Goal: Task Accomplishment & Management: Use online tool/utility

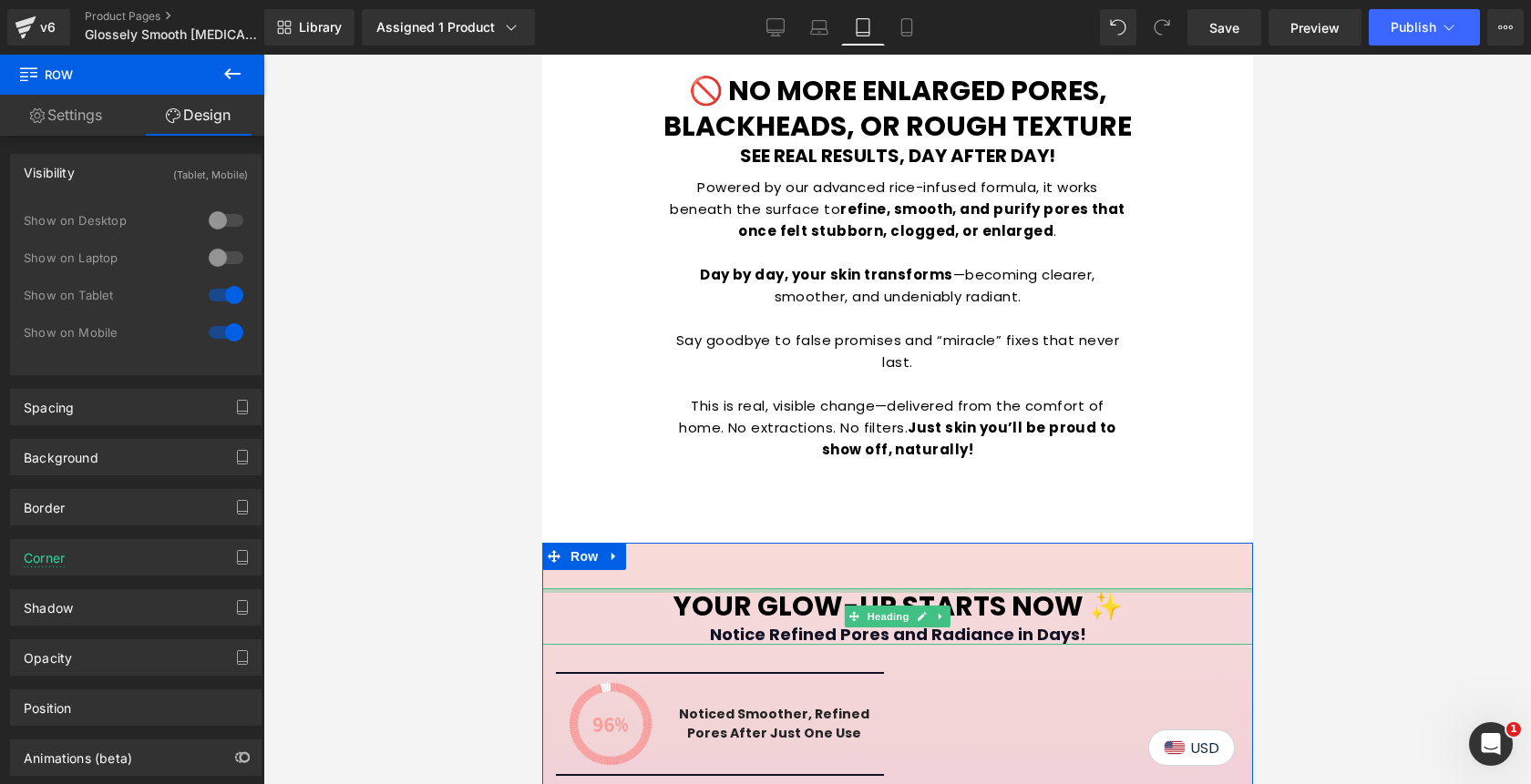
scroll to position [3130, 0]
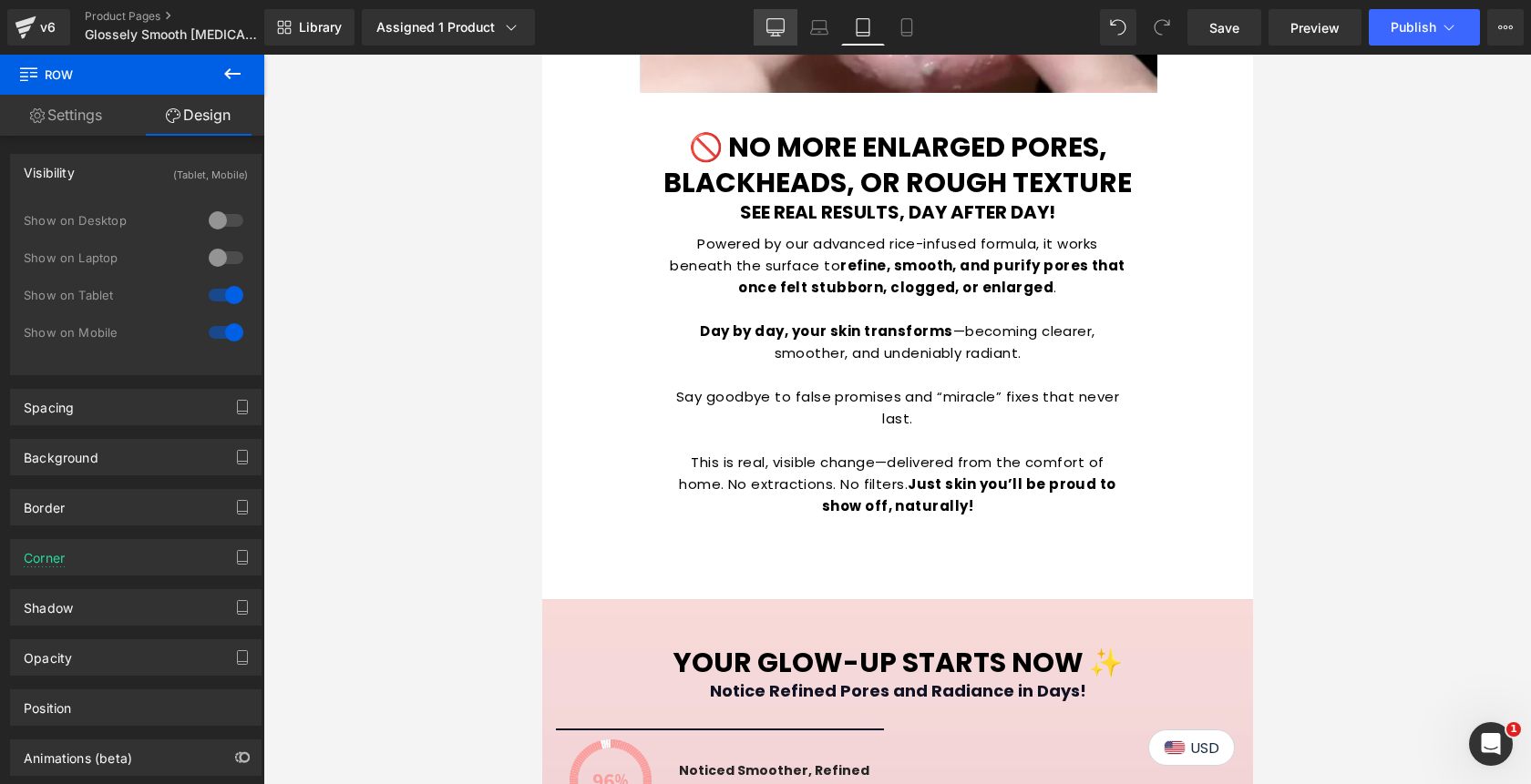
click at [772, 29] on icon at bounding box center [775, 28] width 19 height 19
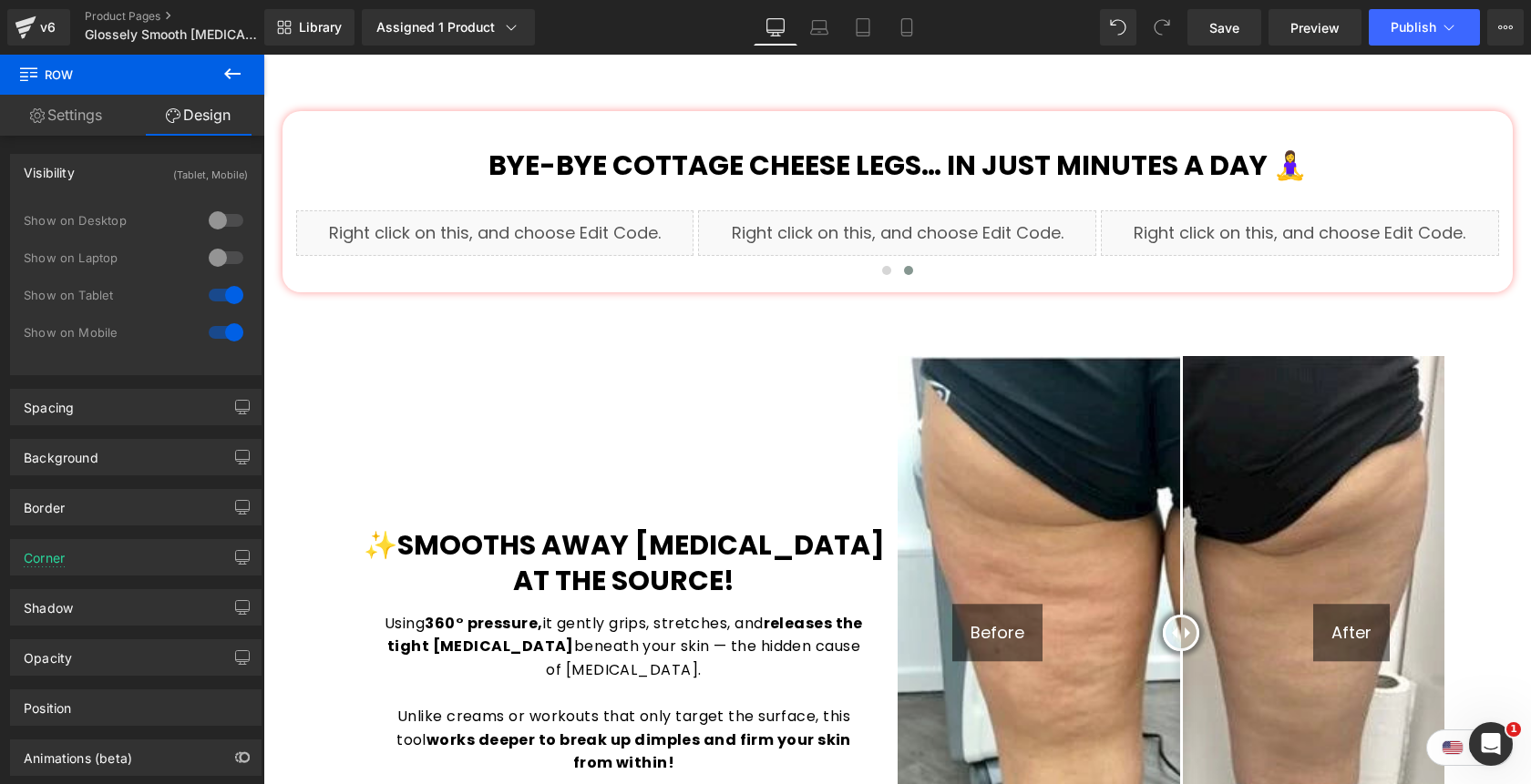
scroll to position [1135, 0]
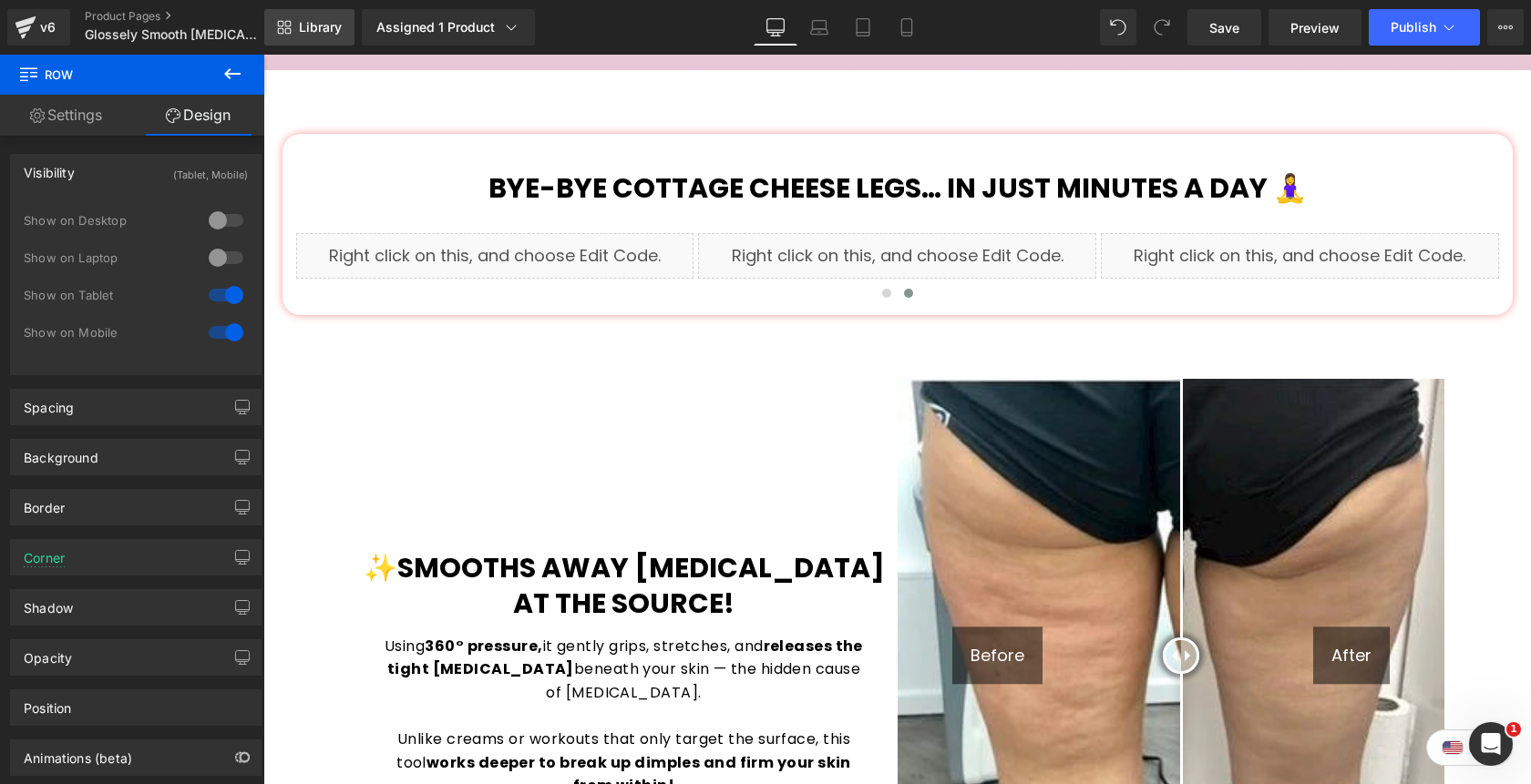
click at [313, 34] on span "Library" at bounding box center [321, 27] width 43 height 17
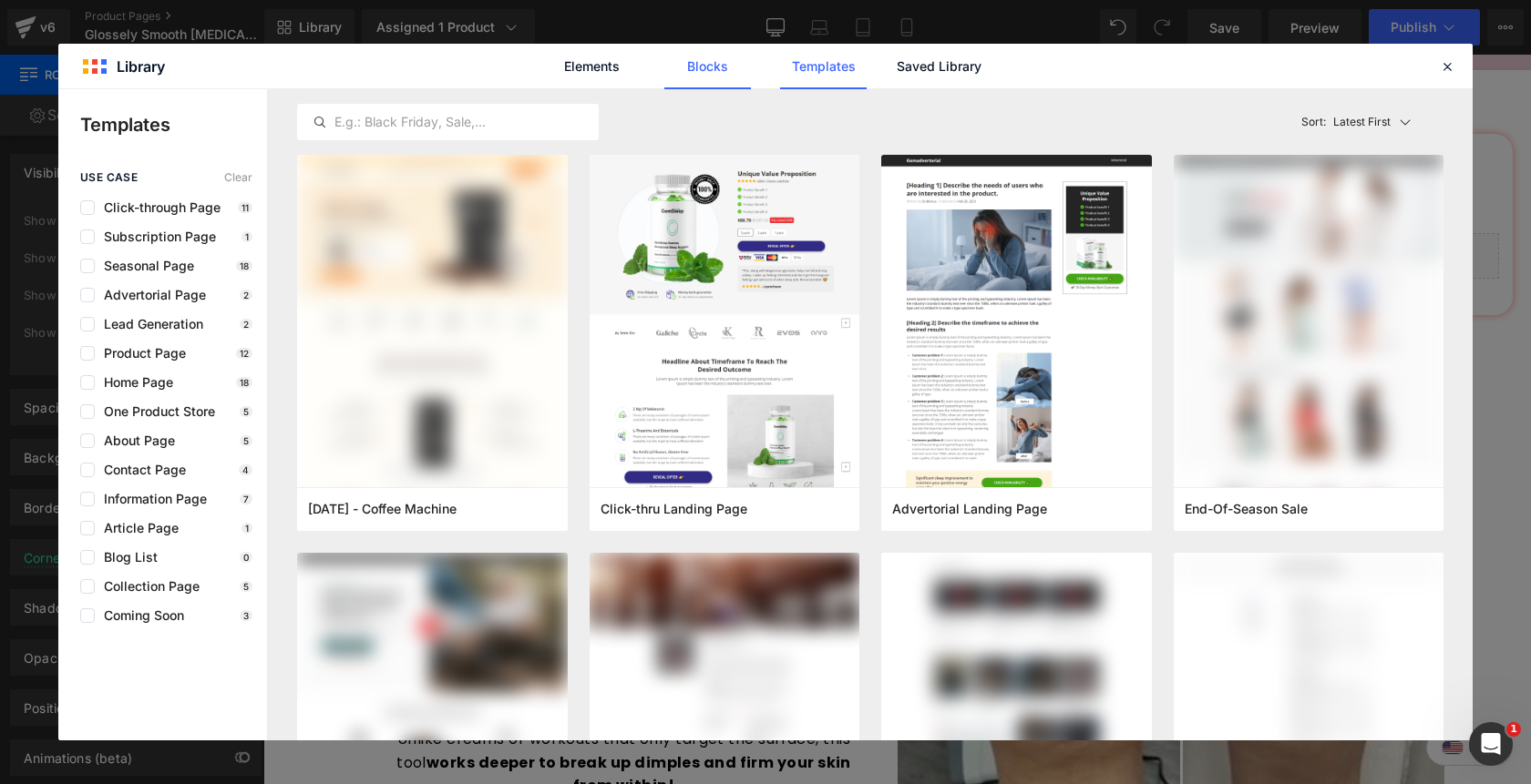
click at [700, 62] on link "Blocks" at bounding box center [707, 66] width 87 height 45
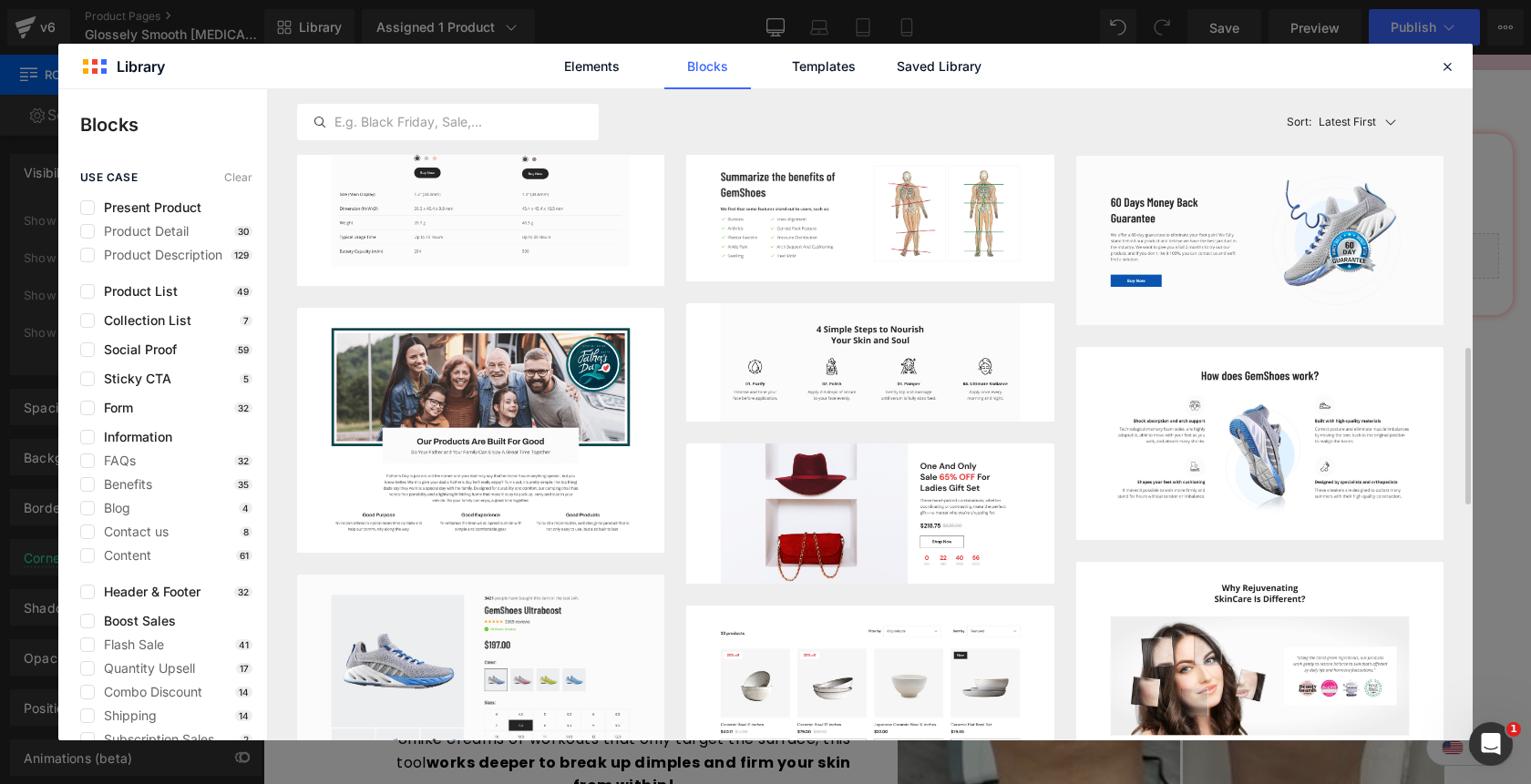
scroll to position [1044, 0]
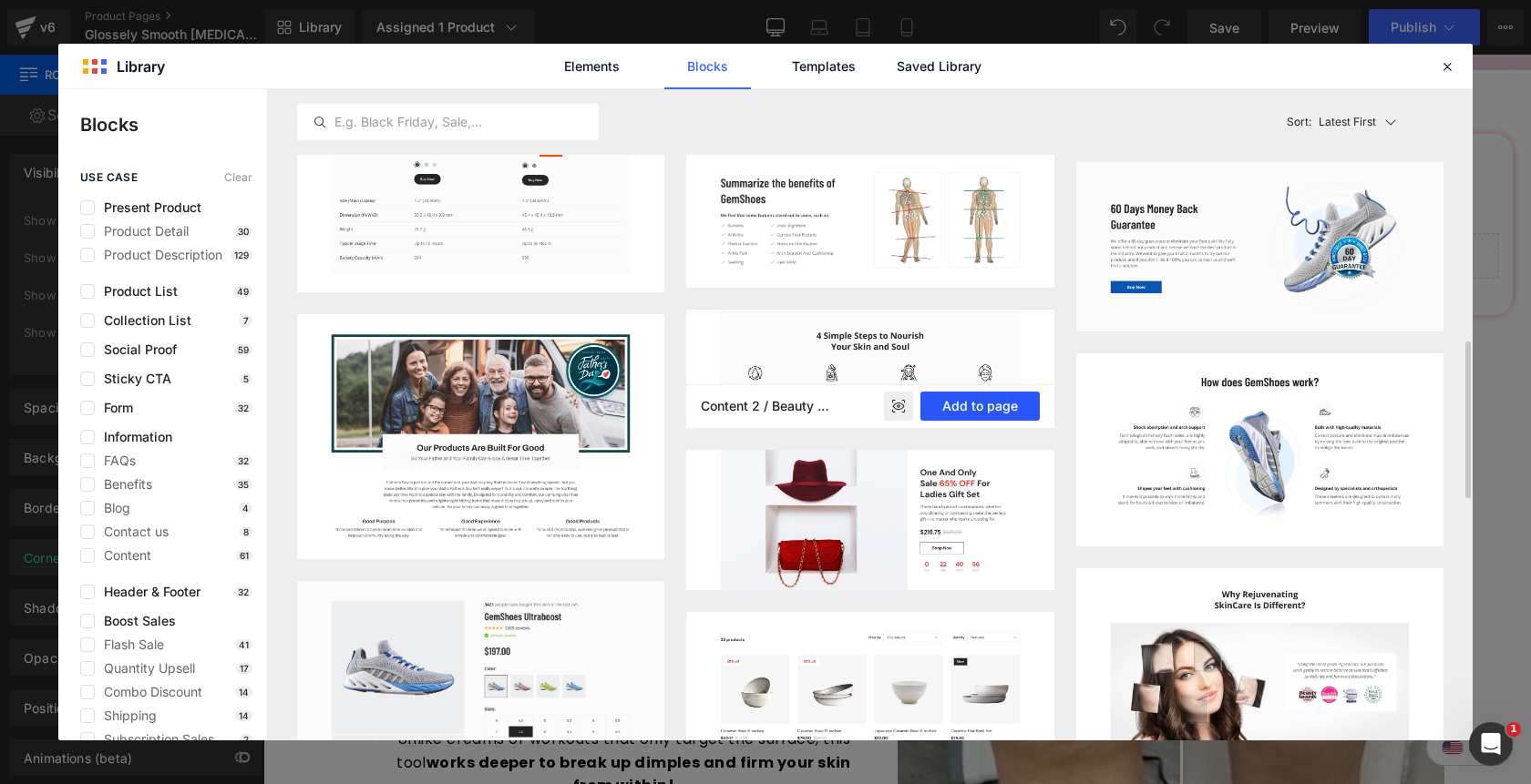
click at [954, 400] on button "Add to page" at bounding box center [979, 406] width 119 height 30
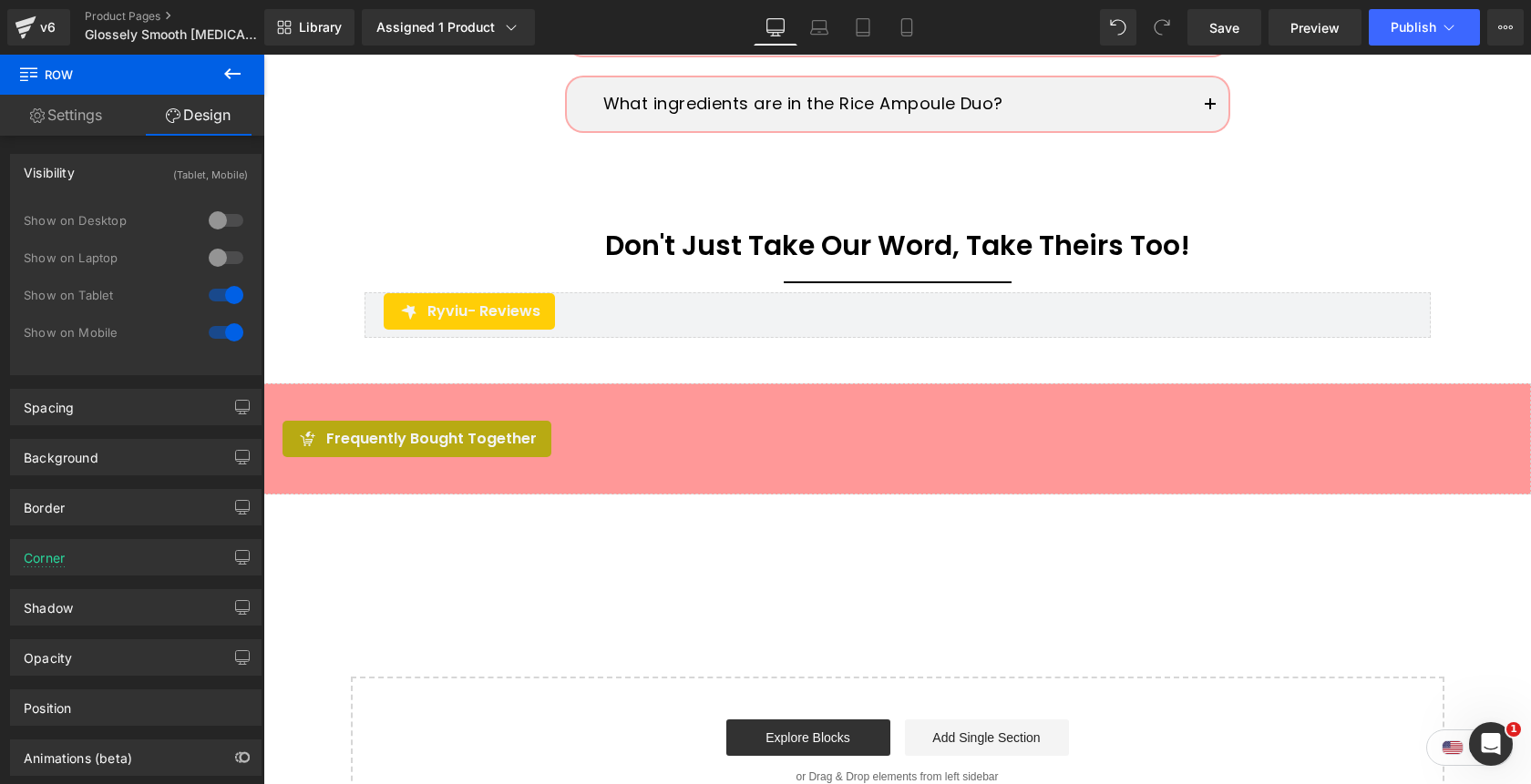
scroll to position [6008, 0]
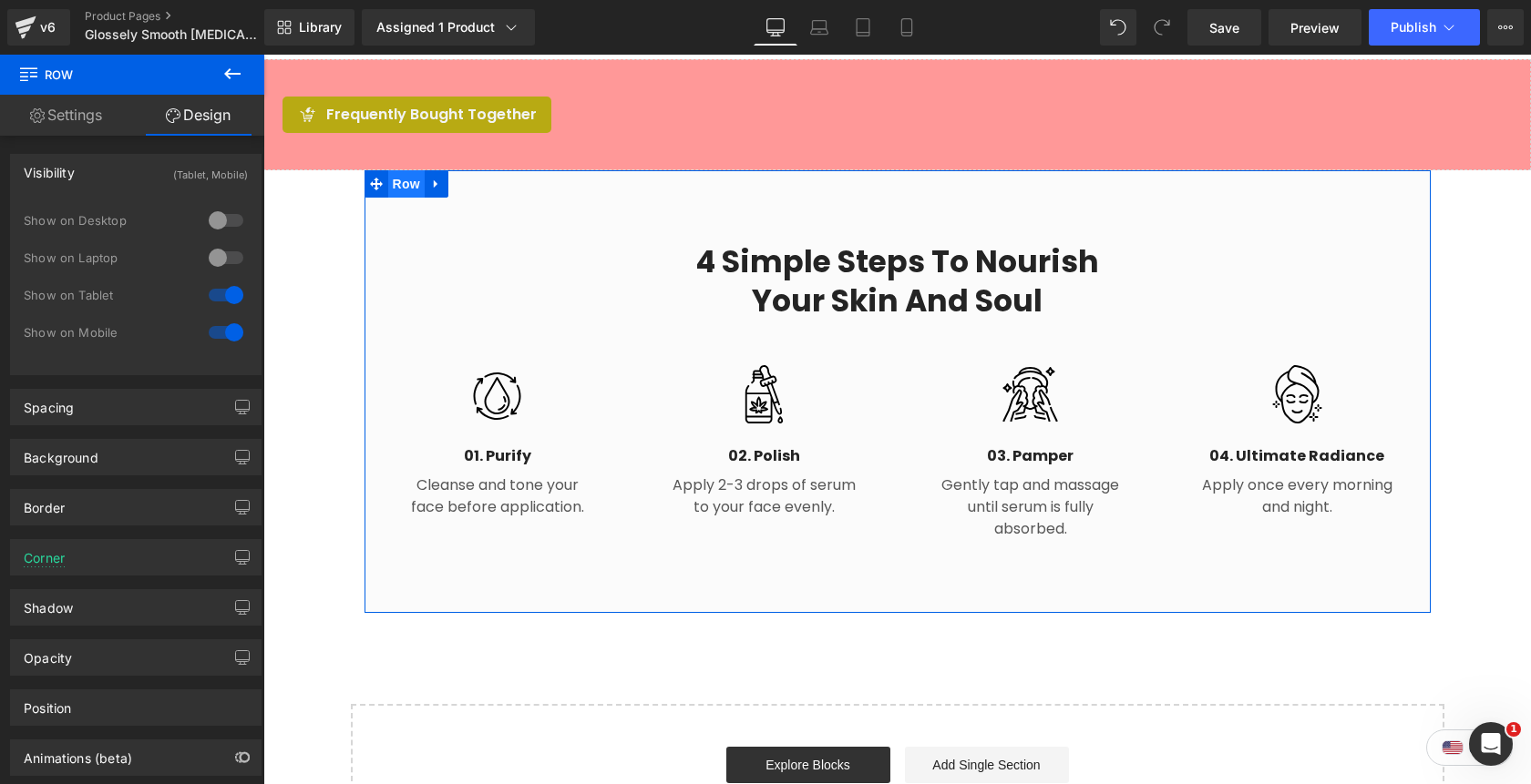
click at [399, 170] on span "Row" at bounding box center [405, 184] width 36 height 28
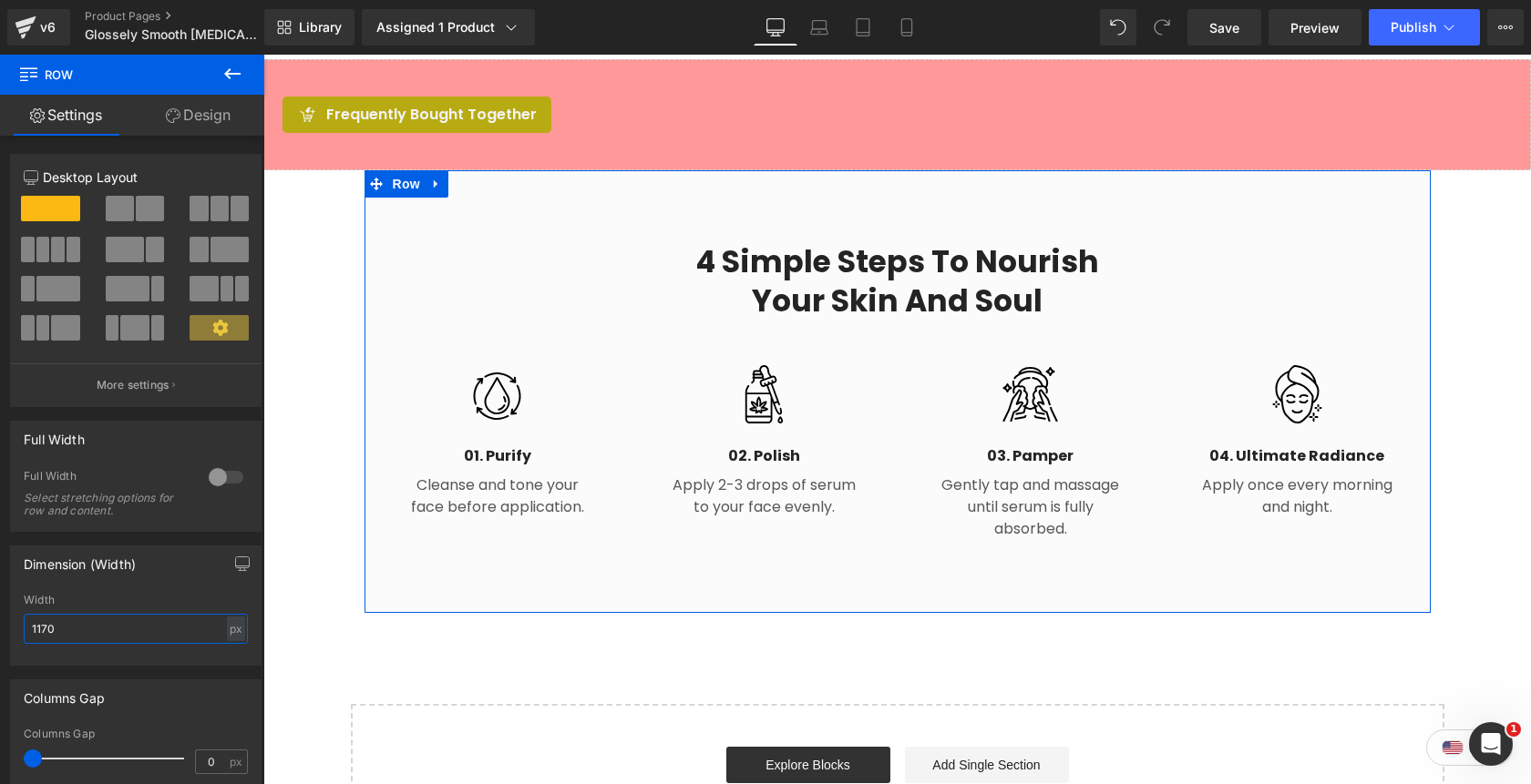
click at [39, 637] on input "1170" at bounding box center [136, 629] width 224 height 30
drag, startPoint x: 37, startPoint y: 634, endPoint x: 76, endPoint y: 634, distance: 39.0
click at [76, 634] on input "1170" at bounding box center [136, 629] width 224 height 30
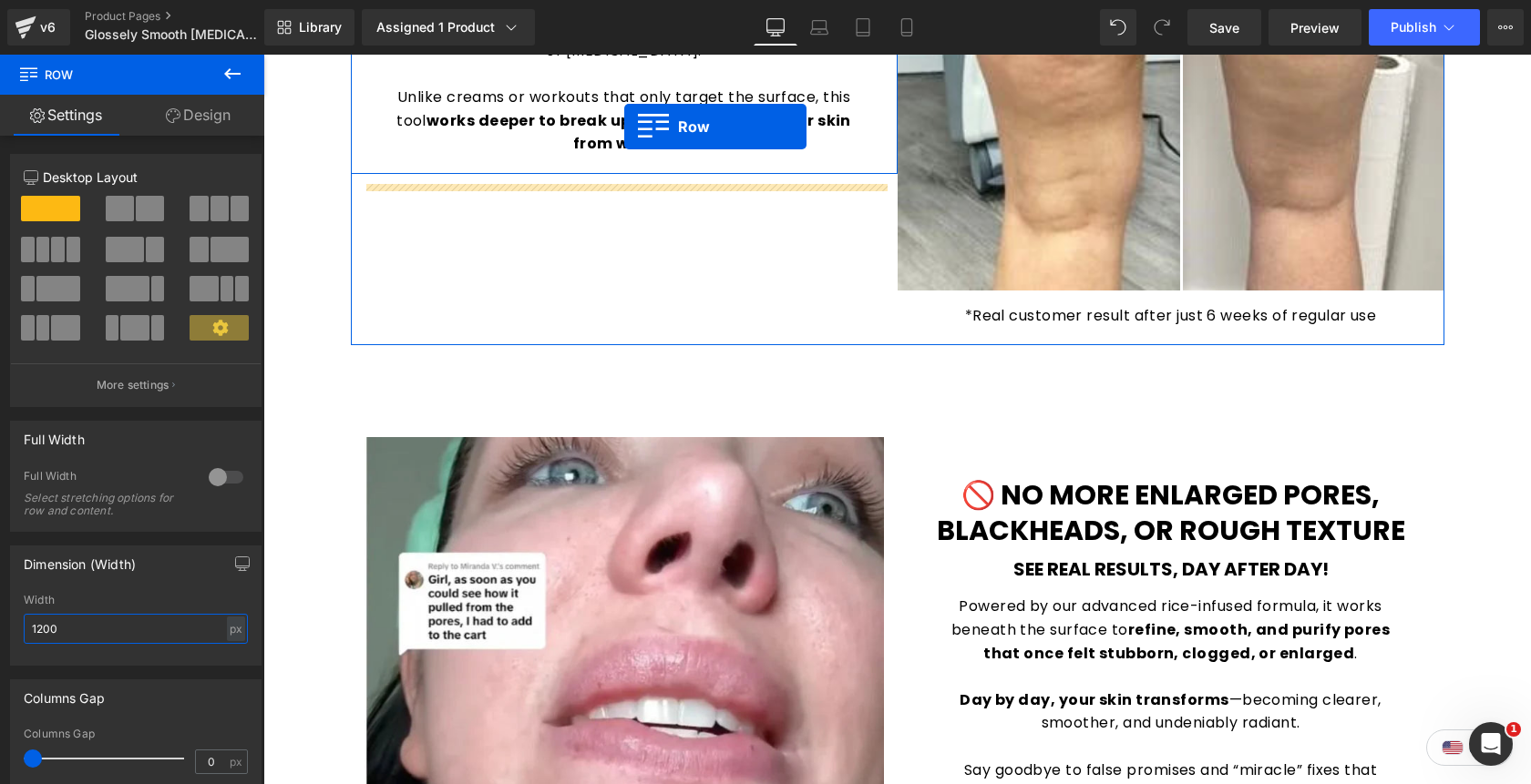
scroll to position [1722, 0]
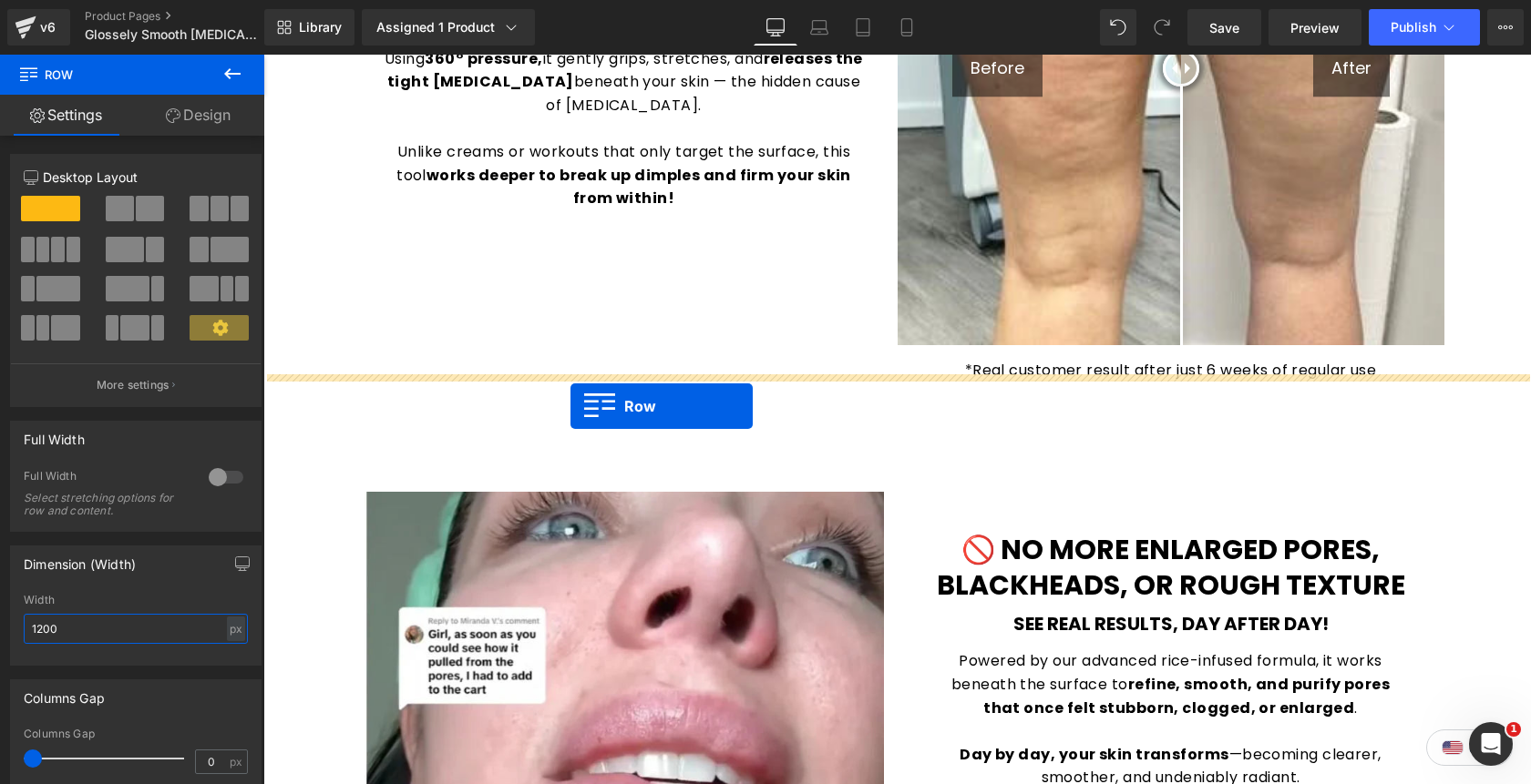
drag, startPoint x: 360, startPoint y: 370, endPoint x: 571, endPoint y: 406, distance: 214.0
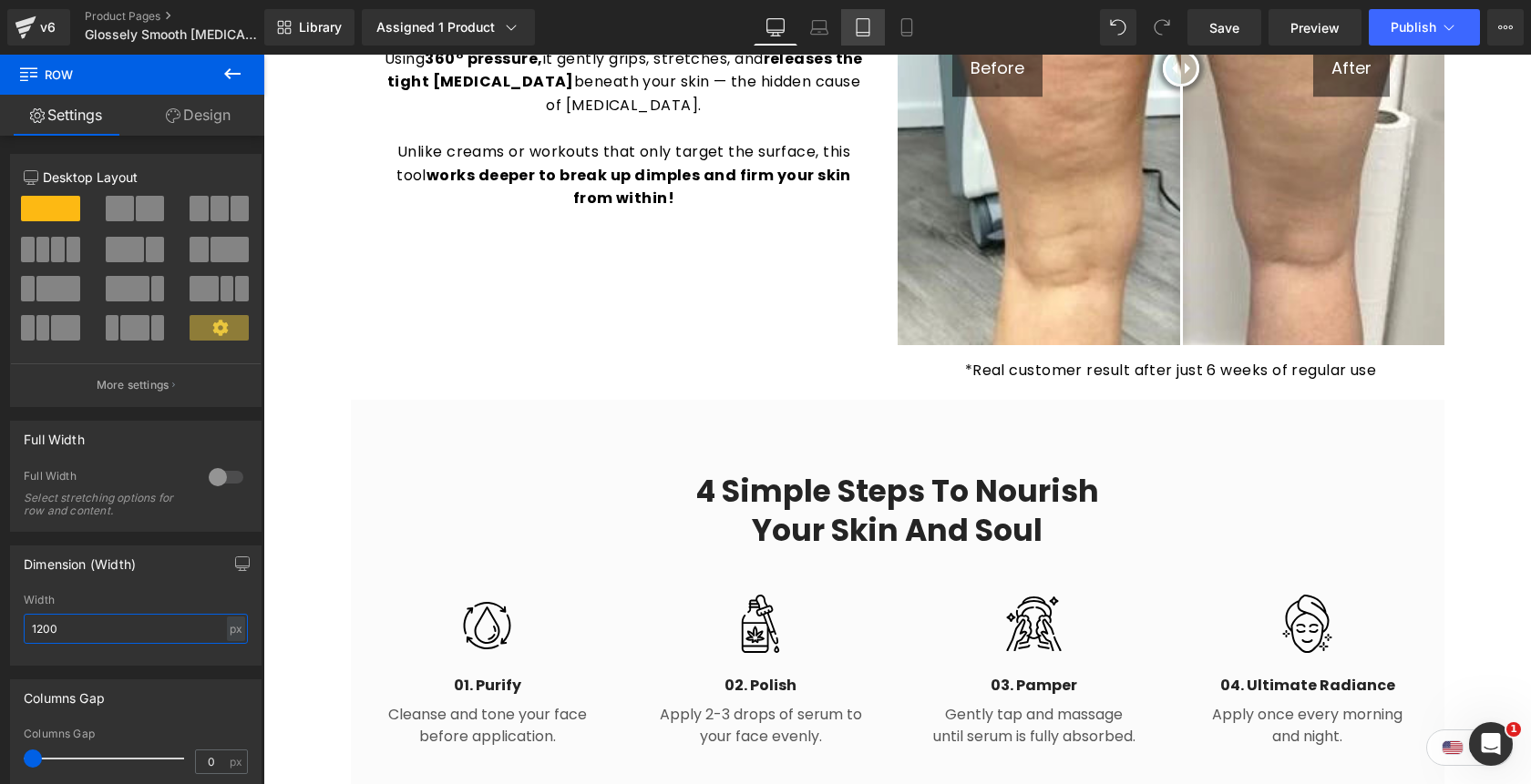
type input "1200"
click at [861, 38] on link "Tablet" at bounding box center [863, 27] width 43 height 36
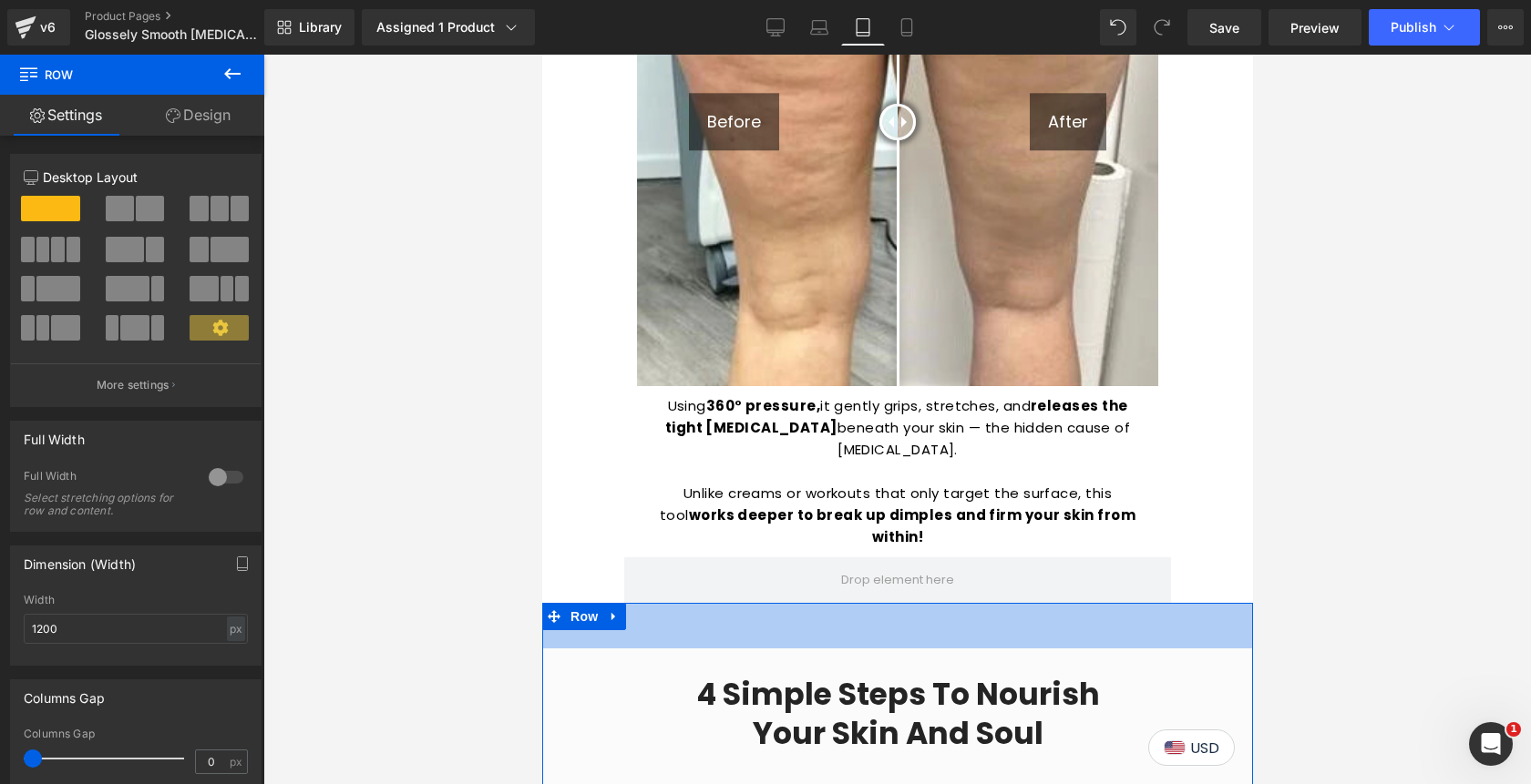
scroll to position [2054, 0]
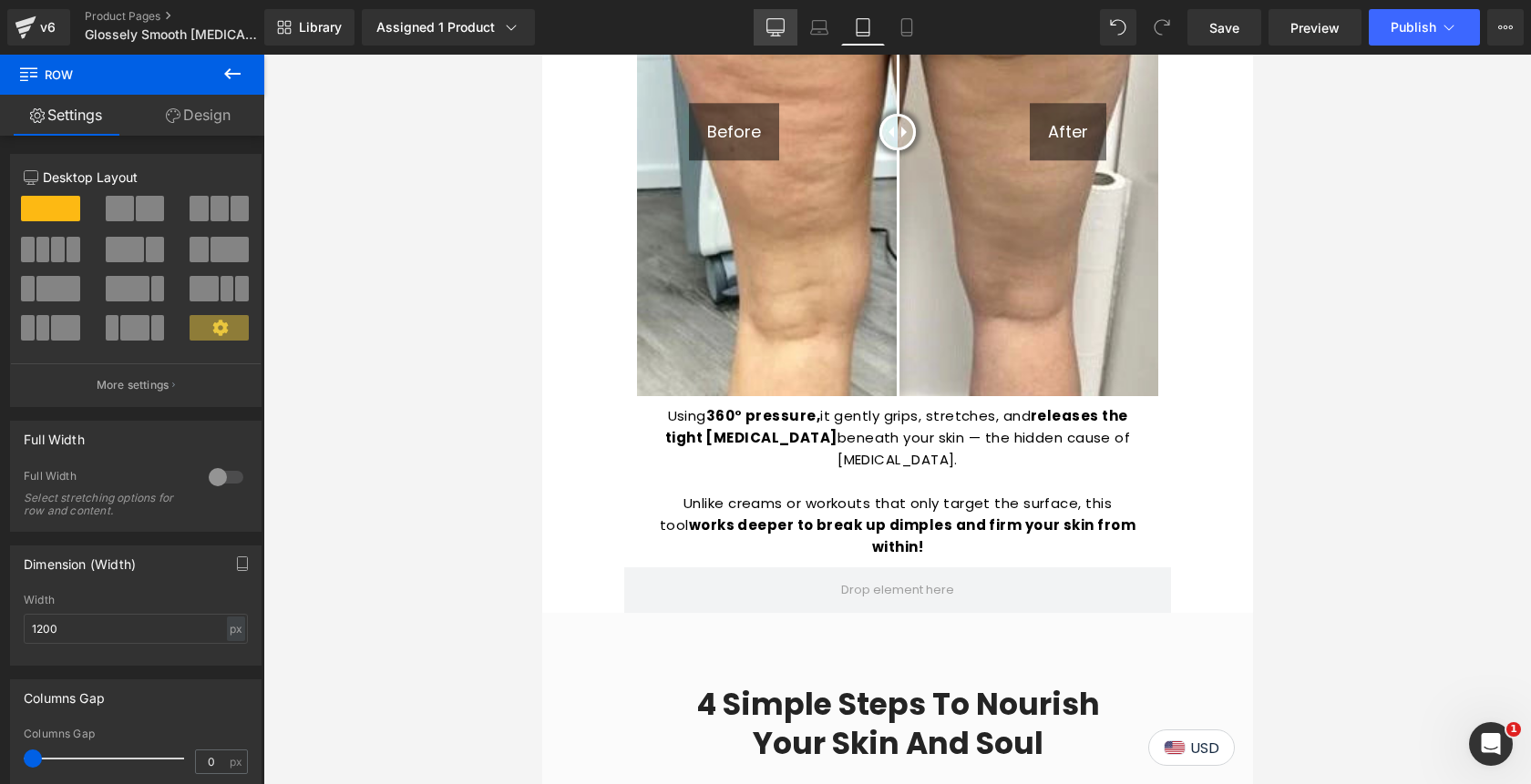
click at [771, 29] on icon at bounding box center [775, 28] width 19 height 19
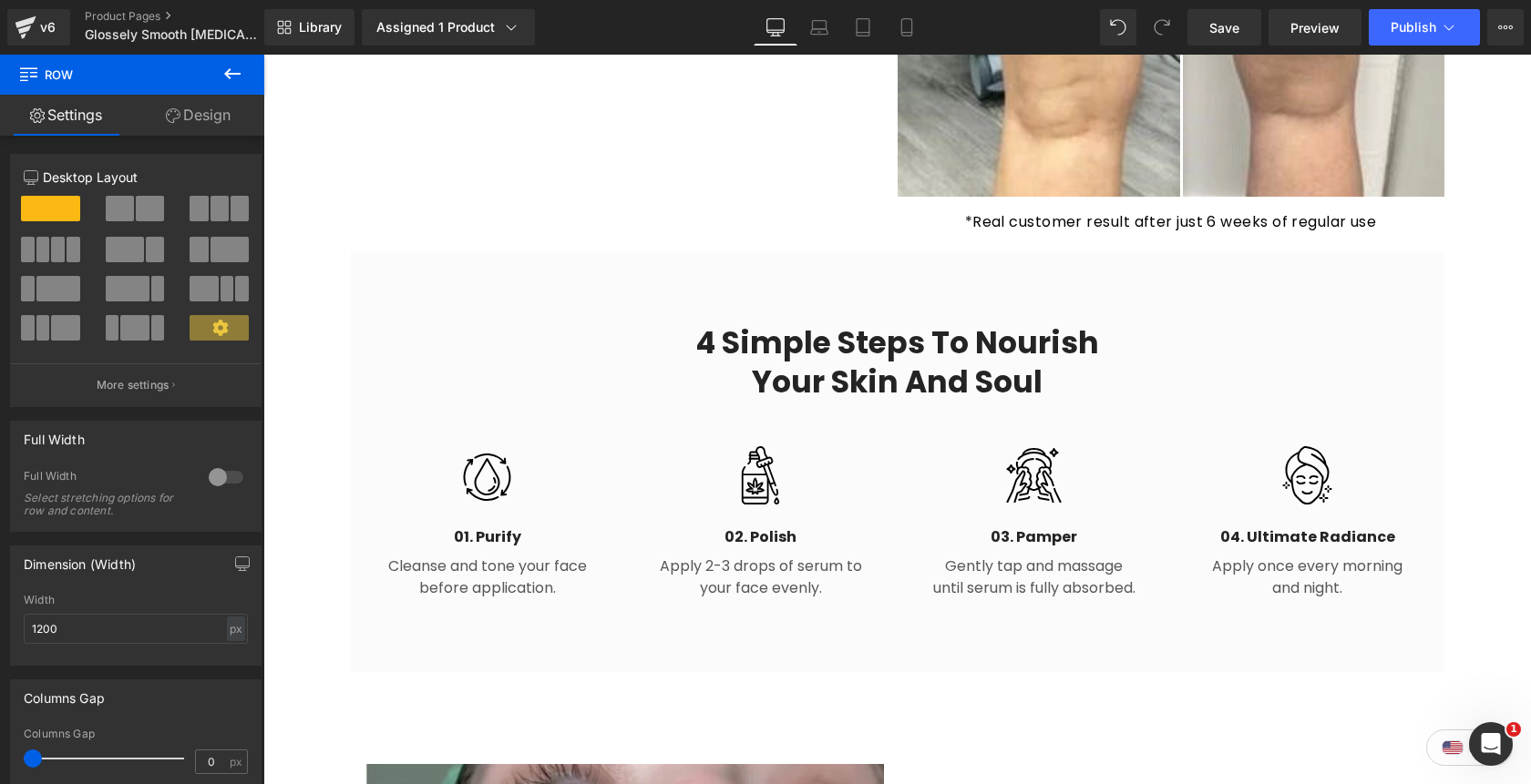
scroll to position [1889, 0]
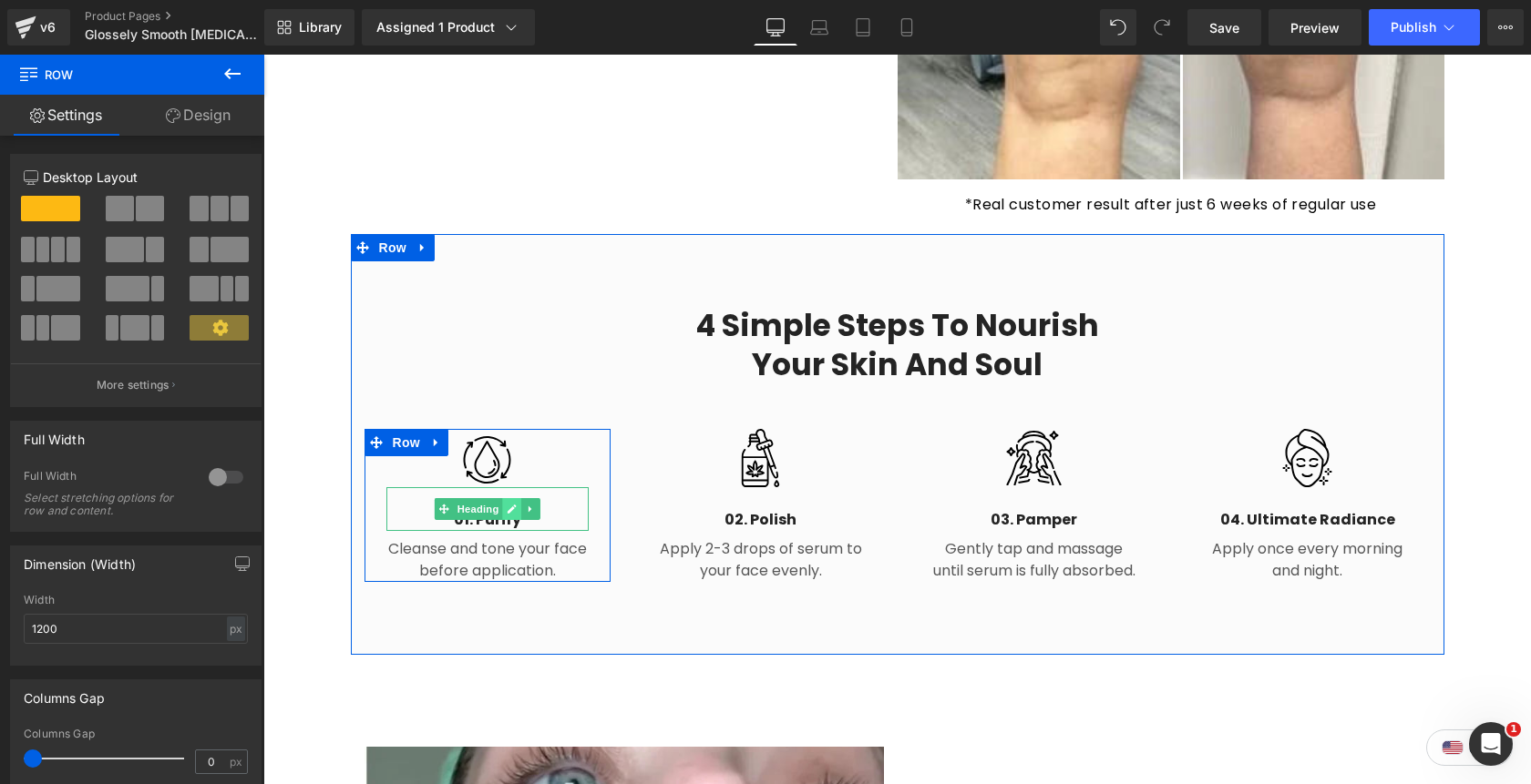
click at [511, 505] on icon at bounding box center [512, 509] width 9 height 9
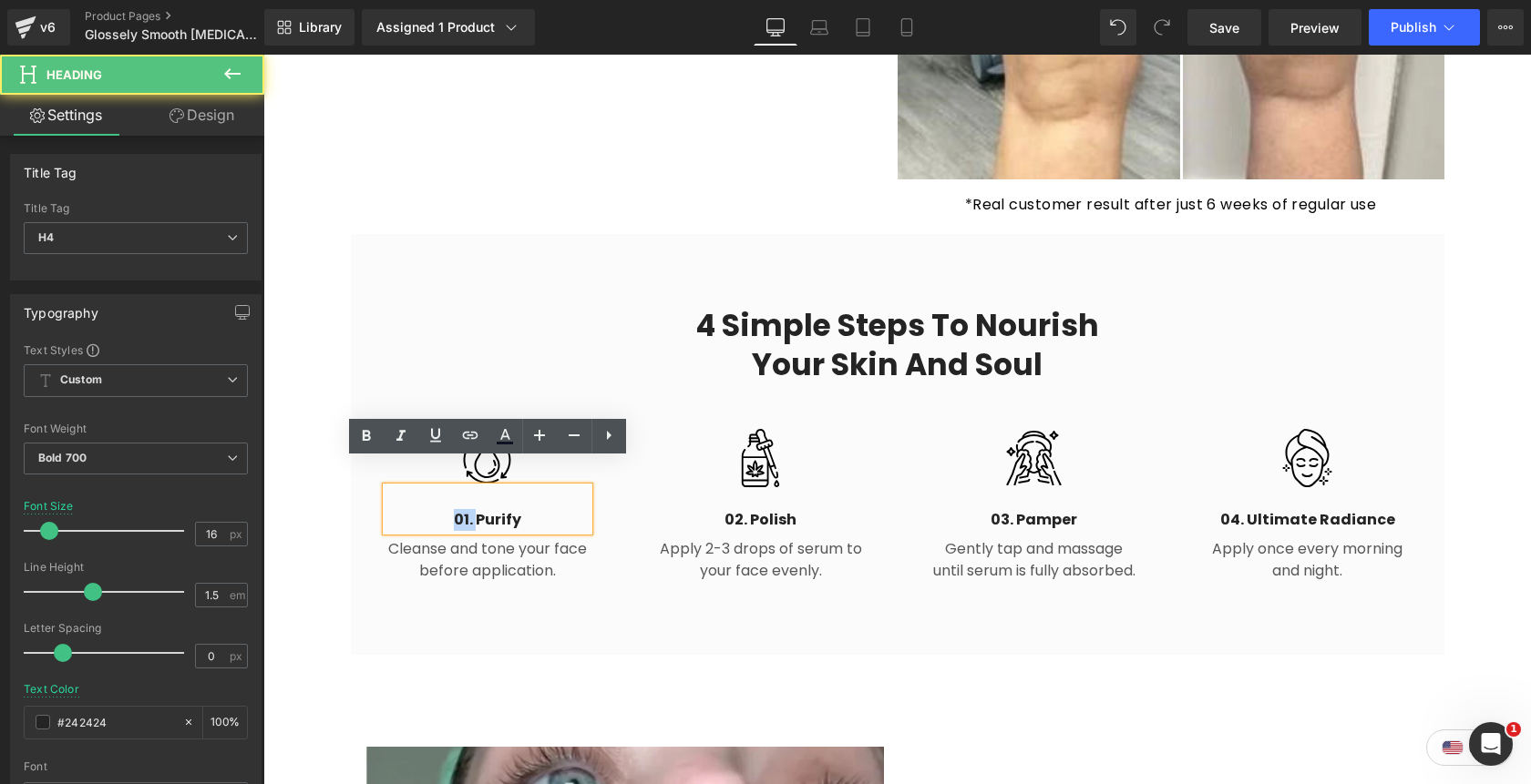
drag, startPoint x: 457, startPoint y: 497, endPoint x: 446, endPoint y: 496, distance: 11.0
click at [446, 510] on h4 "01. Purify" at bounding box center [488, 520] width 203 height 22
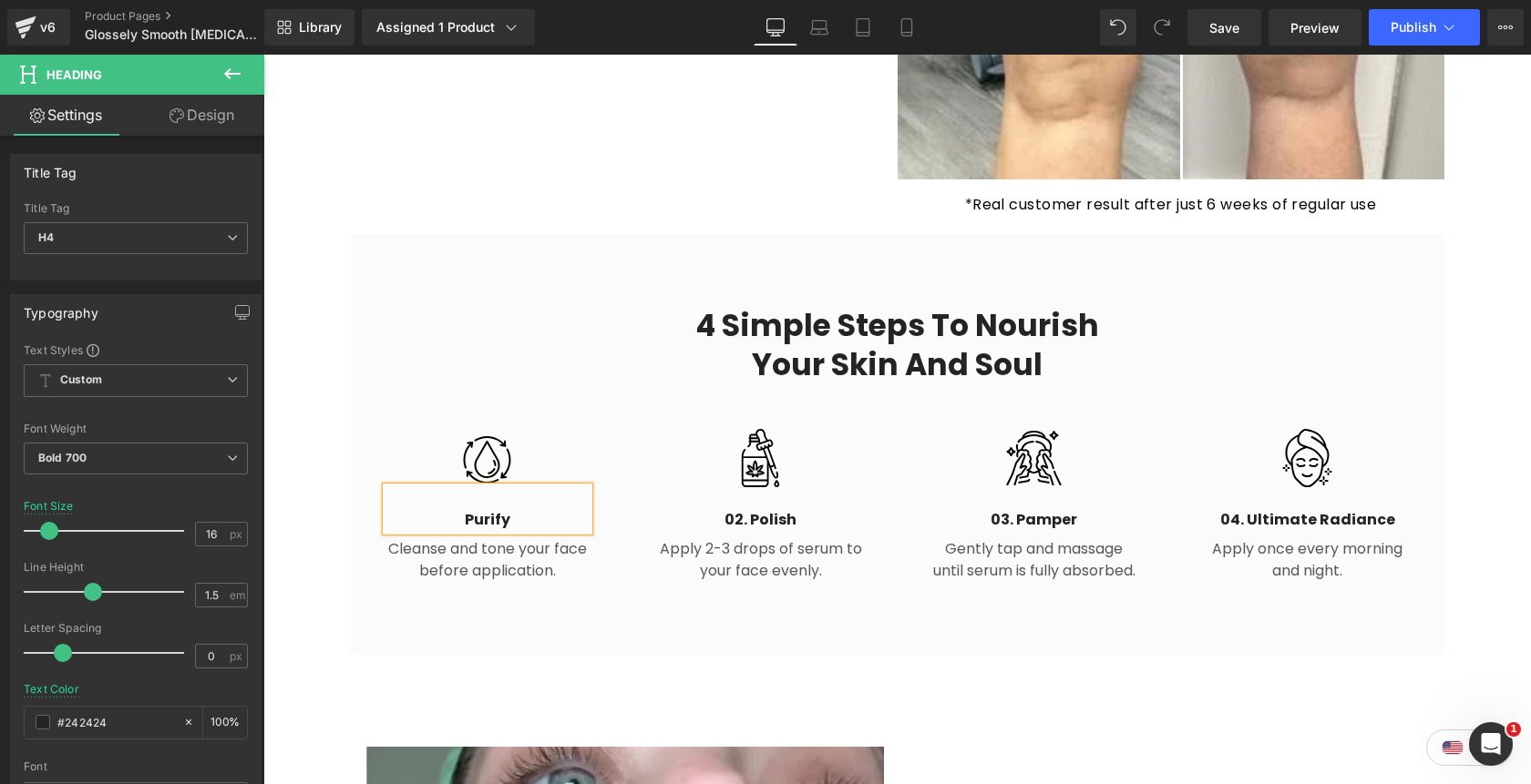
click at [662, 343] on div "4 Simple Steps to Nourish Your Skin and Soul Heading Row Image Purify Heading C…" at bounding box center [897, 435] width 1093 height 312
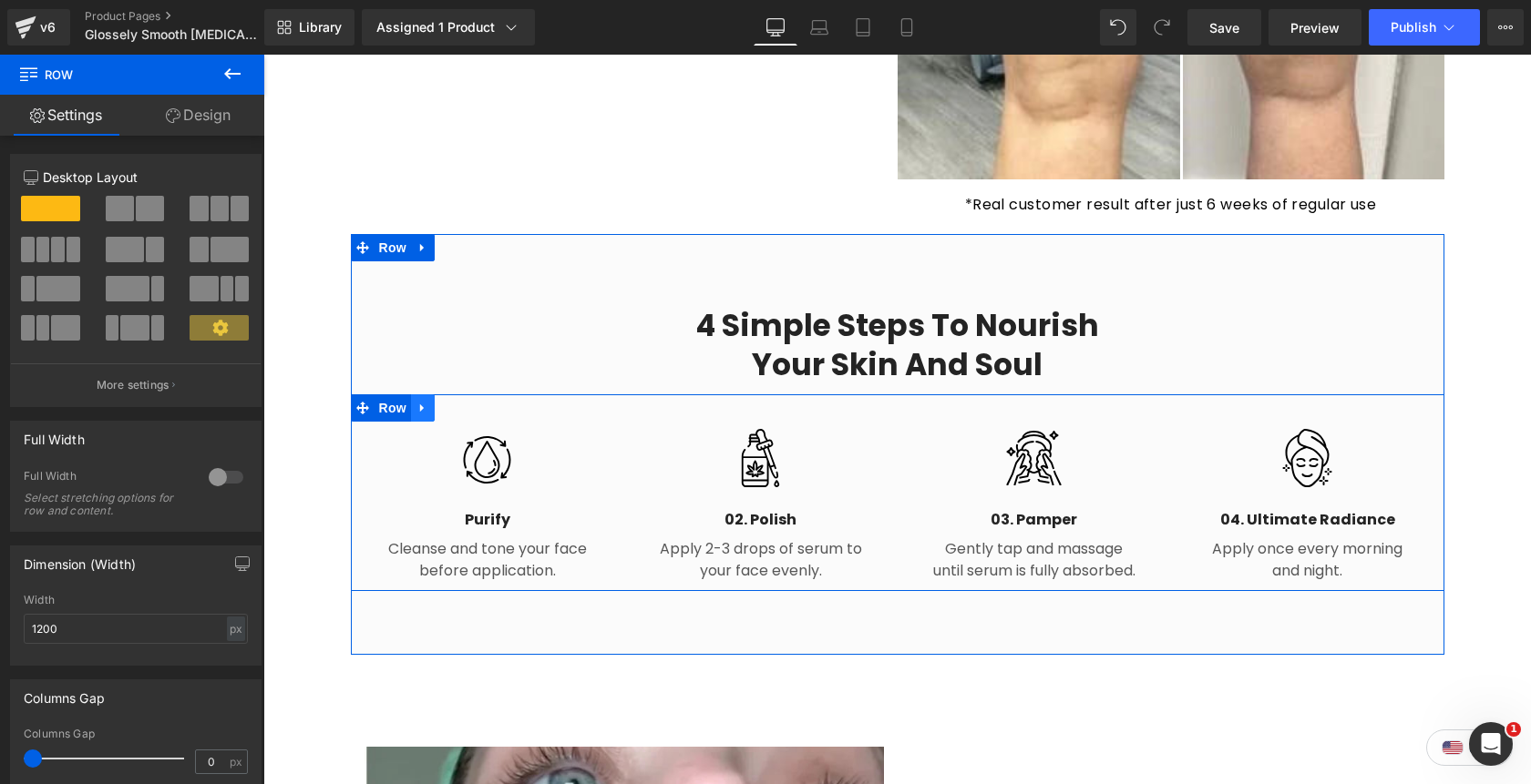
click at [427, 401] on icon at bounding box center [422, 408] width 13 height 14
click at [445, 401] on icon at bounding box center [446, 407] width 13 height 13
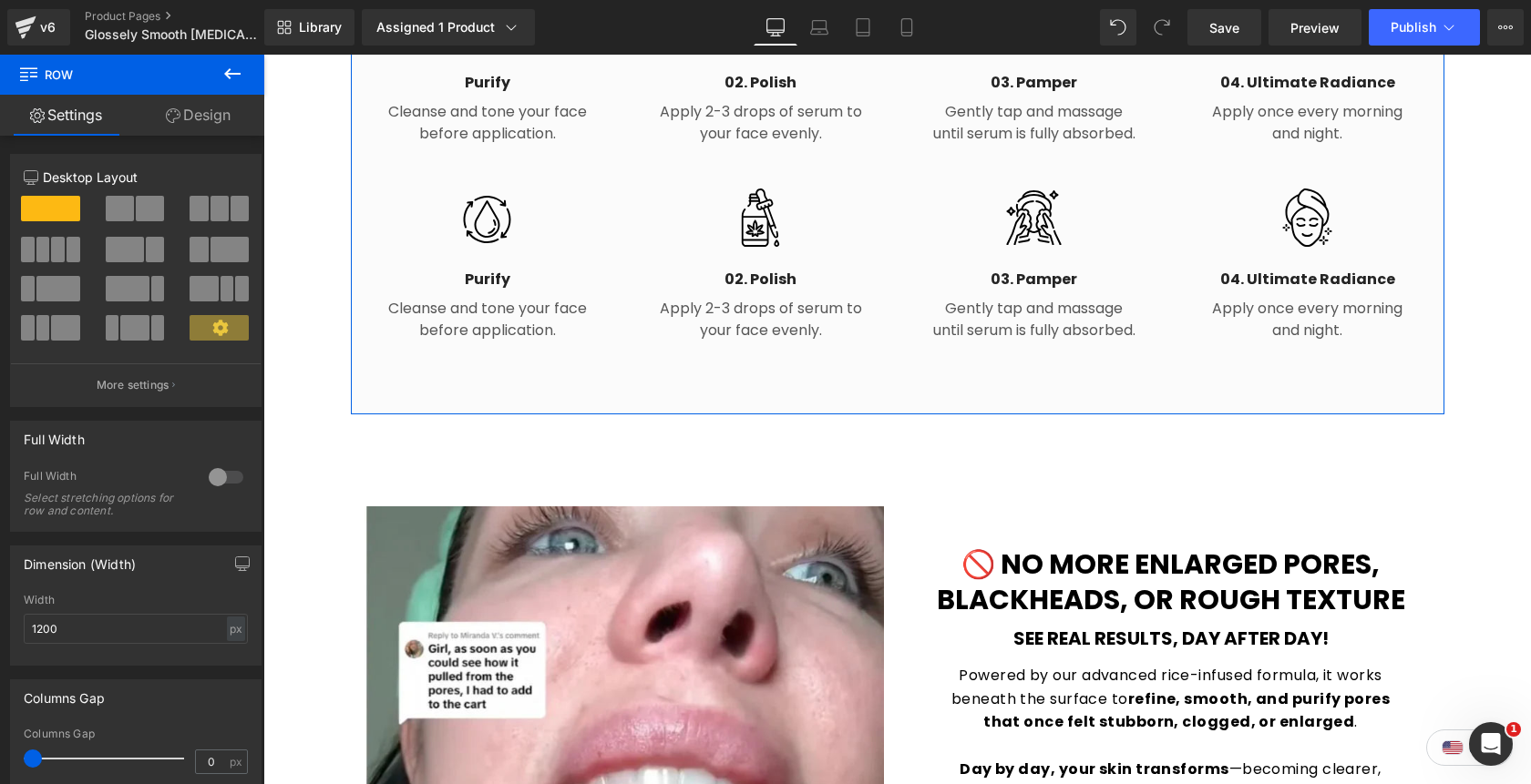
scroll to position [2326, 0]
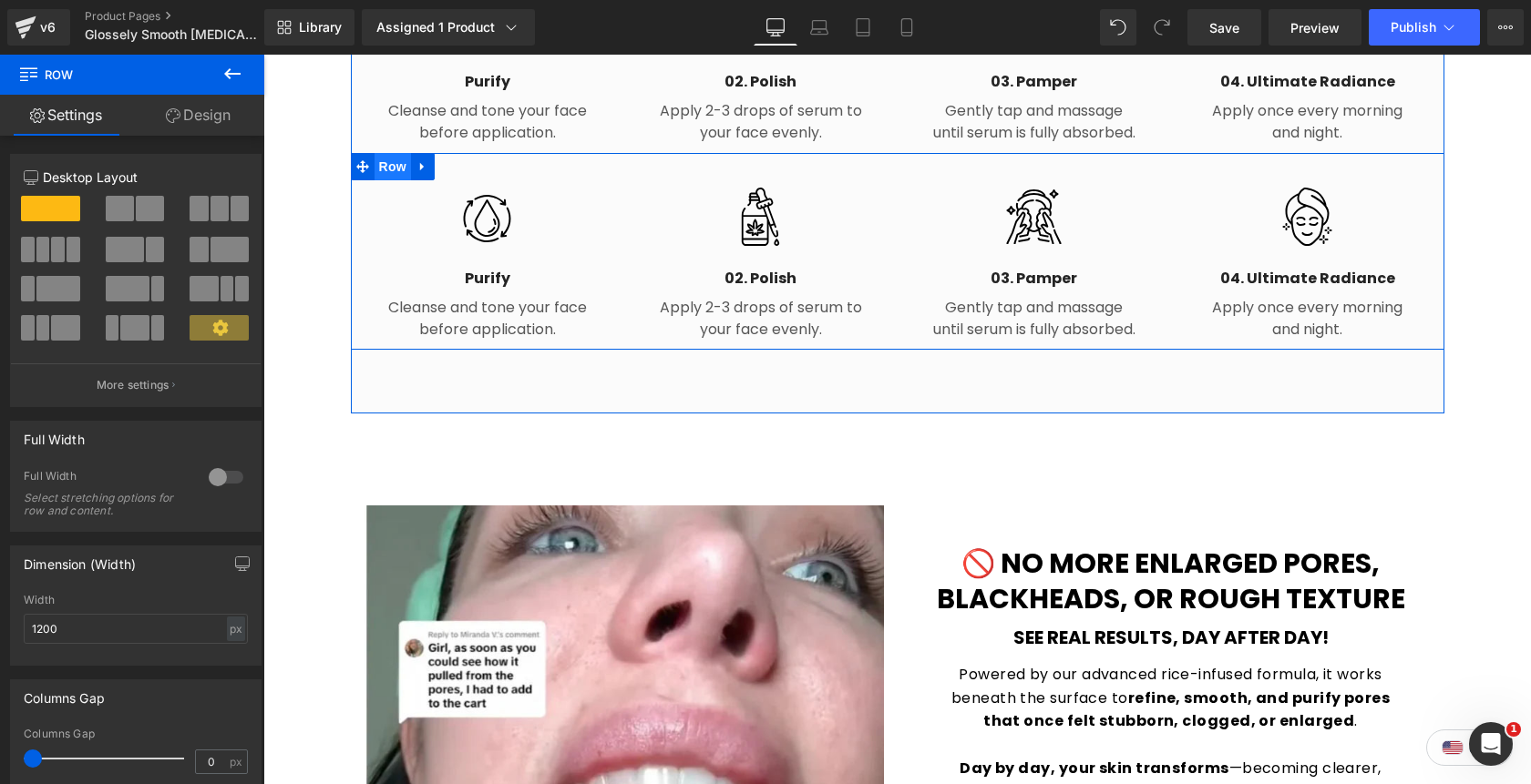
click at [399, 153] on span "Row" at bounding box center [393, 167] width 36 height 28
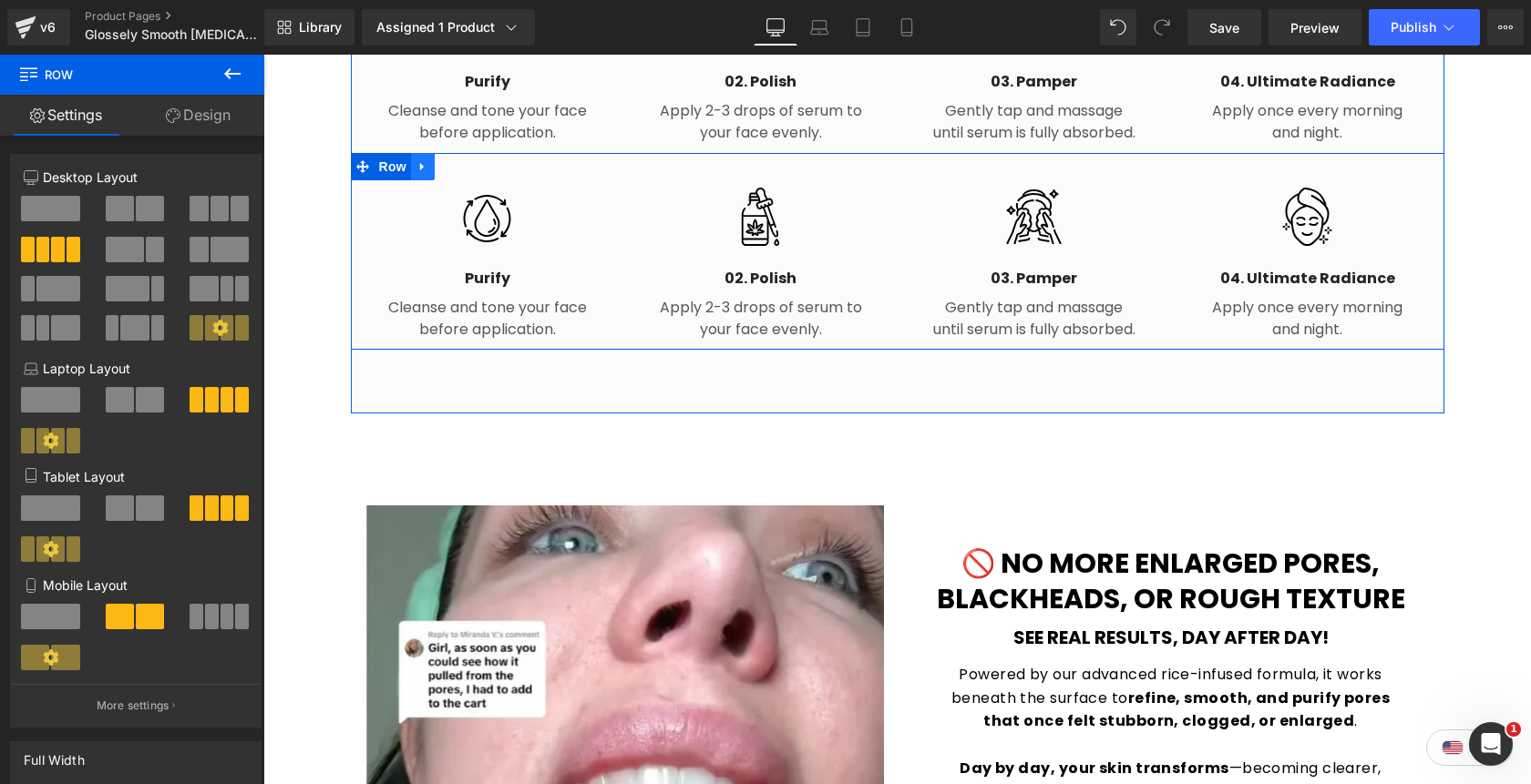
click at [423, 160] on icon at bounding box center [422, 167] width 13 height 14
click at [476, 160] on icon at bounding box center [469, 166] width 13 height 13
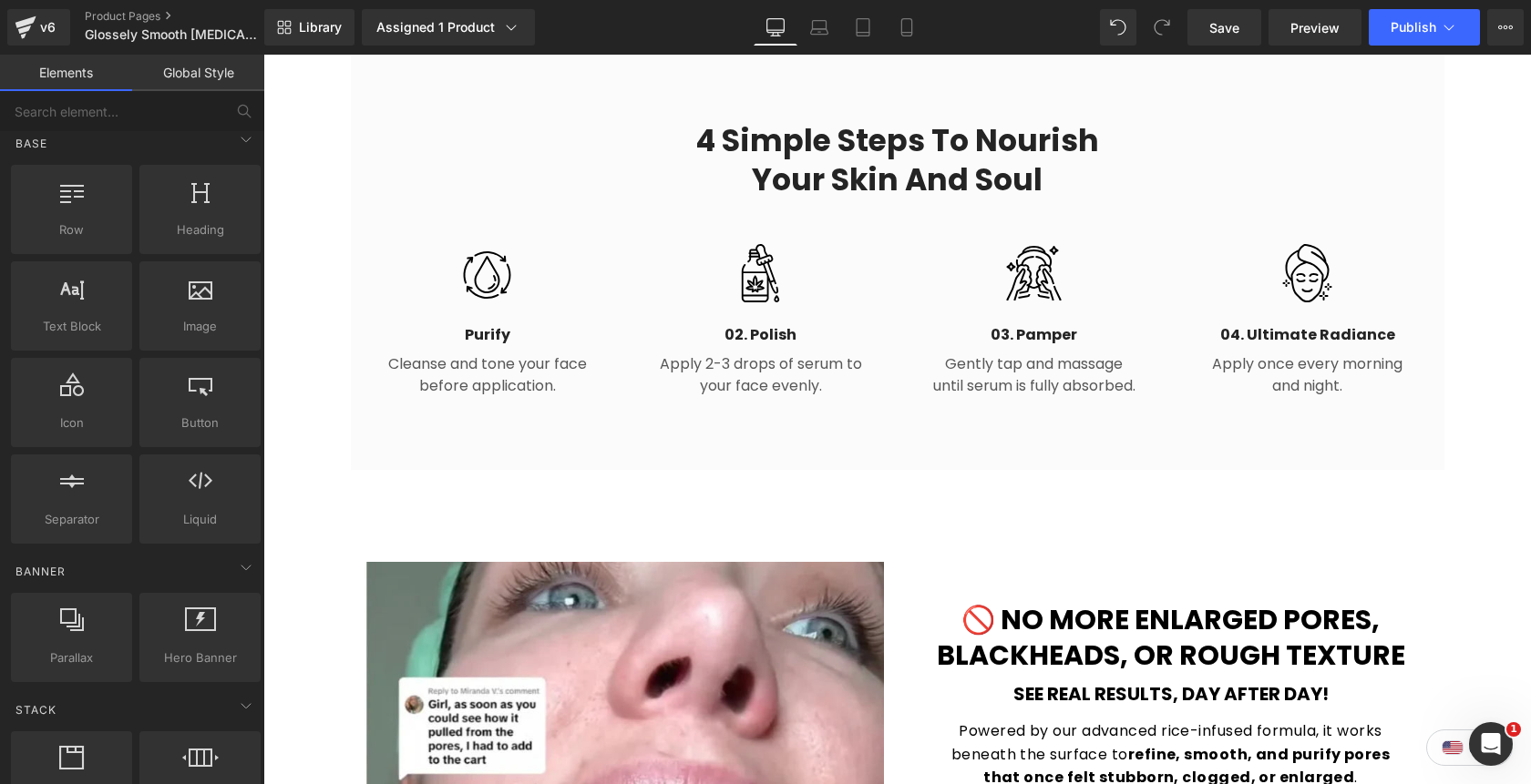
scroll to position [0, 0]
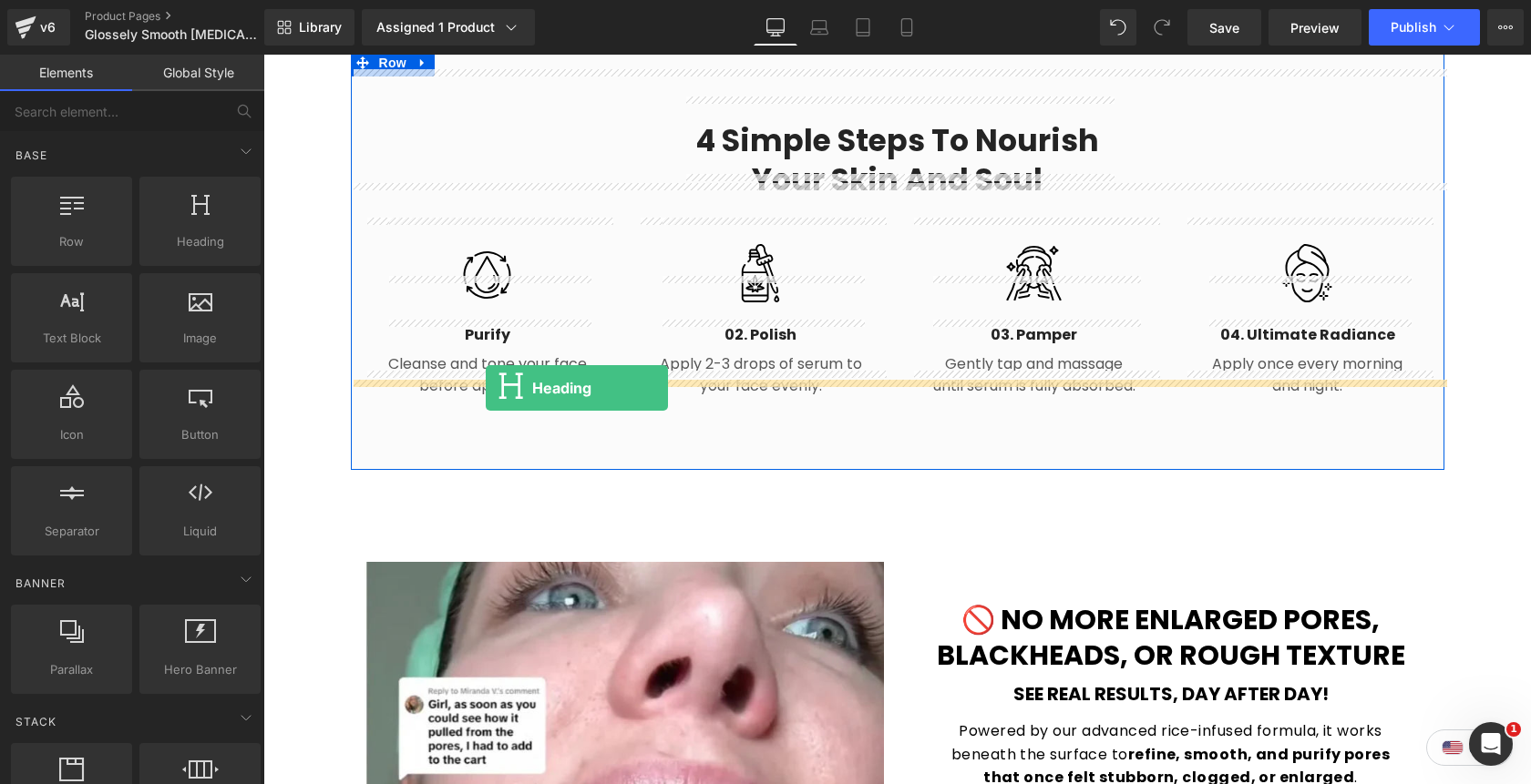
drag, startPoint x: 444, startPoint y: 275, endPoint x: 486, endPoint y: 388, distance: 120.6
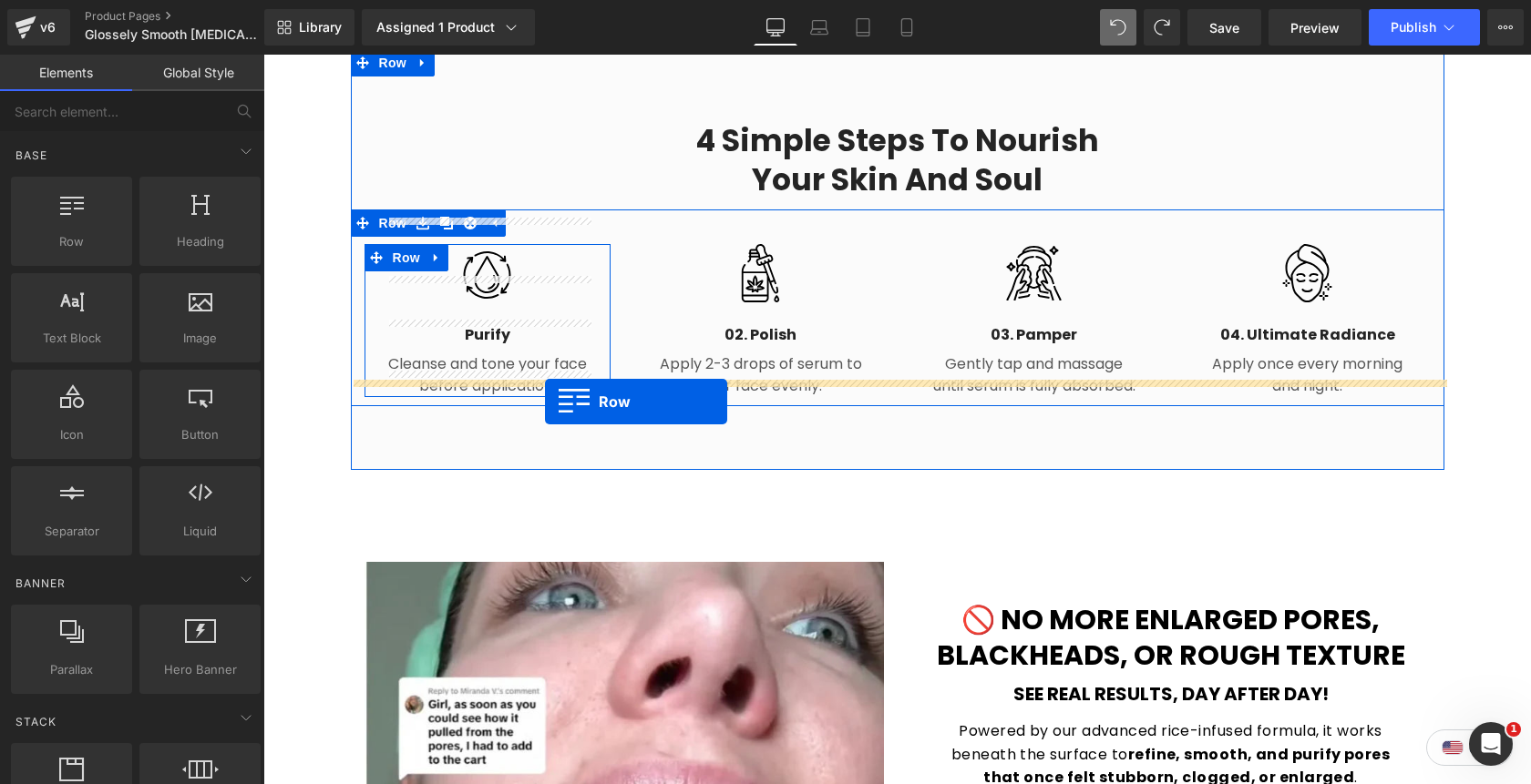
drag, startPoint x: 335, startPoint y: 289, endPoint x: 545, endPoint y: 401, distance: 238.0
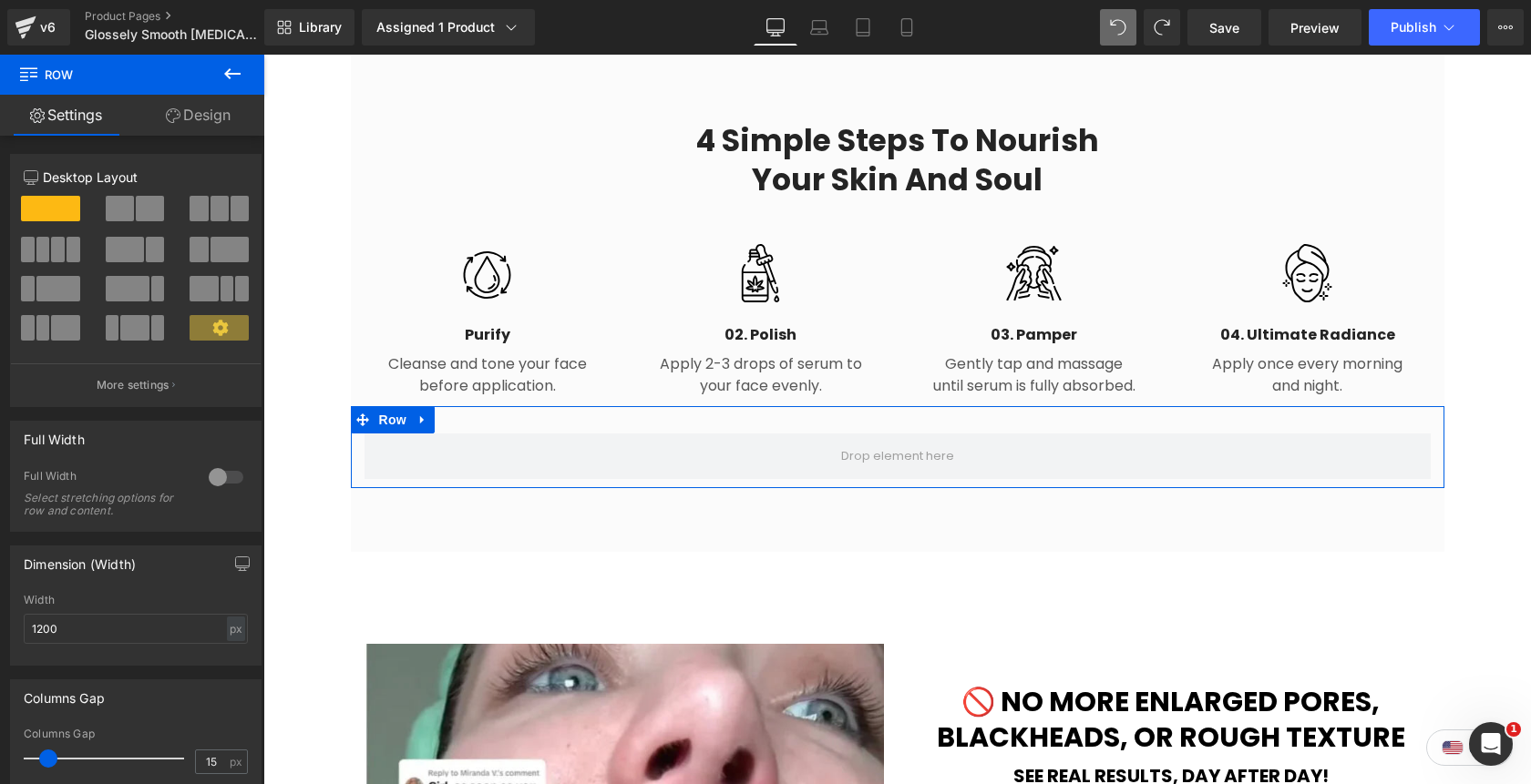
click at [198, 205] on span at bounding box center [199, 209] width 19 height 26
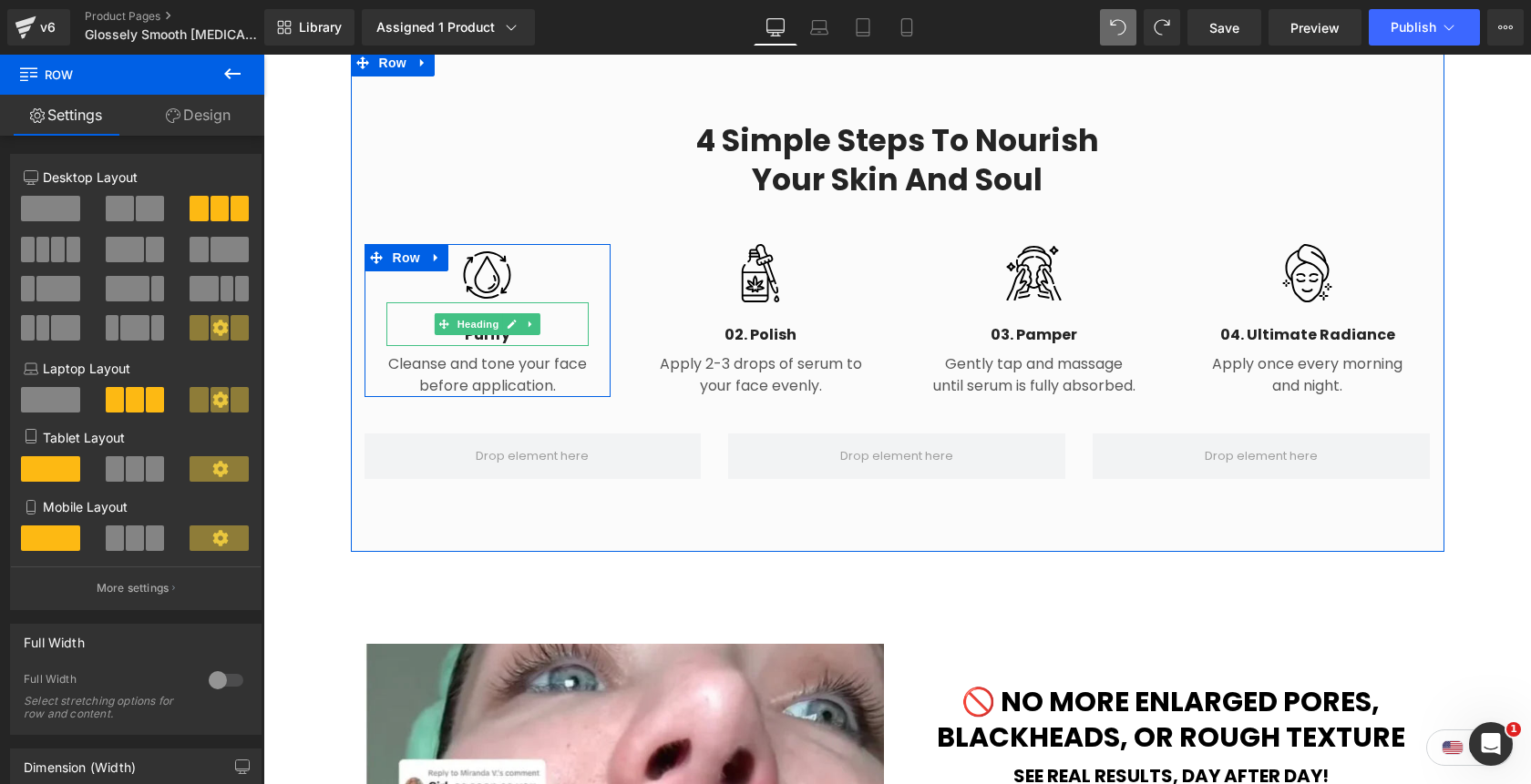
click at [543, 325] on h4 "Purify" at bounding box center [488, 335] width 203 height 22
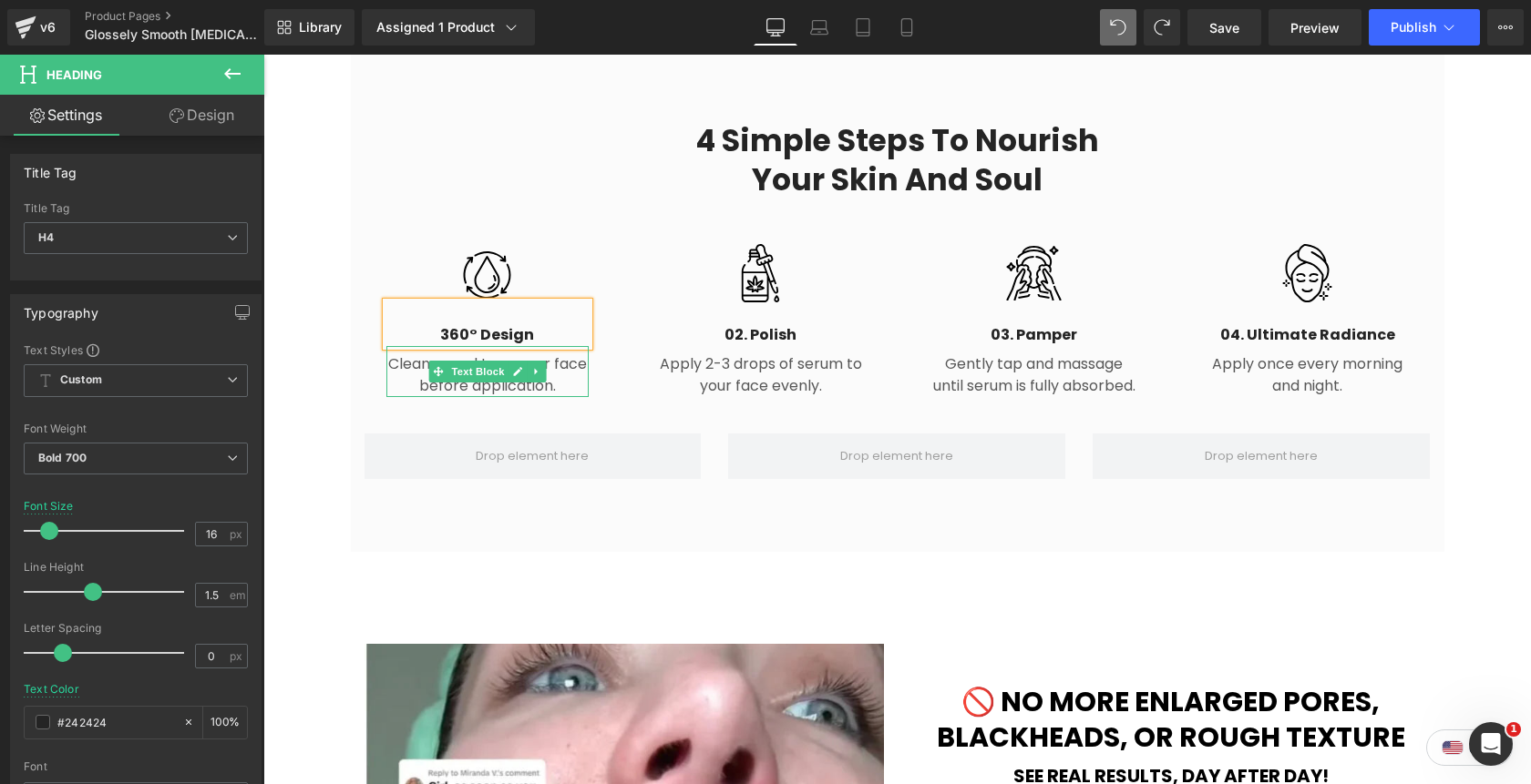
click at [577, 353] on p "Cleanse and tone your face before application." at bounding box center [488, 375] width 203 height 43
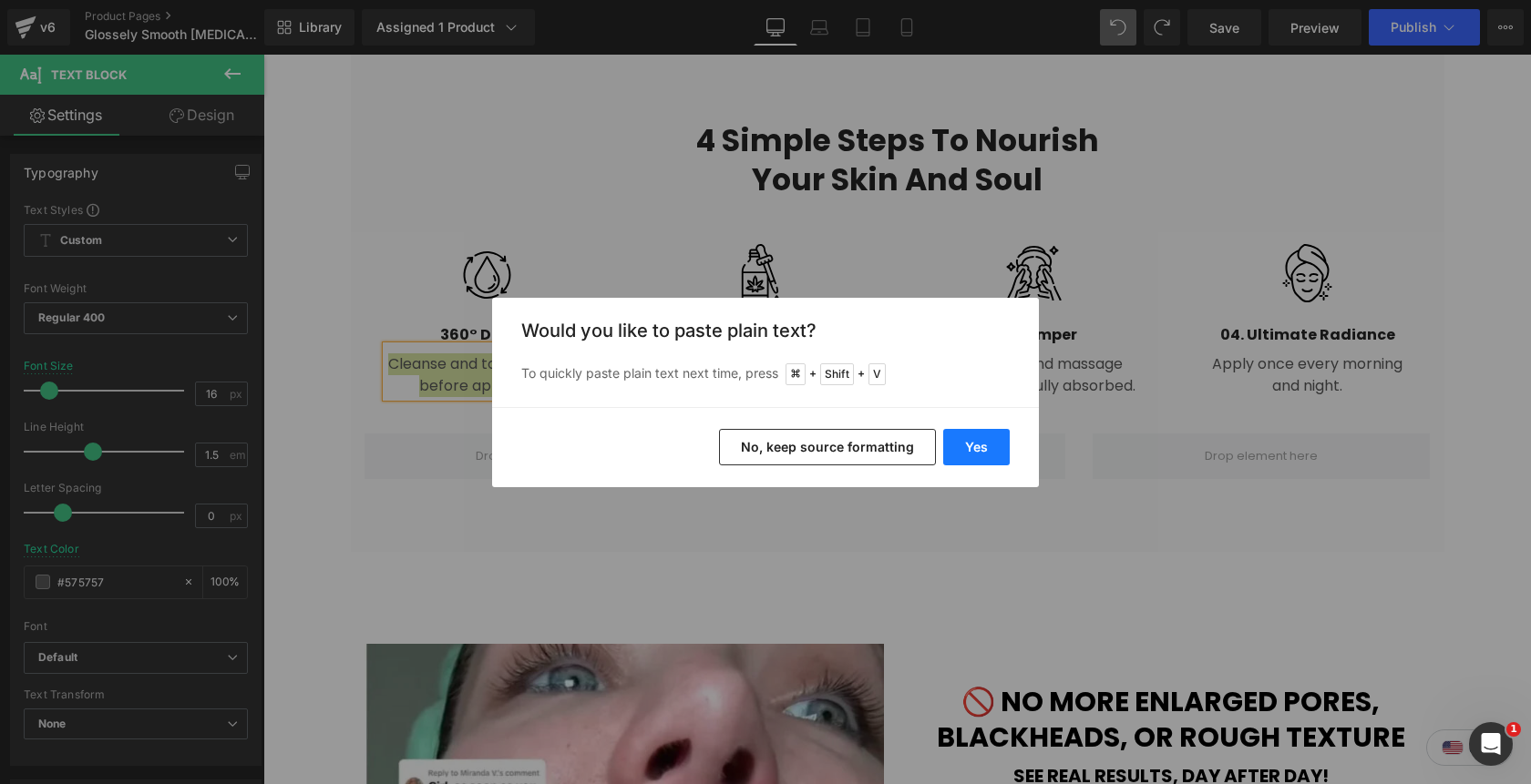
click at [973, 444] on button "Yes" at bounding box center [976, 447] width 67 height 36
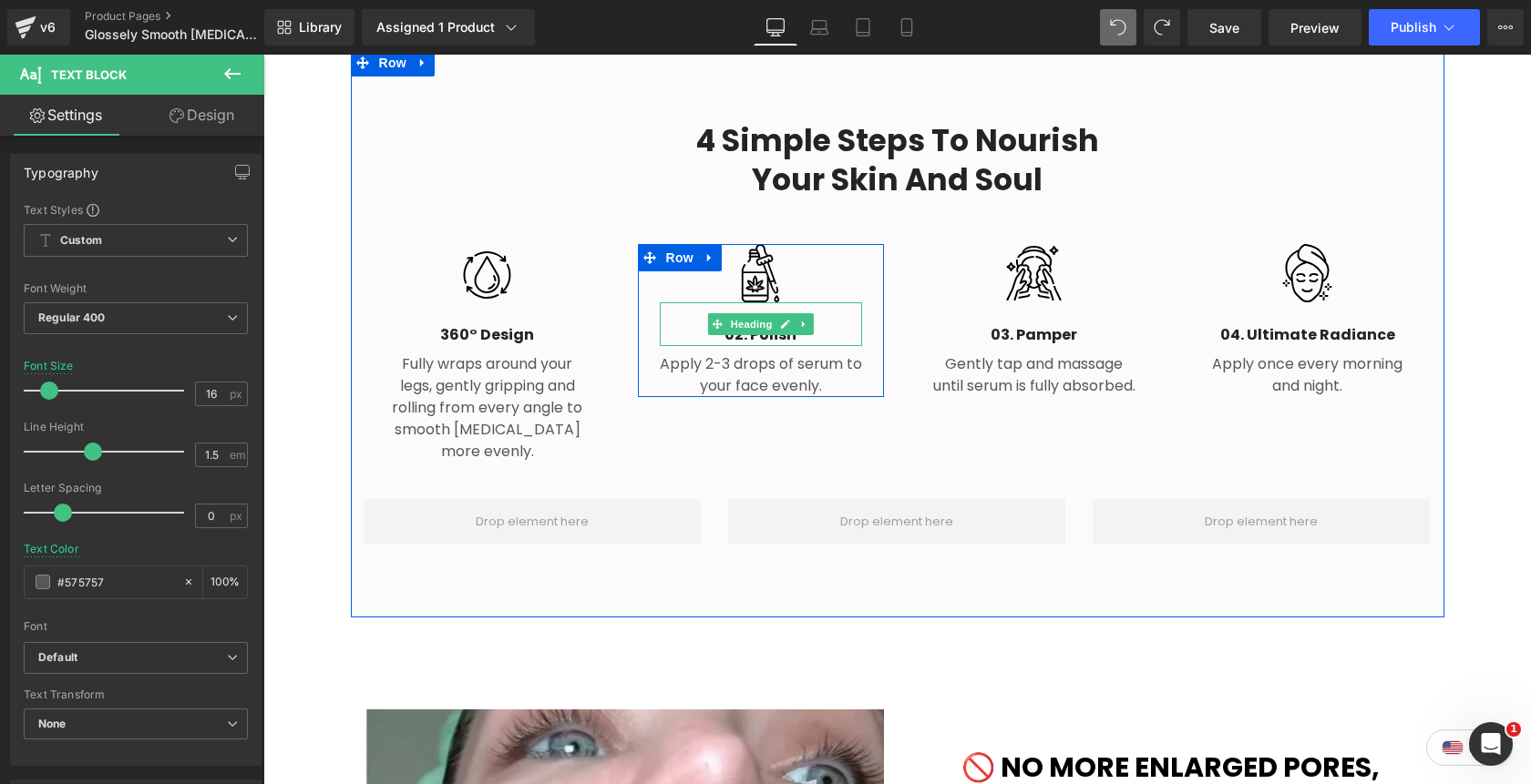
click at [808, 314] on link at bounding box center [803, 325] width 19 height 22
click at [808, 314] on link at bounding box center [813, 325] width 19 height 22
click at [808, 346] on div "Apply 2-3 drops of serum to your face evenly. Text Block" at bounding box center [761, 372] width 203 height 51
click at [831, 325] on h4 "02. Polish" at bounding box center [761, 335] width 203 height 22
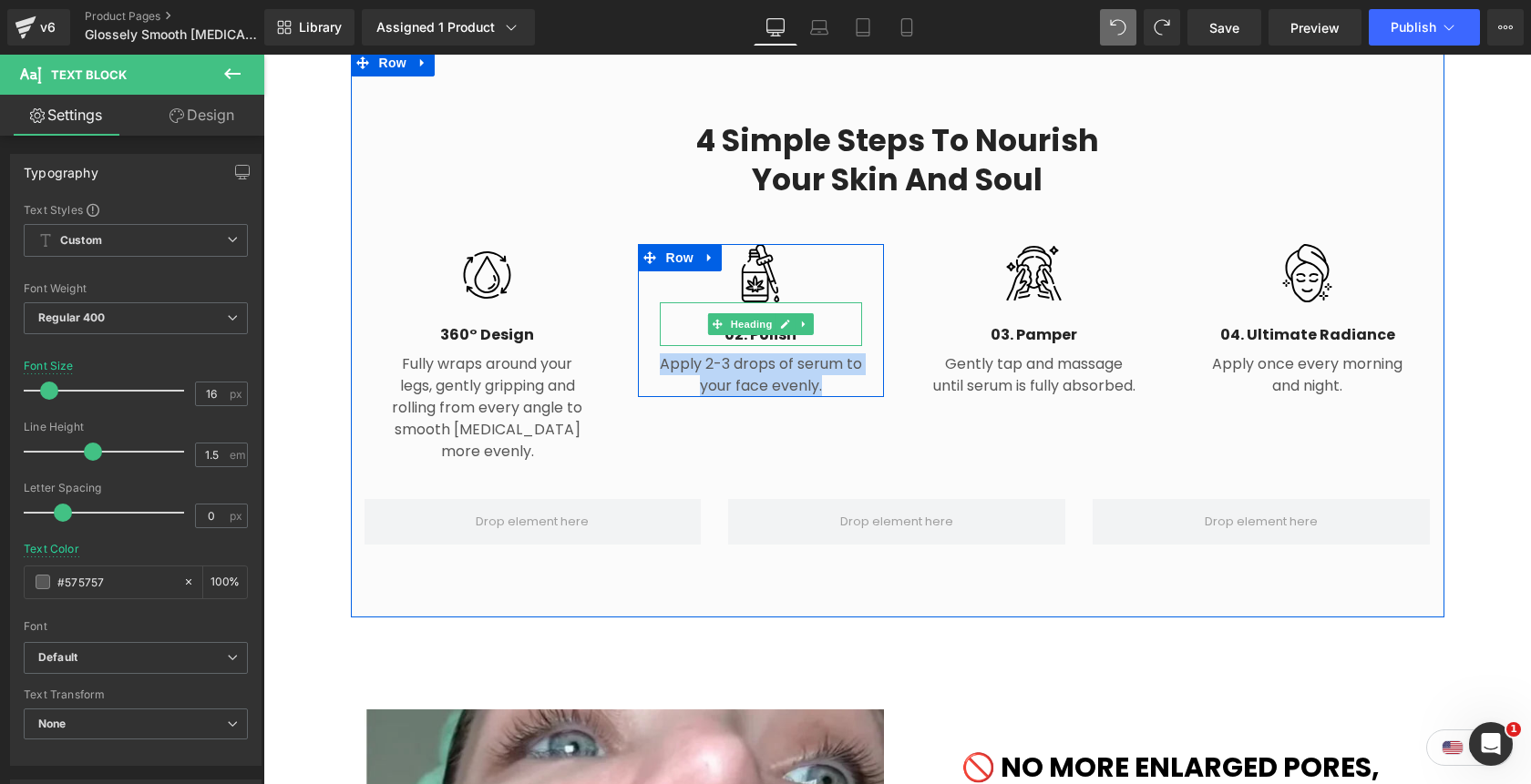
click at [831, 325] on h4 "02. Polish" at bounding box center [761, 335] width 203 height 22
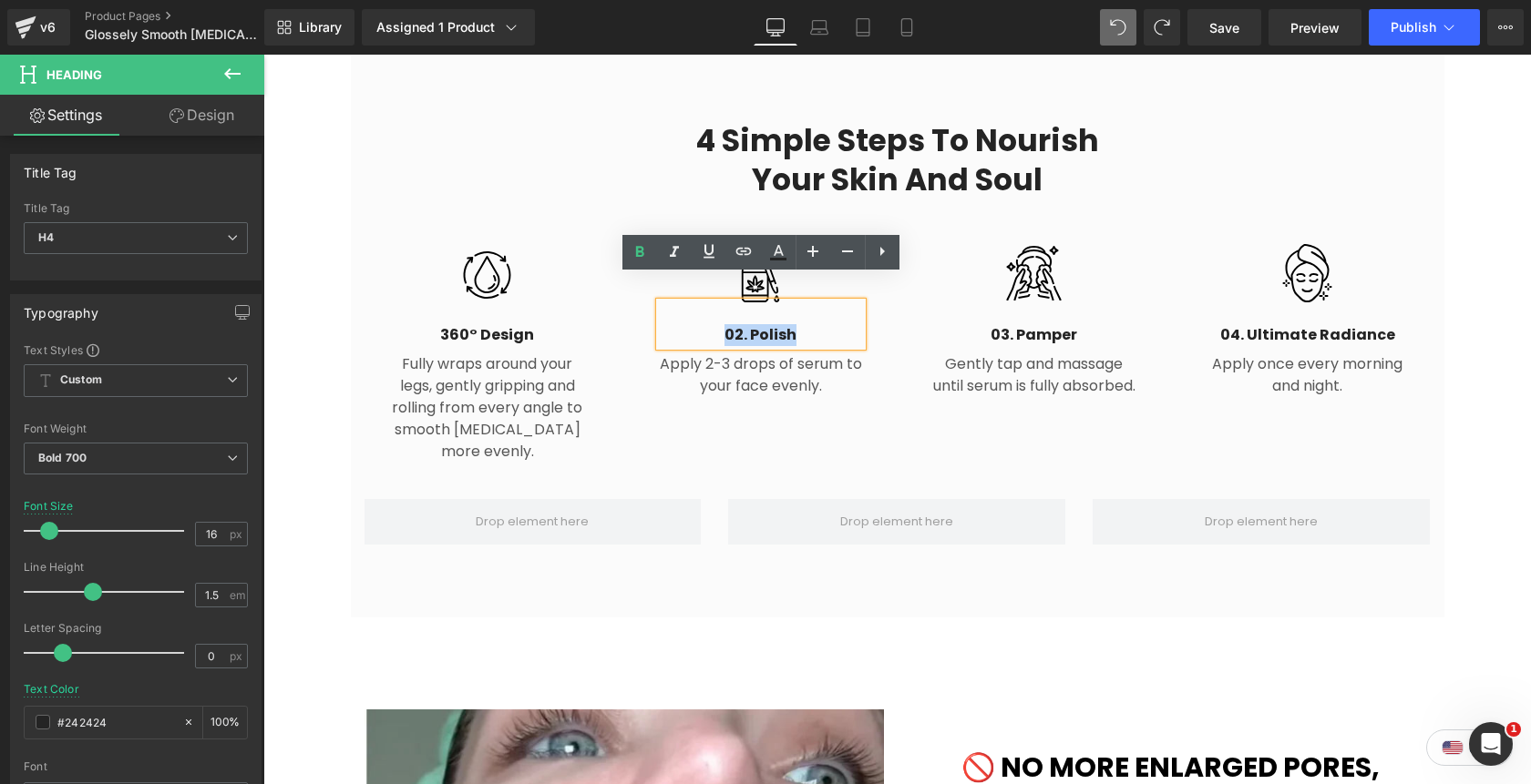
paste div
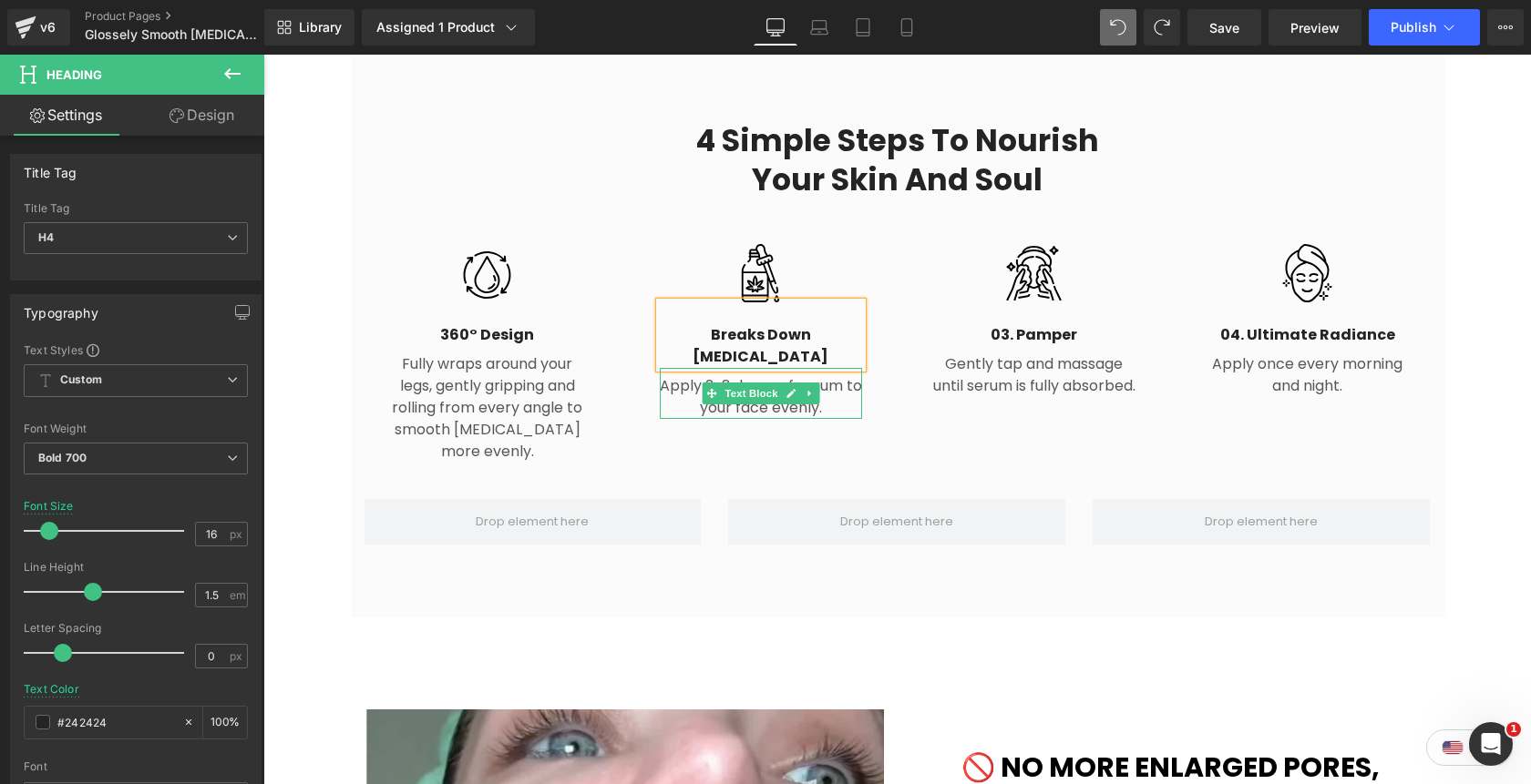
click at [842, 376] on p "Apply 2-3 drops of serum to your face evenly." at bounding box center [761, 397] width 203 height 43
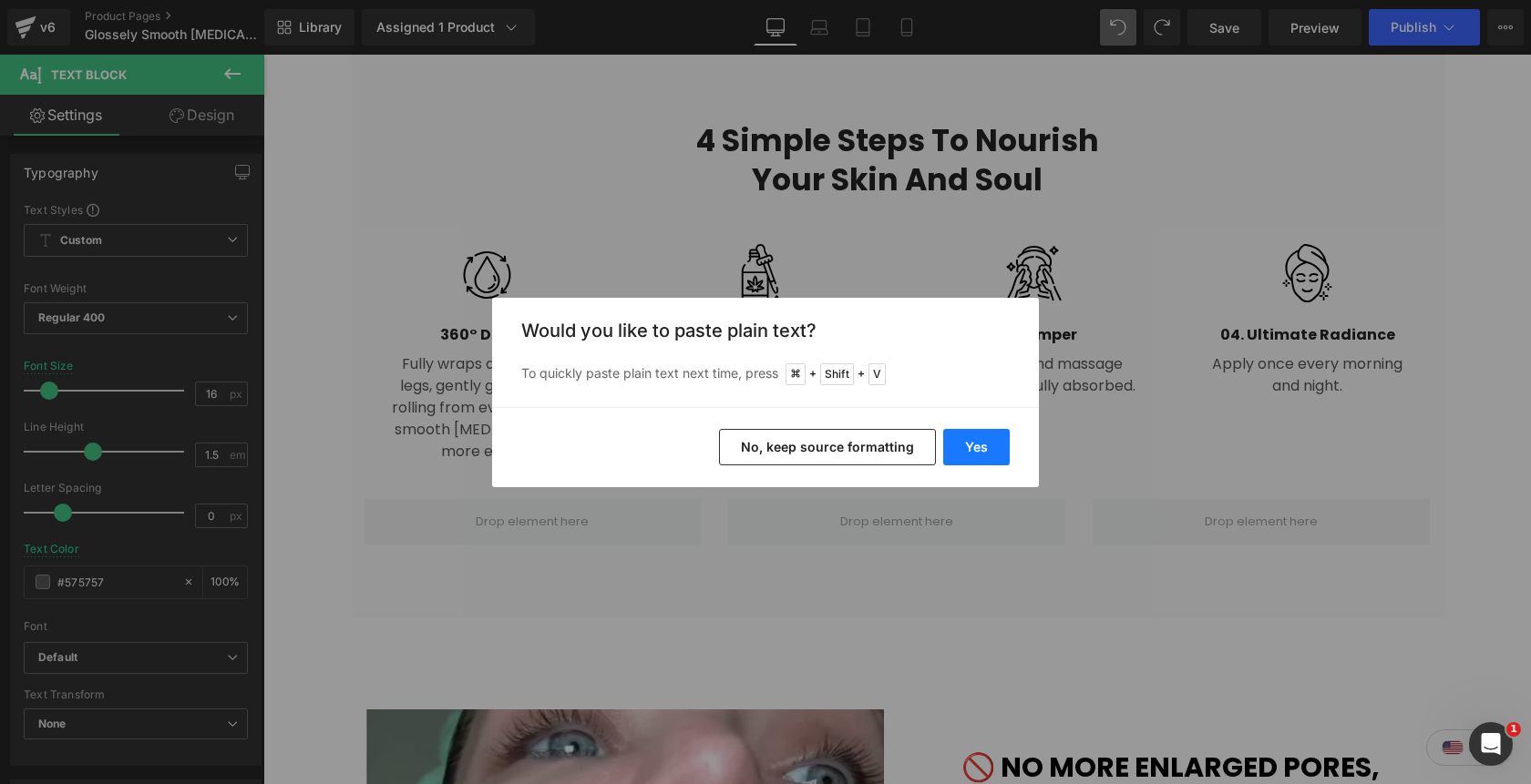
click at [976, 439] on button "Yes" at bounding box center [976, 447] width 67 height 36
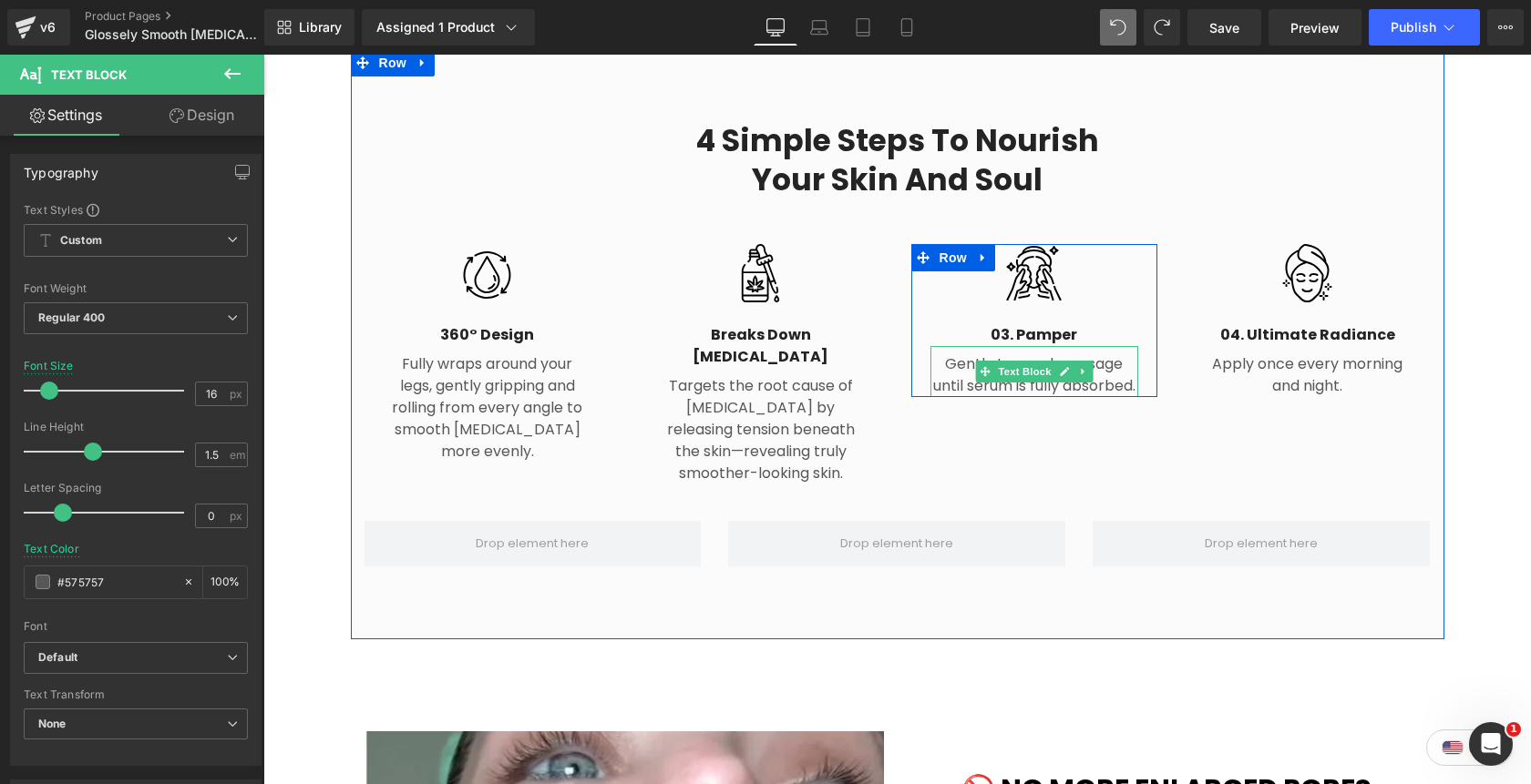
click at [1115, 353] on p "Gently tap and massage until serum is fully absorbed." at bounding box center [1033, 375] width 208 height 43
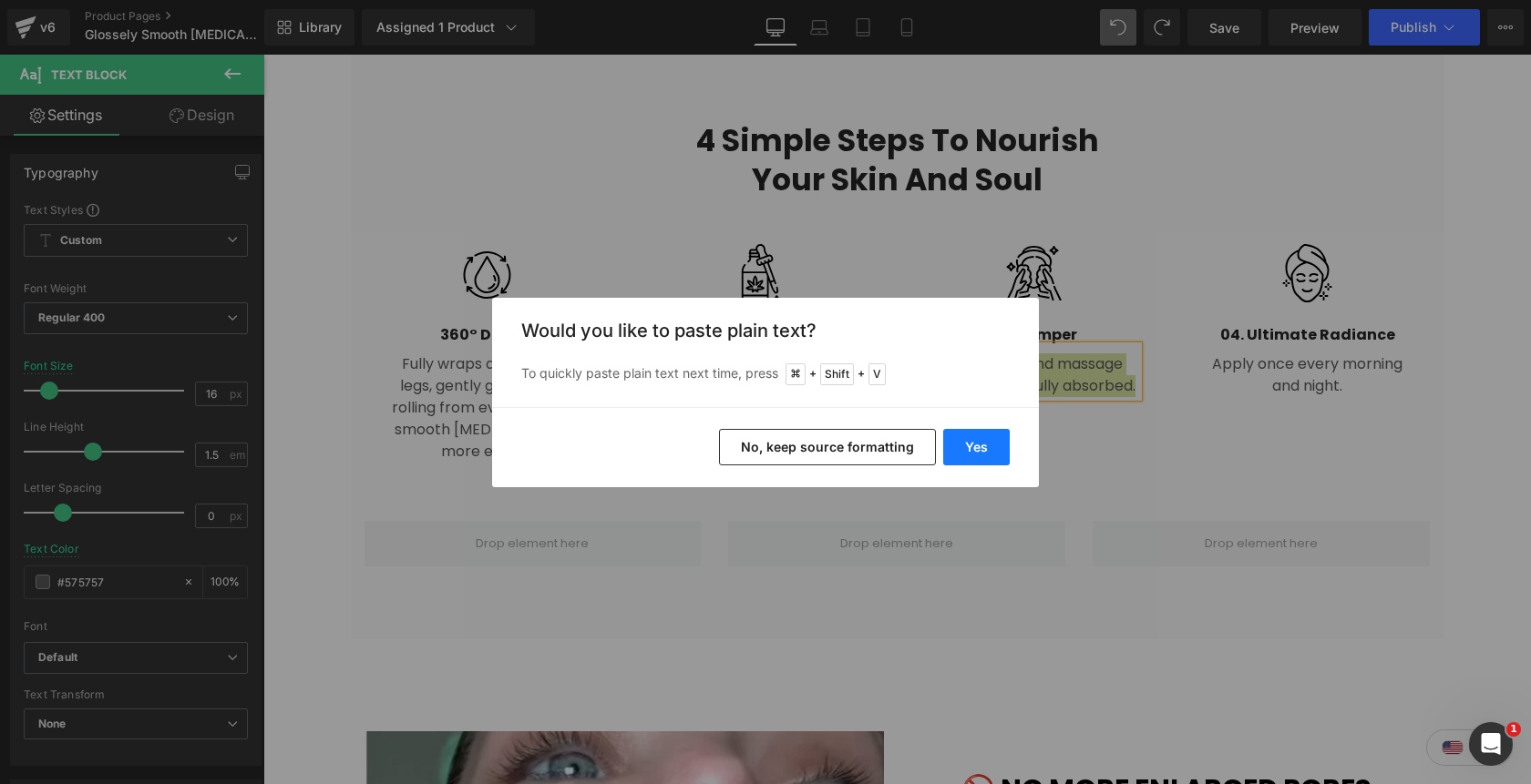
click at [976, 458] on button "Yes" at bounding box center [976, 447] width 67 height 36
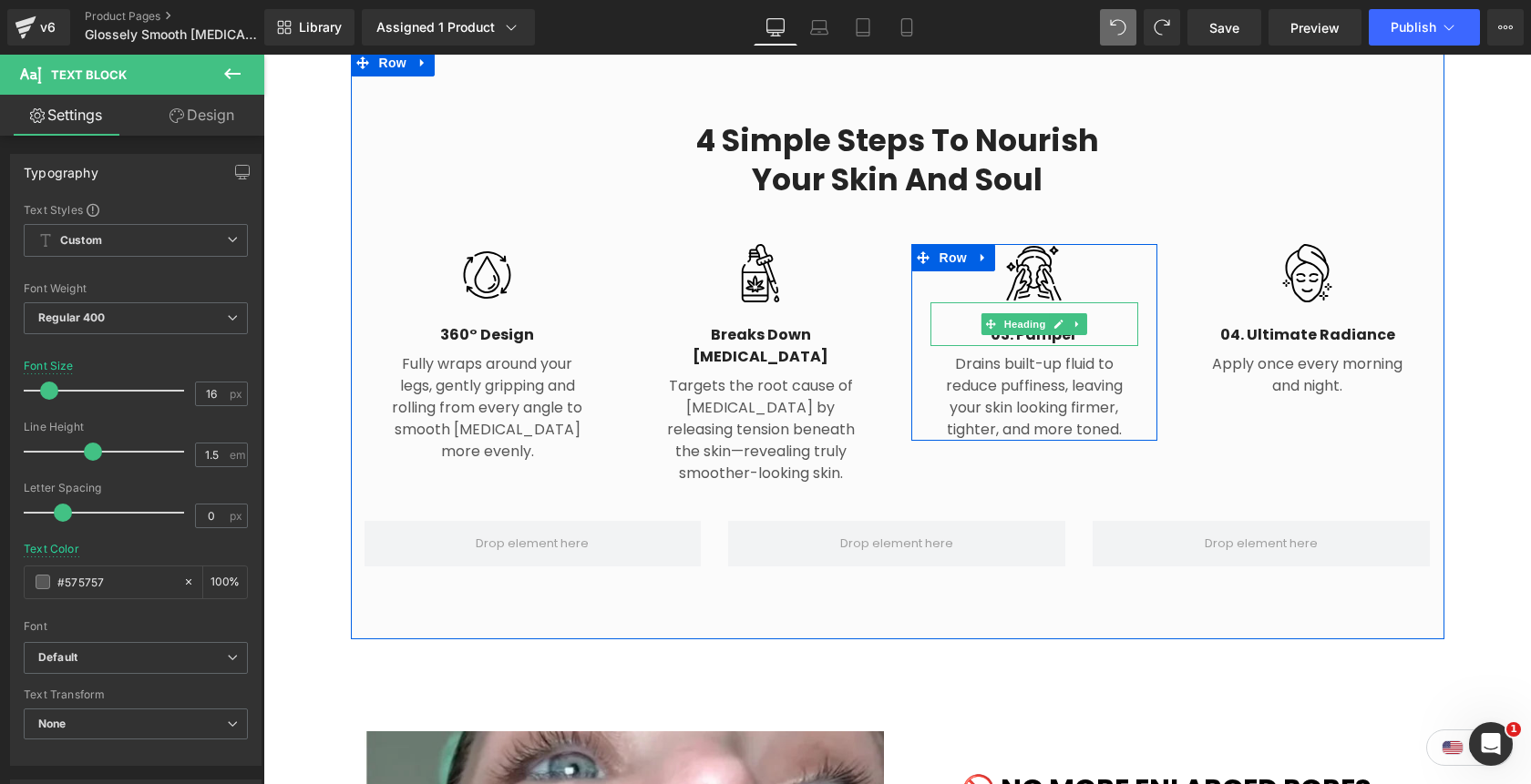
click at [1092, 325] on h4 "03. Pamper" at bounding box center [1033, 335] width 208 height 22
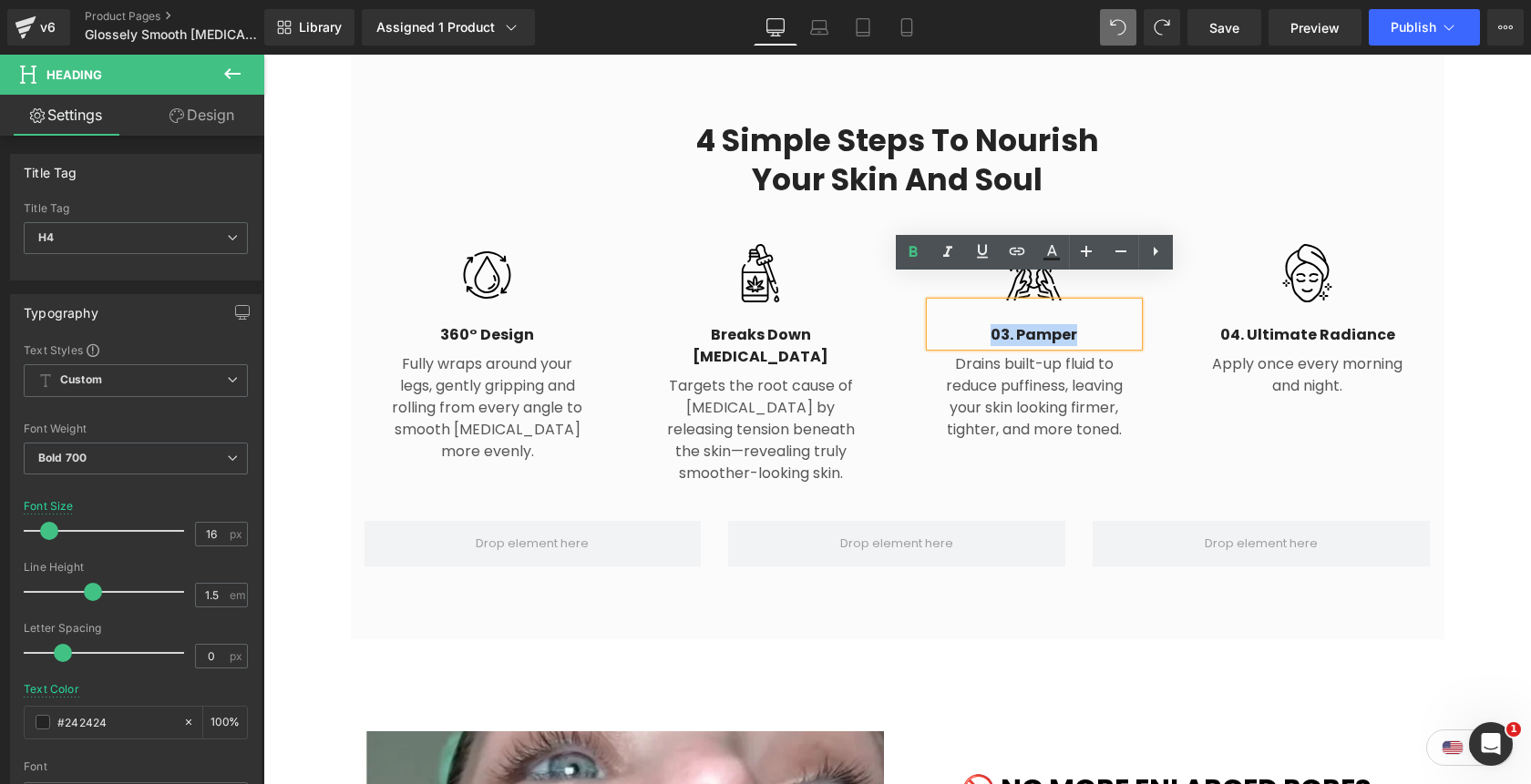
paste div
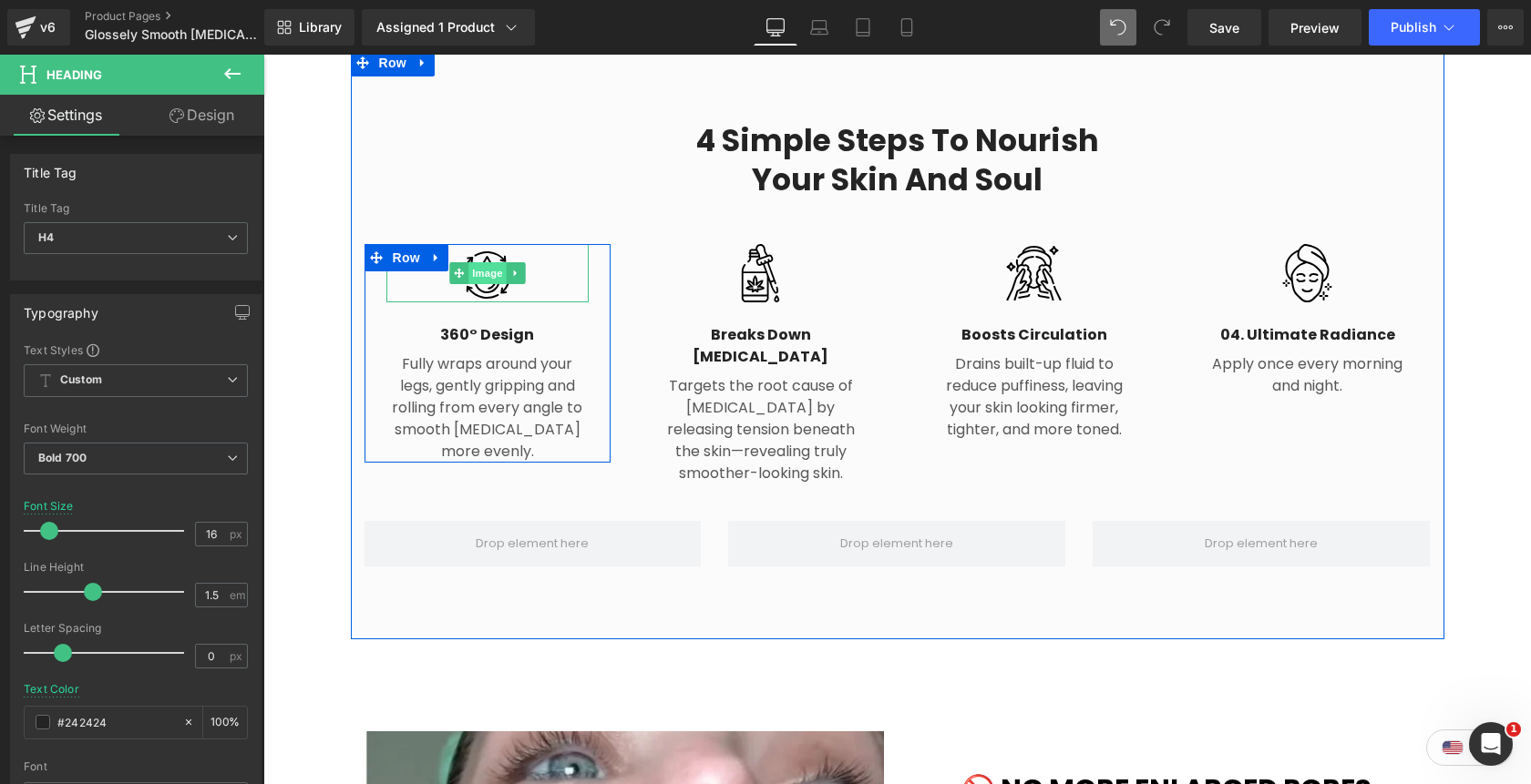
click at [484, 263] on span "Image" at bounding box center [487, 273] width 38 height 22
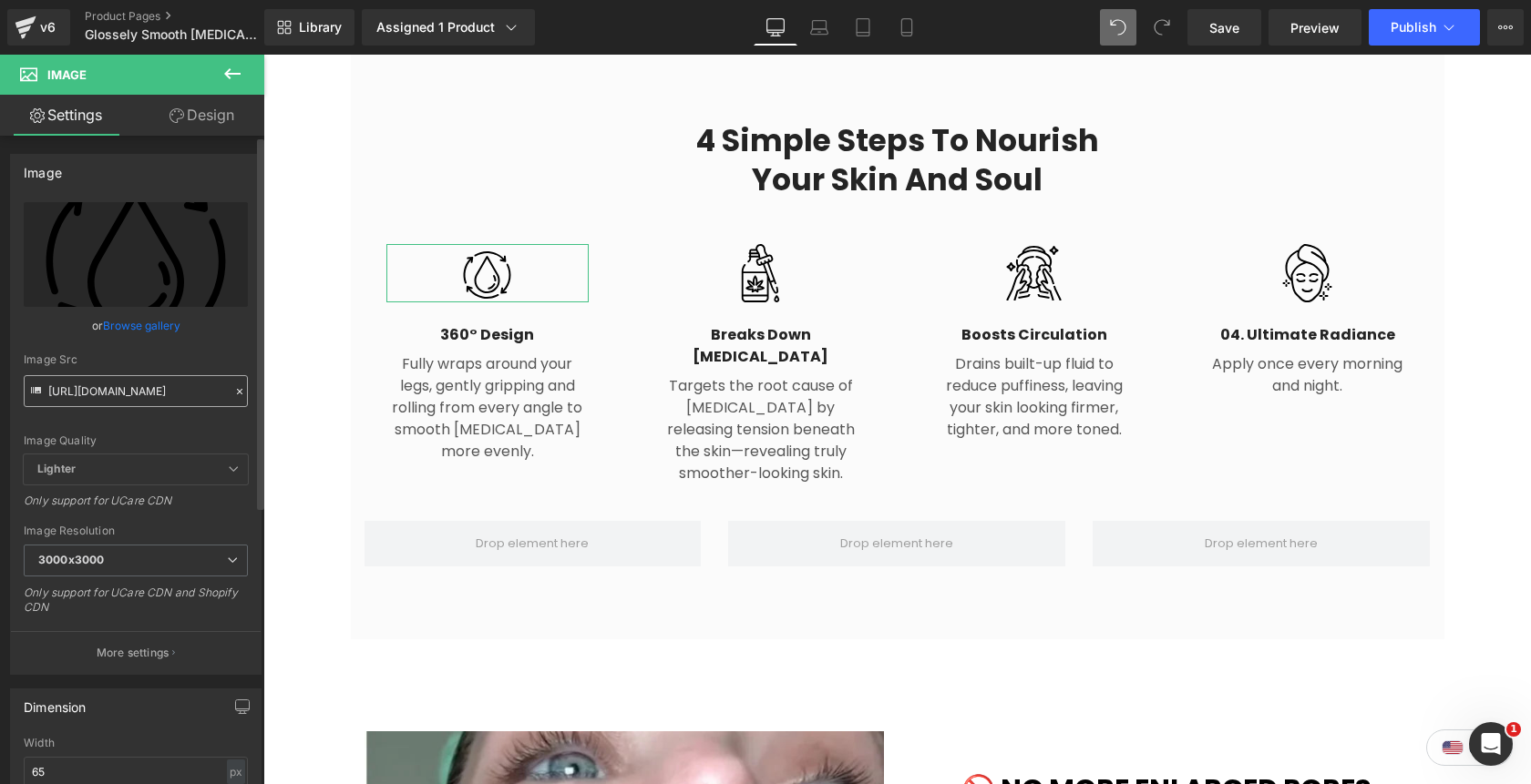
click at [166, 394] on input "https://ucarecdn.com/0bb48acb-63c5-4585-8449-1c87d3358874/step%201.svg" at bounding box center [136, 392] width 224 height 31
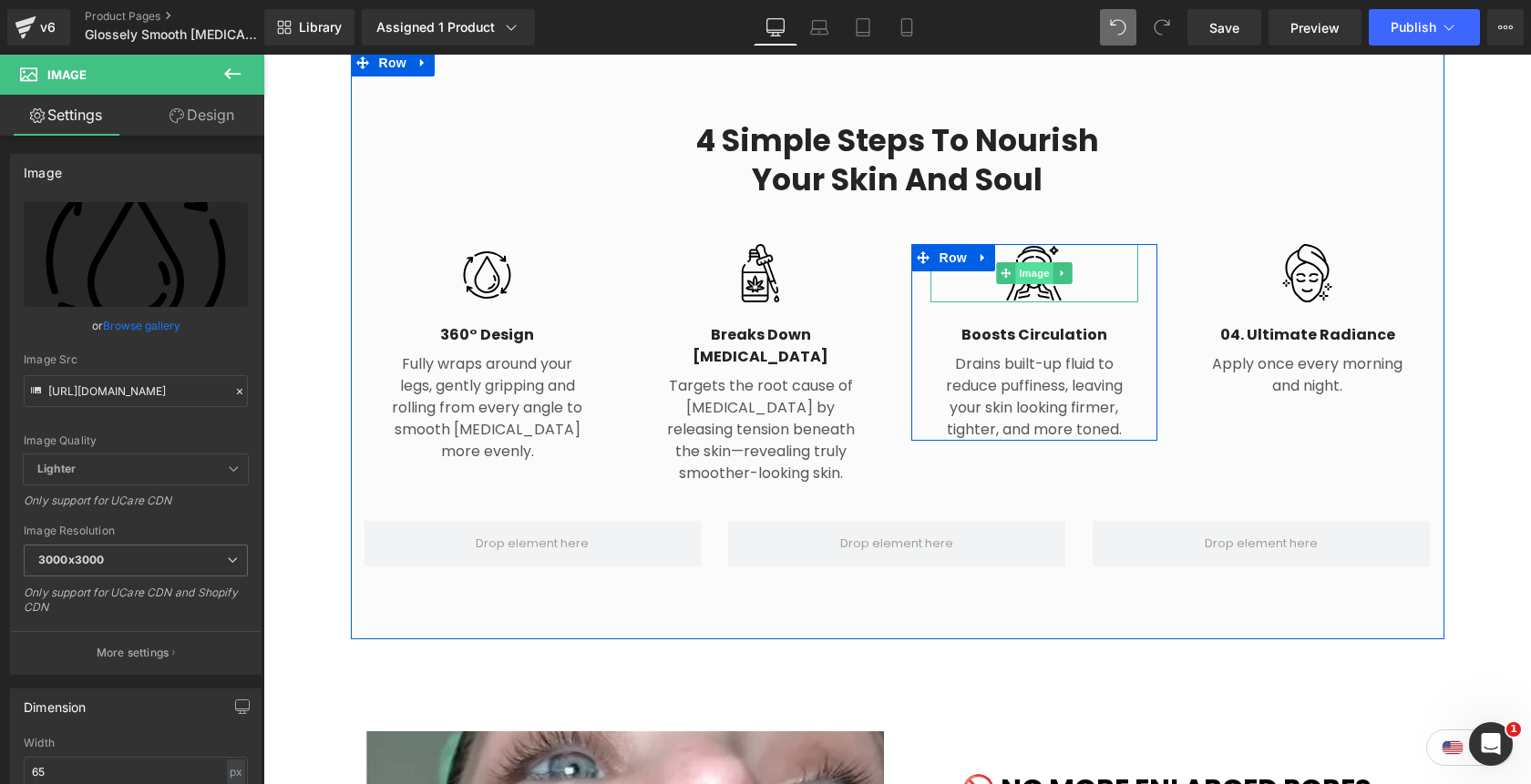
click at [1036, 263] on span "Image" at bounding box center [1034, 273] width 38 height 22
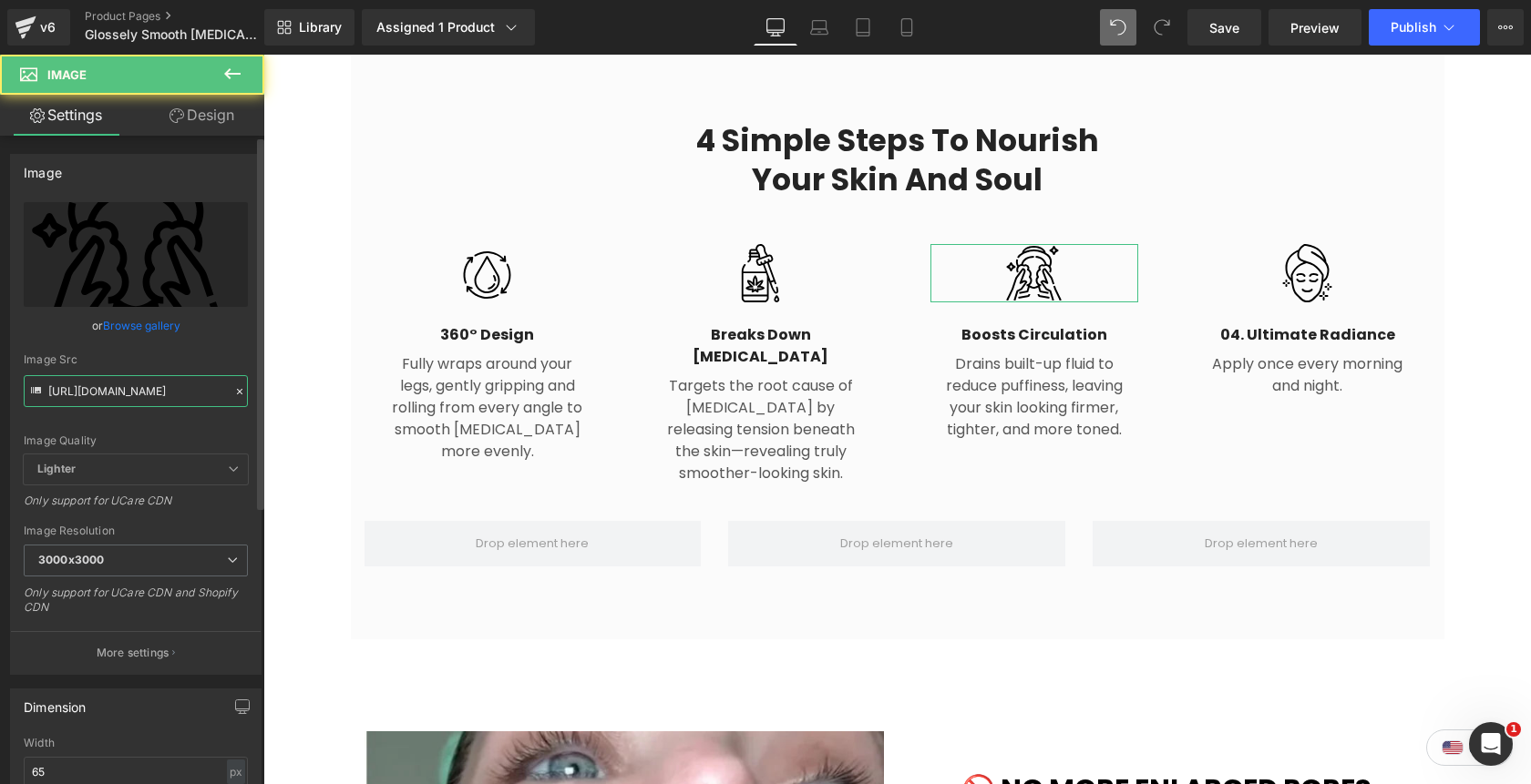
click at [132, 385] on input "https://ucarecdn.com/1859ca8e-17c8-49cf-9170-1378bddb5564/step%203.svg" at bounding box center [136, 392] width 224 height 31
paste input "0bb48acb-63c5-4585-8449-1c87d3358874/step%201"
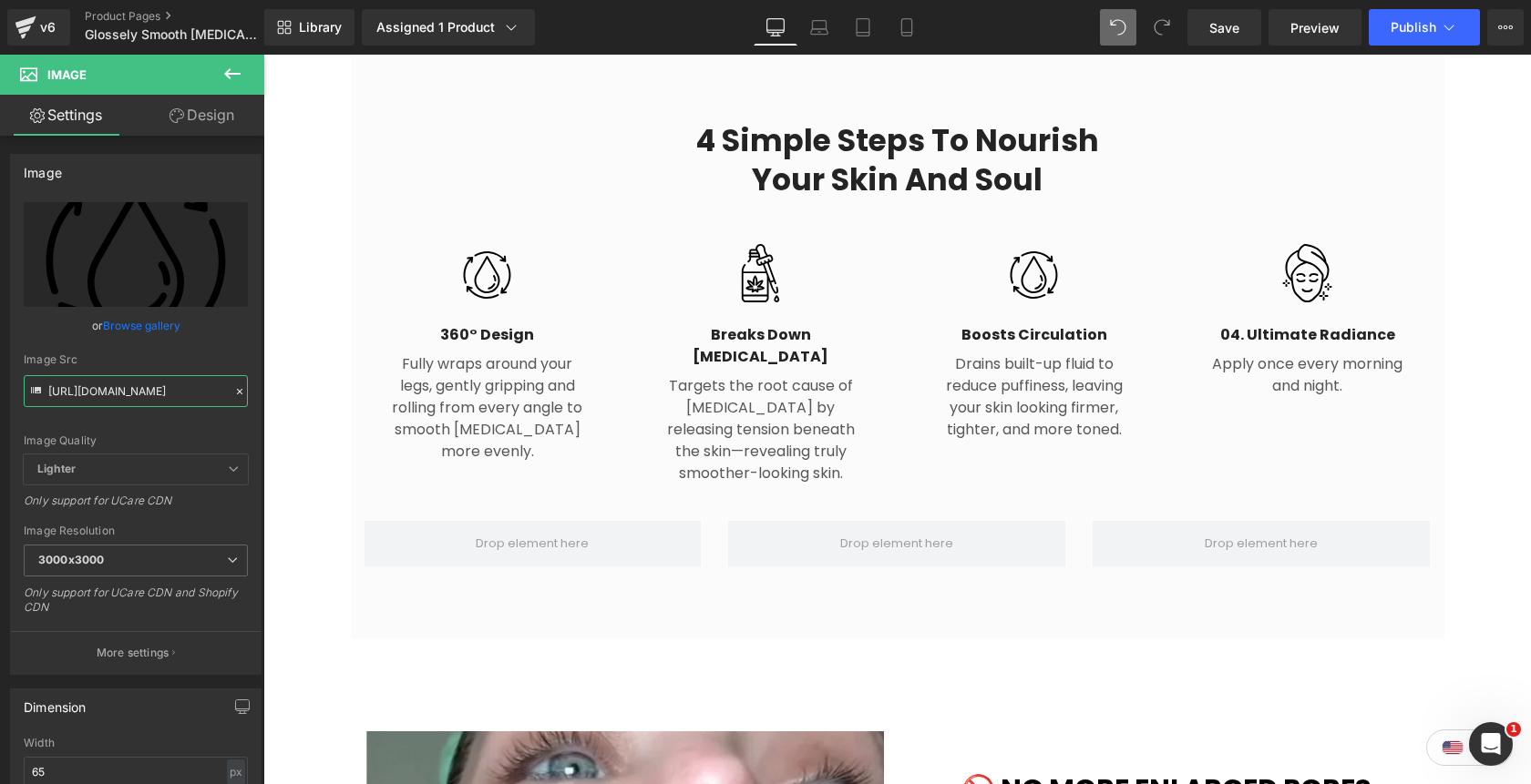
type input "https://ucarecdn.com/0bb48acb-63c5-4585-8449-1c87d3358874/step%201.svg"
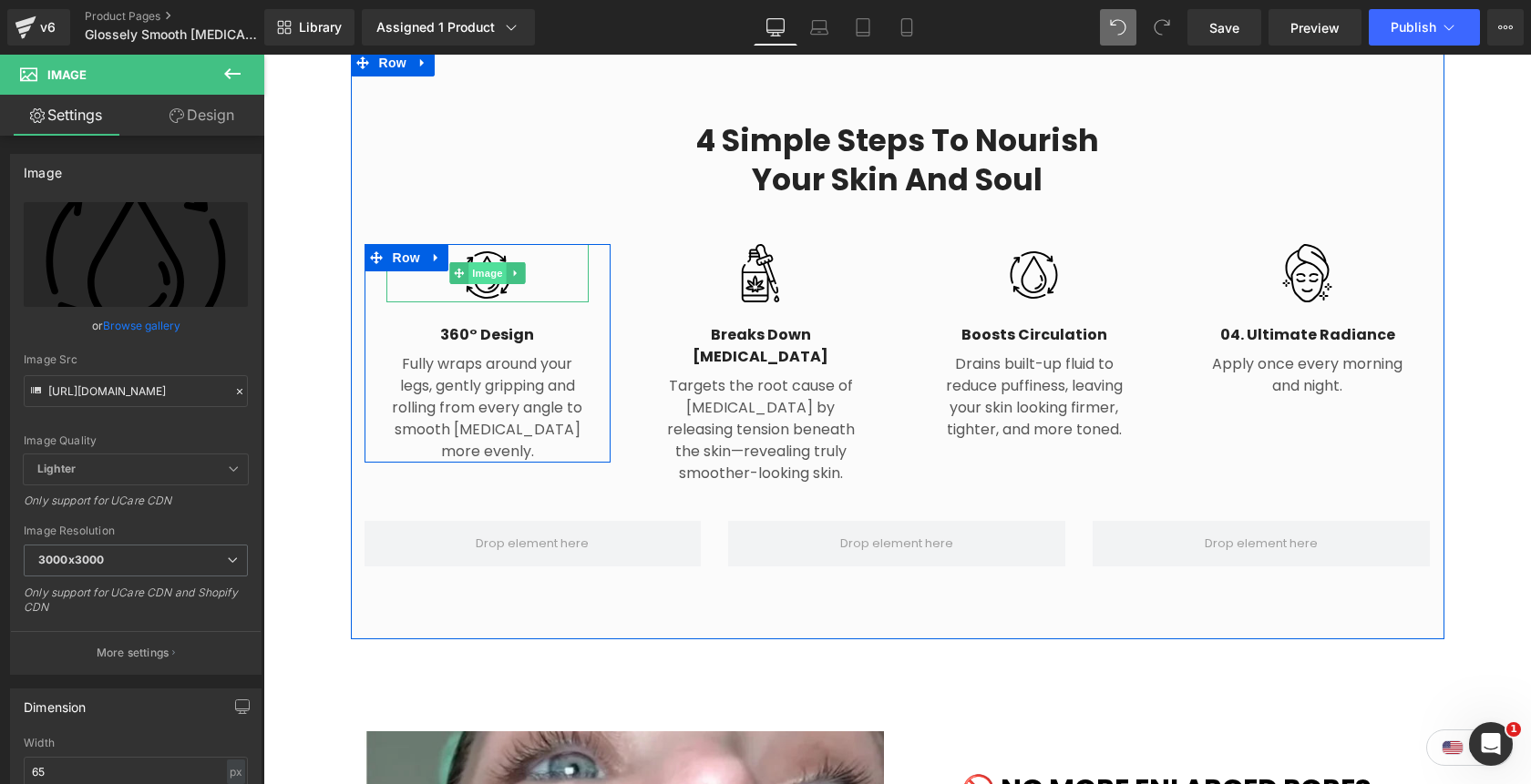
click at [482, 263] on span "Image" at bounding box center [487, 273] width 38 height 22
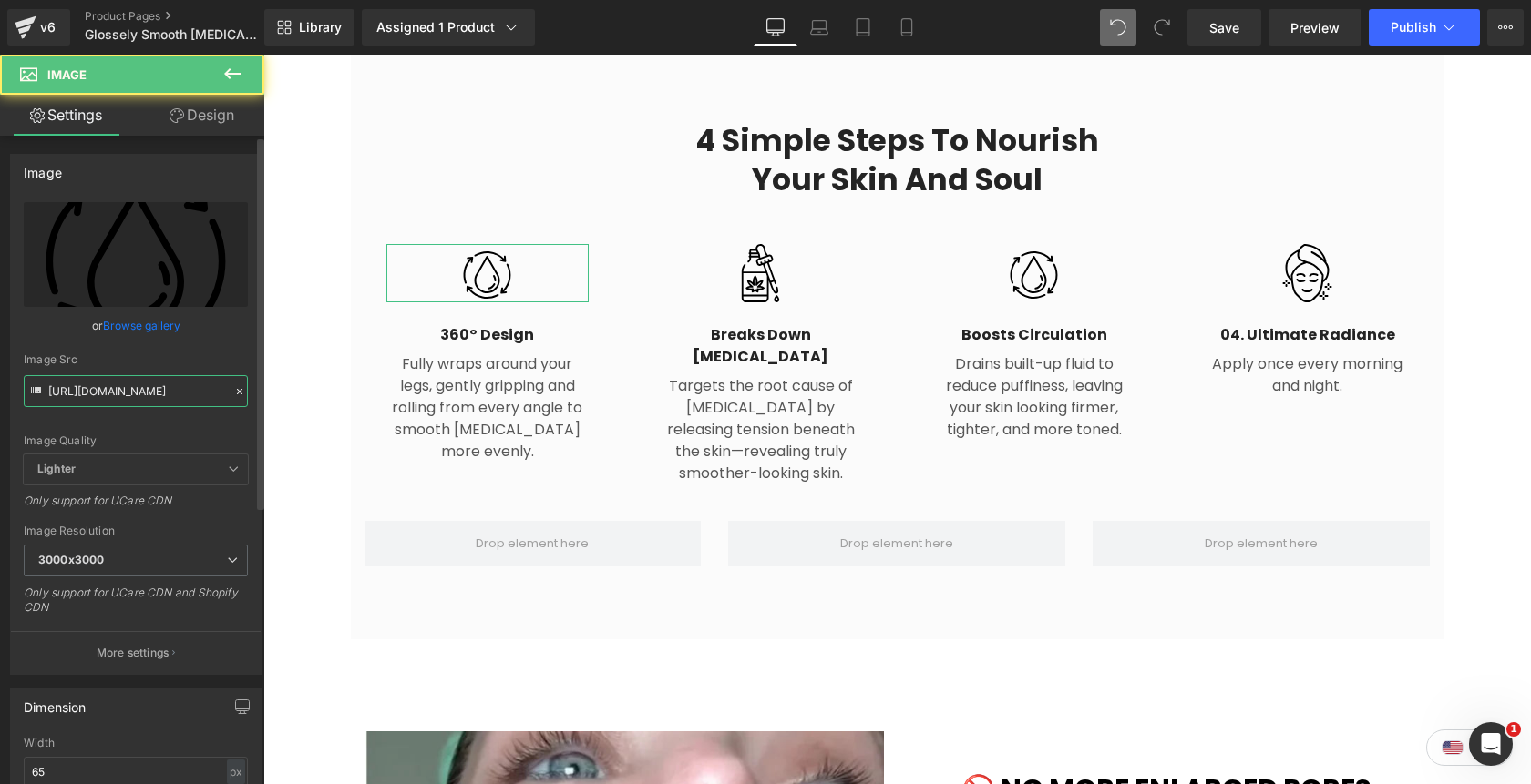
click at [133, 386] on input "https://ucarecdn.com/0bb48acb-63c5-4585-8449-1c87d3358874/step%201.svg" at bounding box center [136, 392] width 224 height 31
paste input "cdn.shopify.com/s/files/1/0842/4502/0953/files/icon1.webp?v=1758143598"
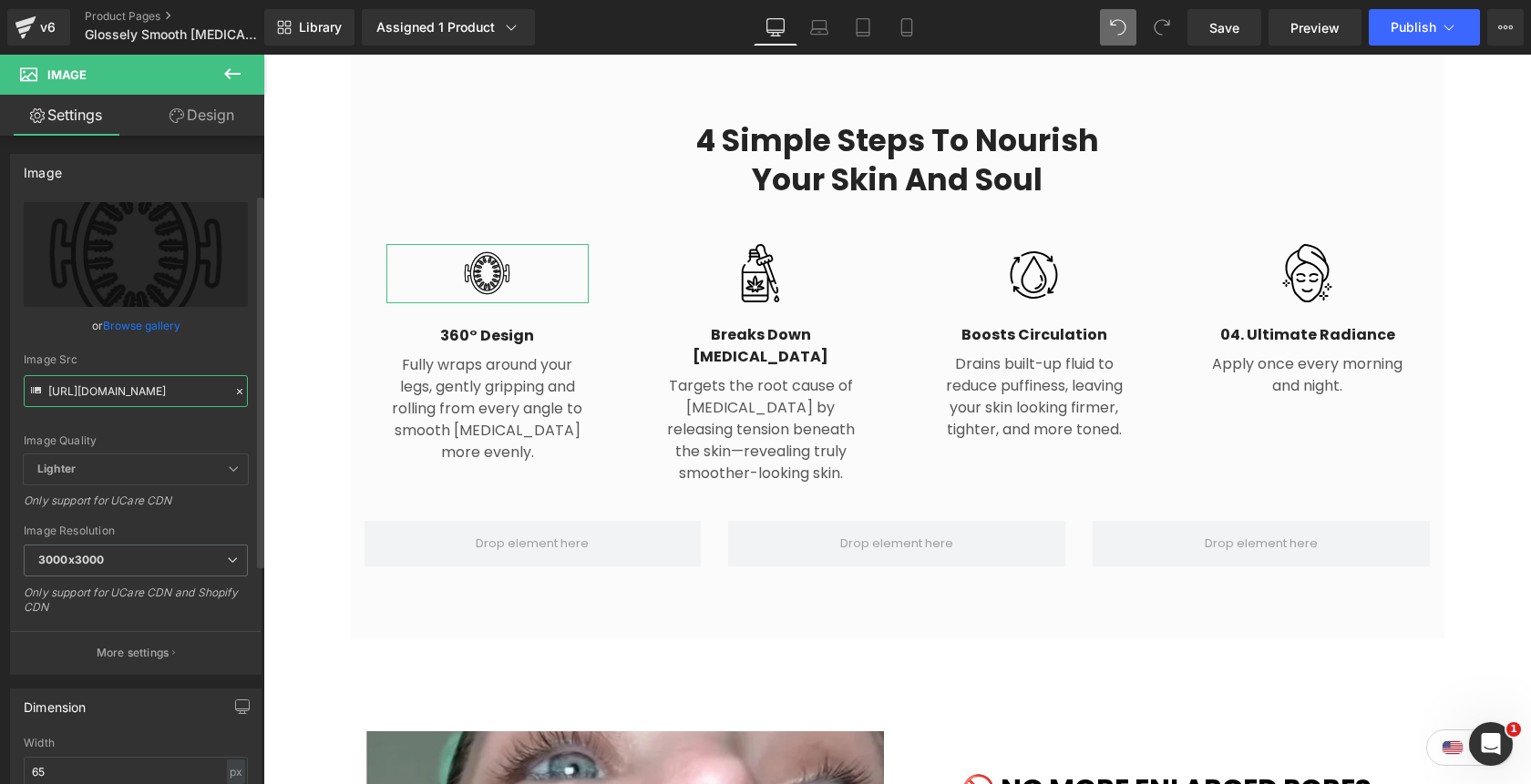
scroll to position [146, 0]
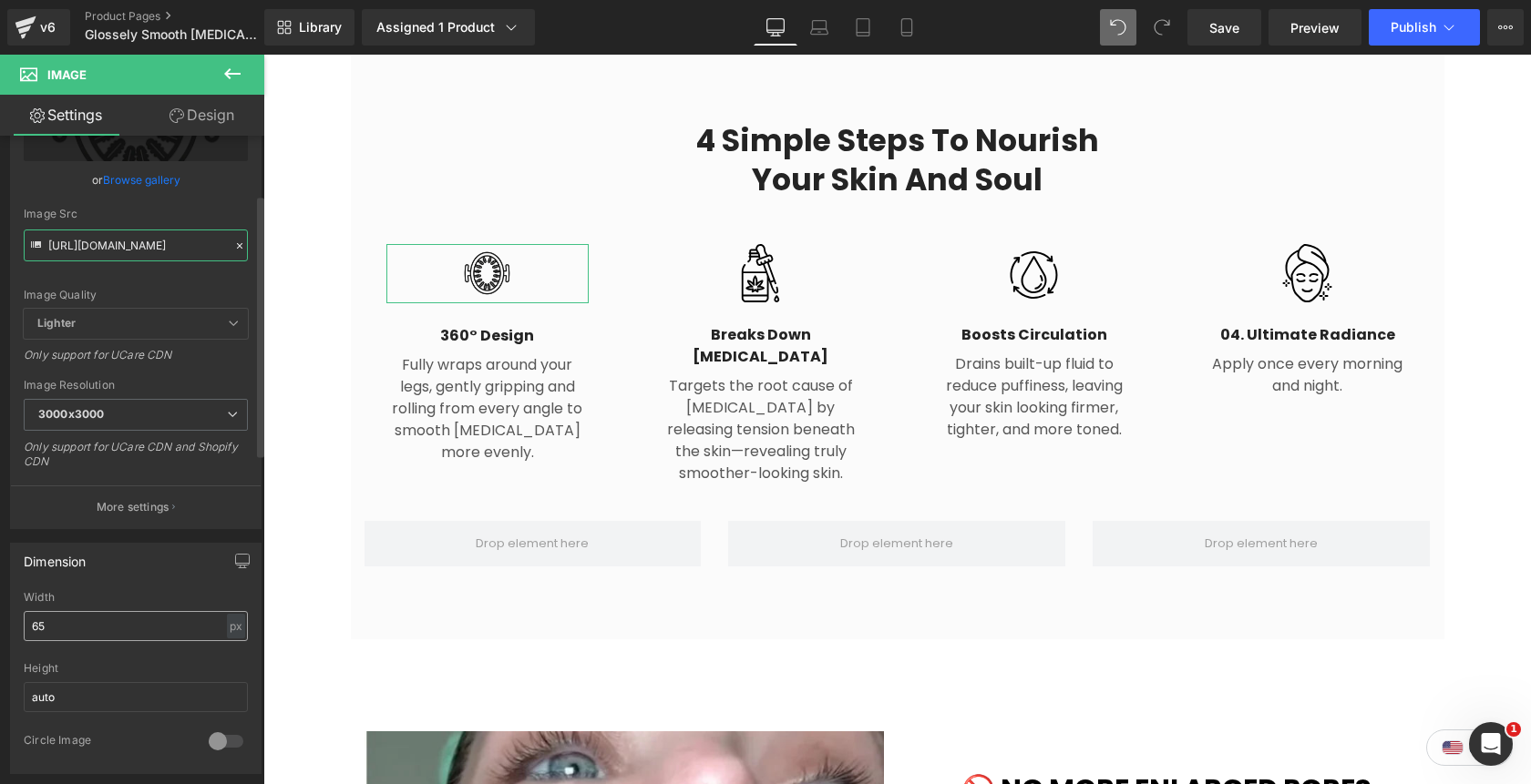
type input "https://cdn.shopify.com/s/files/1/0842/4502/0953/files/icon1_3000x3000.webp?v=1…"
click at [33, 629] on input "65" at bounding box center [136, 626] width 224 height 30
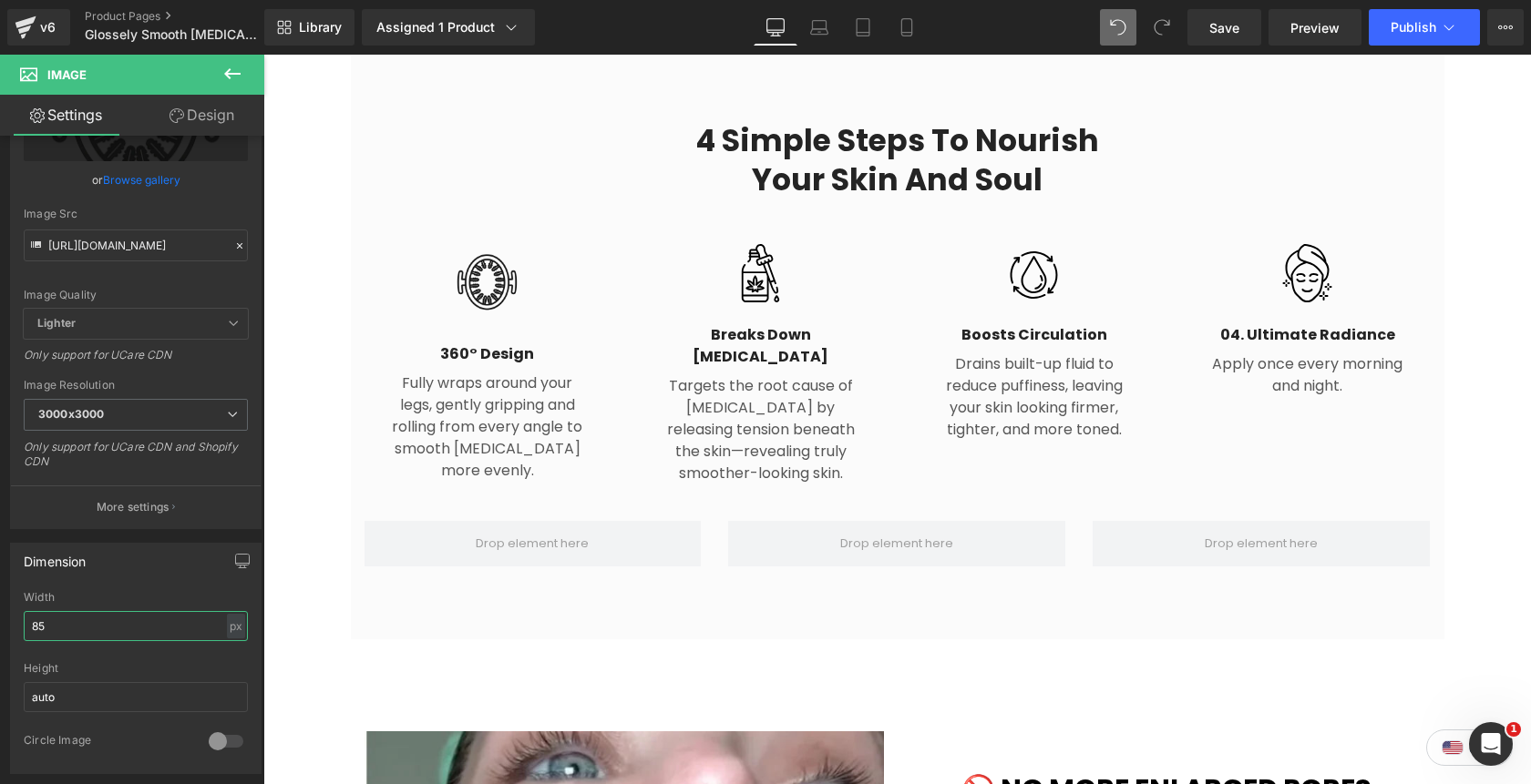
type input "85"
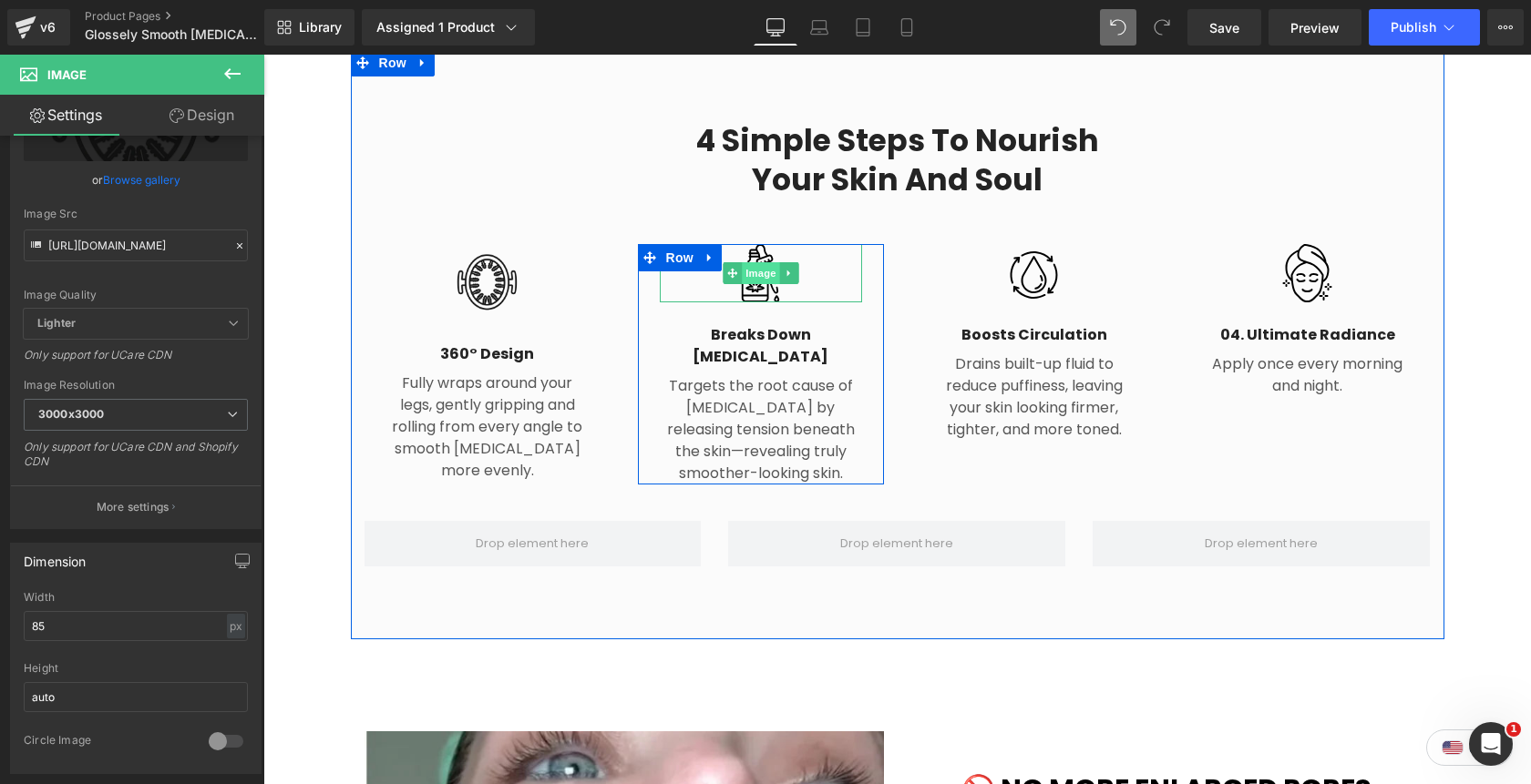
click at [766, 263] on span "Image" at bounding box center [761, 273] width 38 height 22
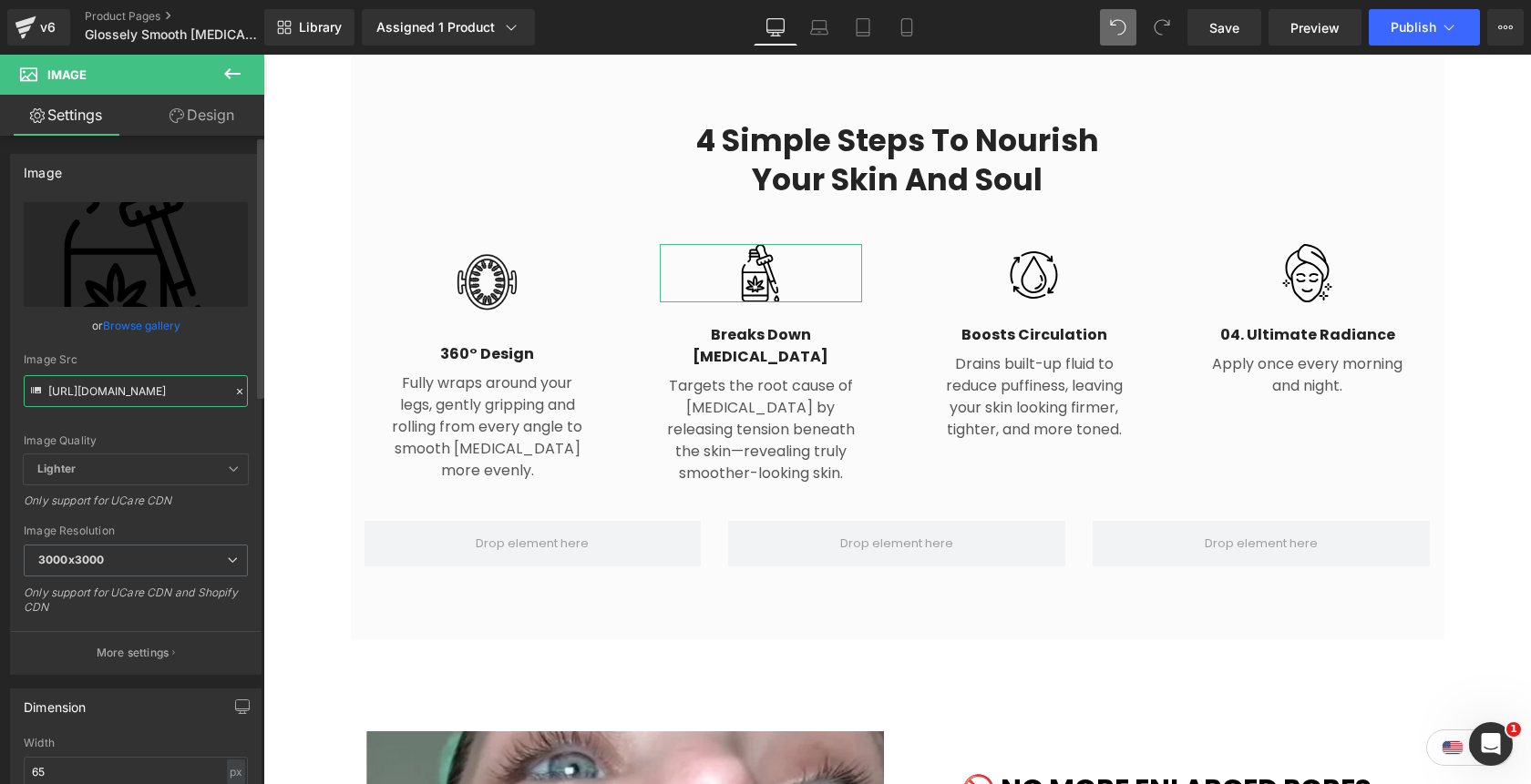
click at [146, 387] on input "https://ucarecdn.com/70dec2a9-0d6a-47a4-b12c-166a2c00c71a/step%202.svg" at bounding box center [136, 392] width 224 height 31
paste input "cdn.shopify.com/s/files/1/0842/4502/0953/files/noun-fats-5195578.png?v=17581435…"
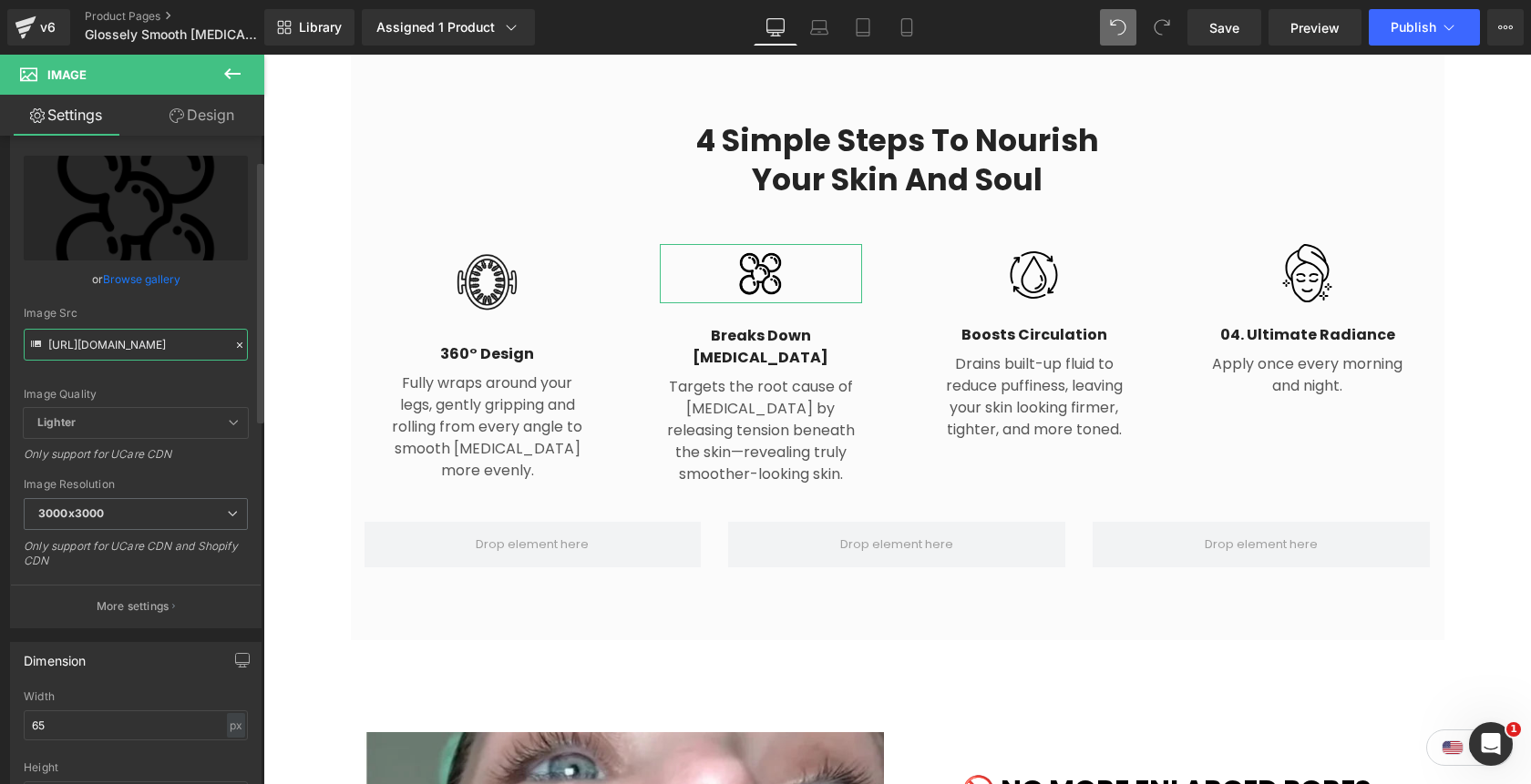
scroll to position [70, 0]
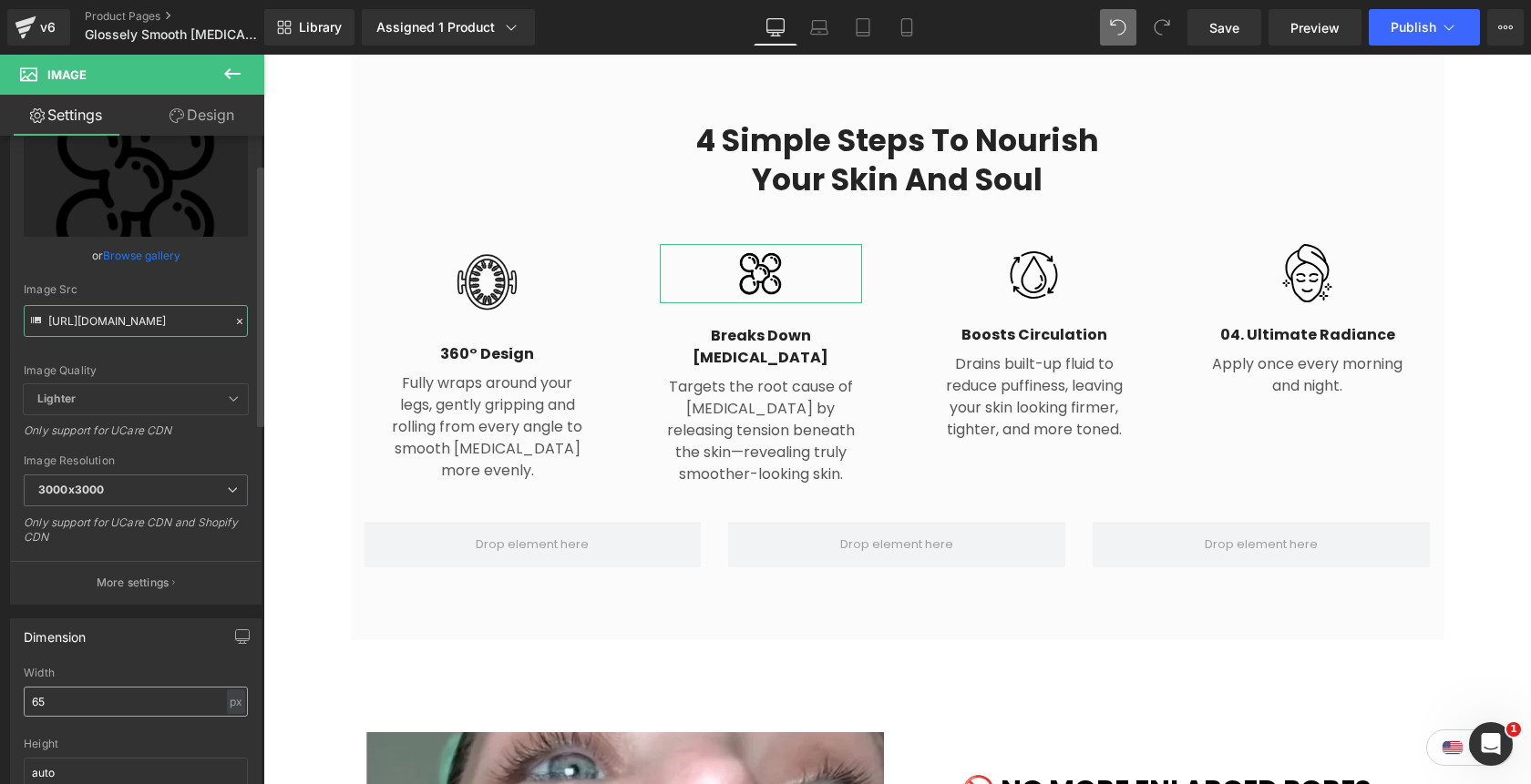
type input "https://cdn.shopify.com/s/files/1/0842/4502/0953/files/noun-fats-5195578_3000x3…"
click at [32, 705] on input "65" at bounding box center [136, 701] width 224 height 30
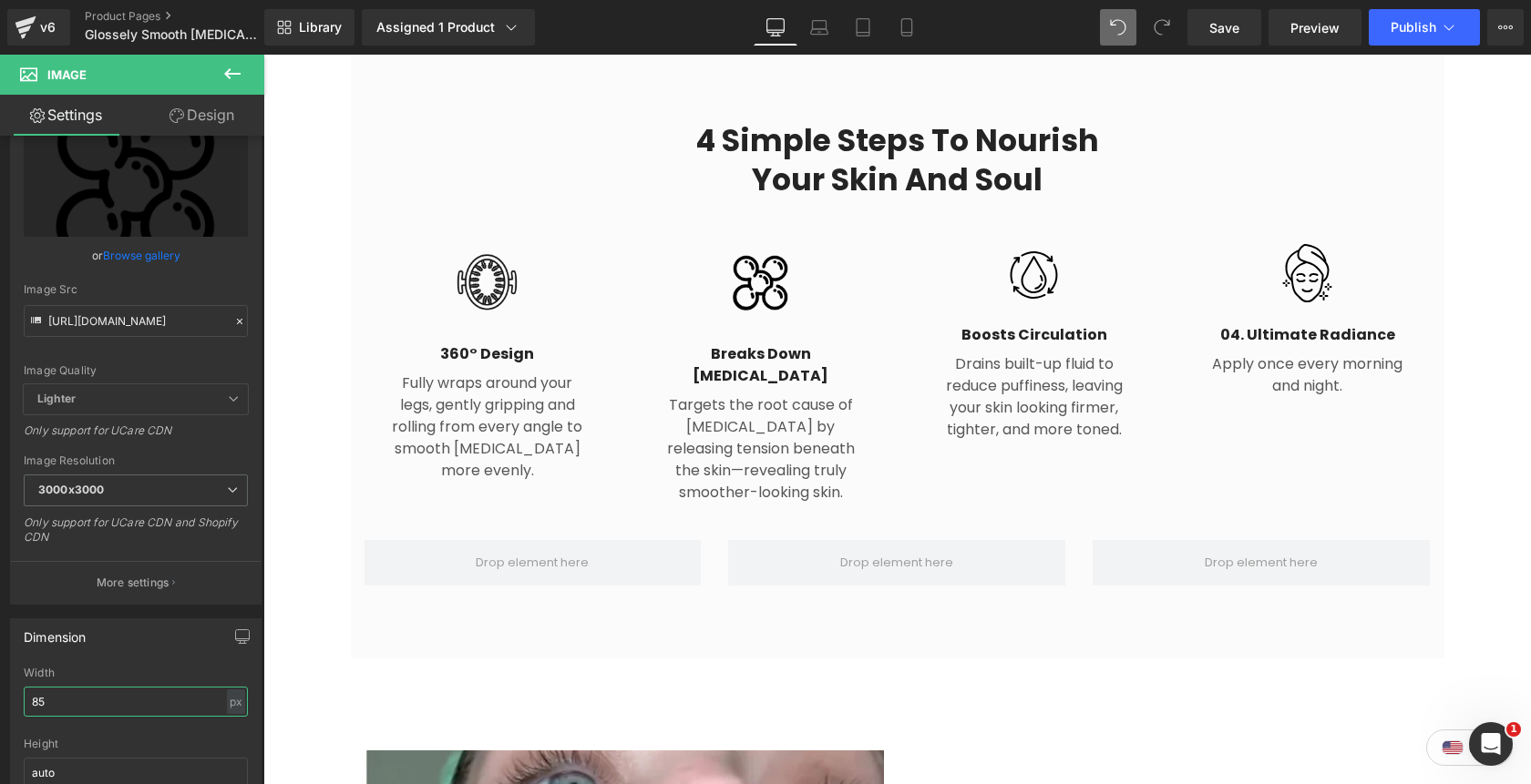
type input "85"
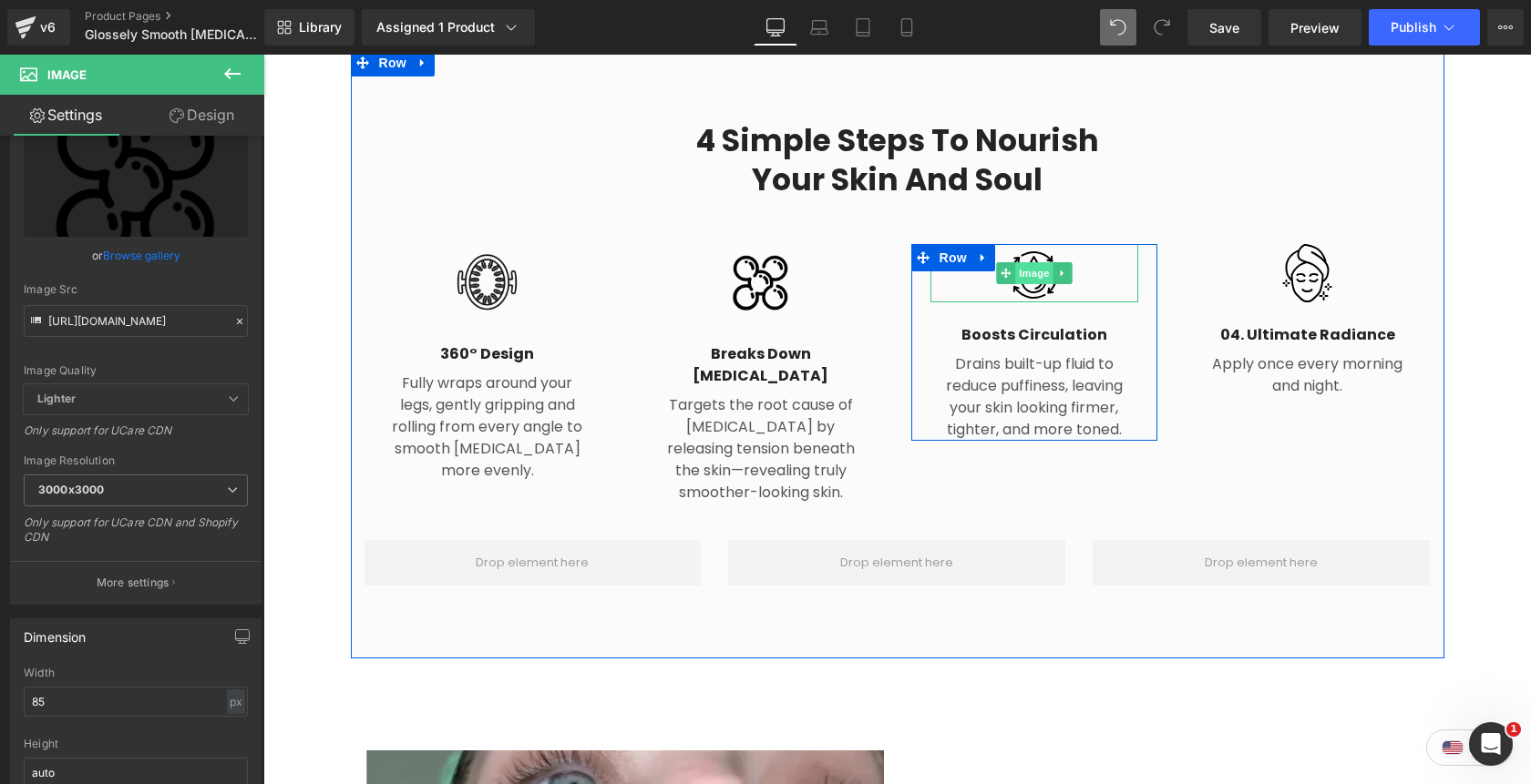
click at [1028, 263] on span "Image" at bounding box center [1034, 273] width 38 height 22
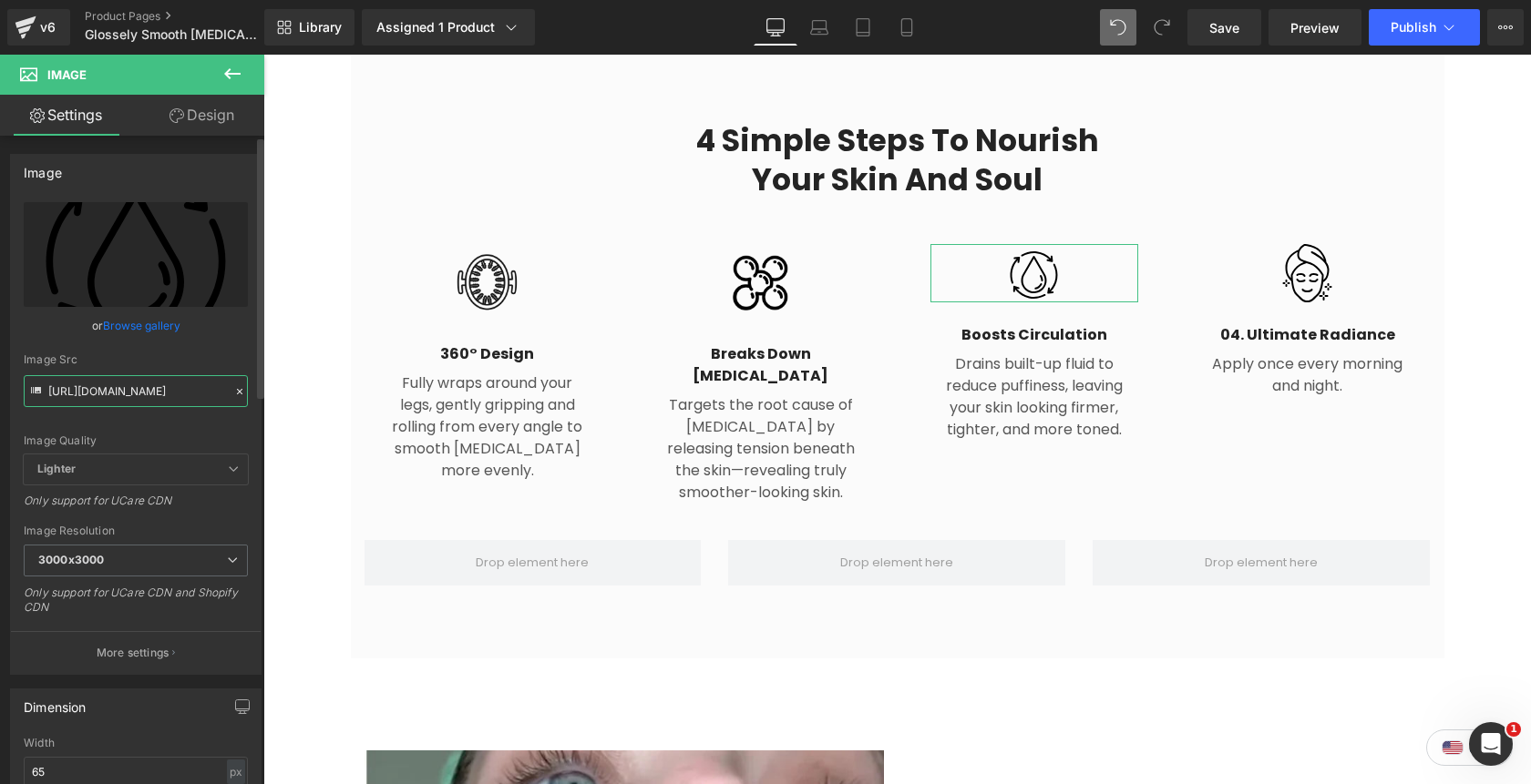
click at [146, 393] on input "https://ucarecdn.com/0bb48acb-63c5-4585-8449-1c87d3358874/step%201.svg" at bounding box center [136, 392] width 224 height 31
paste input "cdn.shopify.com/s/files/1/0842/4502/0953/files/noun-water-cycle-7938177.png?v=1…"
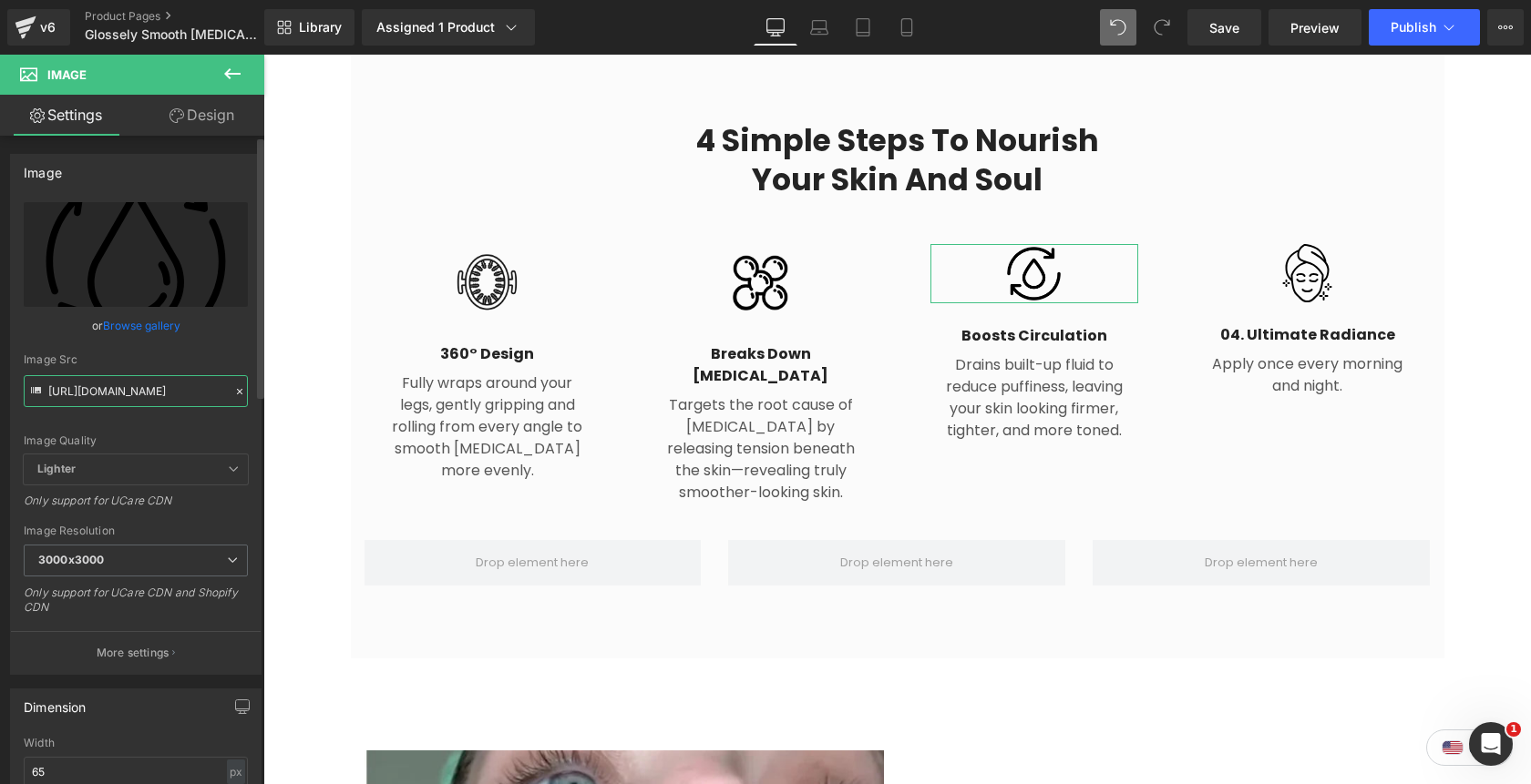
type input "https://cdn.shopify.com/s/files/1/0842/4502/0953/files/noun-water-cycle-7938177…"
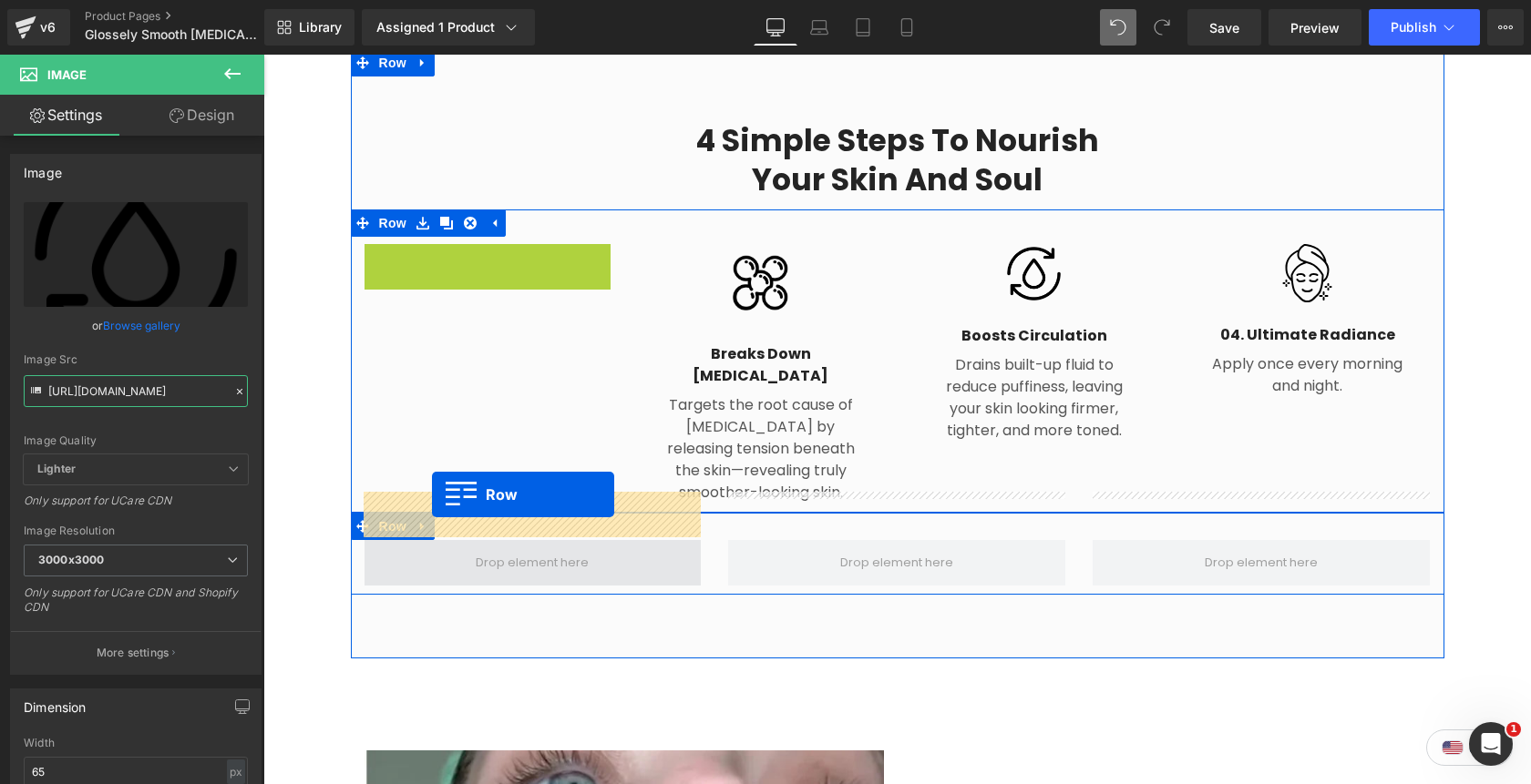
drag, startPoint x: 376, startPoint y: 230, endPoint x: 432, endPoint y: 495, distance: 270.9
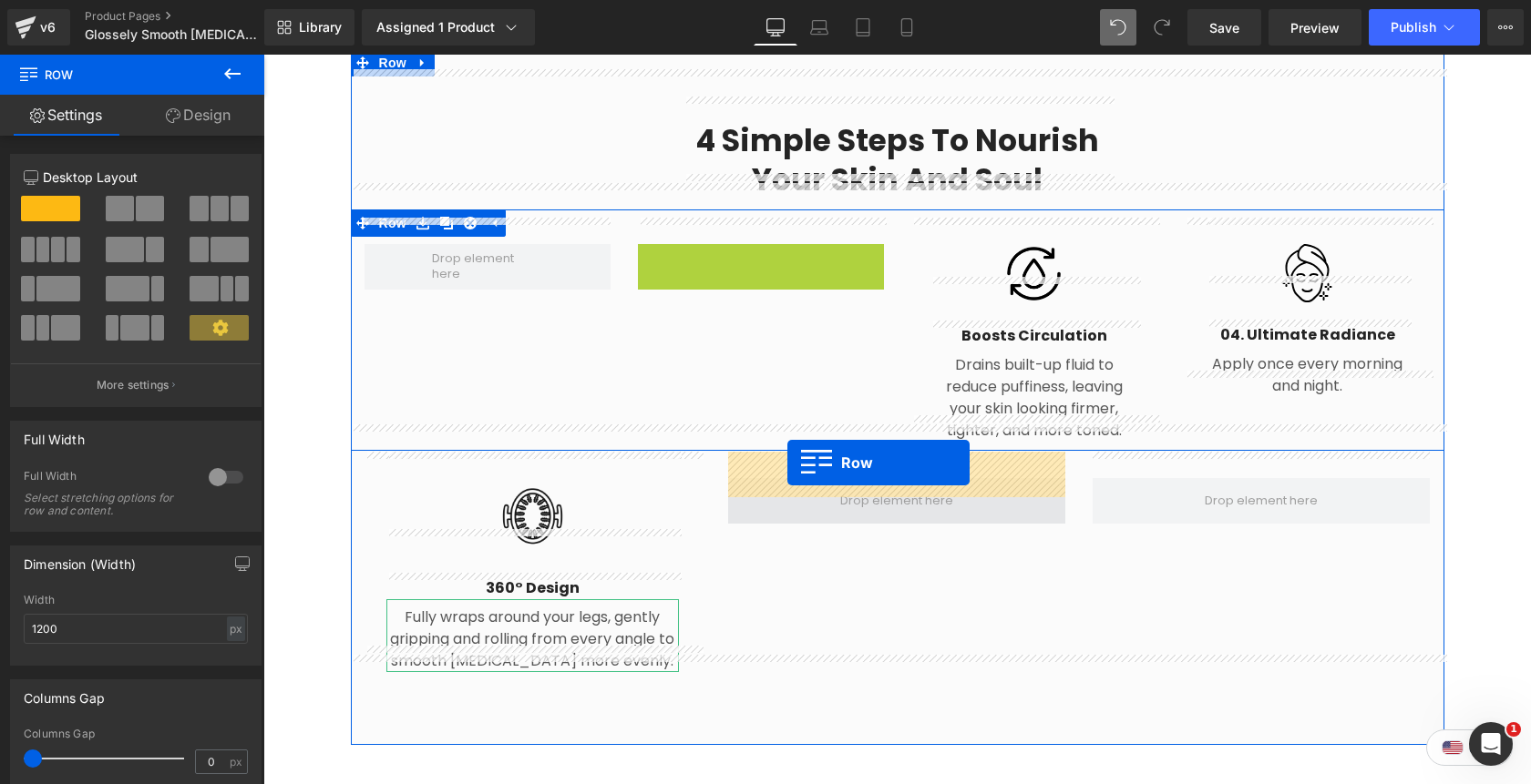
drag, startPoint x: 649, startPoint y: 229, endPoint x: 787, endPoint y: 462, distance: 270.8
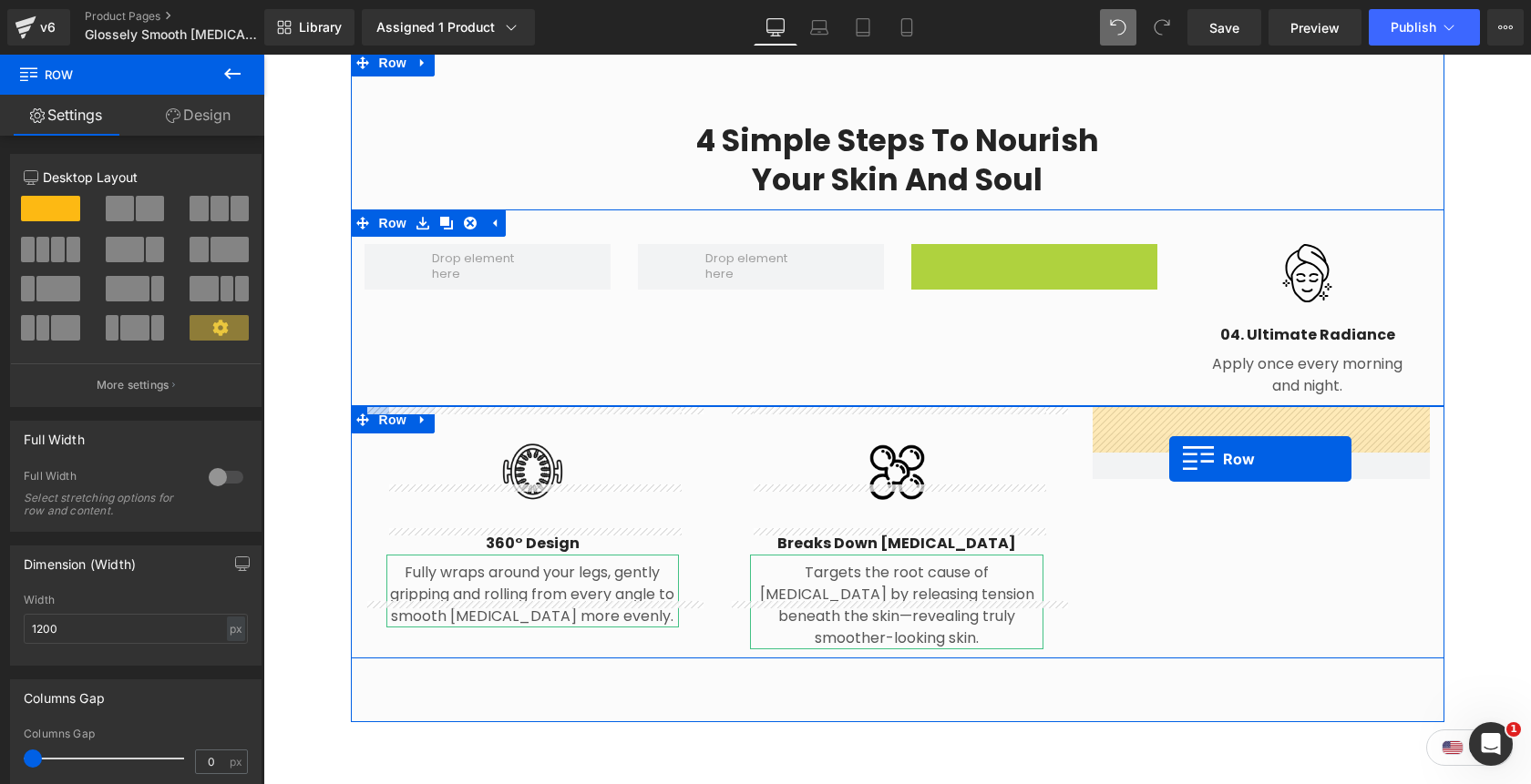
drag, startPoint x: 920, startPoint y: 232, endPoint x: 1169, endPoint y: 459, distance: 336.9
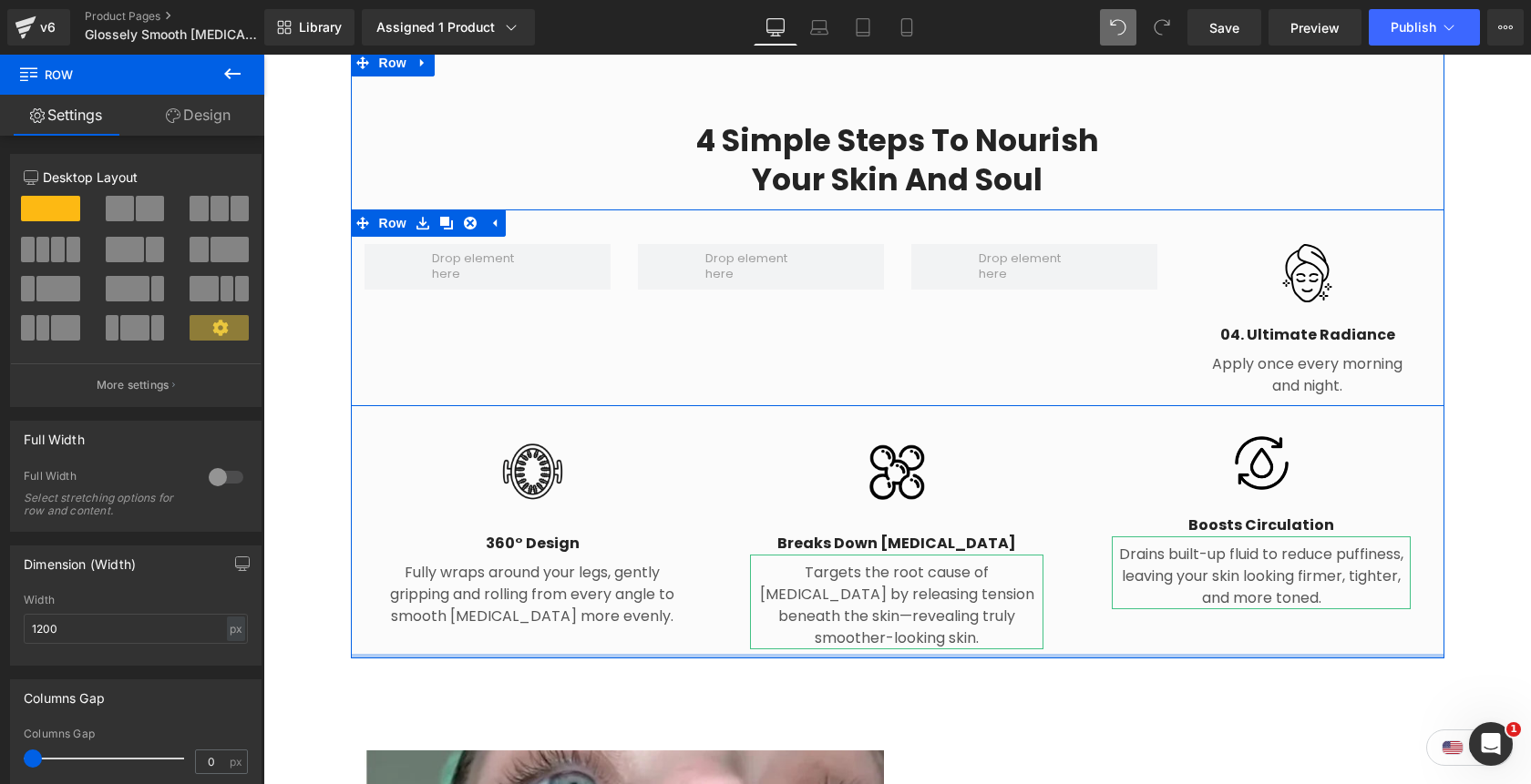
drag, startPoint x: 469, startPoint y: 667, endPoint x: 462, endPoint y: 593, distance: 74.3
click at [462, 593] on div "4 Simple Steps to Nourish Your Skin and Soul Heading Row Image 04. Ultimate Rad…" at bounding box center [897, 353] width 1093 height 609
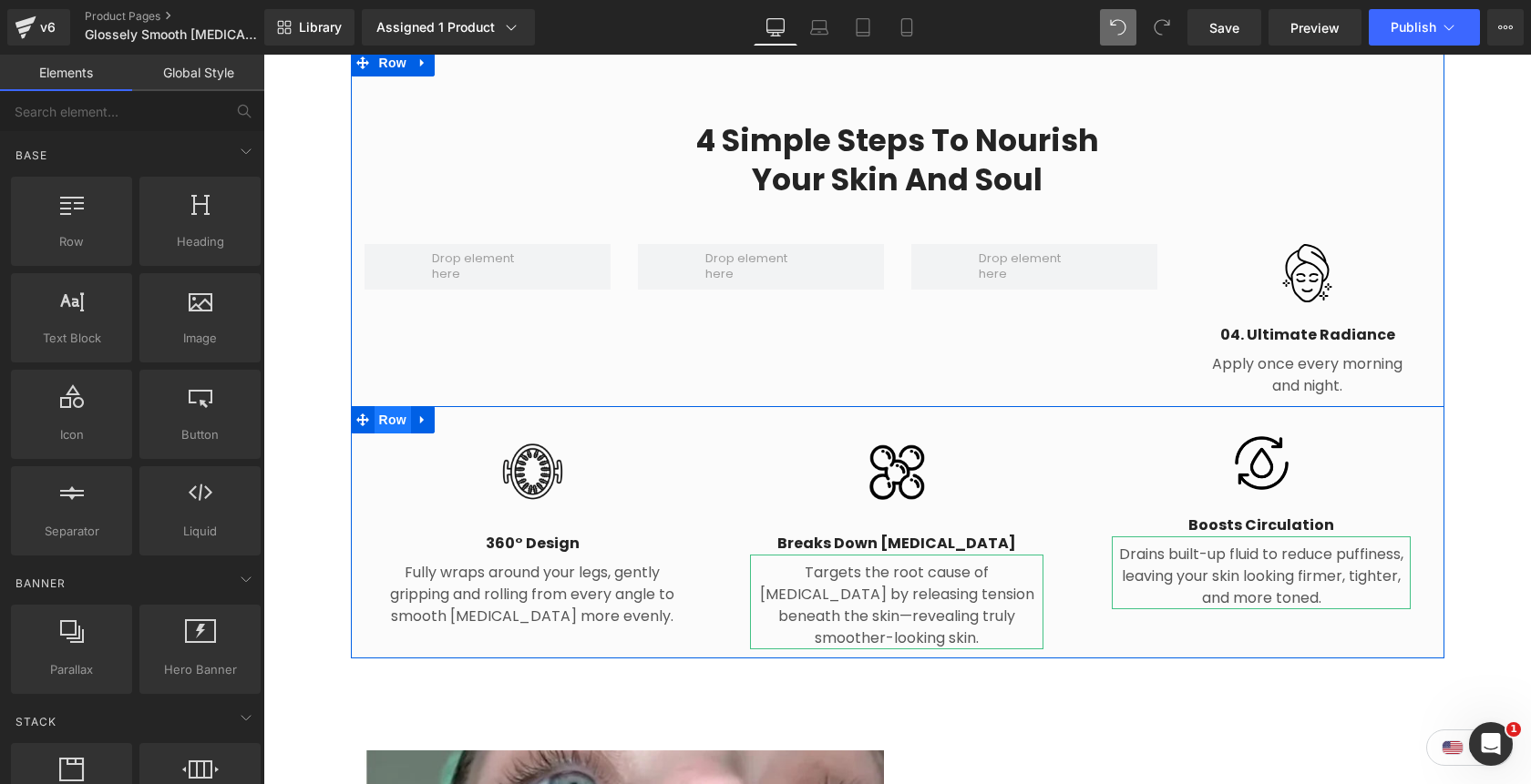
click at [395, 406] on span "Row" at bounding box center [393, 420] width 36 height 28
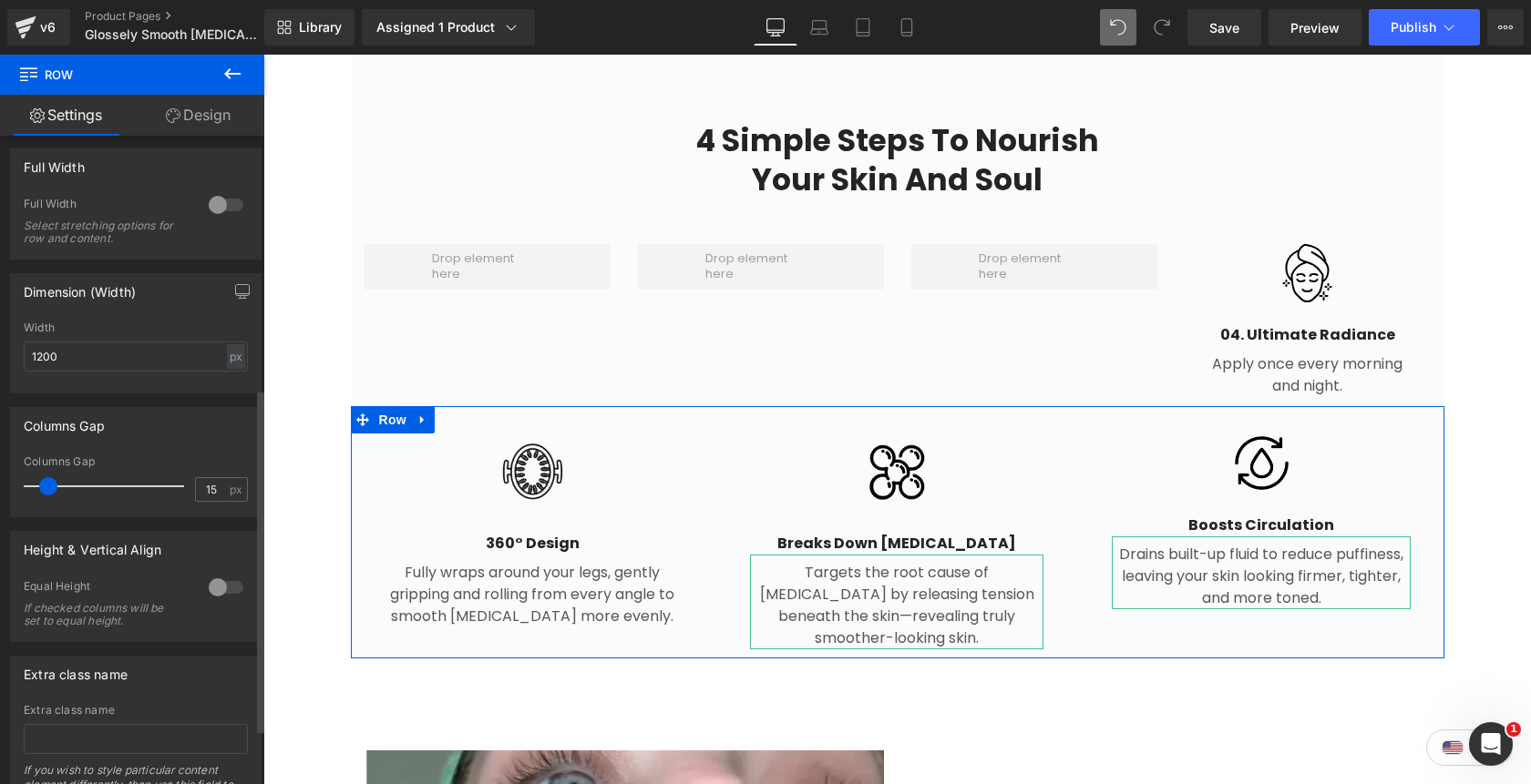
scroll to position [476, 0]
click at [213, 591] on div at bounding box center [225, 587] width 43 height 30
click at [124, 691] on span "Top" at bounding box center [136, 676] width 224 height 31
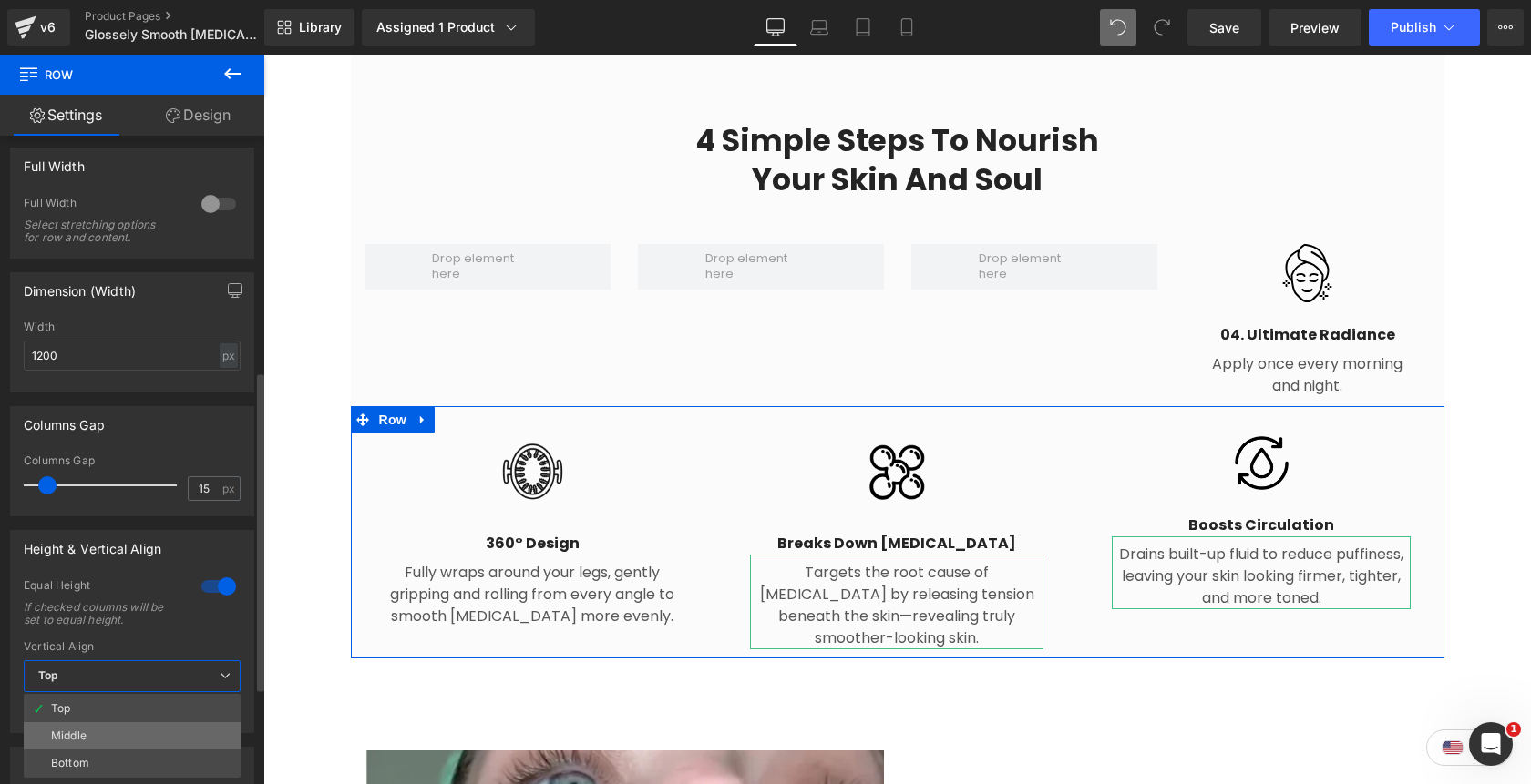
click at [105, 739] on li "Middle" at bounding box center [132, 736] width 216 height 28
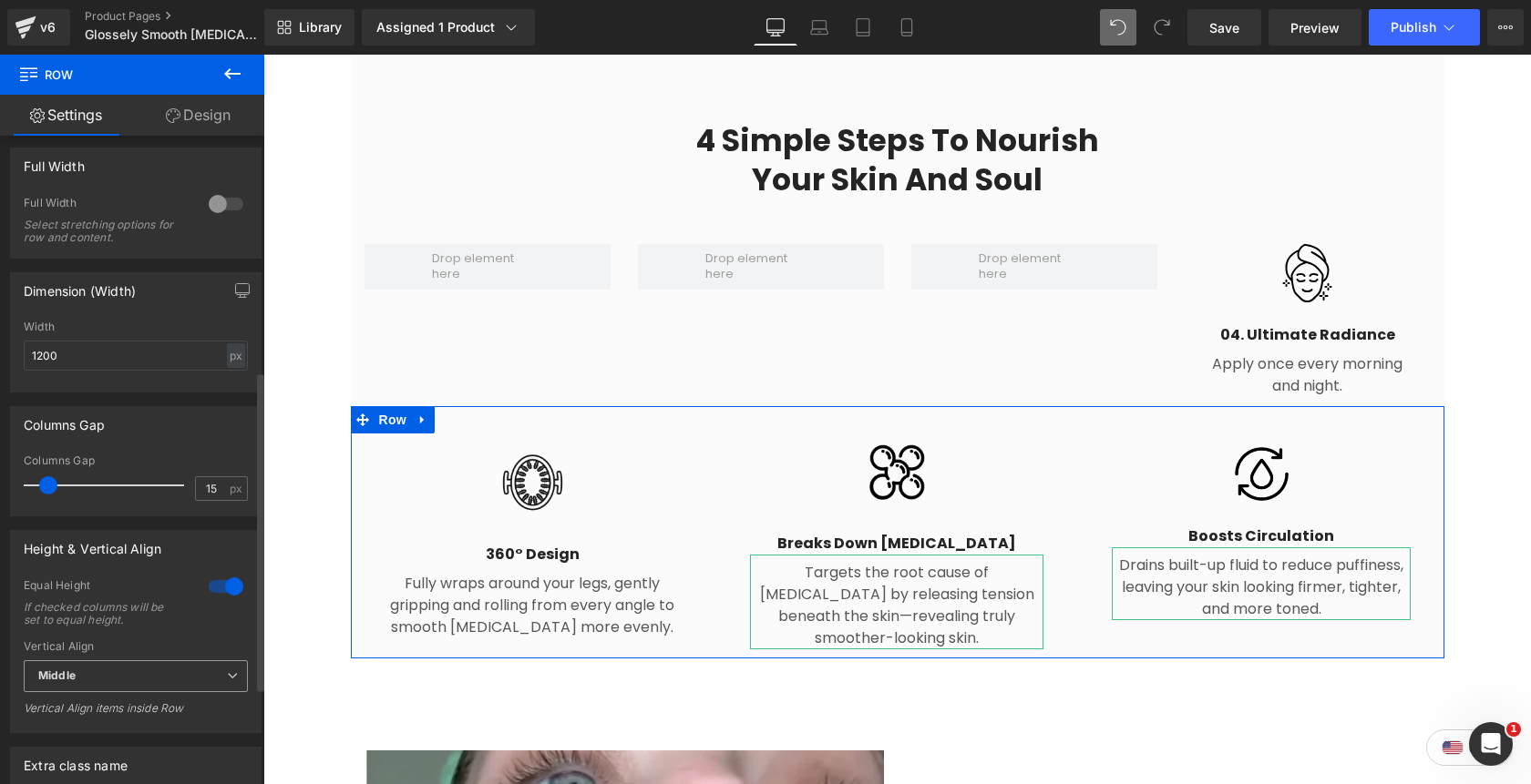
click at [104, 690] on span "Middle" at bounding box center [136, 676] width 224 height 31
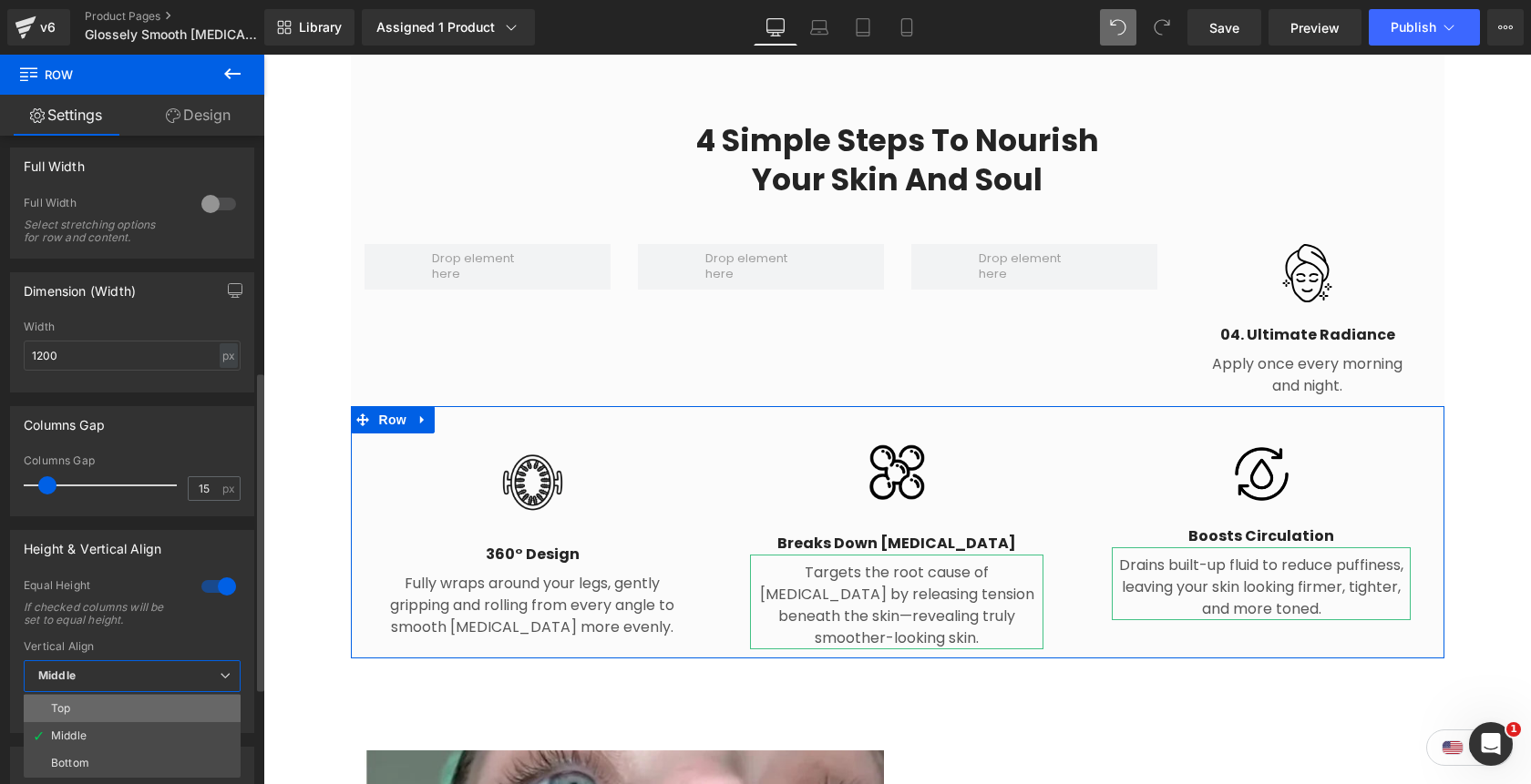
click at [95, 719] on li "Top" at bounding box center [132, 709] width 216 height 28
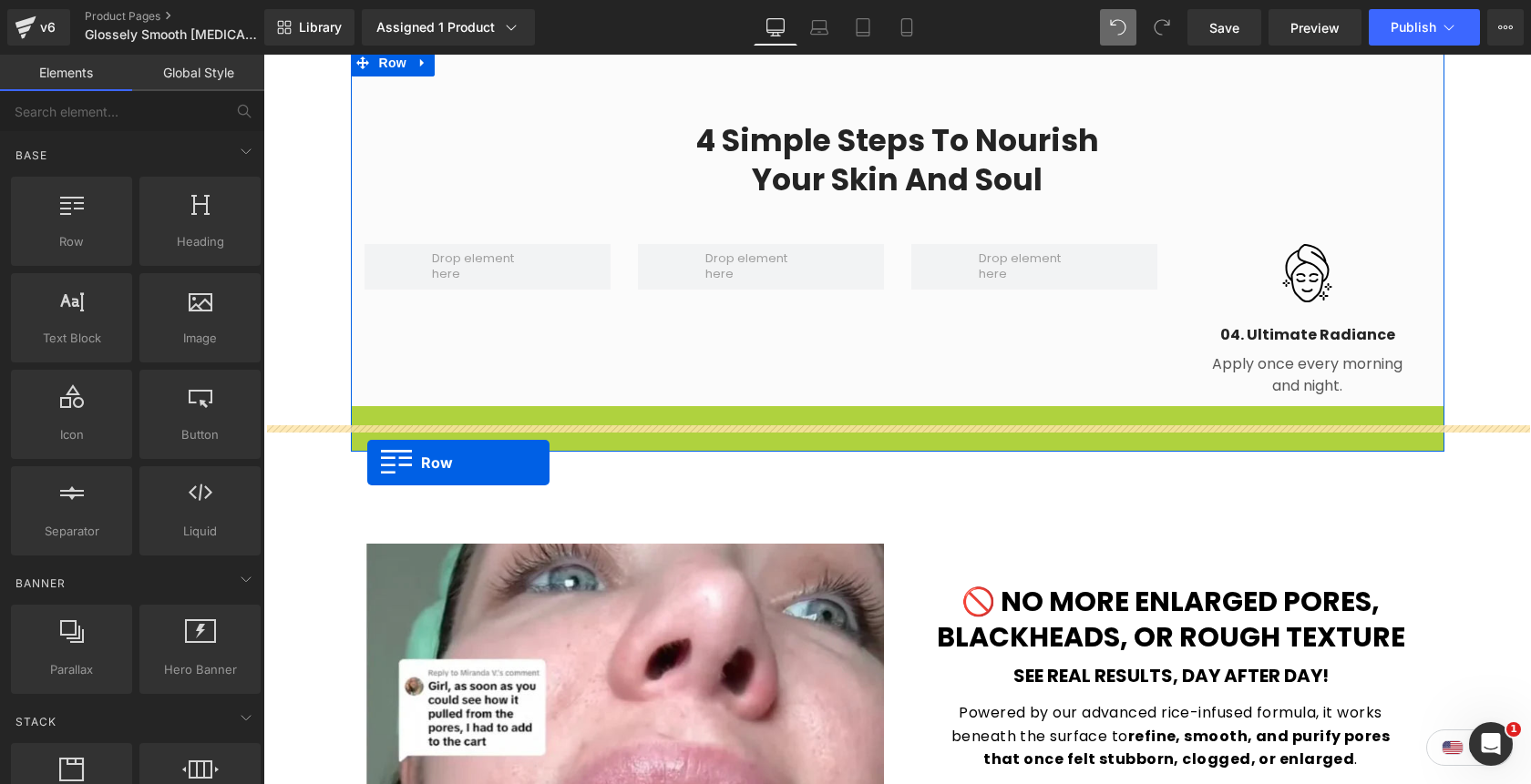
drag, startPoint x: 359, startPoint y: 393, endPoint x: 367, endPoint y: 462, distance: 69.5
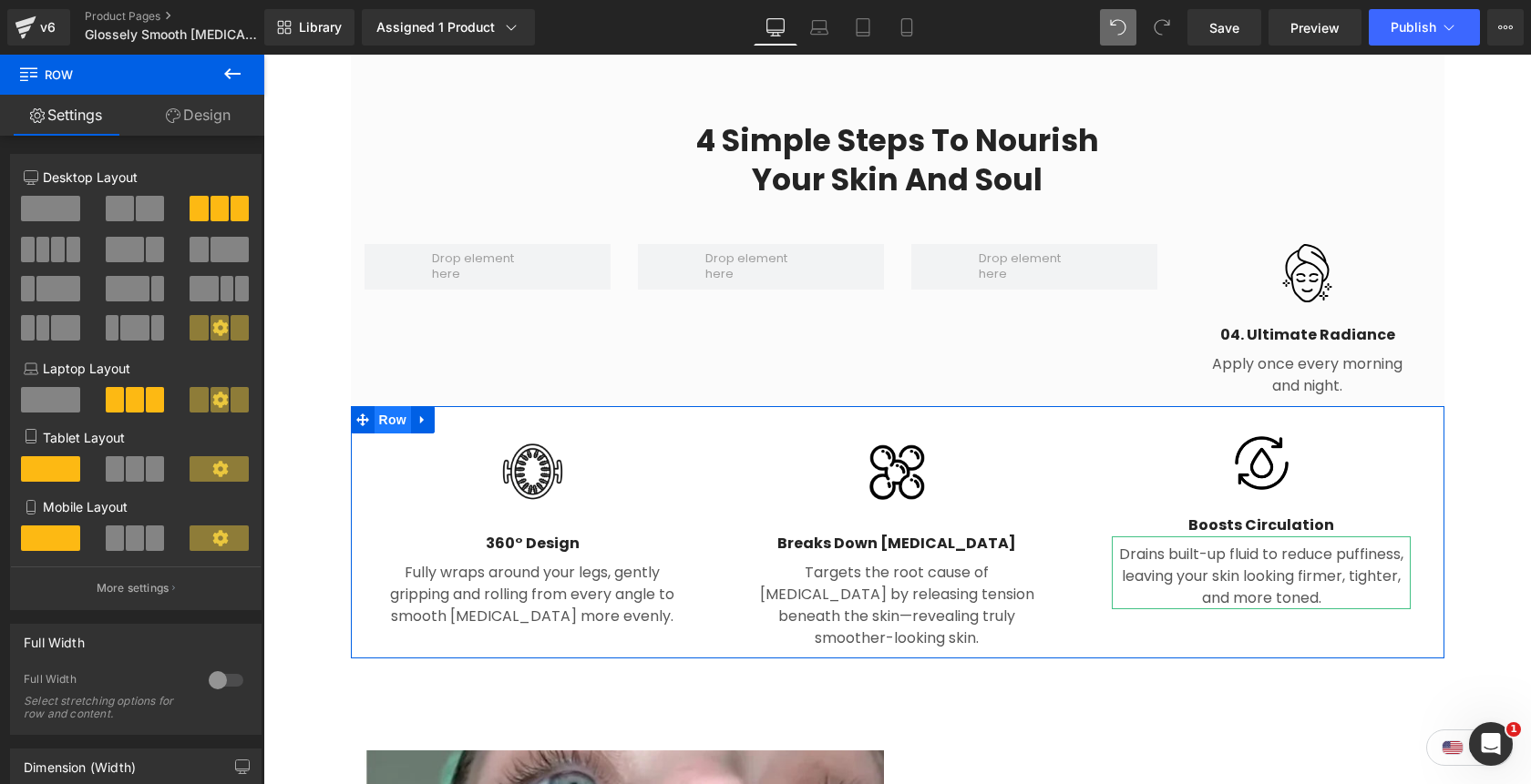
click at [388, 406] on span "Row" at bounding box center [393, 420] width 36 height 28
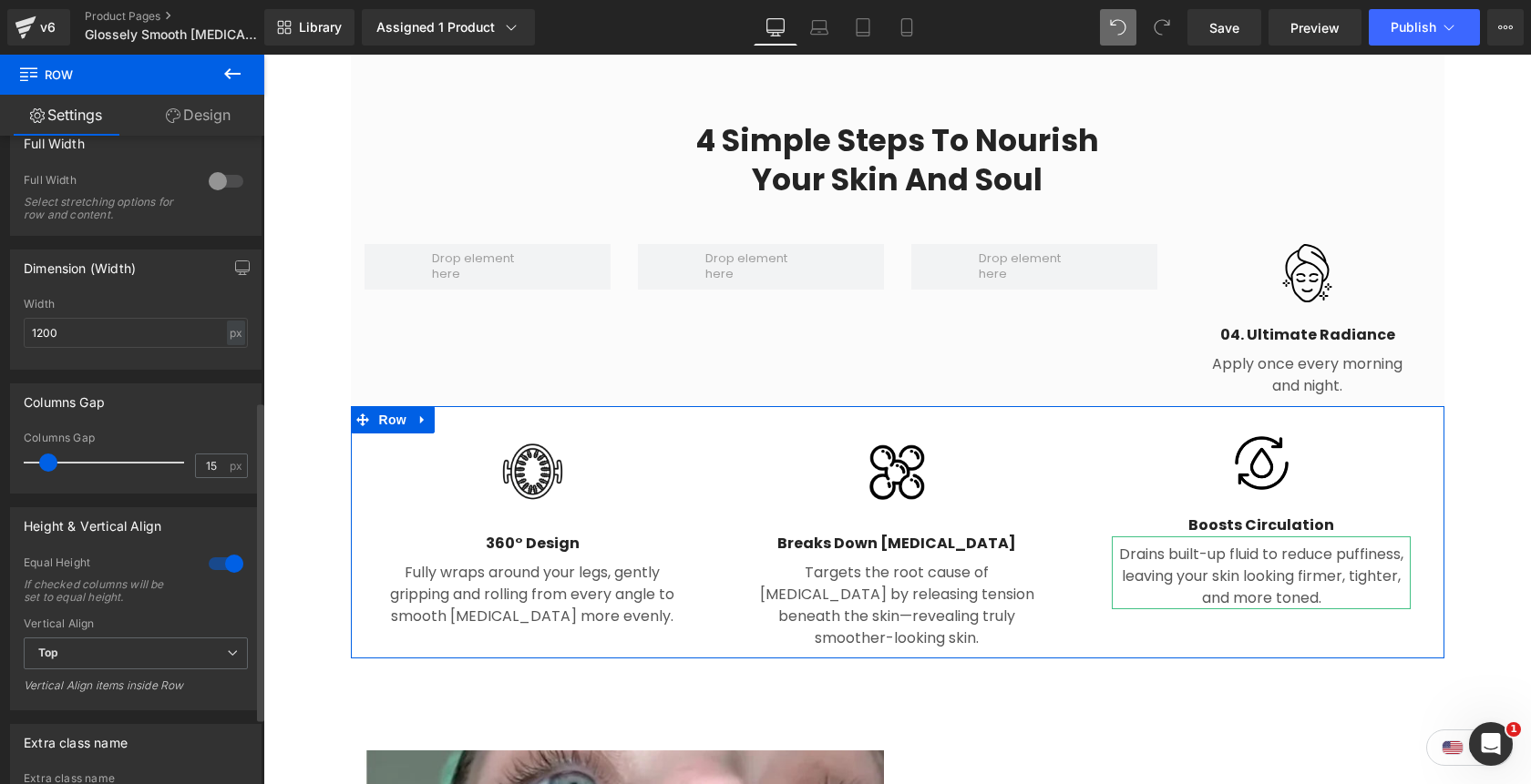
scroll to position [543, 0]
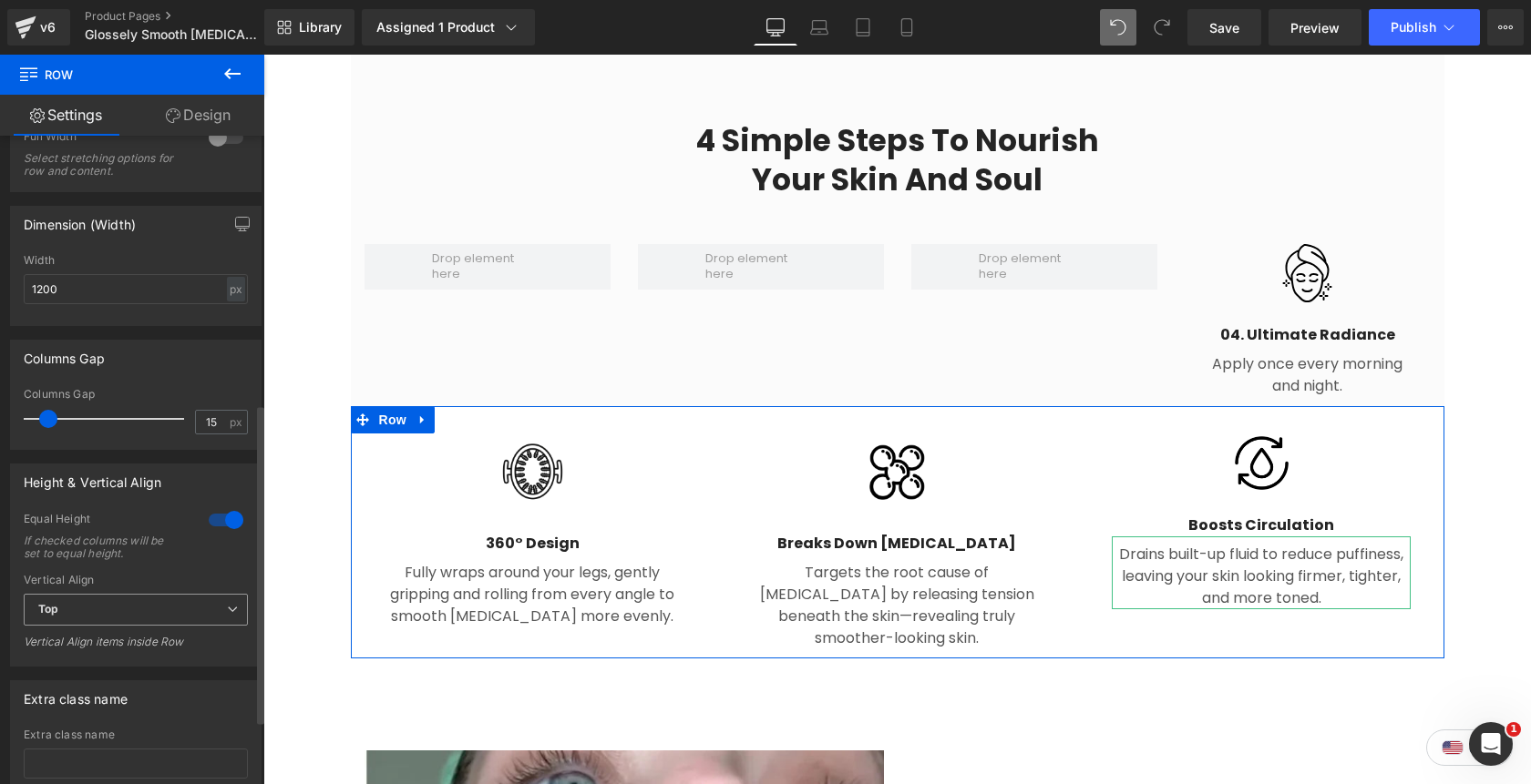
click at [122, 615] on span "Top" at bounding box center [136, 610] width 224 height 31
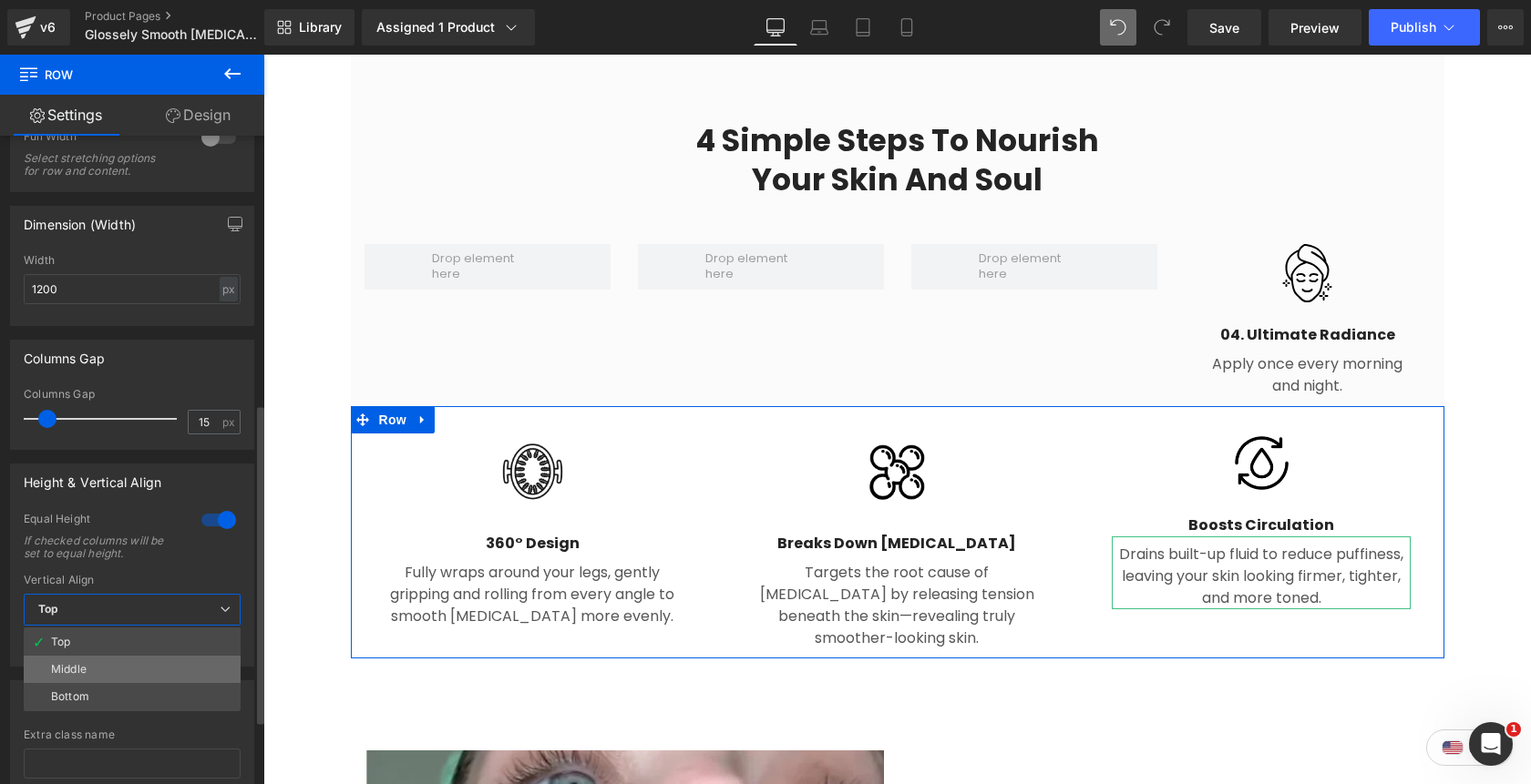
click at [118, 666] on li "Middle" at bounding box center [132, 670] width 216 height 28
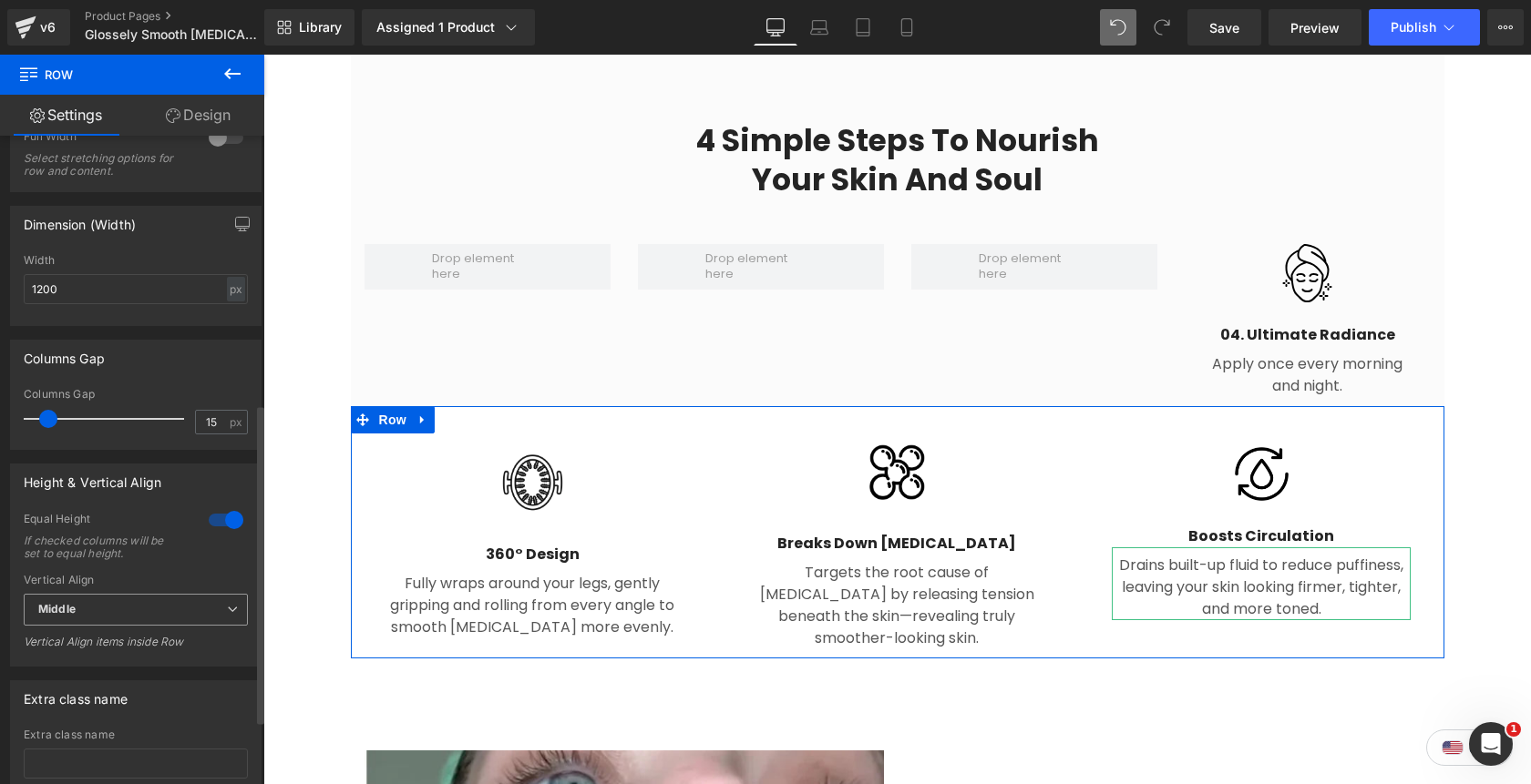
click at [111, 622] on span "Middle" at bounding box center [136, 610] width 224 height 31
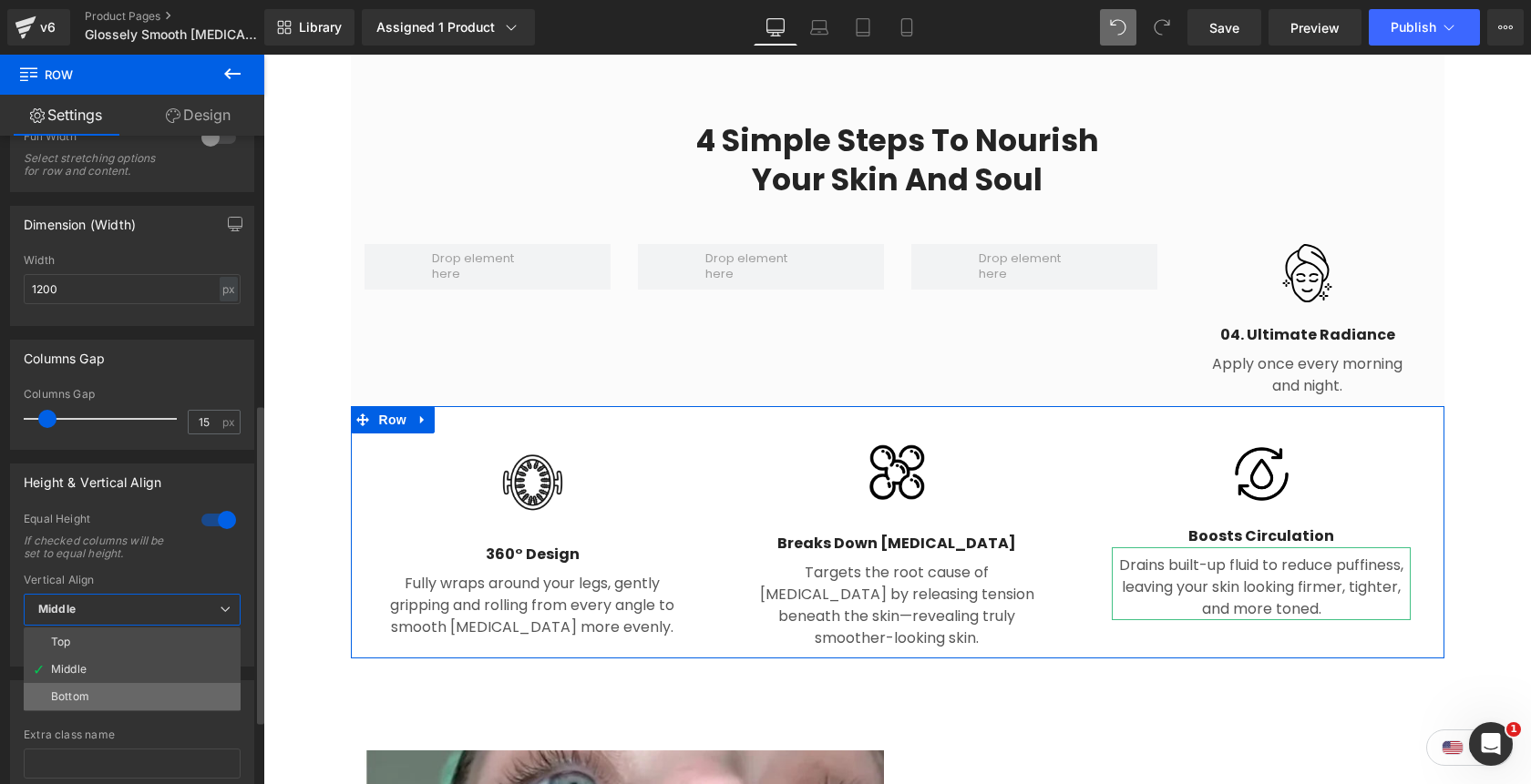
click at [100, 694] on li "Bottom" at bounding box center [132, 697] width 216 height 28
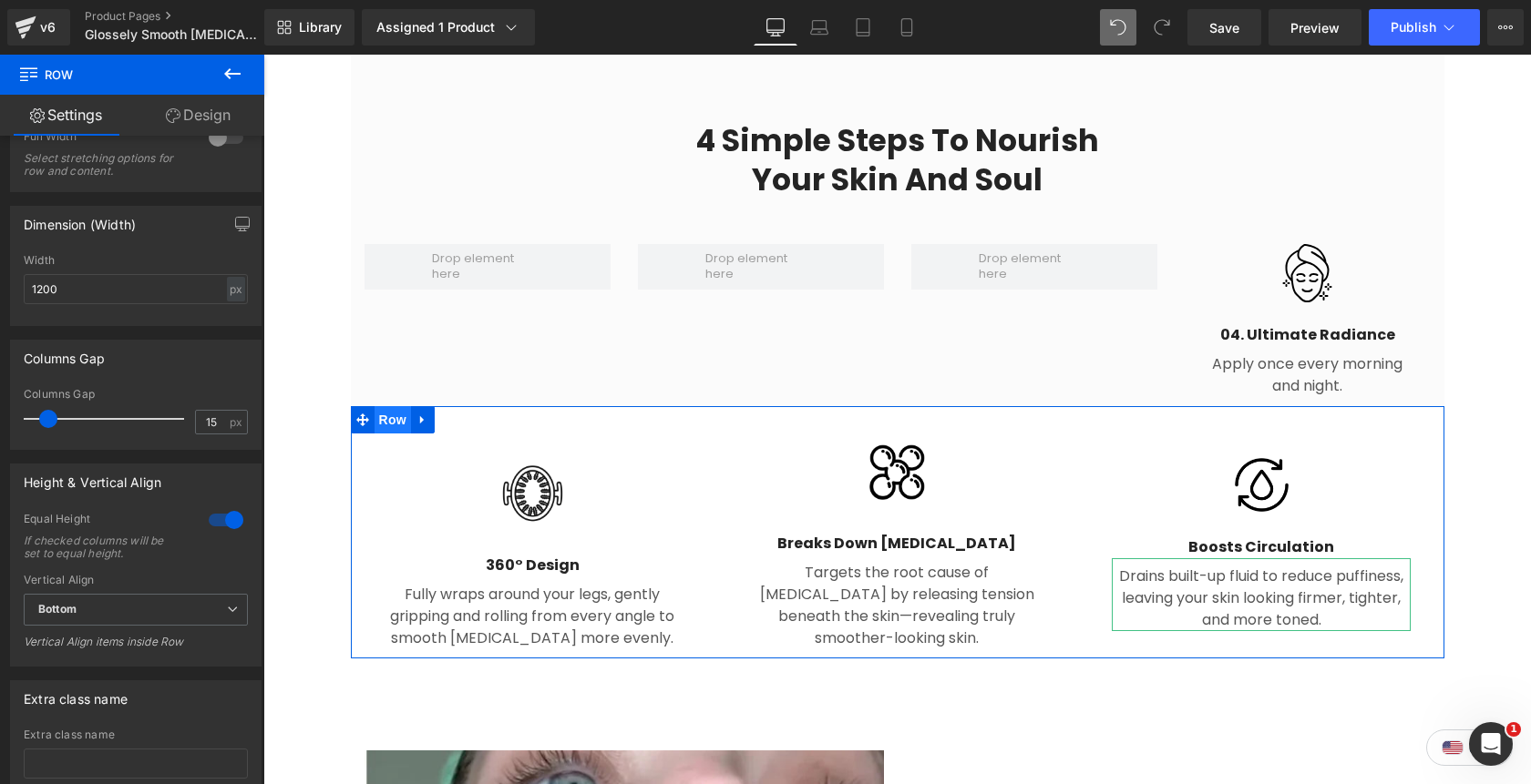
click at [397, 406] on span "Row" at bounding box center [393, 420] width 36 height 28
click at [716, 434] on div "Image Breaks Down Fascia Heading Targets the root cause of cellulite by releasi…" at bounding box center [896, 541] width 364 height 215
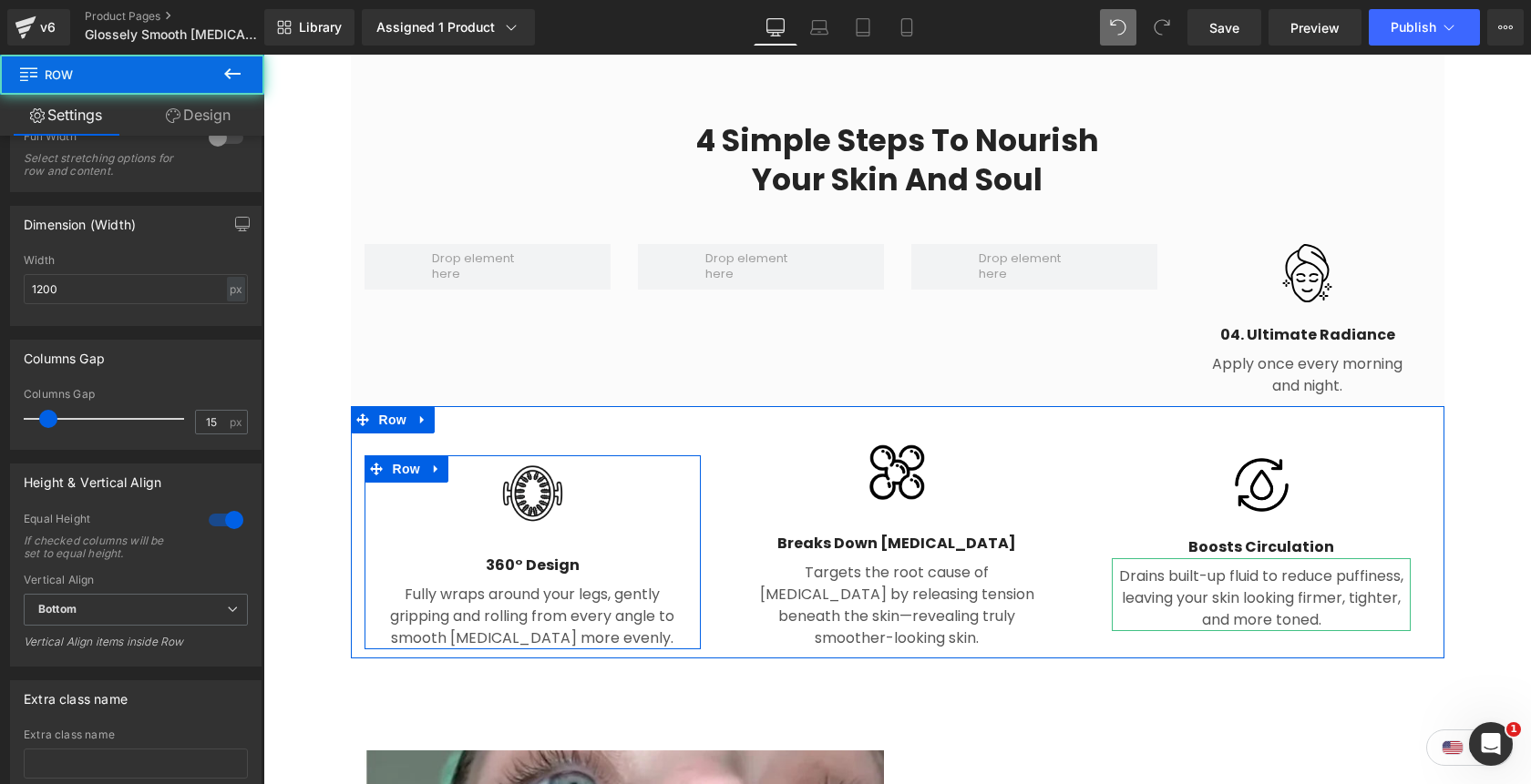
click at [502, 468] on img at bounding box center [532, 494] width 78 height 78
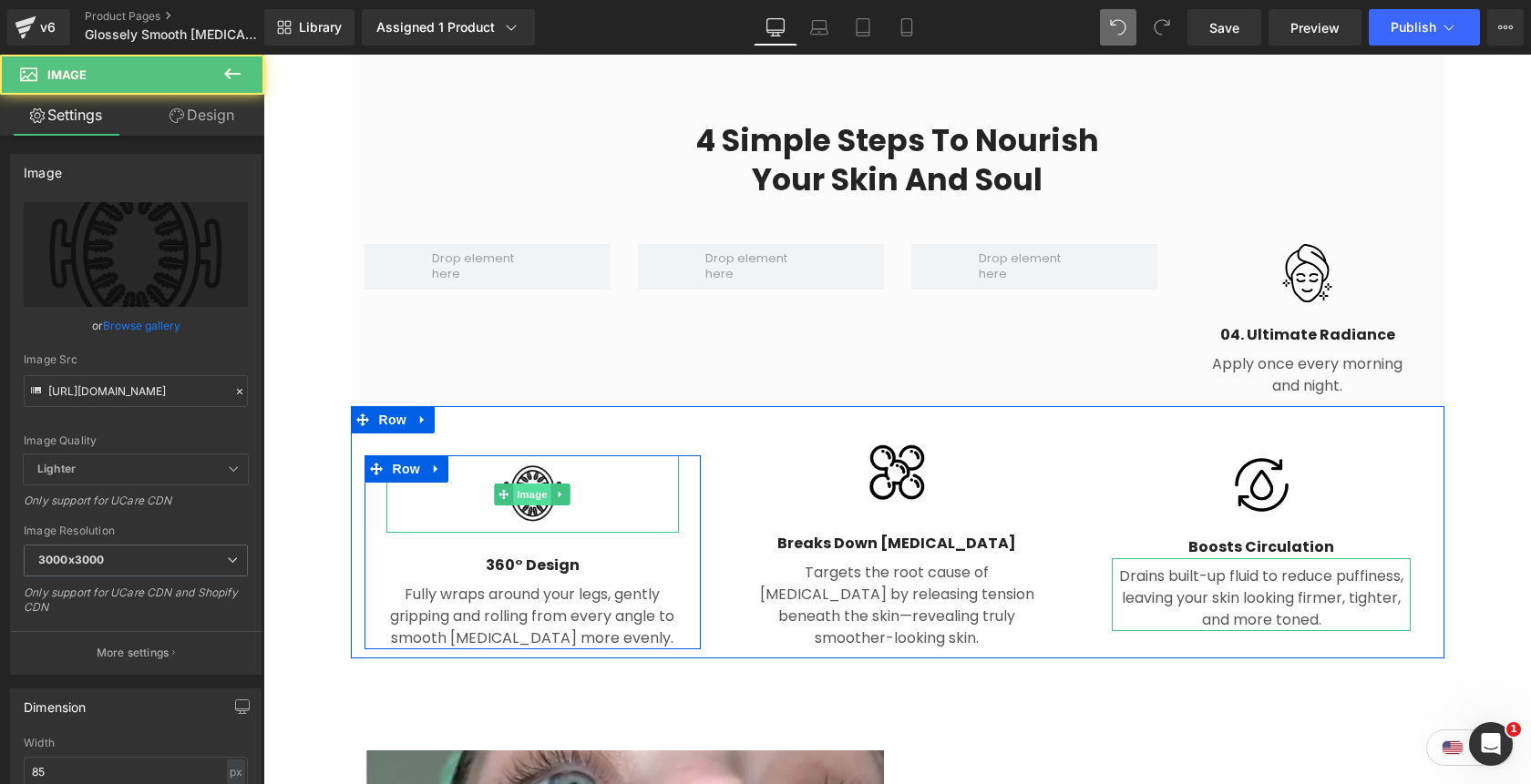
click at [523, 484] on span "Image" at bounding box center [532, 495] width 38 height 22
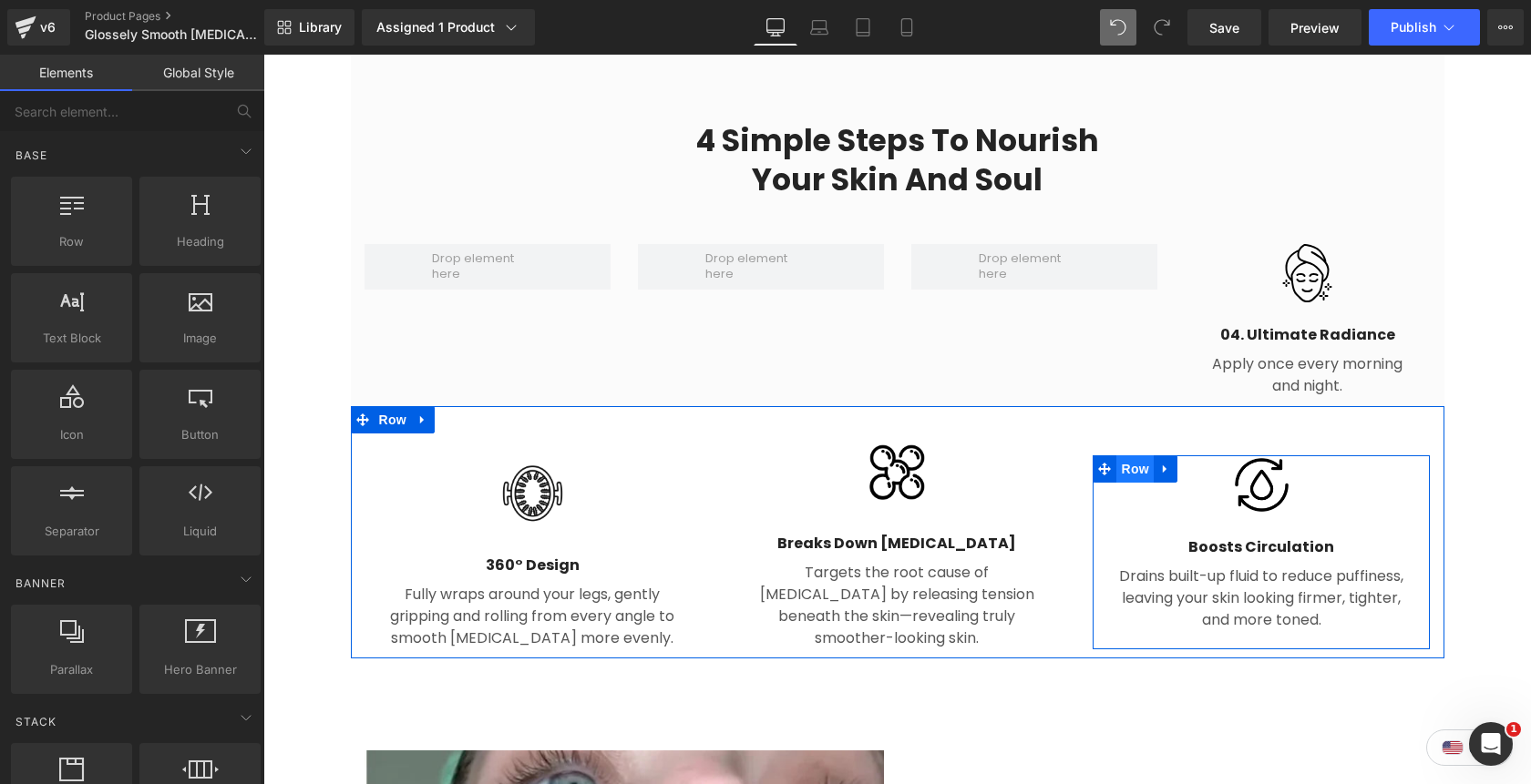
click at [1135, 455] on span "Row" at bounding box center [1133, 469] width 36 height 28
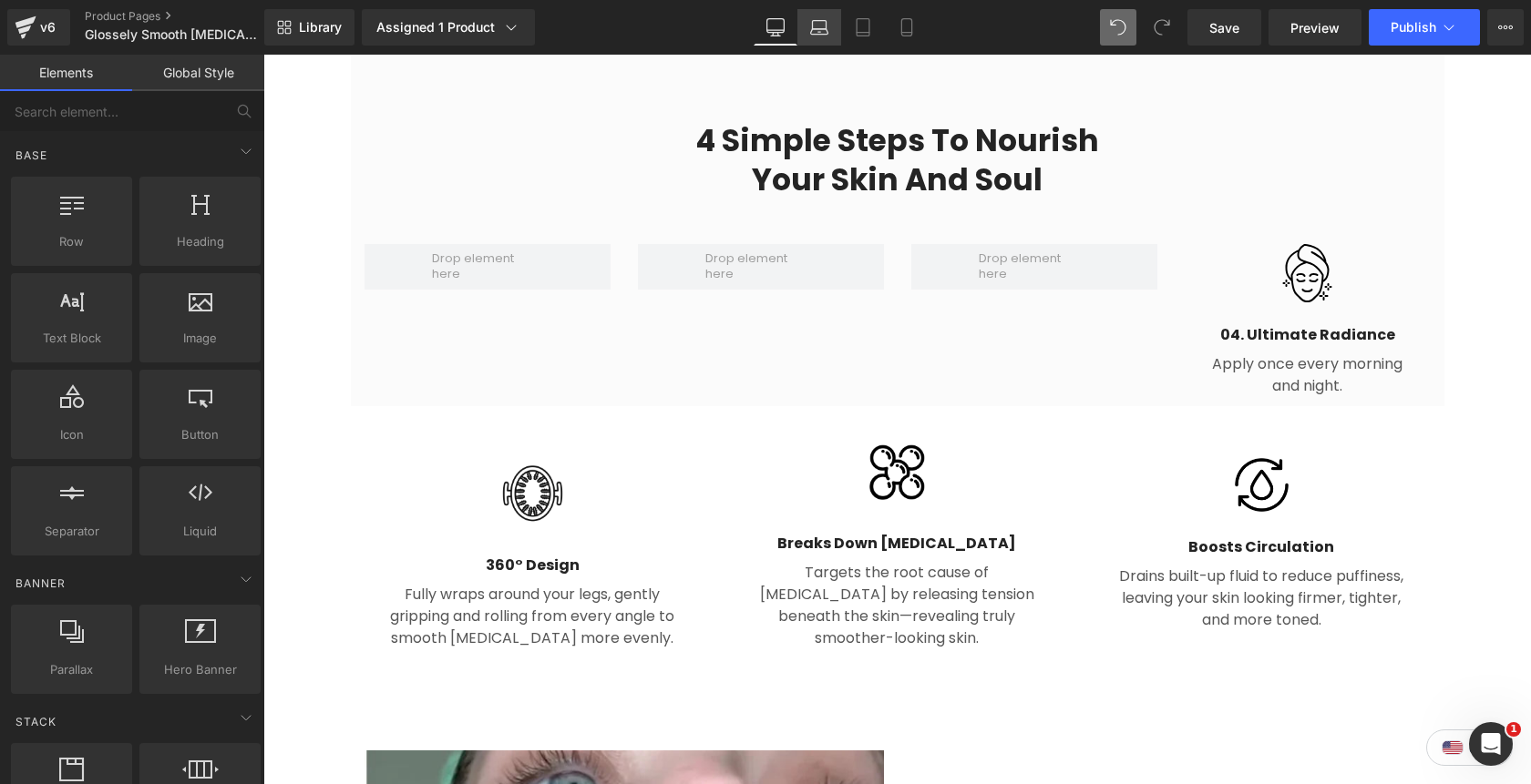
click at [823, 35] on icon at bounding box center [819, 28] width 19 height 19
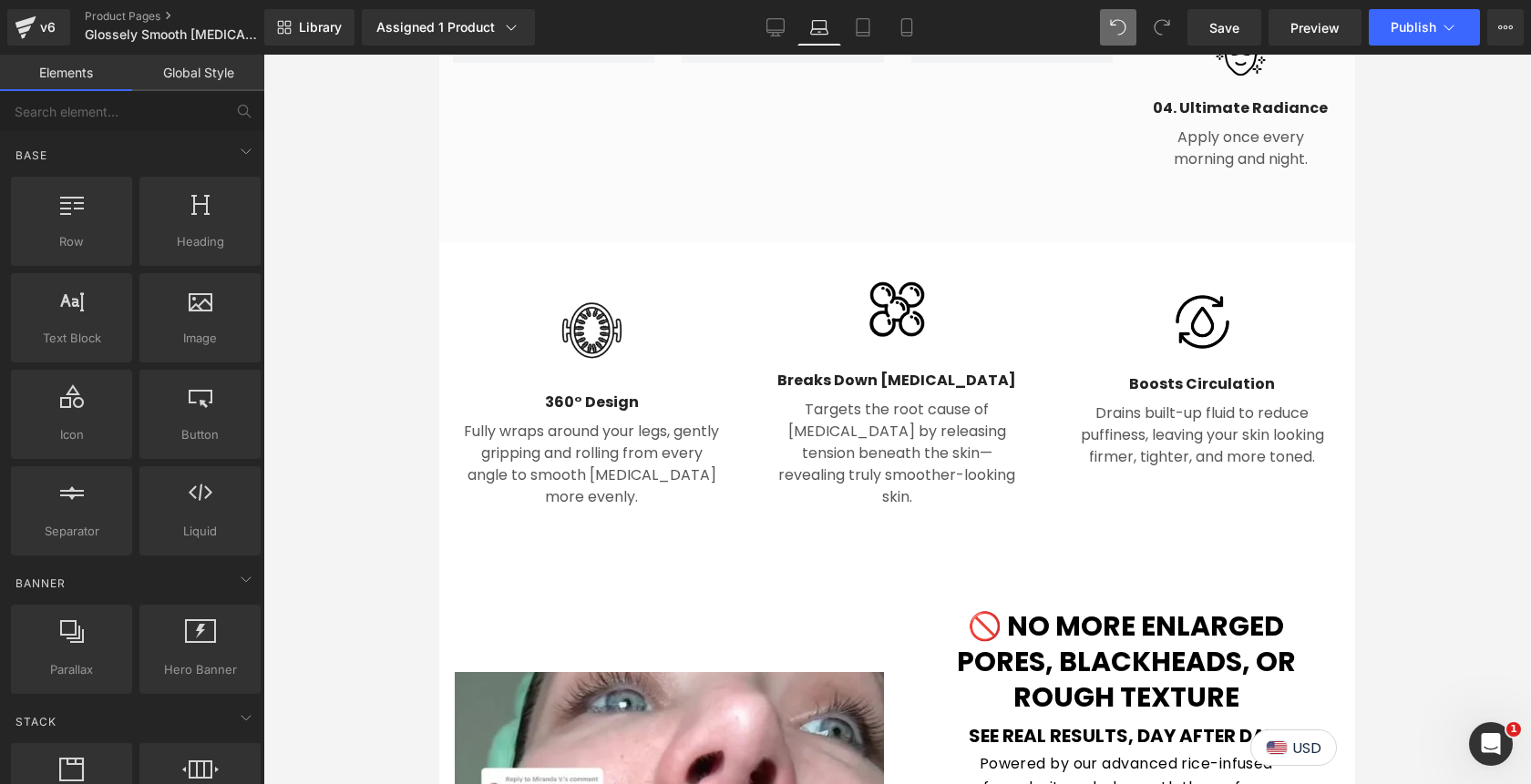
scroll to position [2262, 0]
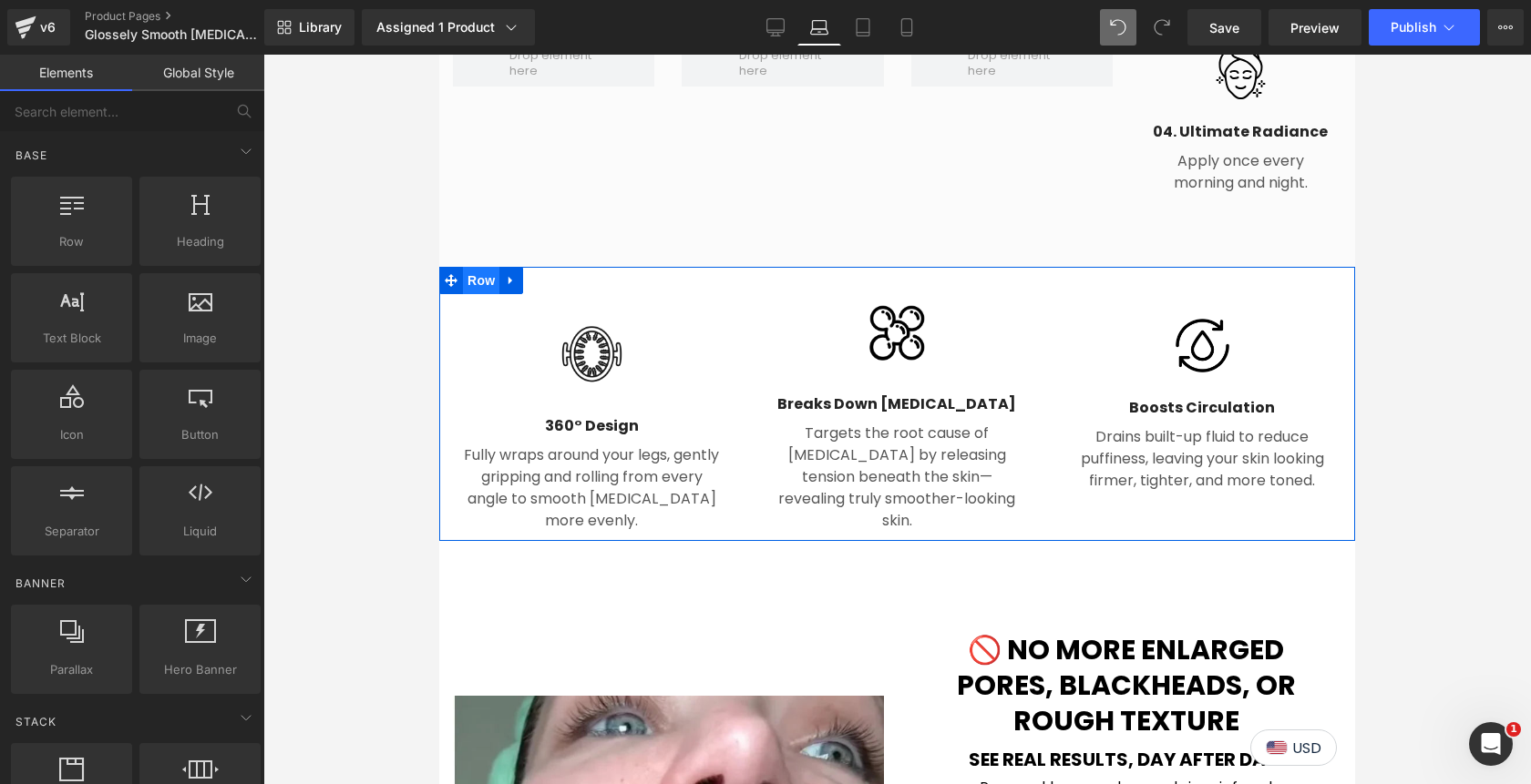
click at [475, 267] on span "Row" at bounding box center [480, 280] width 36 height 28
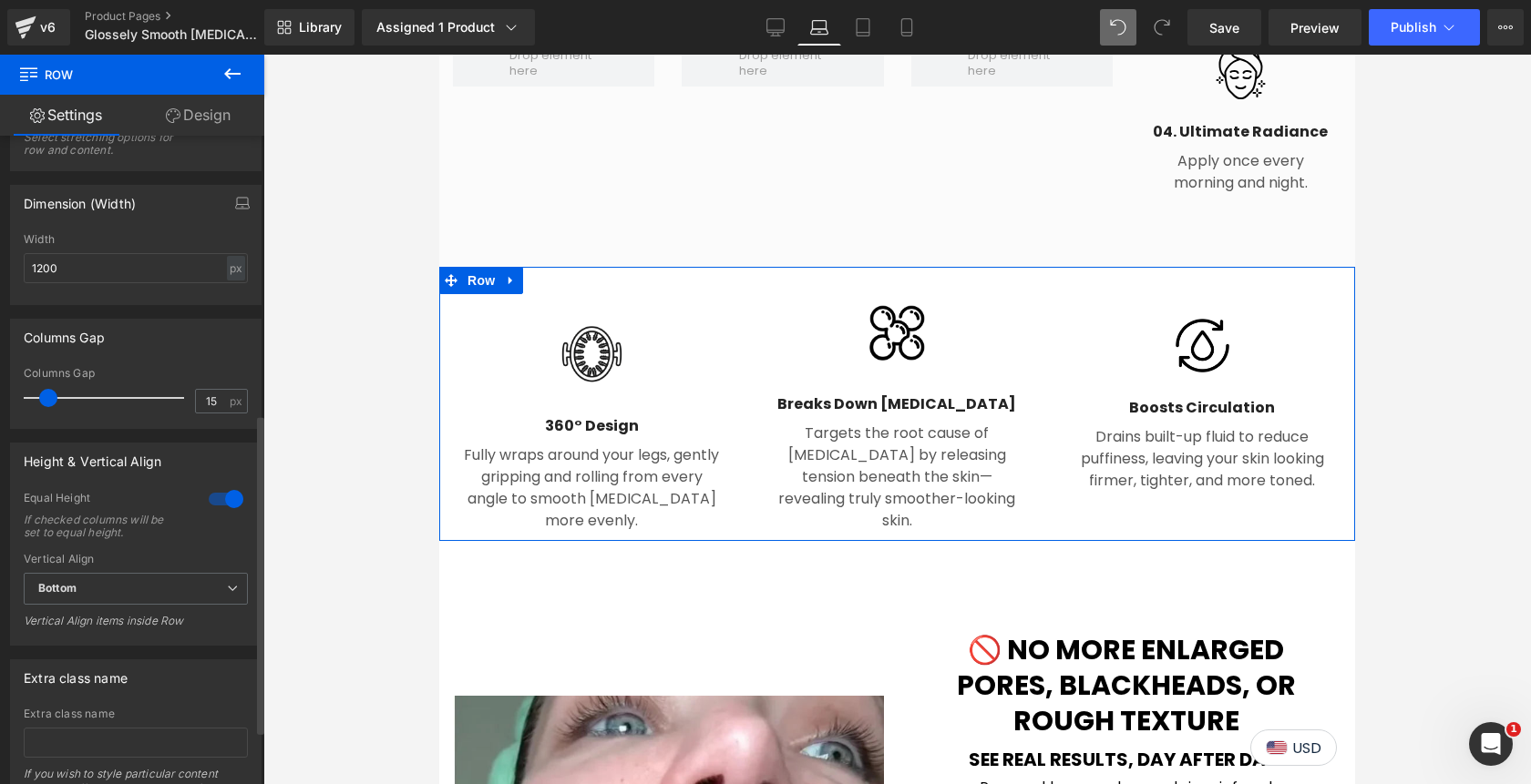
scroll to position [570, 0]
click at [148, 597] on span "Bottom" at bounding box center [136, 583] width 224 height 31
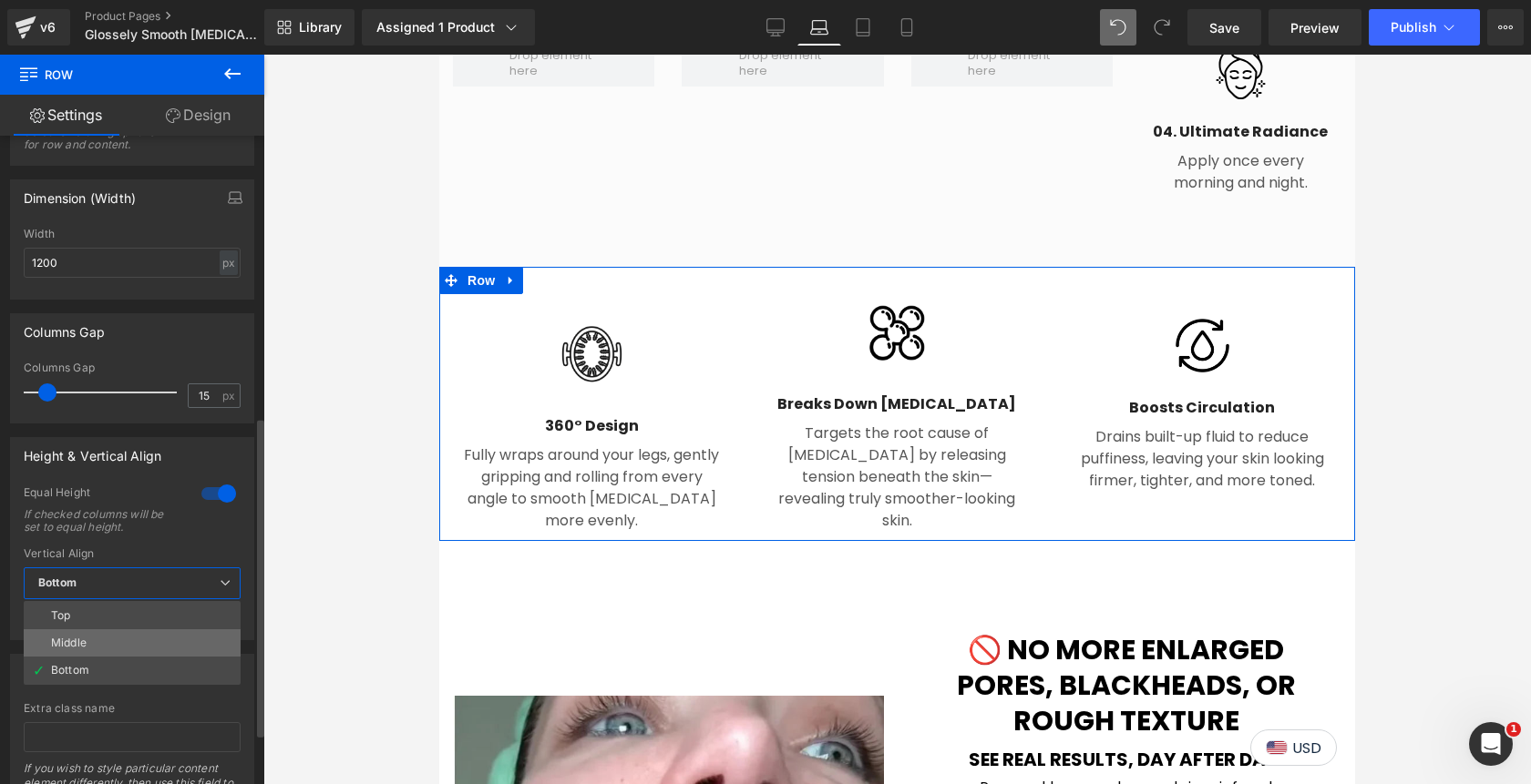
click at [134, 645] on li "Middle" at bounding box center [132, 643] width 216 height 28
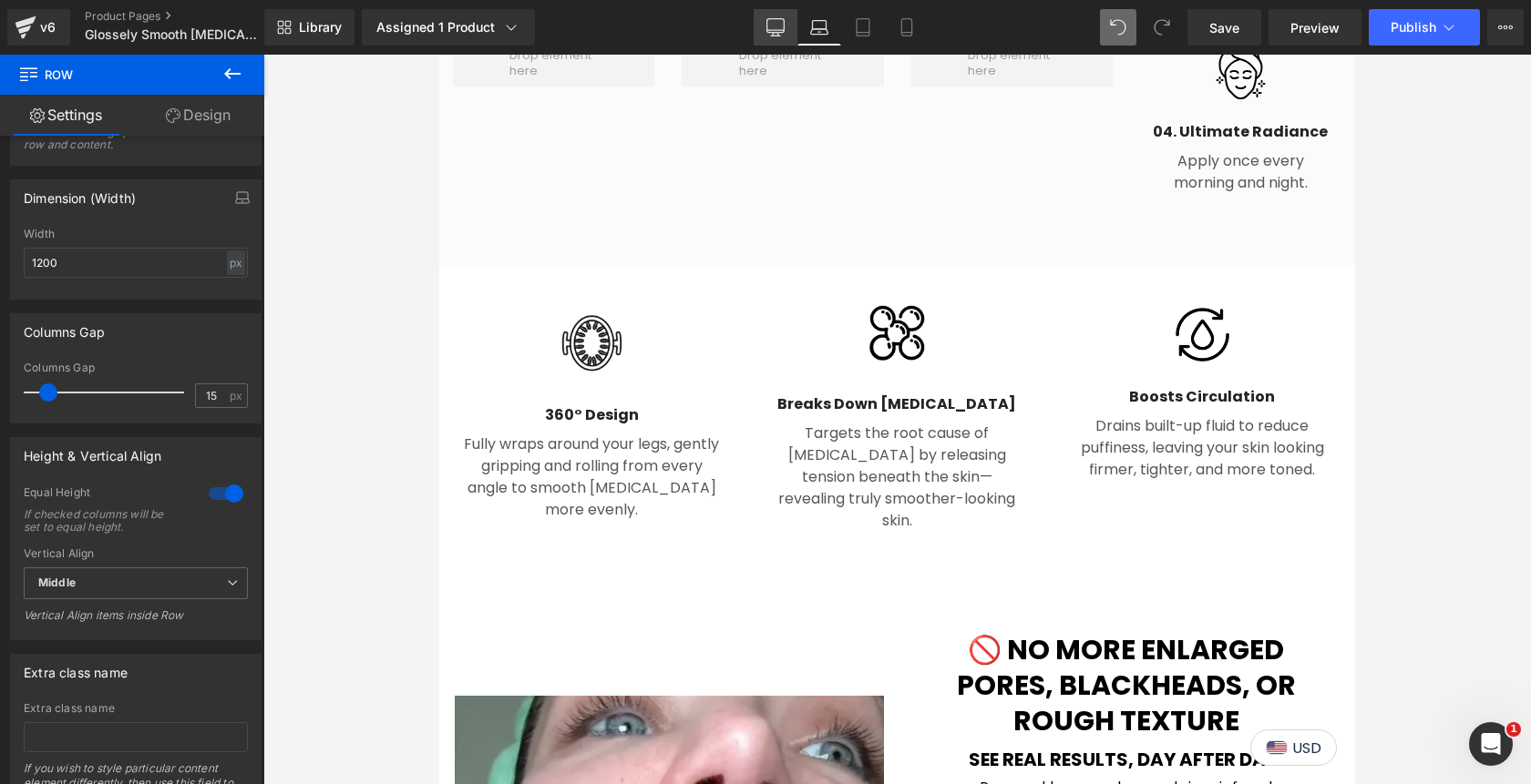
click at [774, 28] on icon at bounding box center [775, 28] width 19 height 19
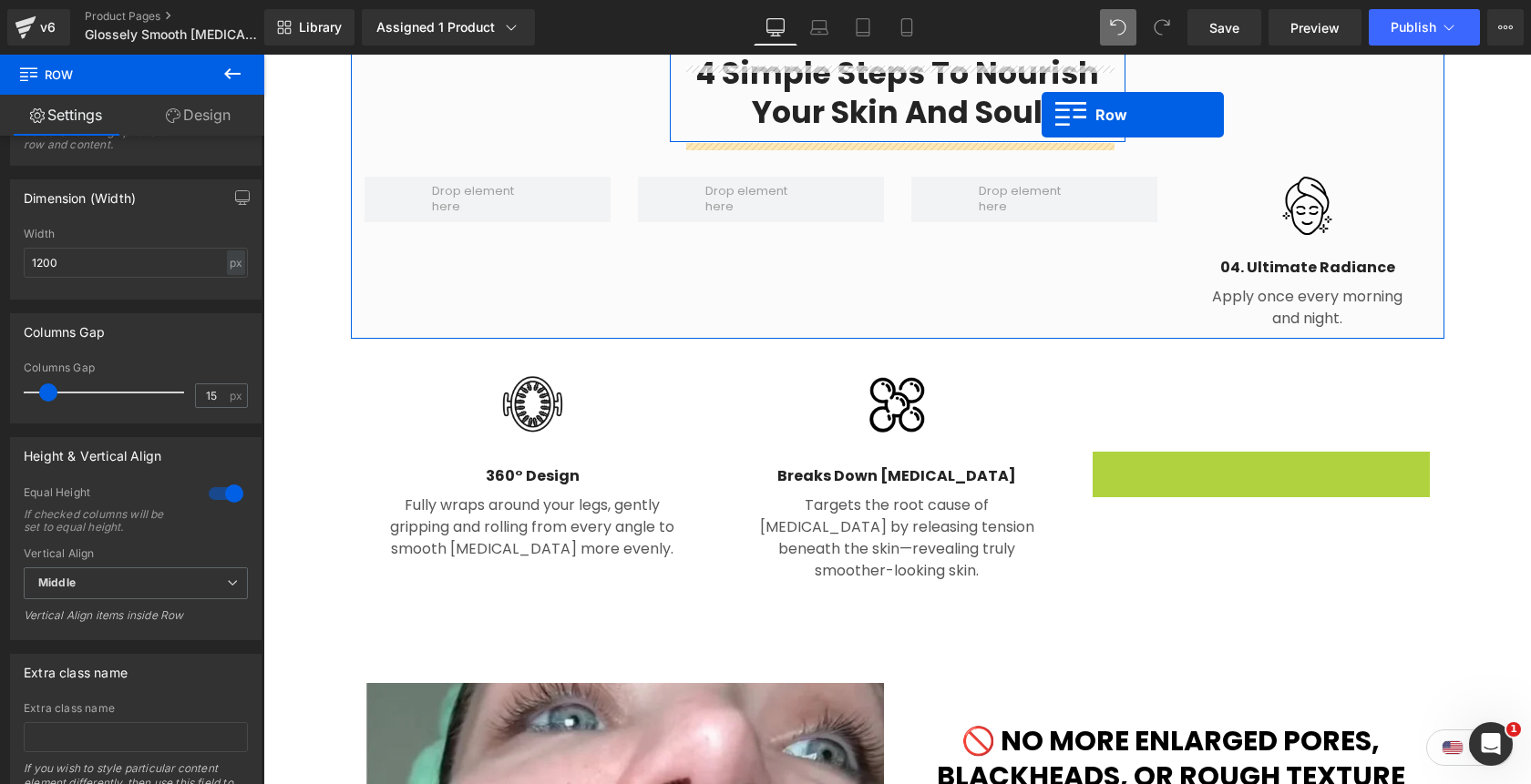
scroll to position [2104, 0]
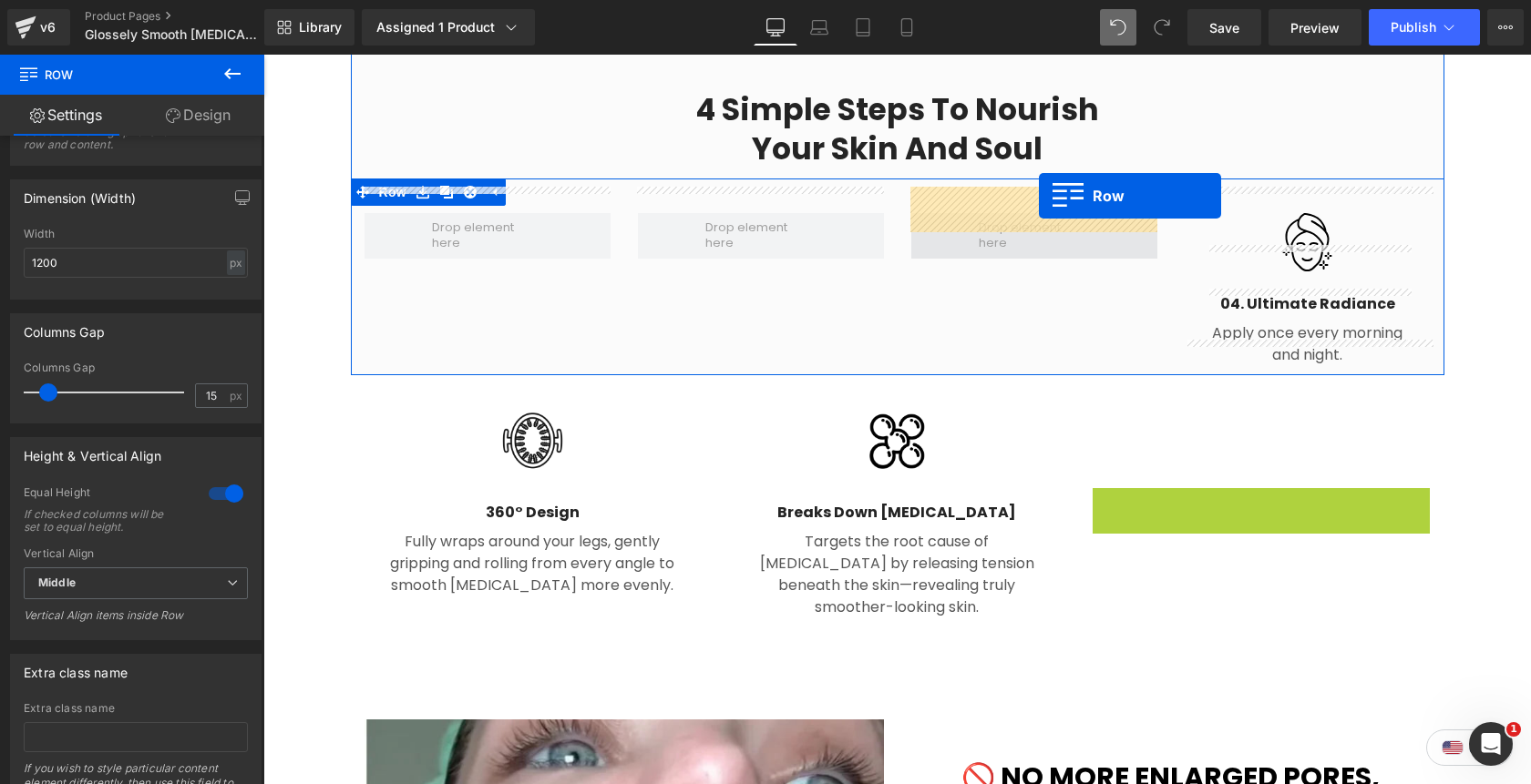
drag, startPoint x: 1100, startPoint y: 261, endPoint x: 1039, endPoint y: 197, distance: 88.4
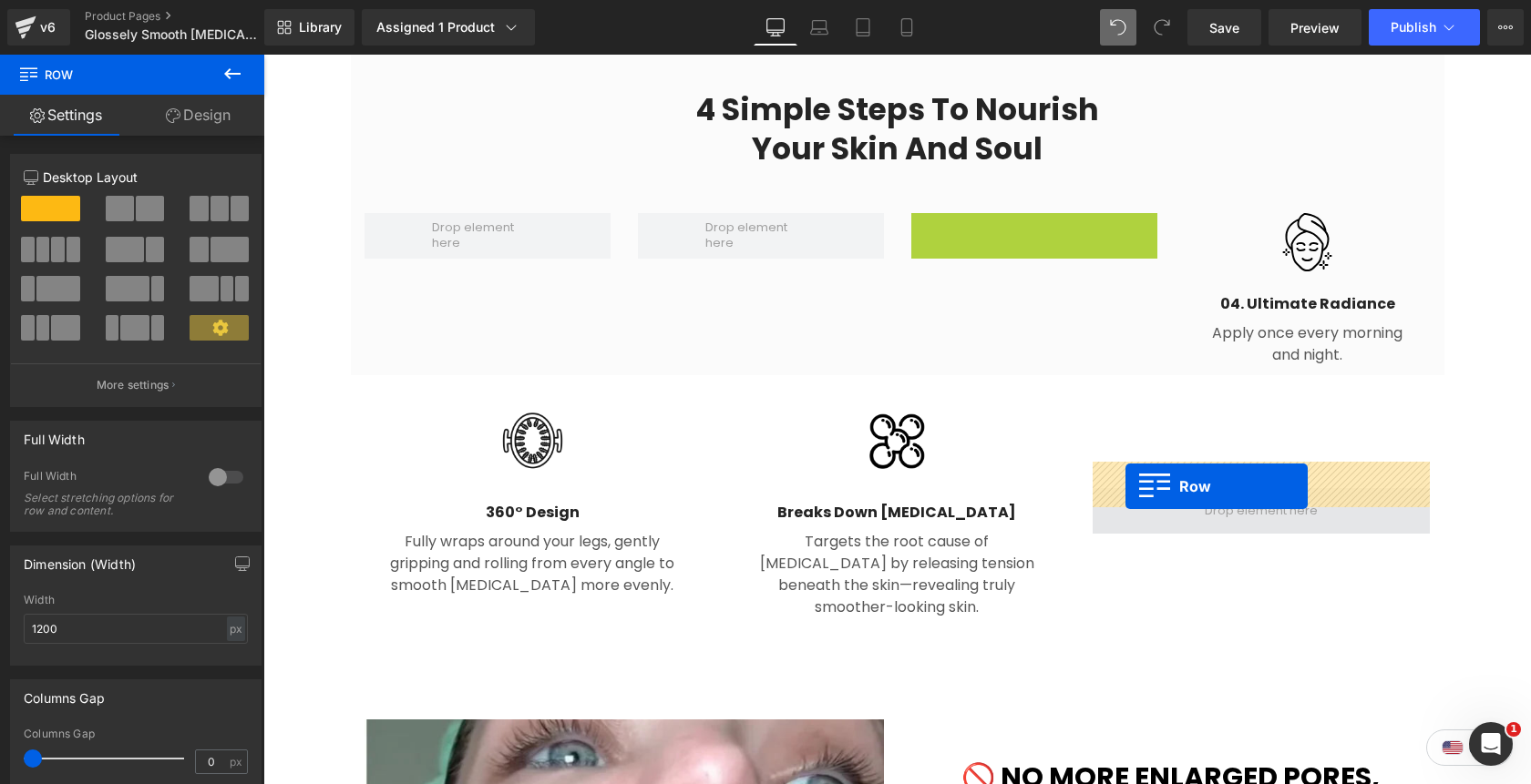
drag, startPoint x: 921, startPoint y: 198, endPoint x: 1126, endPoint y: 486, distance: 353.5
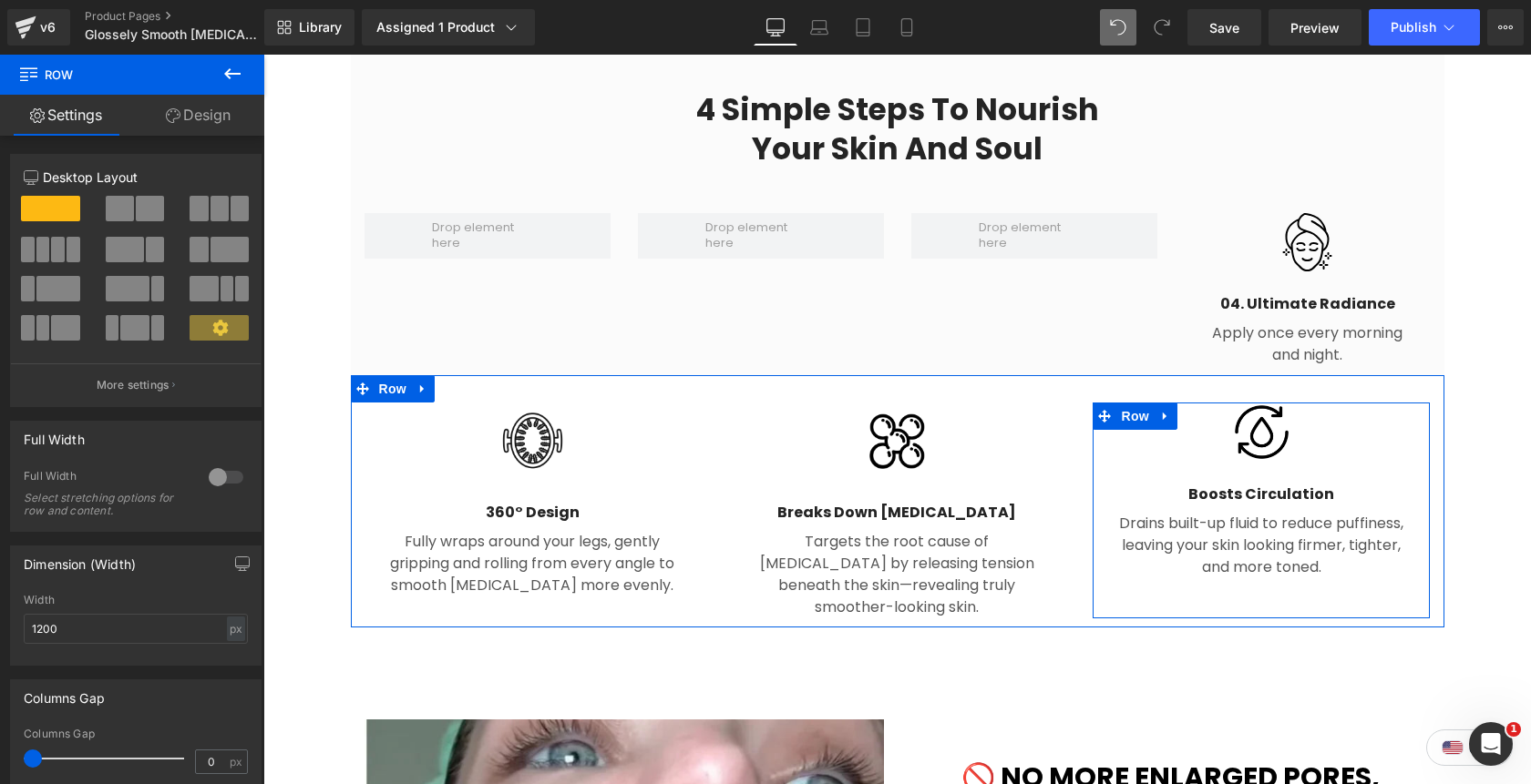
click at [1341, 542] on p "Drains built-up fluid to reduce puffiness, leaving your skin looking firmer, ti…" at bounding box center [1261, 545] width 299 height 66
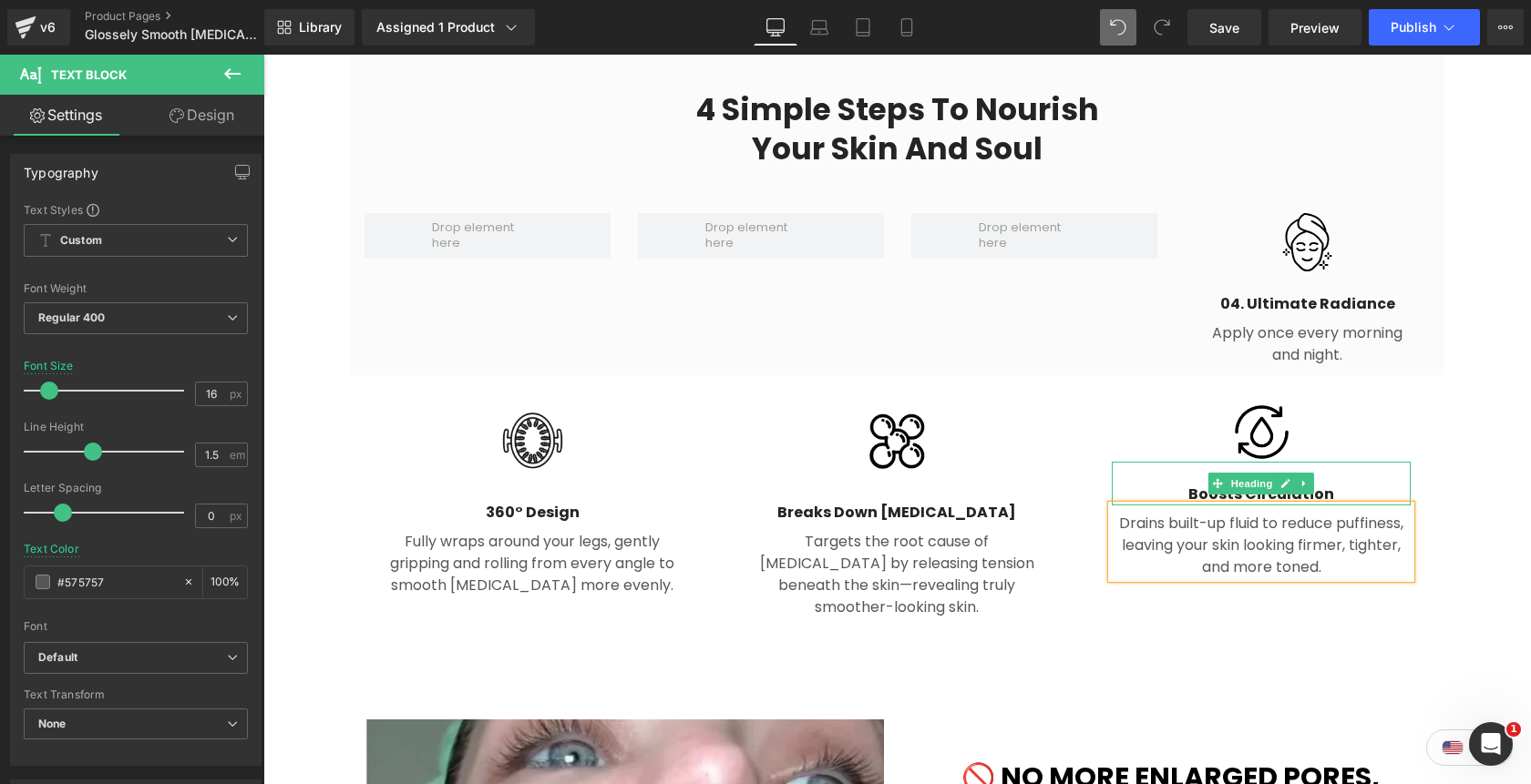
click at [1378, 484] on h4 "Boosts Circulation" at bounding box center [1261, 495] width 299 height 22
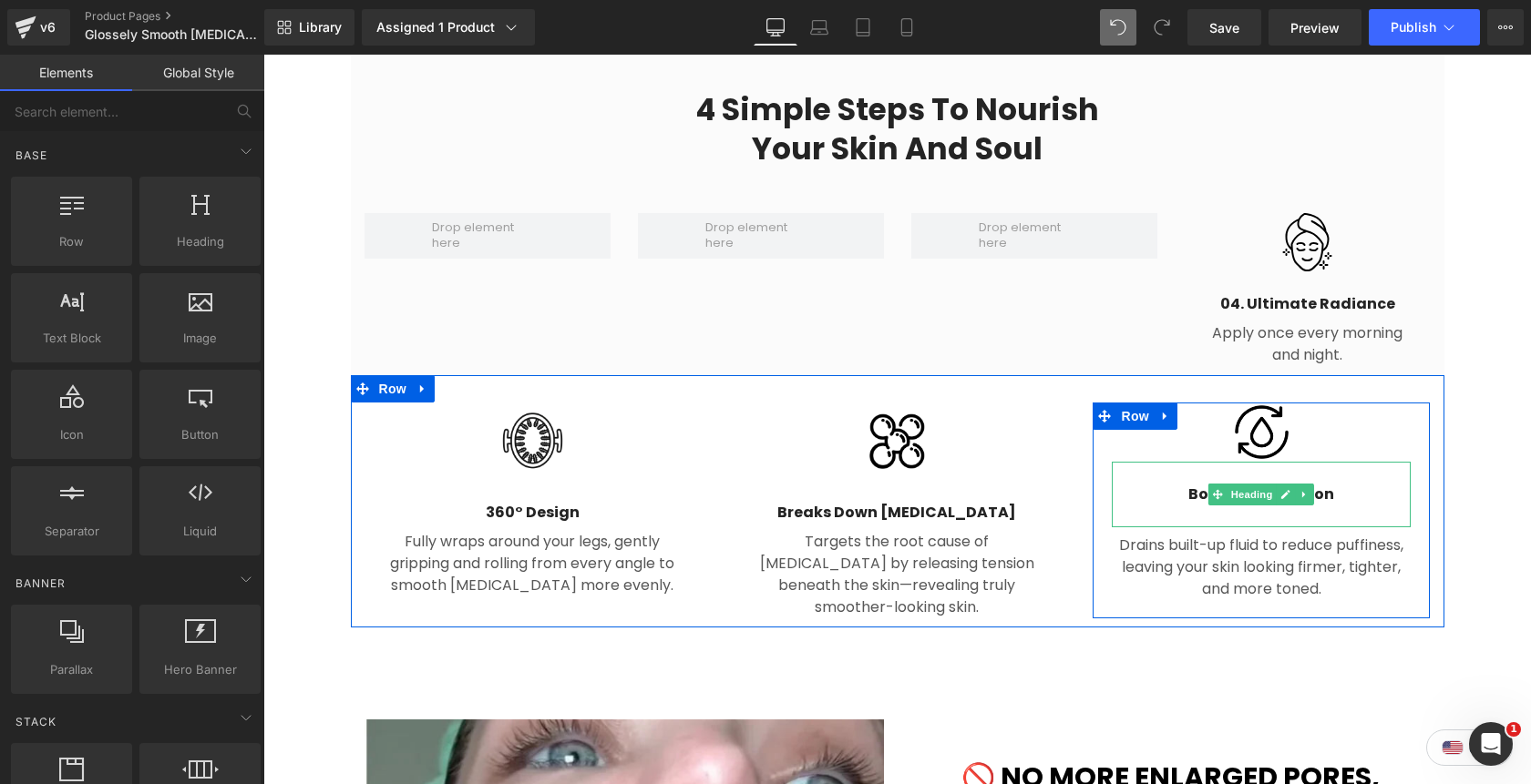
click at [1300, 506] on div at bounding box center [1261, 515] width 299 height 21
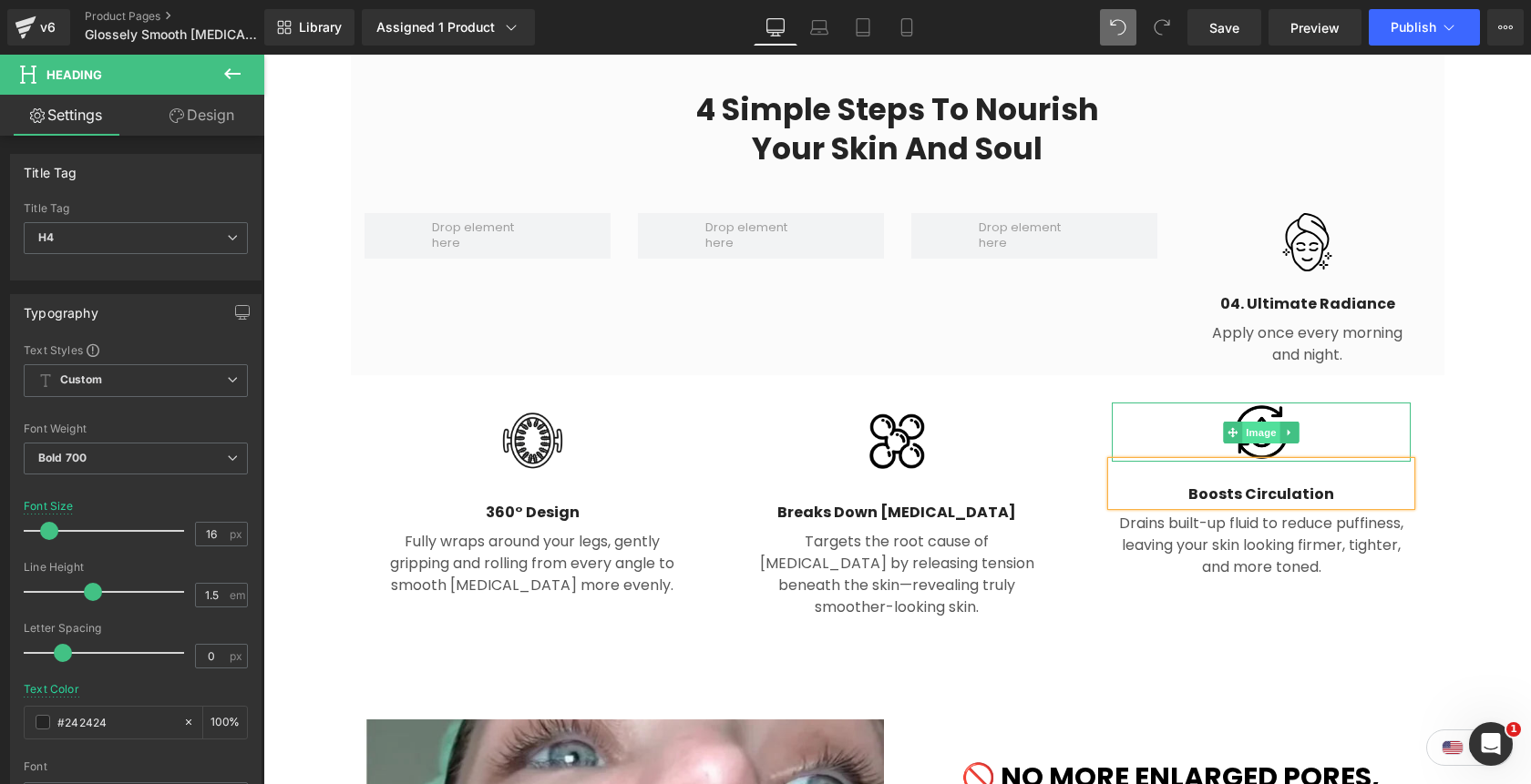
click at [1264, 422] on span "Image" at bounding box center [1261, 433] width 38 height 22
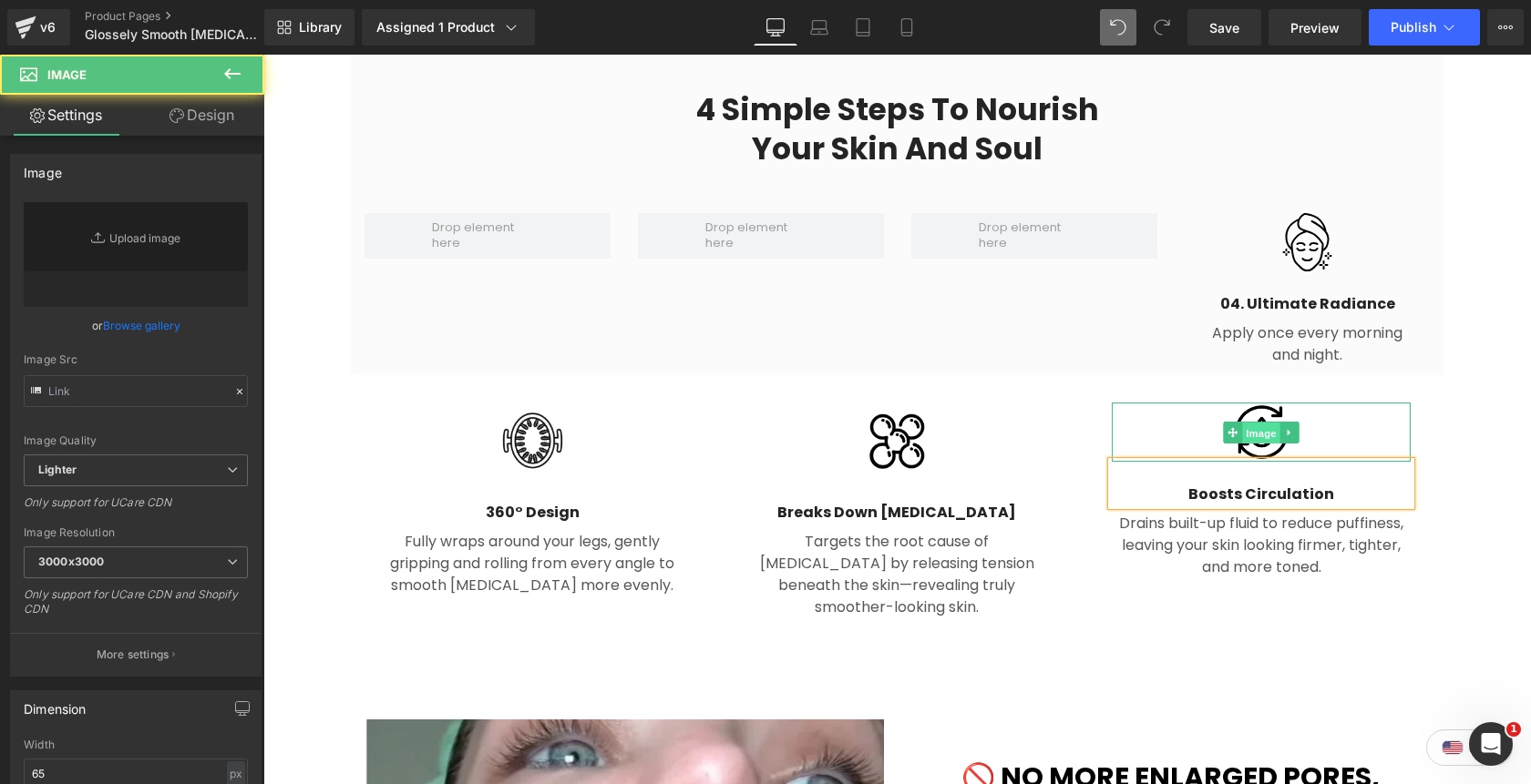
type input "https://cdn.shopify.com/s/files/1/0842/4502/0953/files/noun-water-cycle-7938177…"
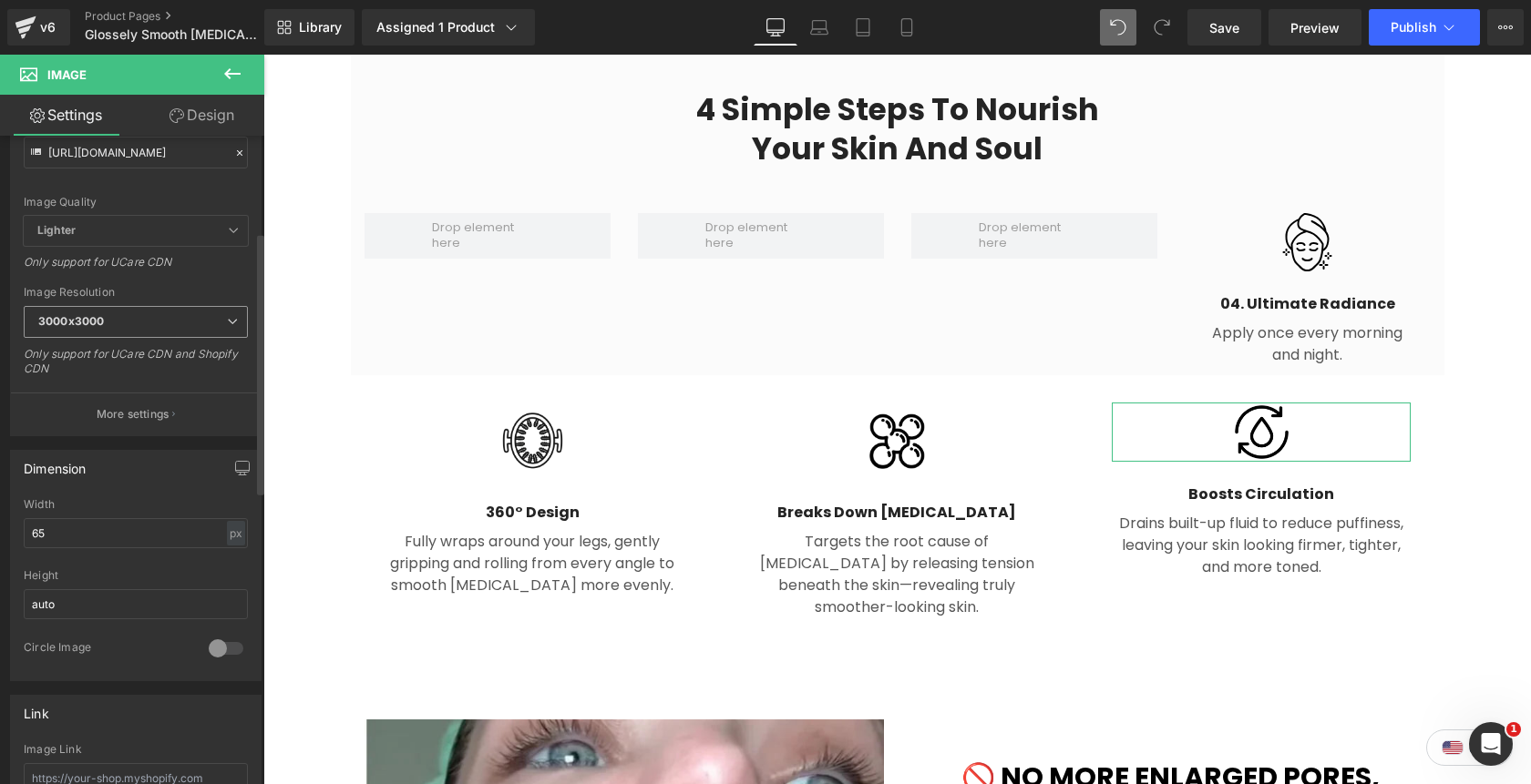
scroll to position [242, 0]
click at [32, 528] on input "65" at bounding box center [136, 529] width 224 height 30
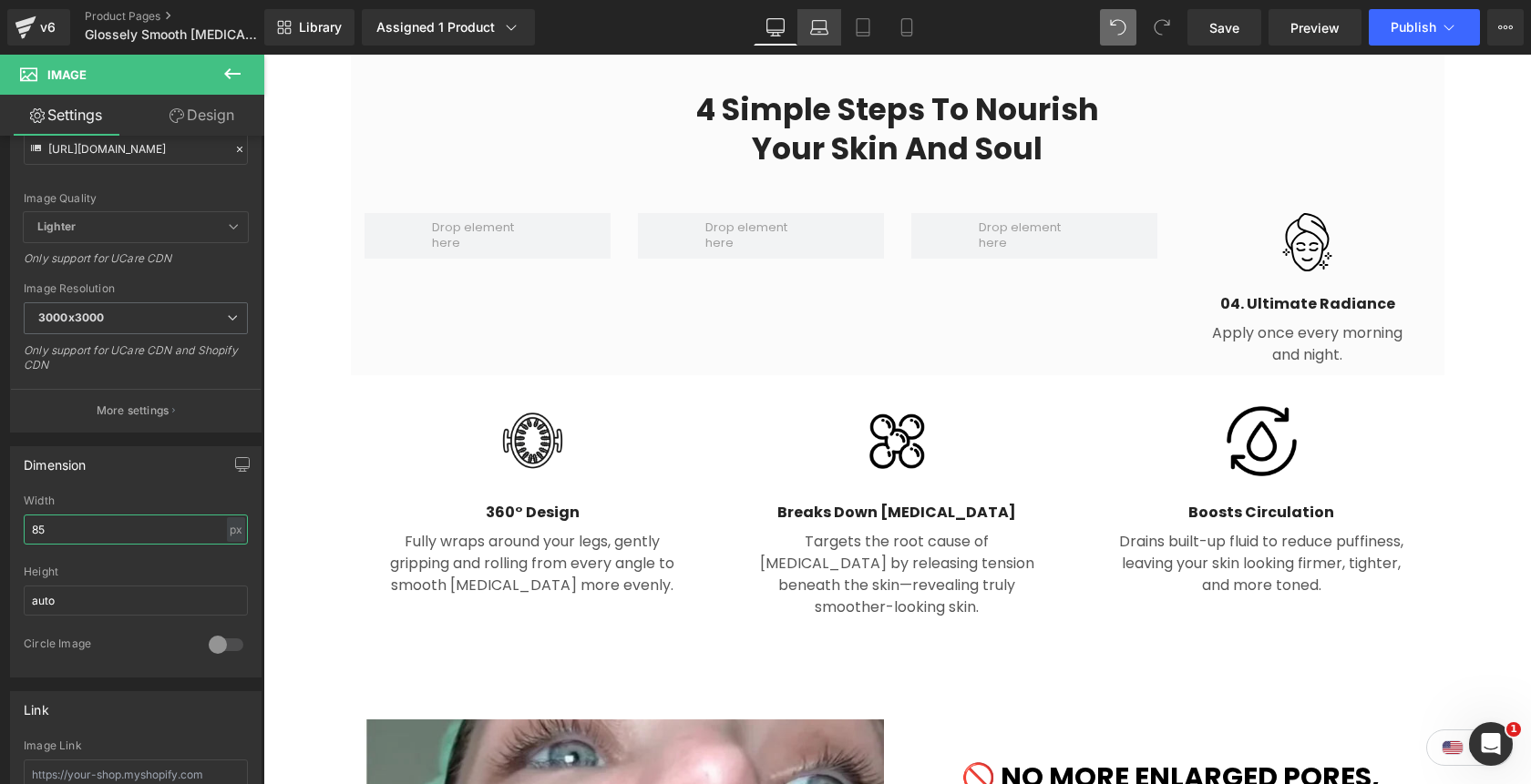
type input "85"
click at [824, 43] on link "Laptop" at bounding box center [819, 27] width 43 height 36
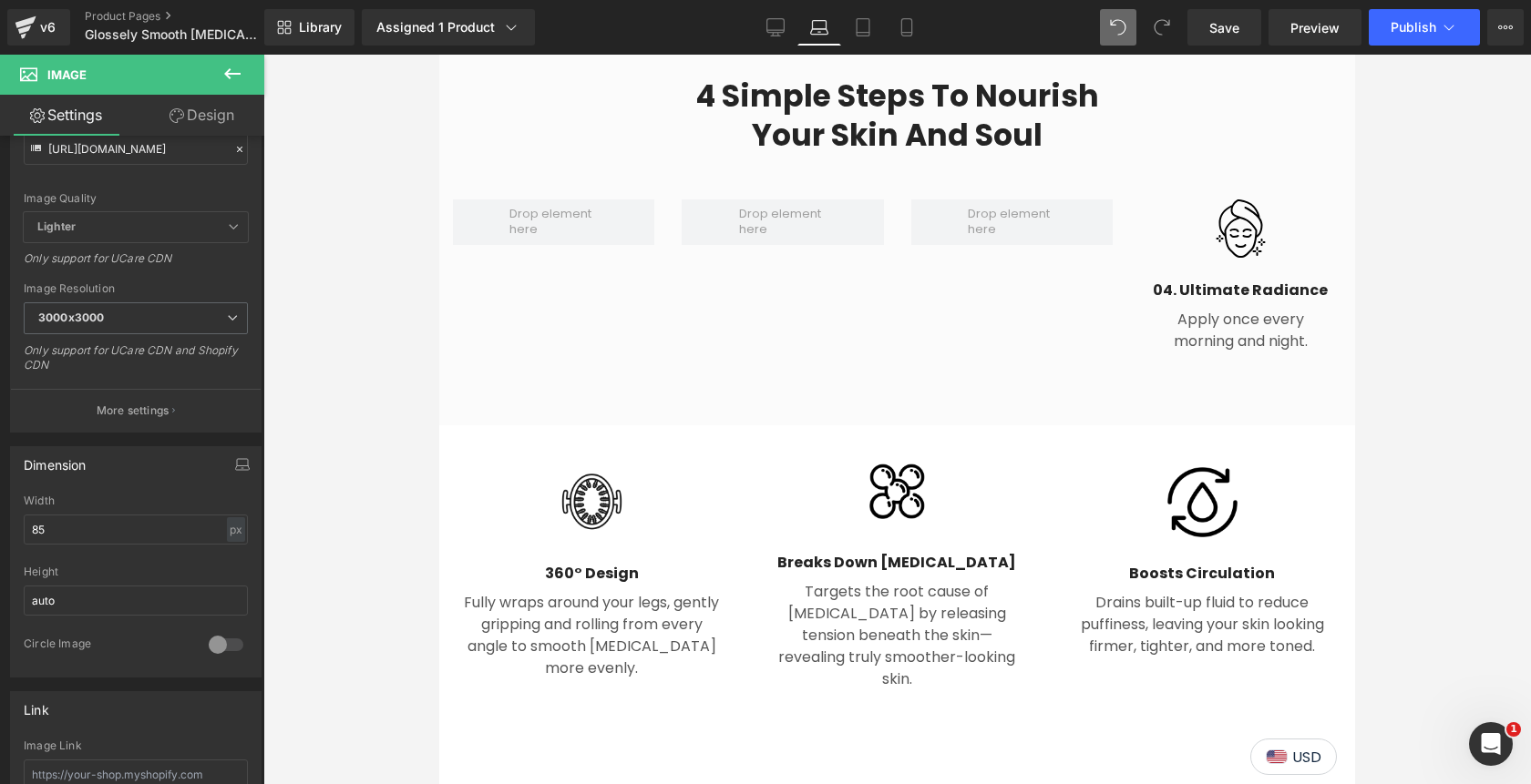
scroll to position [2136, 0]
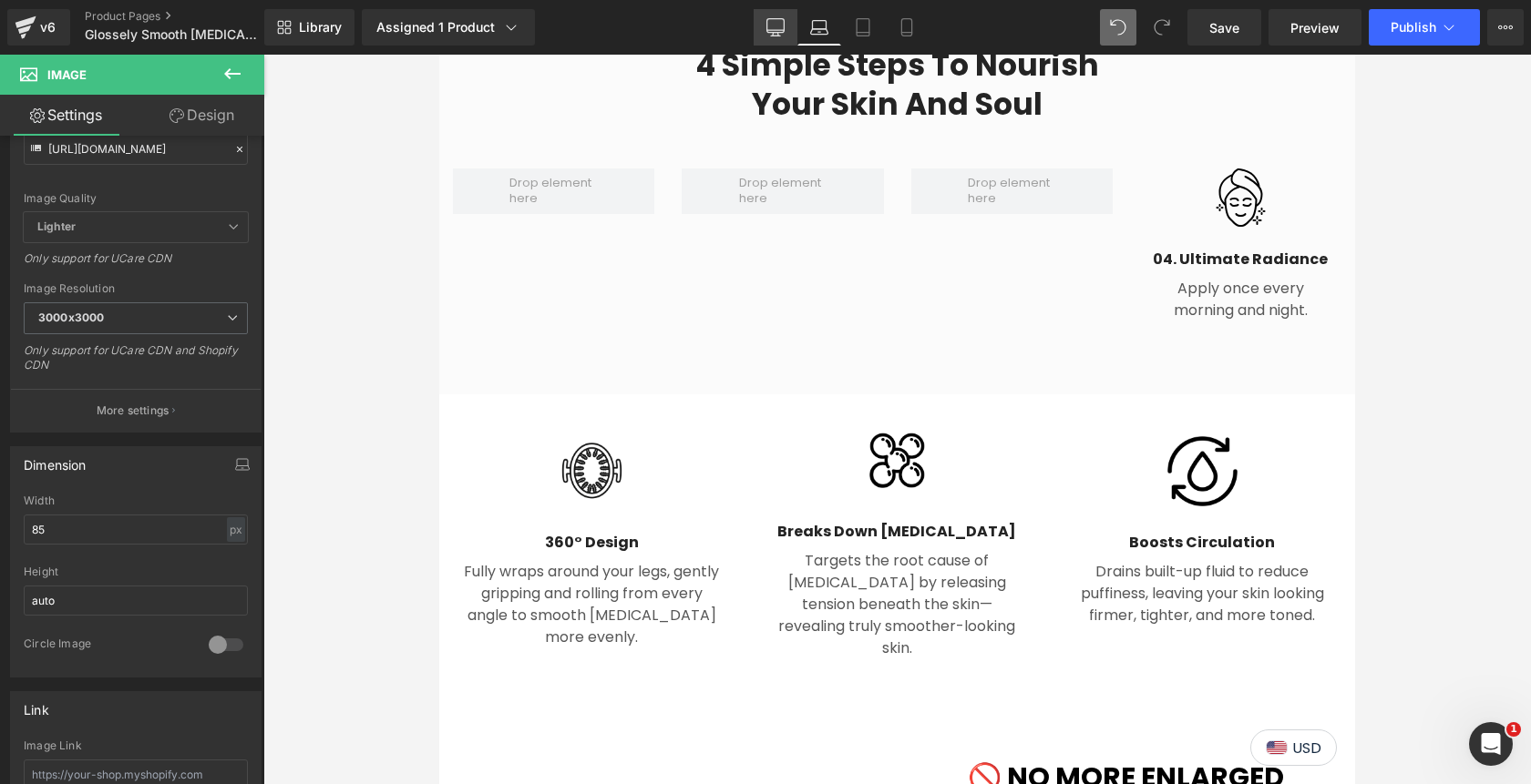
click at [772, 25] on icon at bounding box center [775, 28] width 19 height 19
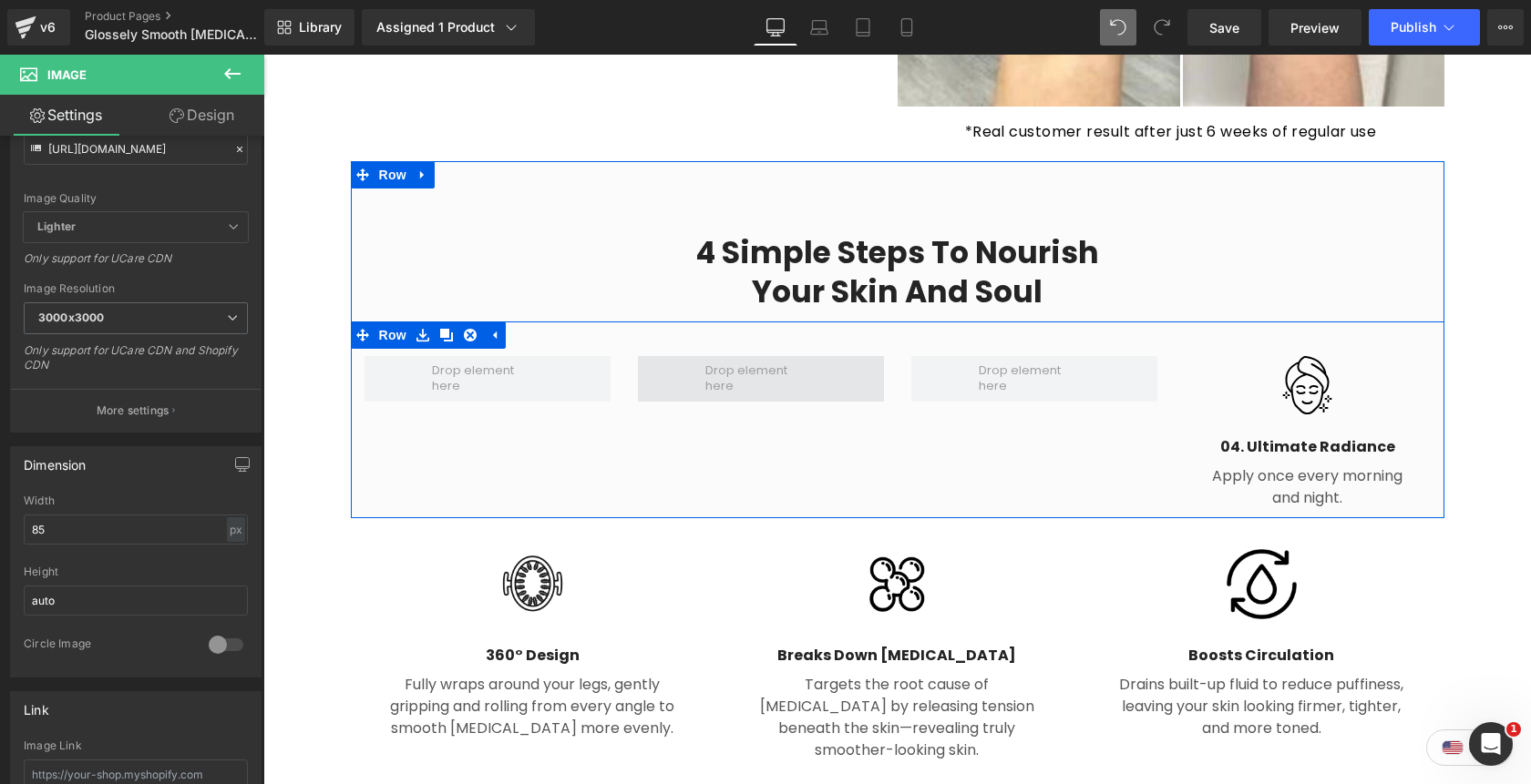
scroll to position [1955, 0]
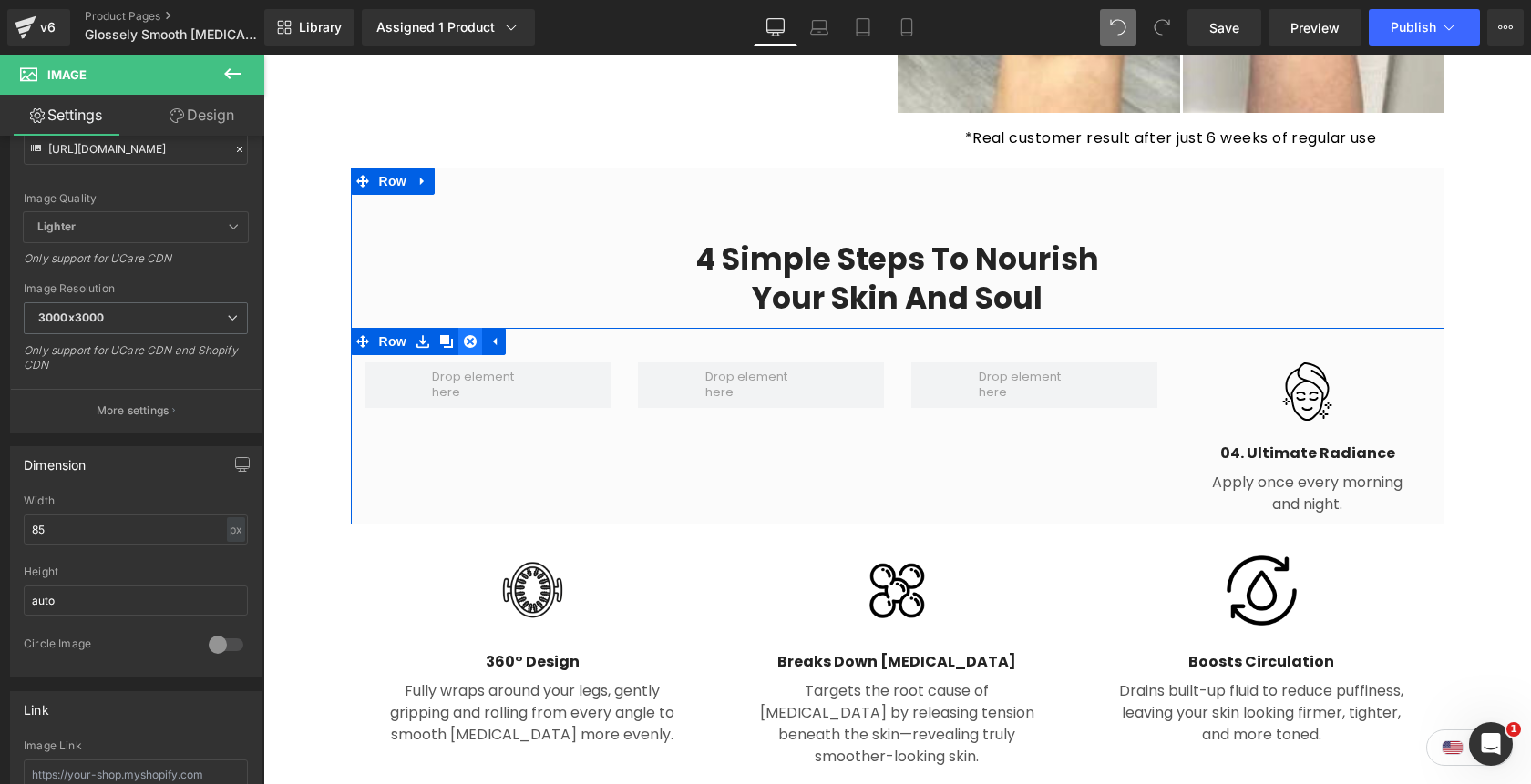
click at [473, 335] on icon at bounding box center [469, 341] width 13 height 13
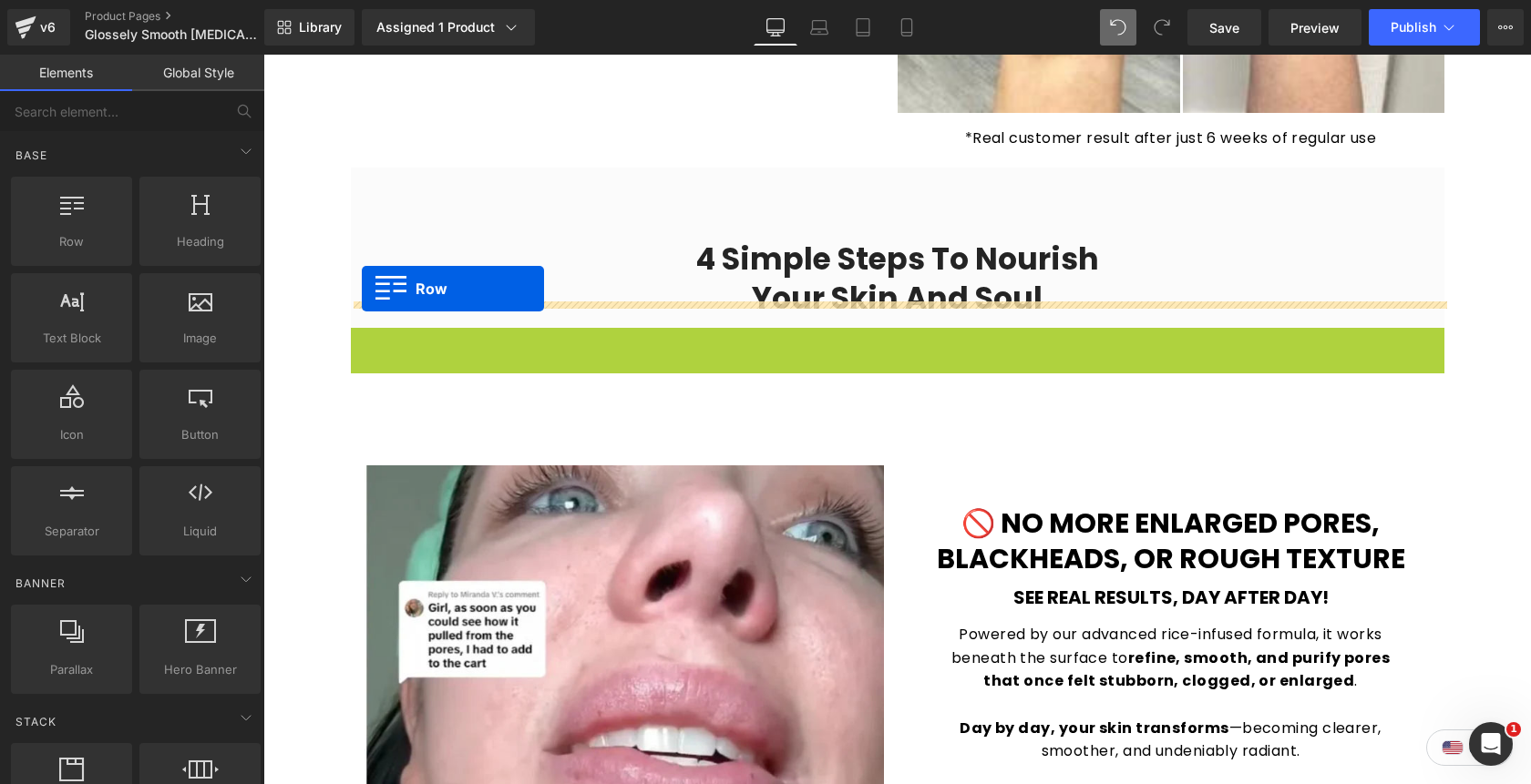
drag, startPoint x: 362, startPoint y: 316, endPoint x: 362, endPoint y: 289, distance: 27.0
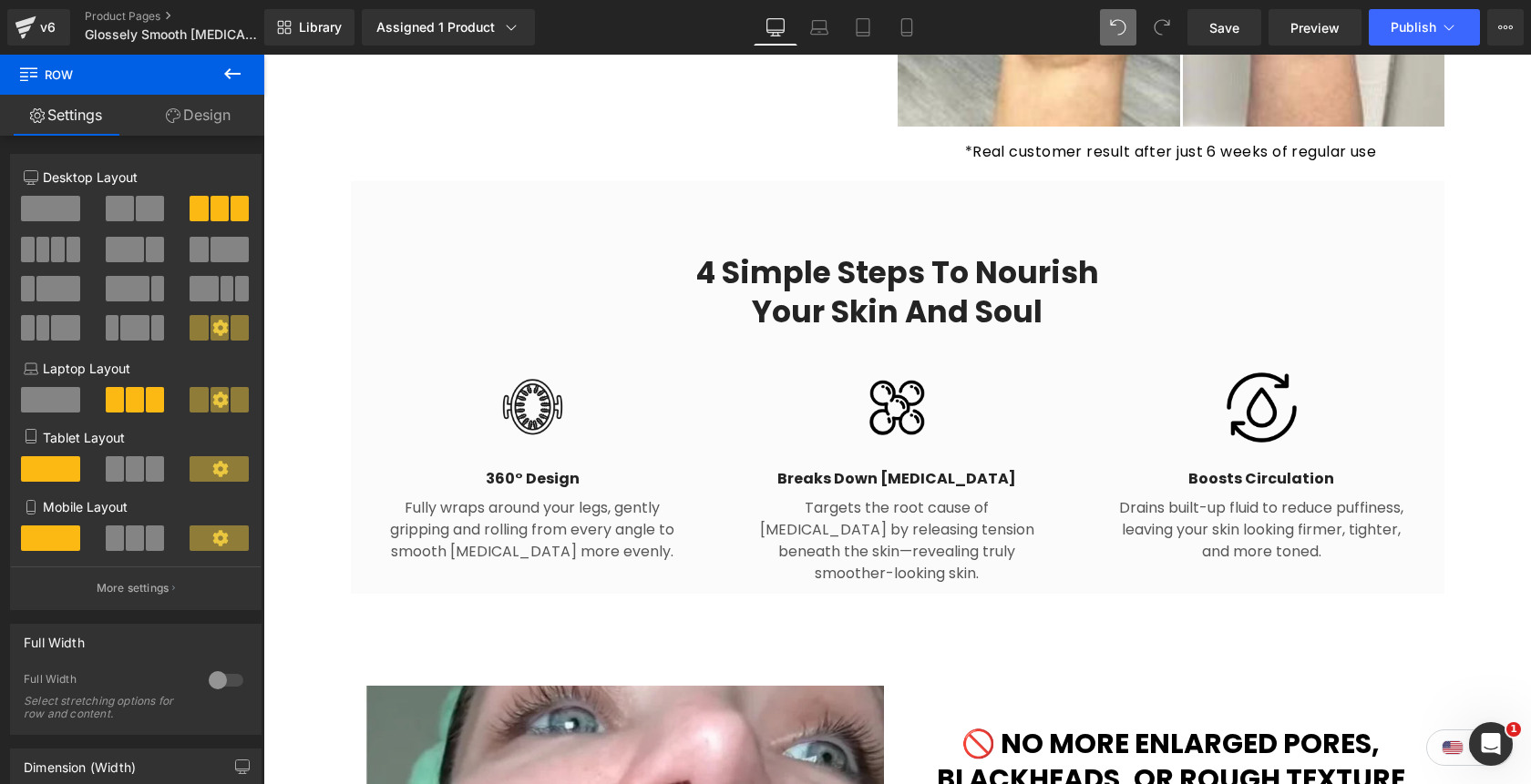
scroll to position [1942, 0]
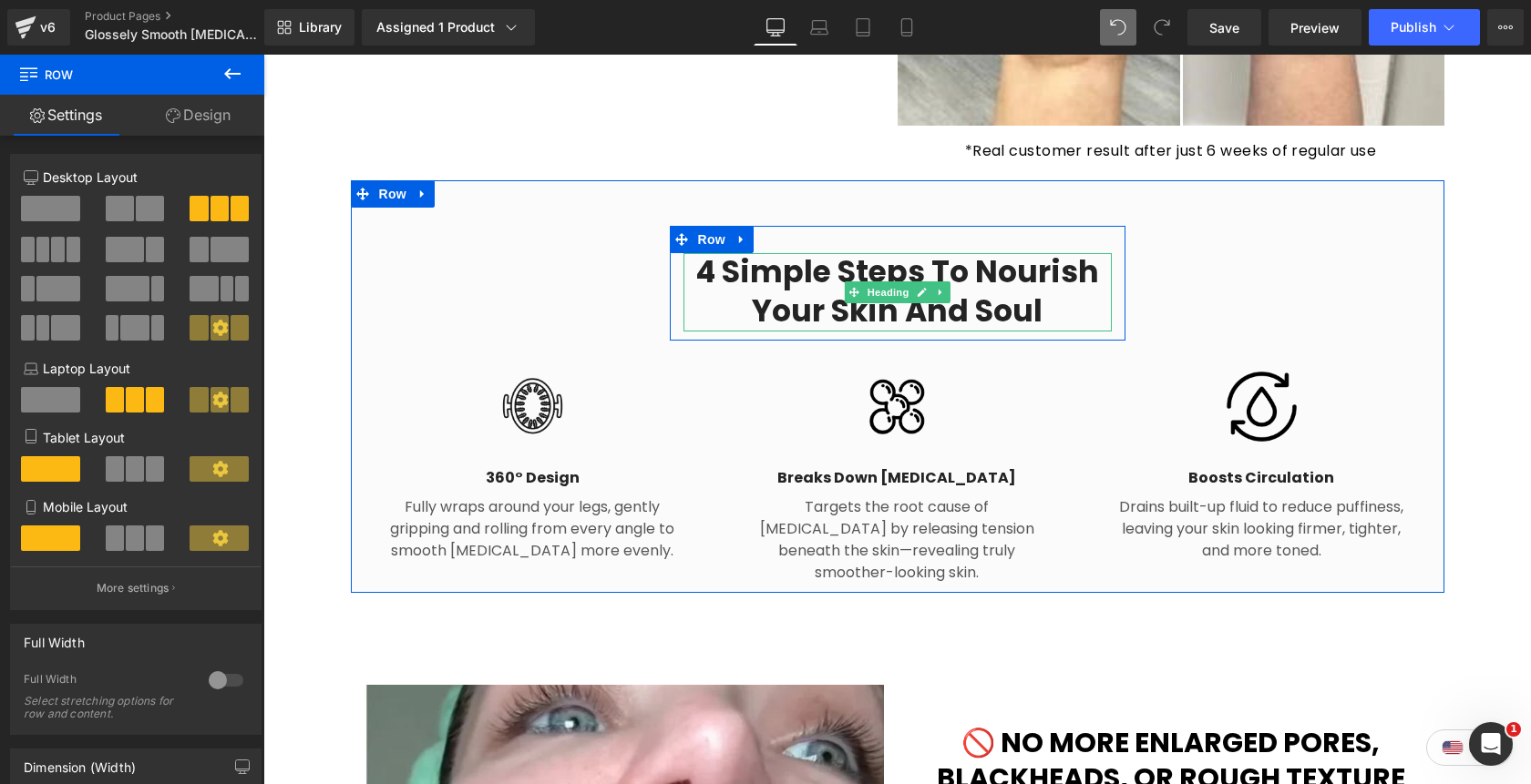
click at [1088, 258] on h2 "4 Simple Steps to Nourish Your Skin and Soul" at bounding box center [897, 292] width 428 height 79
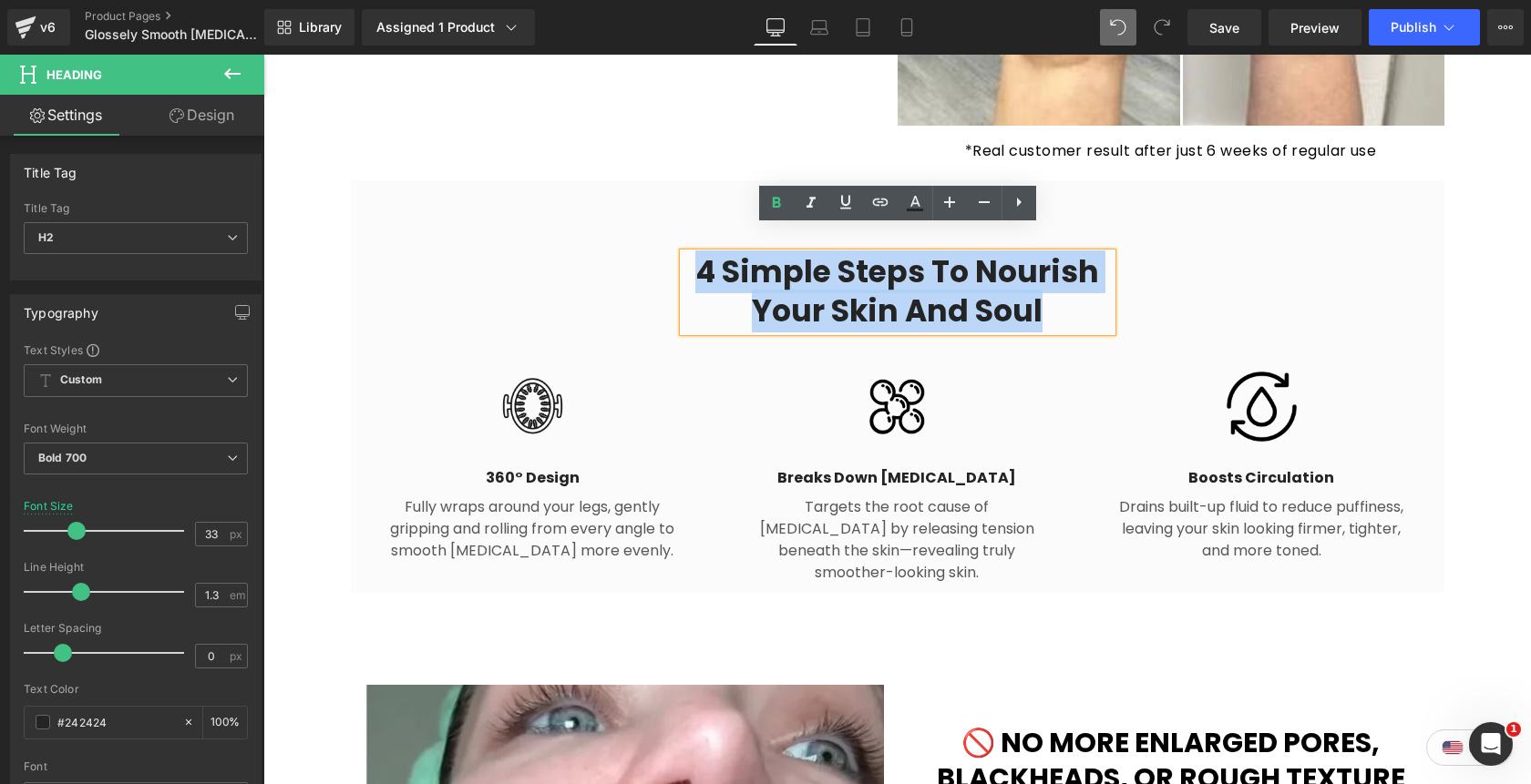
paste div
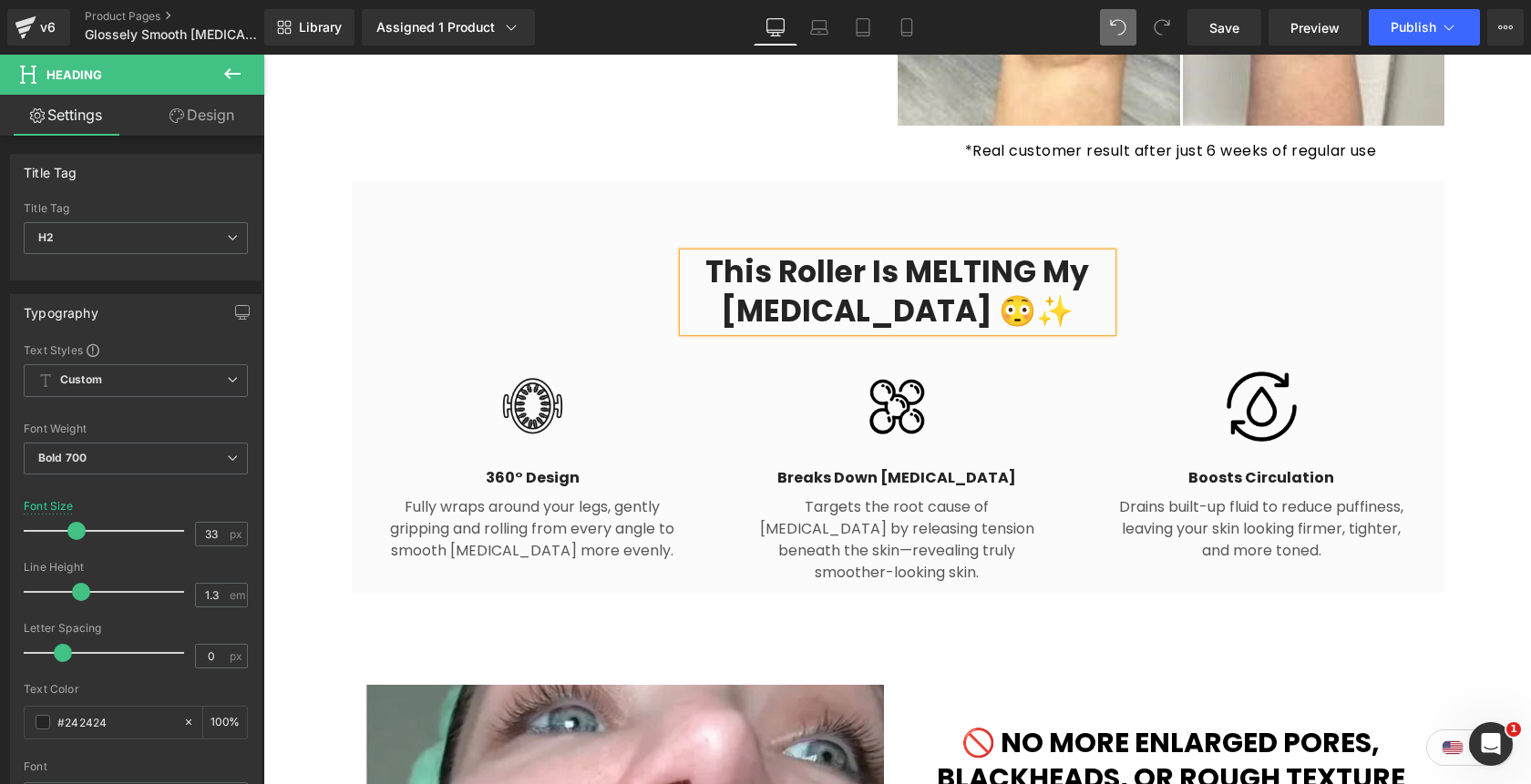
click at [704, 253] on h2 "This roller is MELTING my cellulite 😳✨" at bounding box center [897, 292] width 428 height 79
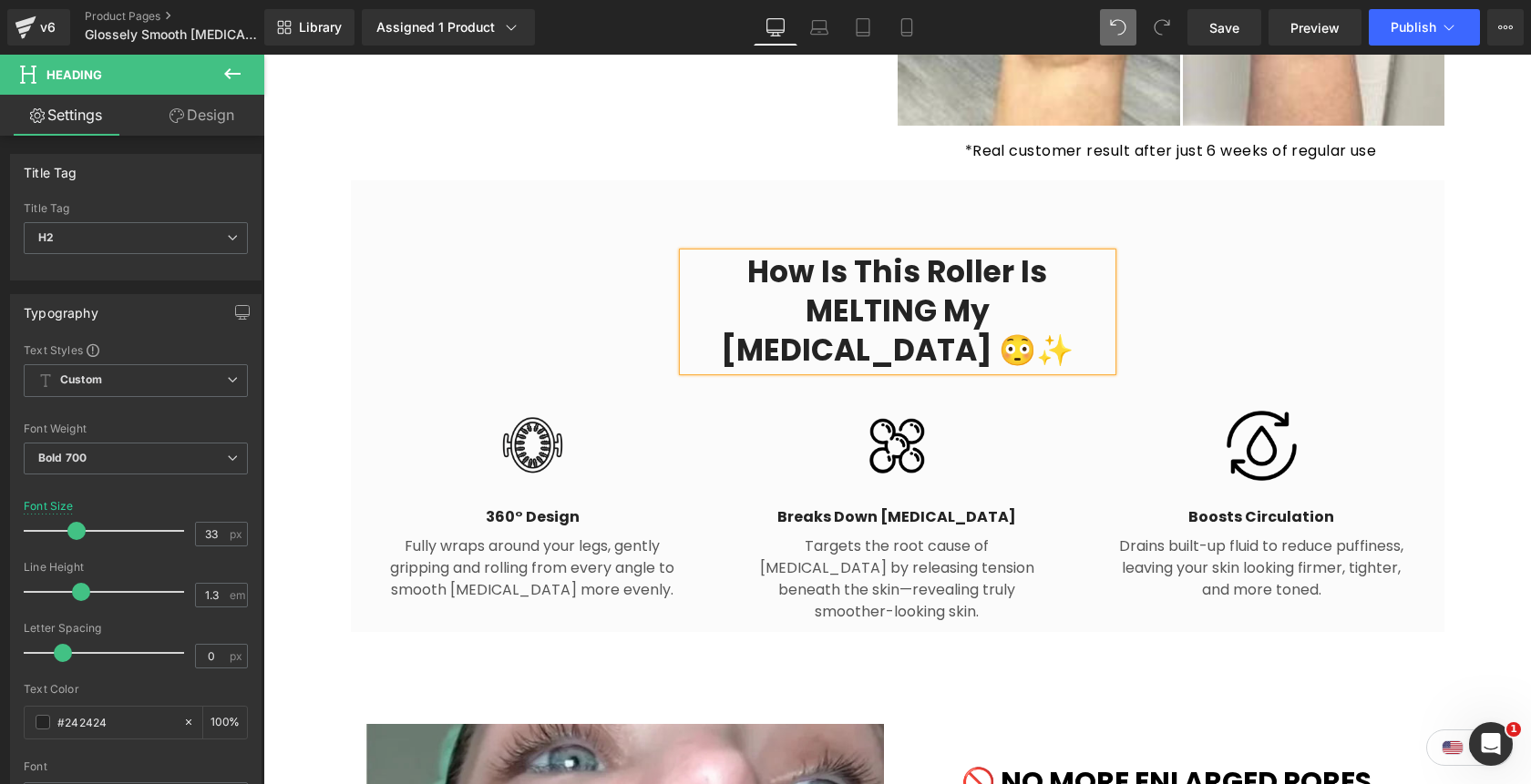
click at [1025, 287] on h2 "How is This roller is MELTING my cellulite 😳✨" at bounding box center [897, 311] width 428 height 117
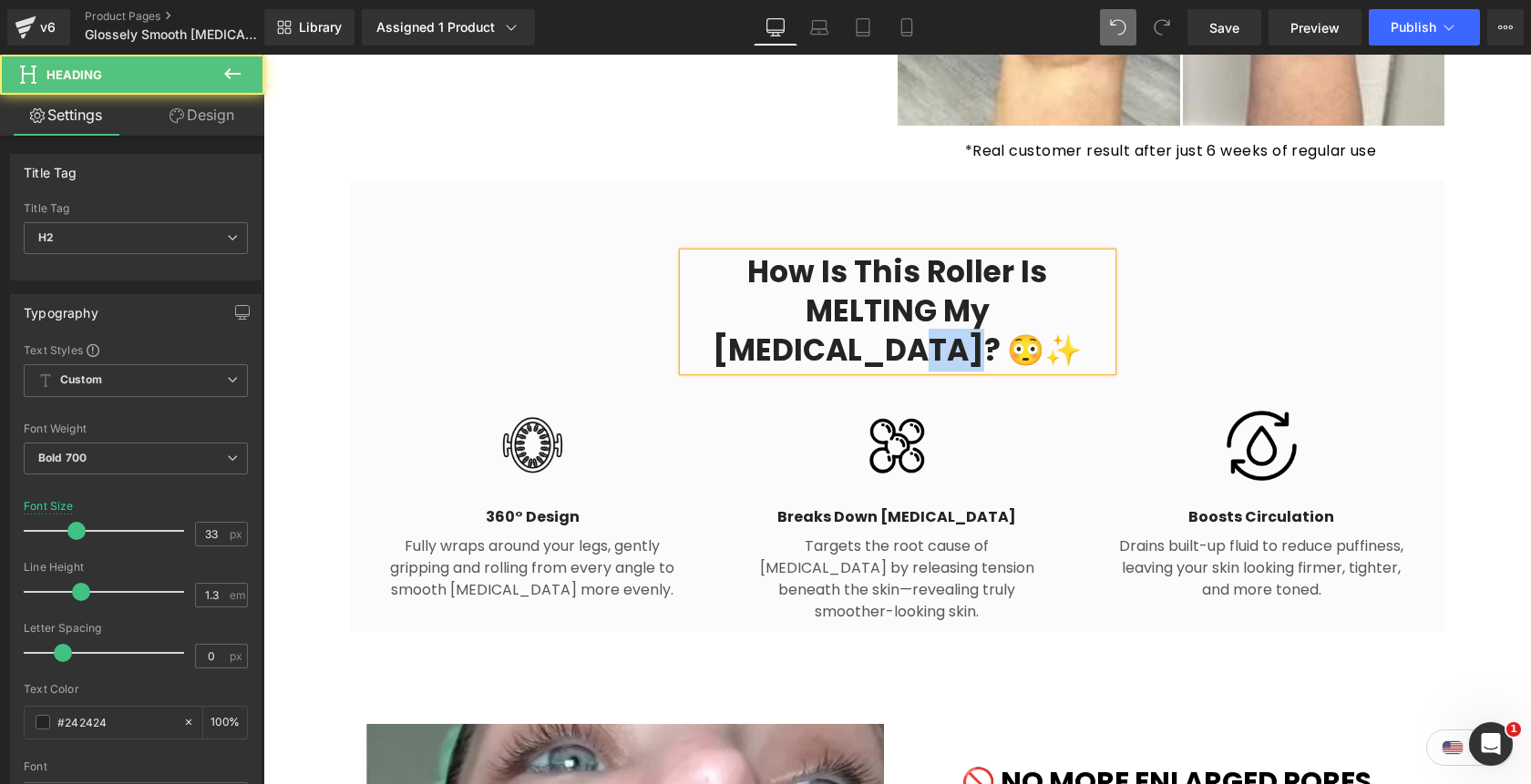
drag, startPoint x: 1039, startPoint y: 286, endPoint x: 1110, endPoint y: 292, distance: 71.3
click at [1110, 292] on h2 "How is This roller is MELTING my cellulite? 😳✨" at bounding box center [897, 311] width 428 height 117
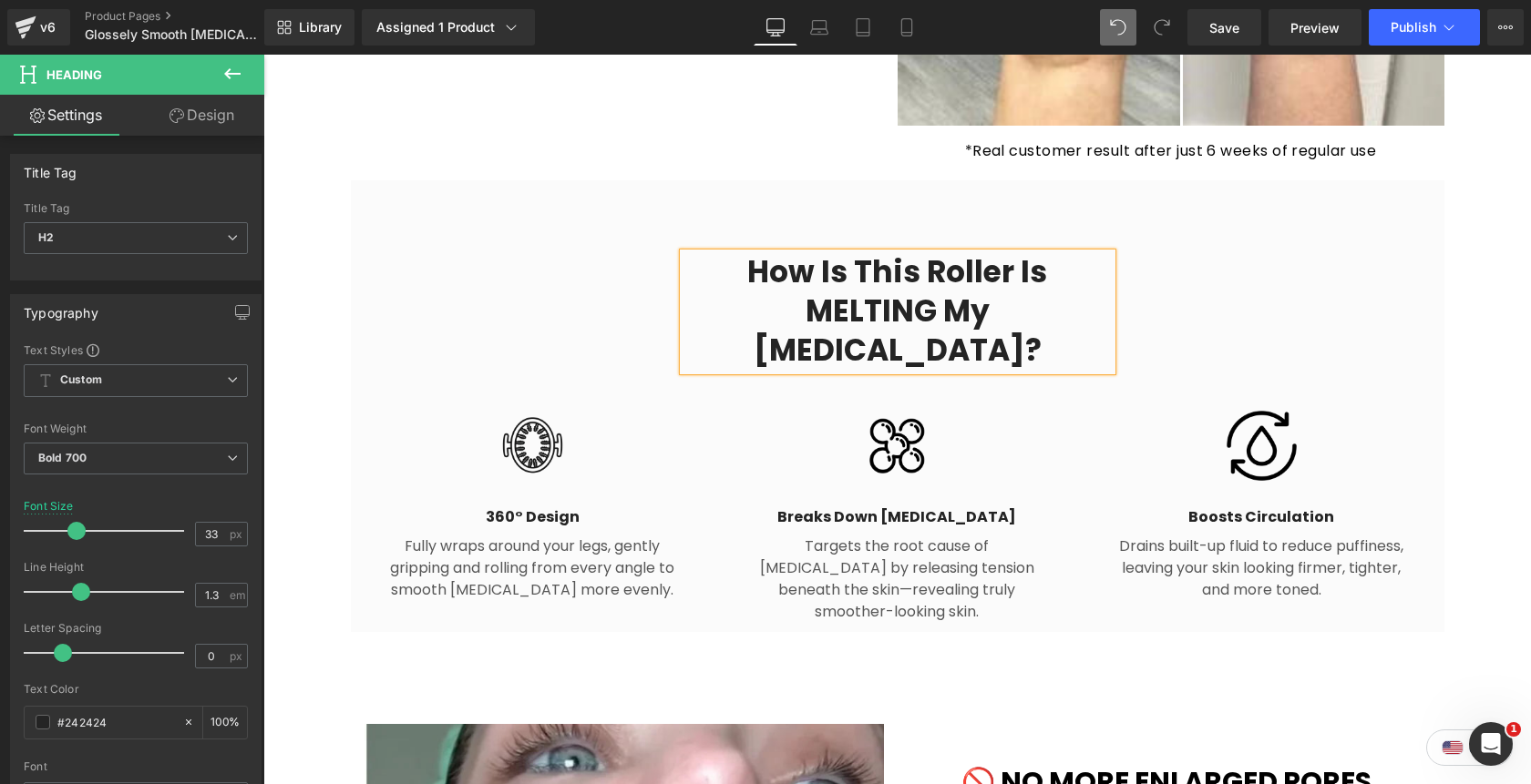
click at [1362, 262] on div "How is This roller is MELTING my cellulite? Heading Row Image 360° Design Headi…" at bounding box center [897, 429] width 1093 height 406
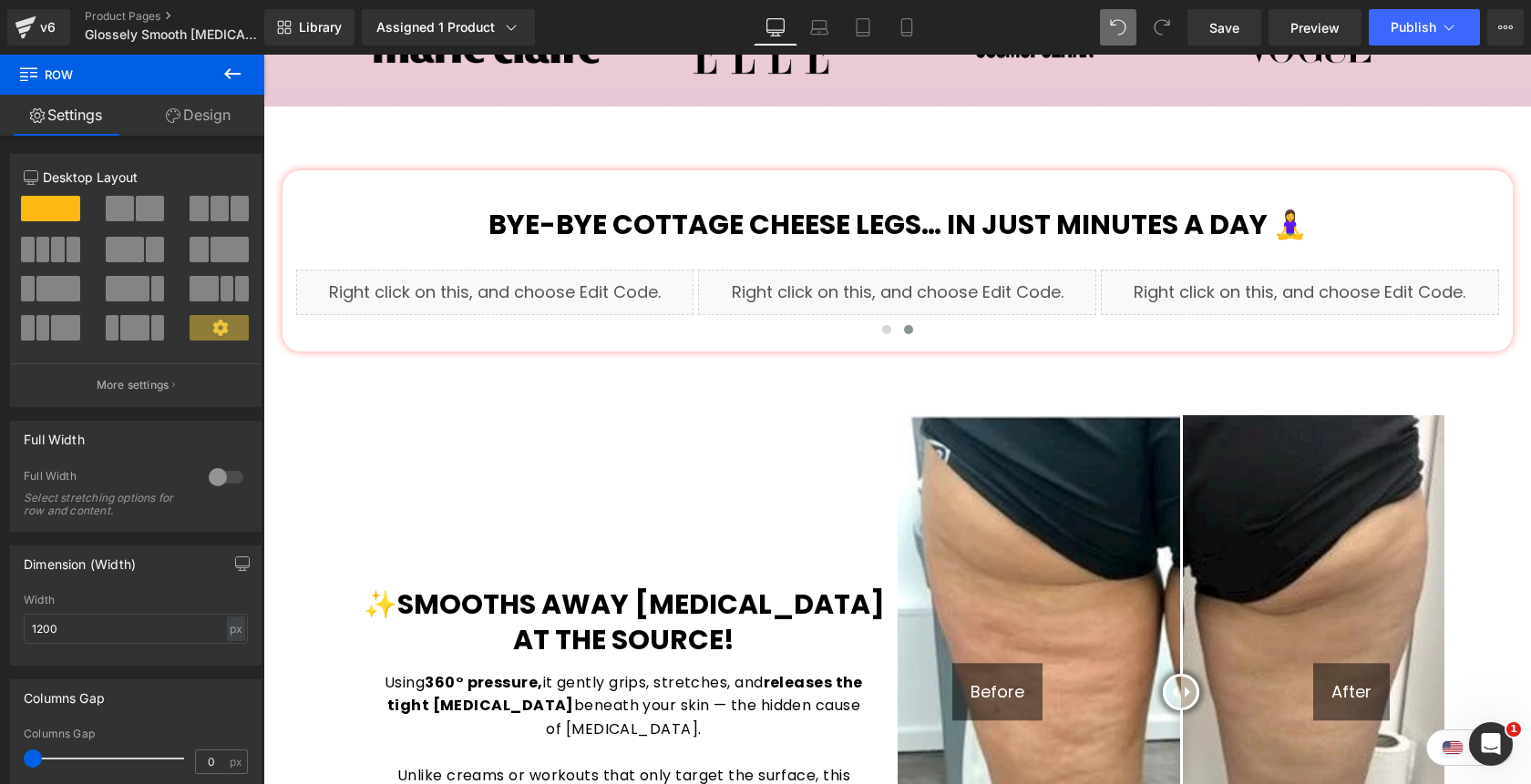
scroll to position [1097, 0]
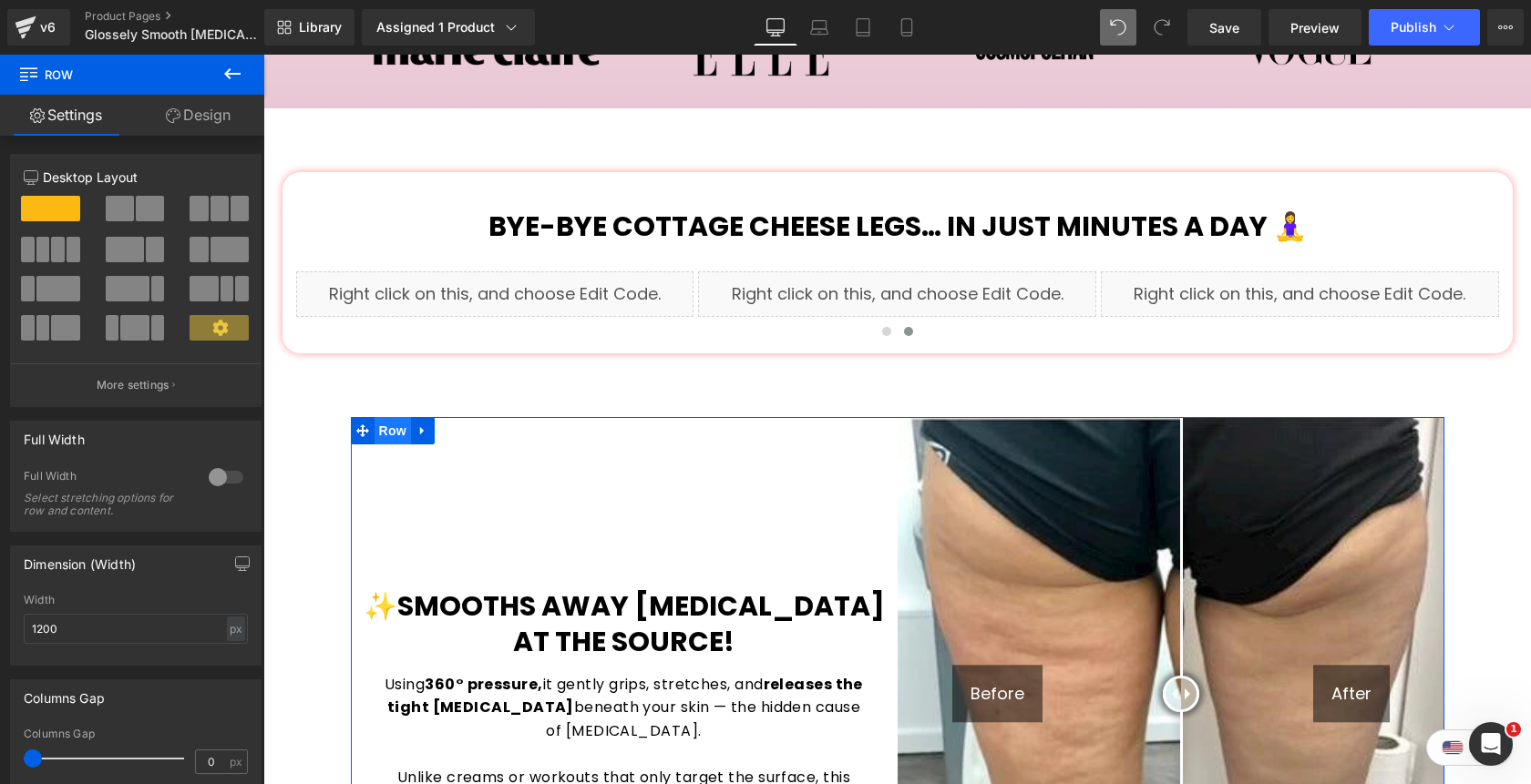
click at [390, 417] on span "Row" at bounding box center [393, 431] width 36 height 28
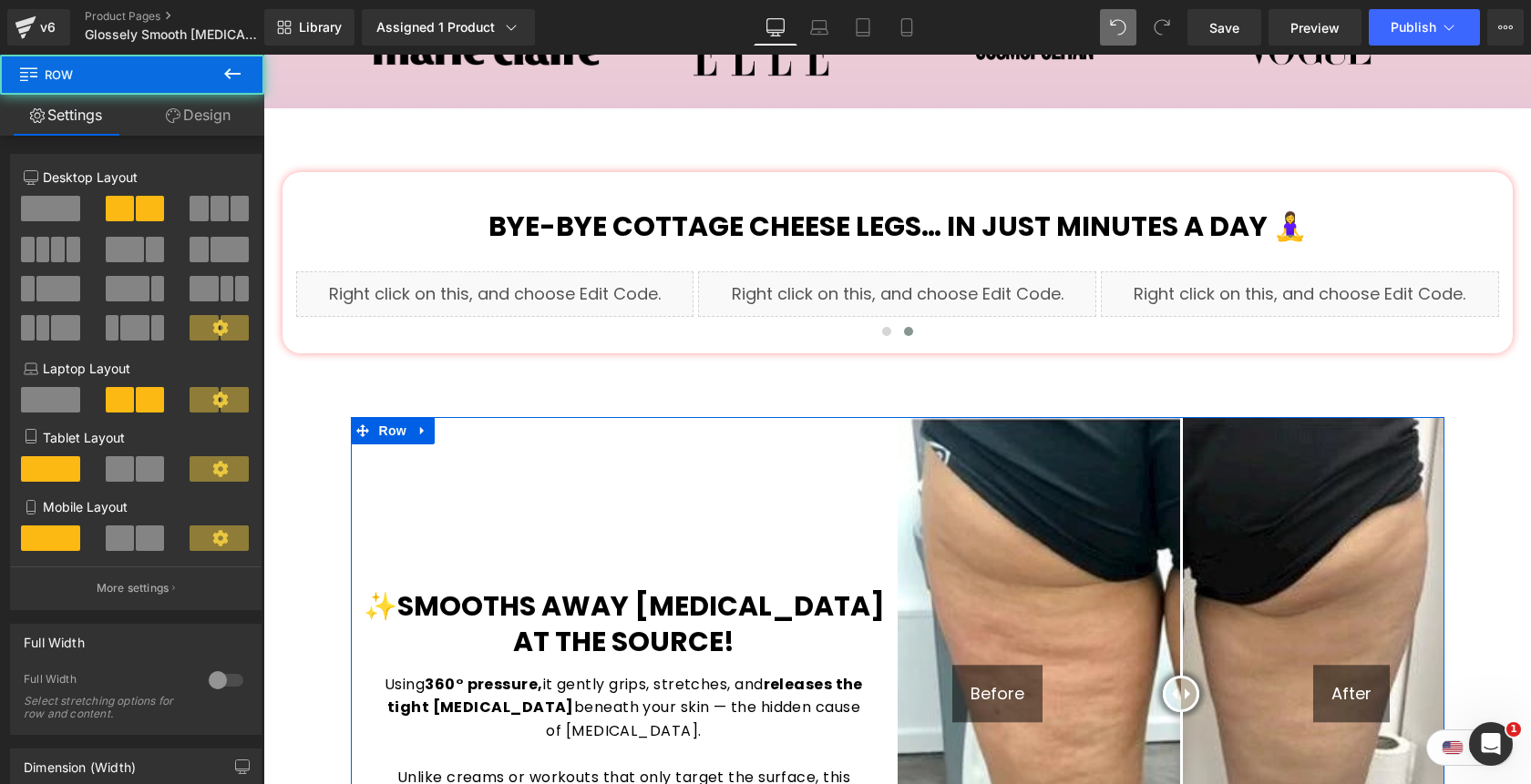
click at [218, 127] on link "Design" at bounding box center [198, 115] width 132 height 41
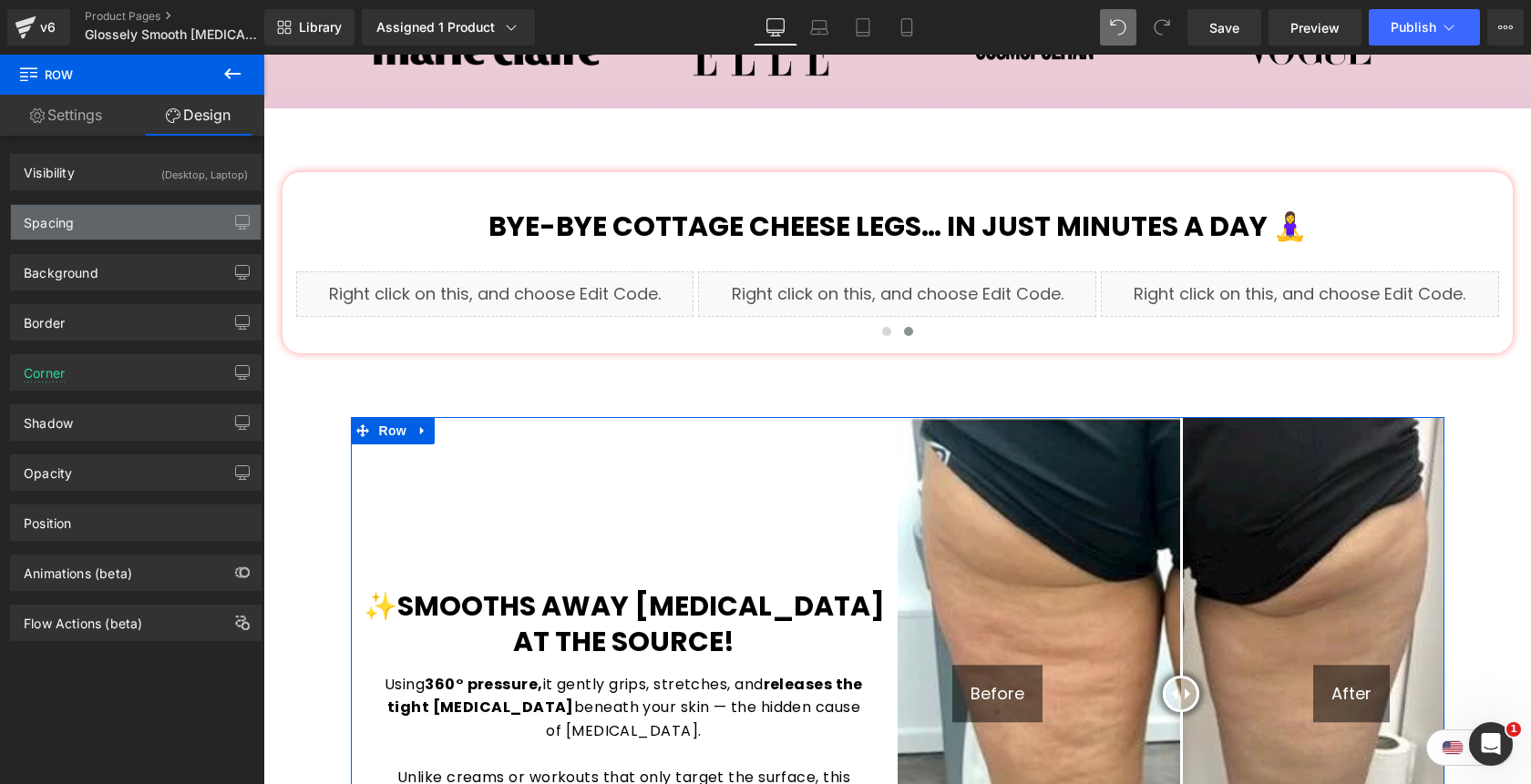
click at [179, 223] on div "Spacing" at bounding box center [136, 221] width 250 height 34
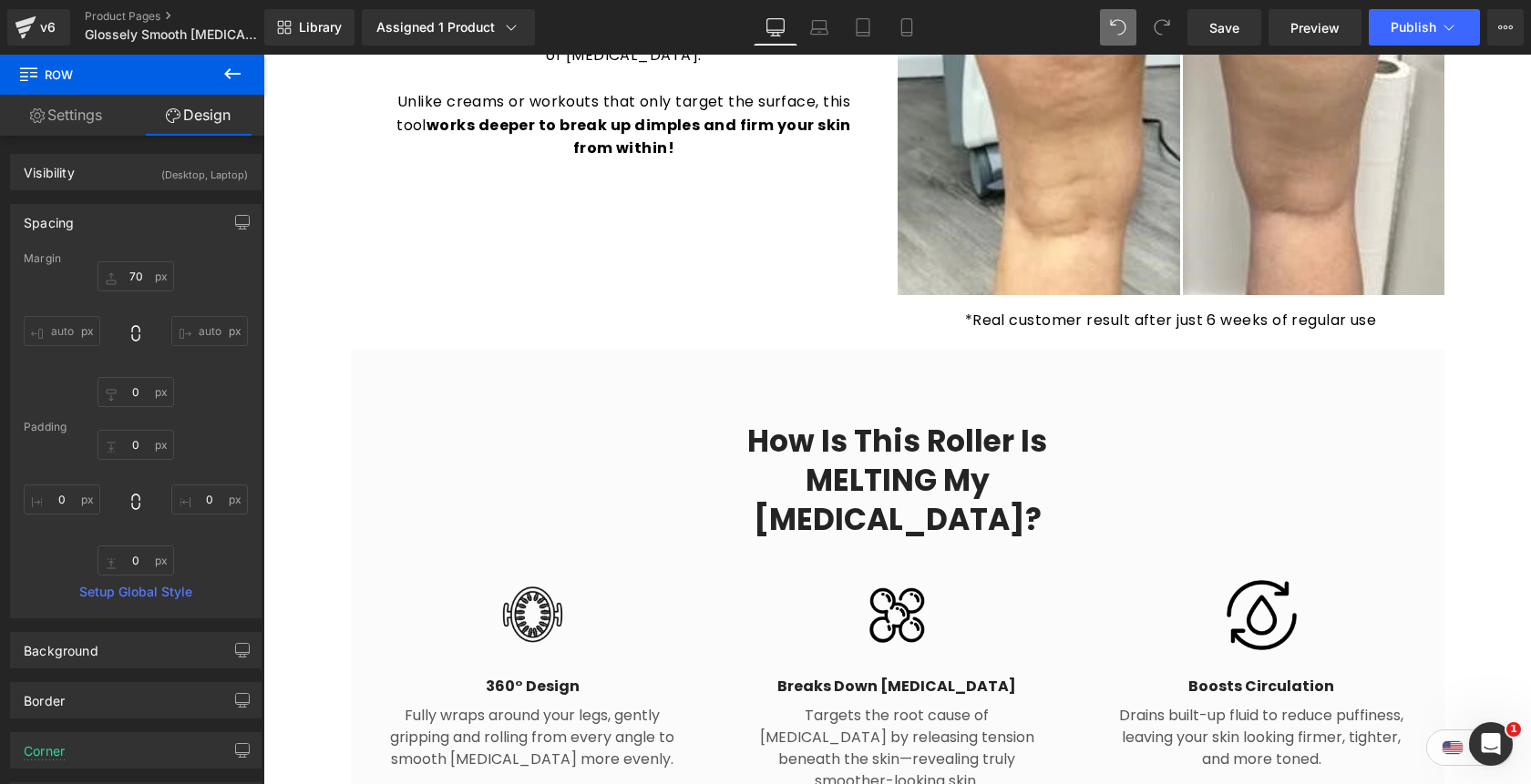
scroll to position [1790, 0]
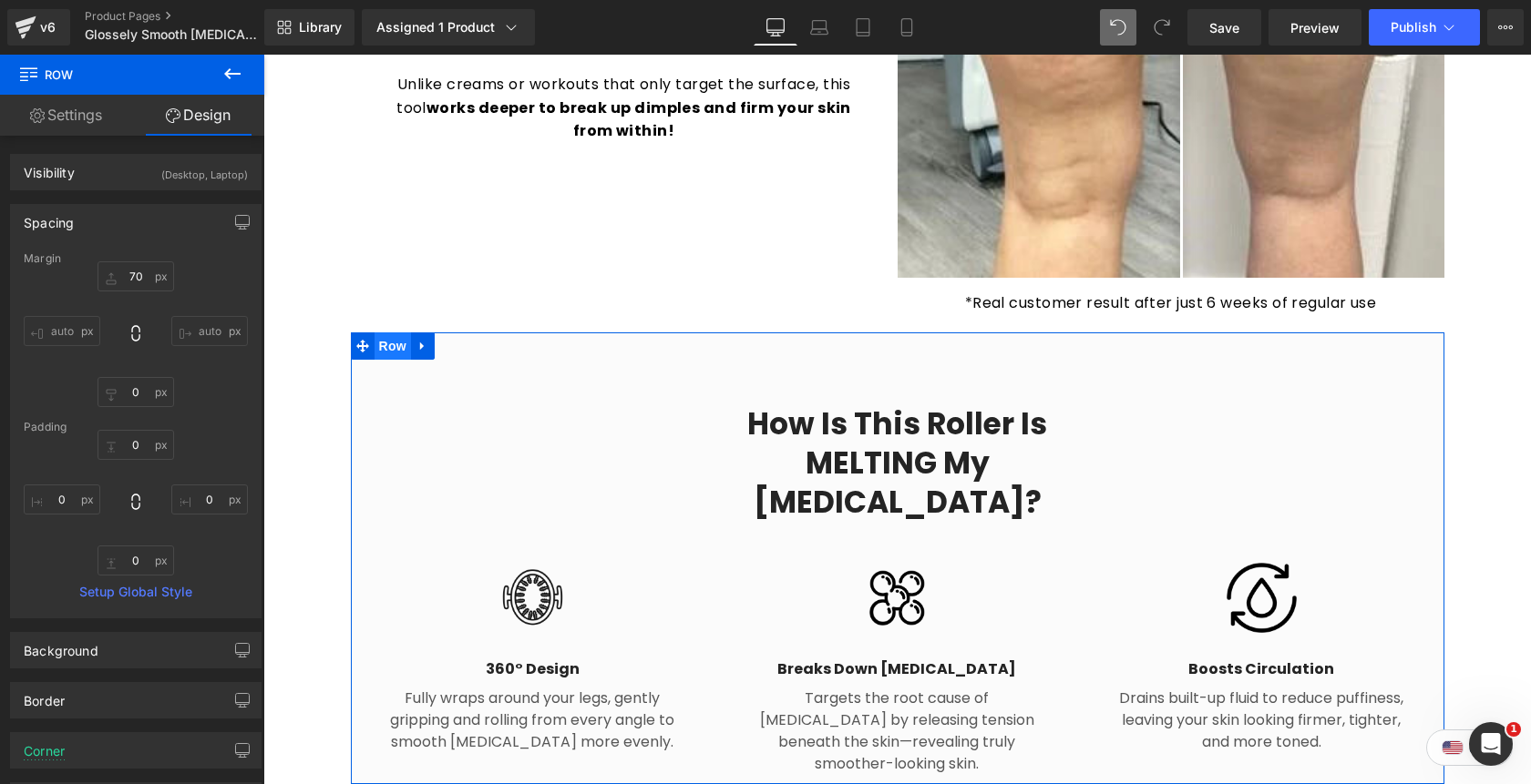
click at [386, 332] on span "Row" at bounding box center [393, 346] width 36 height 28
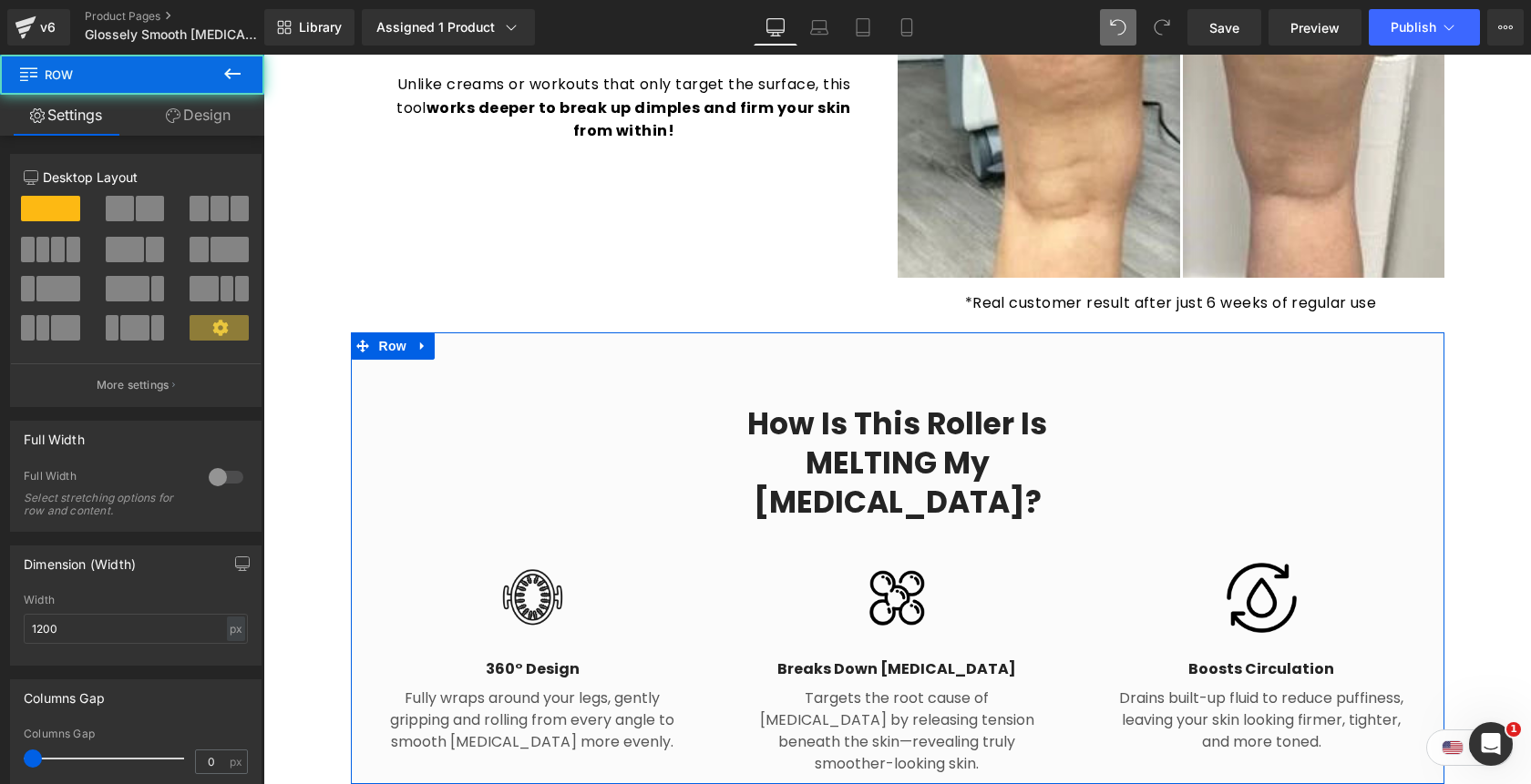
click at [211, 125] on link "Design" at bounding box center [198, 115] width 132 height 41
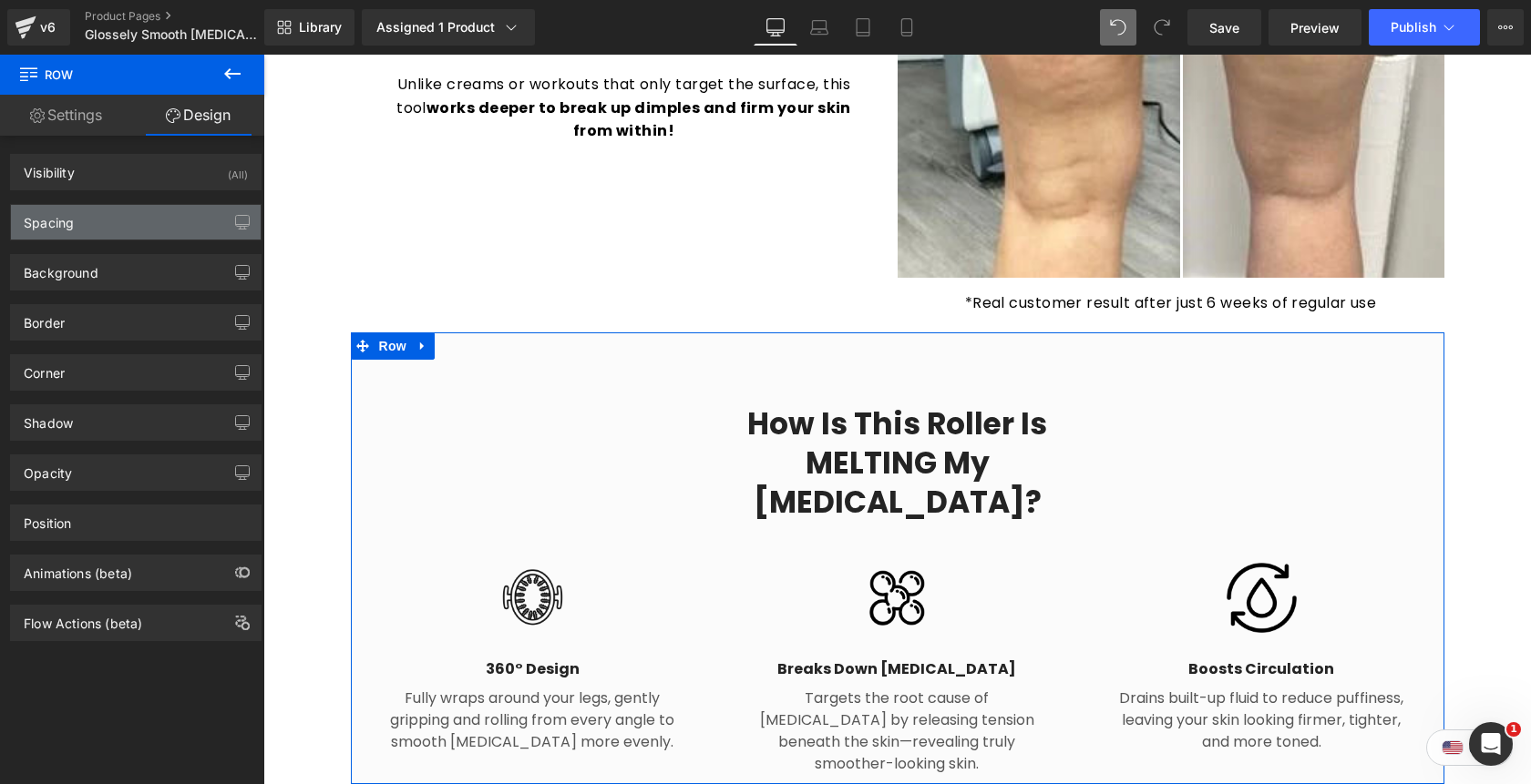
click at [161, 223] on div "Spacing" at bounding box center [136, 221] width 250 height 34
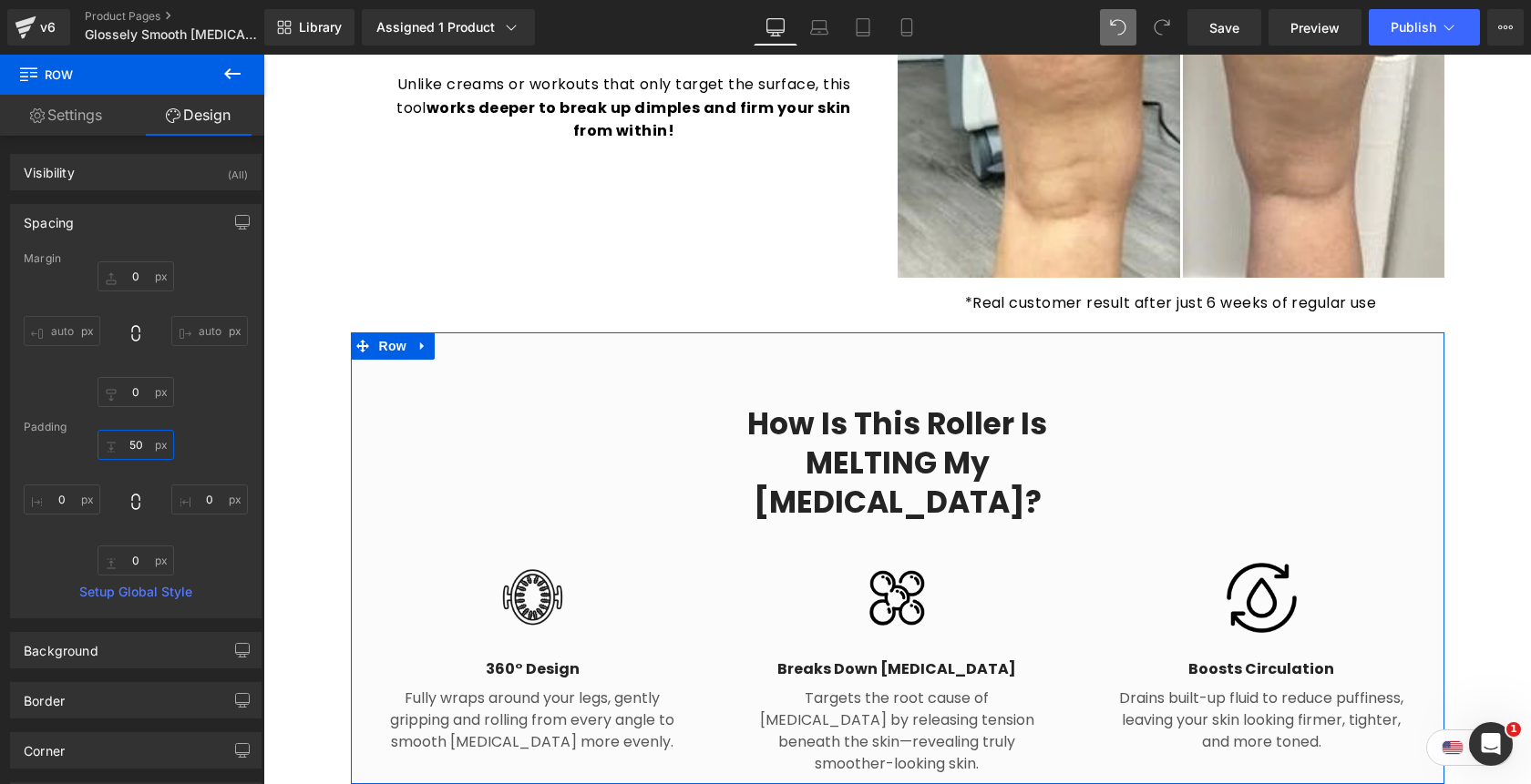
click at [140, 449] on input "50" at bounding box center [136, 445] width 77 height 30
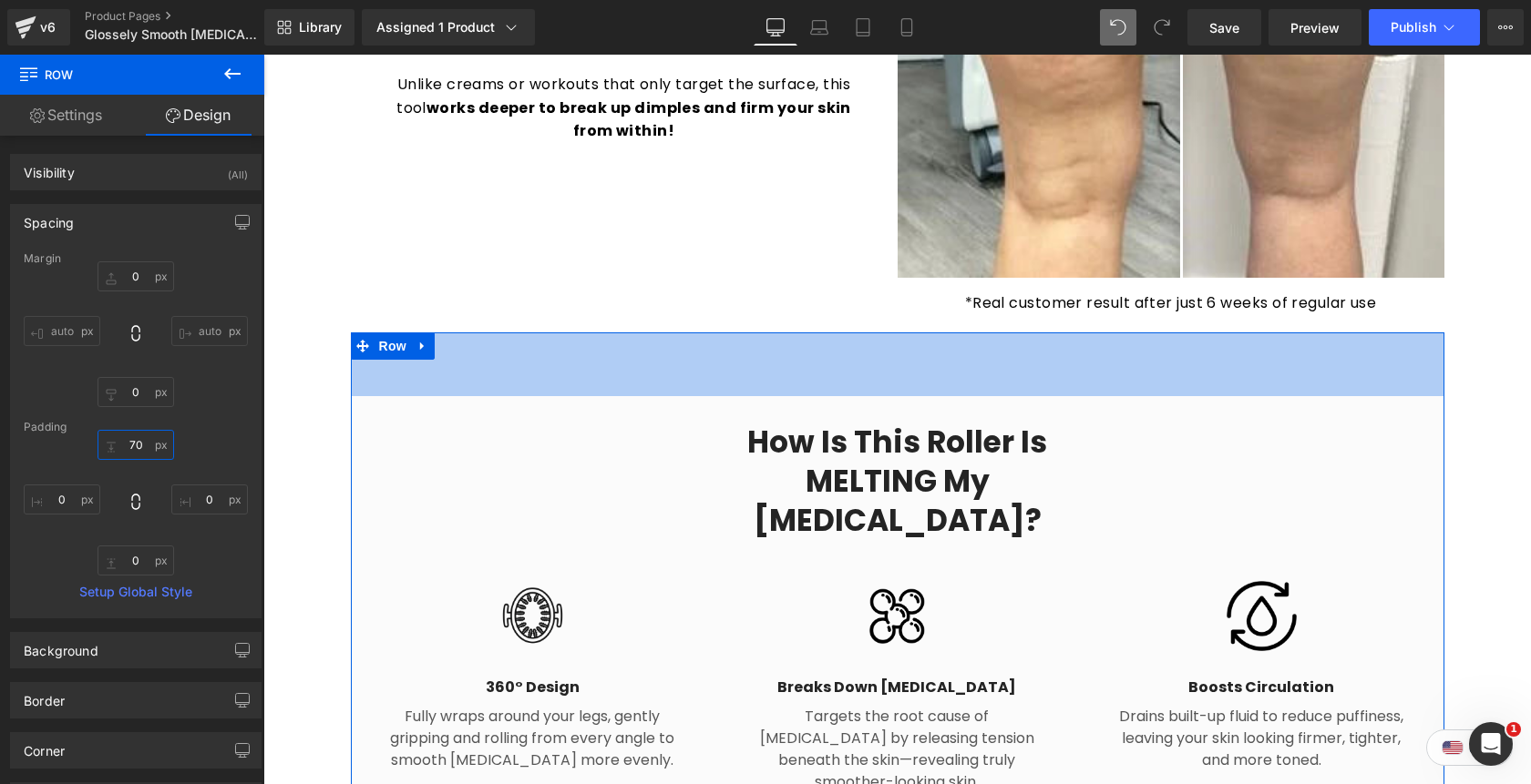
click at [120, 450] on input "70" at bounding box center [136, 445] width 77 height 30
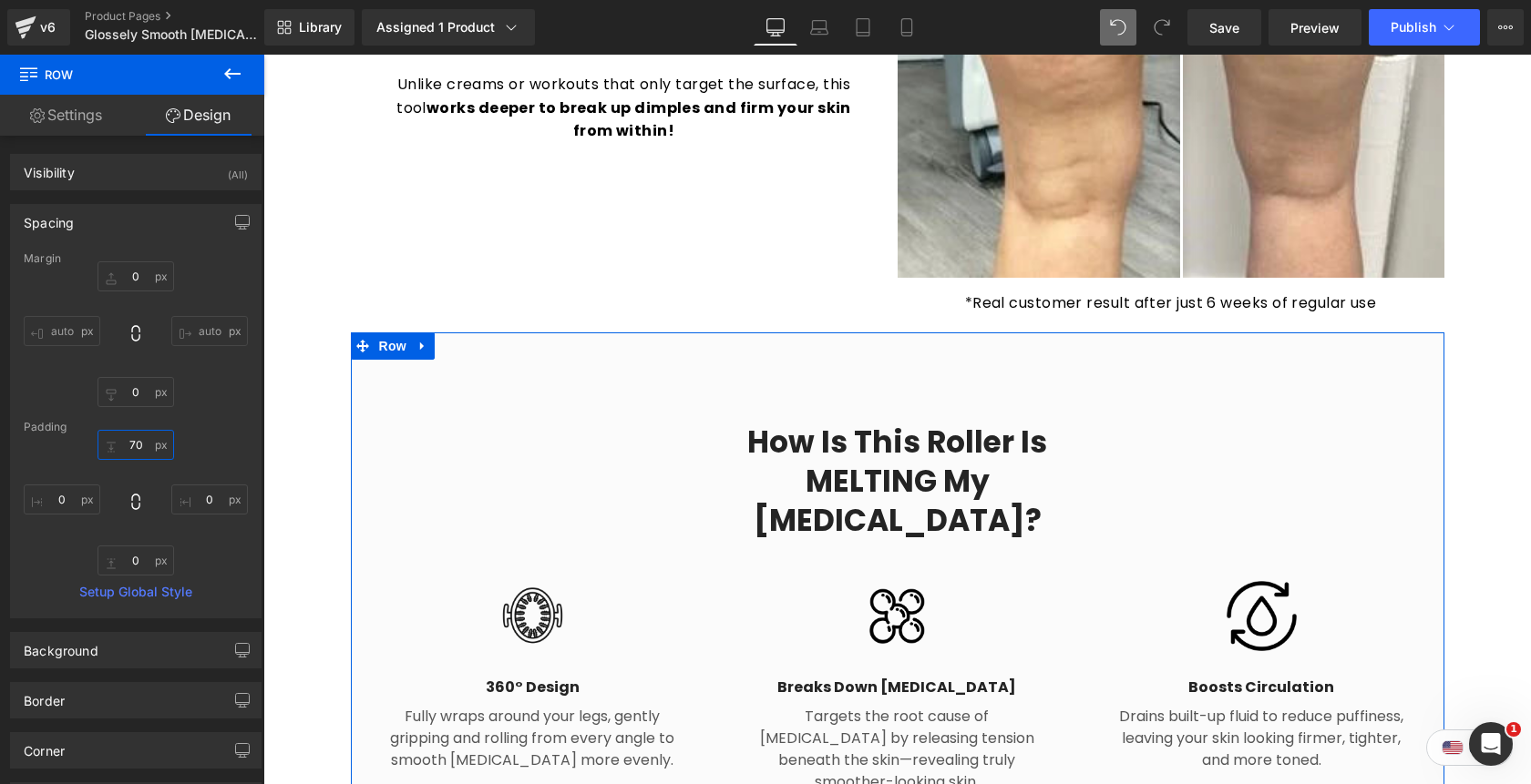
type input "6"
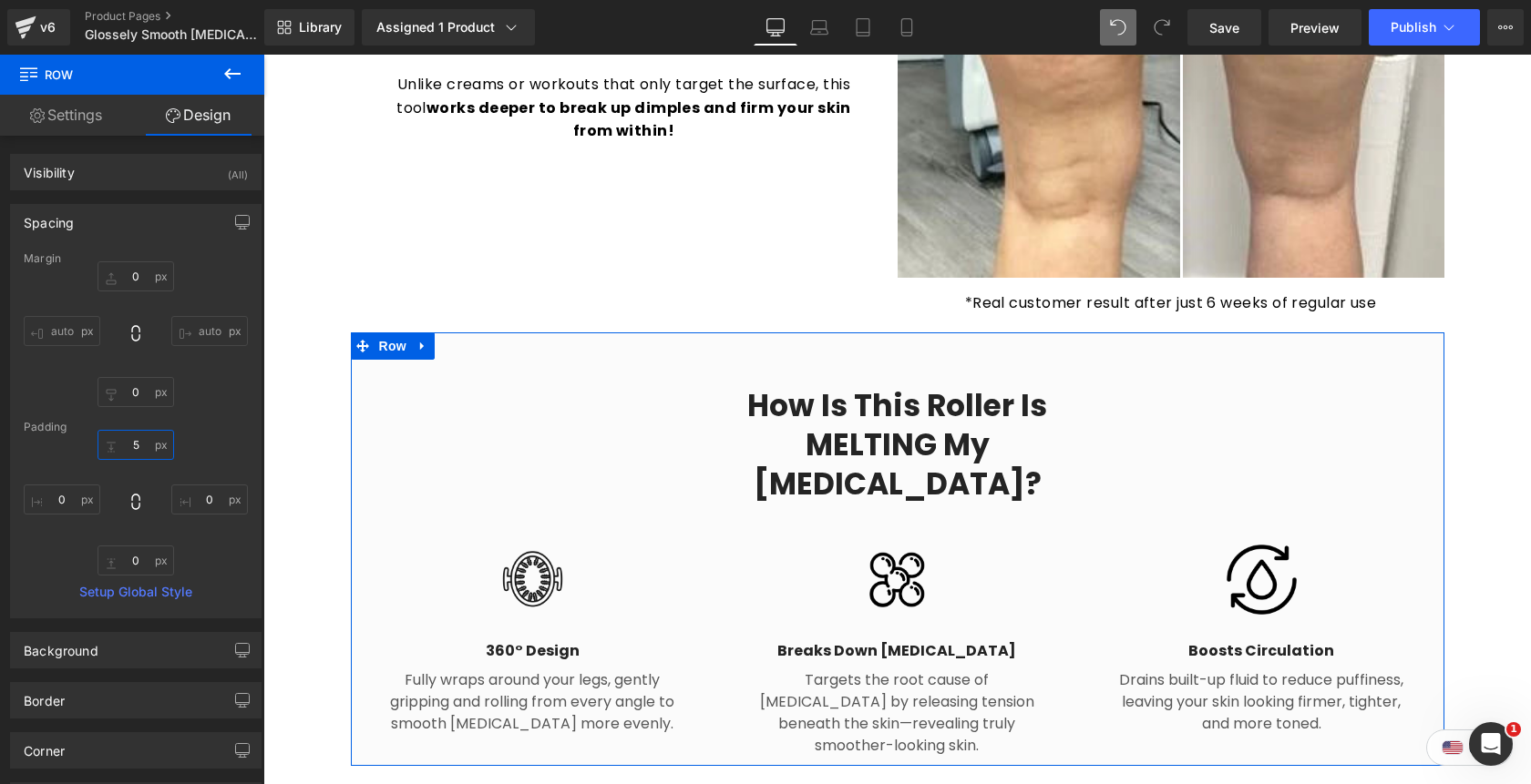
type input "50"
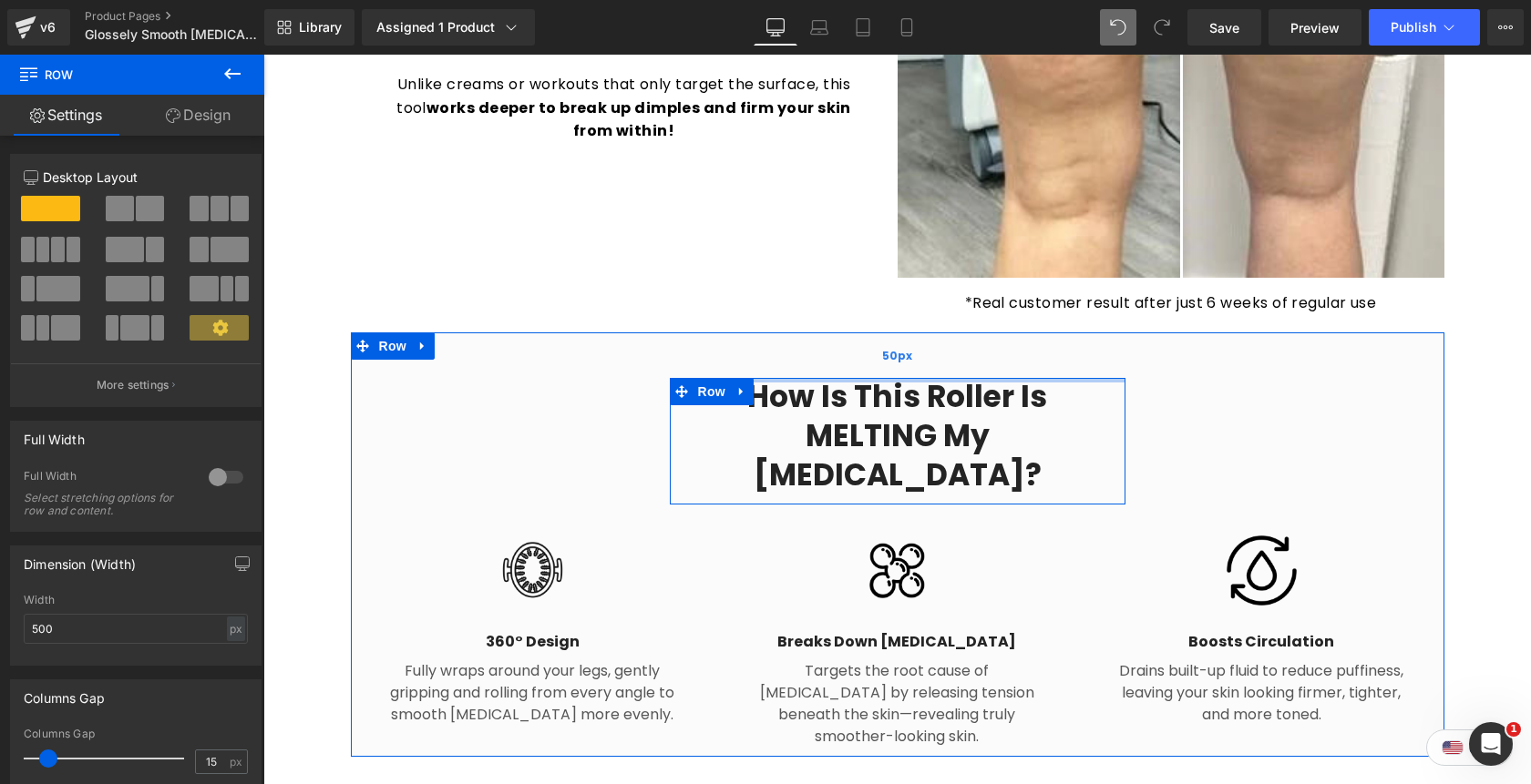
drag, startPoint x: 792, startPoint y: 364, endPoint x: 791, endPoint y: 332, distance: 32.0
click at [791, 332] on div "How is This roller is MELTING my cellulite? Heading Row Image 360° Design Headi…" at bounding box center [897, 545] width 1093 height 425
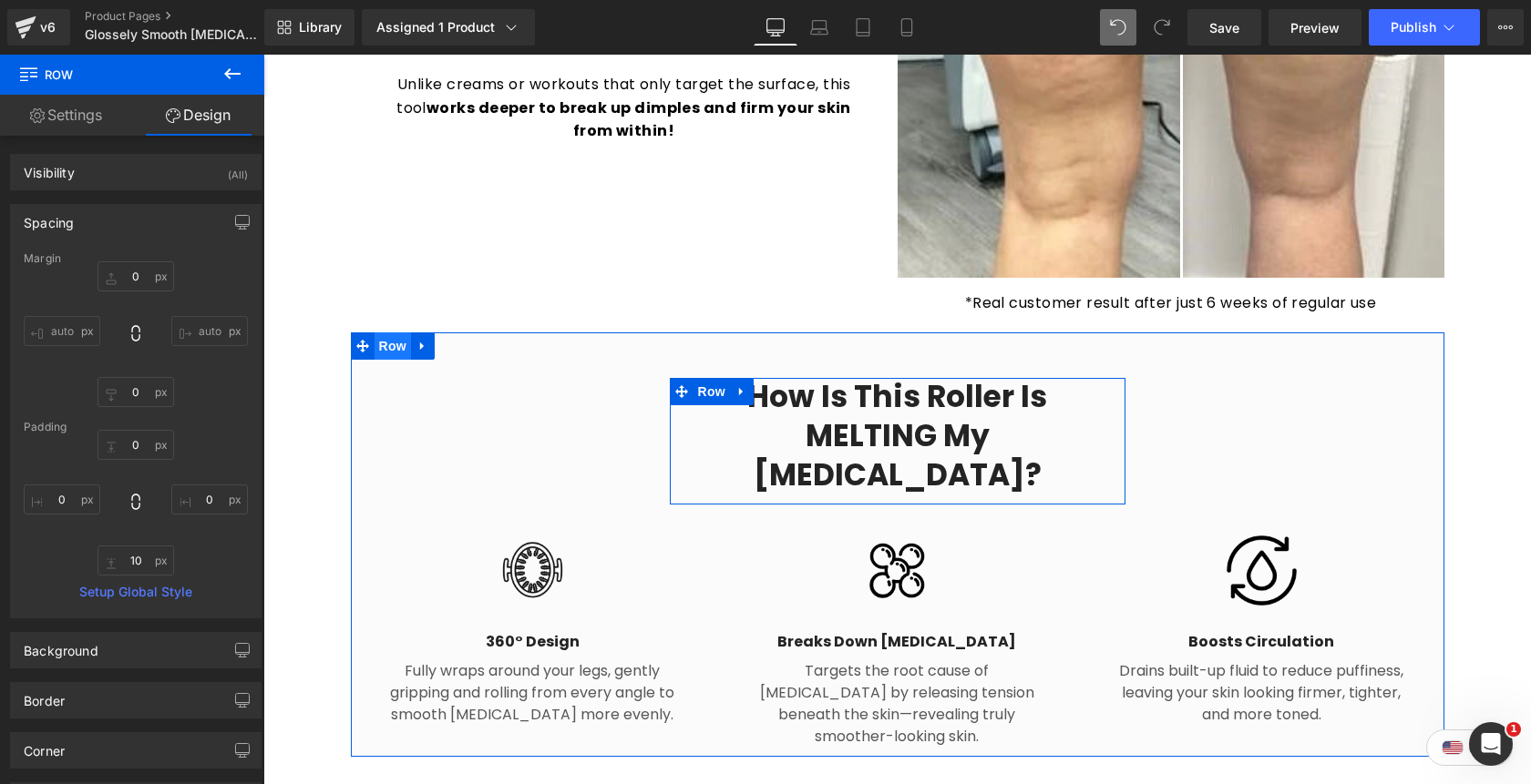
click at [394, 332] on span "Row" at bounding box center [393, 346] width 36 height 28
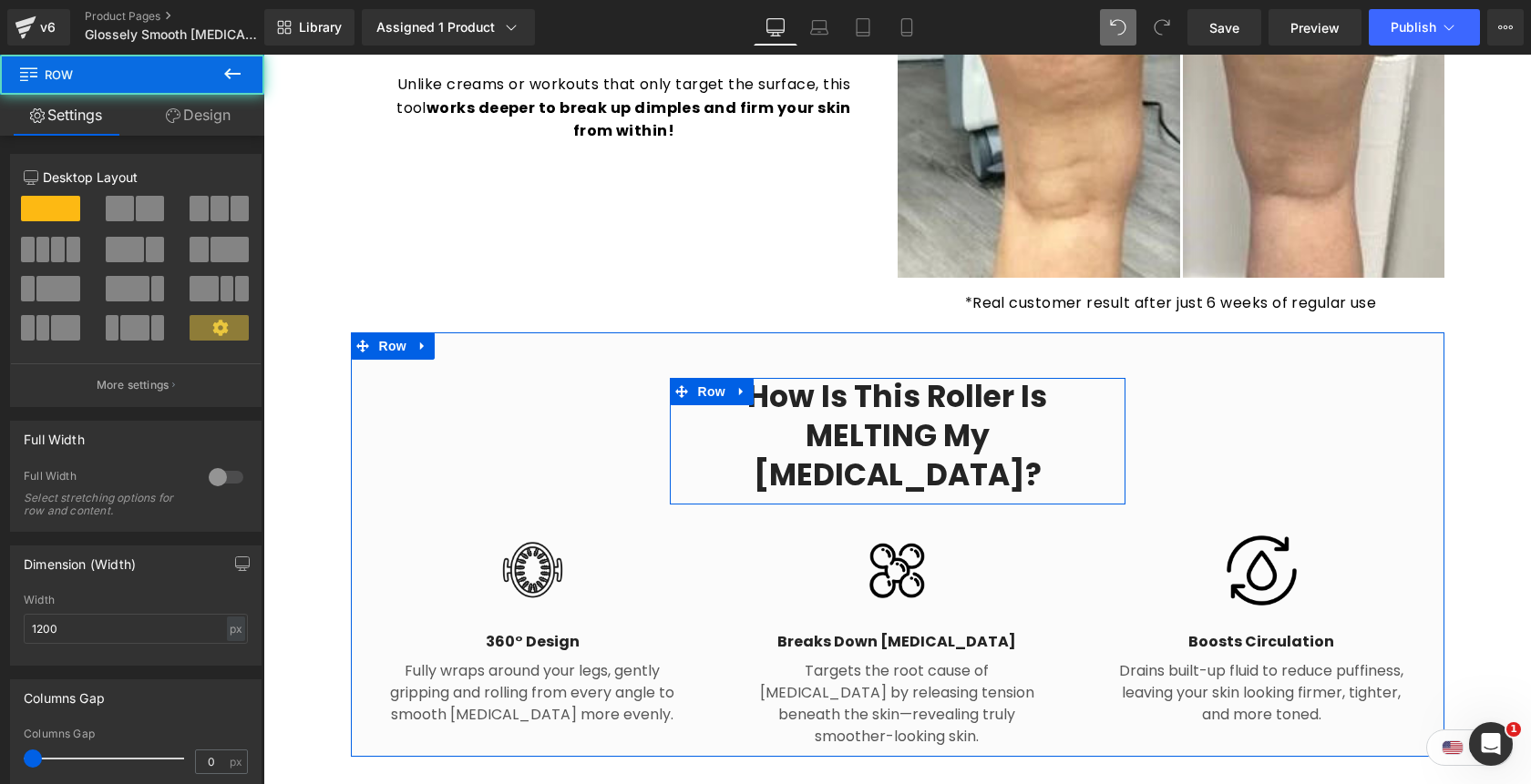
click at [215, 118] on link "Design" at bounding box center [198, 115] width 132 height 41
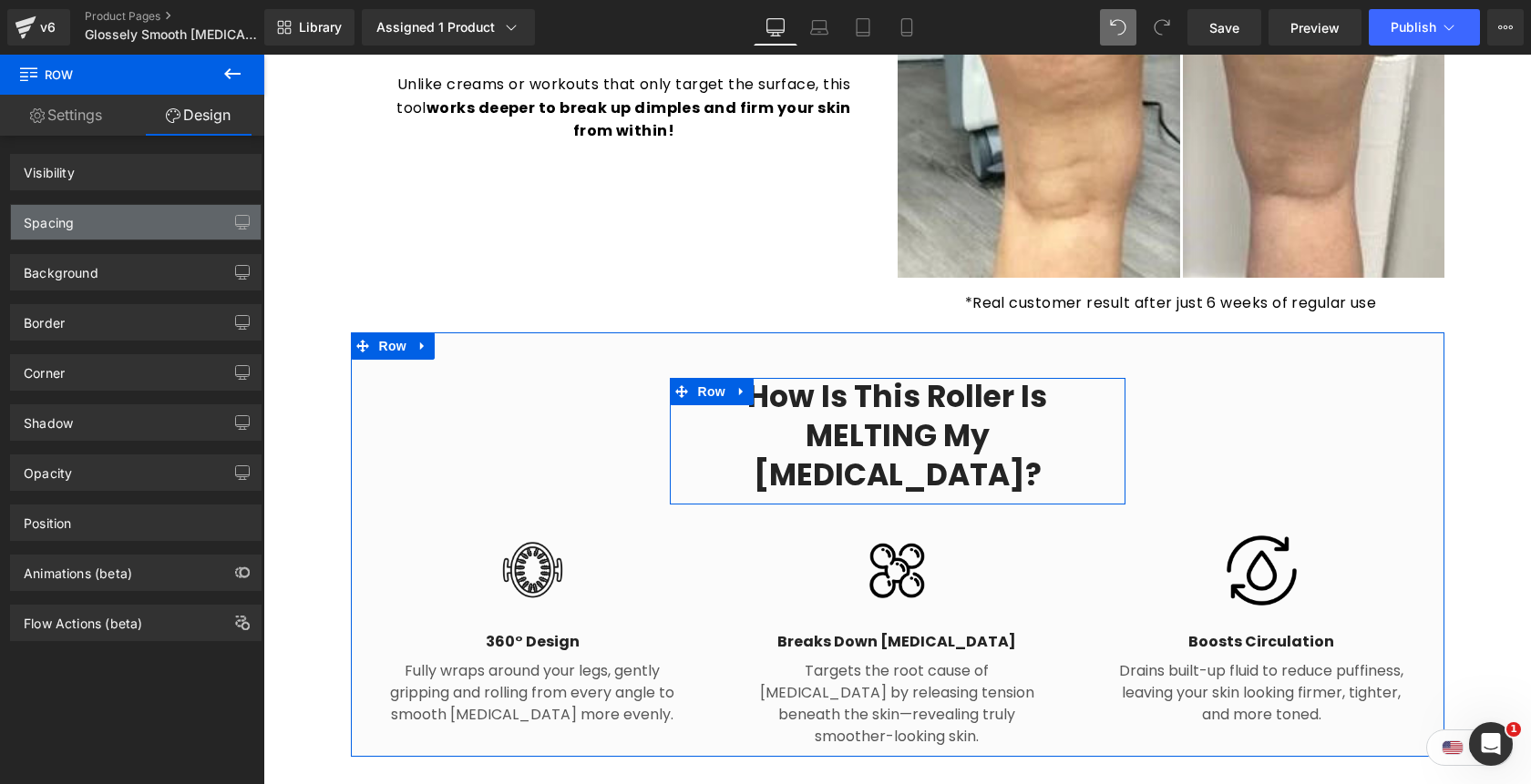
click at [117, 235] on div "Spacing" at bounding box center [136, 221] width 250 height 34
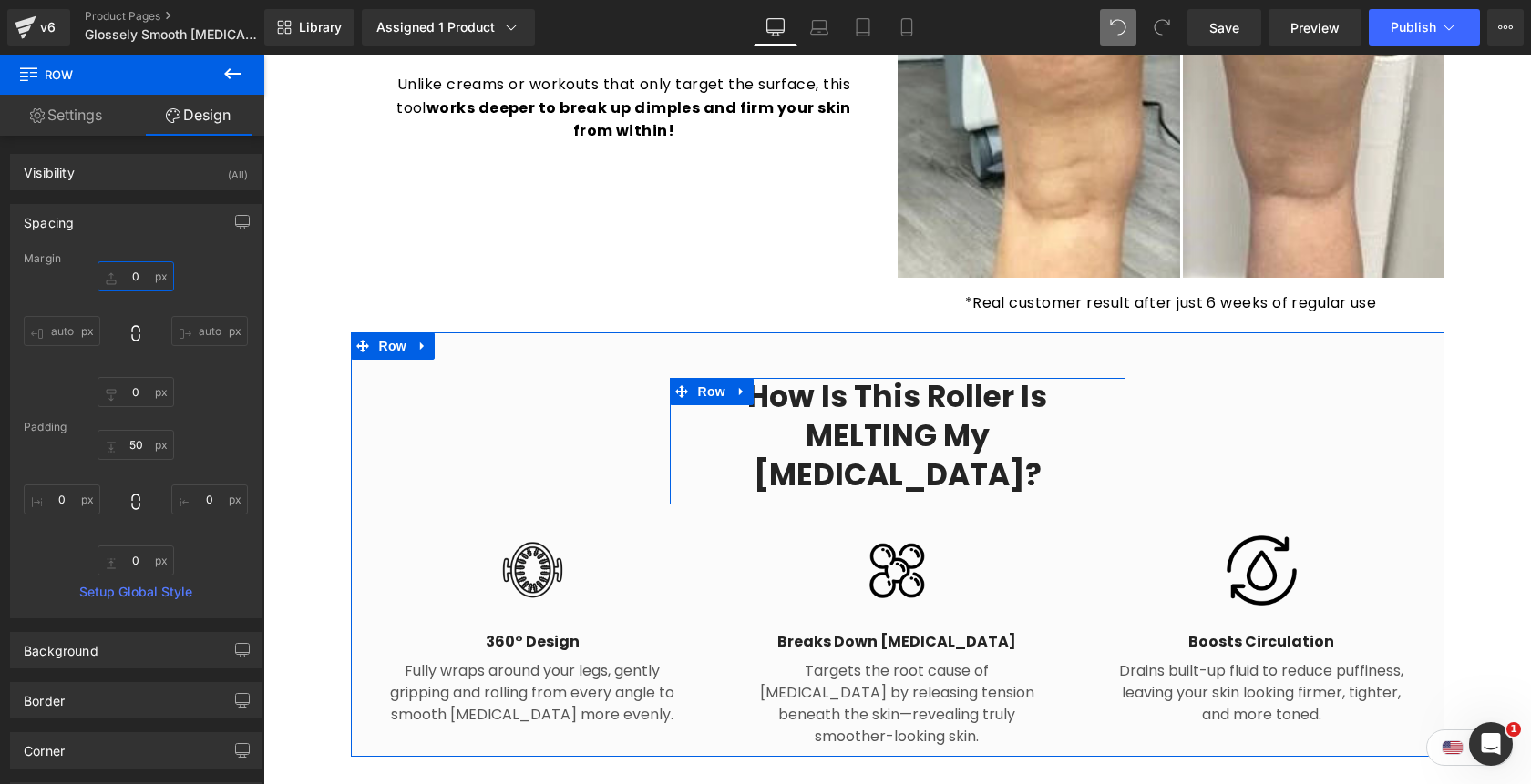
click at [125, 271] on input "0" at bounding box center [136, 276] width 77 height 30
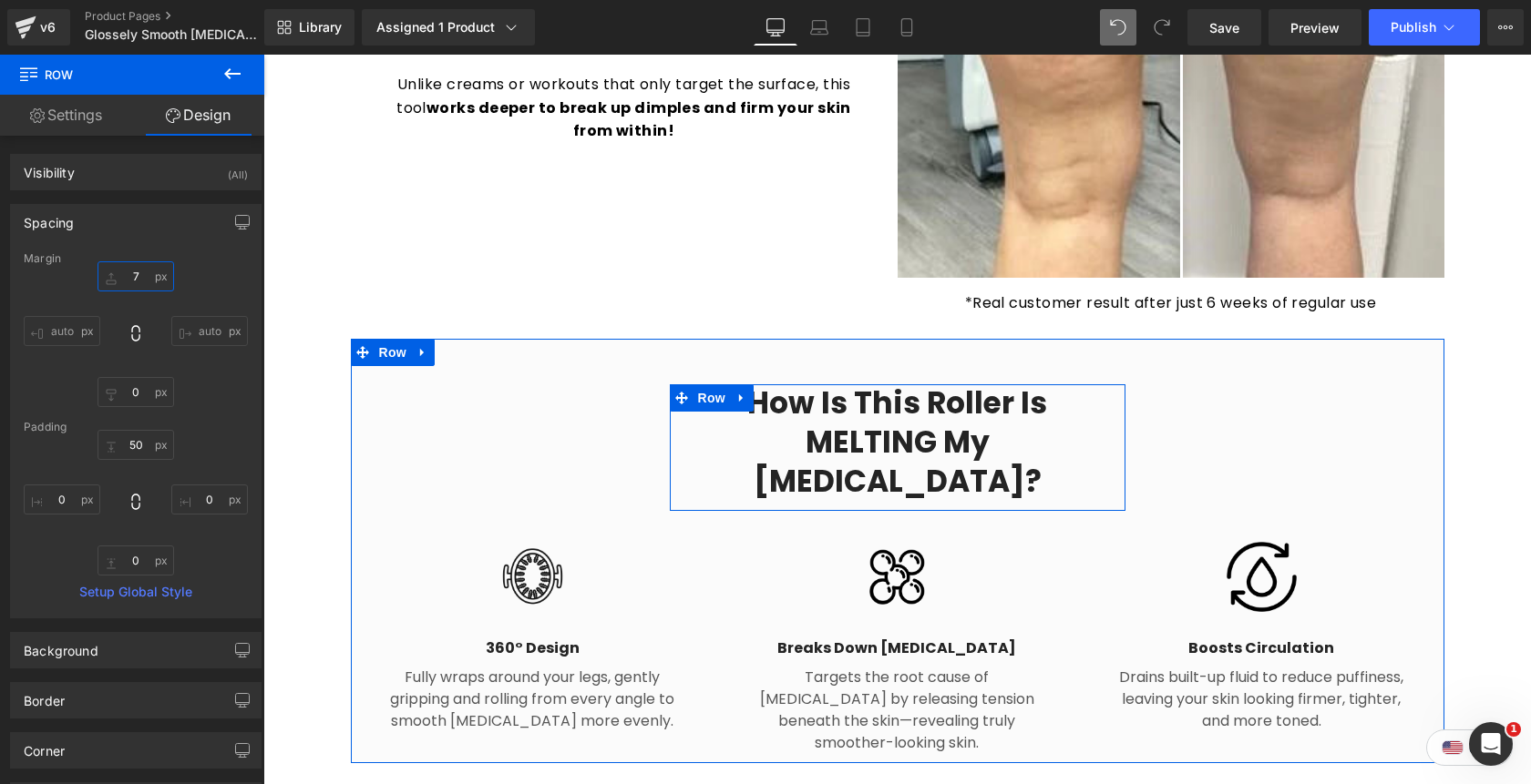
type input "70"
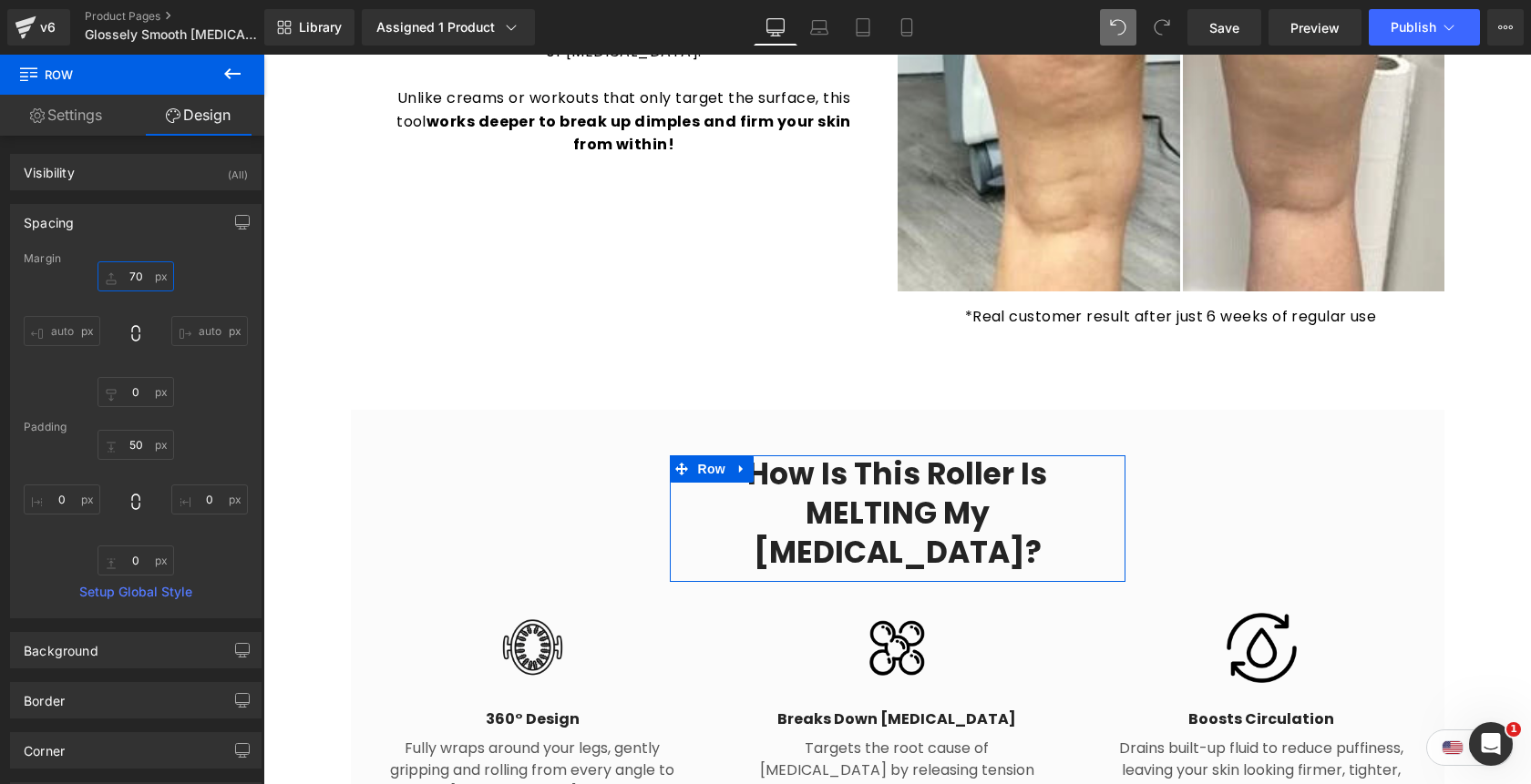
scroll to position [1779, 0]
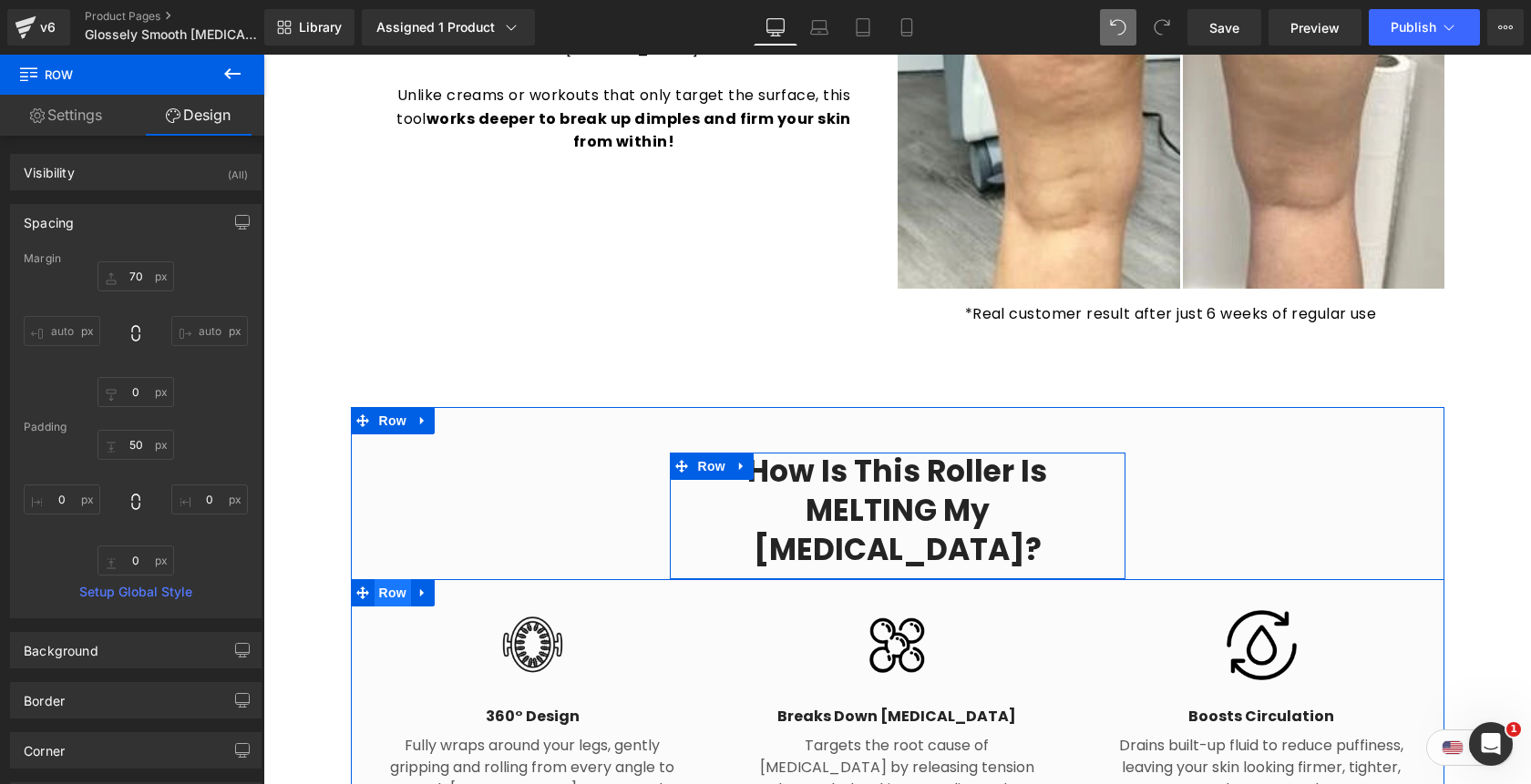
click at [389, 579] on span "Row" at bounding box center [393, 593] width 36 height 28
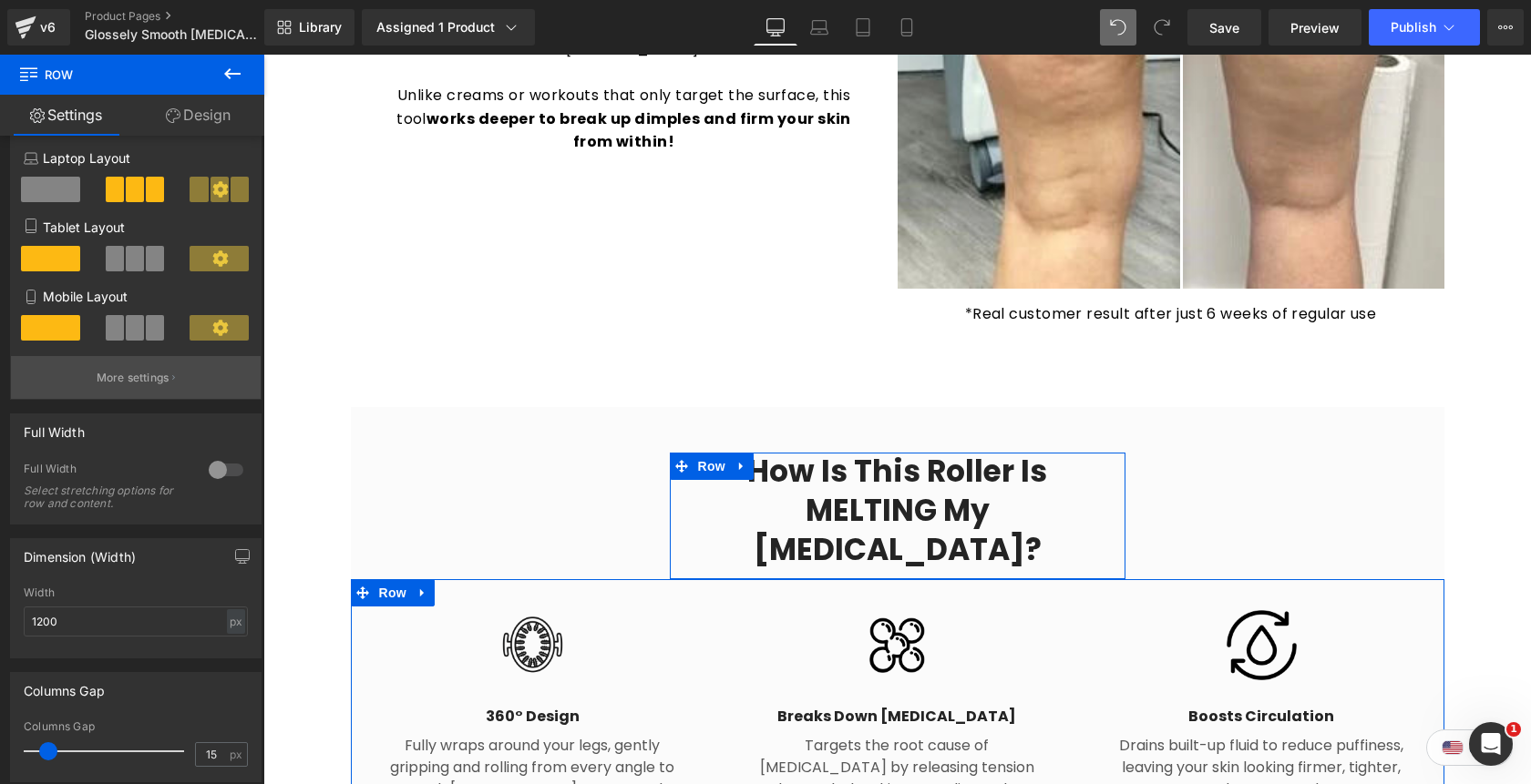
scroll to position [217, 0]
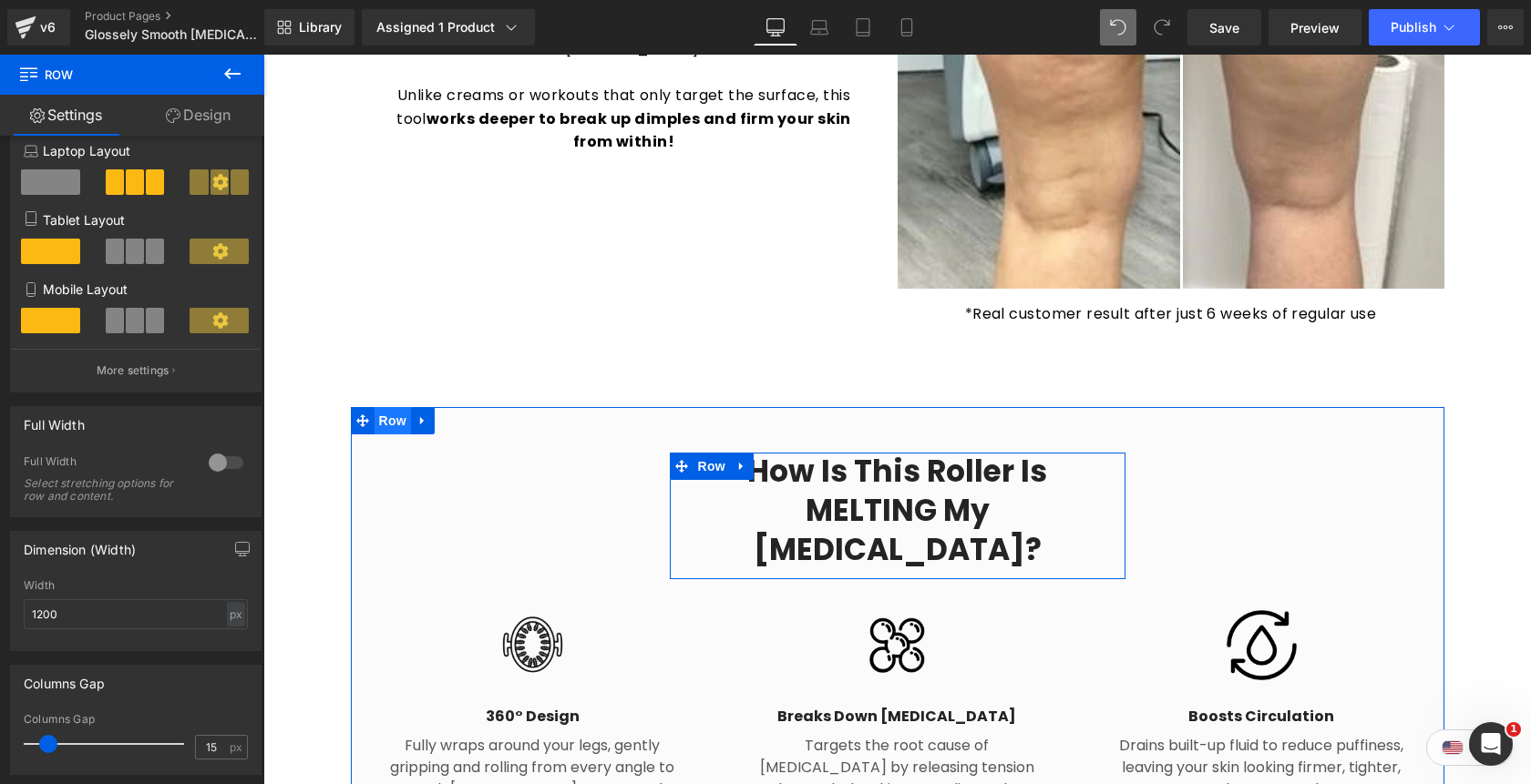
click at [394, 407] on span "Row" at bounding box center [393, 421] width 36 height 28
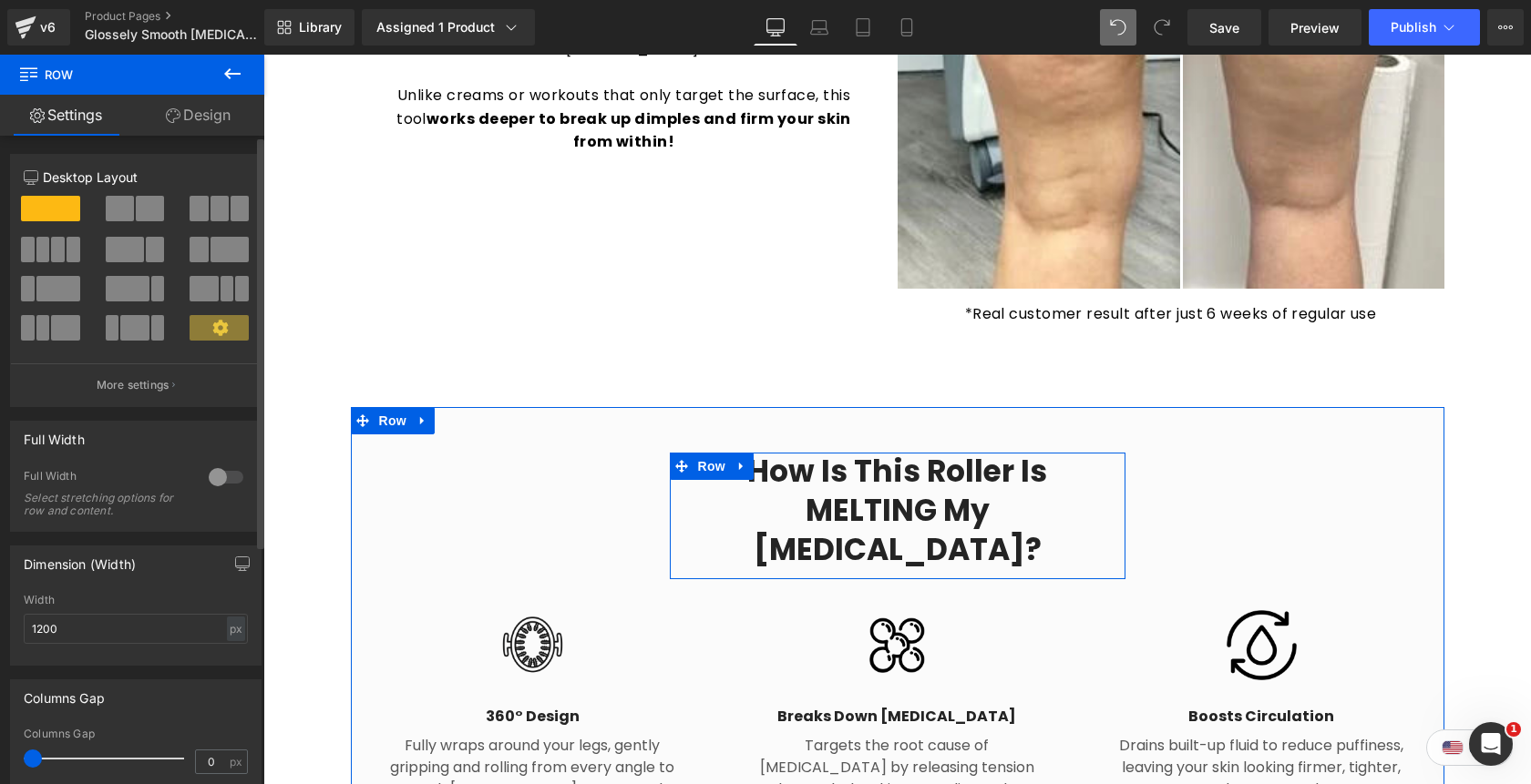
click at [214, 485] on div at bounding box center [225, 477] width 43 height 30
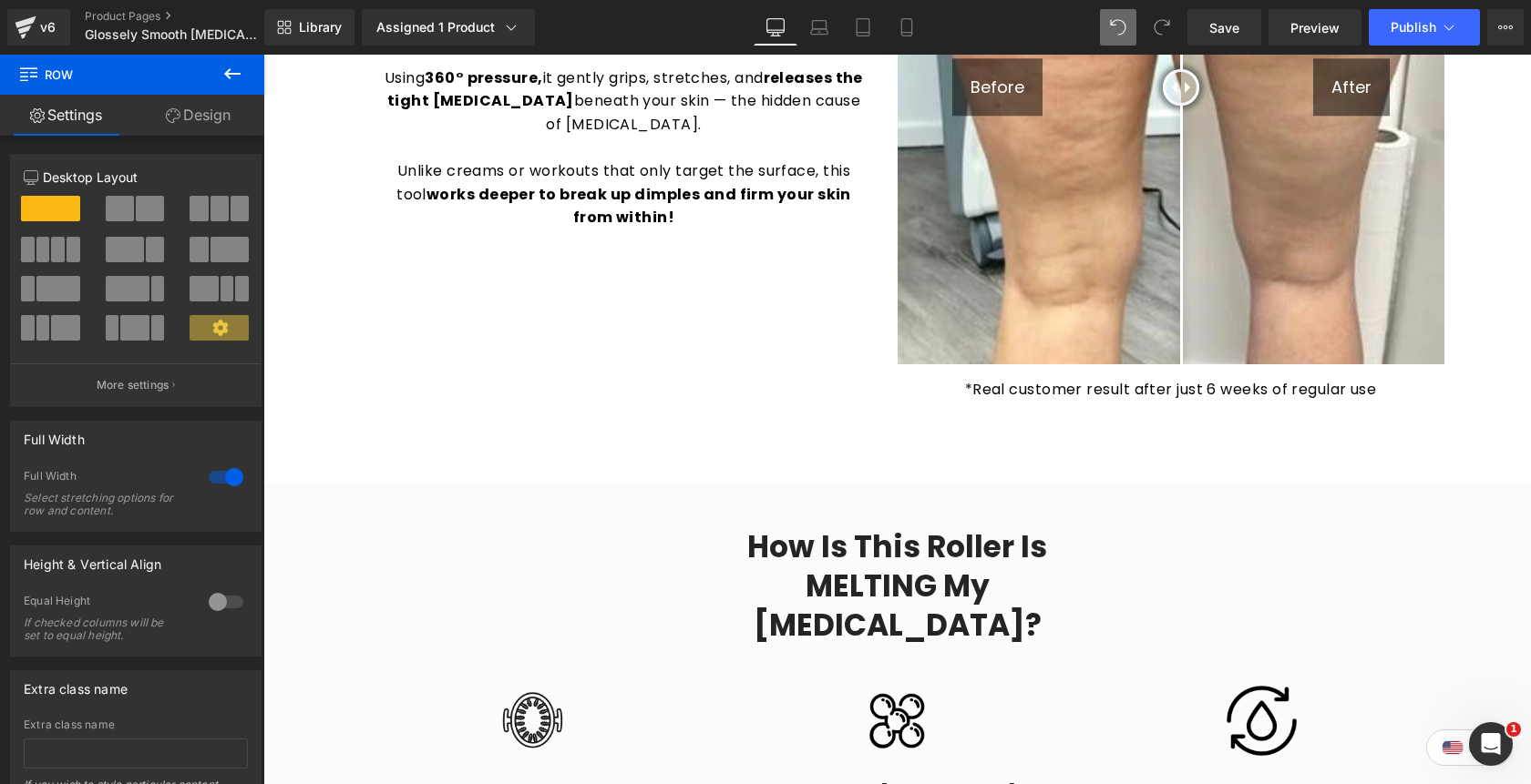
scroll to position [1700, 0]
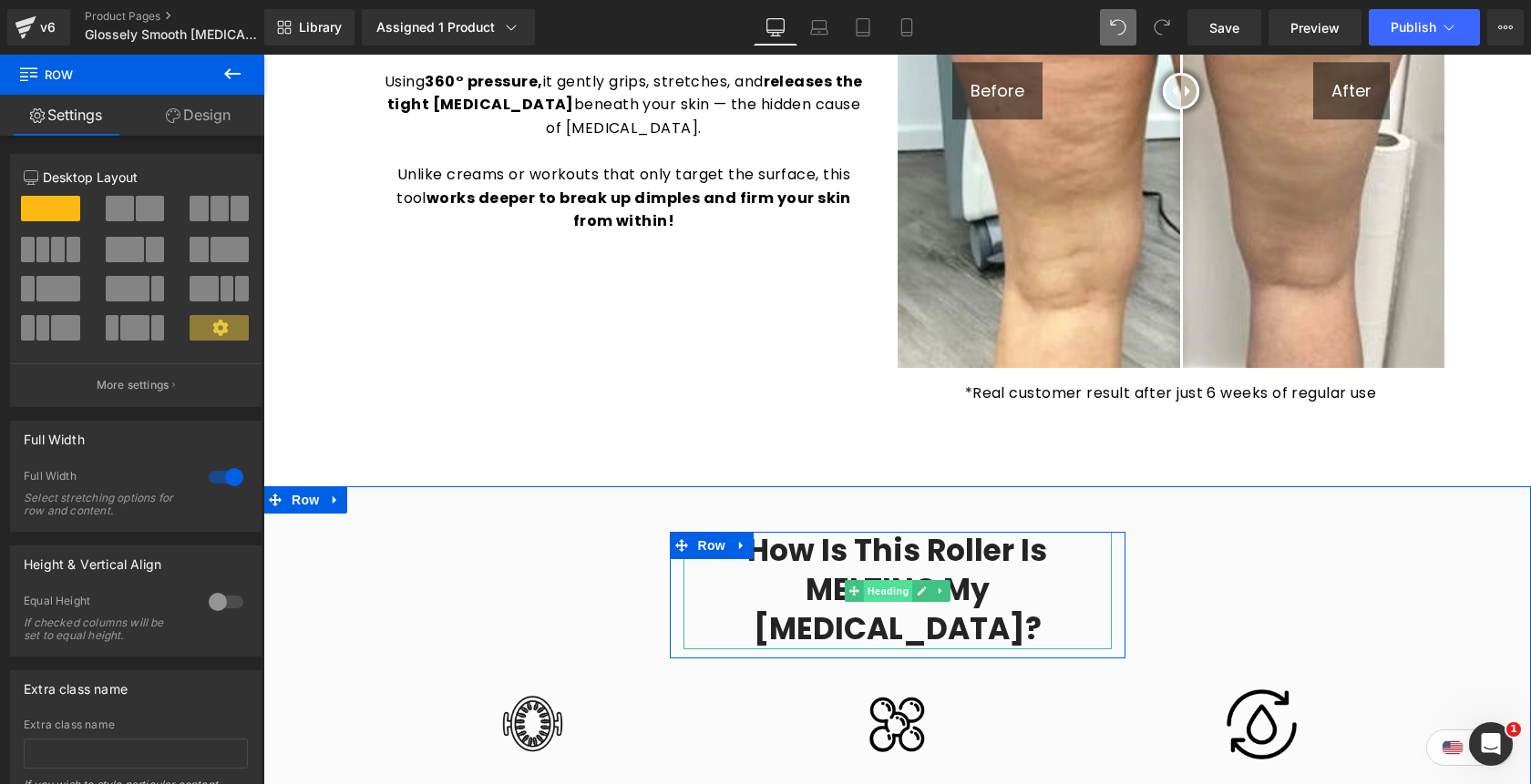
click at [891, 580] on span "Heading" at bounding box center [888, 591] width 49 height 22
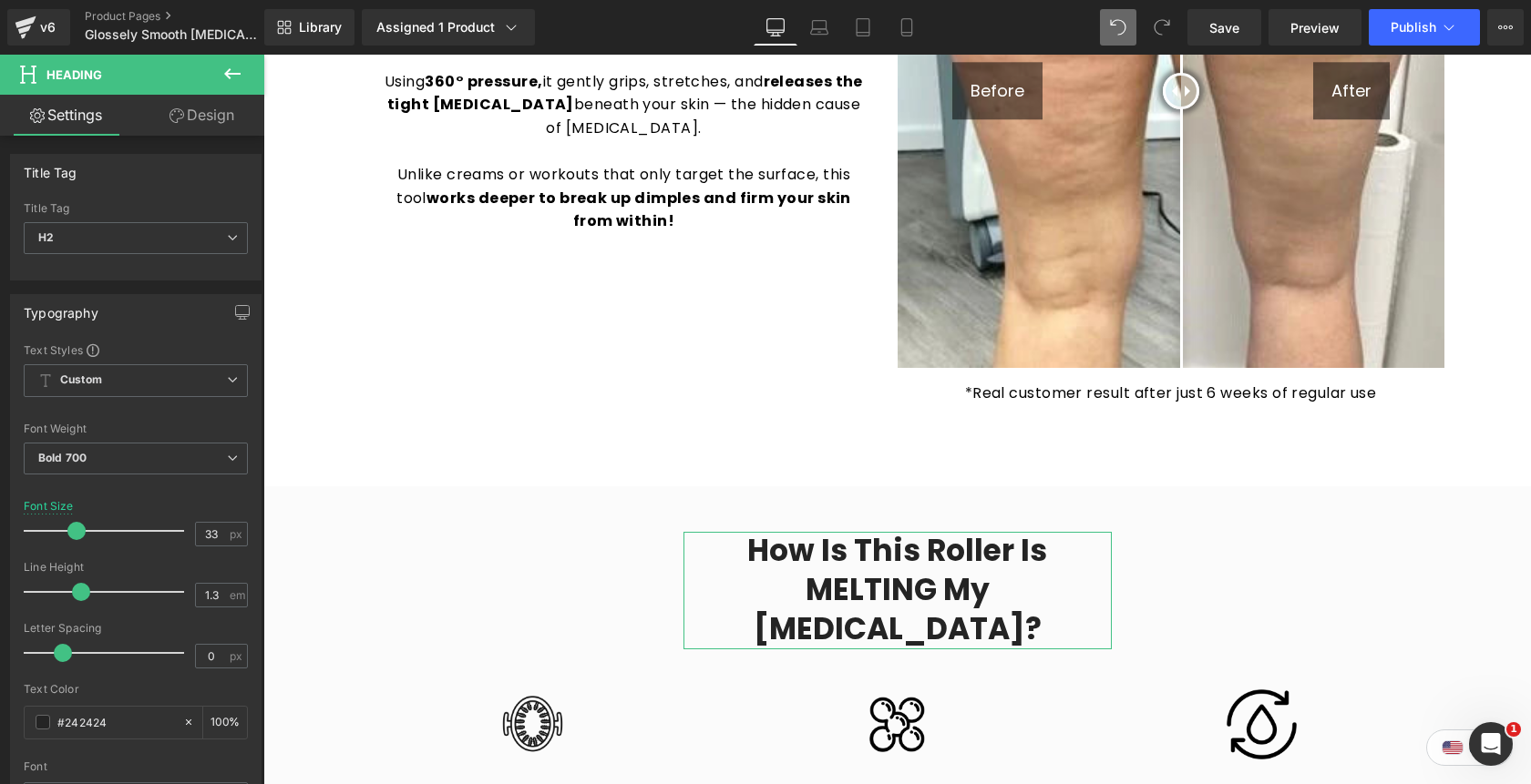
click at [197, 131] on link "Design" at bounding box center [202, 115] width 132 height 41
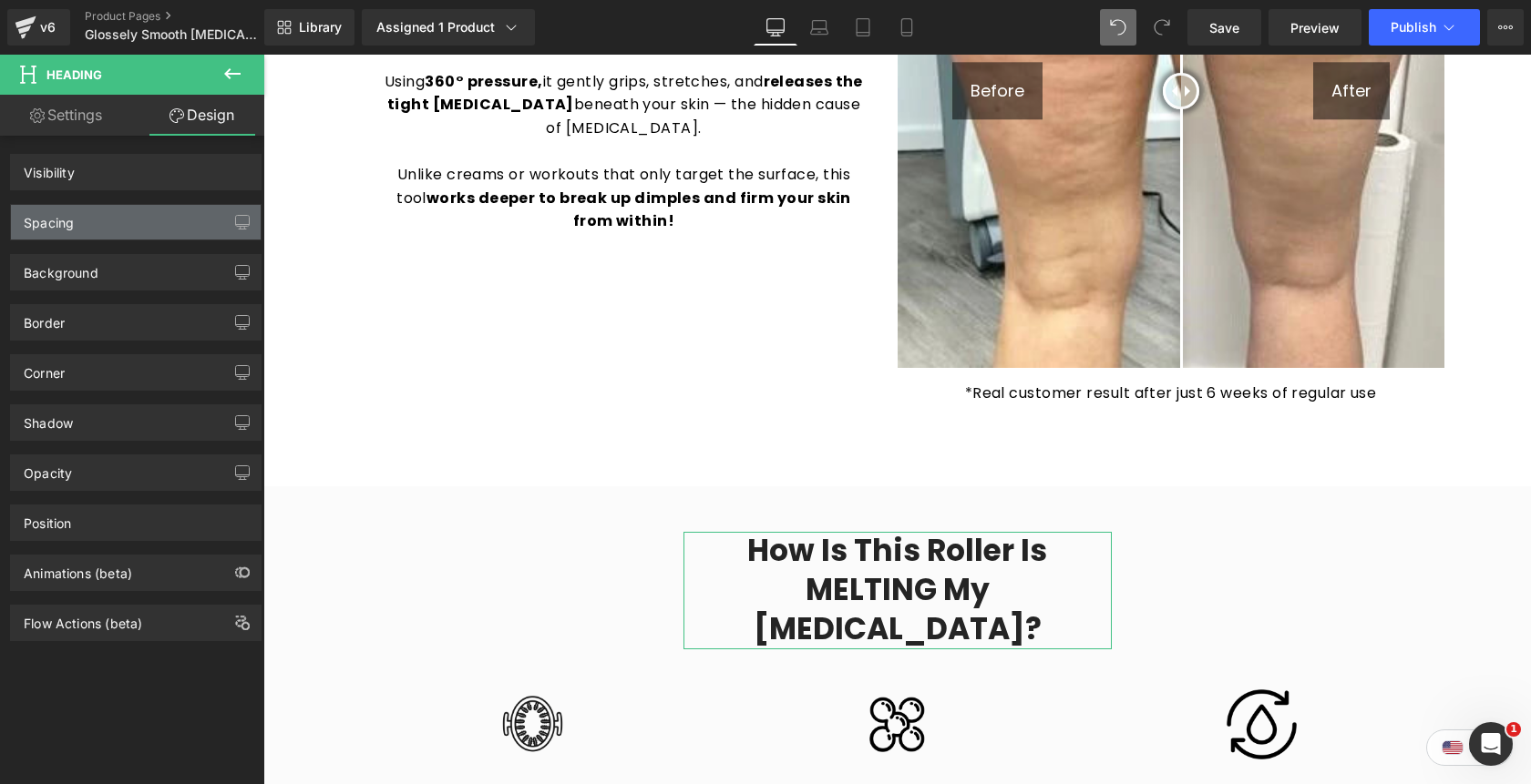
click at [106, 219] on div "Spacing" at bounding box center [136, 221] width 250 height 34
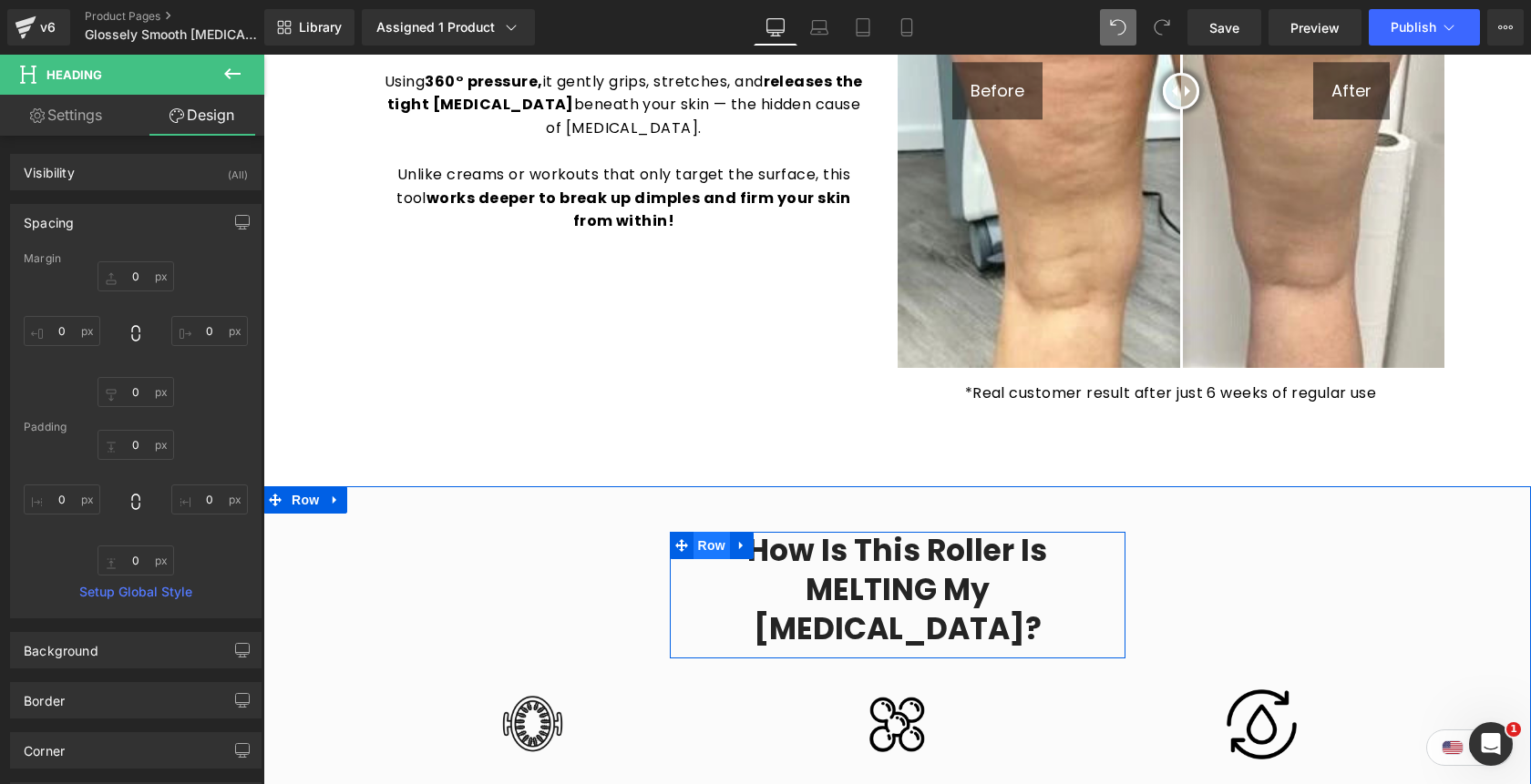
click at [708, 532] on span "Row" at bounding box center [711, 546] width 36 height 28
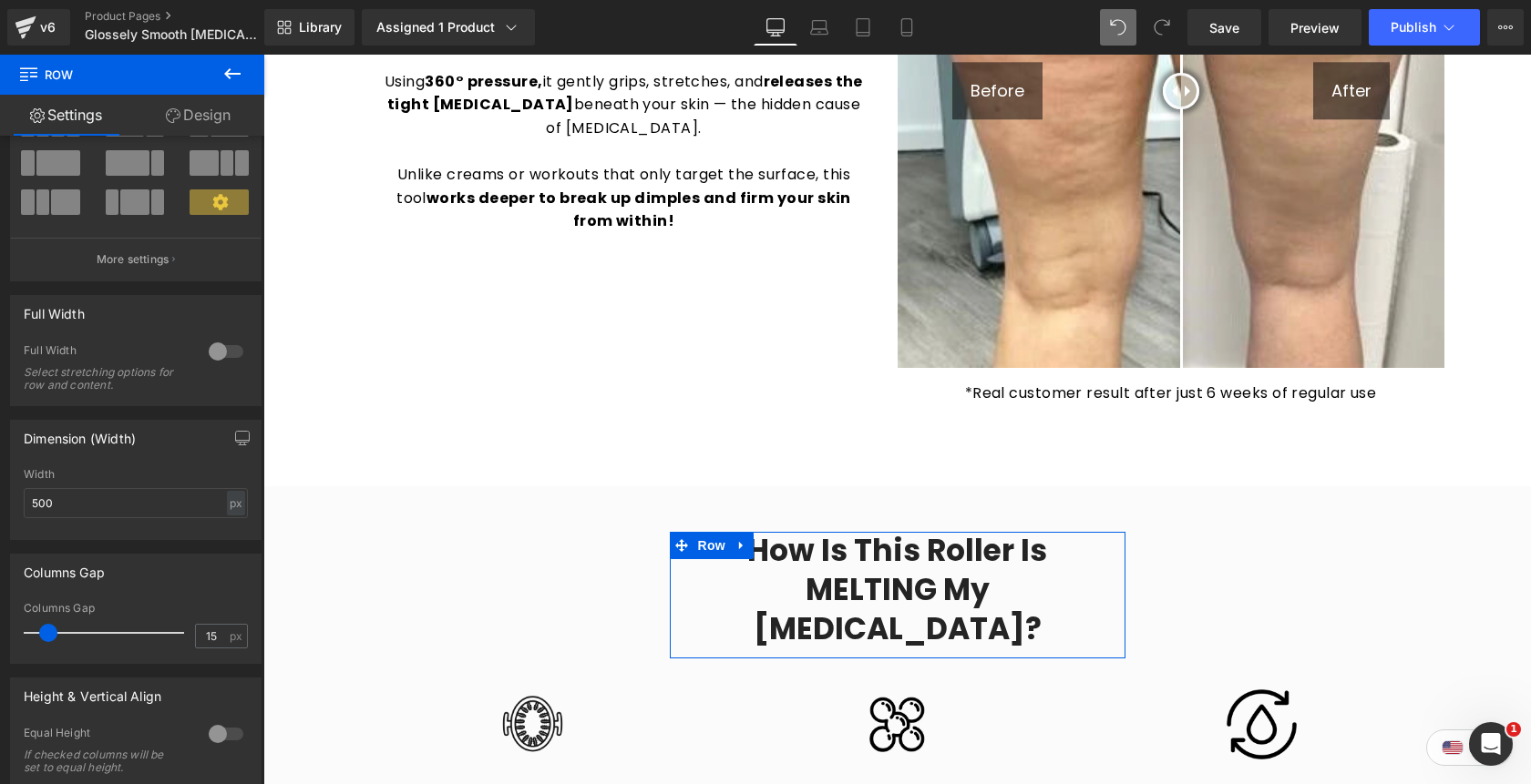
scroll to position [128, 0]
click at [32, 505] on input "500" at bounding box center [136, 501] width 224 height 30
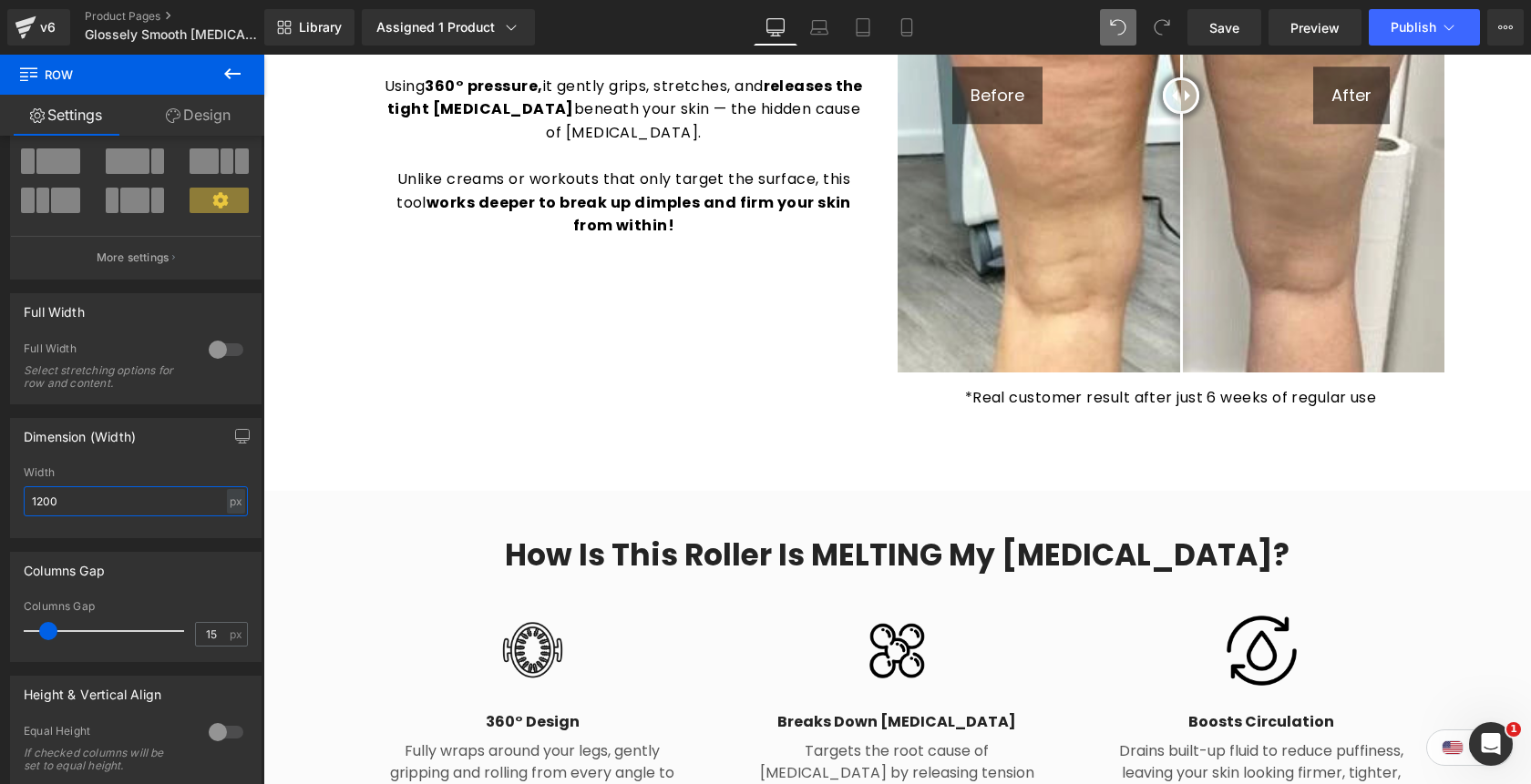
scroll to position [1696, 0]
type input "1200"
click at [859, 34] on icon at bounding box center [863, 28] width 19 height 19
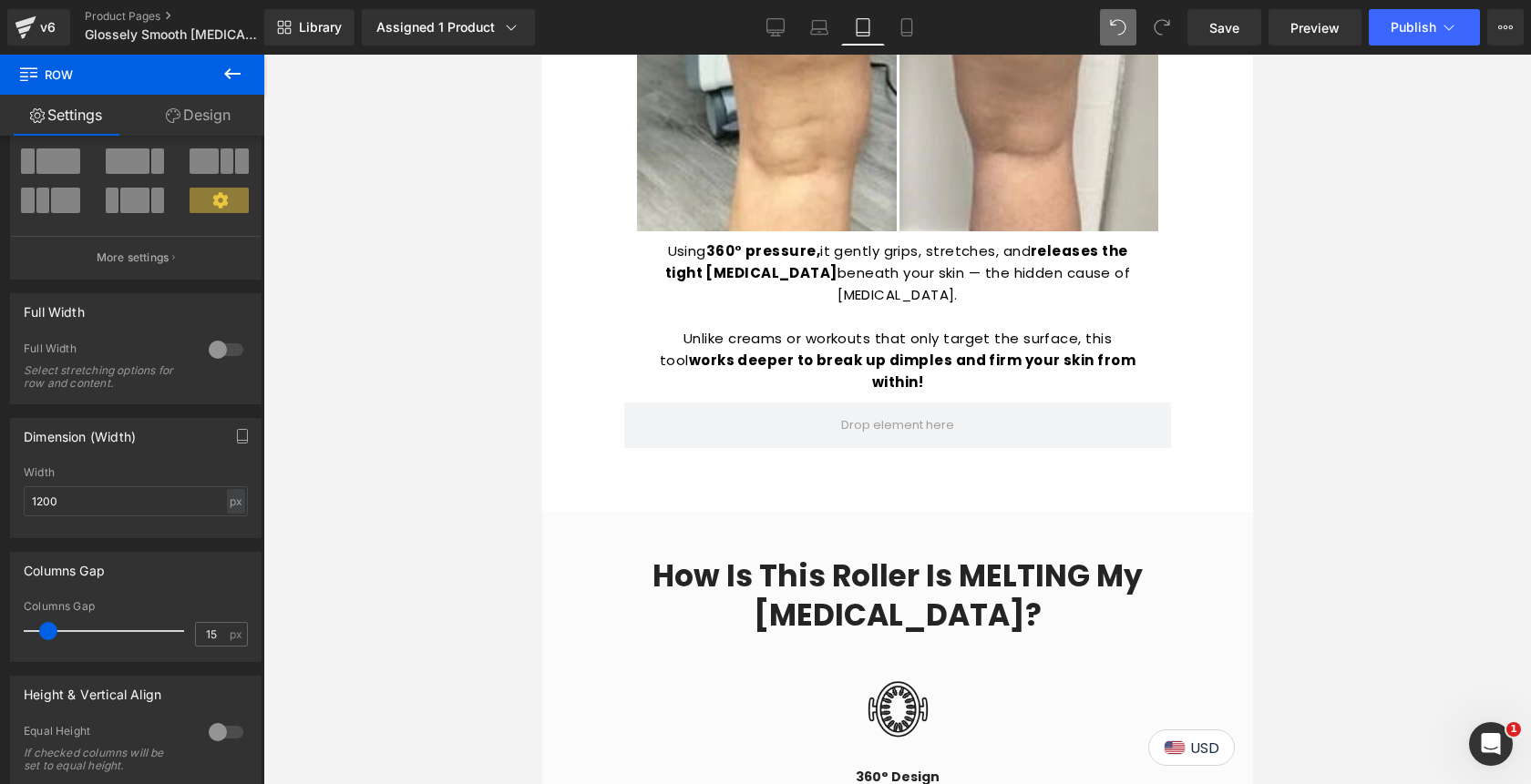
scroll to position [2217, 0]
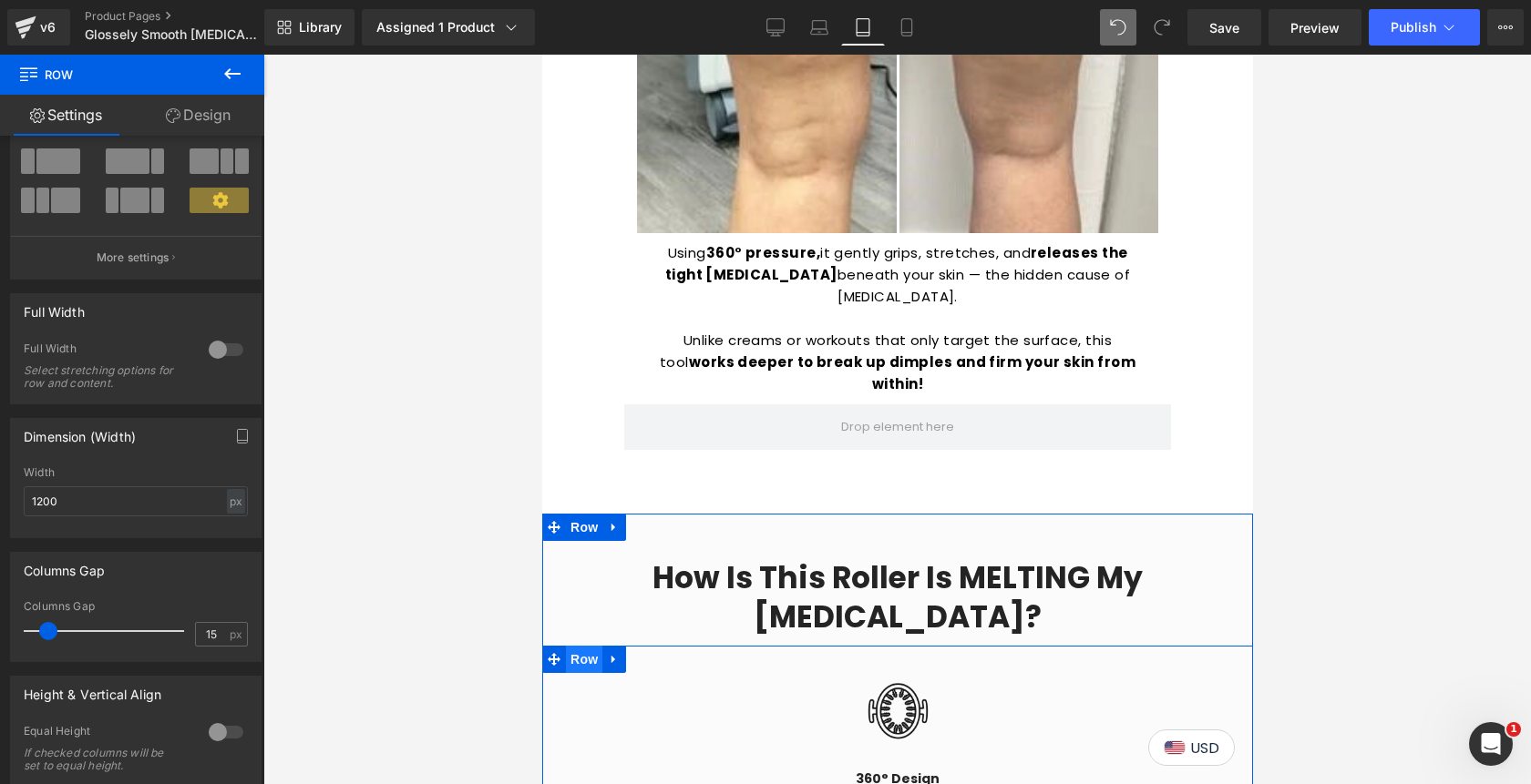
click at [587, 646] on span "Row" at bounding box center [582, 660] width 36 height 28
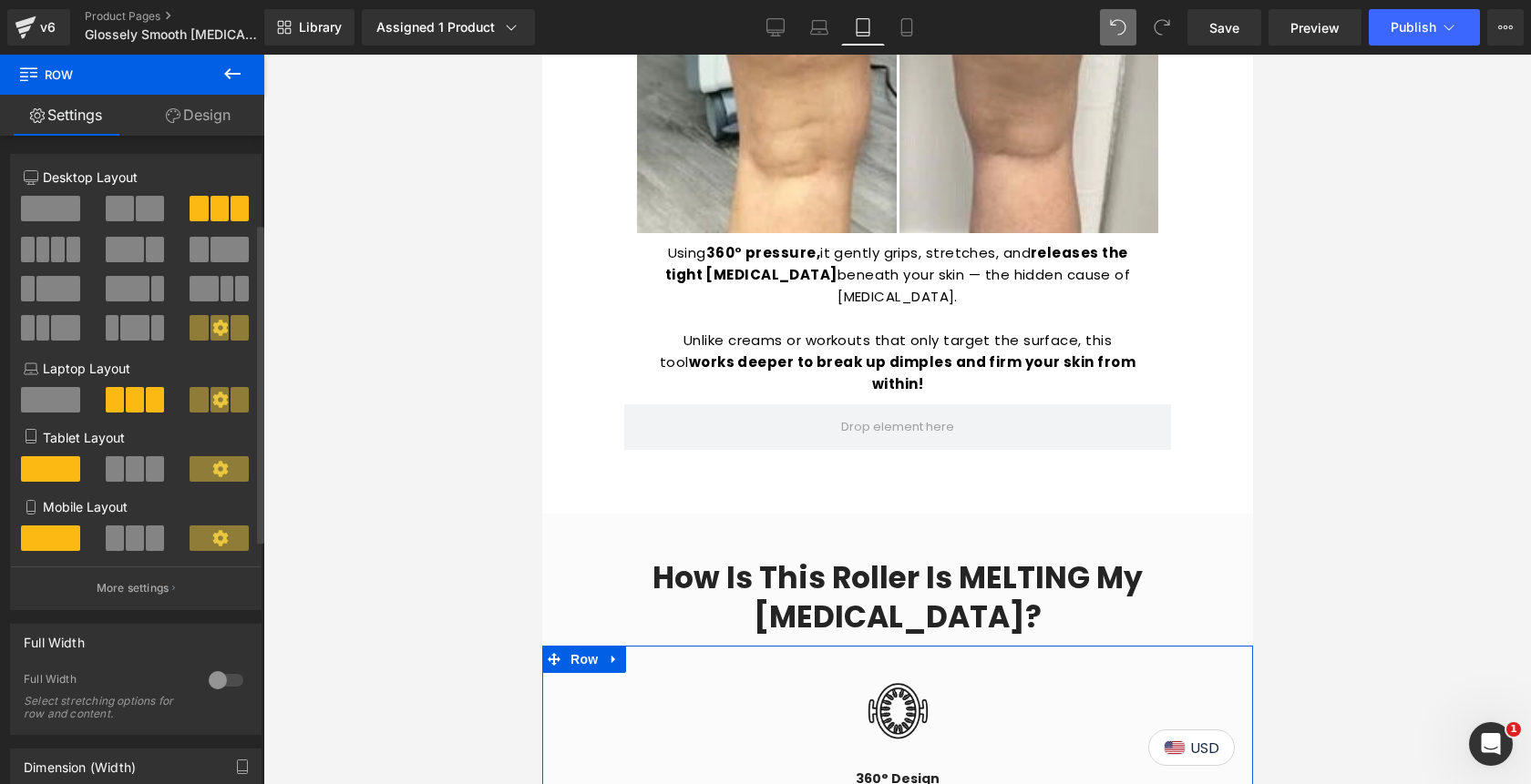
scroll to position [198, 0]
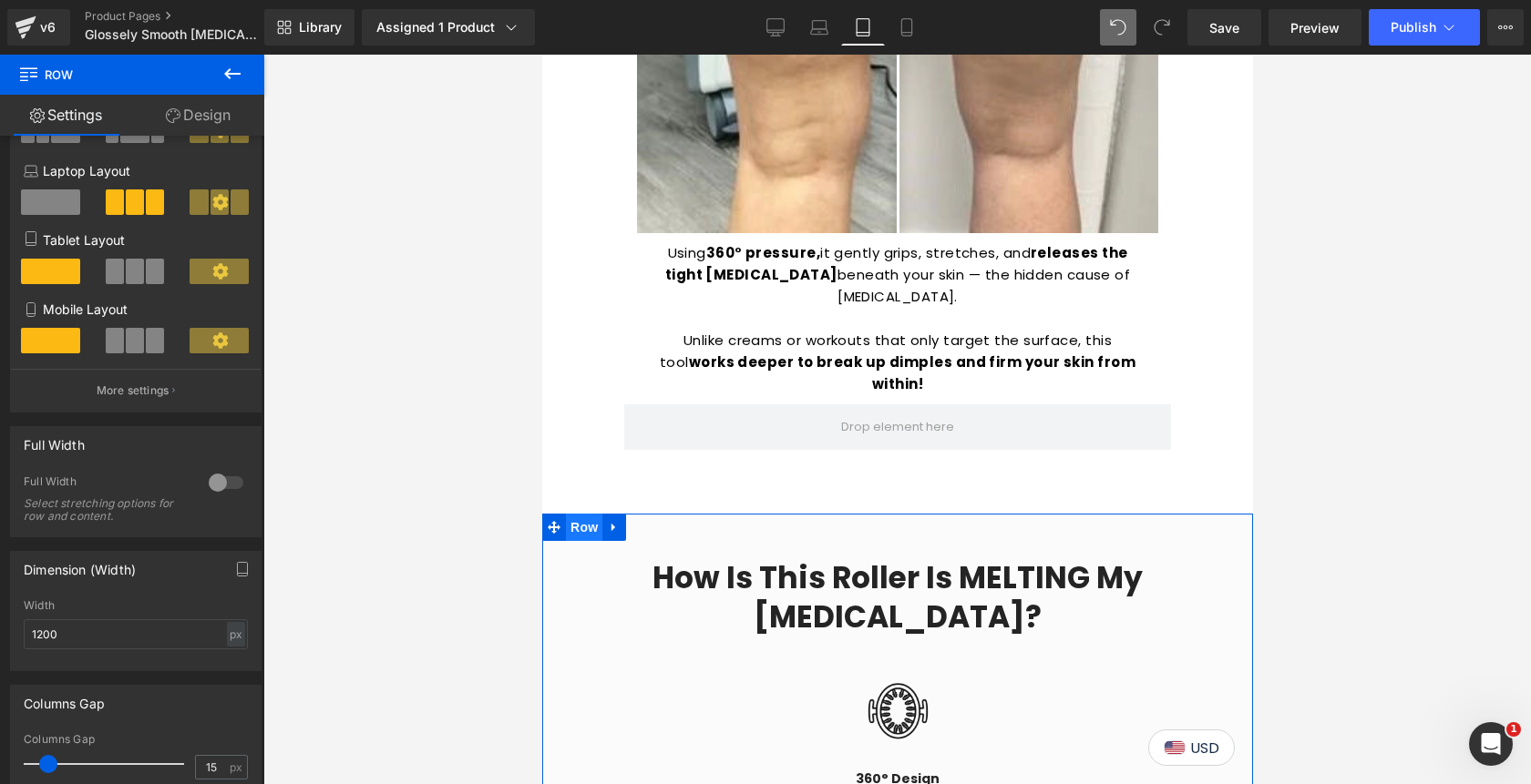
click at [584, 513] on span "Row" at bounding box center [582, 527] width 36 height 28
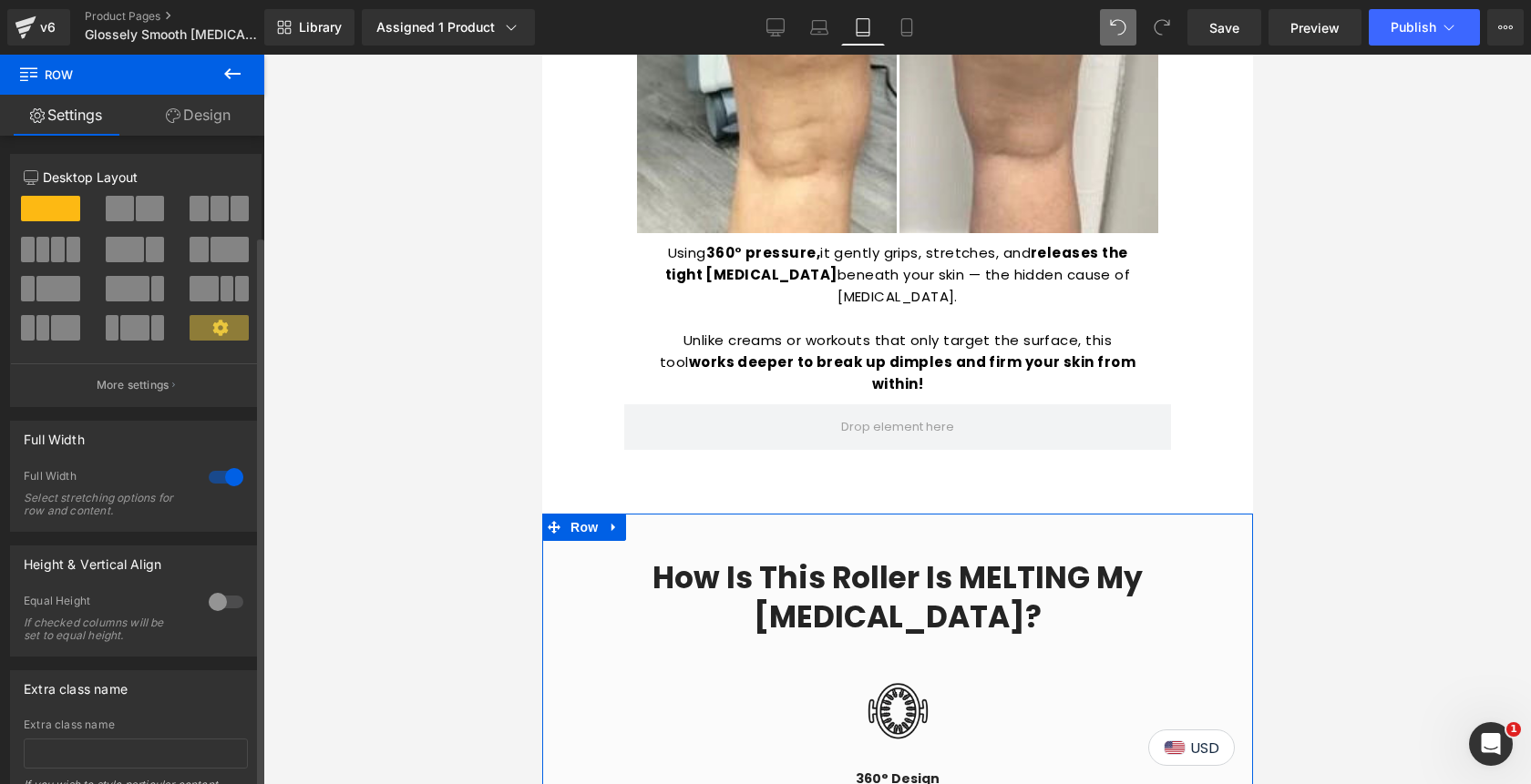
scroll to position [117, 0]
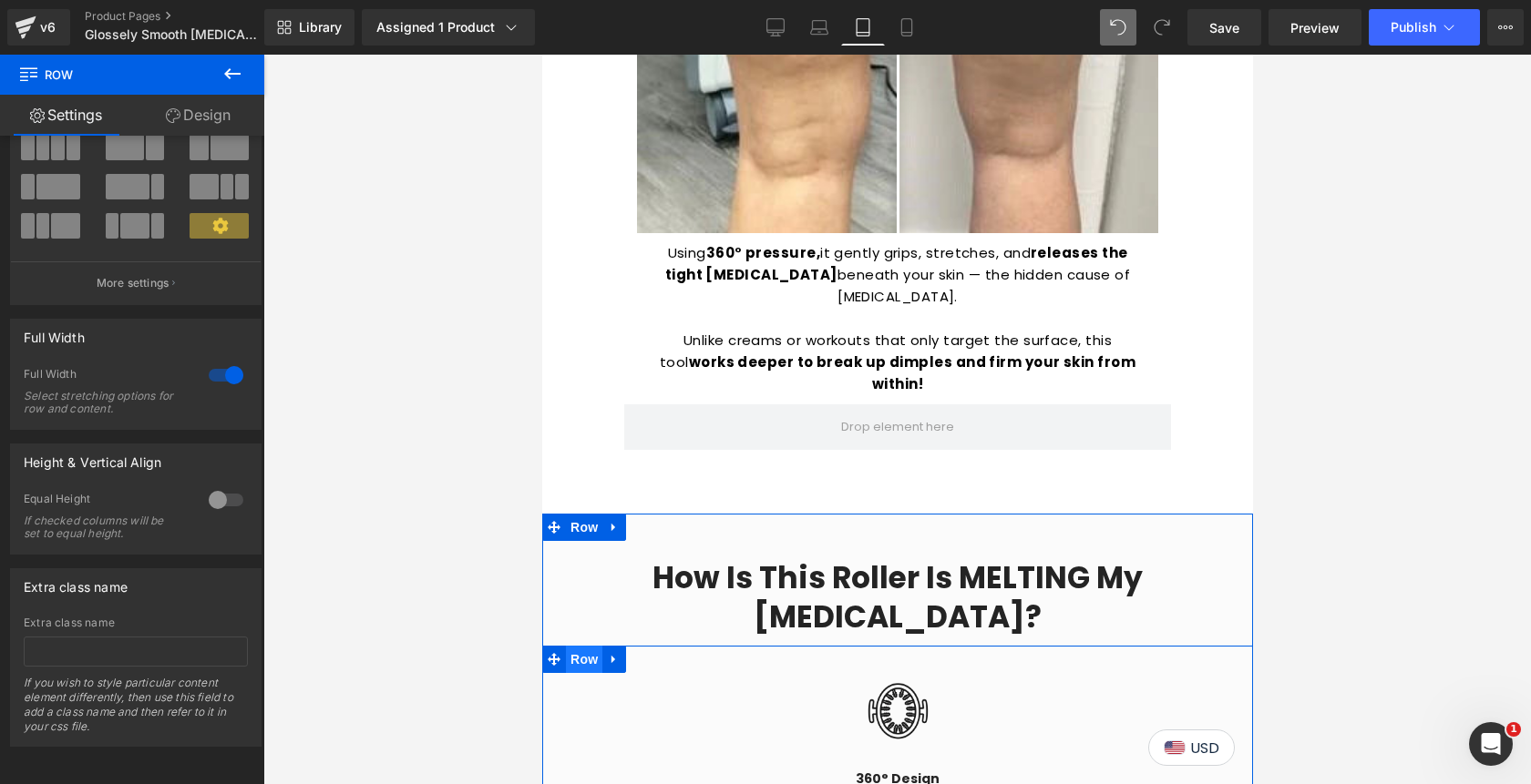
click at [588, 646] on span "Row" at bounding box center [582, 660] width 36 height 28
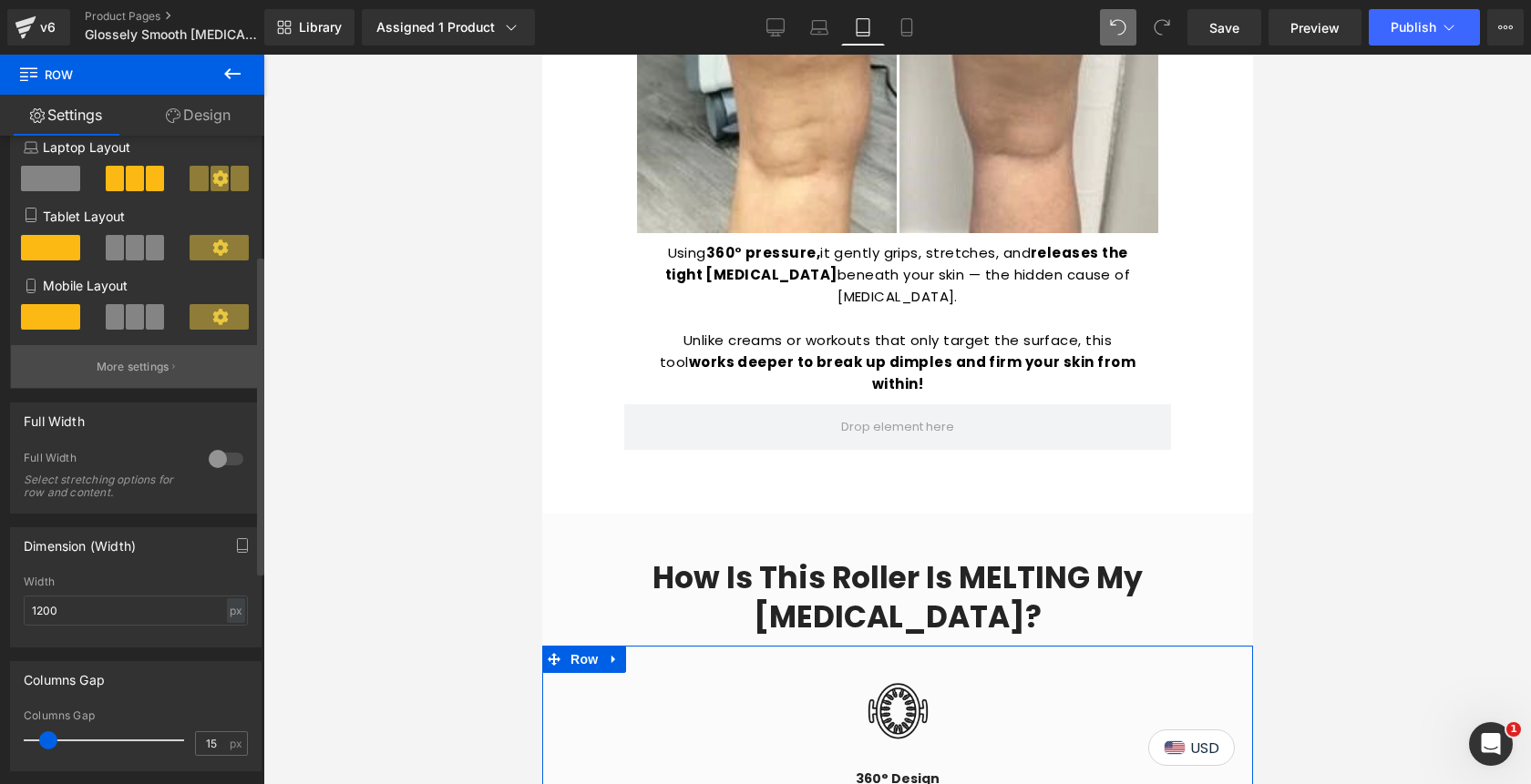
scroll to position [277, 0]
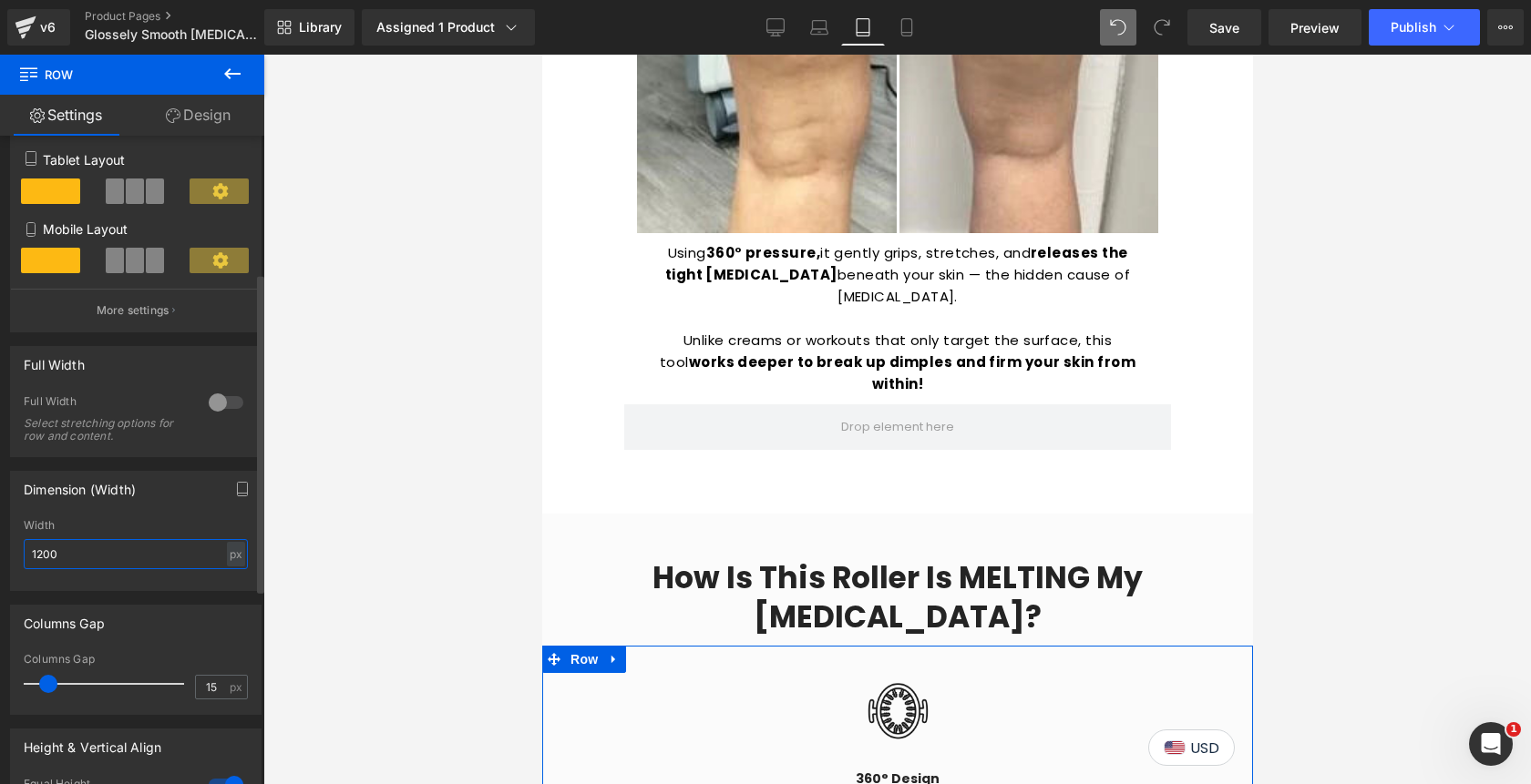
click at [75, 560] on input "1200" at bounding box center [136, 554] width 224 height 30
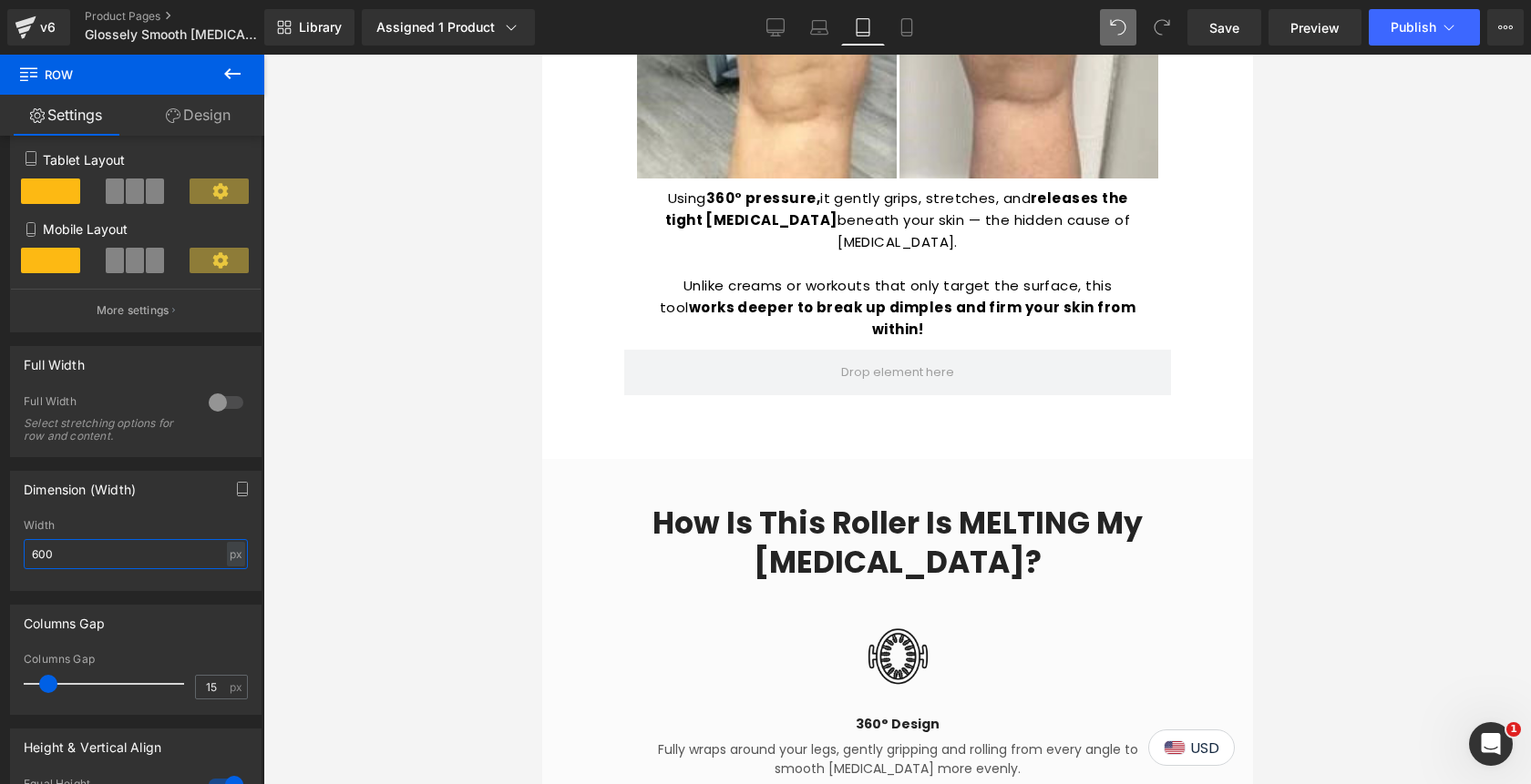
scroll to position [2265, 0]
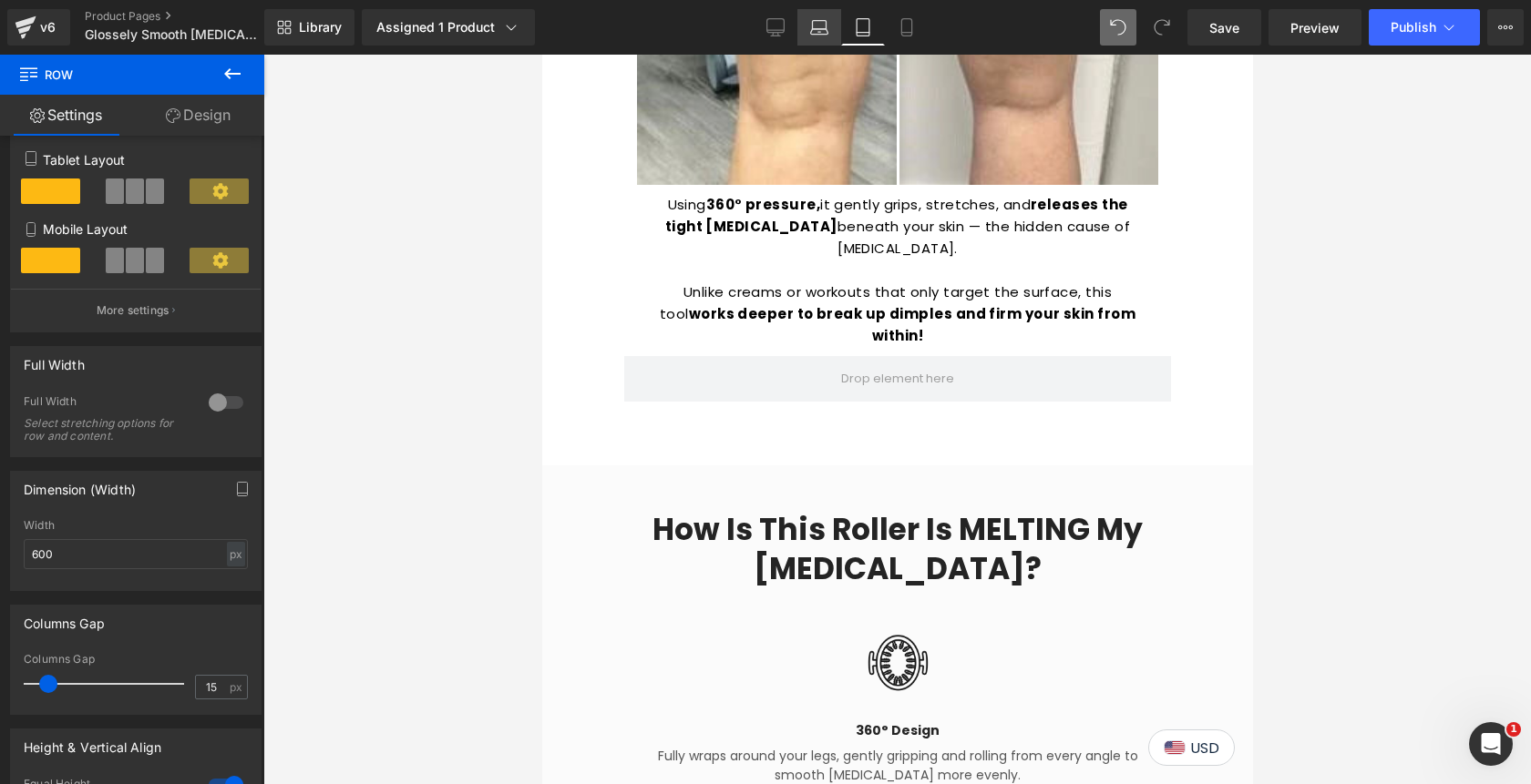
click at [819, 32] on icon at bounding box center [819, 28] width 19 height 19
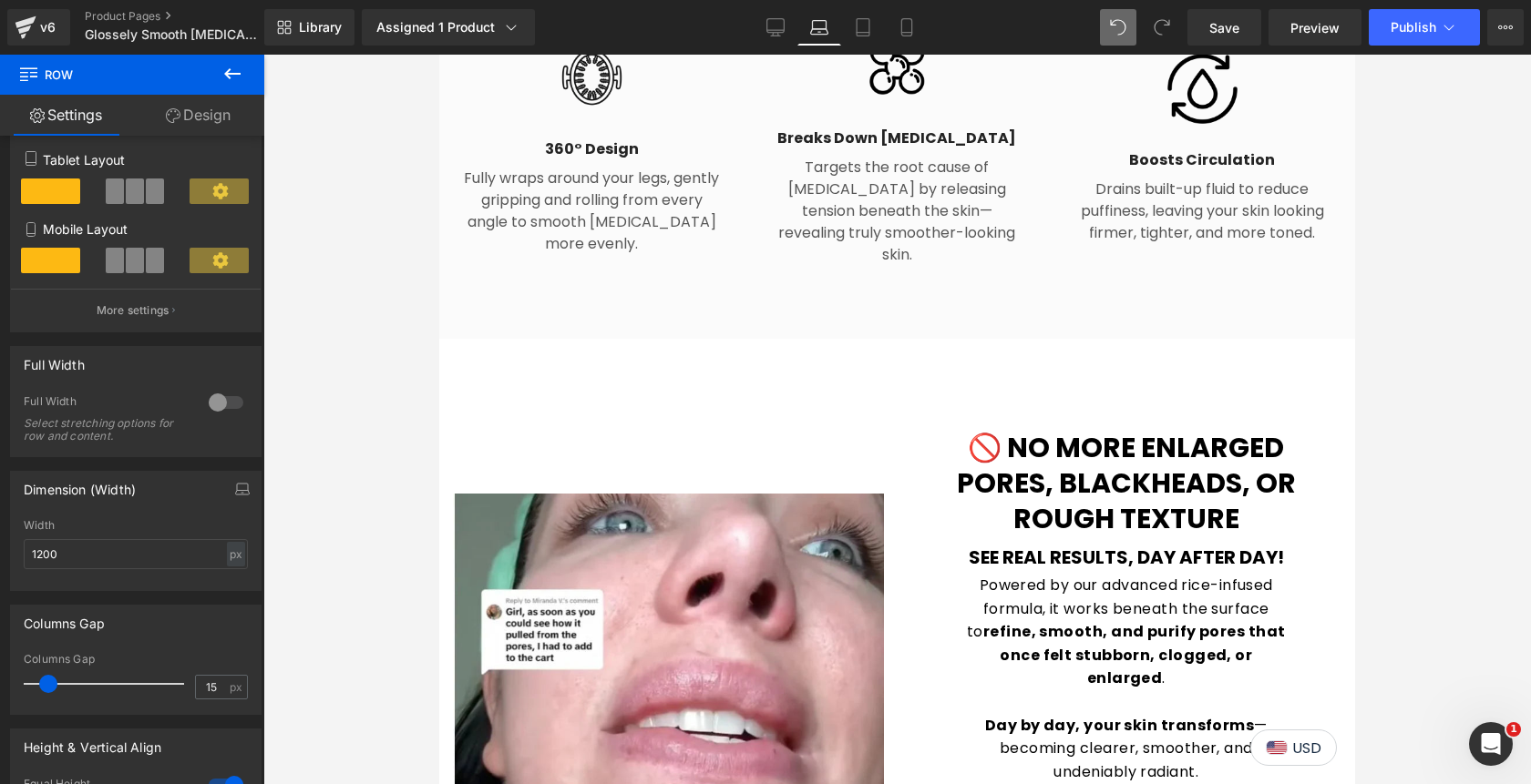
scroll to position [1789, 0]
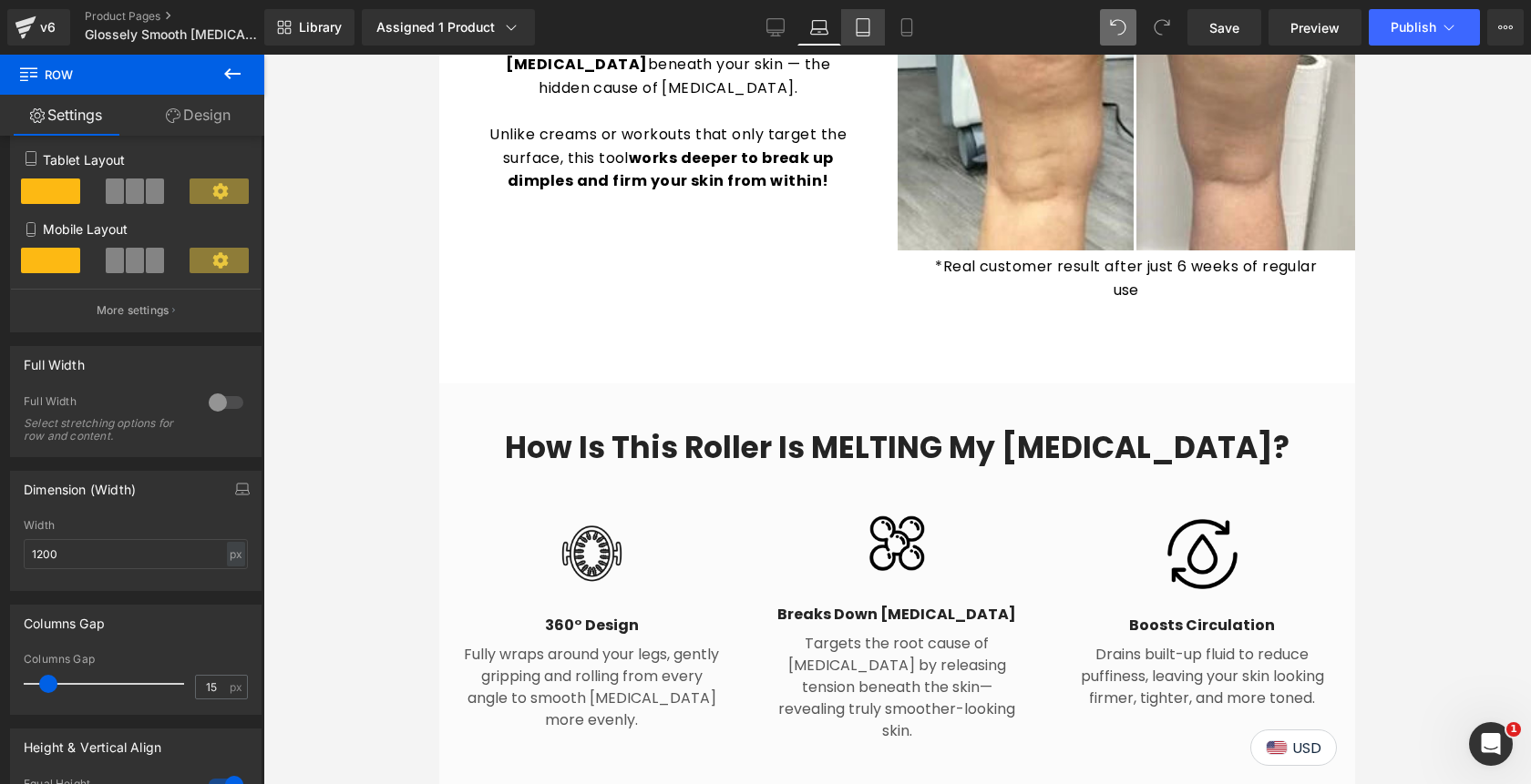
click at [861, 35] on icon at bounding box center [862, 28] width 13 height 18
type input "600"
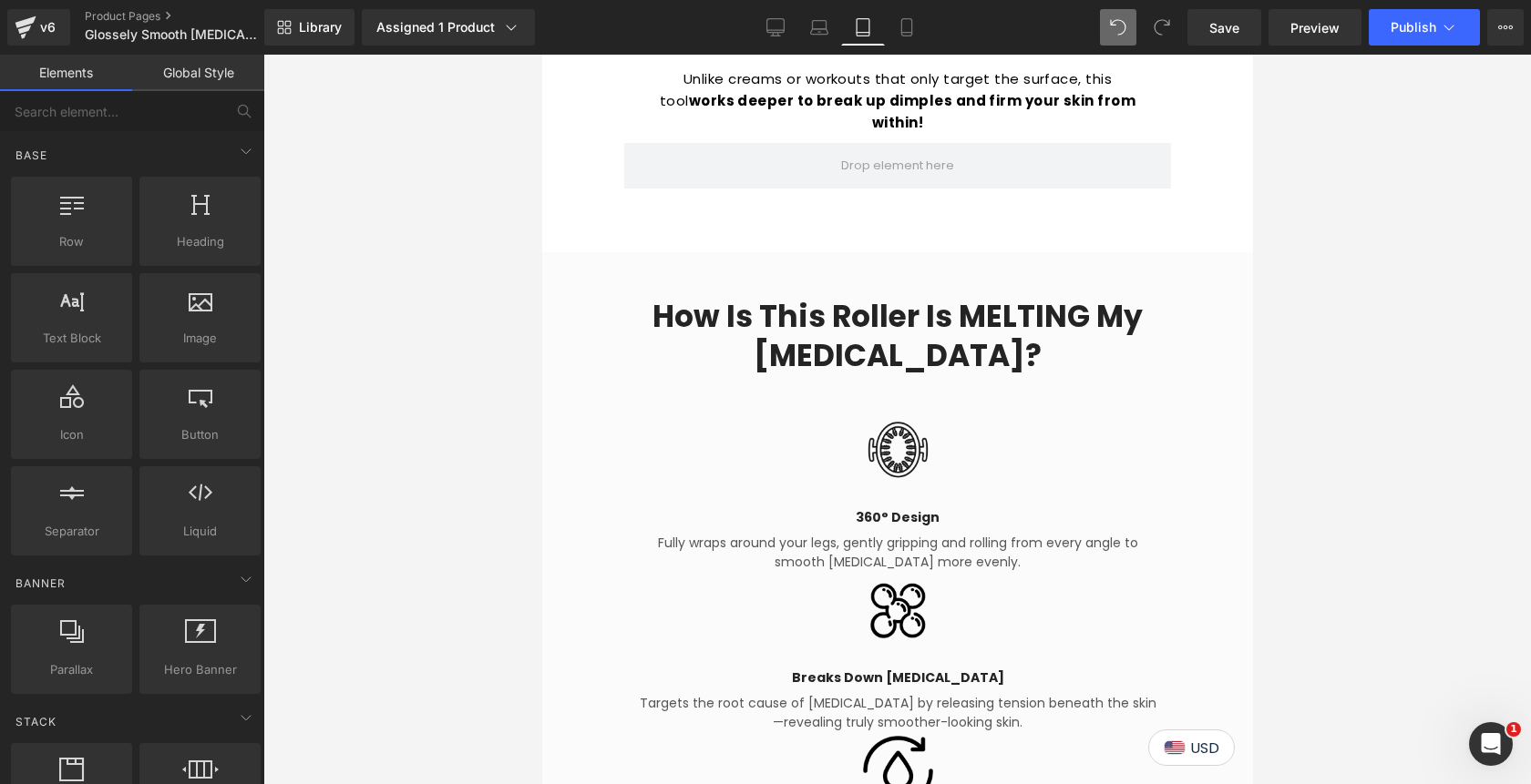
scroll to position [2481, 0]
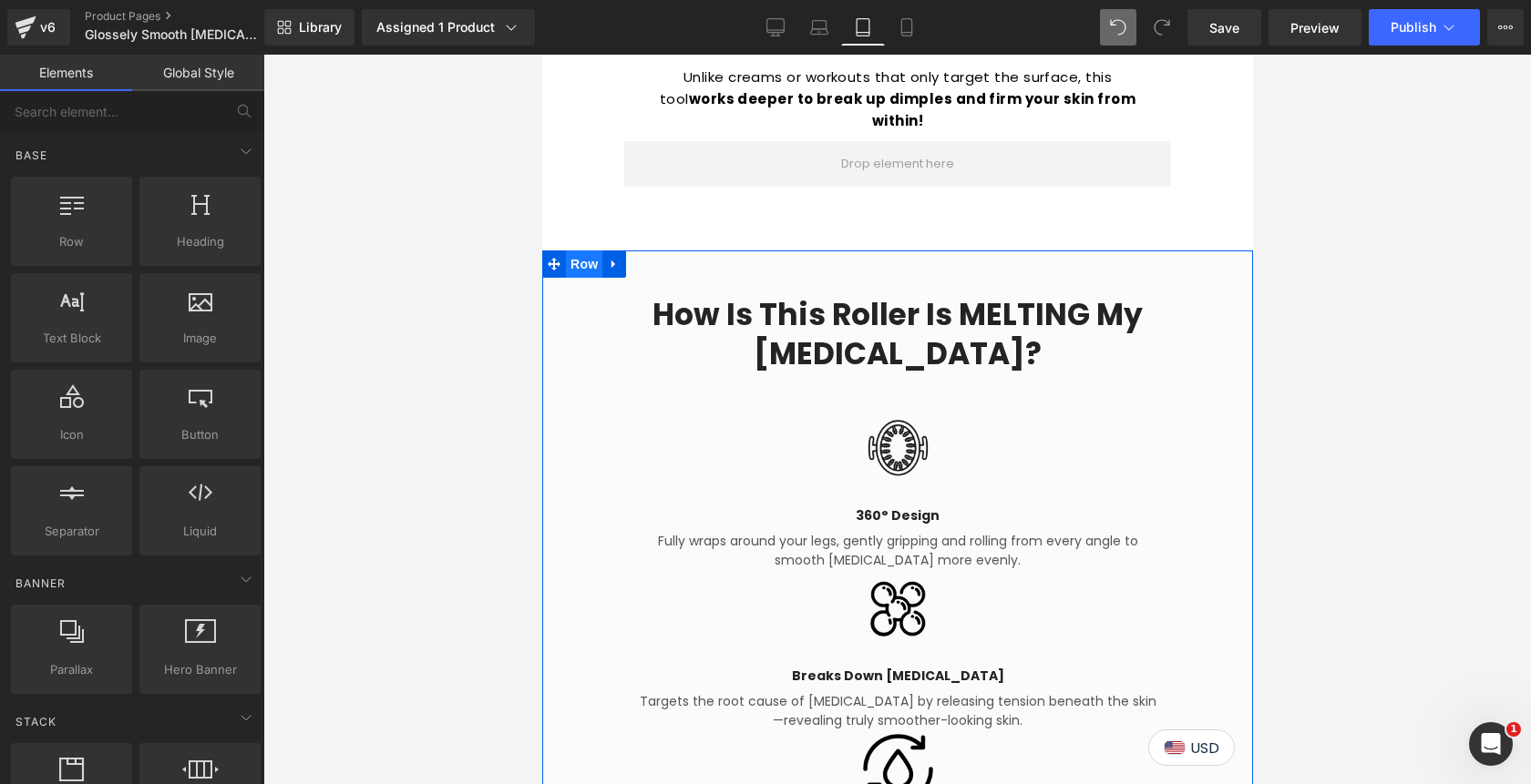
click at [582, 251] on span "Row" at bounding box center [582, 265] width 36 height 28
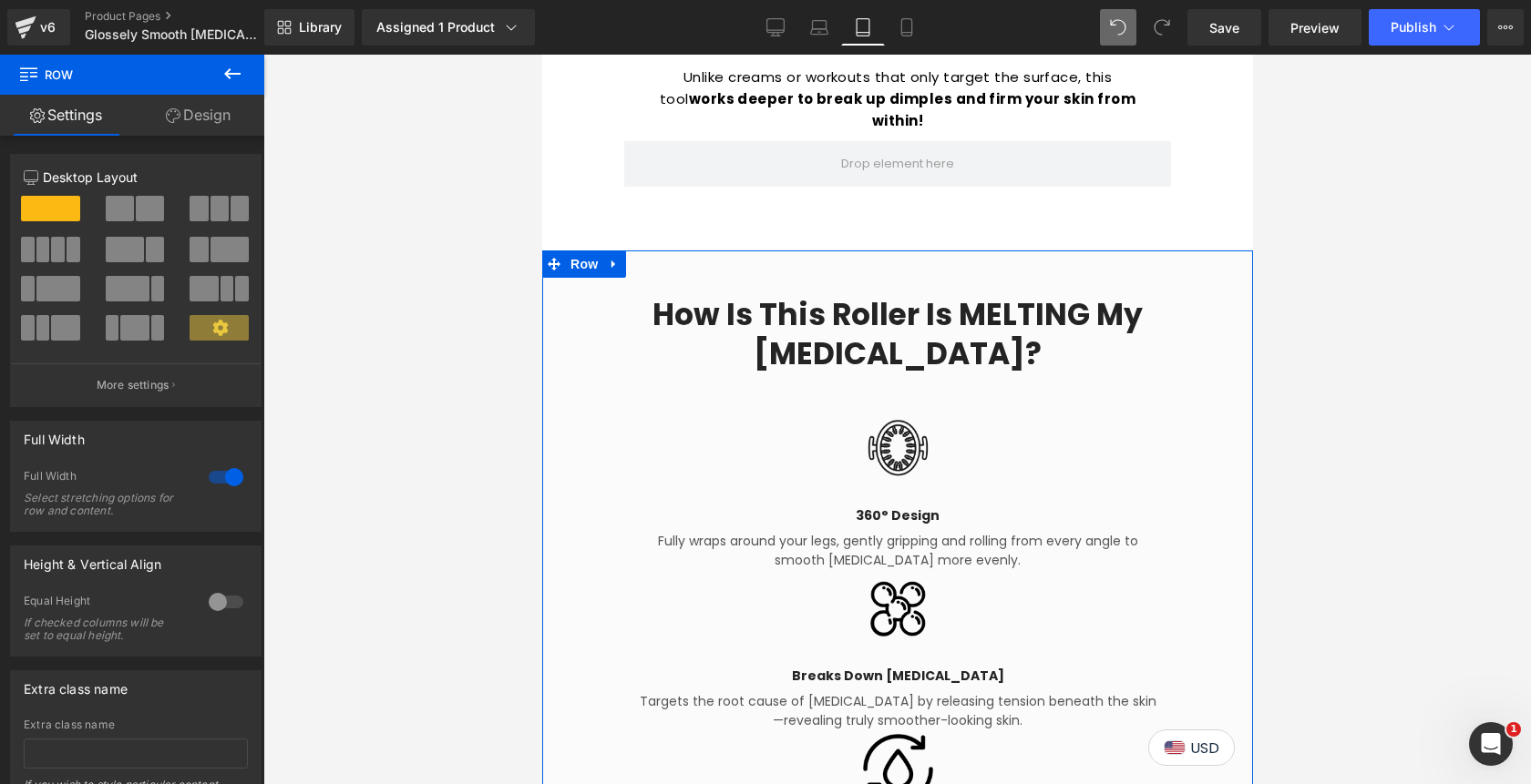
click at [209, 121] on link "Design" at bounding box center [198, 115] width 132 height 41
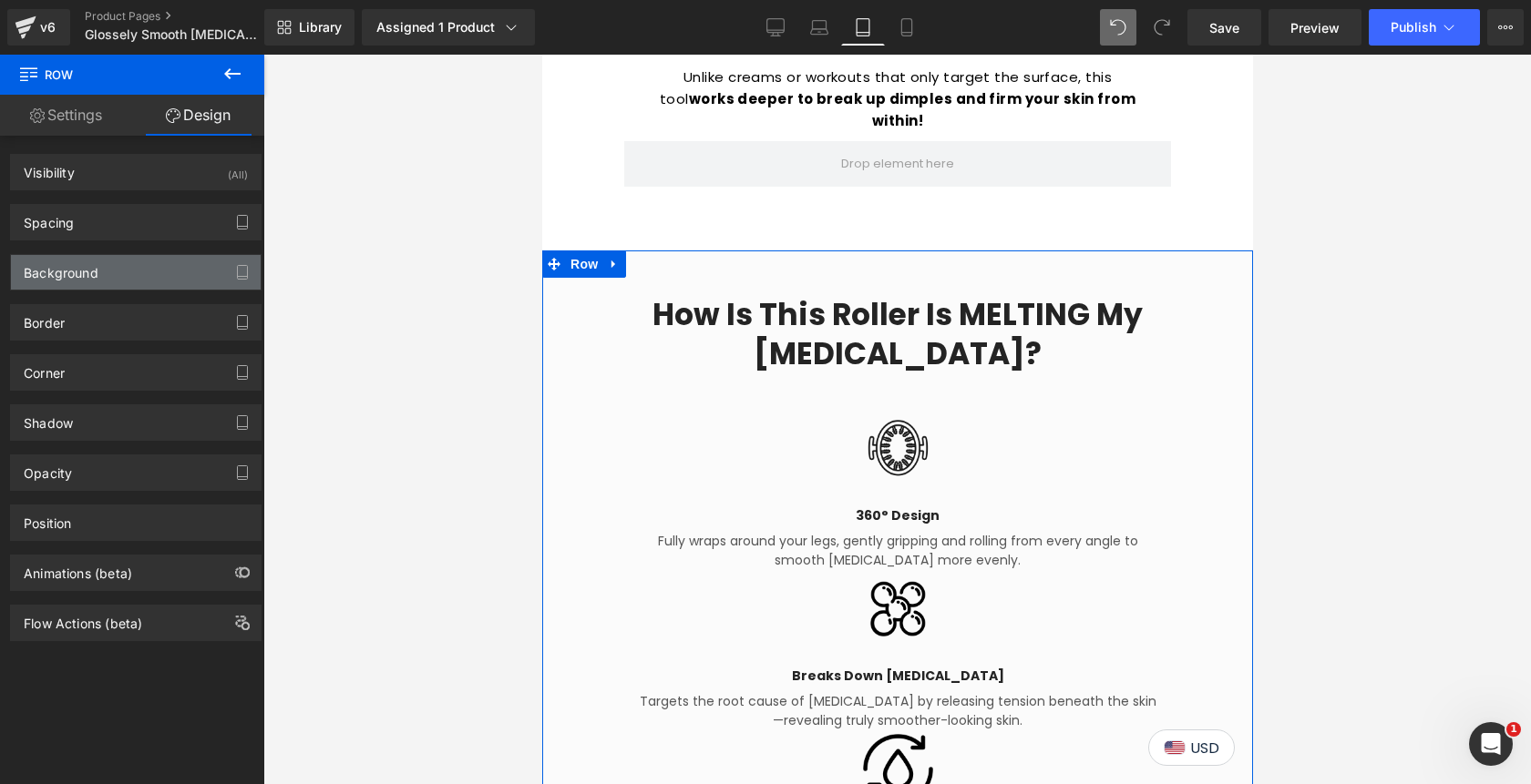
click at [107, 271] on div "Background" at bounding box center [136, 271] width 250 height 34
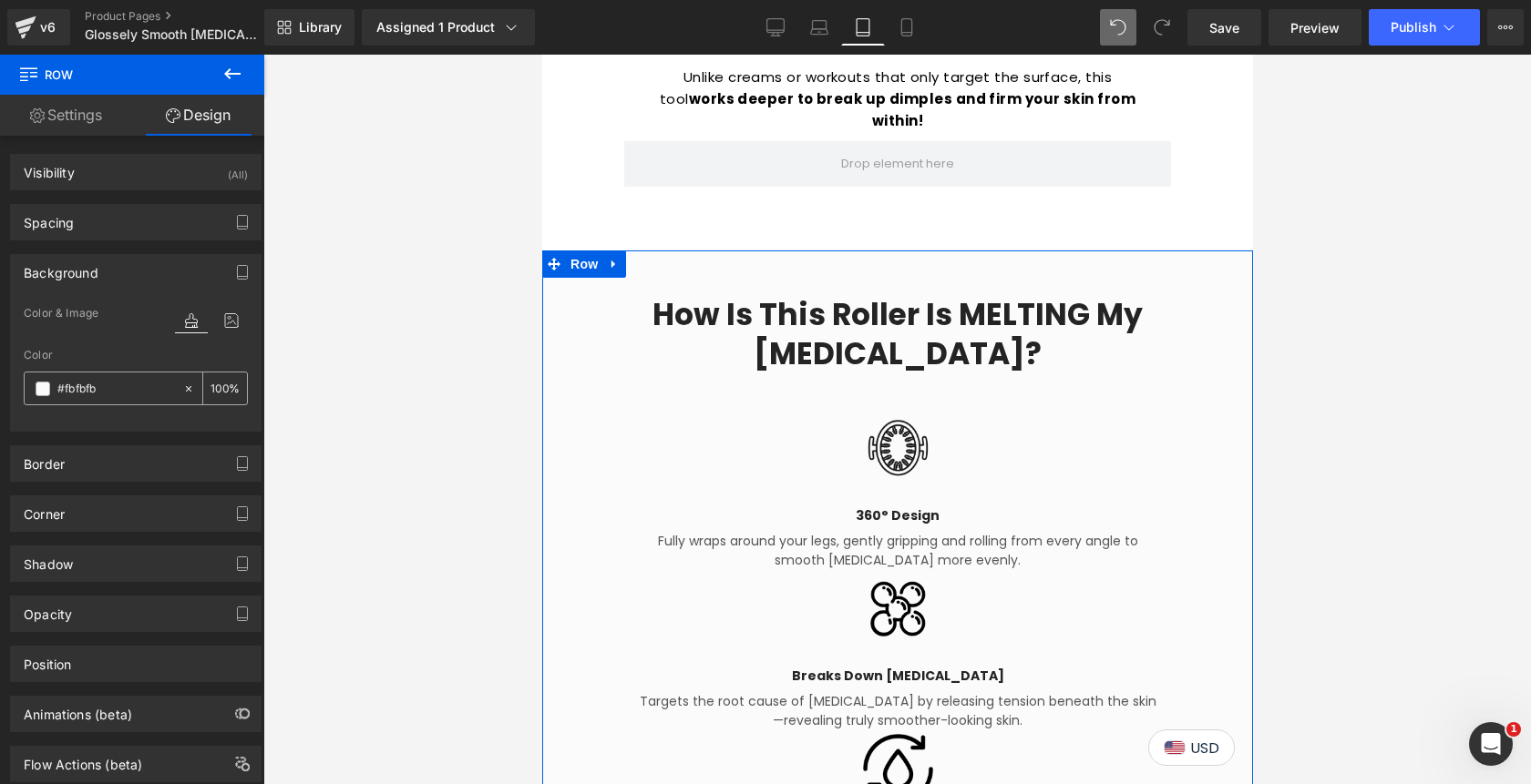
click at [138, 389] on input "#fbfbfb" at bounding box center [115, 389] width 117 height 20
paste input "F8DAD8"
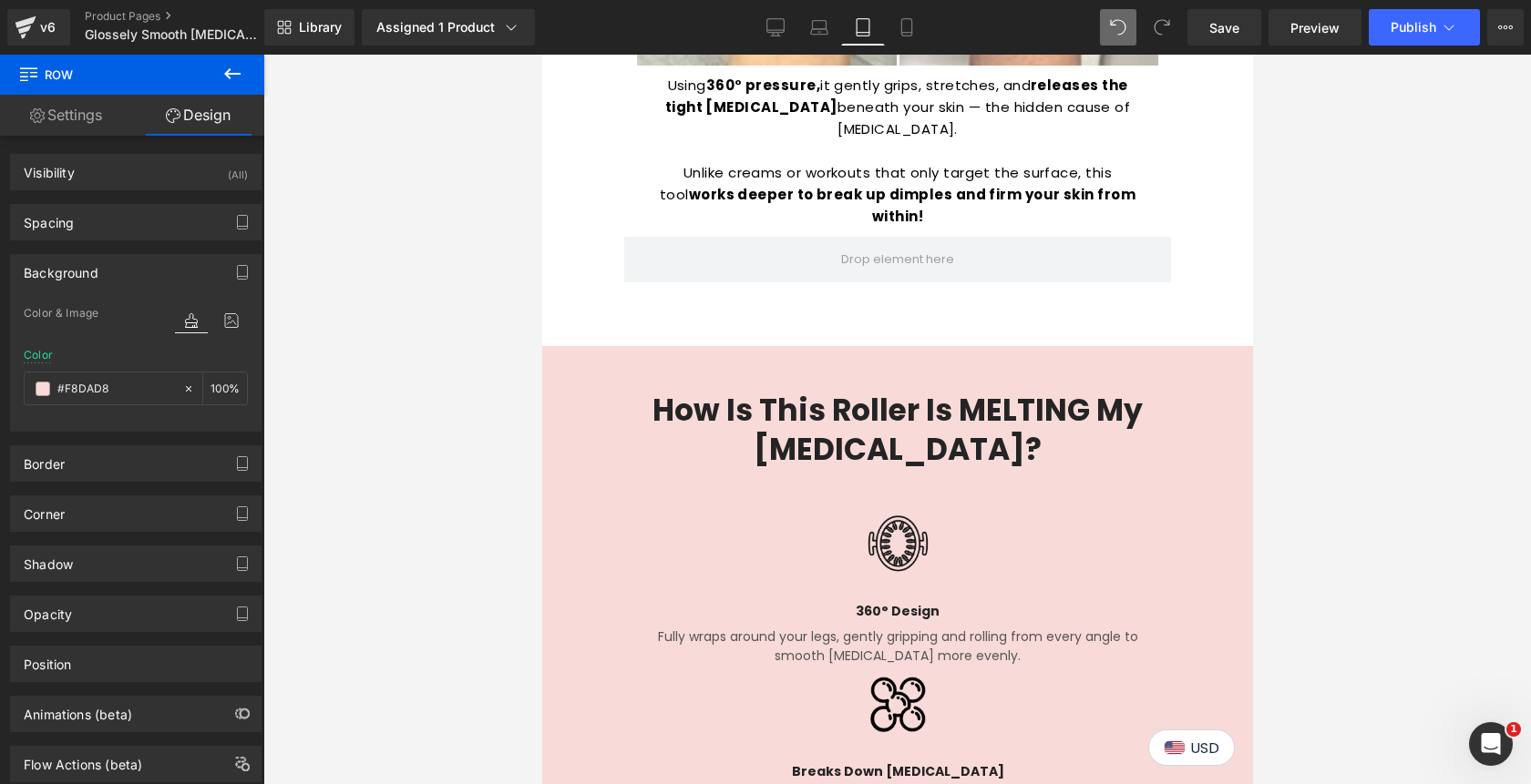
scroll to position [2354, 0]
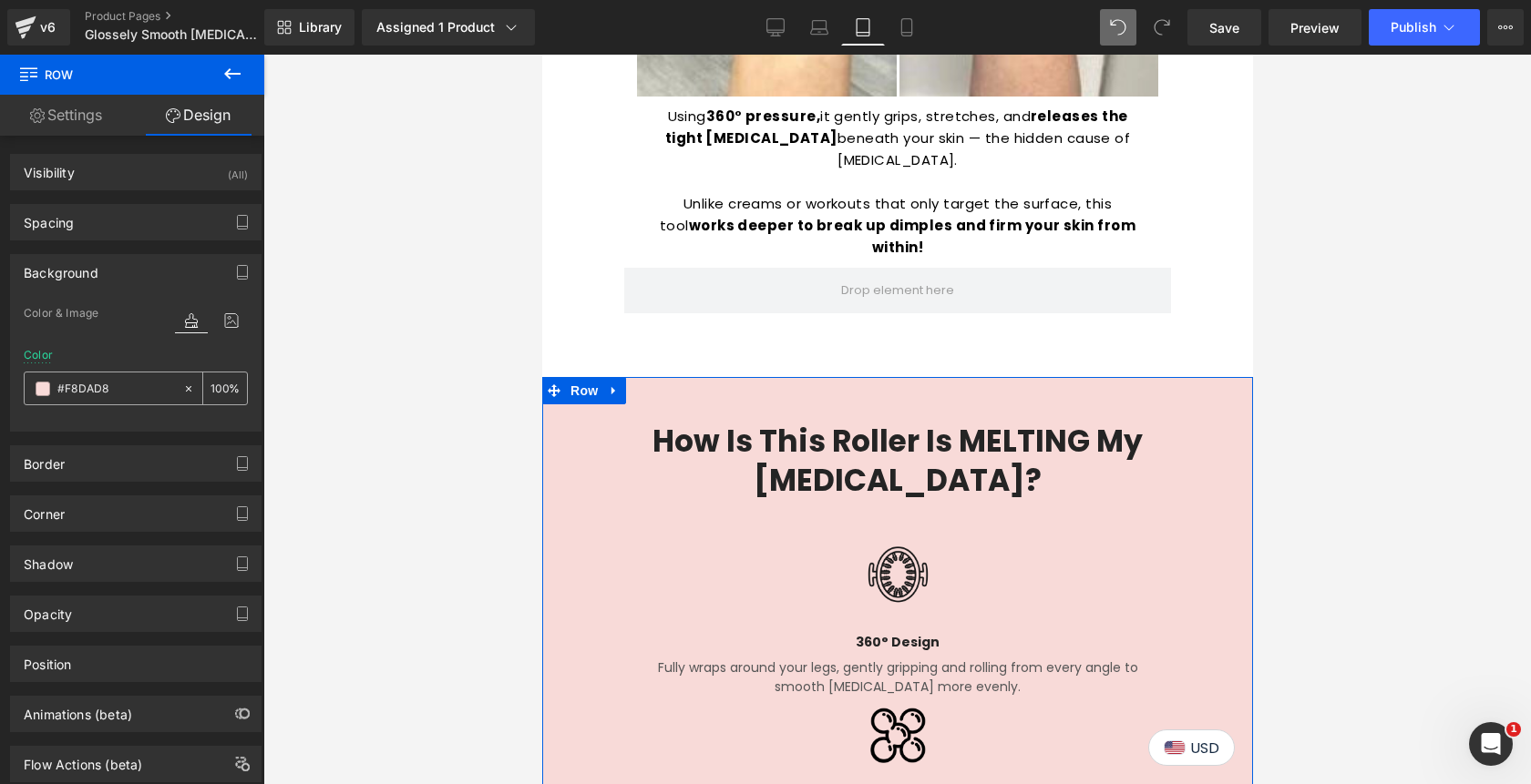
click at [214, 394] on input "100" at bounding box center [219, 388] width 19 height 20
type input "#f8dad8"
click at [214, 394] on input "100" at bounding box center [219, 388] width 19 height 20
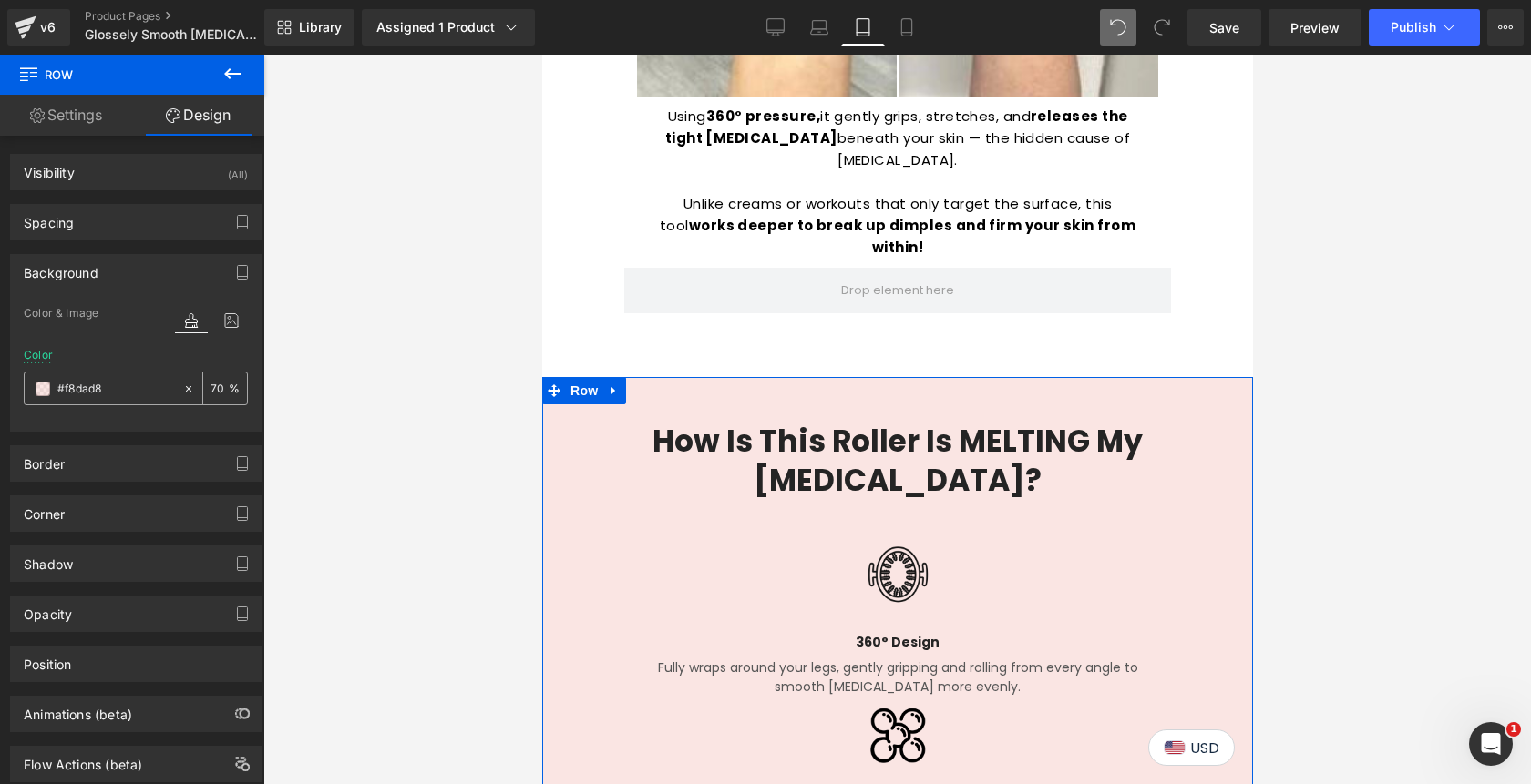
click at [211, 392] on input "70" at bounding box center [219, 388] width 19 height 20
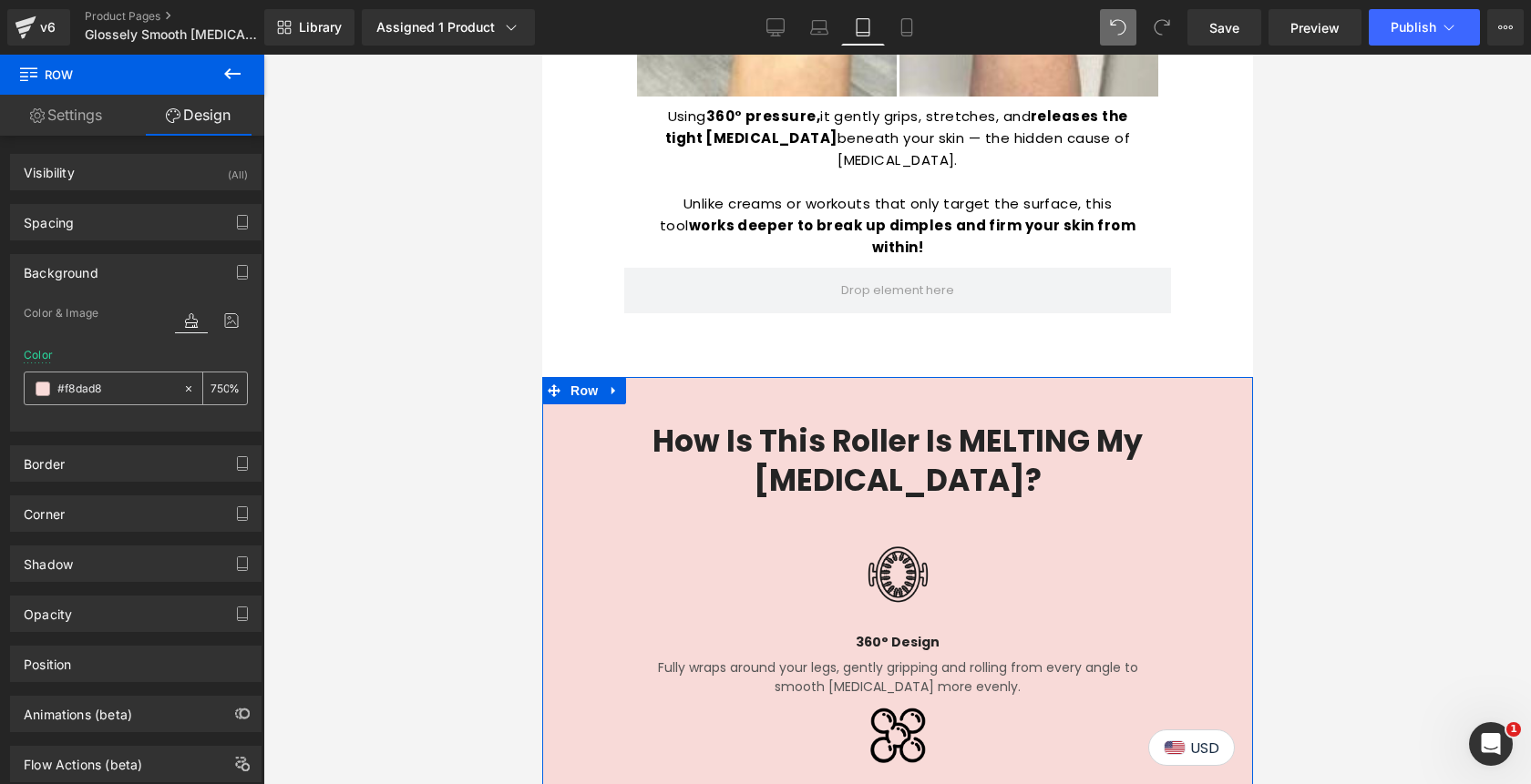
click at [211, 393] on input "750" at bounding box center [219, 388] width 19 height 20
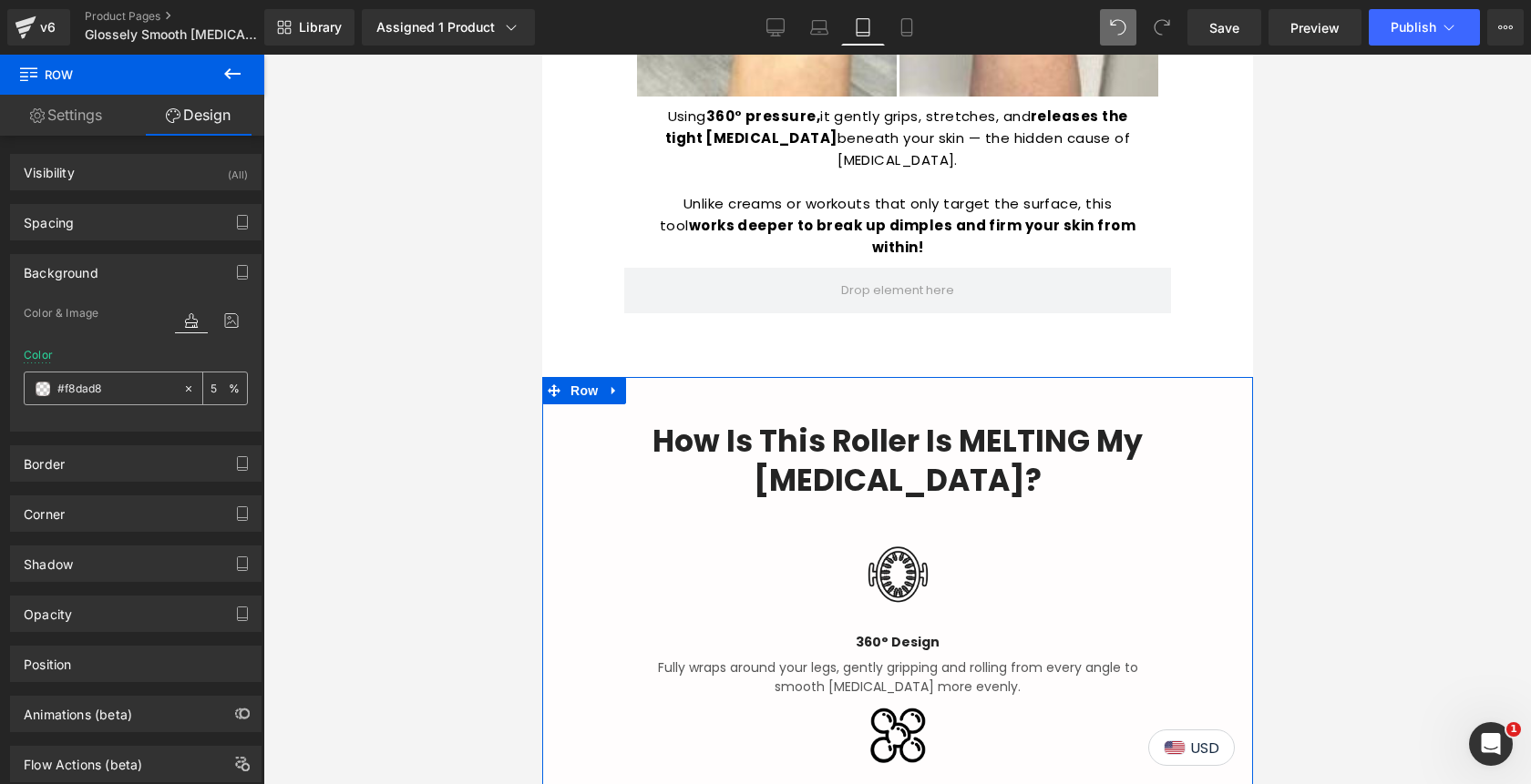
type input "50"
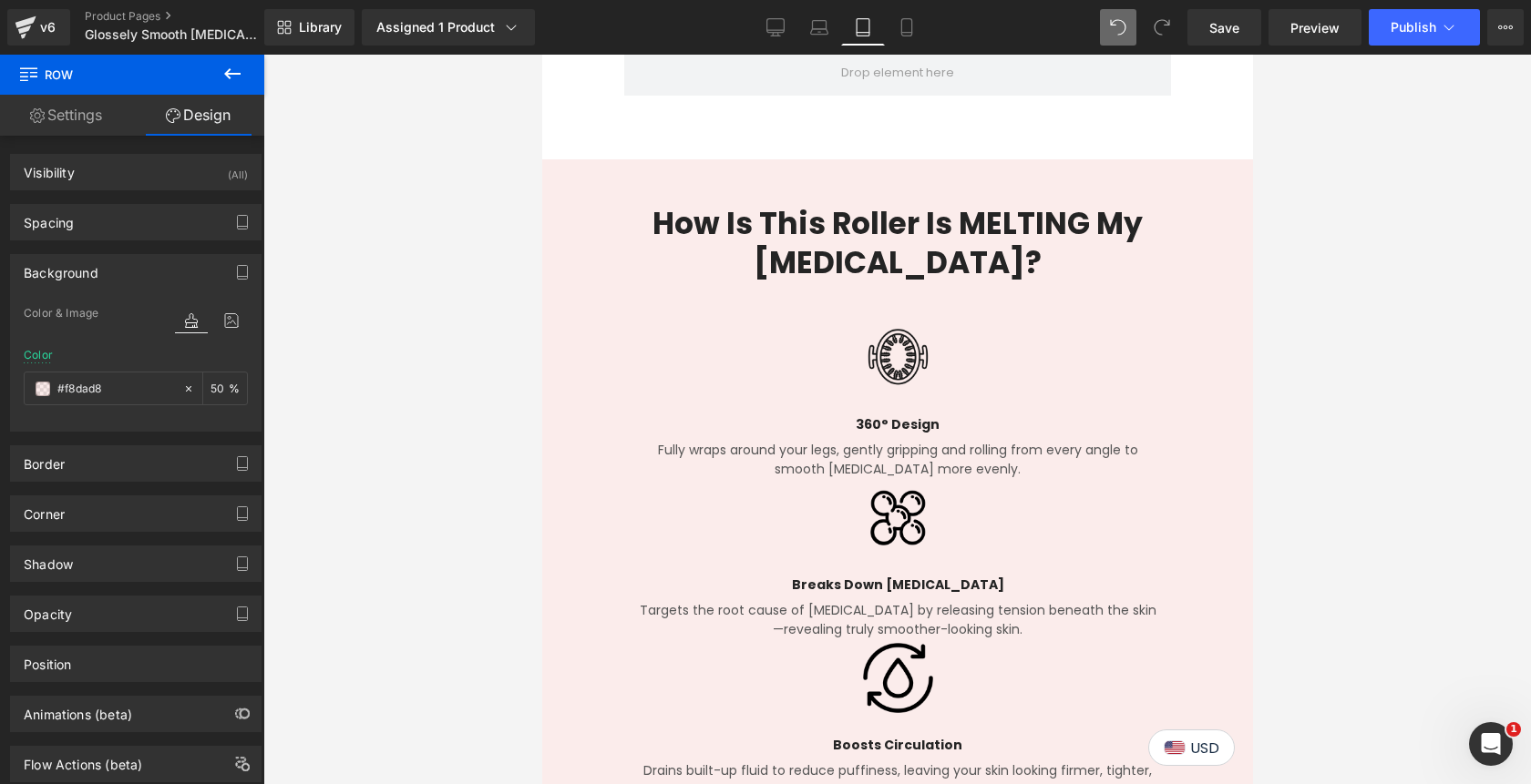
scroll to position [2570, 0]
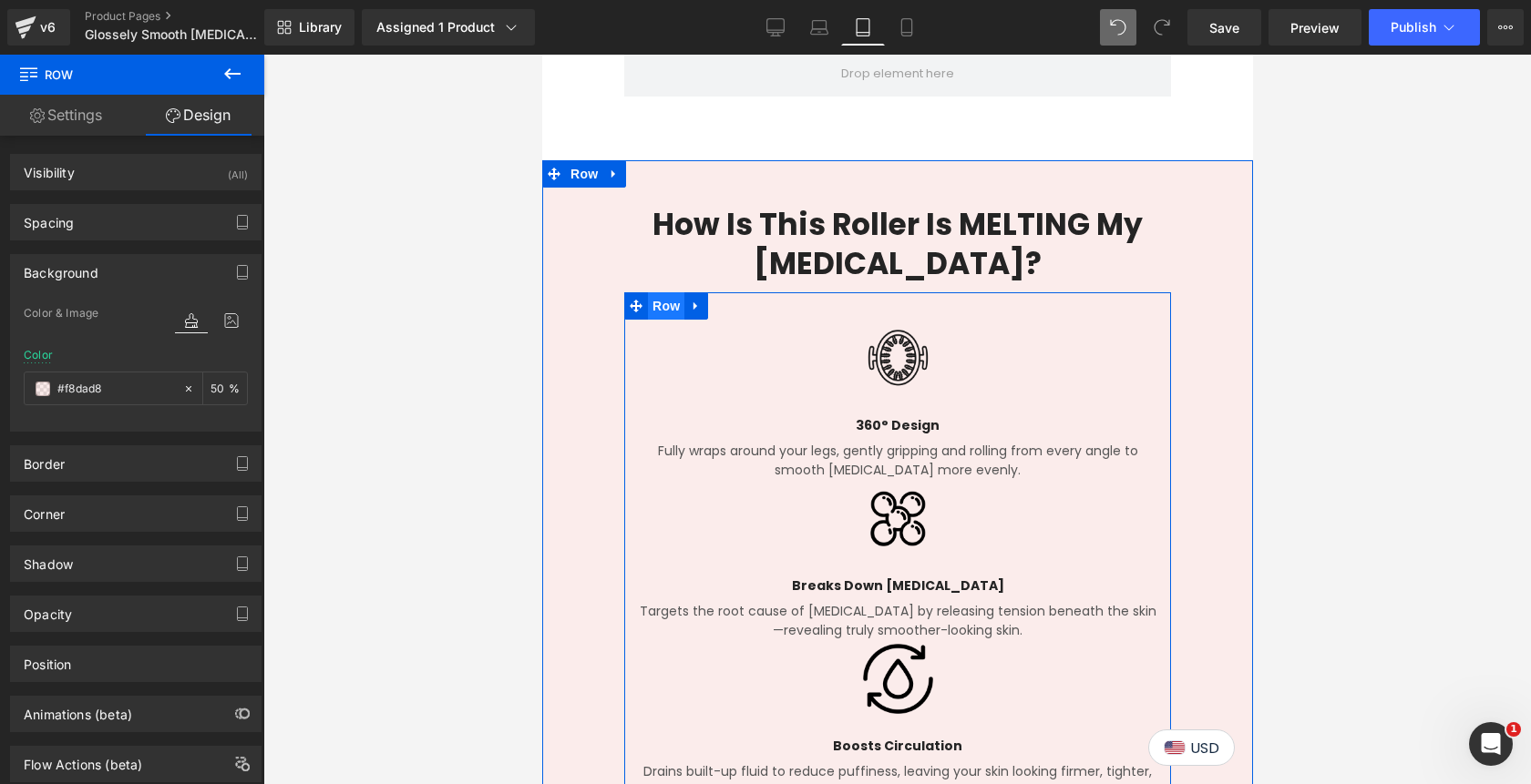
click at [667, 292] on span "Row" at bounding box center [664, 306] width 36 height 28
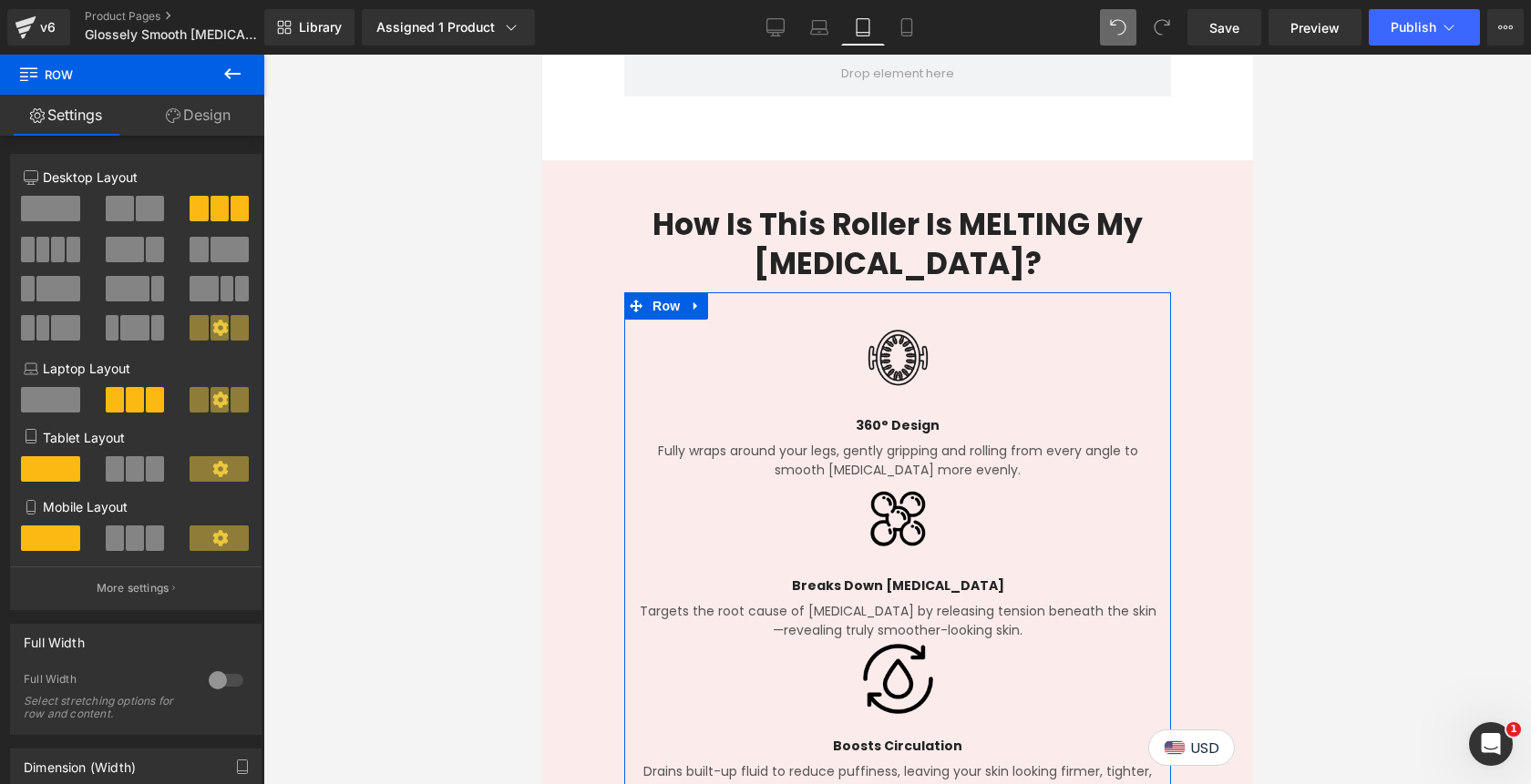
click at [130, 476] on span at bounding box center [135, 469] width 19 height 26
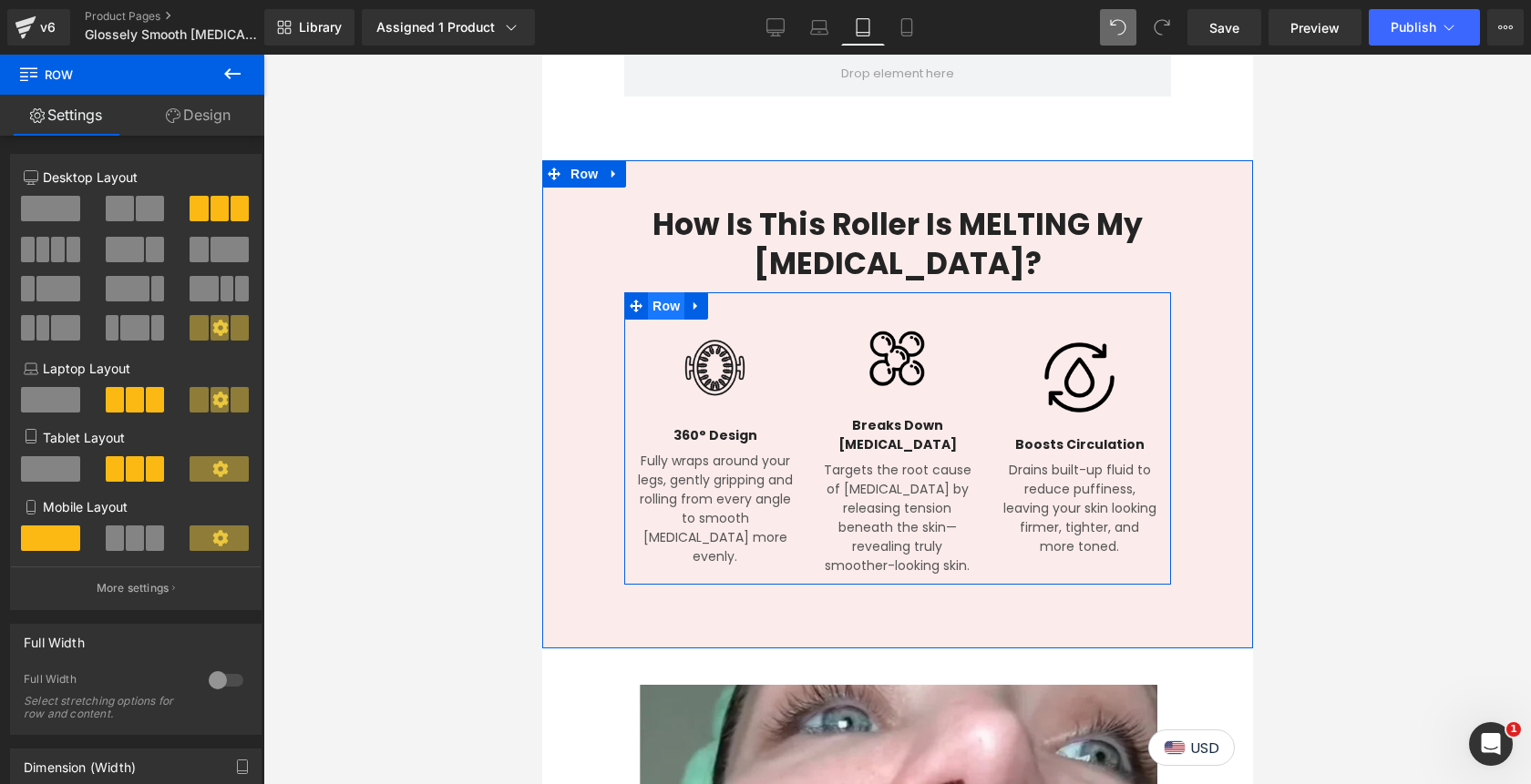
click at [671, 292] on span "Row" at bounding box center [664, 306] width 36 height 28
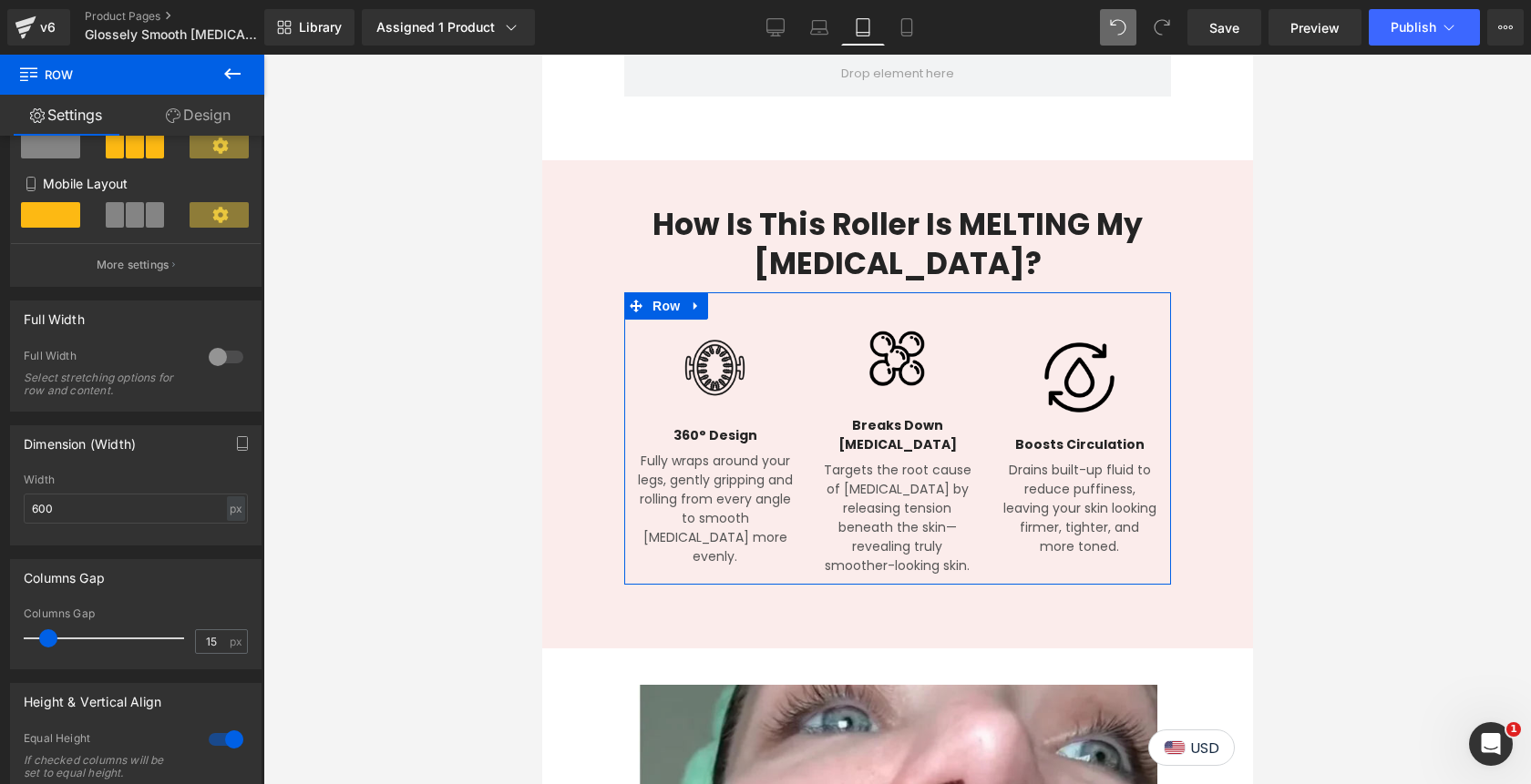
scroll to position [412, 0]
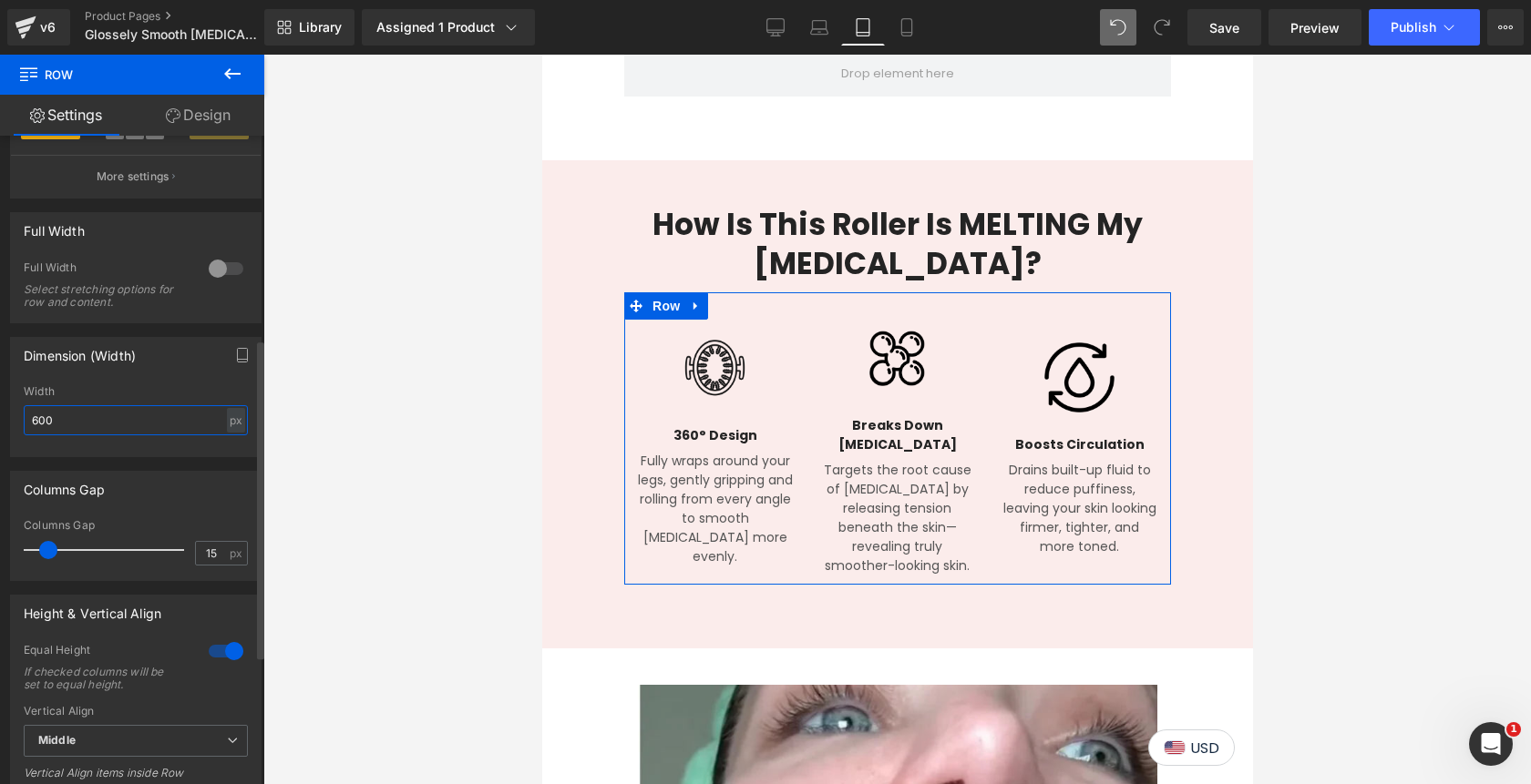
click at [63, 422] on input "600" at bounding box center [136, 420] width 224 height 30
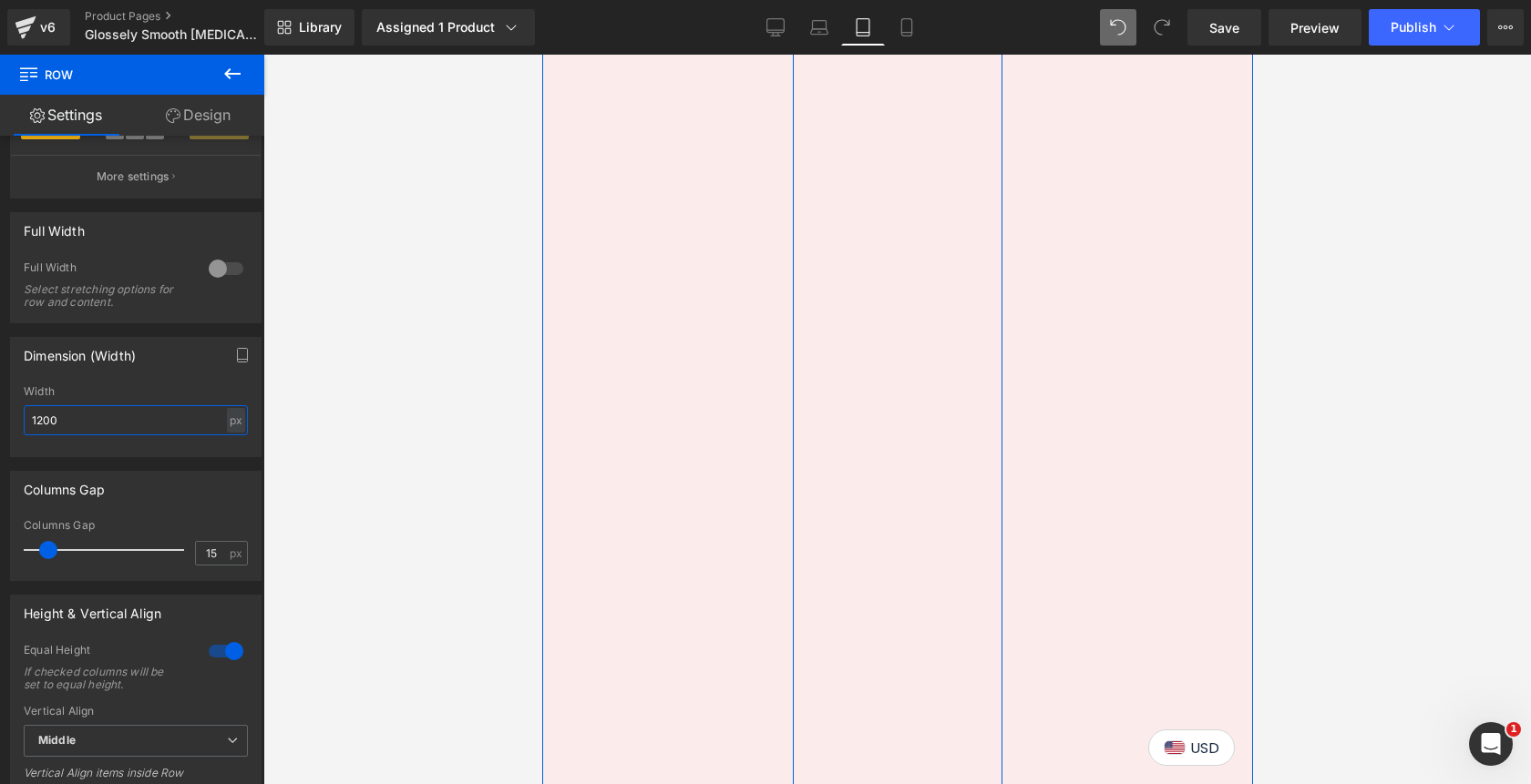
scroll to position [3201, 0]
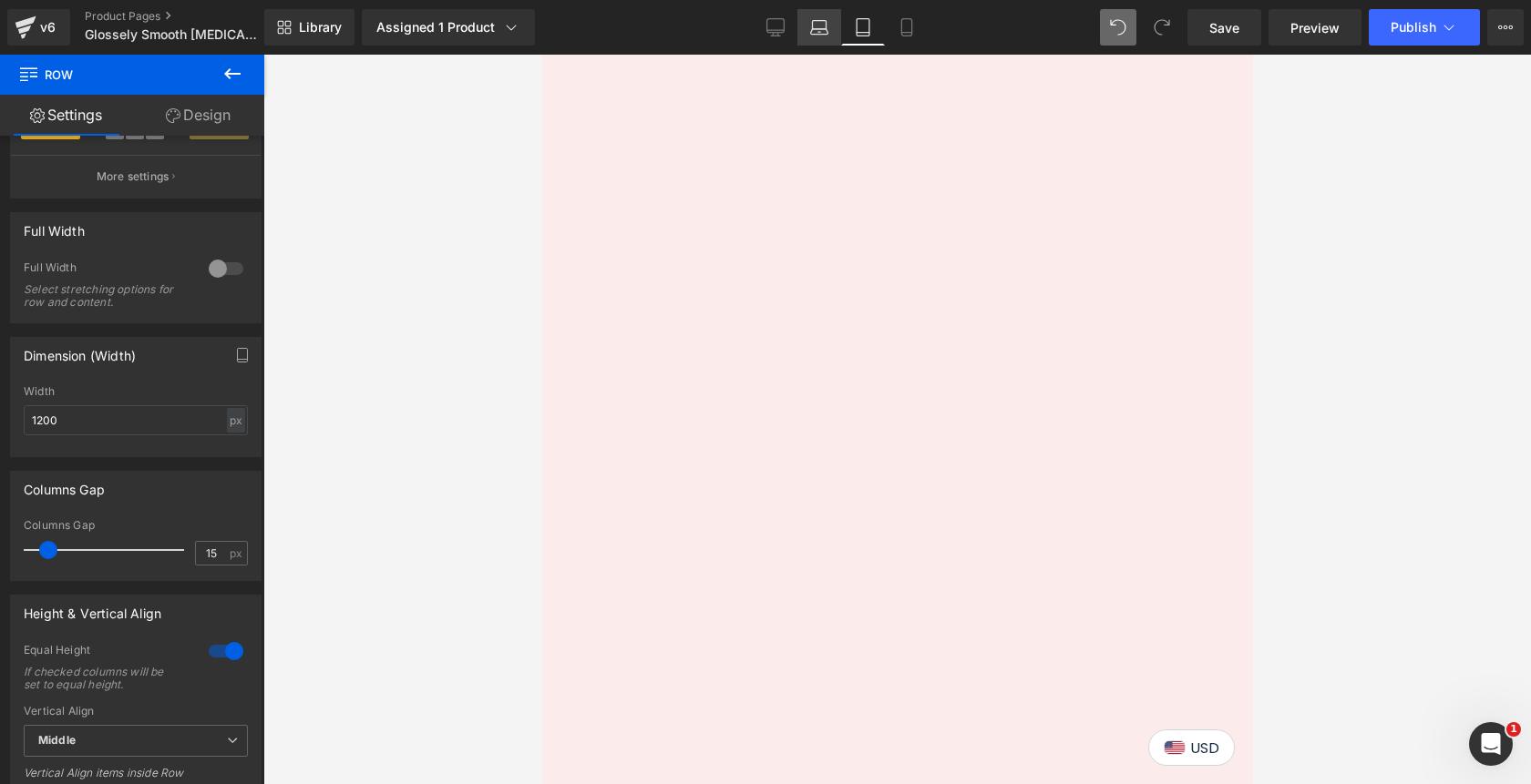
click at [812, 37] on link "Laptop" at bounding box center [819, 27] width 43 height 36
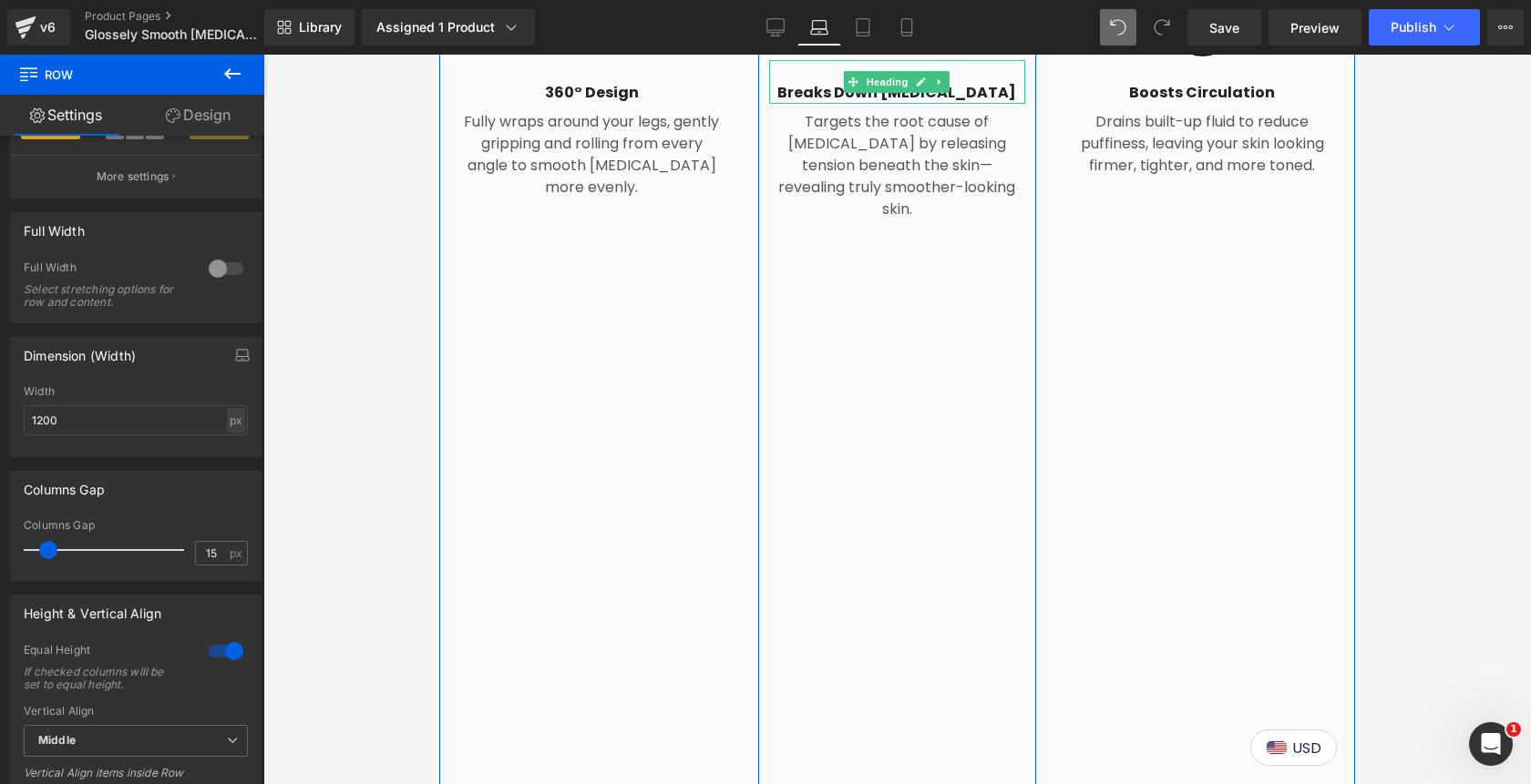
scroll to position [2310, 0]
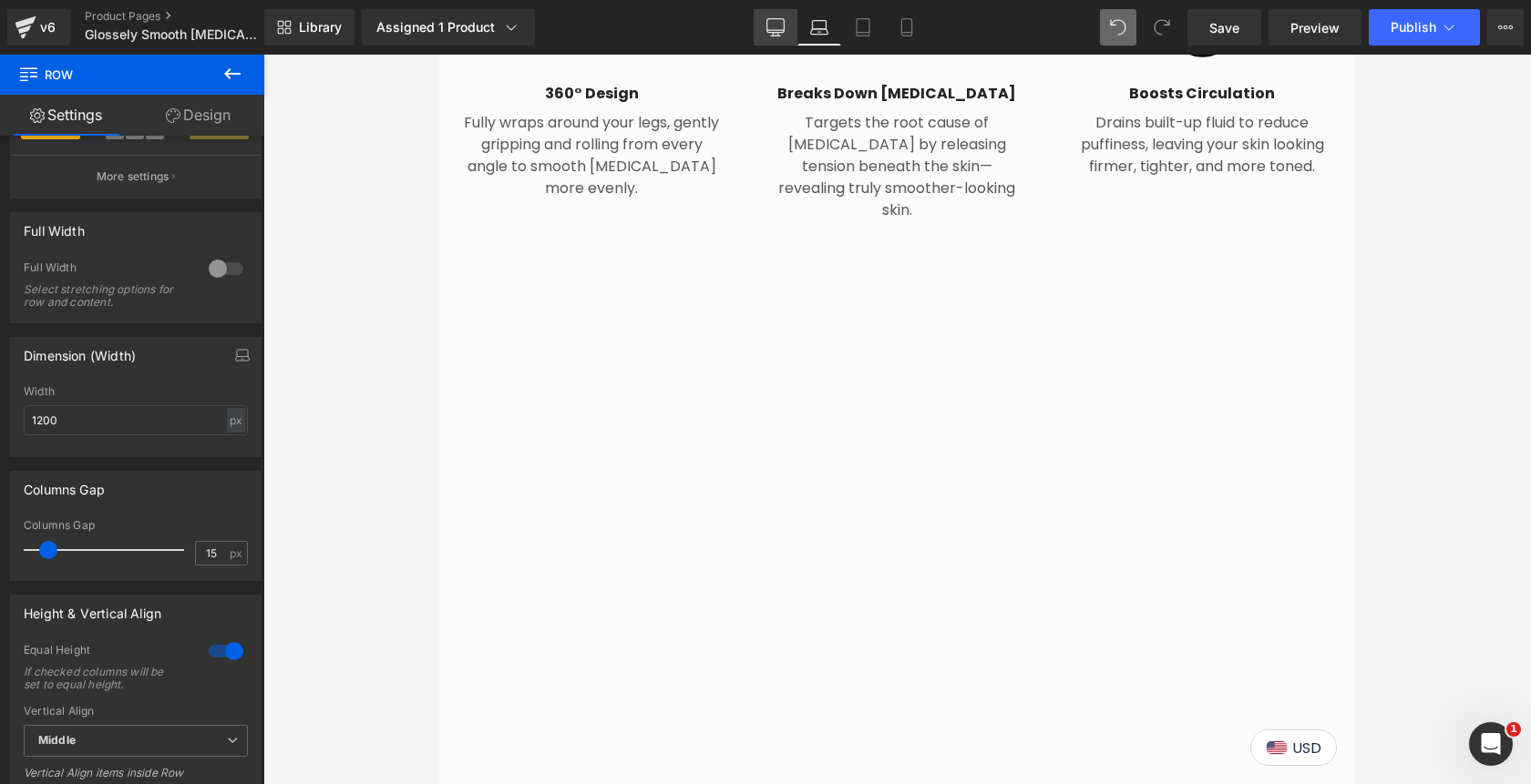
click at [779, 25] on icon at bounding box center [775, 28] width 19 height 19
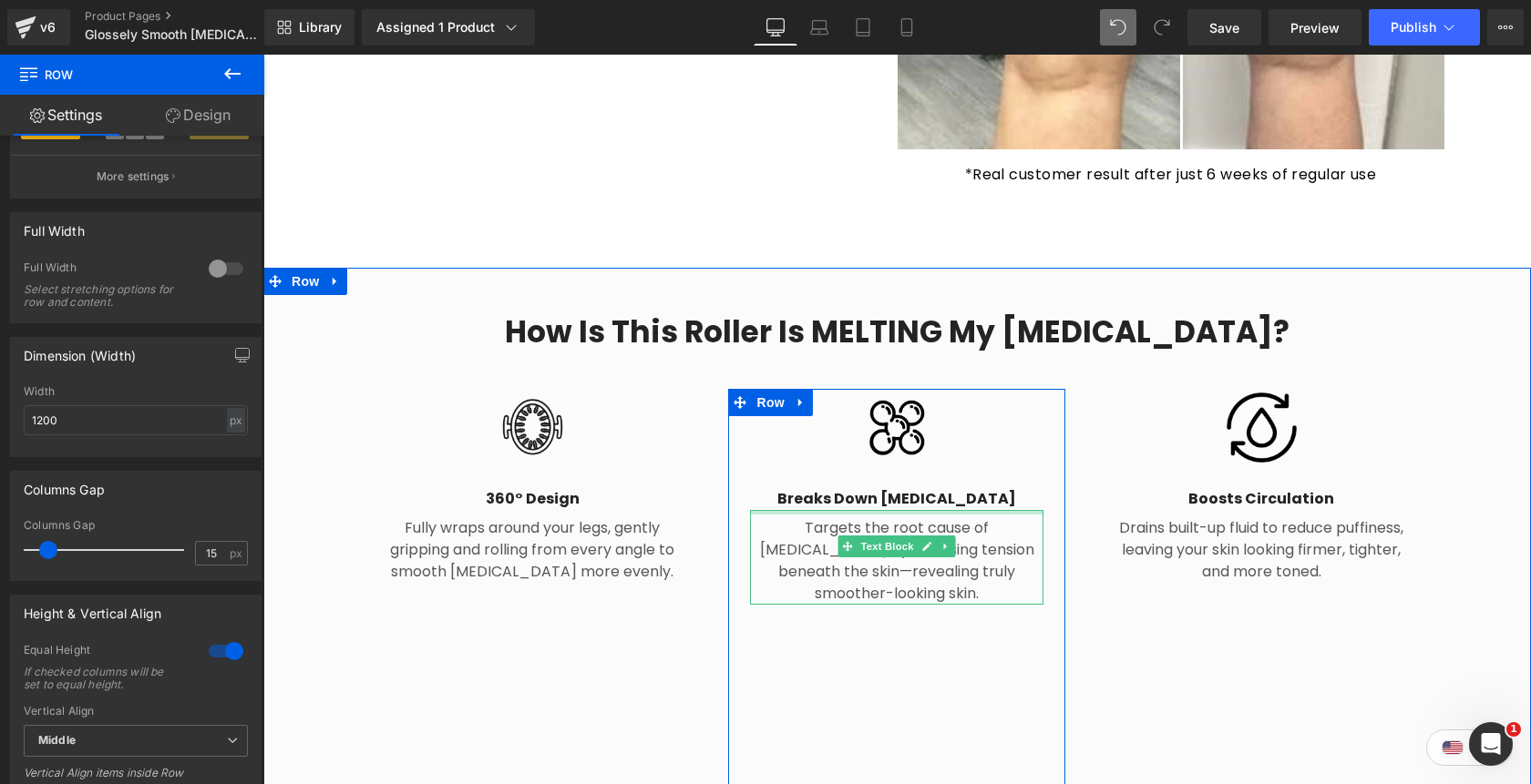
scroll to position [1906, 0]
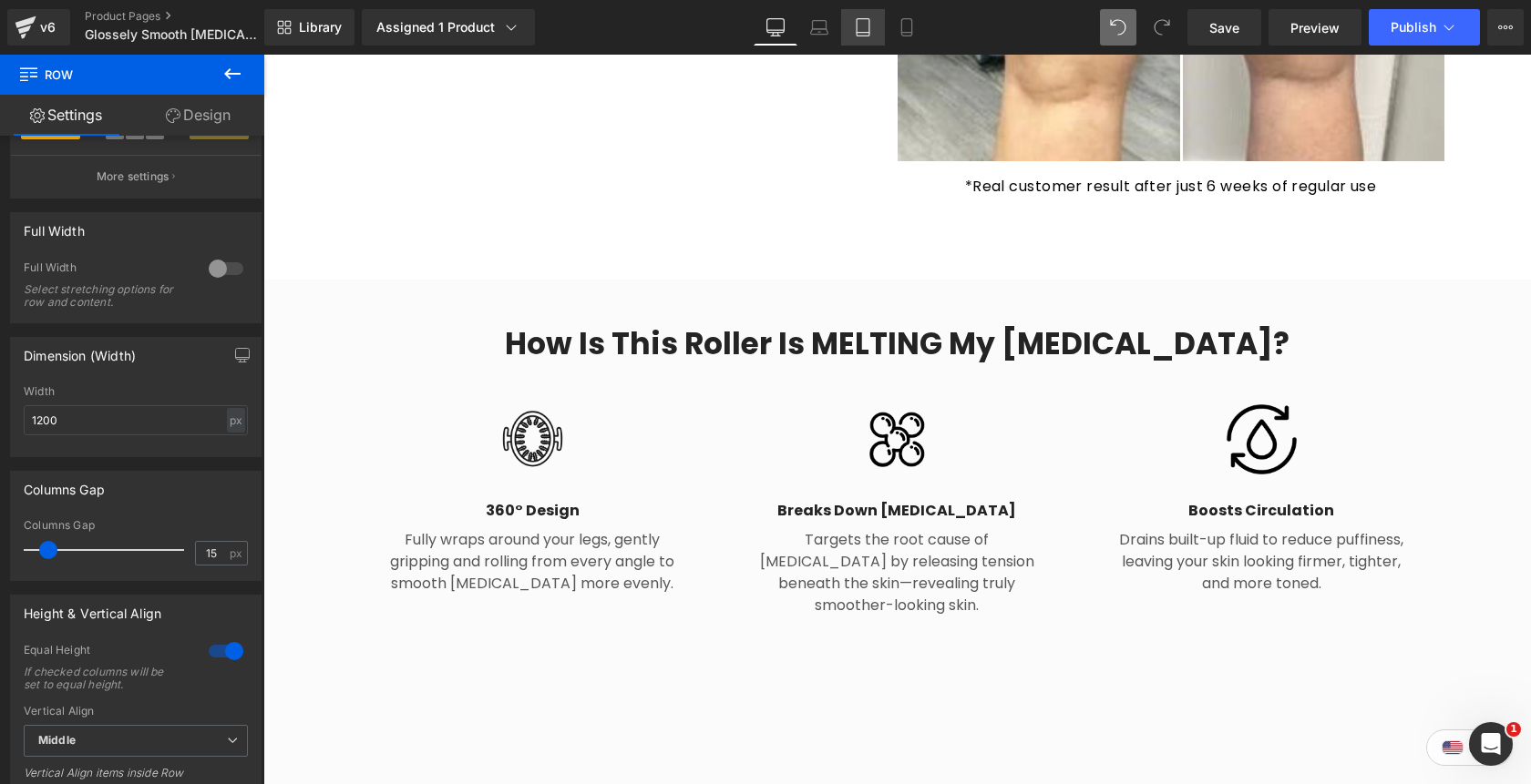
click at [867, 29] on icon at bounding box center [863, 28] width 19 height 19
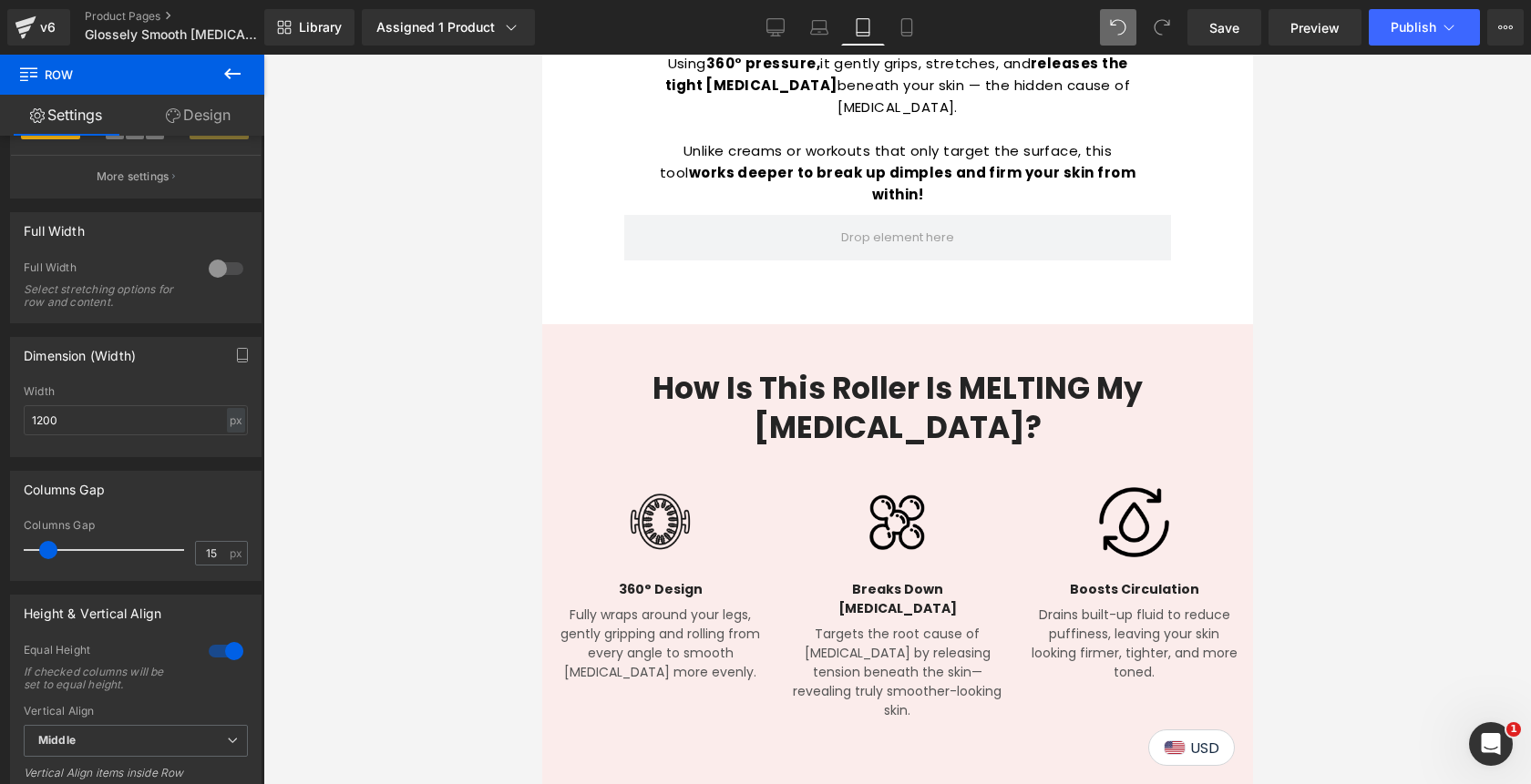
scroll to position [2408, 0]
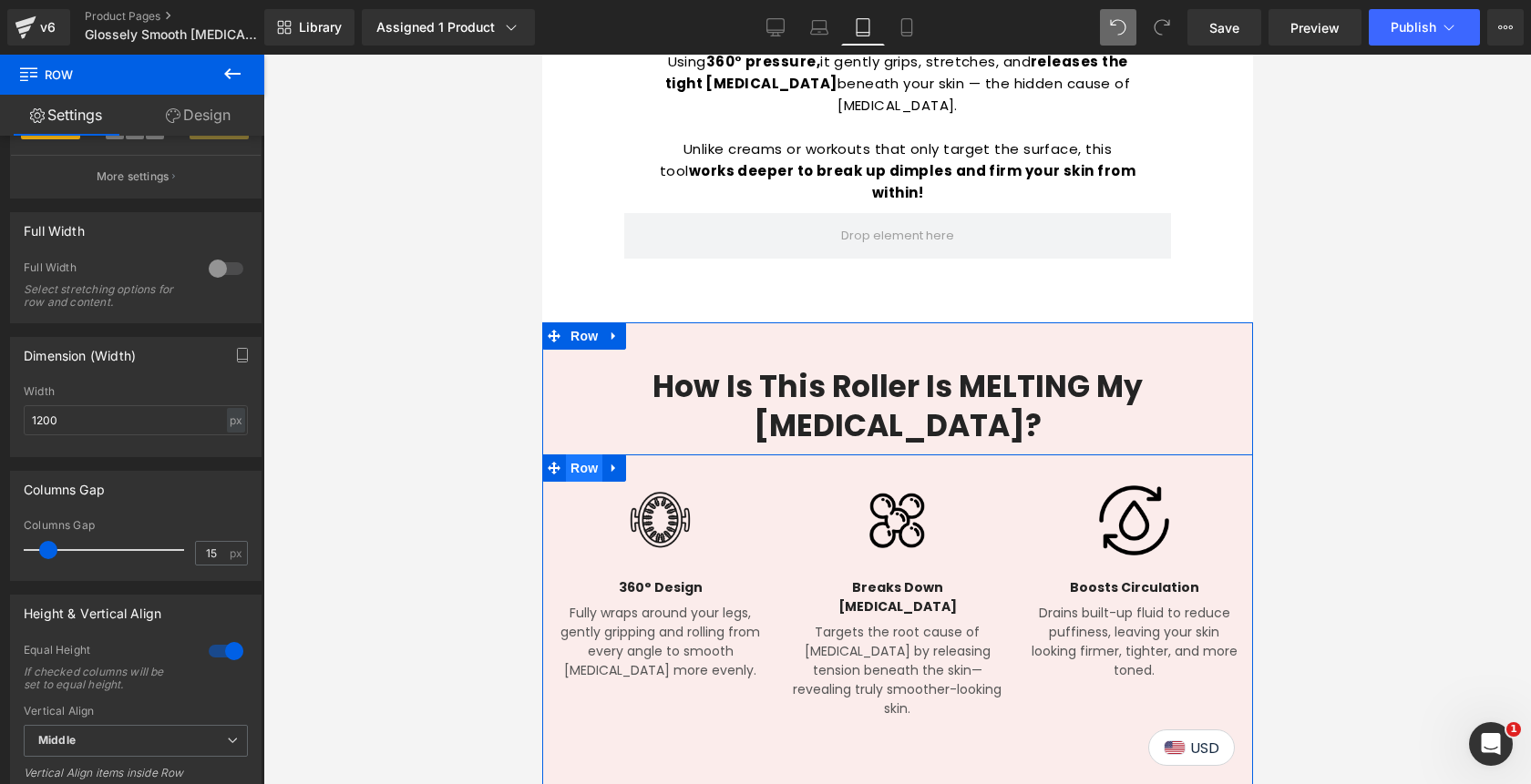
click at [592, 454] on span "Row" at bounding box center [582, 468] width 36 height 28
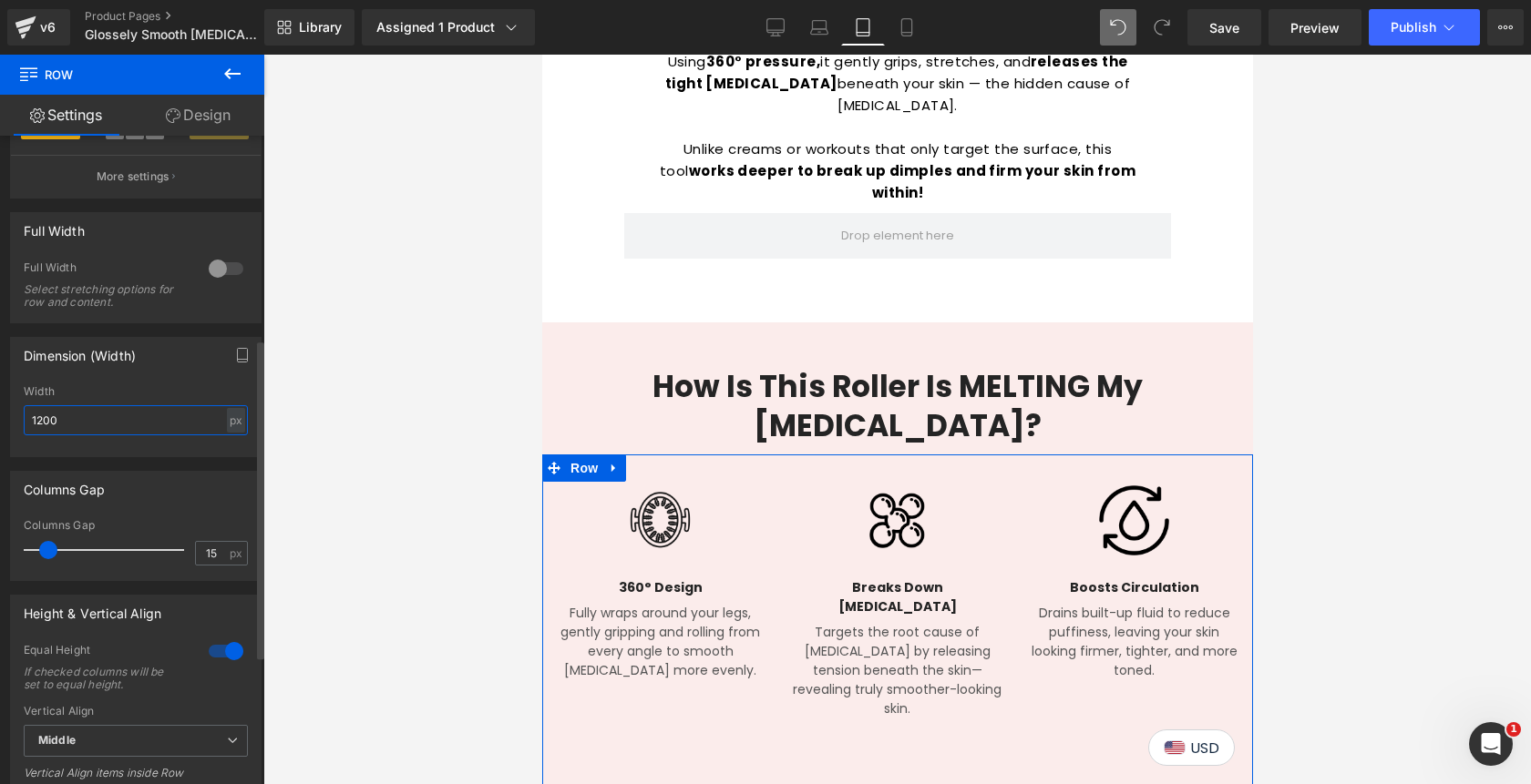
click at [82, 424] on input "1200" at bounding box center [136, 420] width 224 height 30
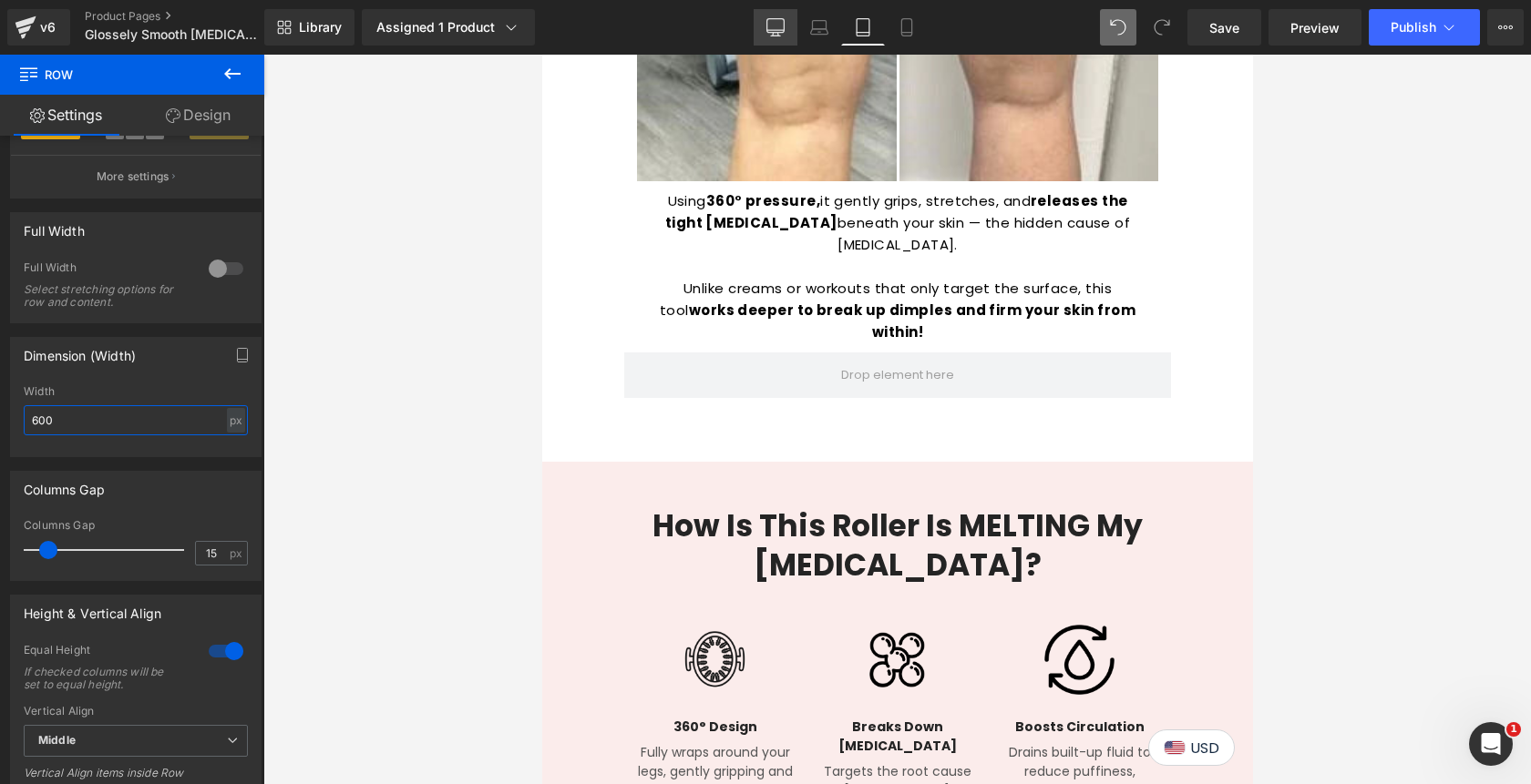
scroll to position [2281, 0]
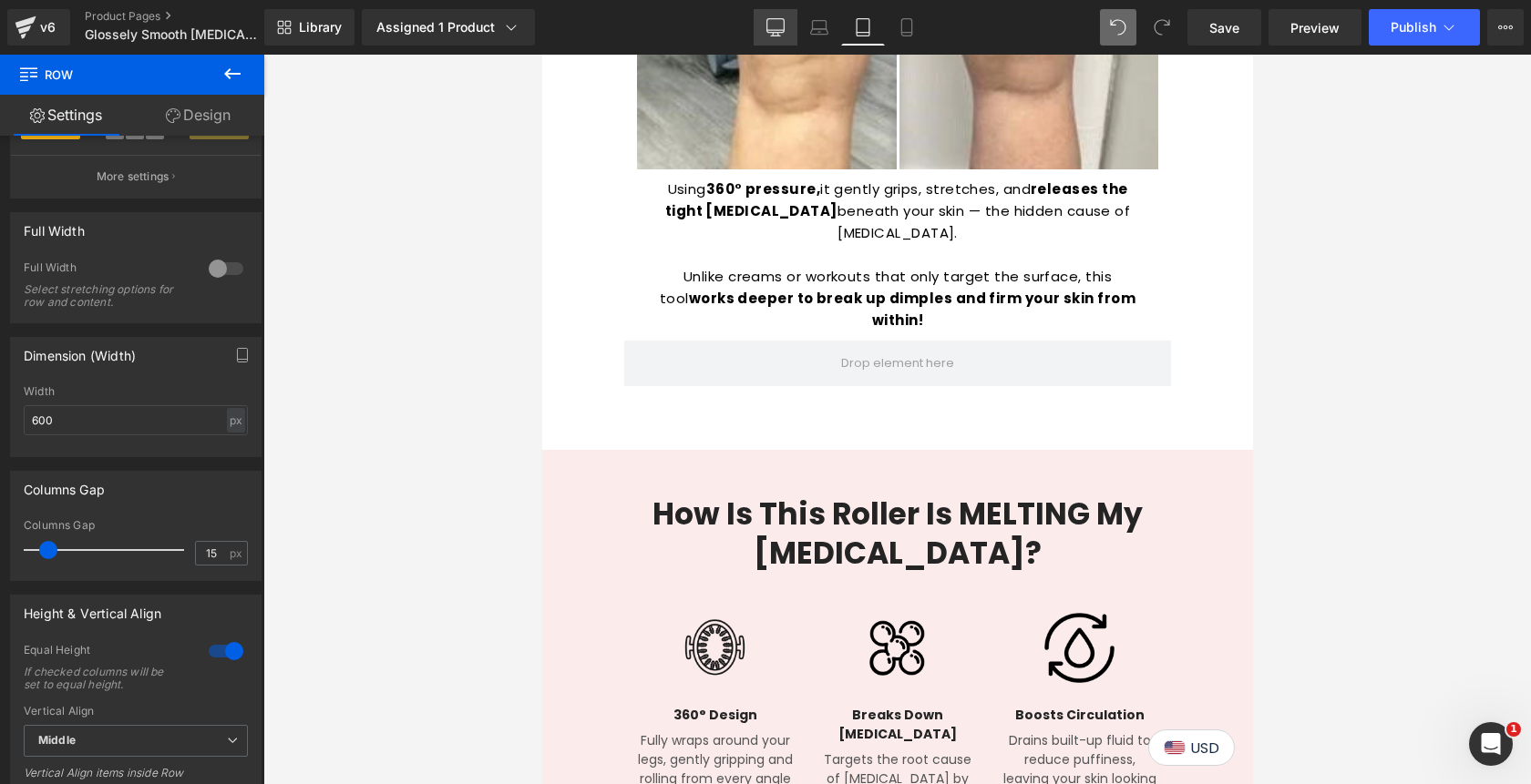
click at [782, 11] on link "Desktop" at bounding box center [775, 27] width 43 height 36
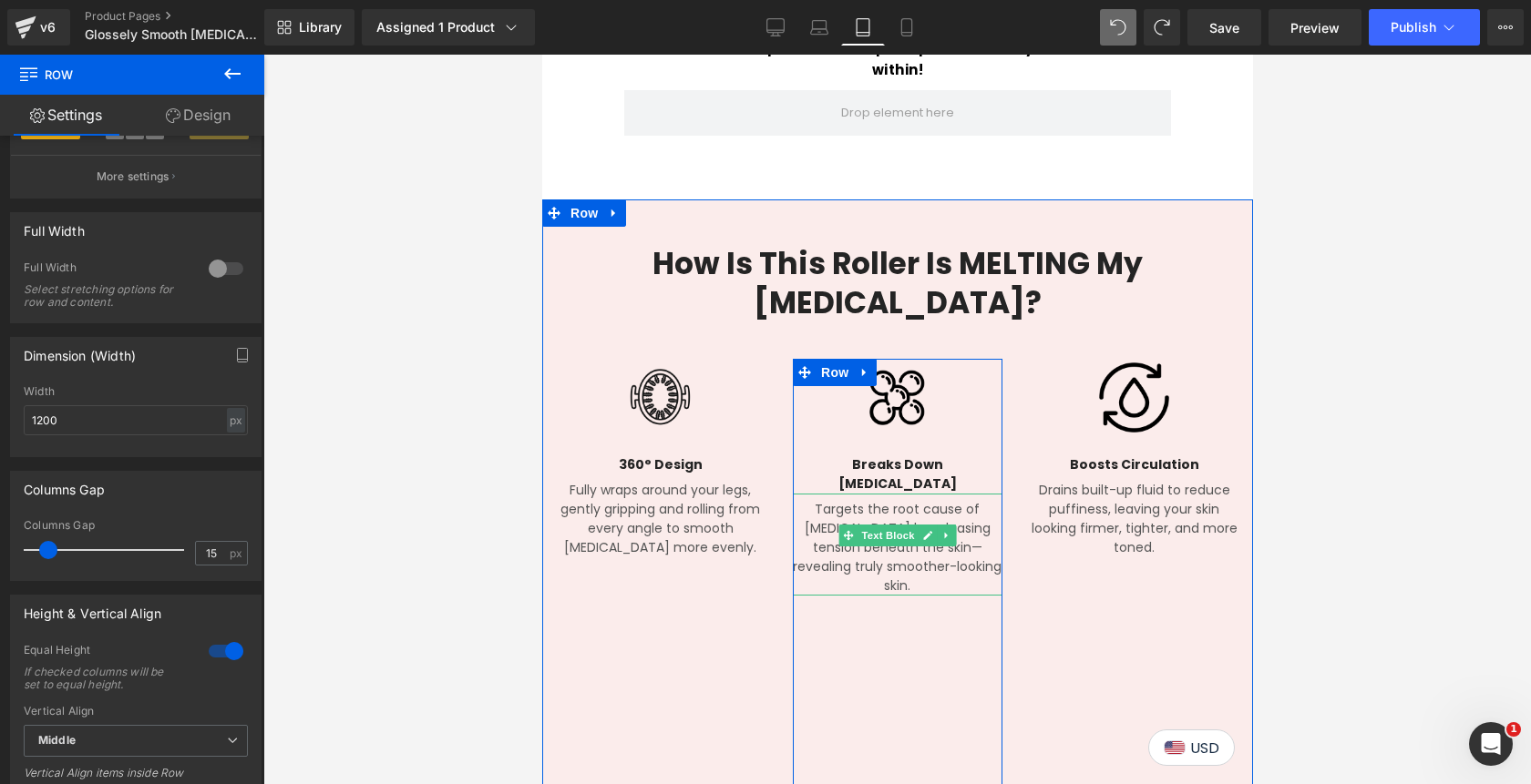
scroll to position [2551, 0]
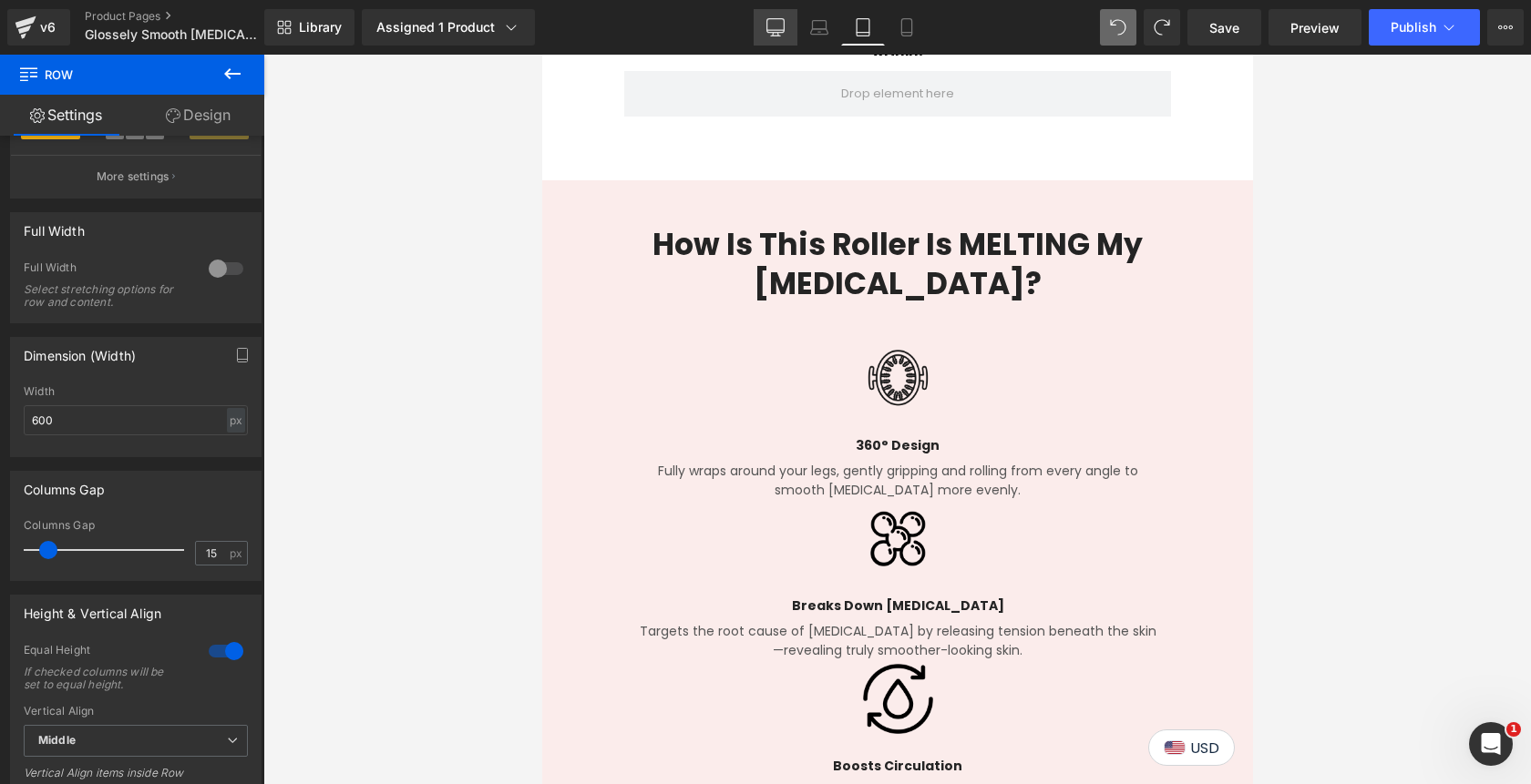
click at [773, 23] on icon at bounding box center [775, 28] width 19 height 19
type input "1200"
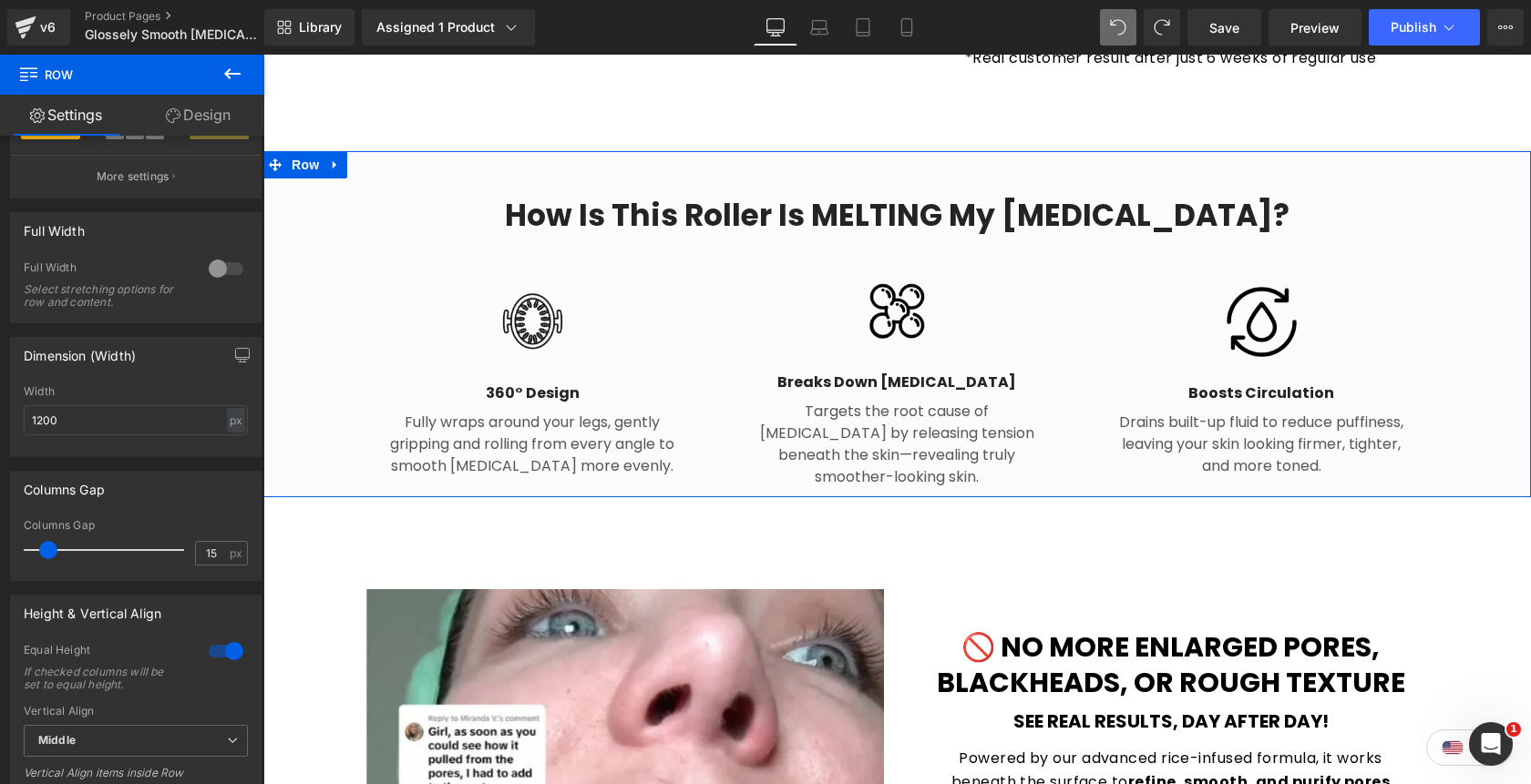
scroll to position [1938, 0]
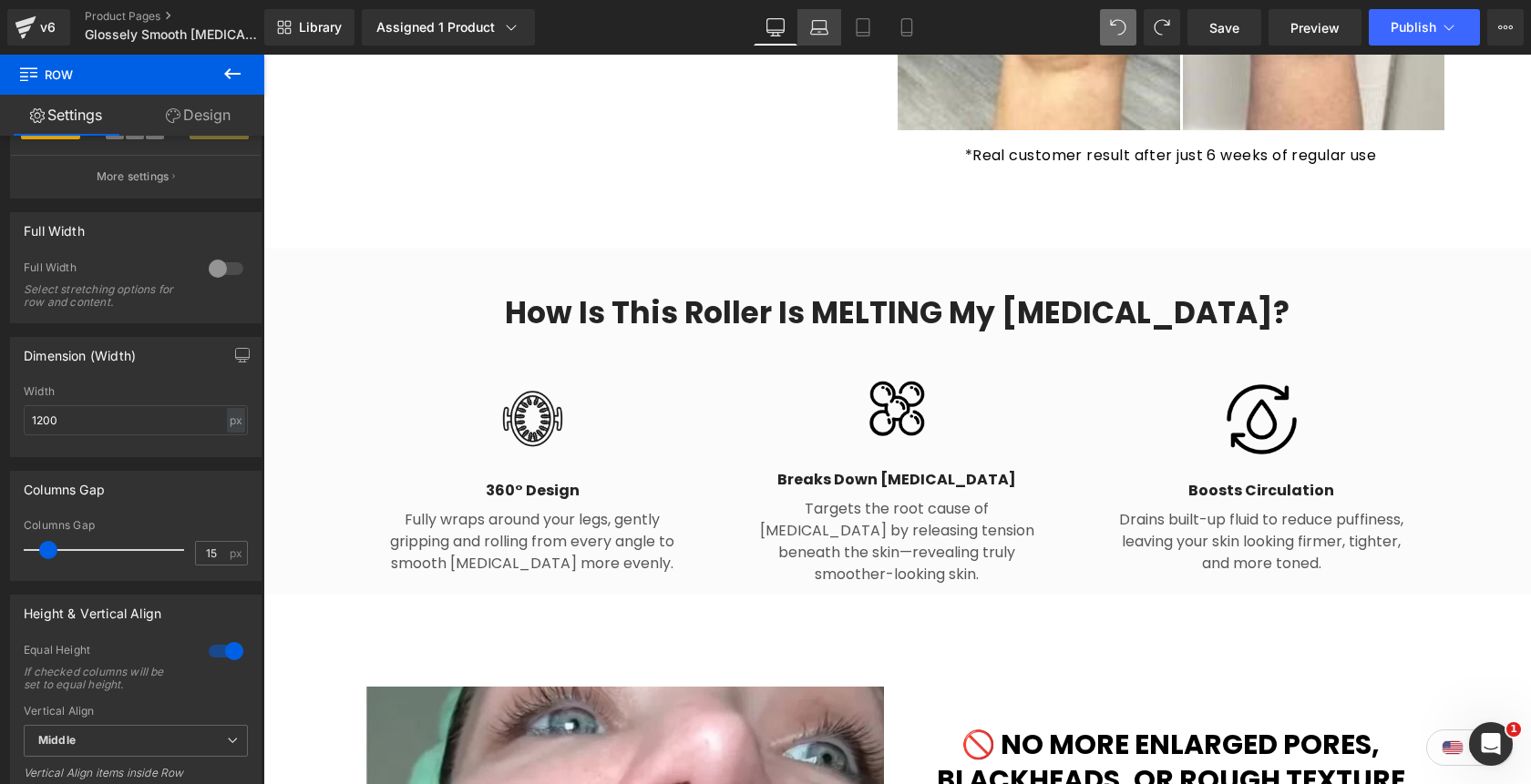
click at [825, 26] on icon at bounding box center [819, 28] width 19 height 19
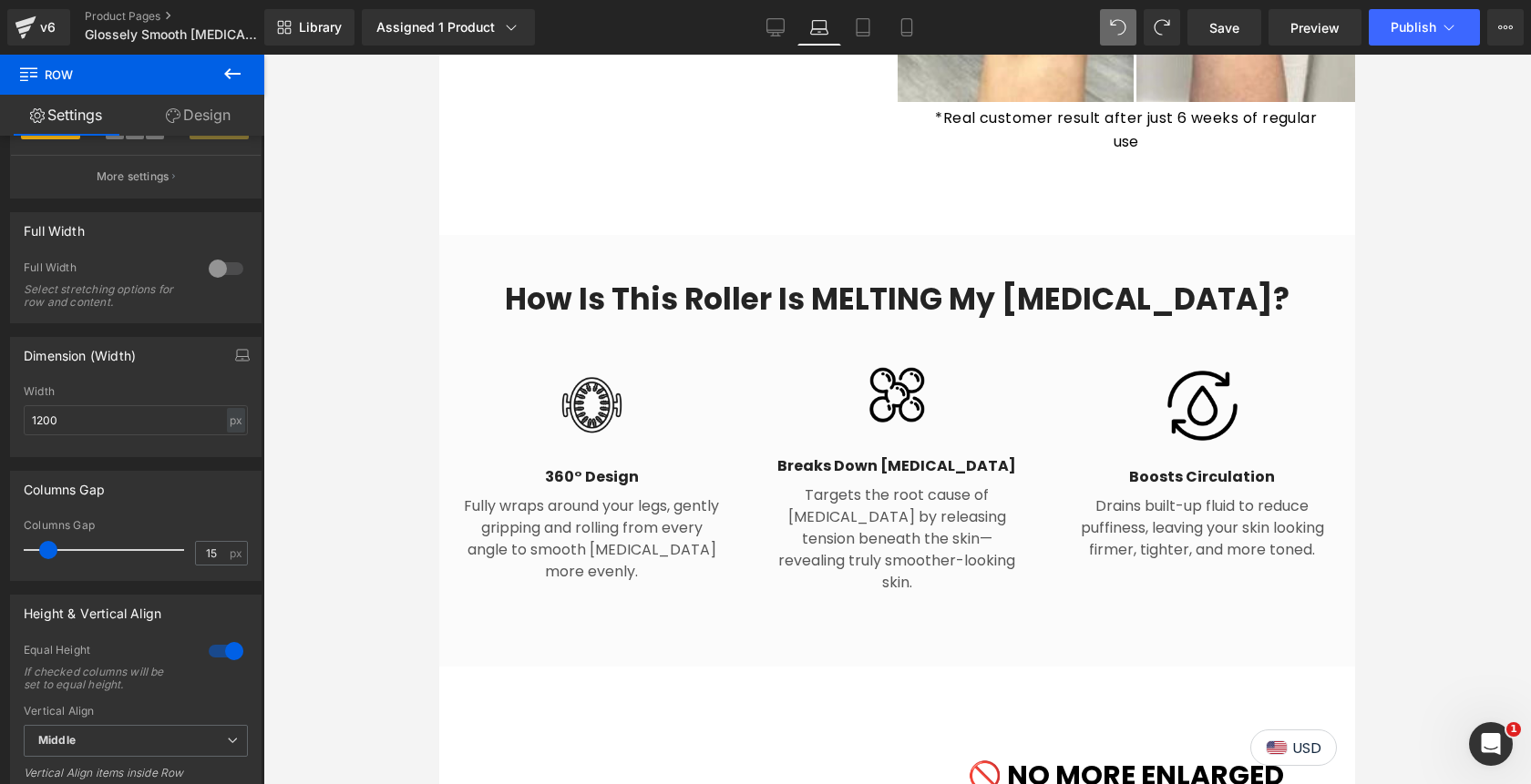
scroll to position [1904, 0]
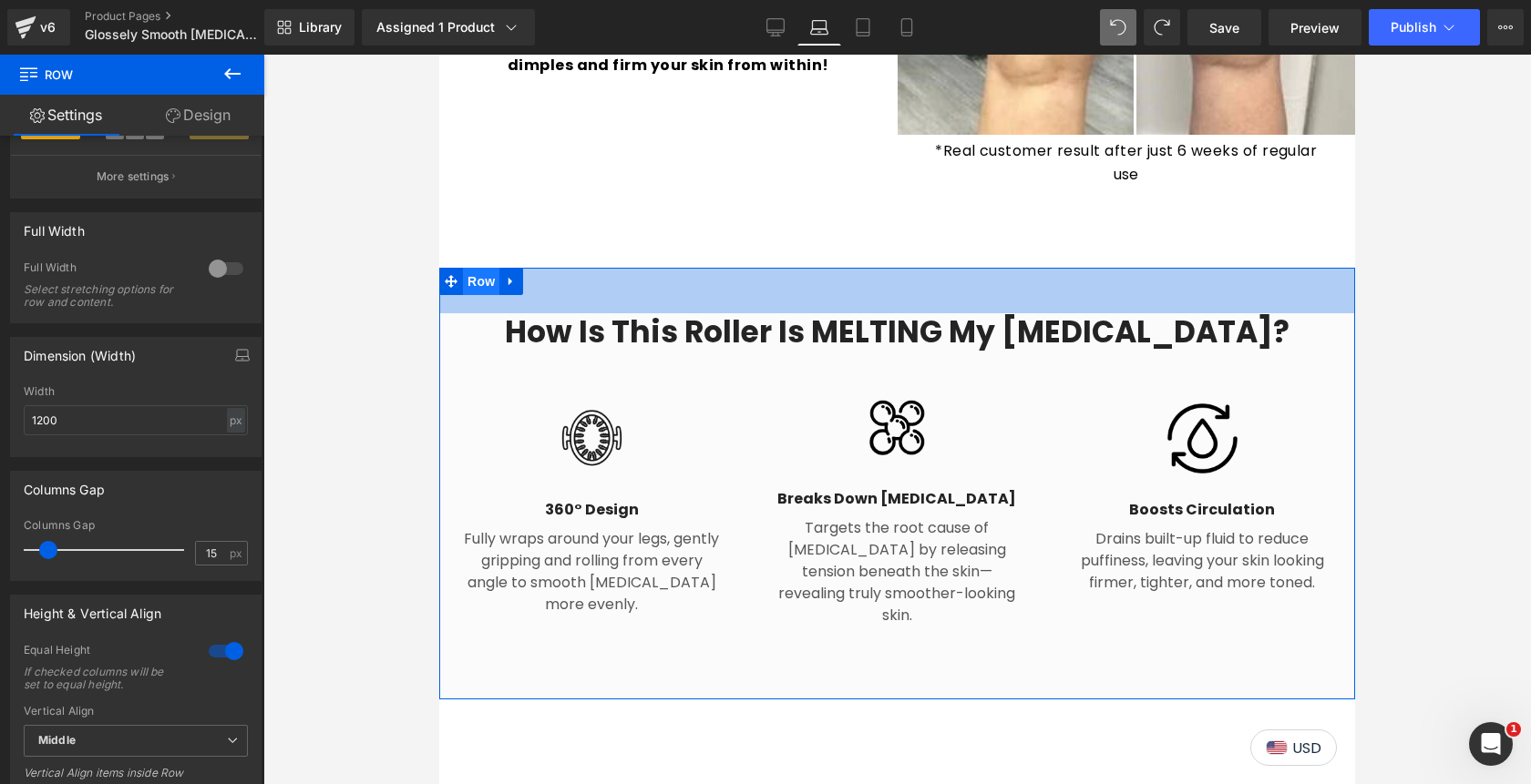
click at [483, 268] on span "Row" at bounding box center [480, 281] width 36 height 28
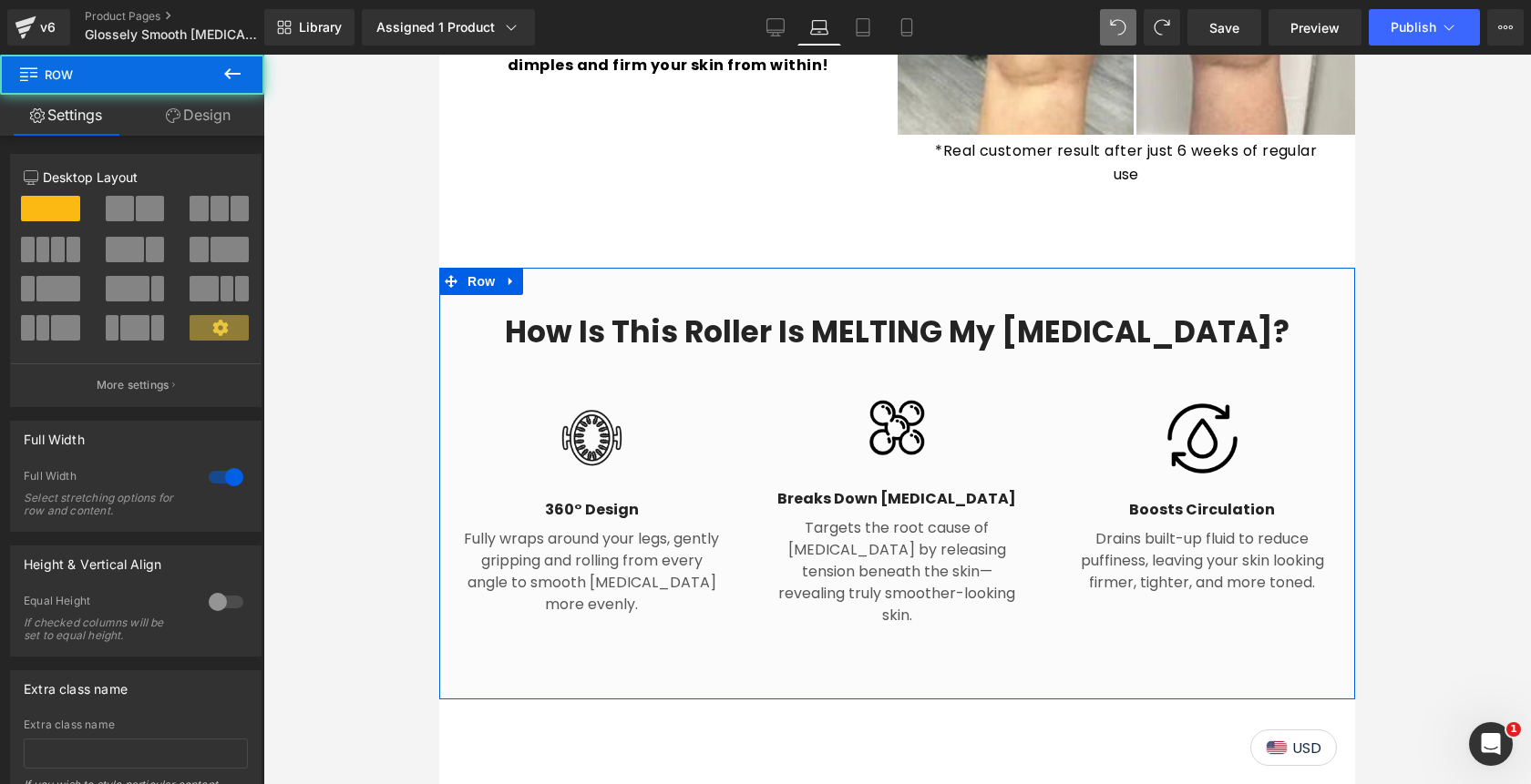
click at [226, 122] on link "Design" at bounding box center [198, 115] width 132 height 41
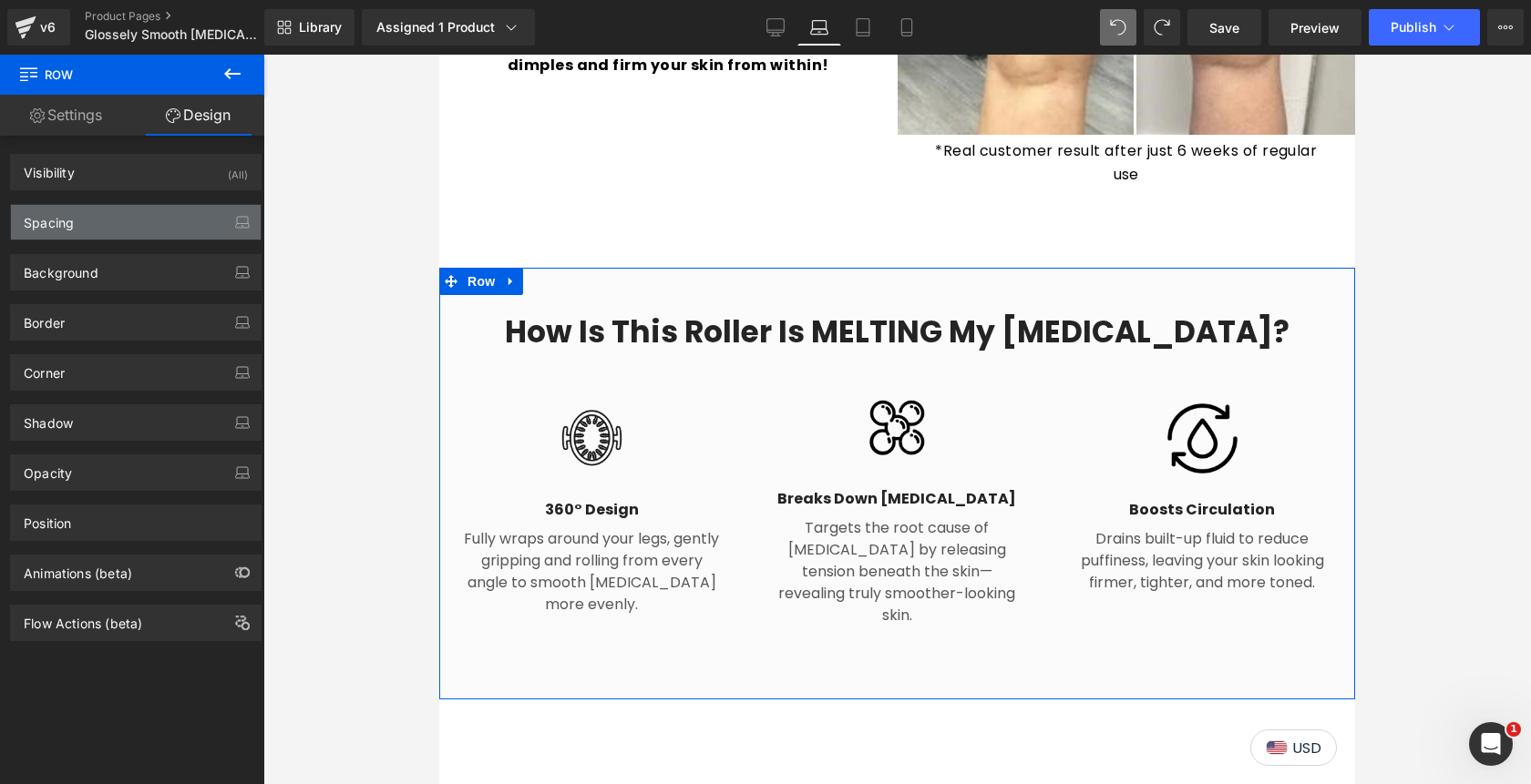
click at [167, 218] on div "Spacing" at bounding box center [136, 221] width 250 height 34
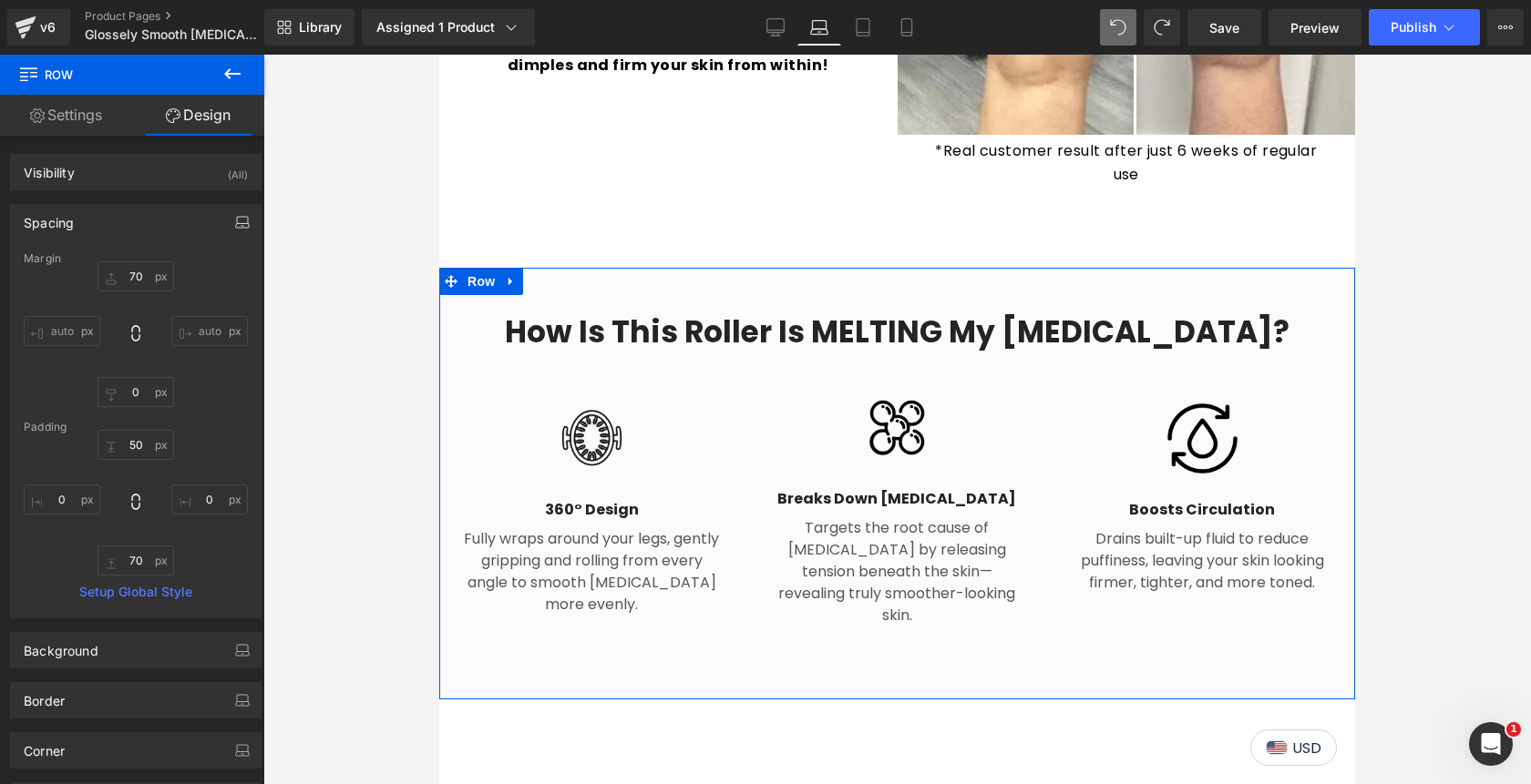
click at [235, 228] on icon "button" at bounding box center [242, 222] width 15 height 15
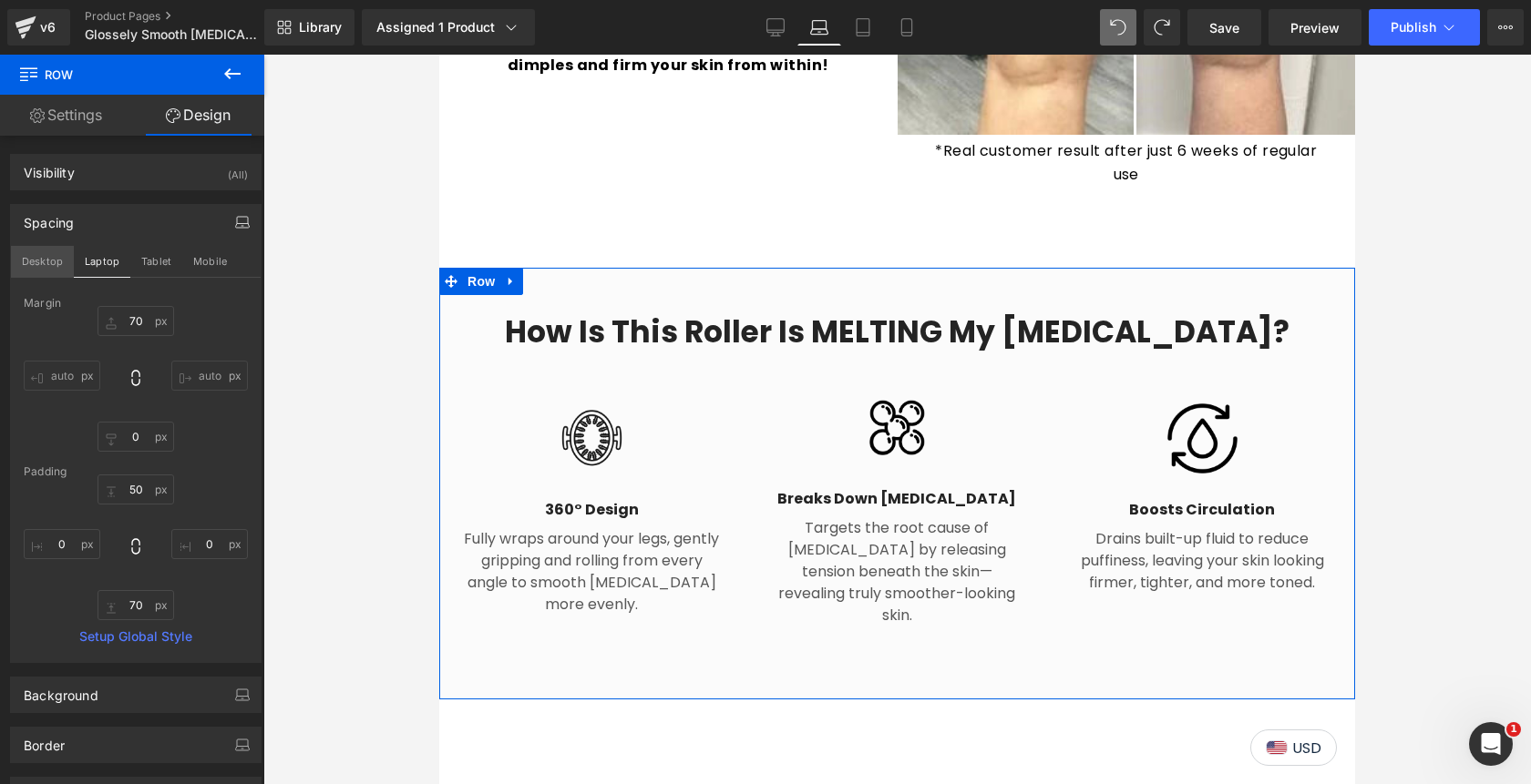
click at [49, 266] on button "Desktop" at bounding box center [42, 261] width 63 height 30
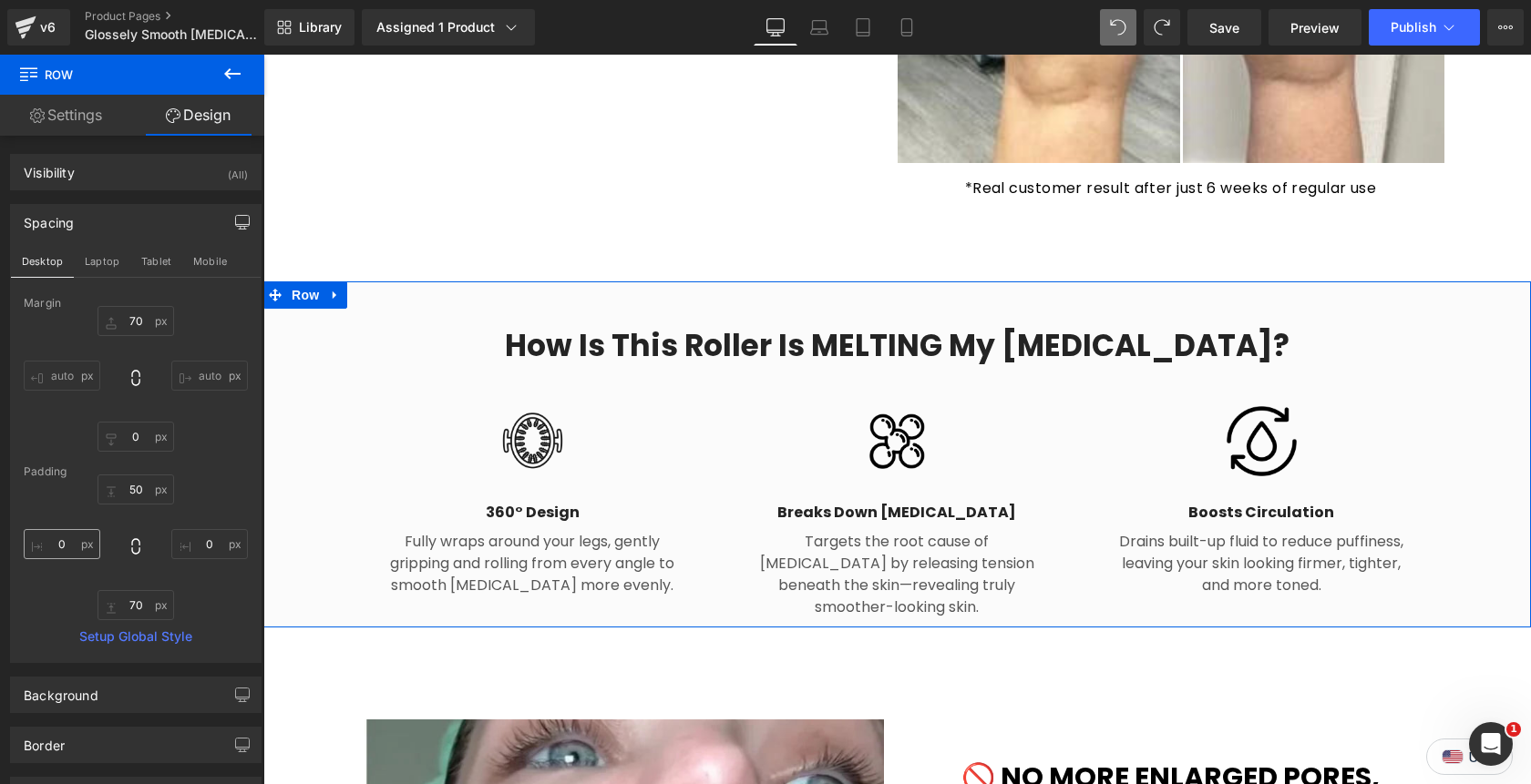
type input "70"
type input "0"
type input "50"
type input "0"
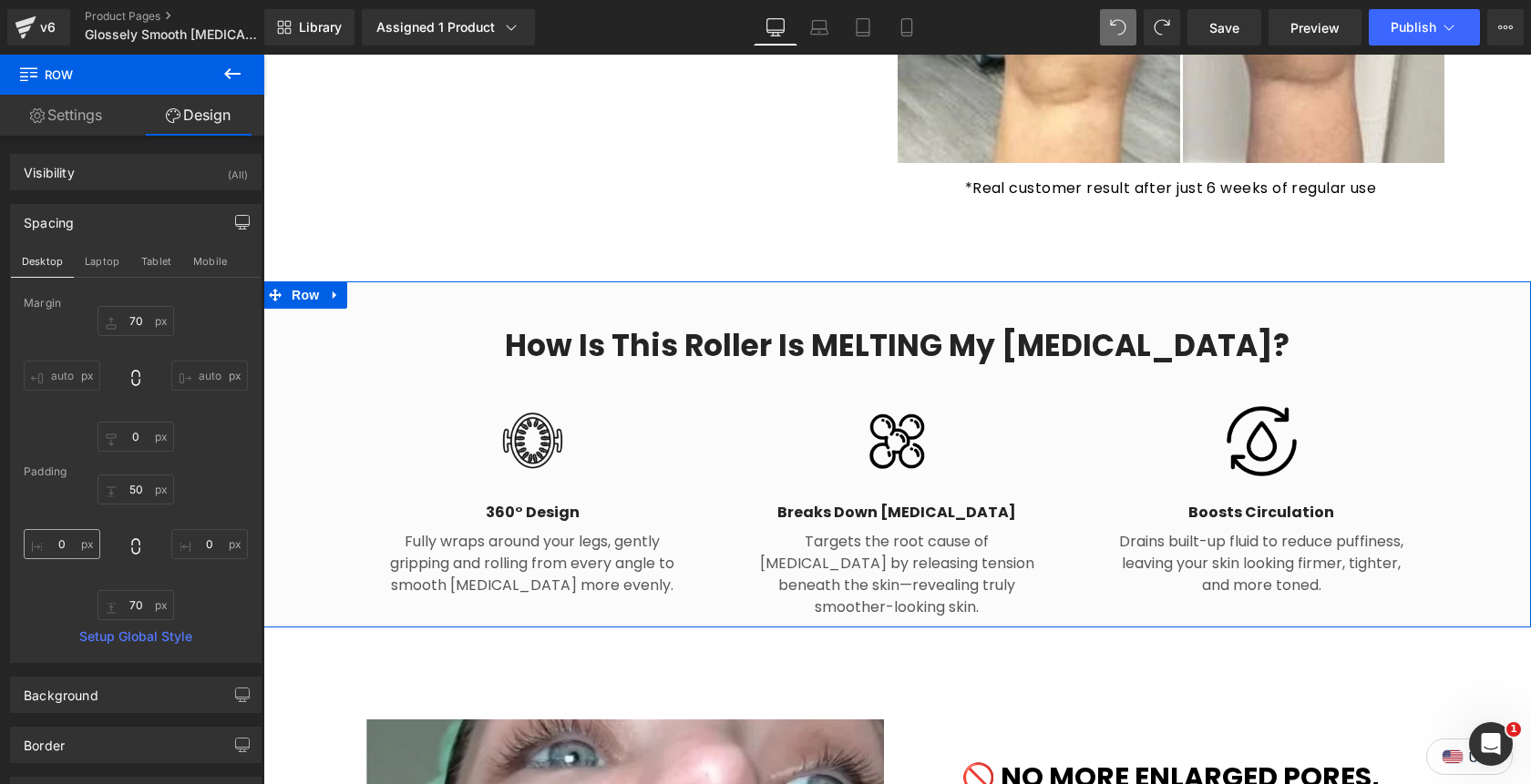
type input "0"
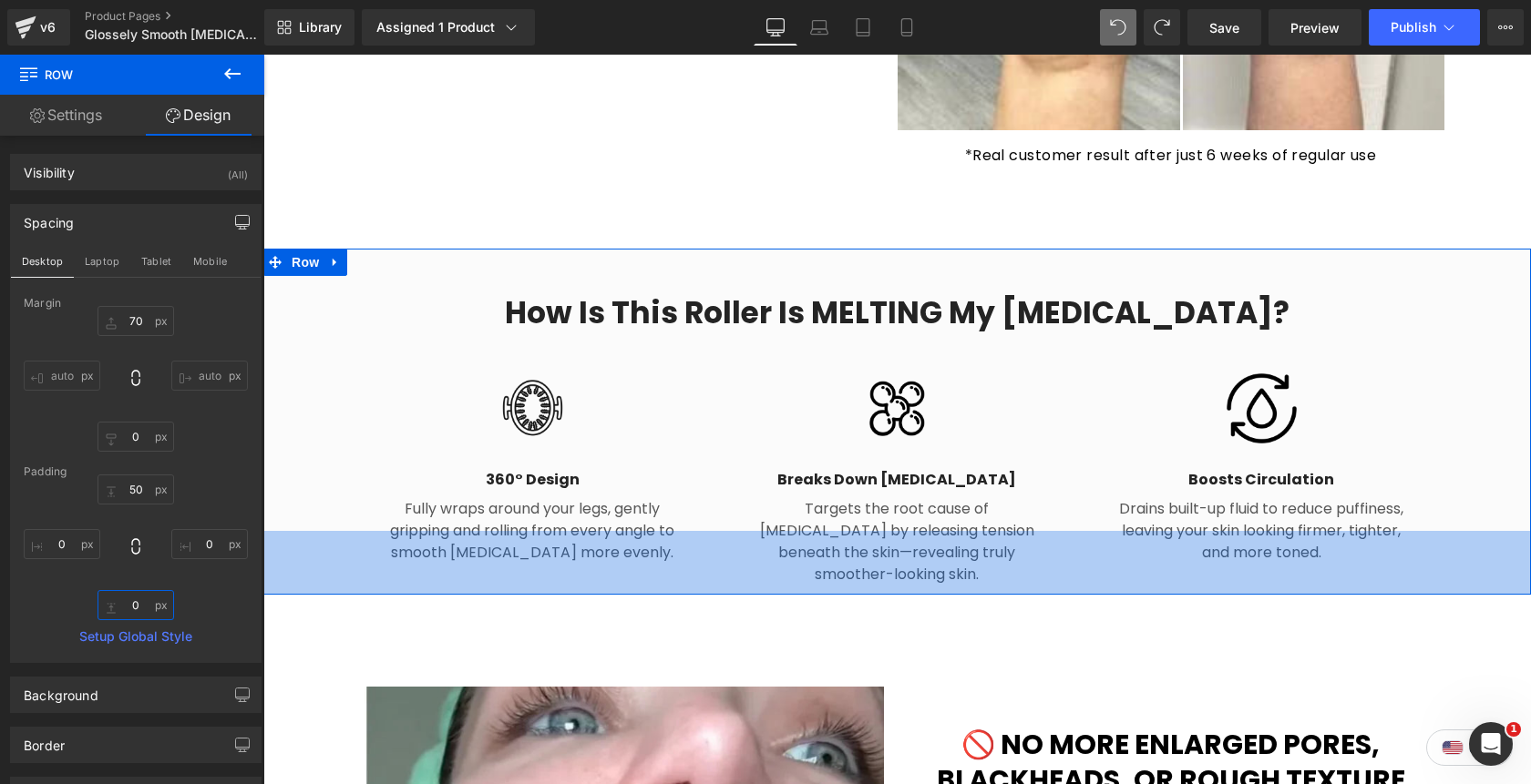
click at [129, 606] on input "0" at bounding box center [136, 605] width 77 height 30
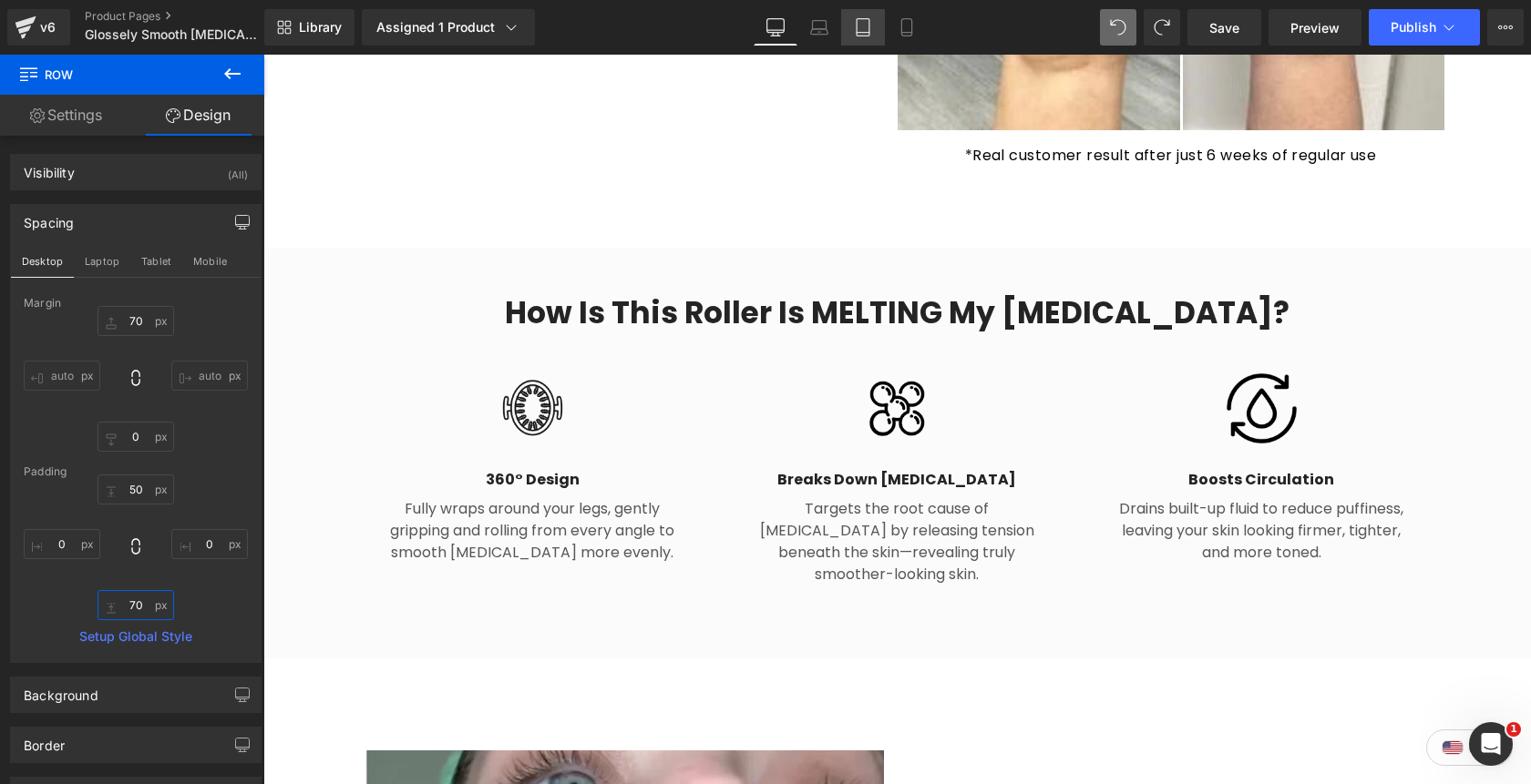
type input "70"
click at [868, 32] on icon at bounding box center [863, 28] width 19 height 19
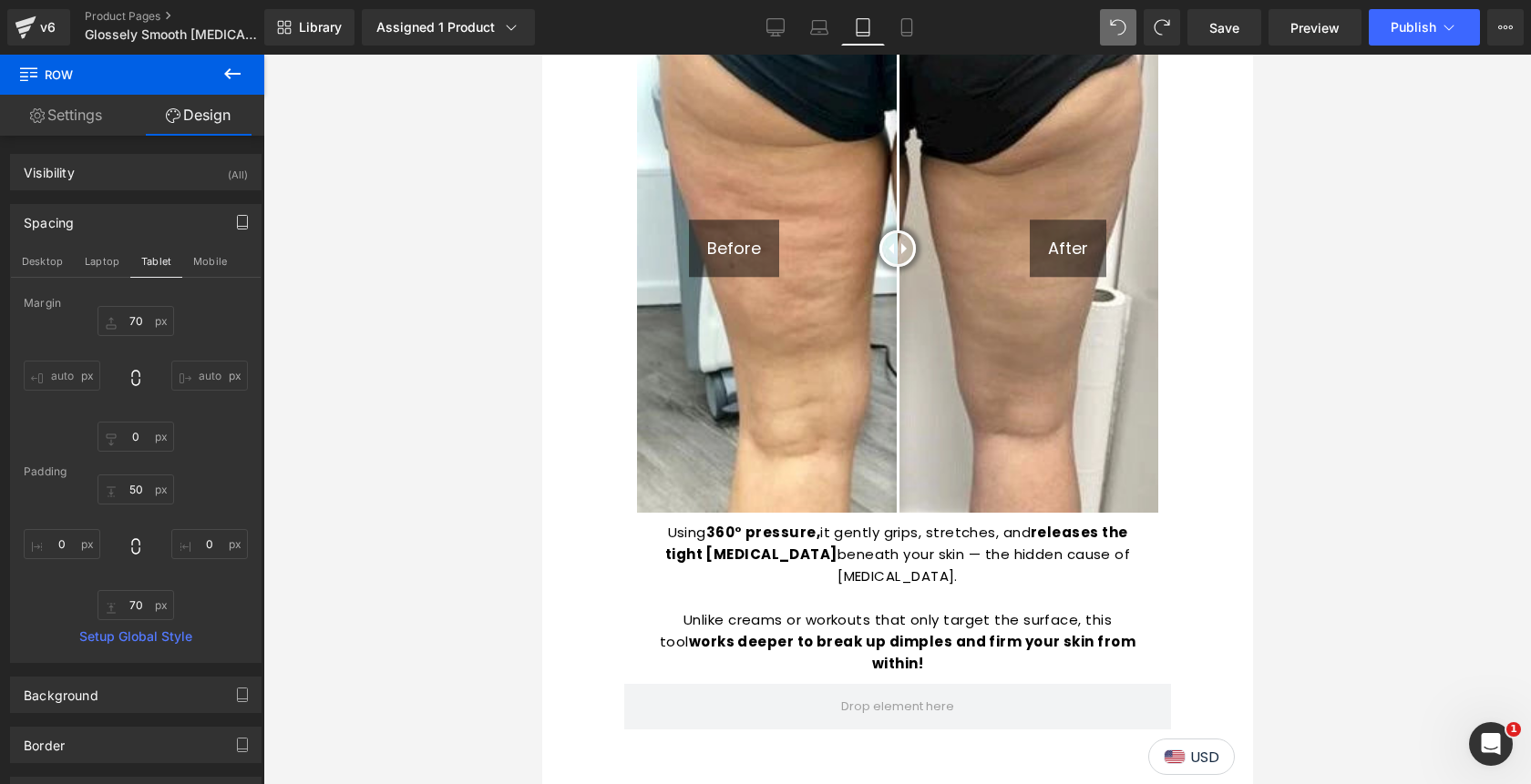
type input "70"
type input "0"
type input "50"
type input "0"
type input "70"
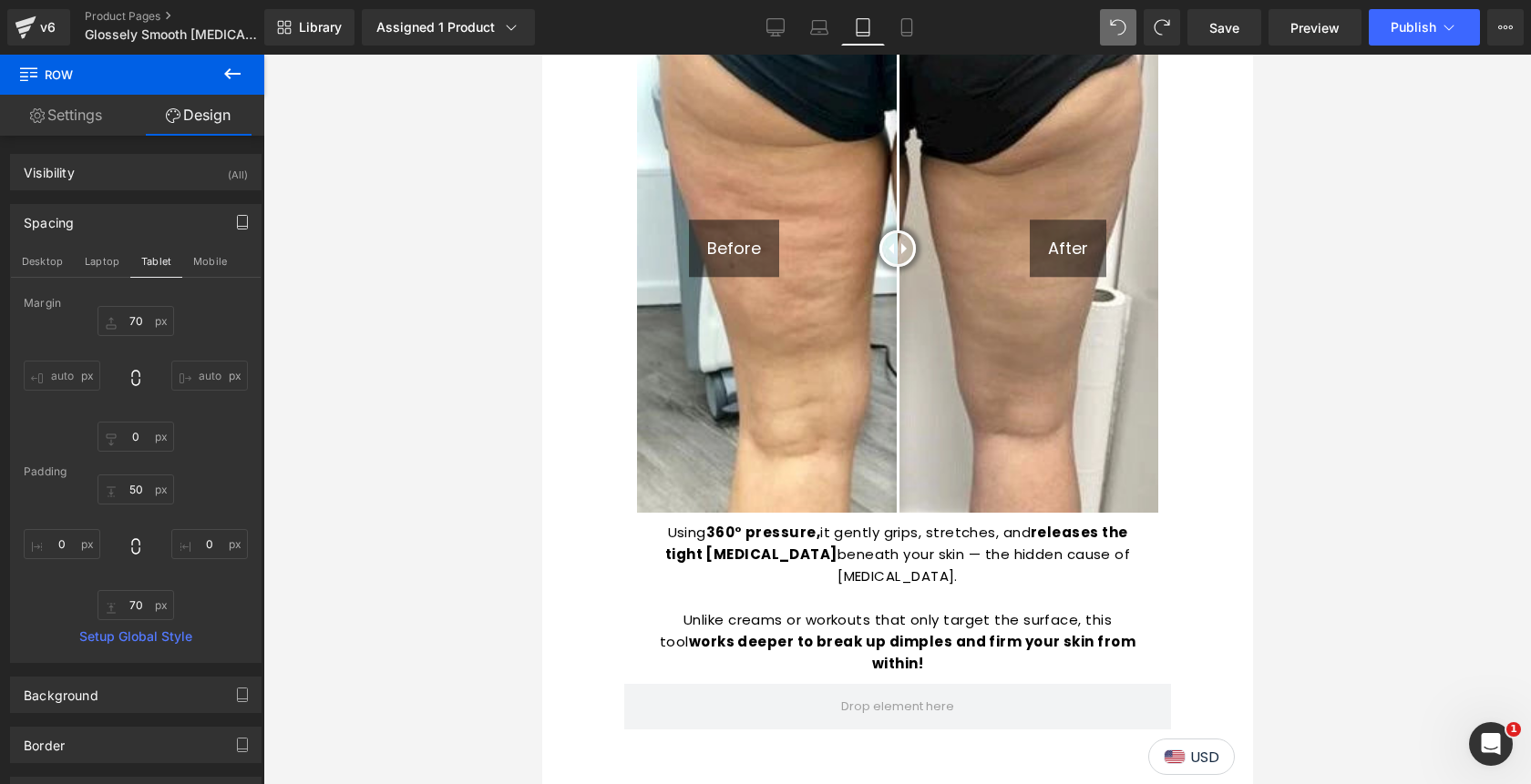
type input "0"
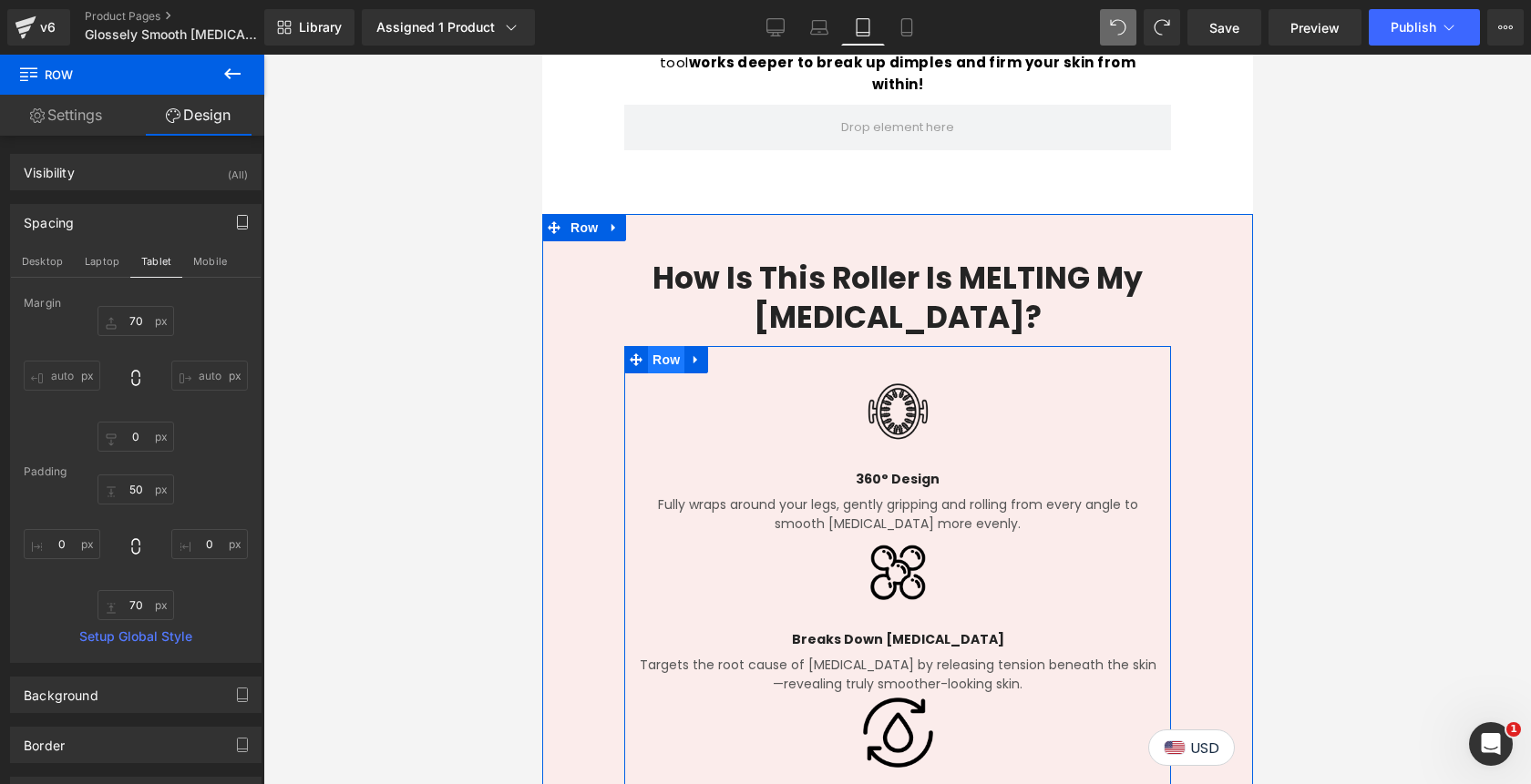
scroll to position [2418, 0]
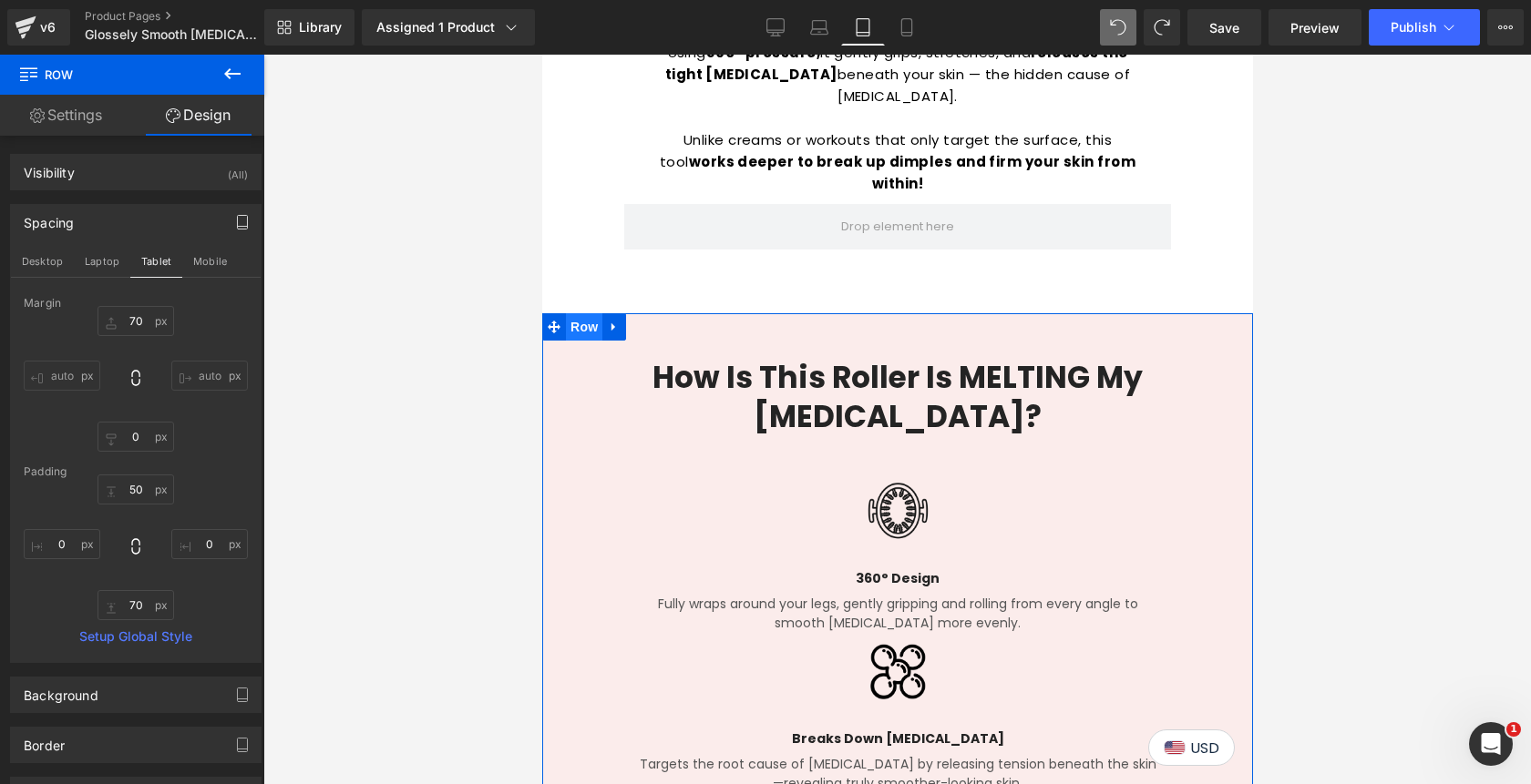
click at [588, 314] on span "Row" at bounding box center [582, 328] width 36 height 28
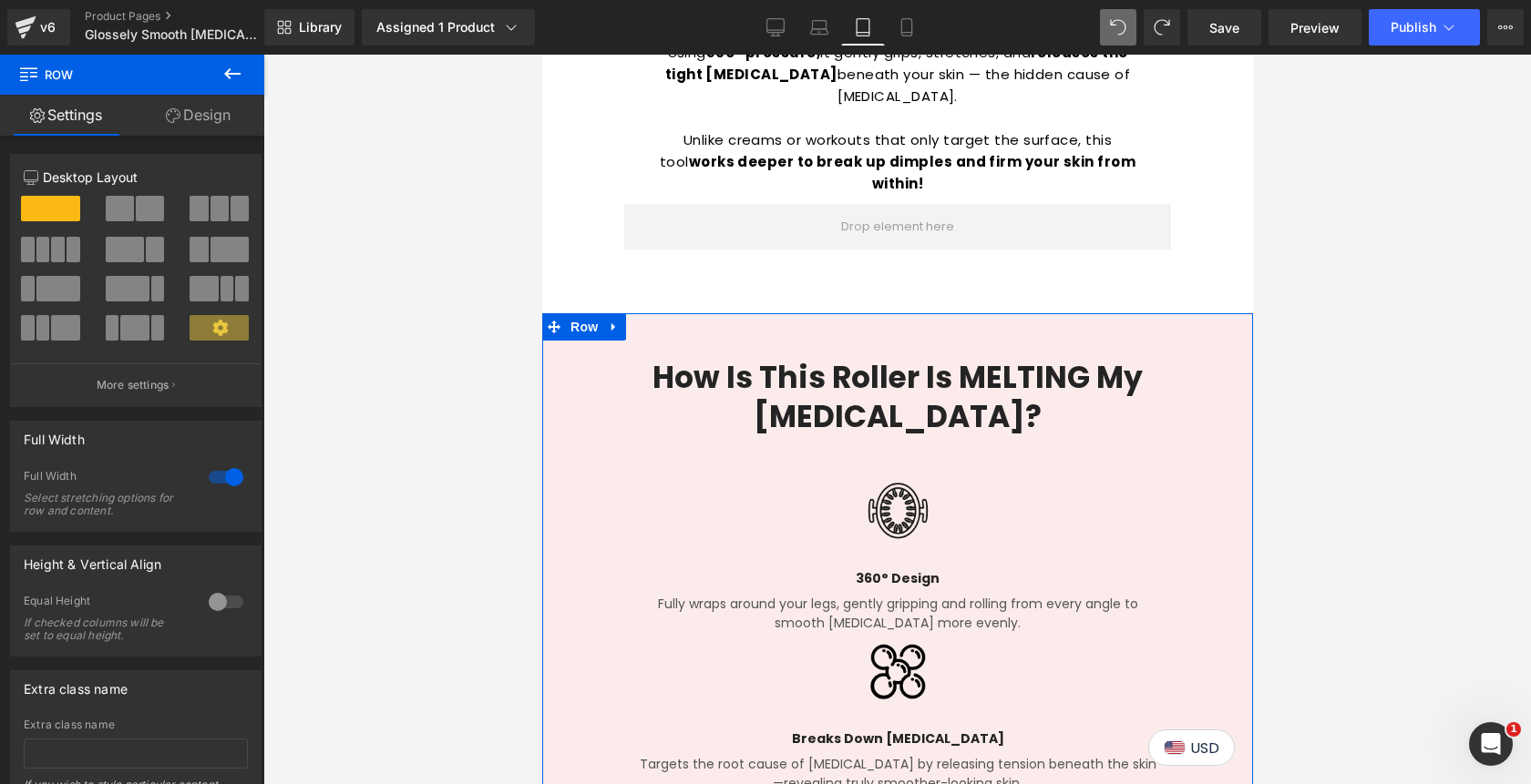
click at [199, 118] on link "Design" at bounding box center [198, 115] width 132 height 41
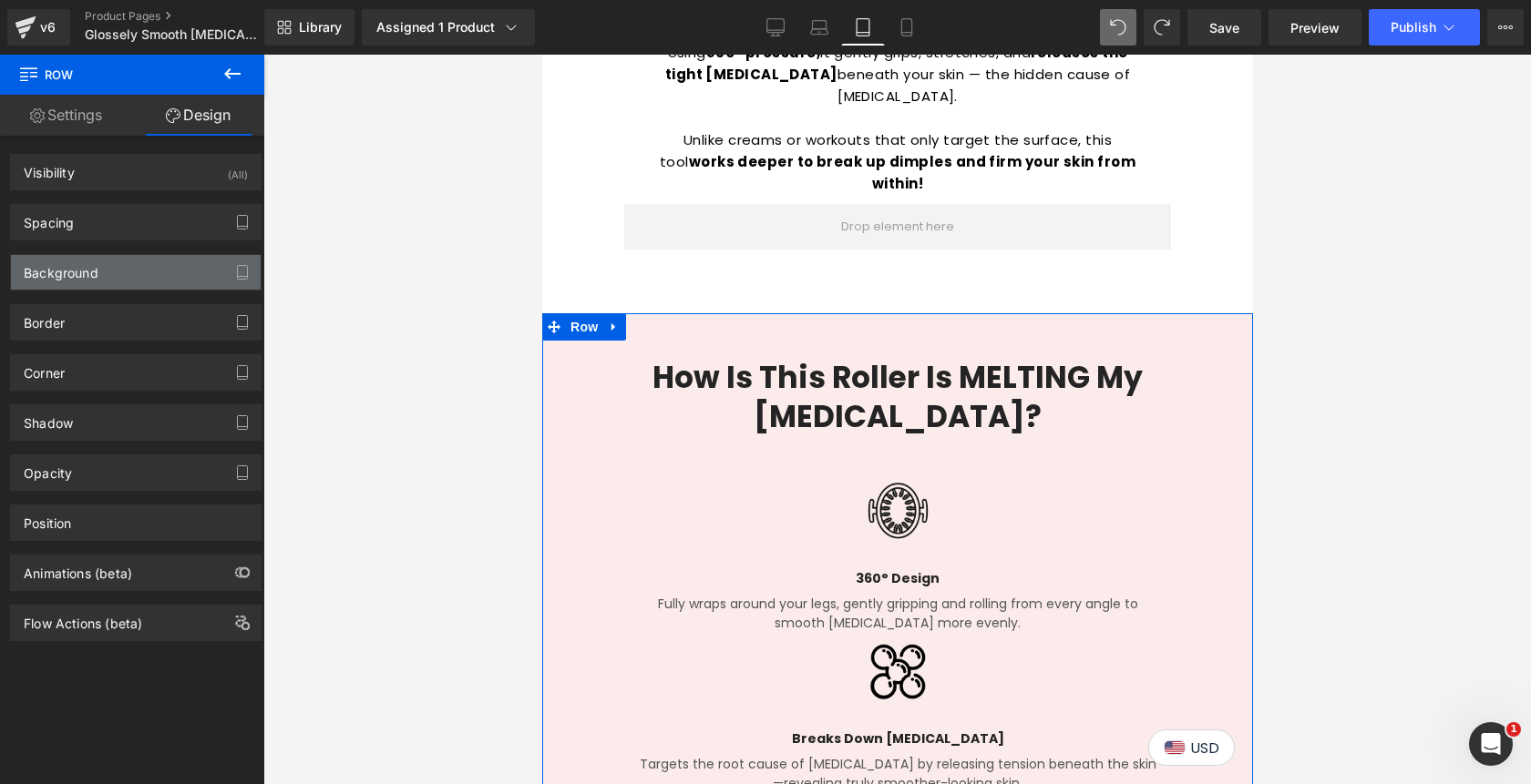
click at [117, 275] on div "Background" at bounding box center [136, 271] width 250 height 34
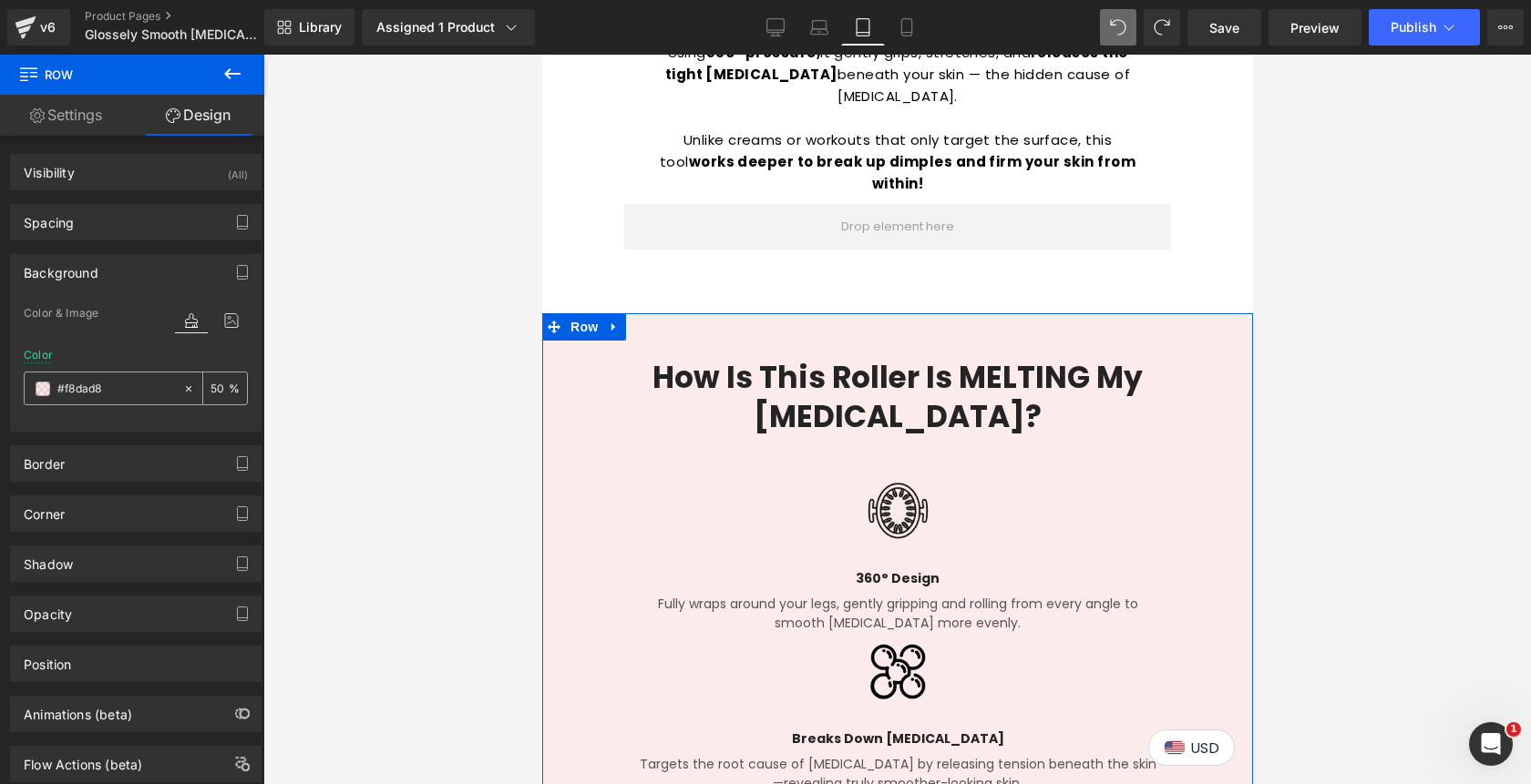
click at [117, 390] on input "#f8dad8" at bounding box center [115, 389] width 117 height 20
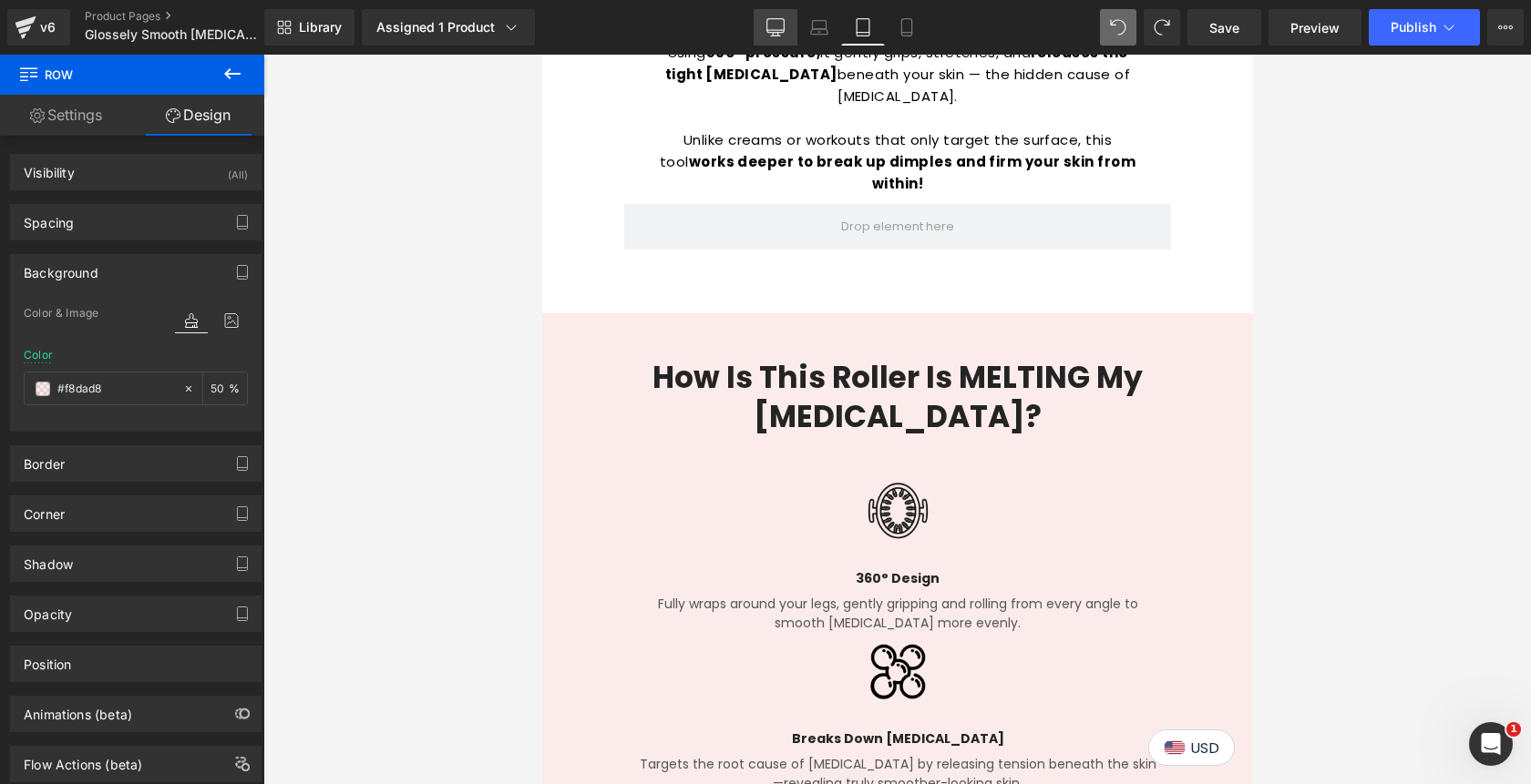
click at [781, 30] on icon at bounding box center [775, 28] width 19 height 19
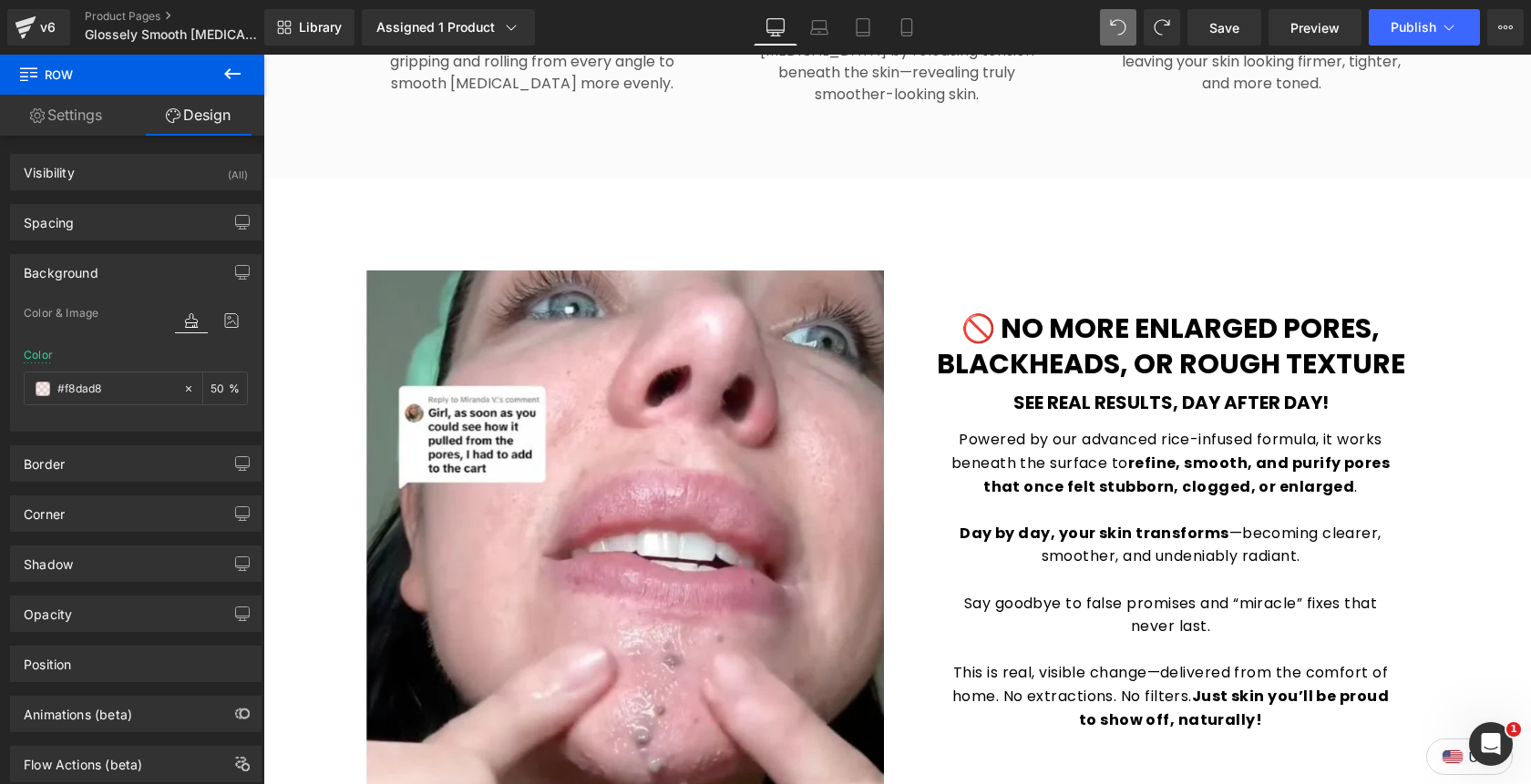
scroll to position [1973, 0]
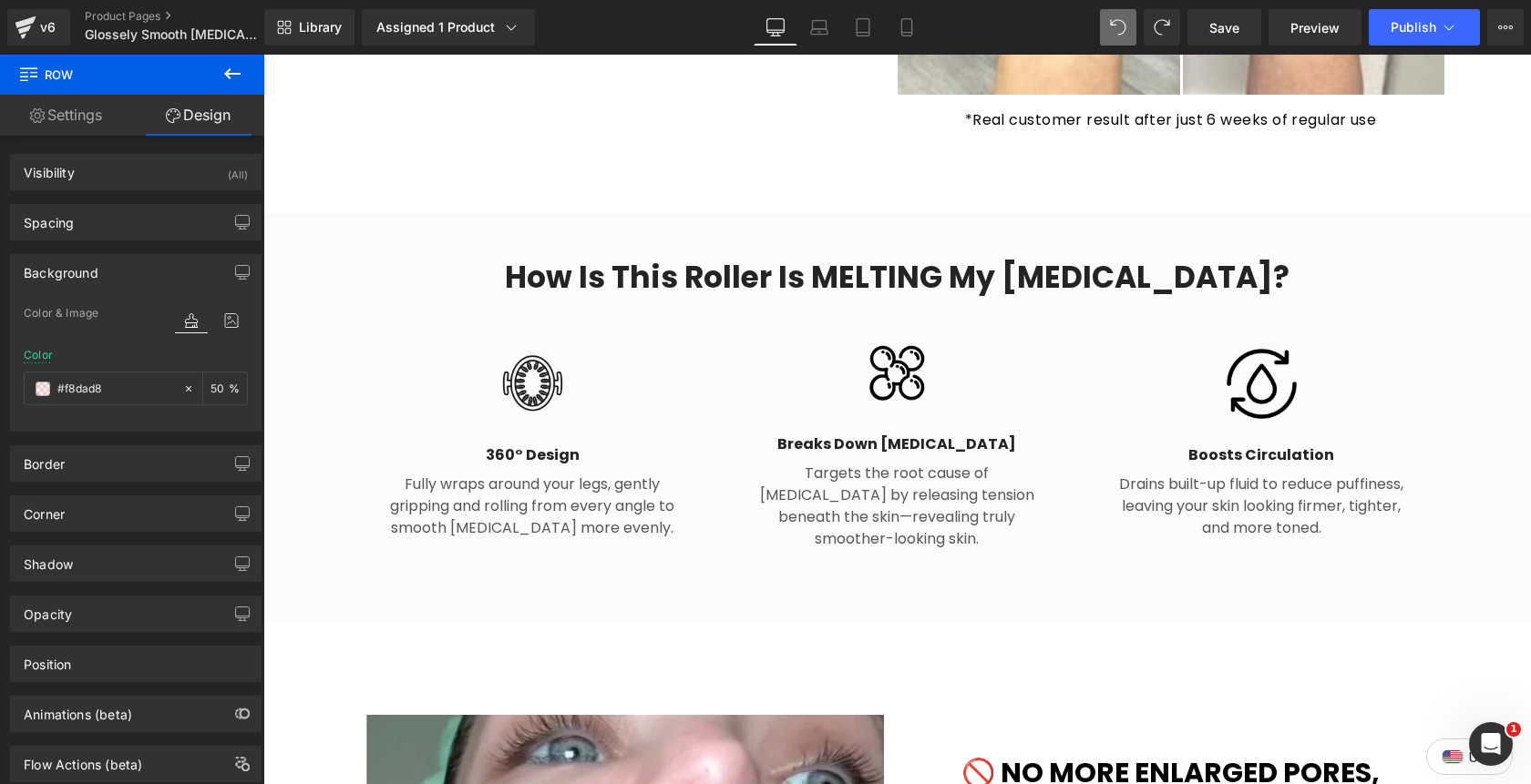
type input "#fbfbfb"
type input "100"
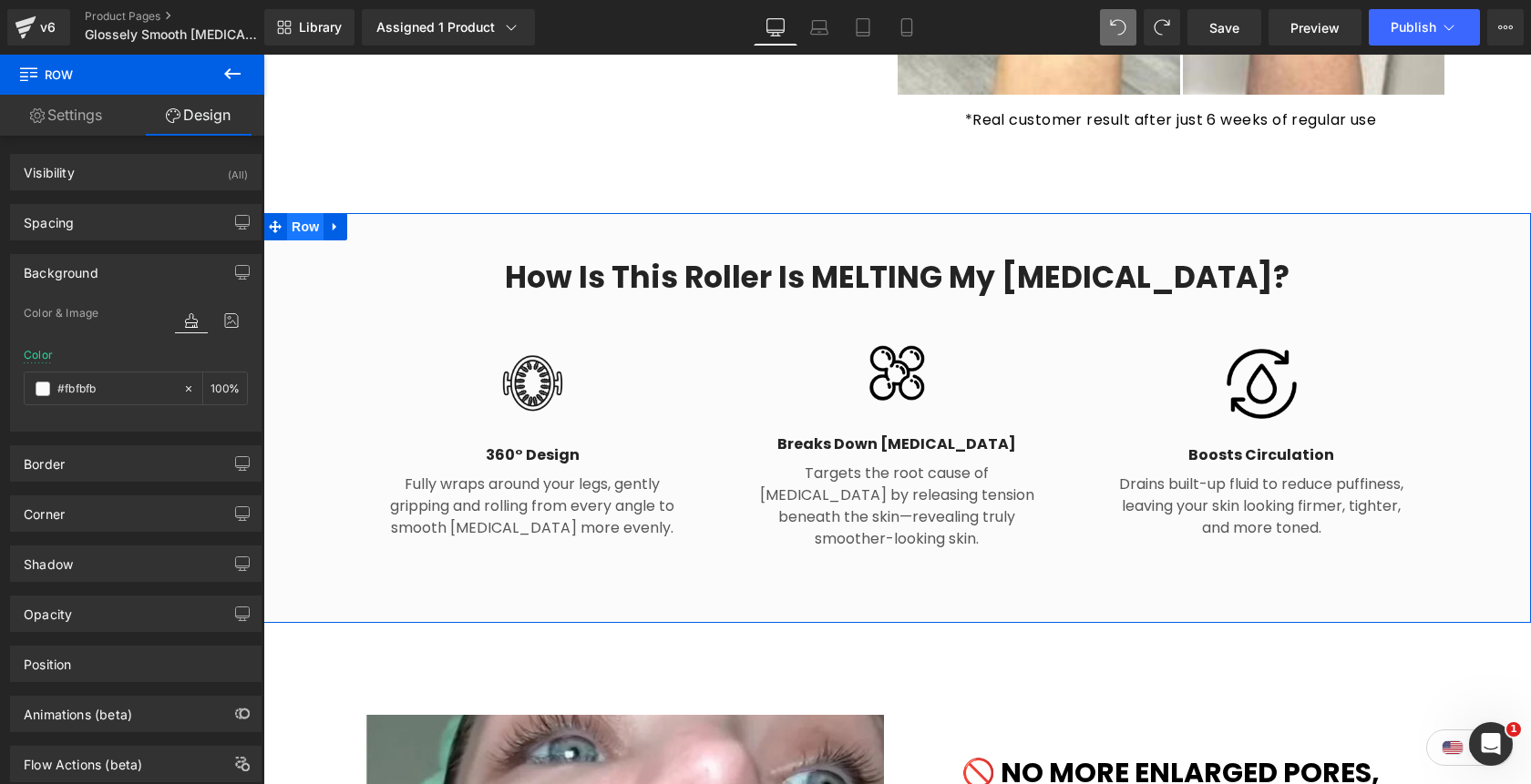
click at [304, 213] on span "Row" at bounding box center [305, 227] width 36 height 28
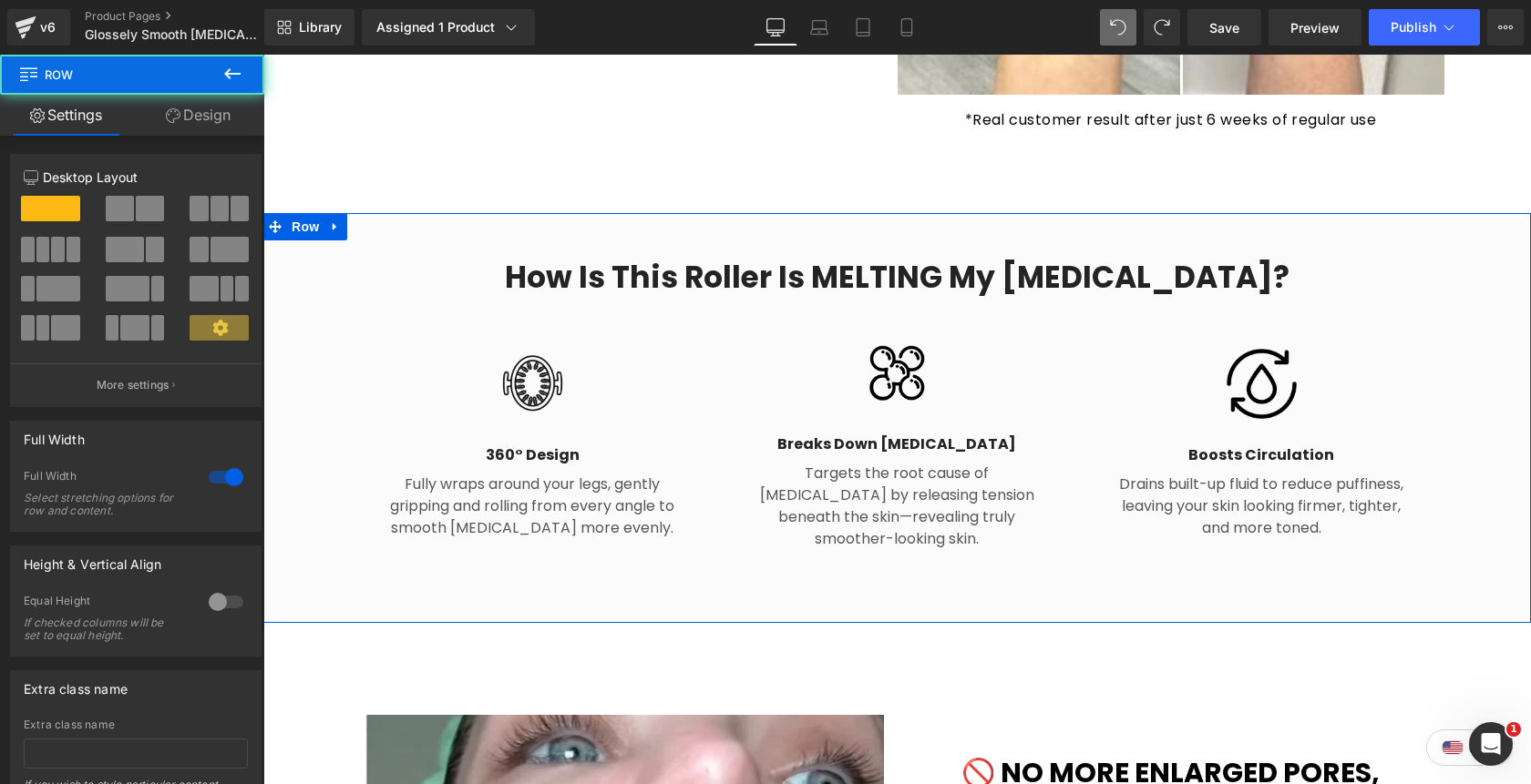
click at [218, 121] on link "Design" at bounding box center [198, 115] width 132 height 41
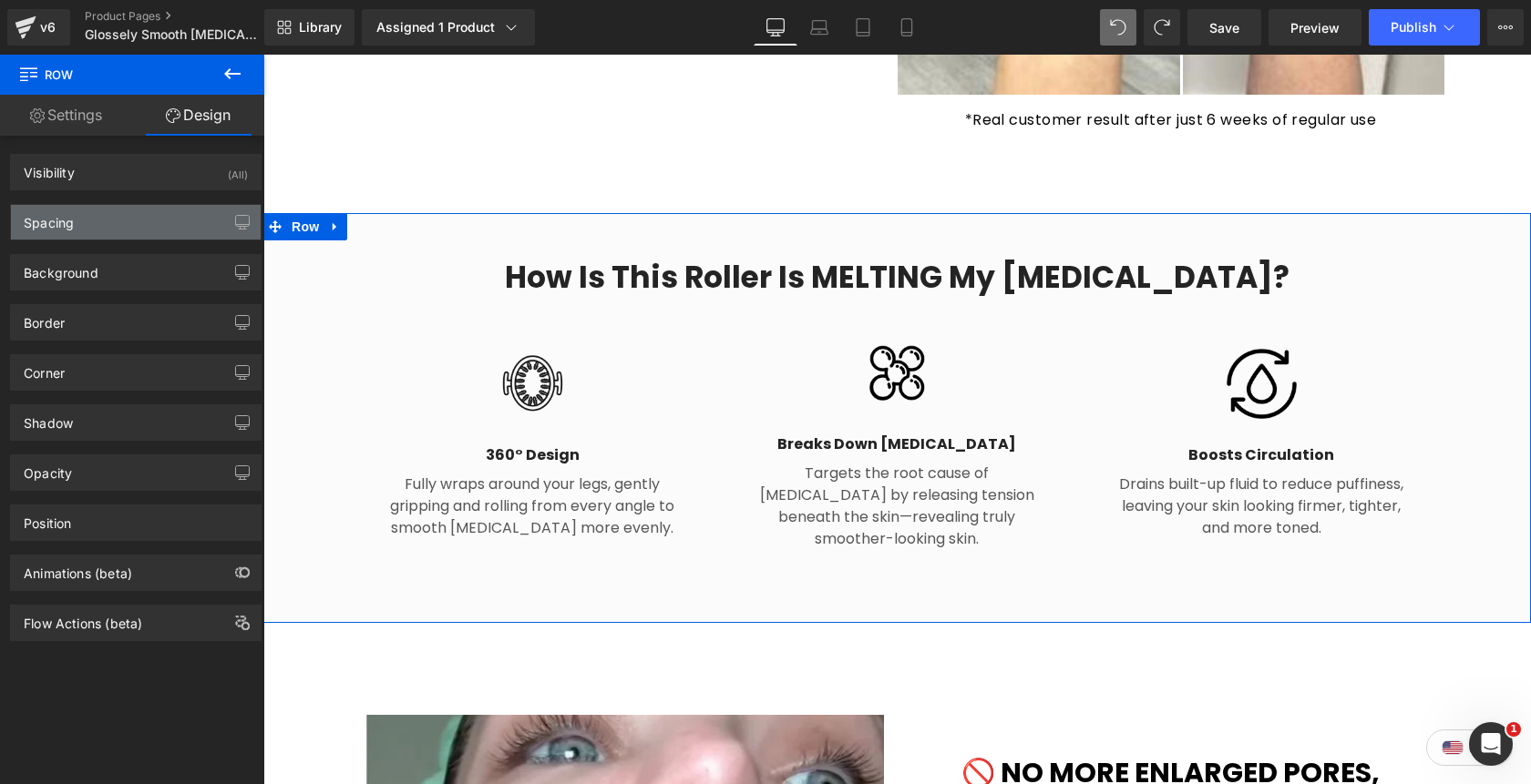
click at [135, 226] on div "Spacing" at bounding box center [136, 221] width 250 height 34
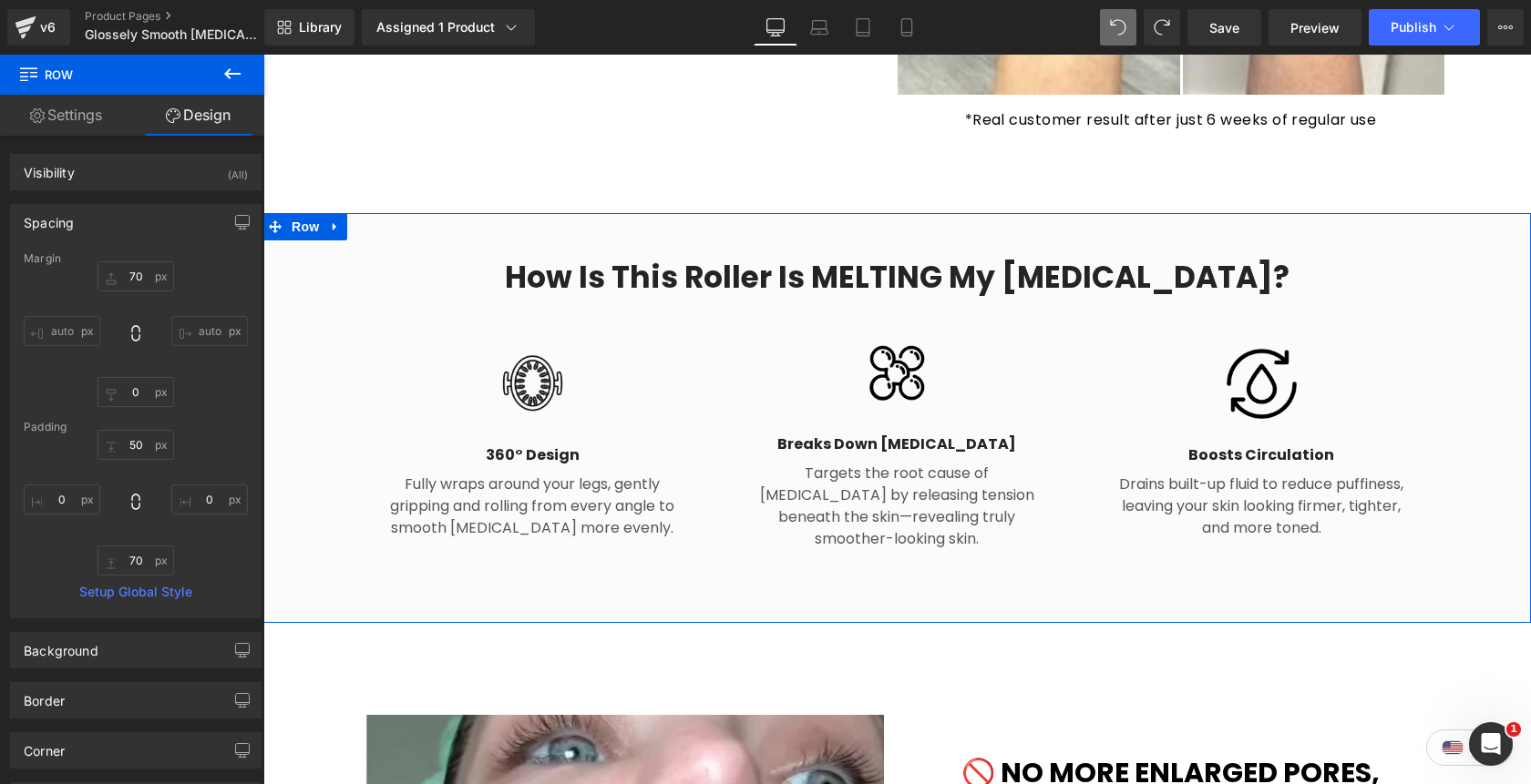
click at [112, 235] on div "Spacing" at bounding box center [136, 221] width 250 height 34
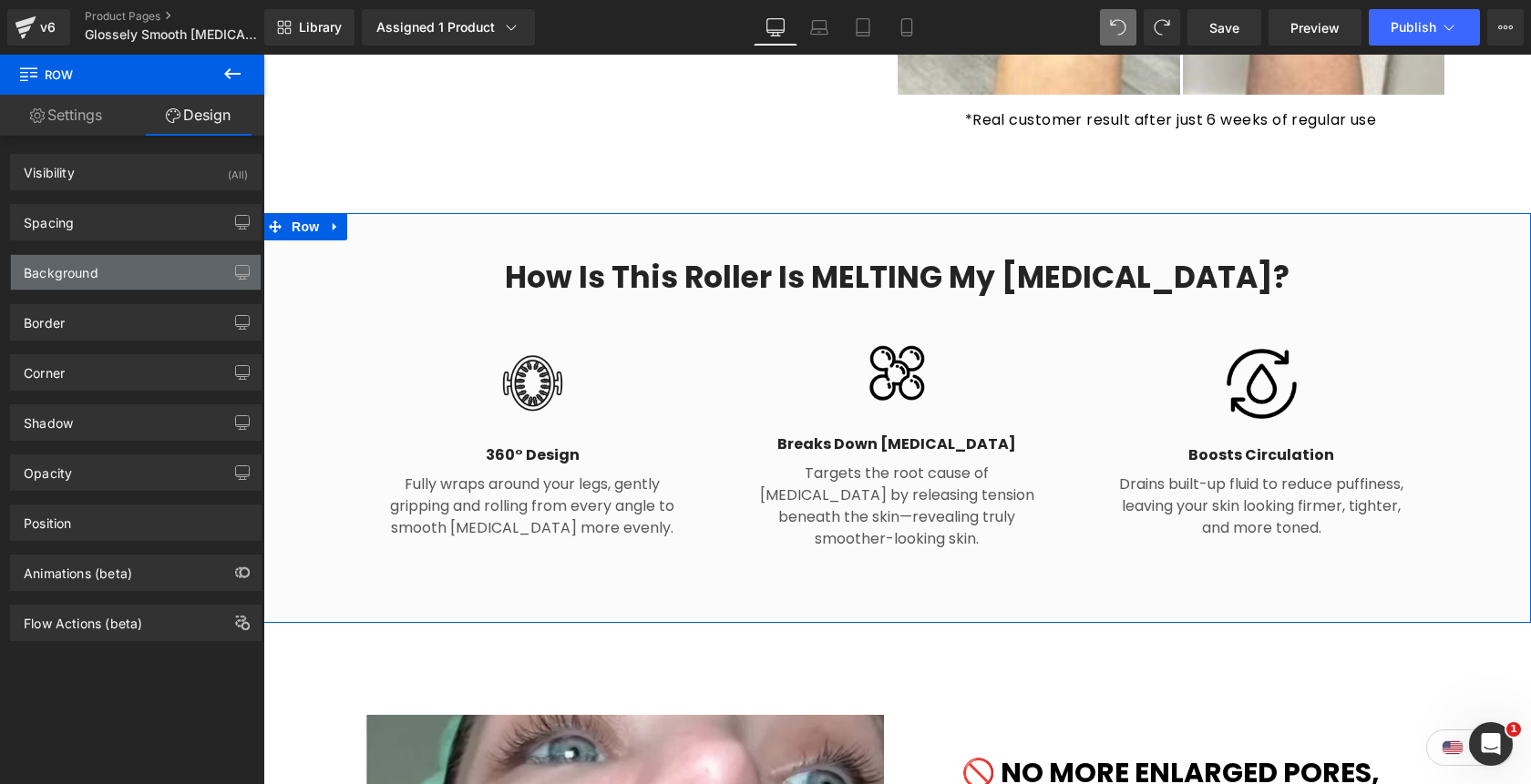
click at [105, 277] on div "Background" at bounding box center [136, 271] width 250 height 34
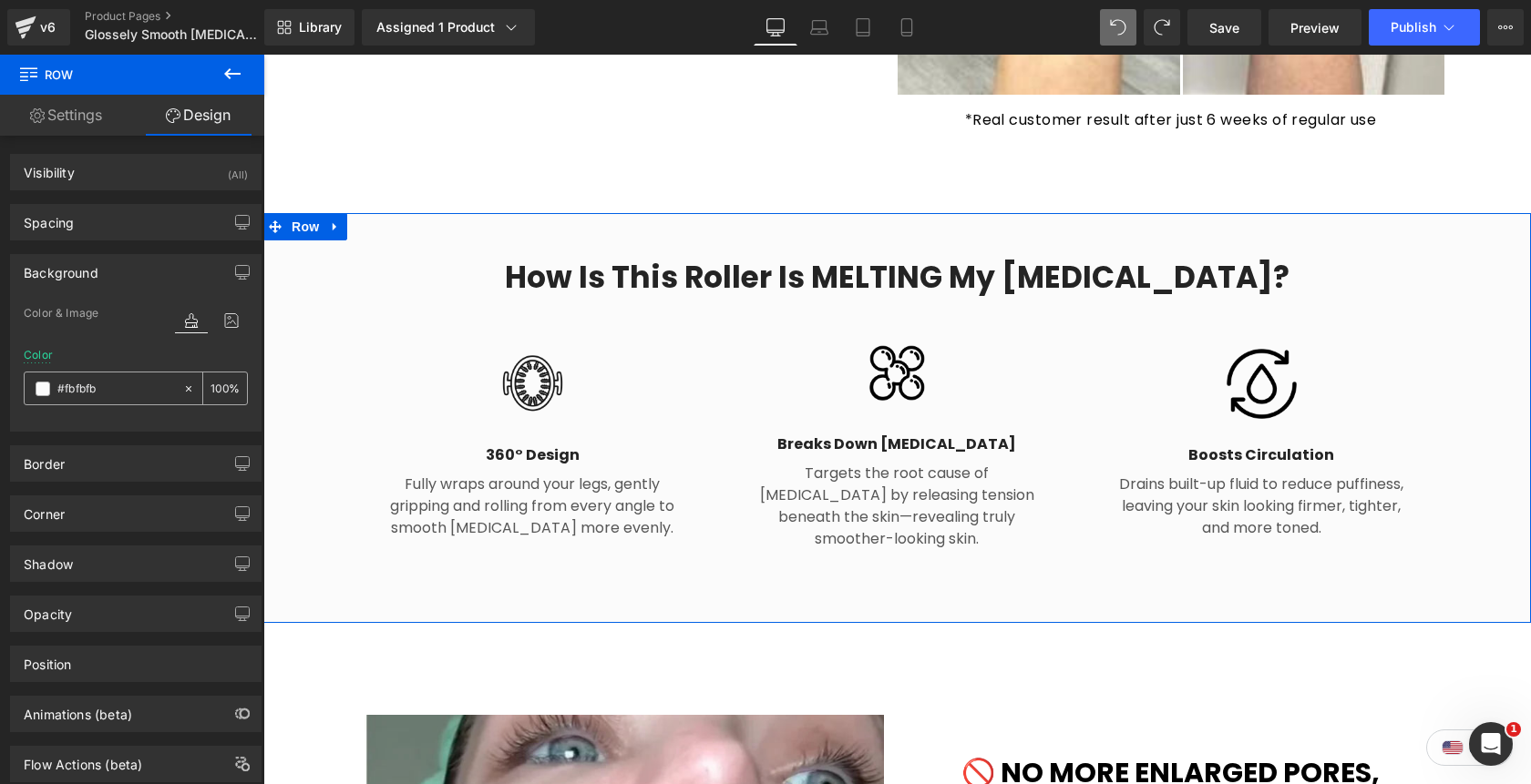
click at [112, 394] on input "#fbfbfb" at bounding box center [115, 389] width 117 height 20
paste input "8dad8"
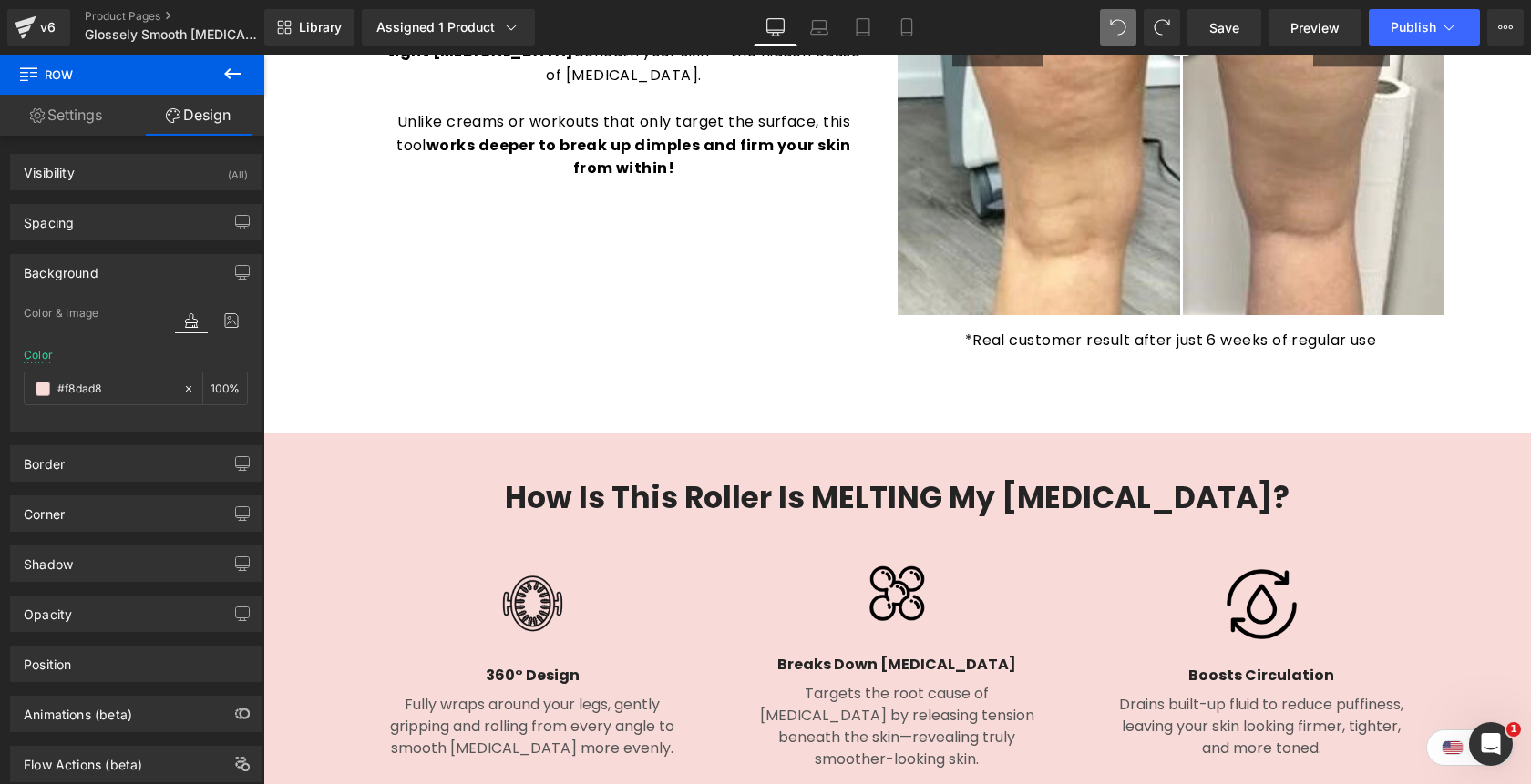
scroll to position [1747, 0]
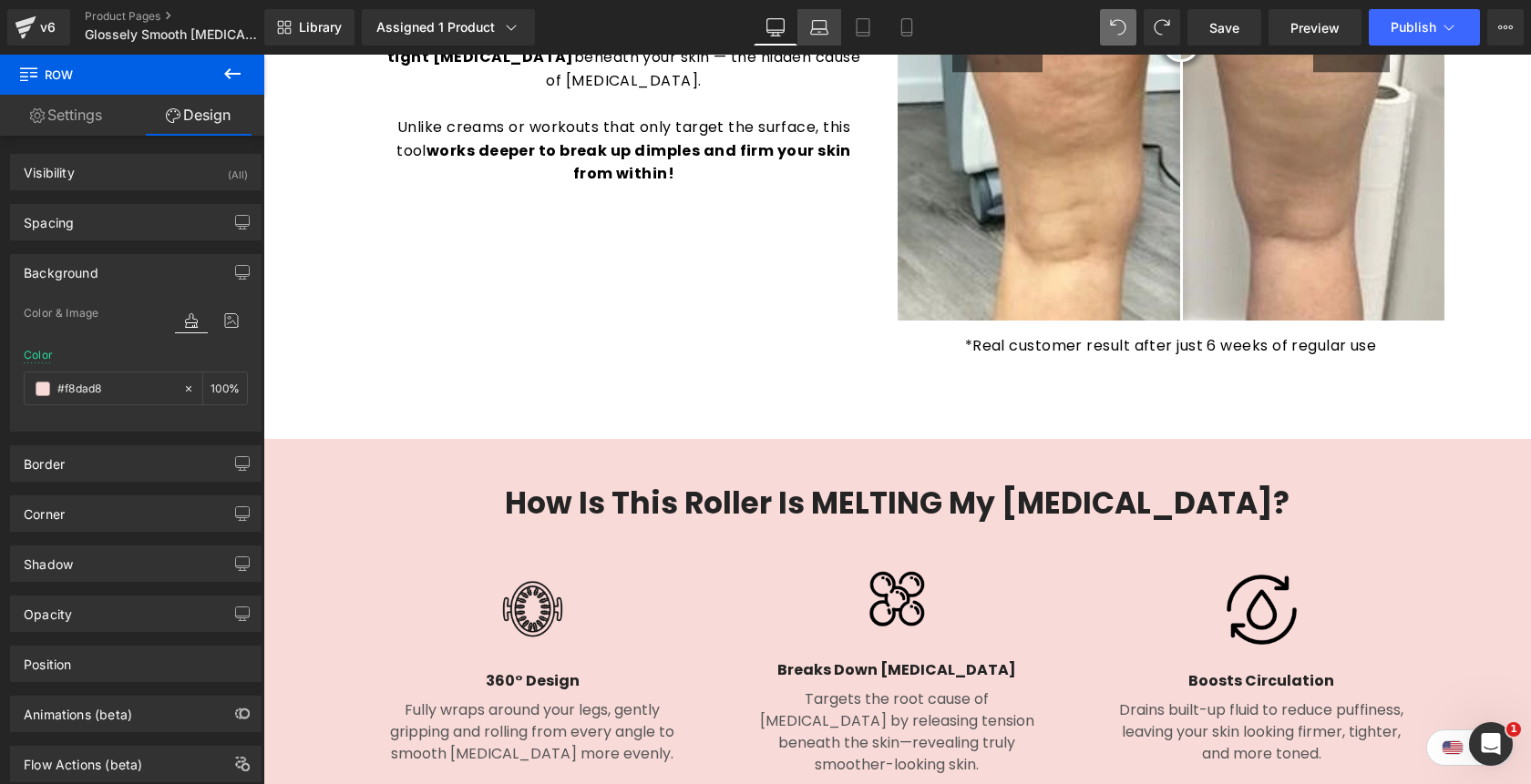
click at [822, 39] on link "Laptop" at bounding box center [819, 27] width 43 height 36
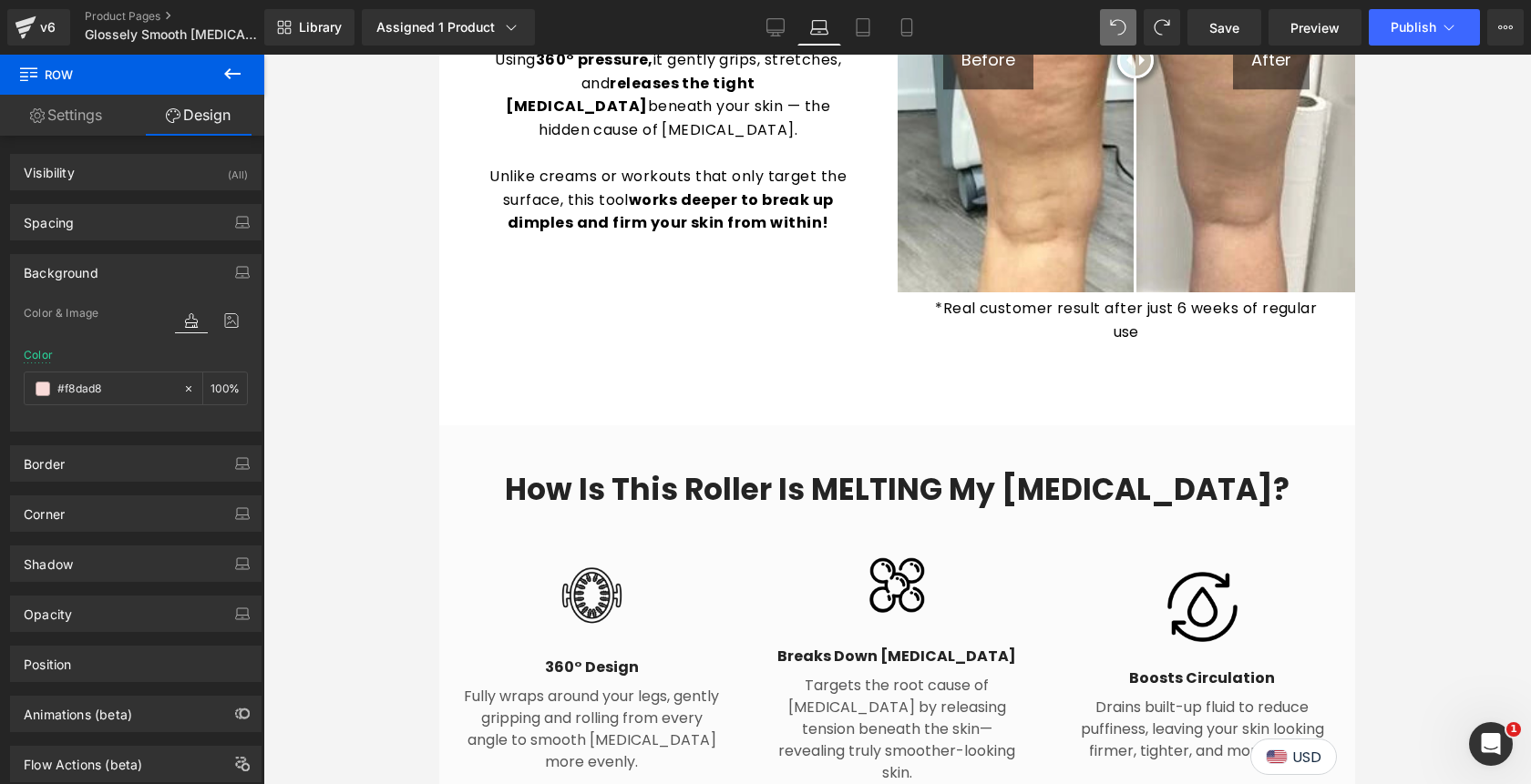
type input "#fbfbfb"
type input "100"
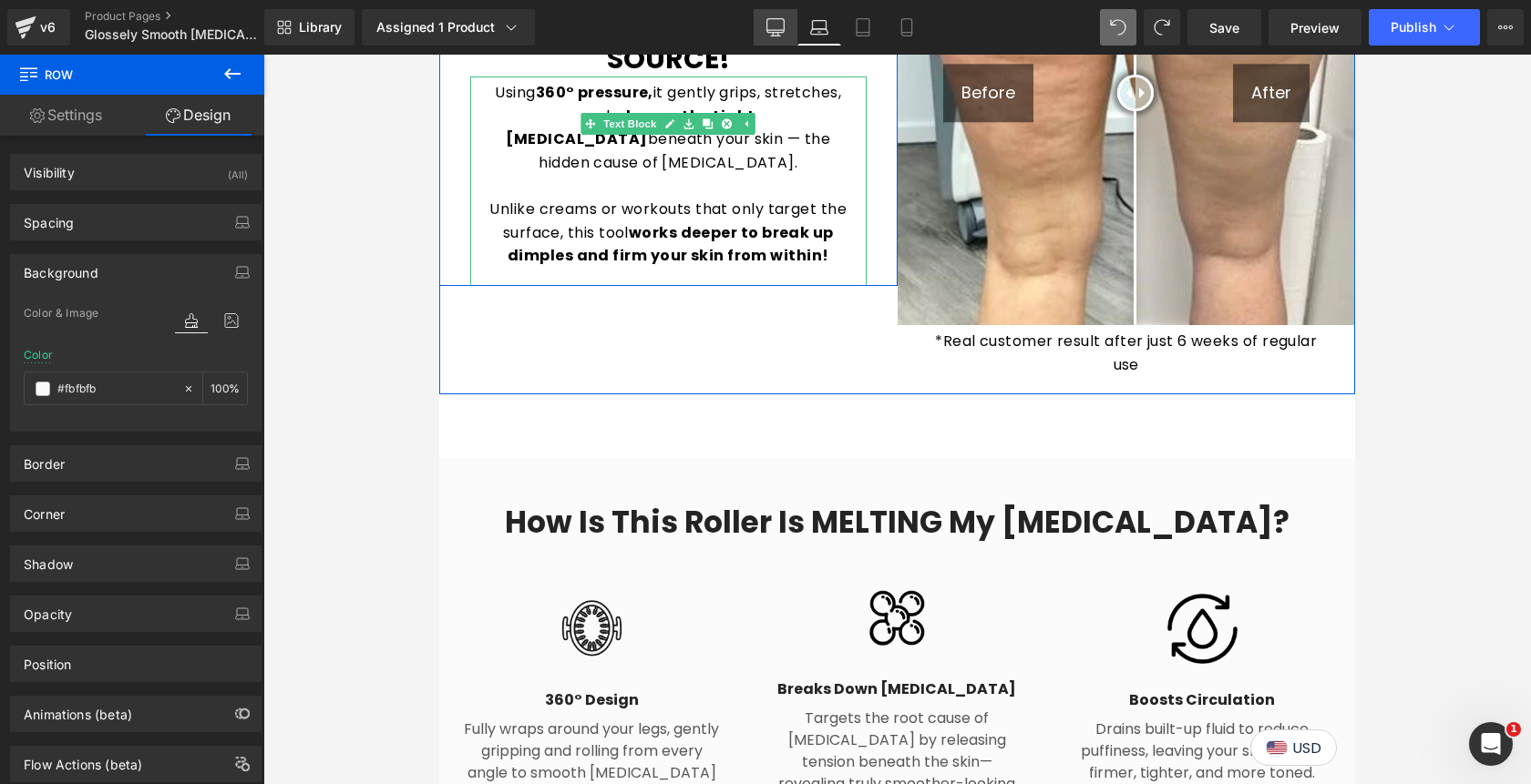
click at [777, 35] on icon at bounding box center [774, 35] width 9 height 0
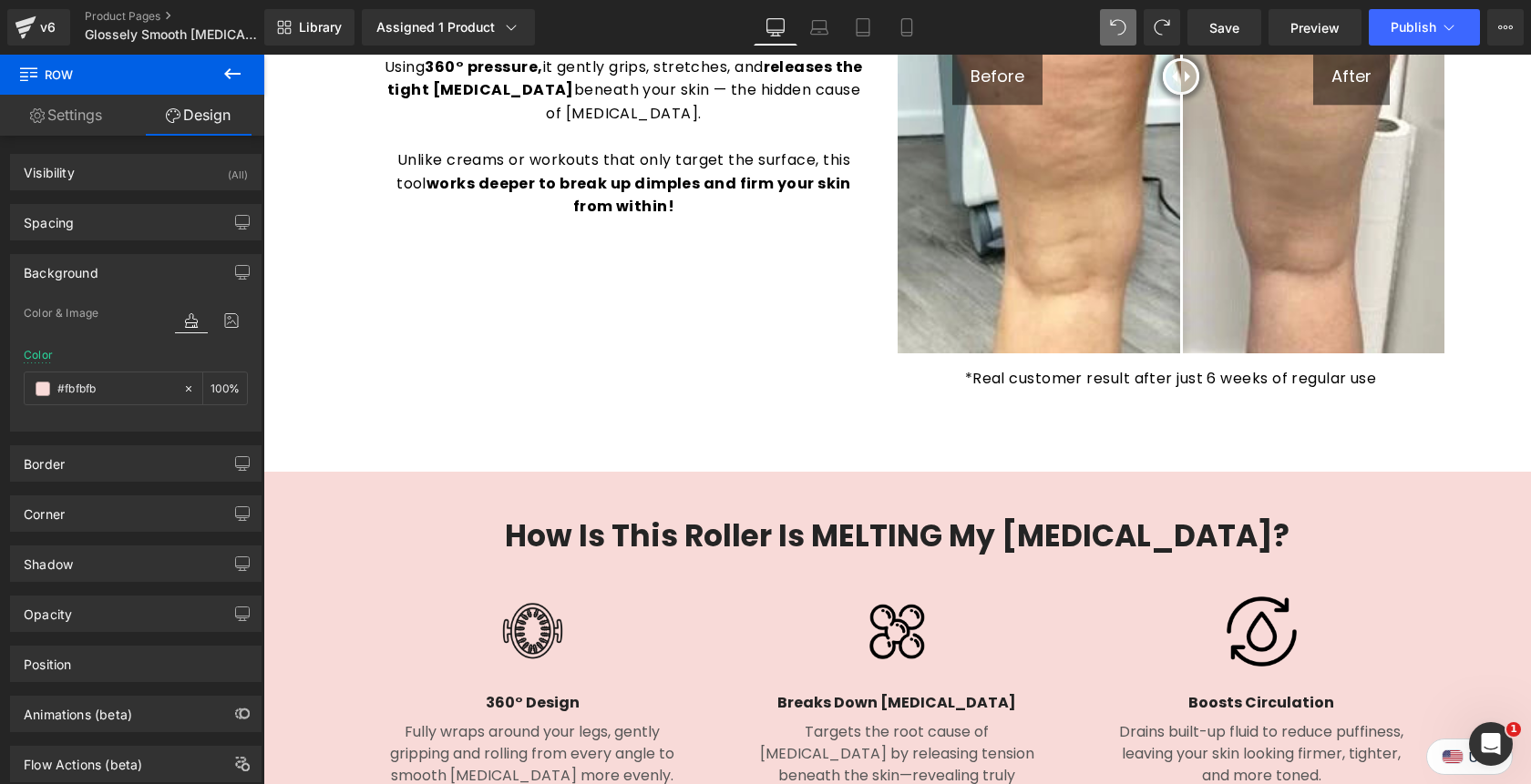
type input "#f8dad8"
type input "100"
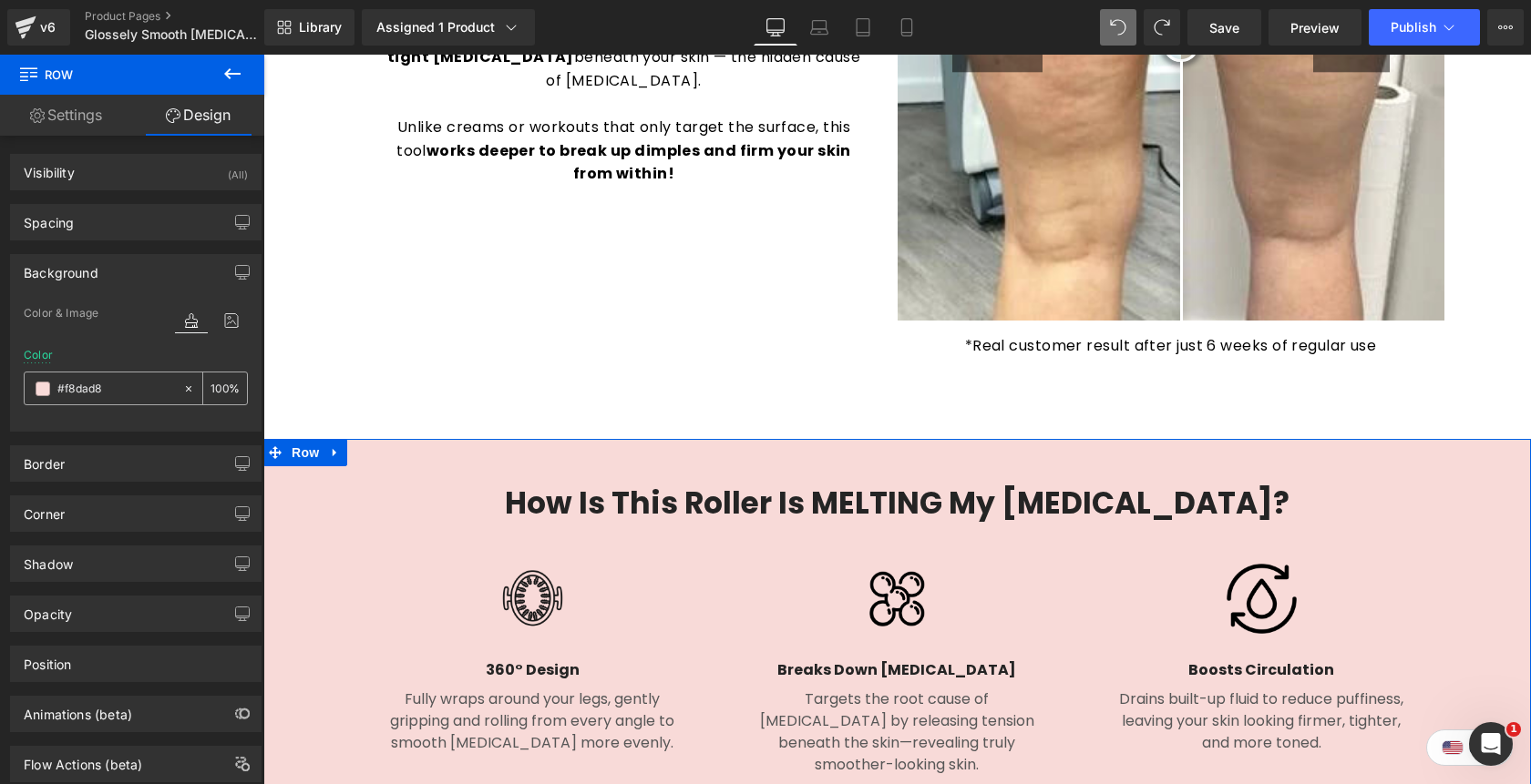
click at [152, 385] on input "#f8dad8" at bounding box center [115, 389] width 117 height 20
click at [235, 273] on icon "button" at bounding box center [242, 271] width 15 height 15
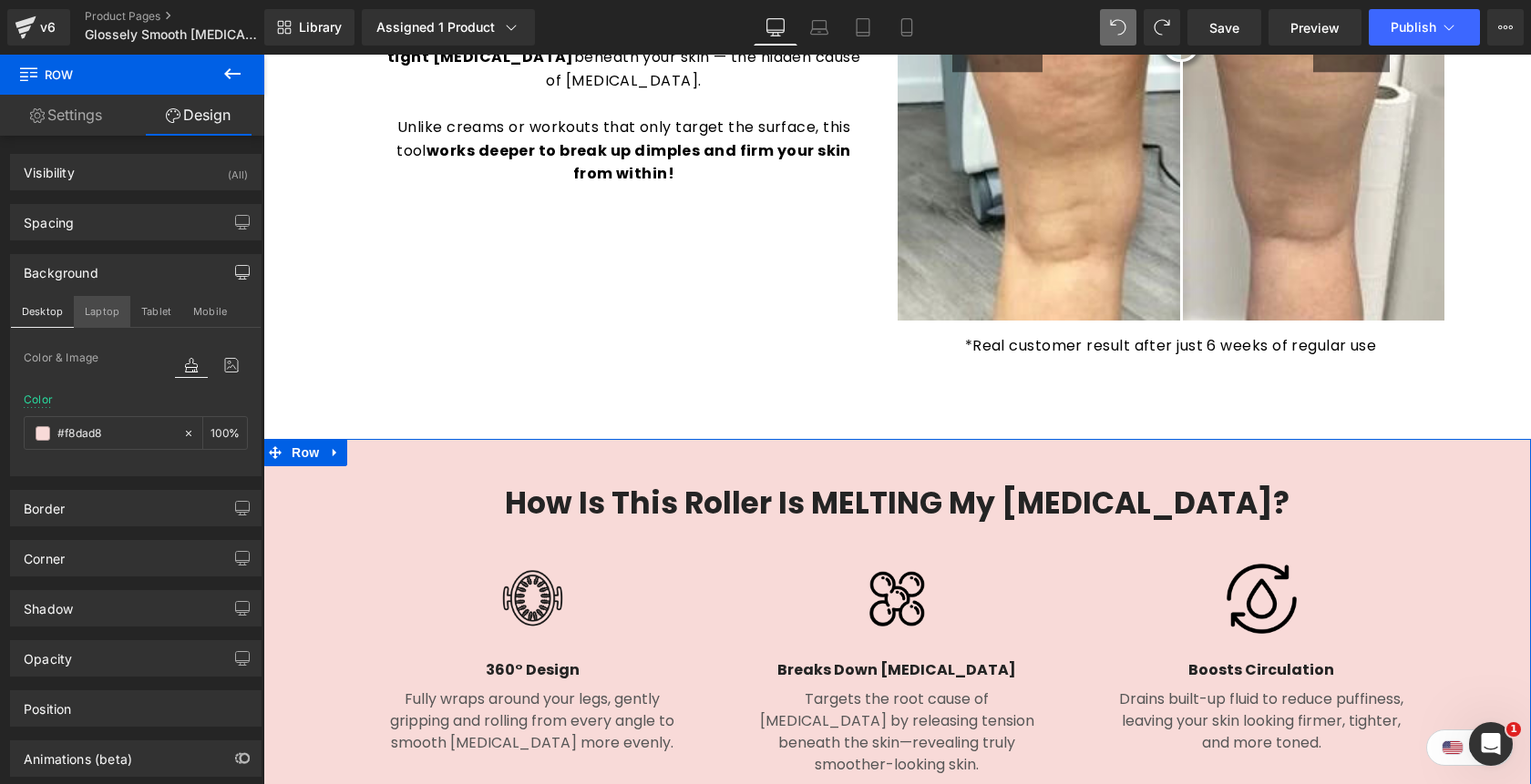
click at [109, 312] on button "Laptop" at bounding box center [101, 311] width 56 height 30
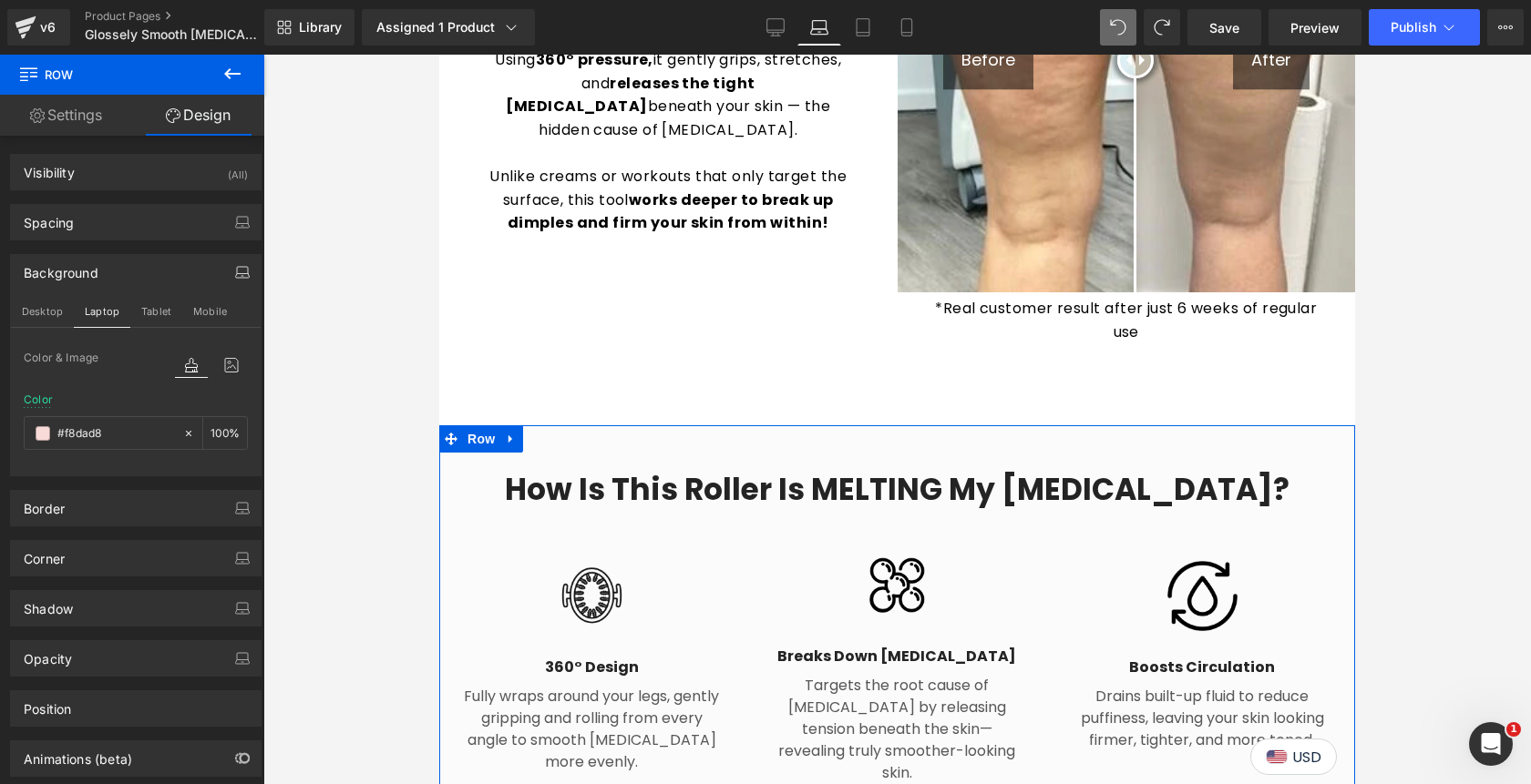
type input "#fbfbfb"
type input "100"
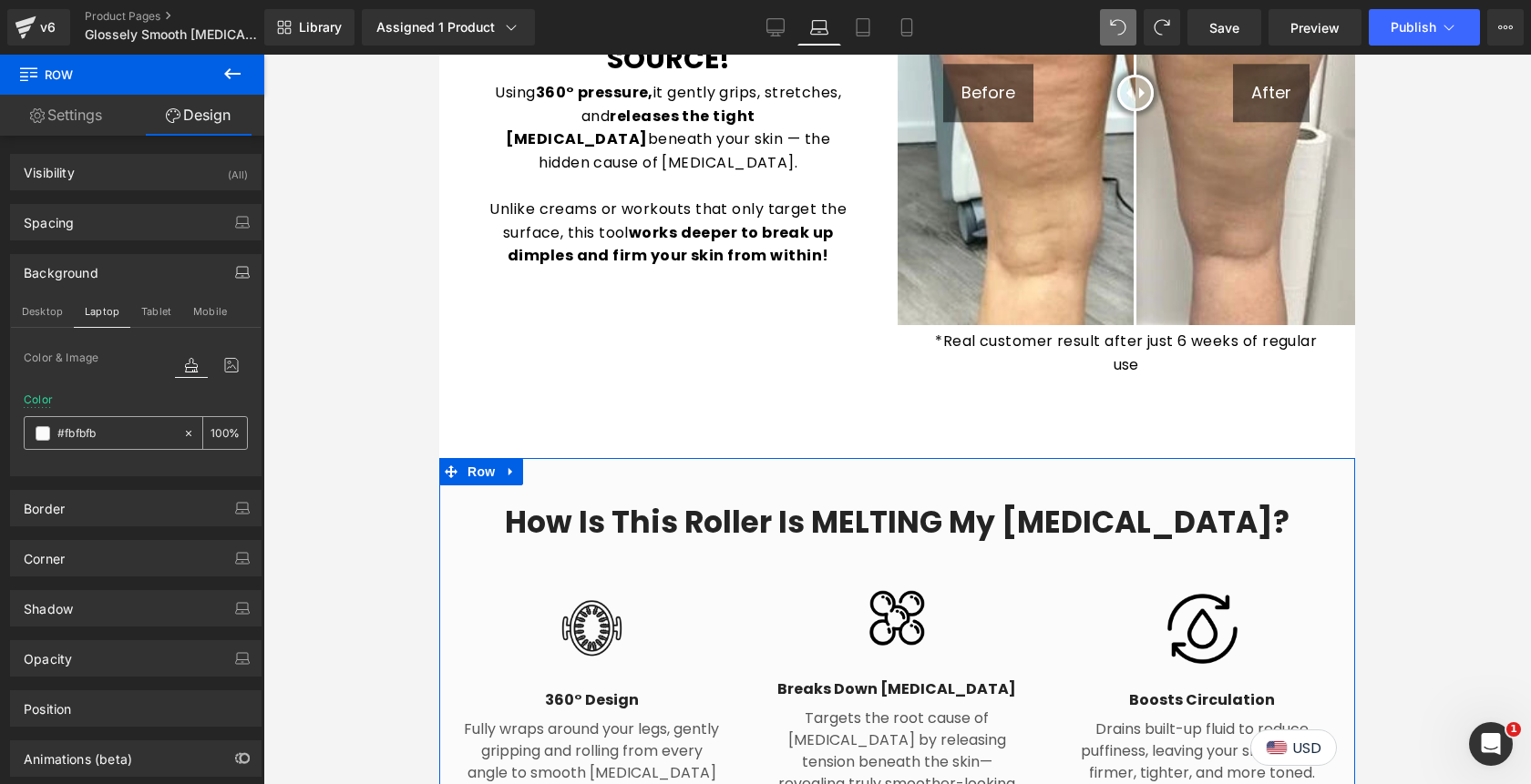
click at [119, 431] on input "#fbfbfb" at bounding box center [115, 434] width 117 height 20
paste input "8dad8"
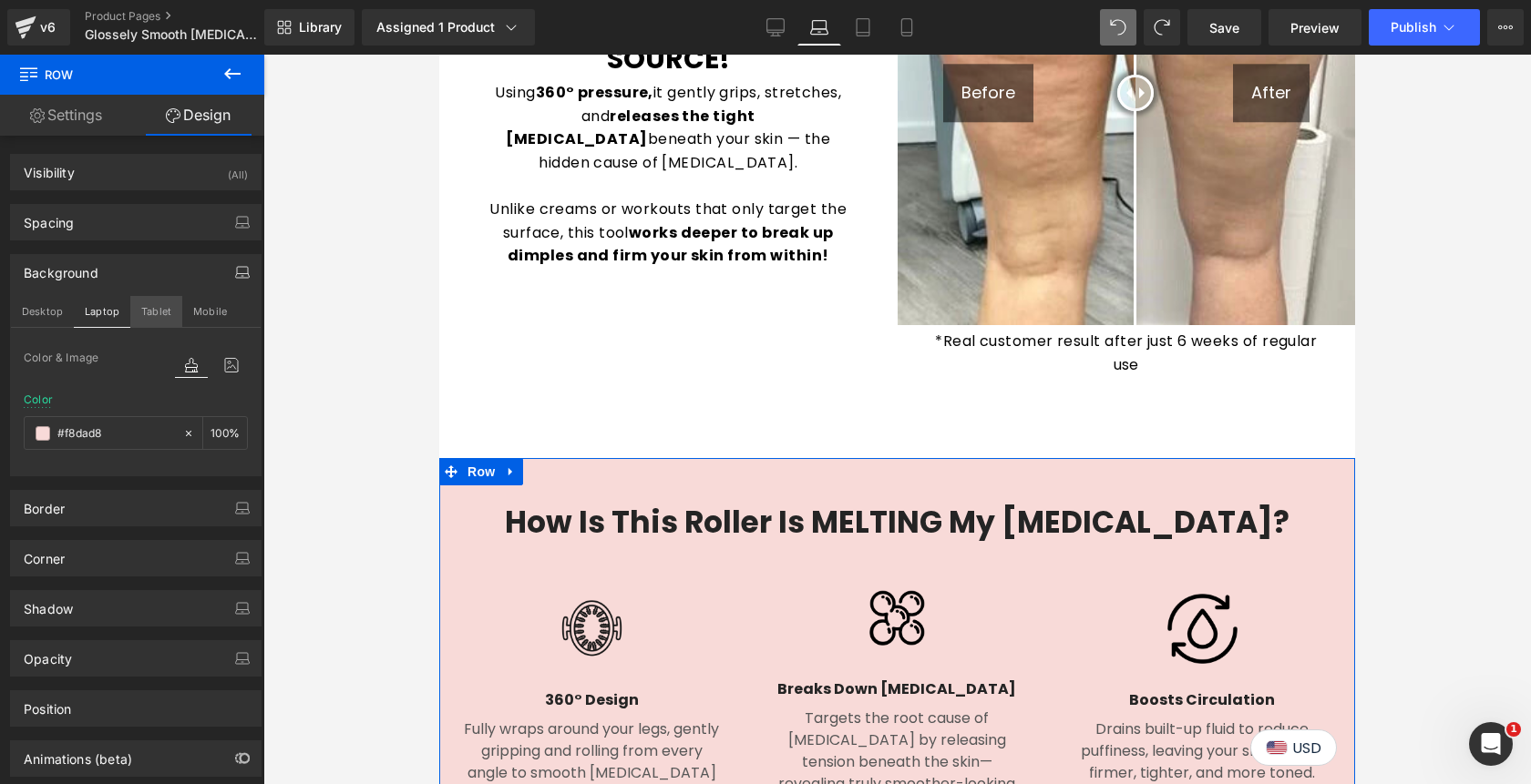
type input "#f8dad8"
click at [154, 314] on button "Tablet" at bounding box center [155, 311] width 52 height 30
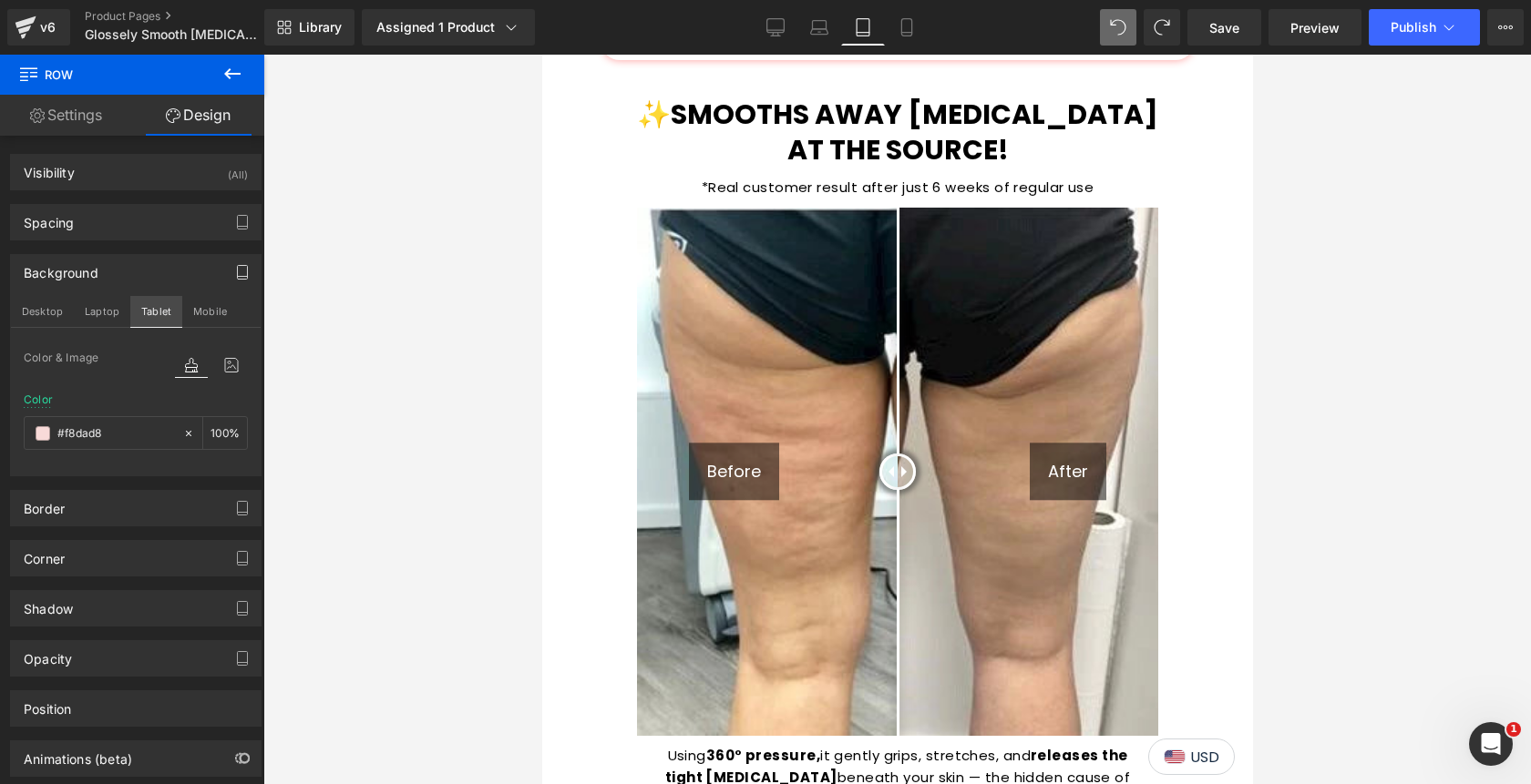
type input "50"
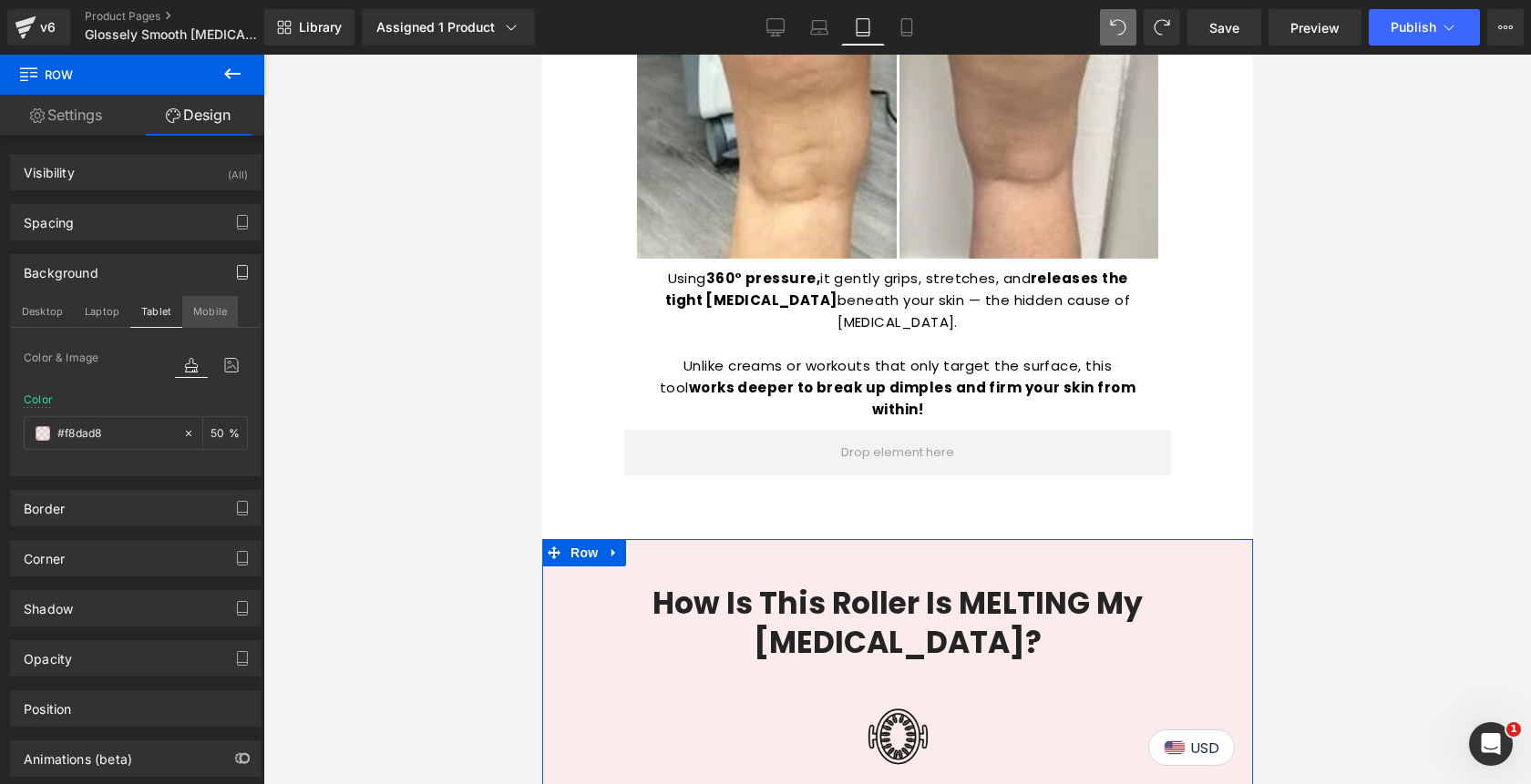
click at [210, 315] on button "Mobile" at bounding box center [210, 311] width 55 height 30
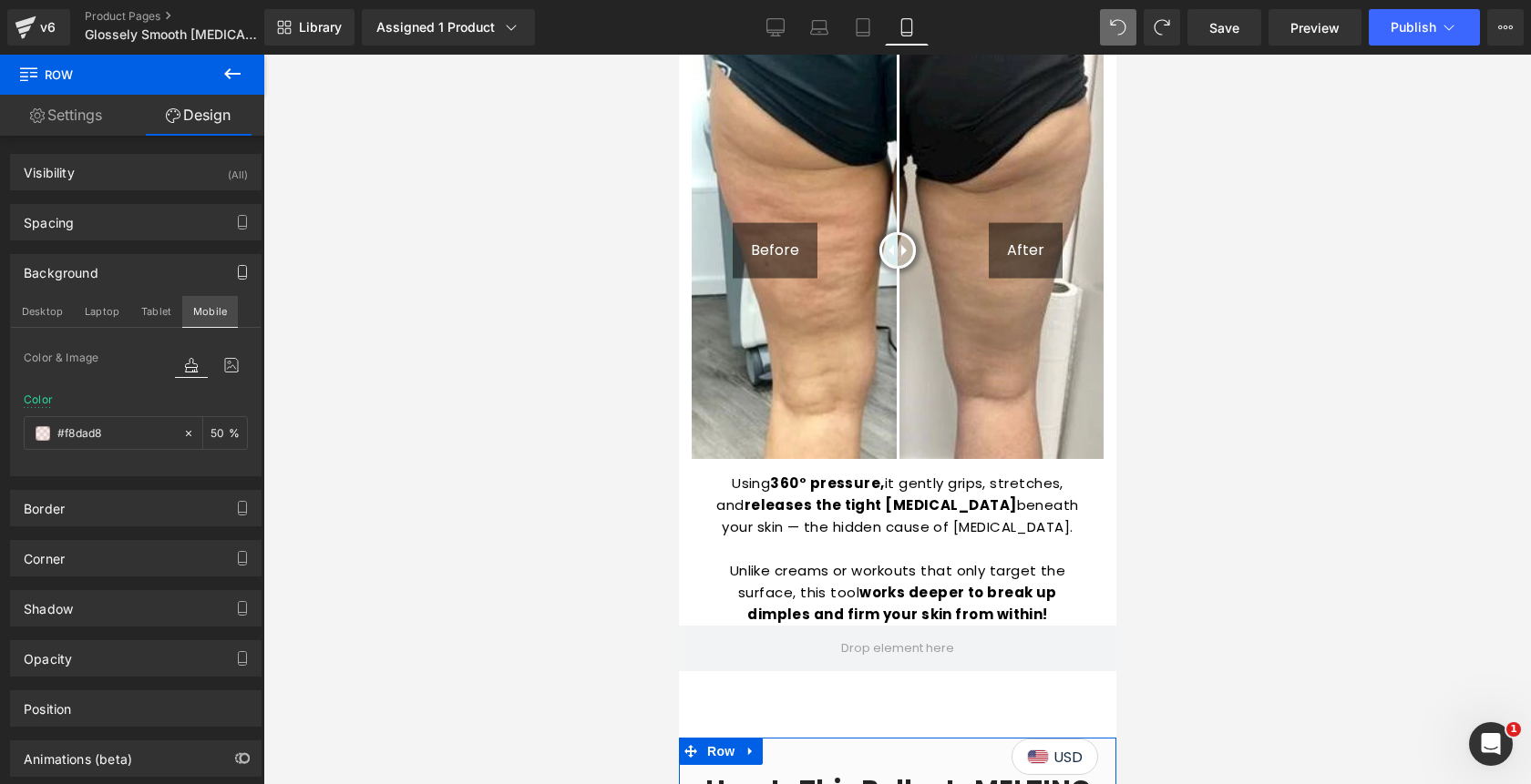
type input "#fbfbfb"
type input "100"
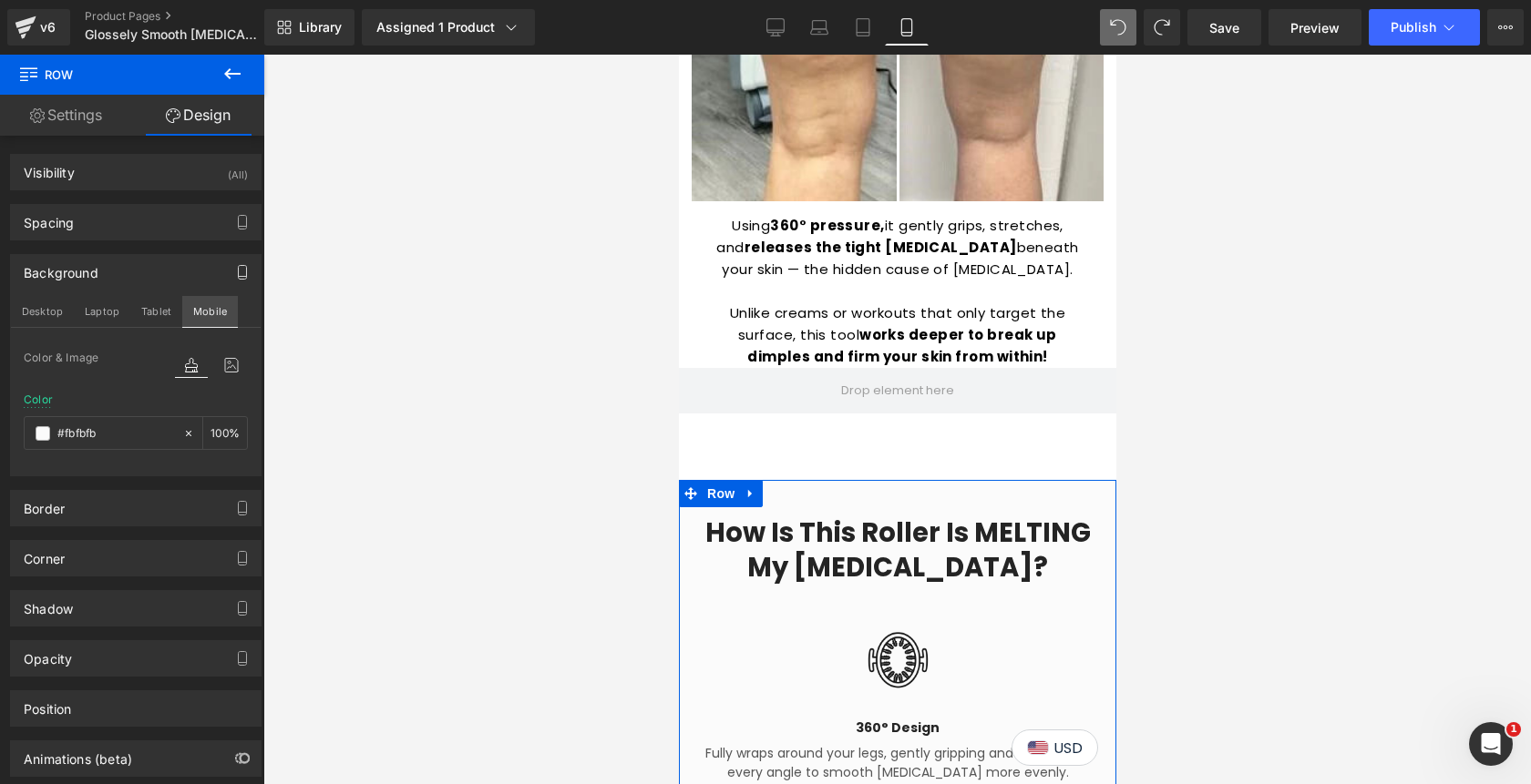
scroll to position [2475, 0]
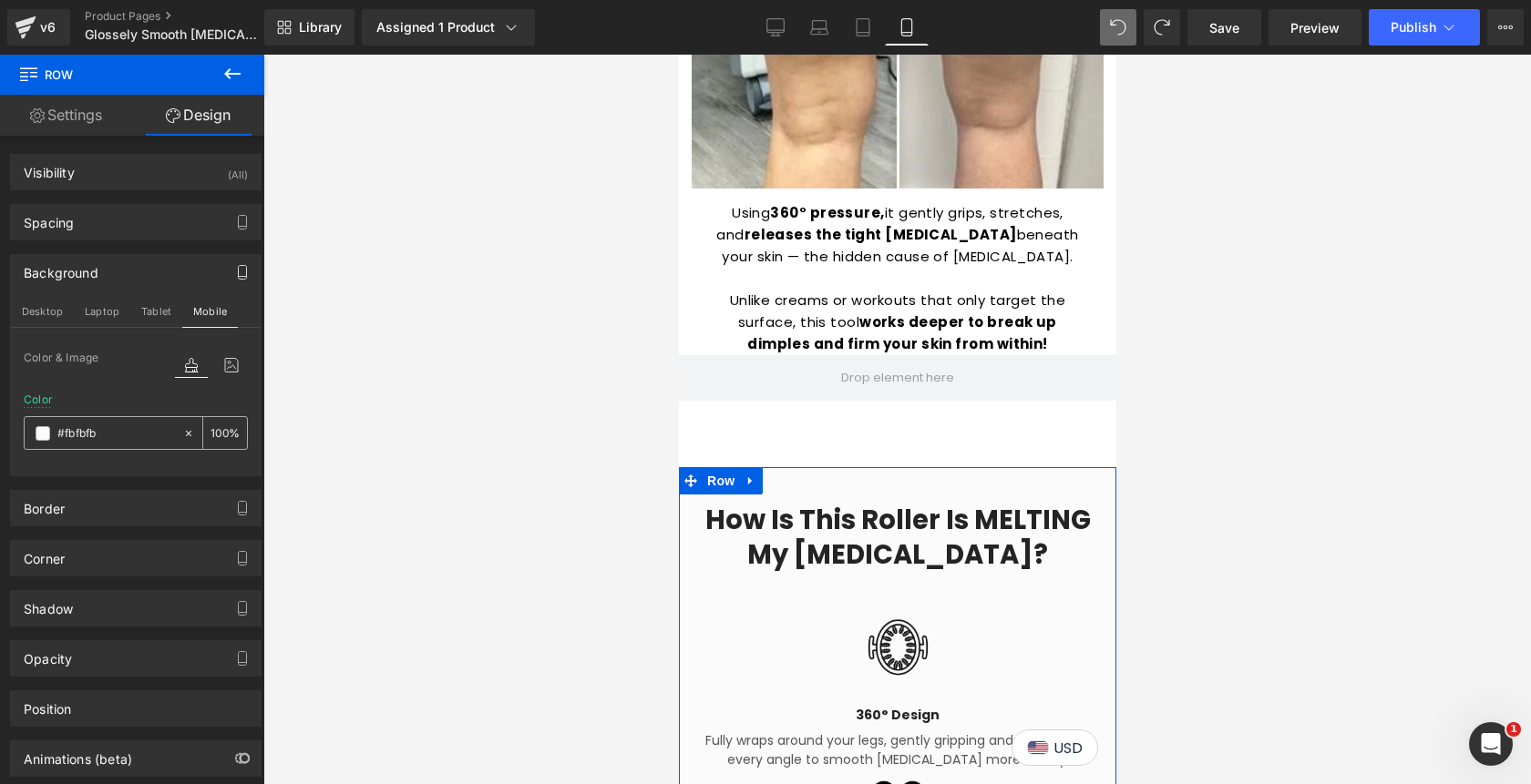
click at [137, 437] on input "#fbfbfb" at bounding box center [115, 434] width 117 height 20
paste input "8dad8"
type input "#f8dad8"
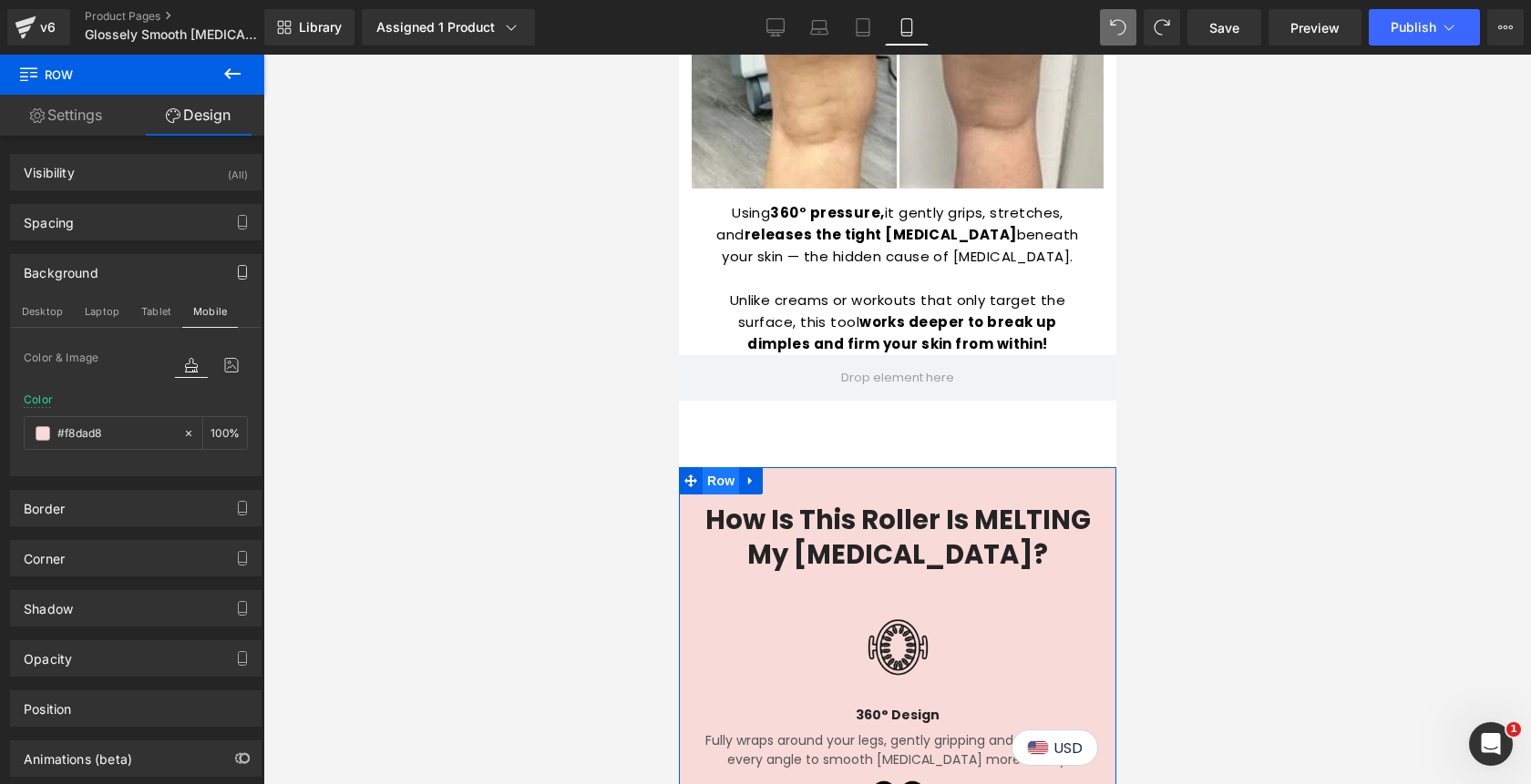
click at [717, 467] on span "Row" at bounding box center [719, 481] width 36 height 28
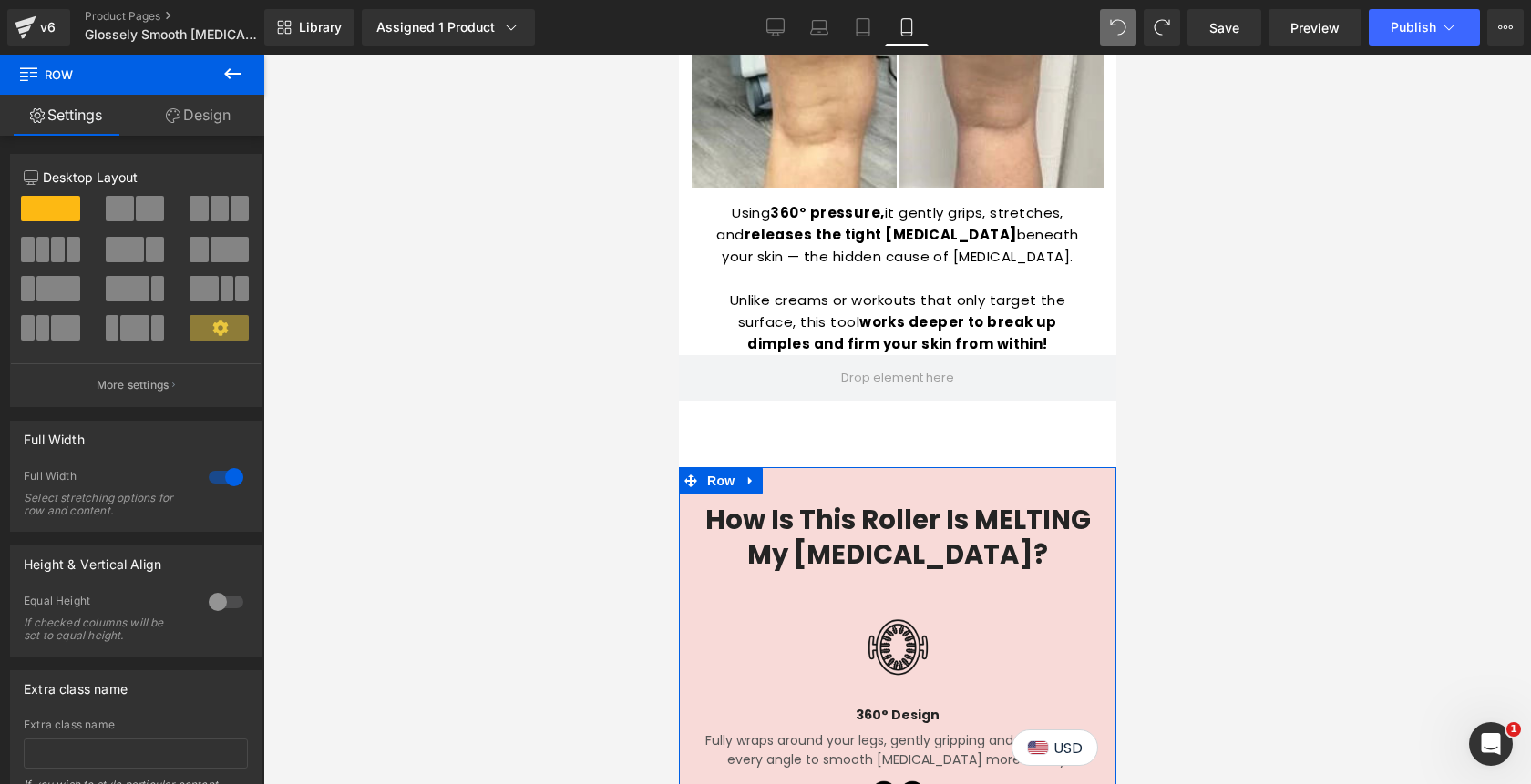
click at [194, 117] on link "Design" at bounding box center [198, 115] width 132 height 41
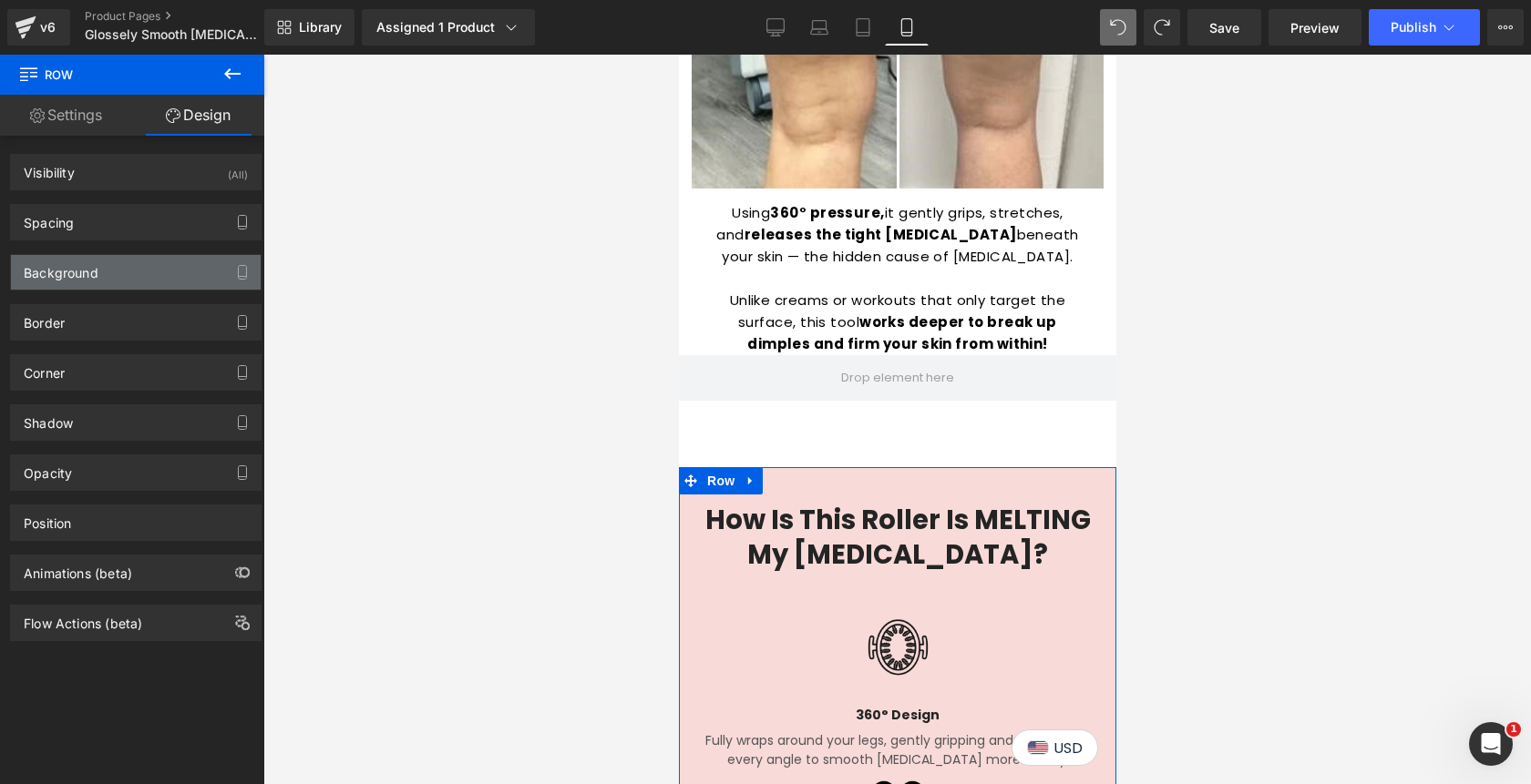
click at [89, 270] on div "Background" at bounding box center [61, 268] width 75 height 26
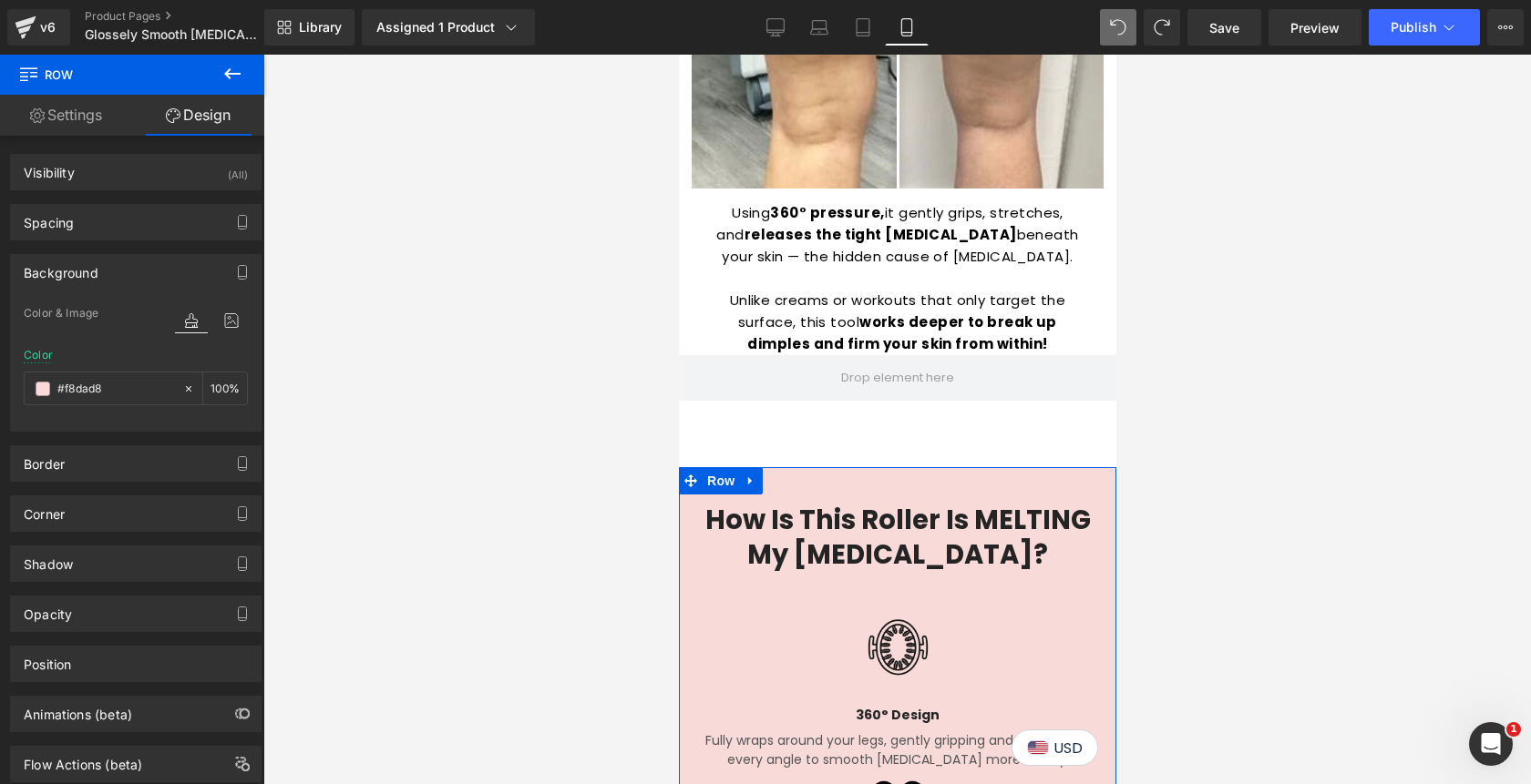
click at [89, 270] on div "Background" at bounding box center [61, 268] width 75 height 26
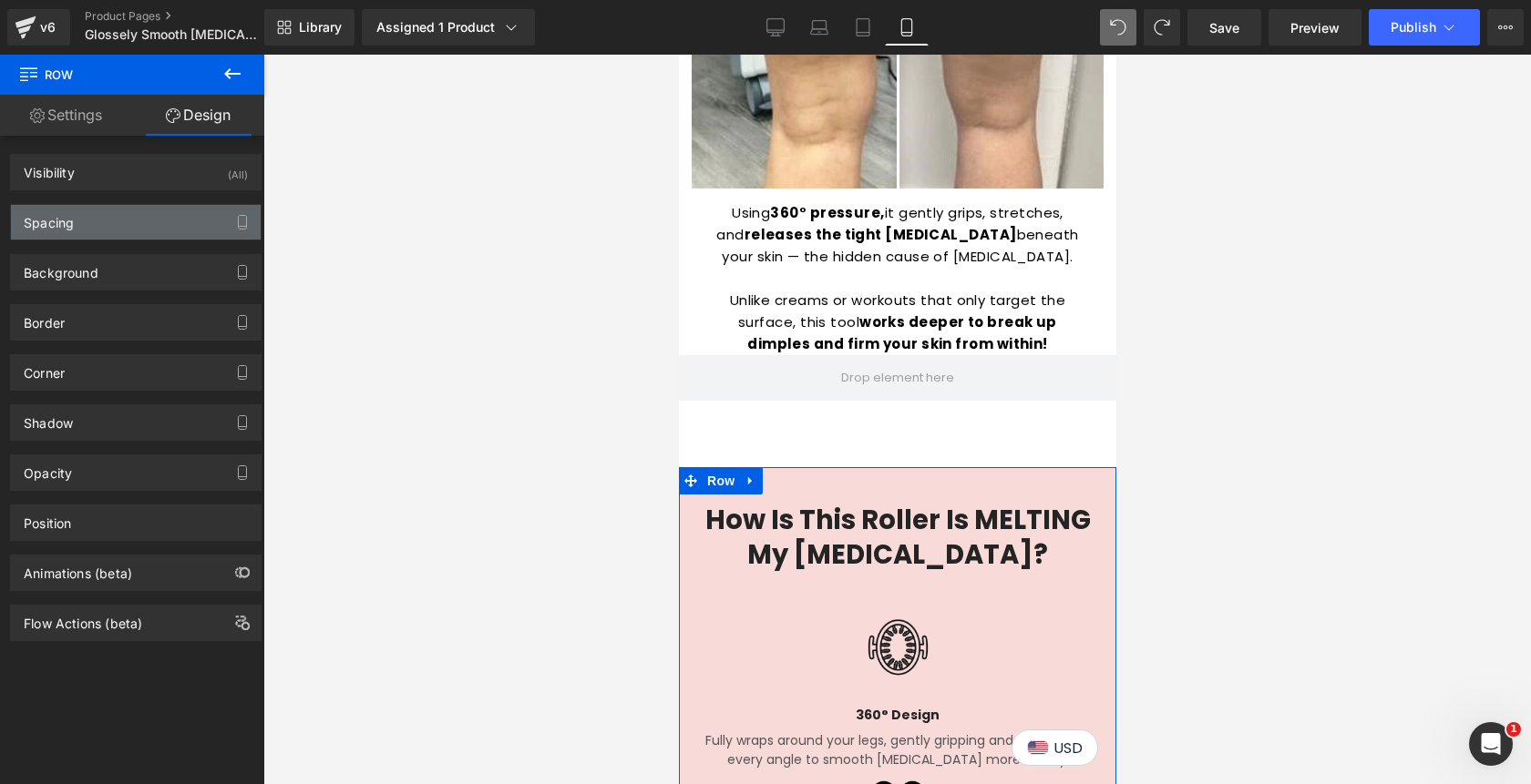
click at [89, 232] on div "Spacing" at bounding box center [136, 221] width 250 height 34
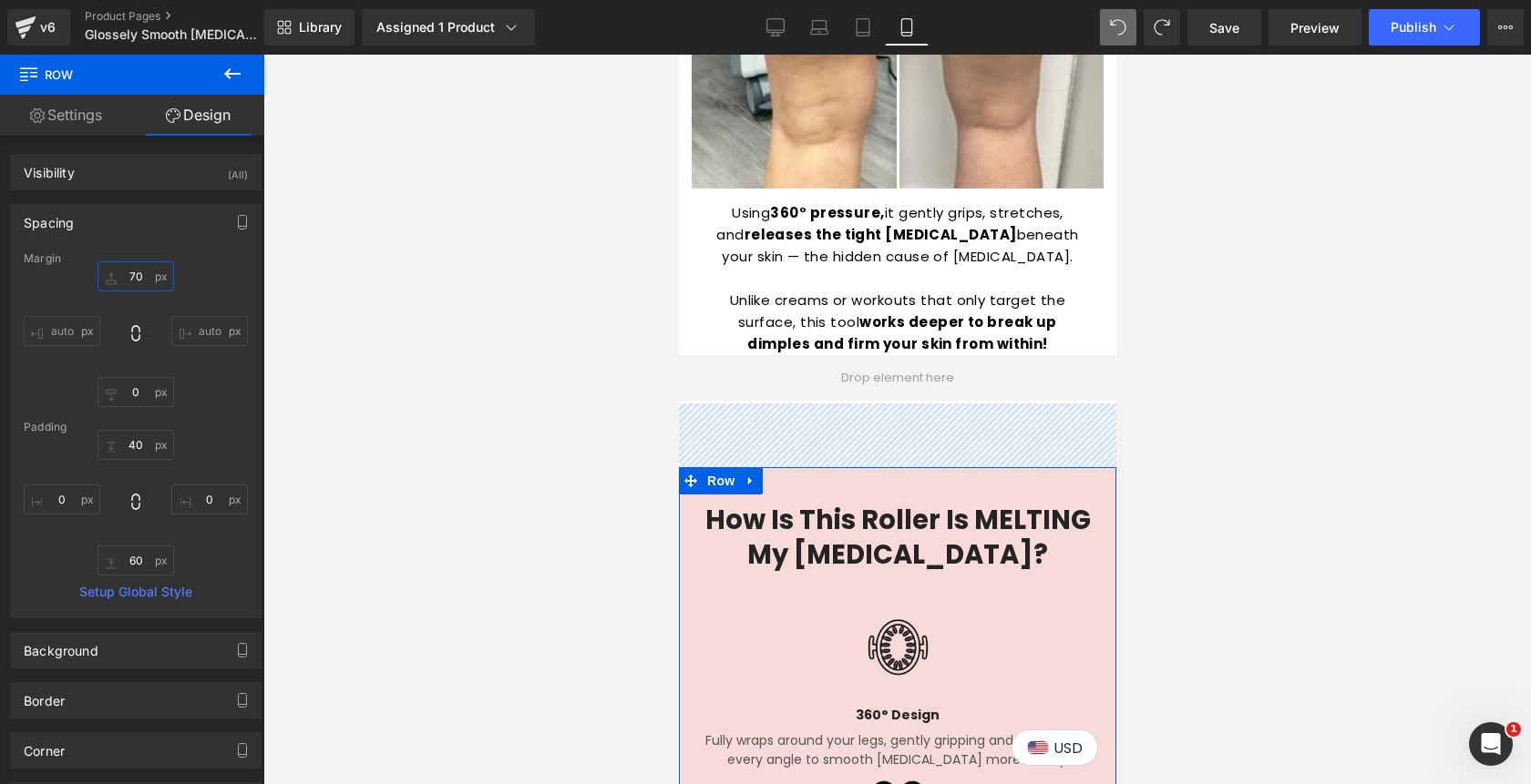
click at [116, 275] on input "70" at bounding box center [136, 276] width 77 height 30
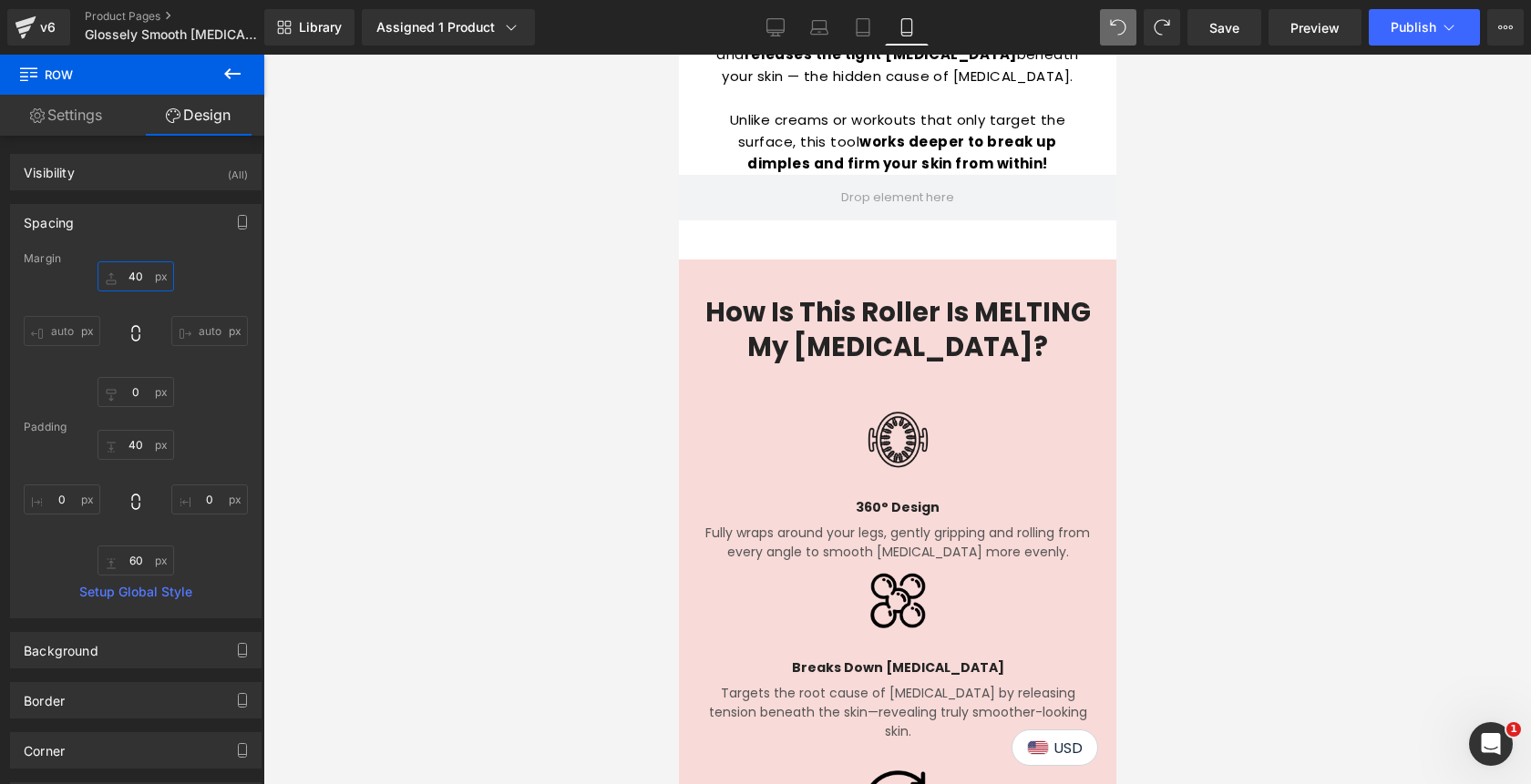
scroll to position [2654, 0]
click at [867, 30] on icon at bounding box center [863, 28] width 19 height 19
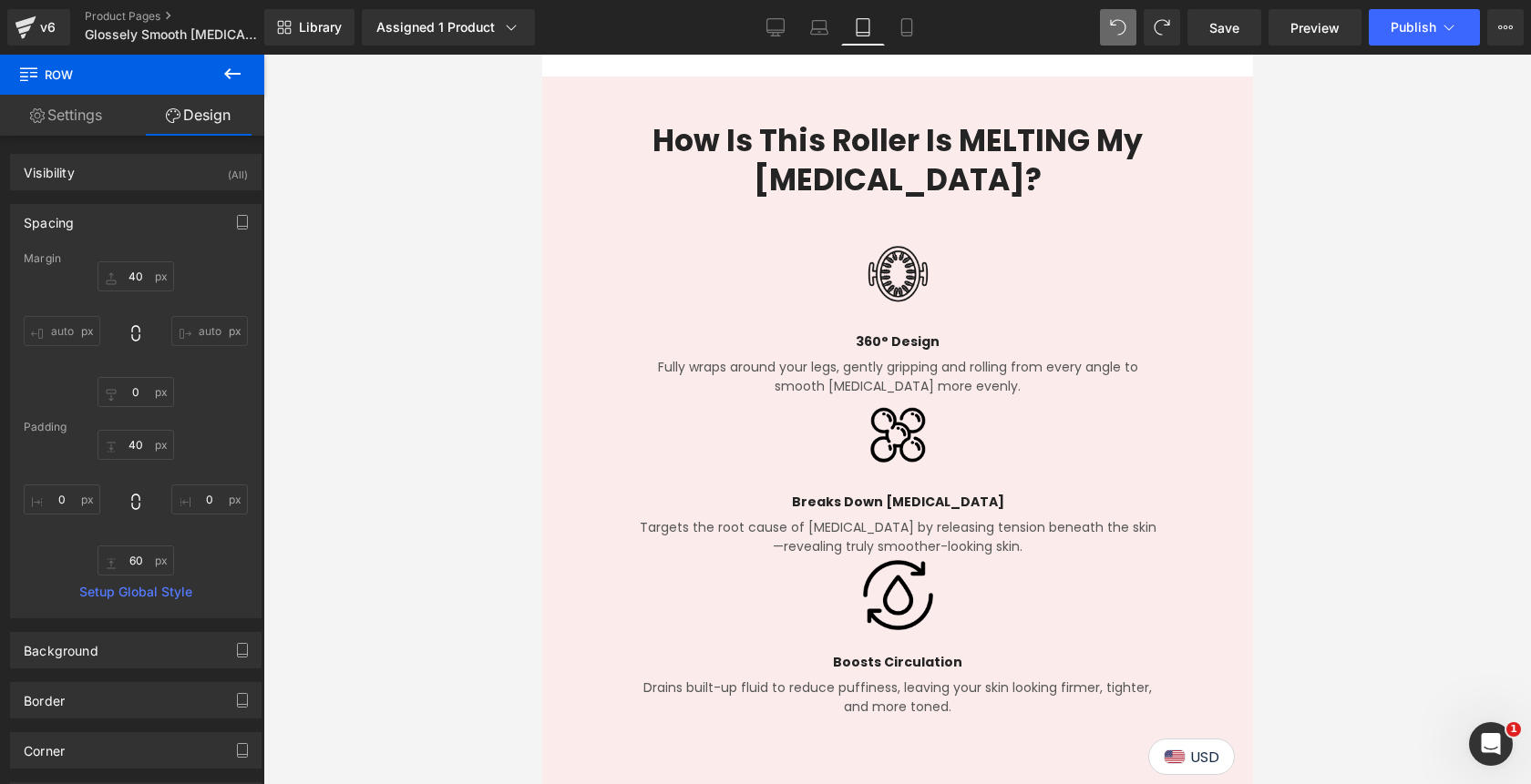
type input "70"
type input "0"
type input "50"
type input "0"
type input "70"
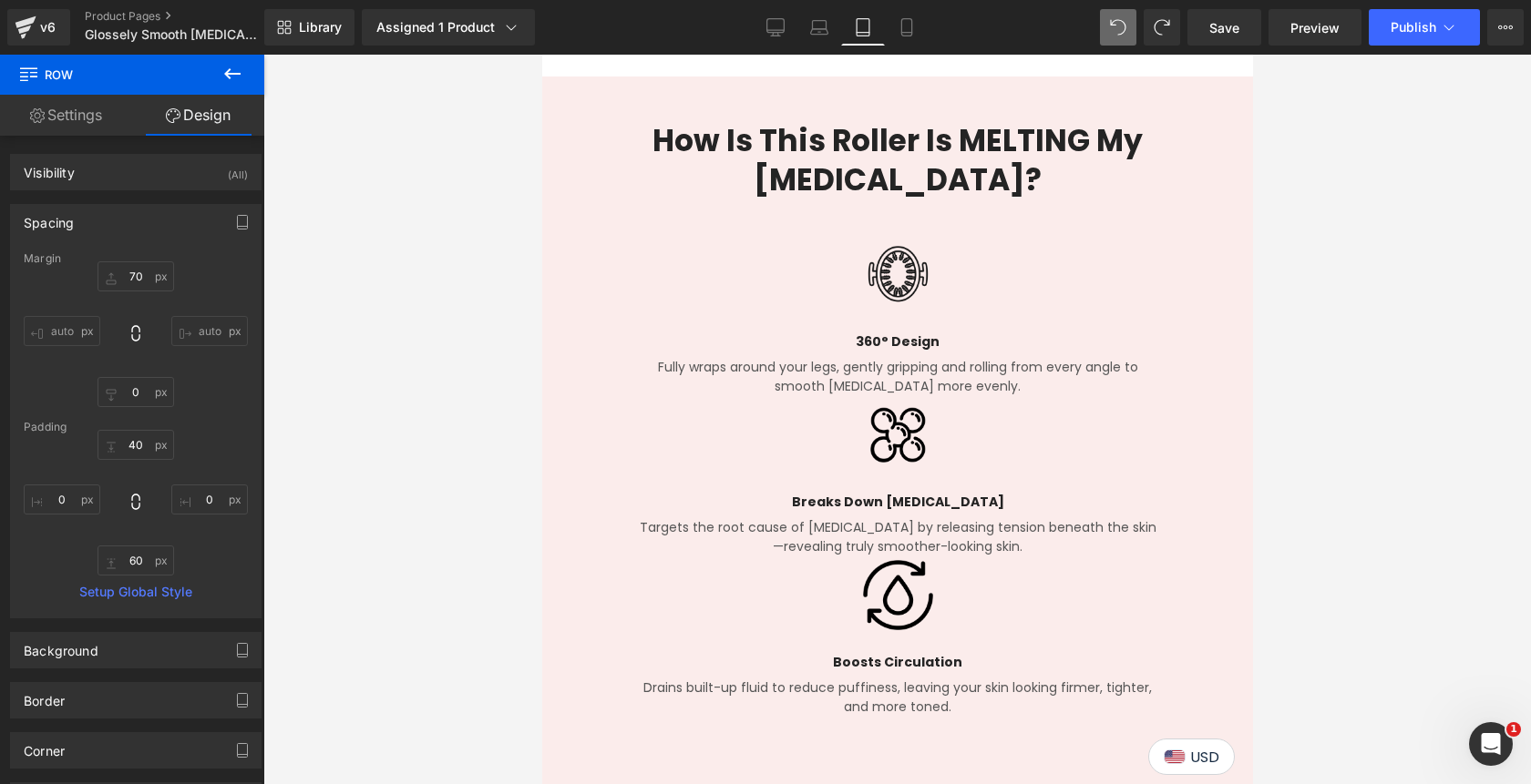
type input "0"
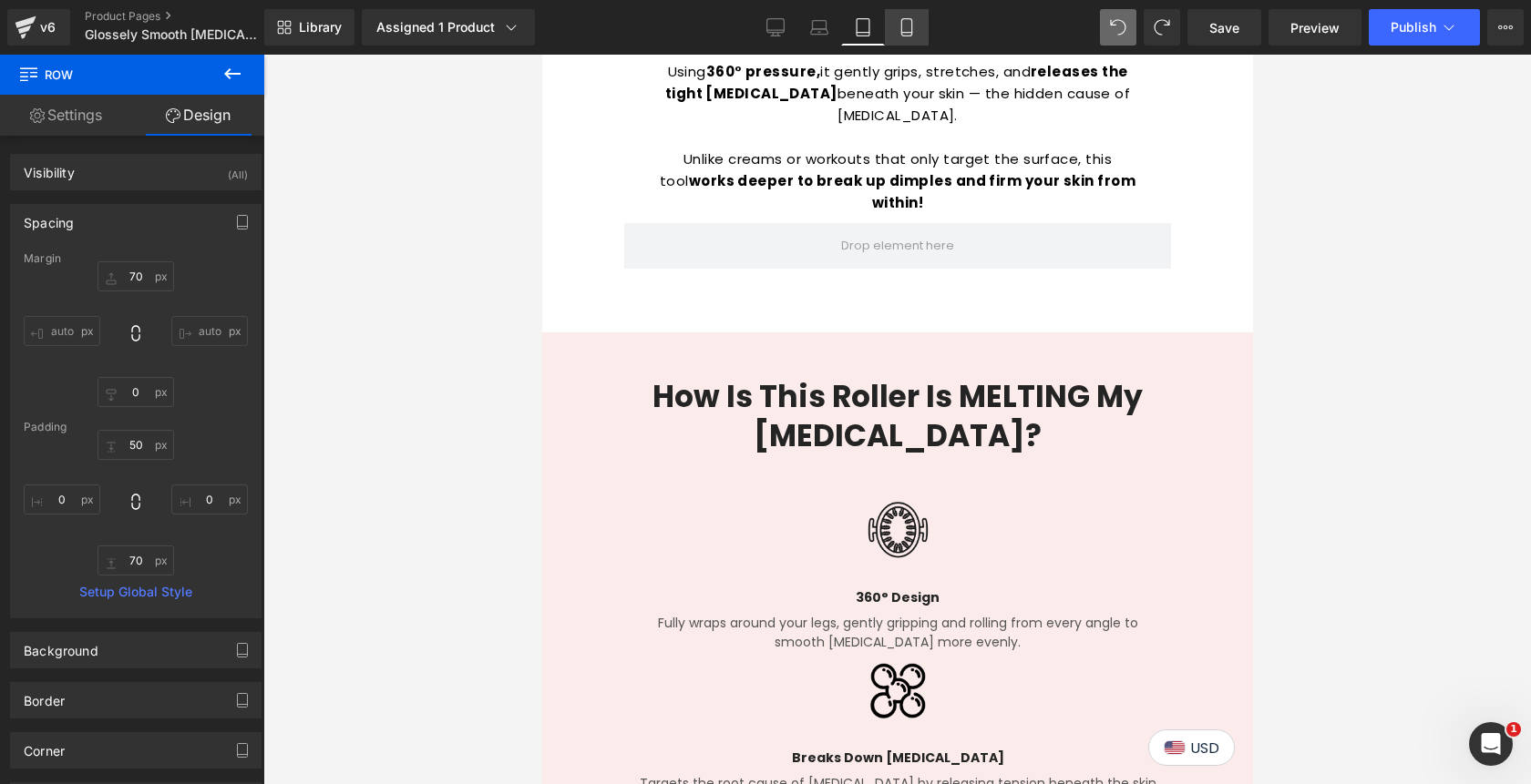
click at [908, 34] on icon at bounding box center [906, 28] width 19 height 19
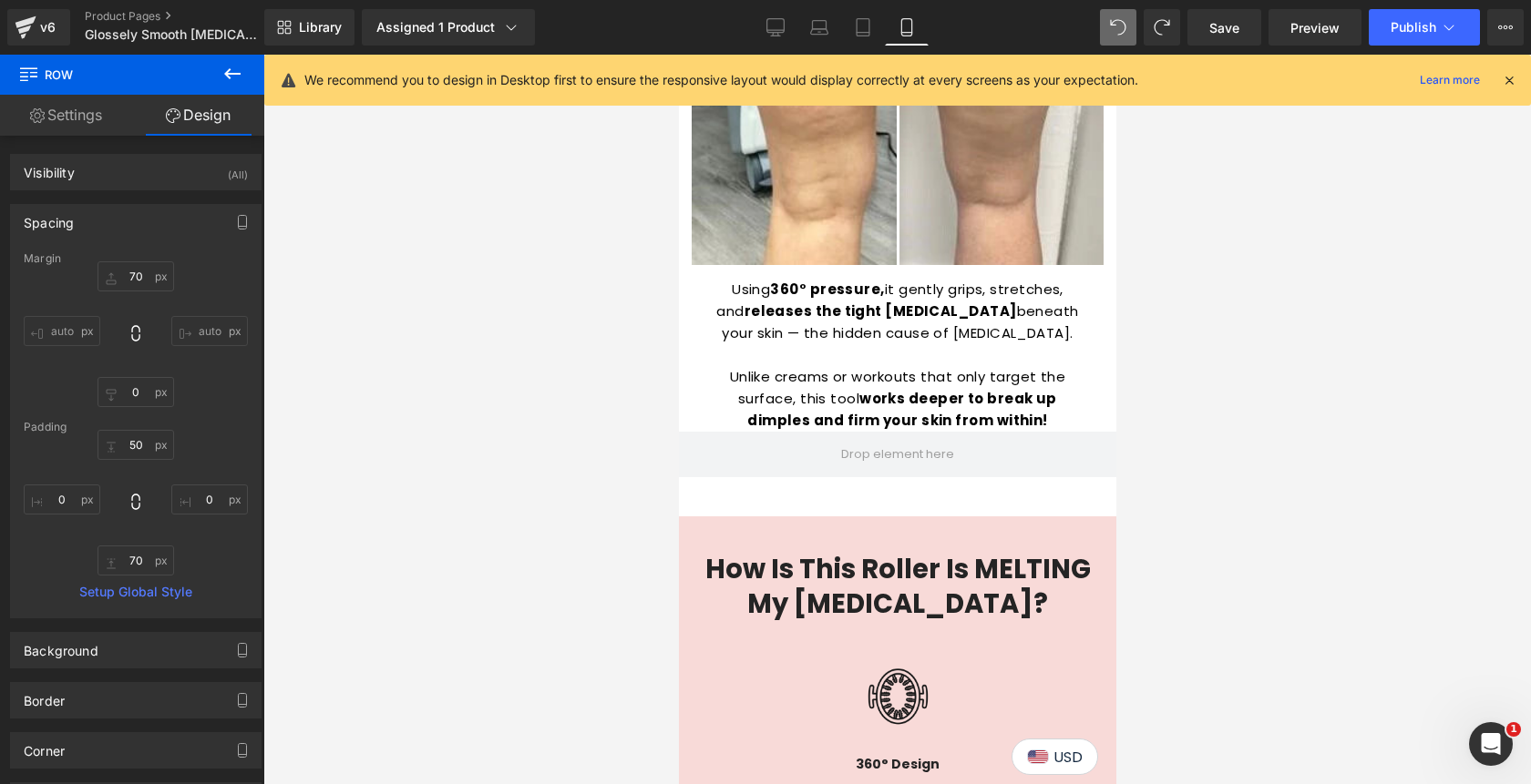
type input "40"
type input "0"
type input "40"
type input "0"
type input "60"
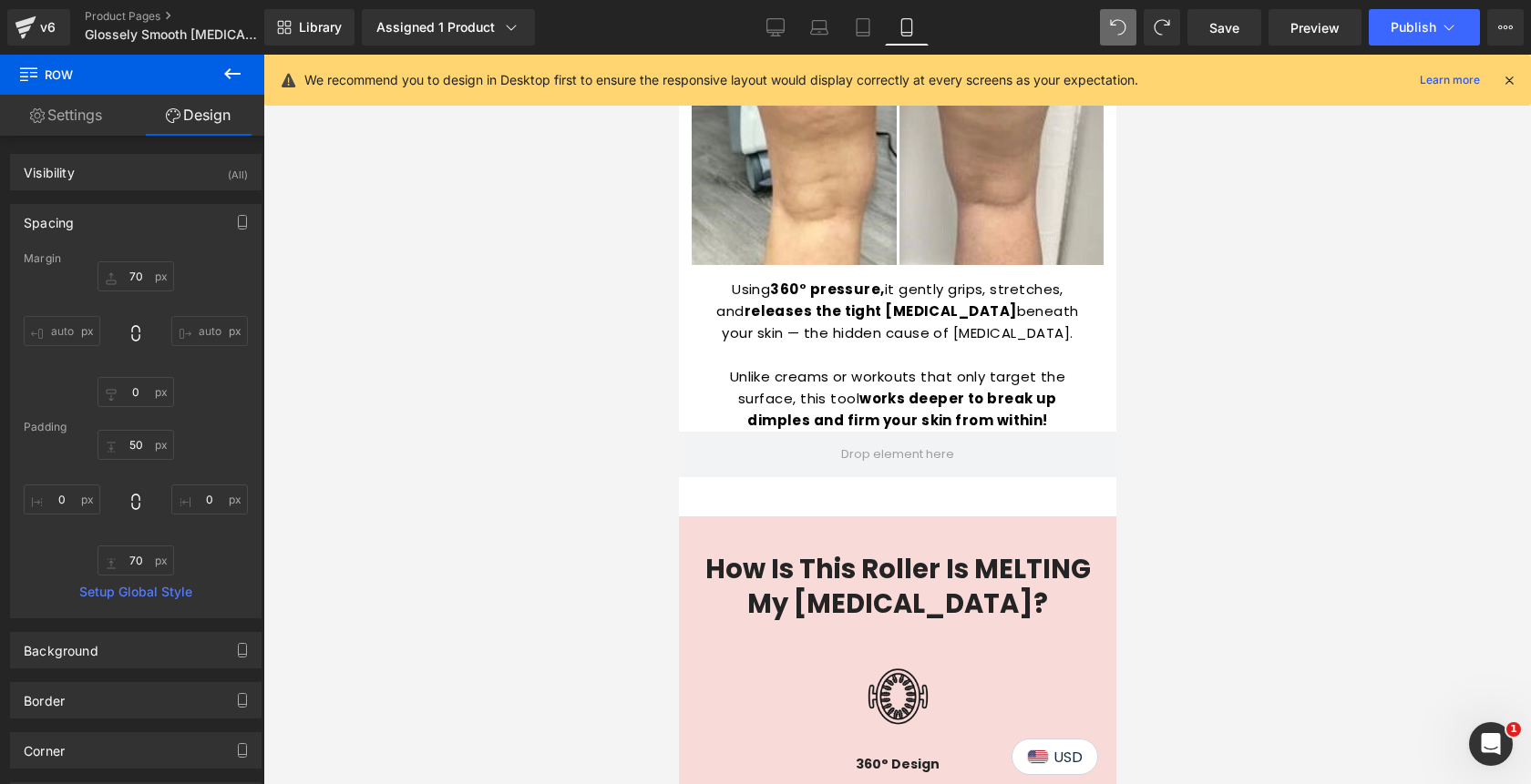
type input "0"
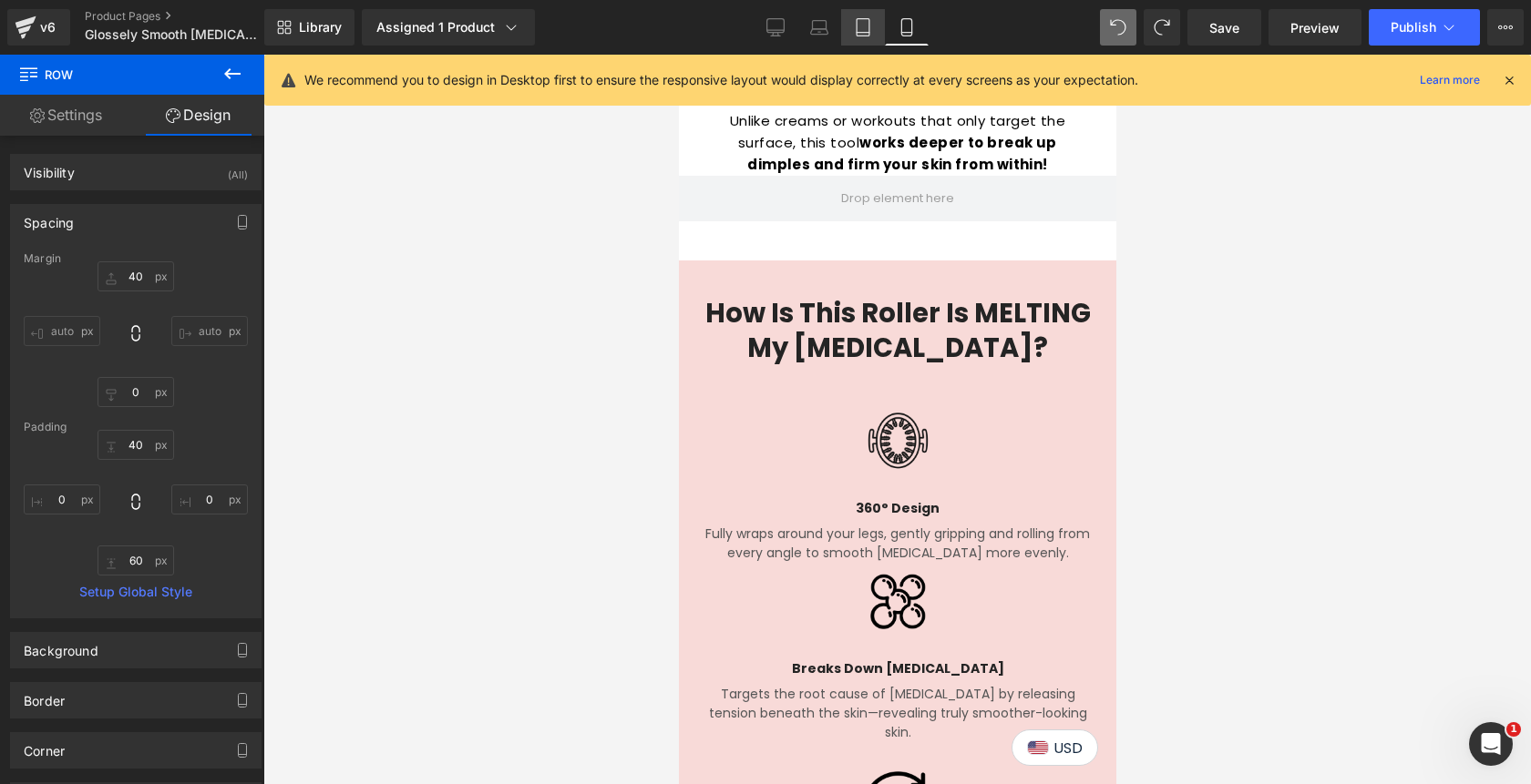
click at [867, 32] on icon at bounding box center [862, 32] width 13 height 0
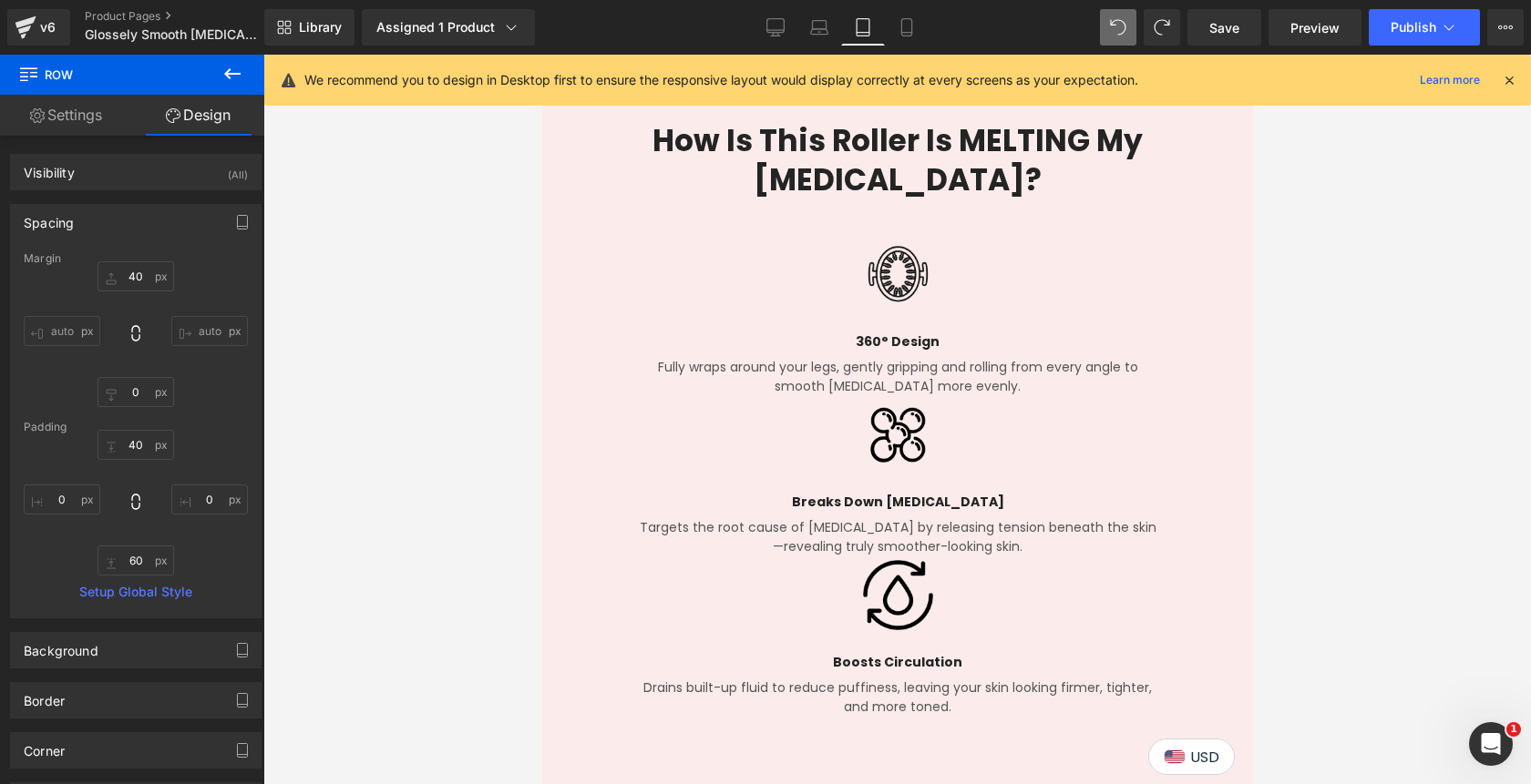
type input "70"
type input "0"
type input "50"
type input "0"
type input "70"
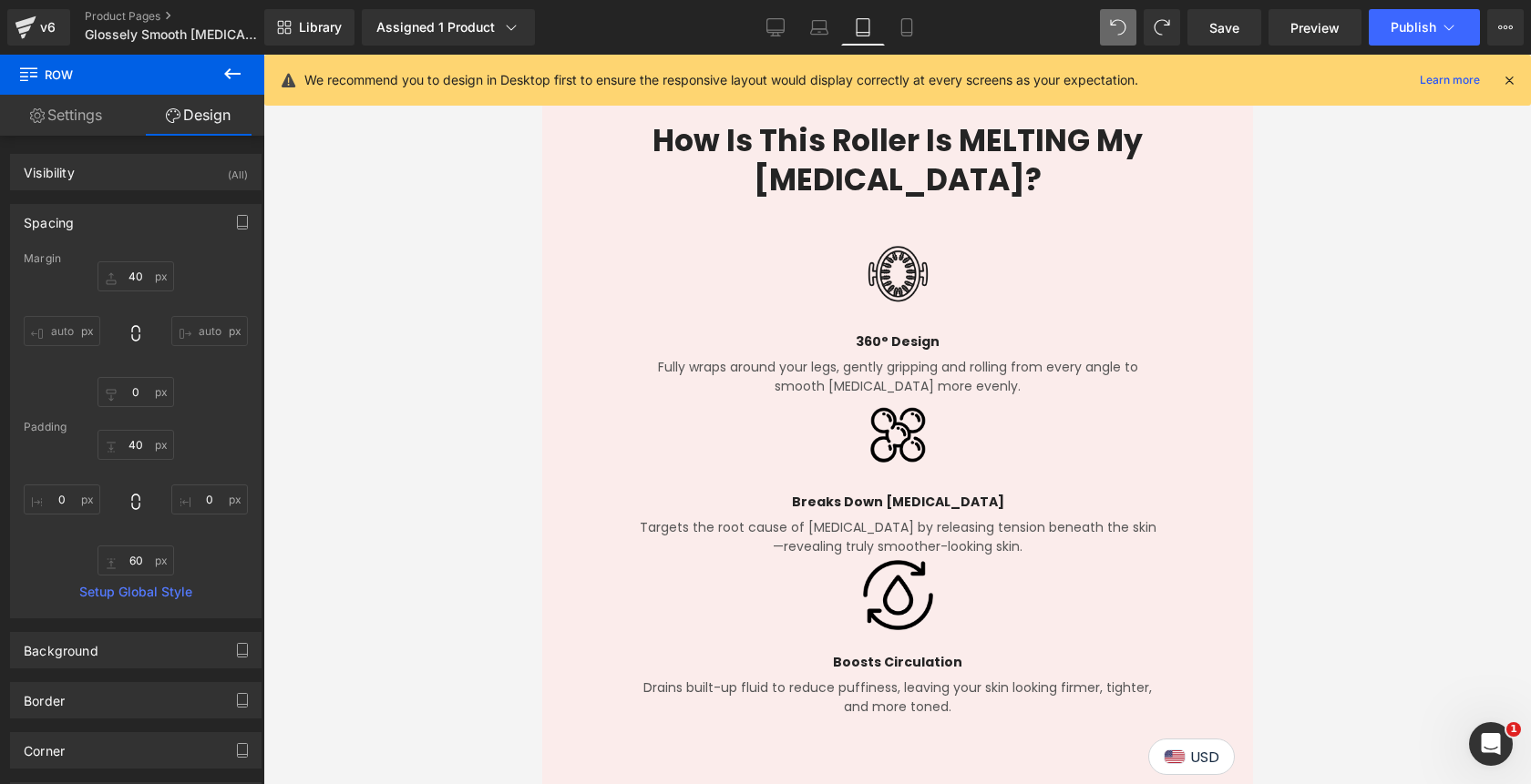
type input "0"
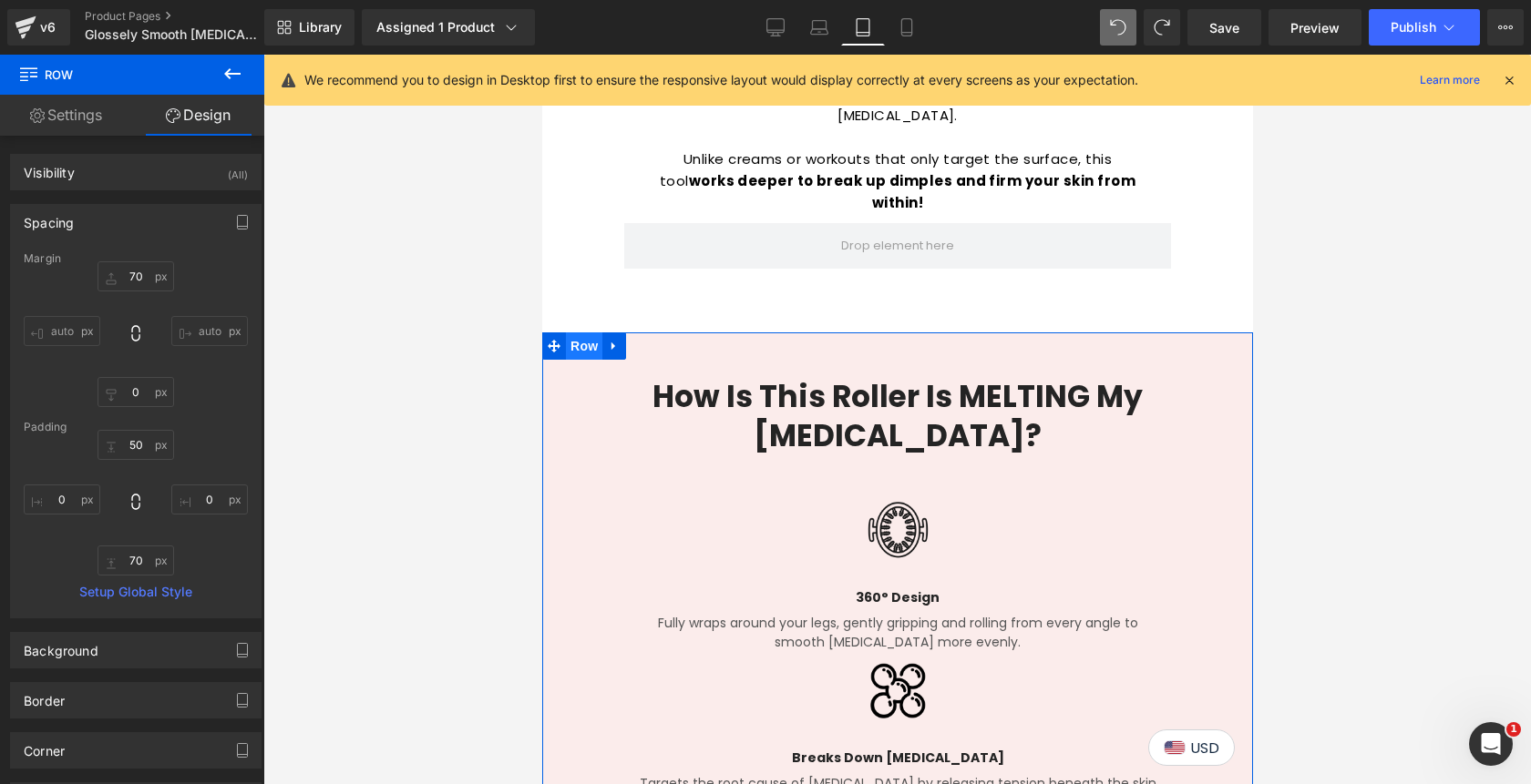
click at [588, 332] on span "Row" at bounding box center [582, 346] width 36 height 28
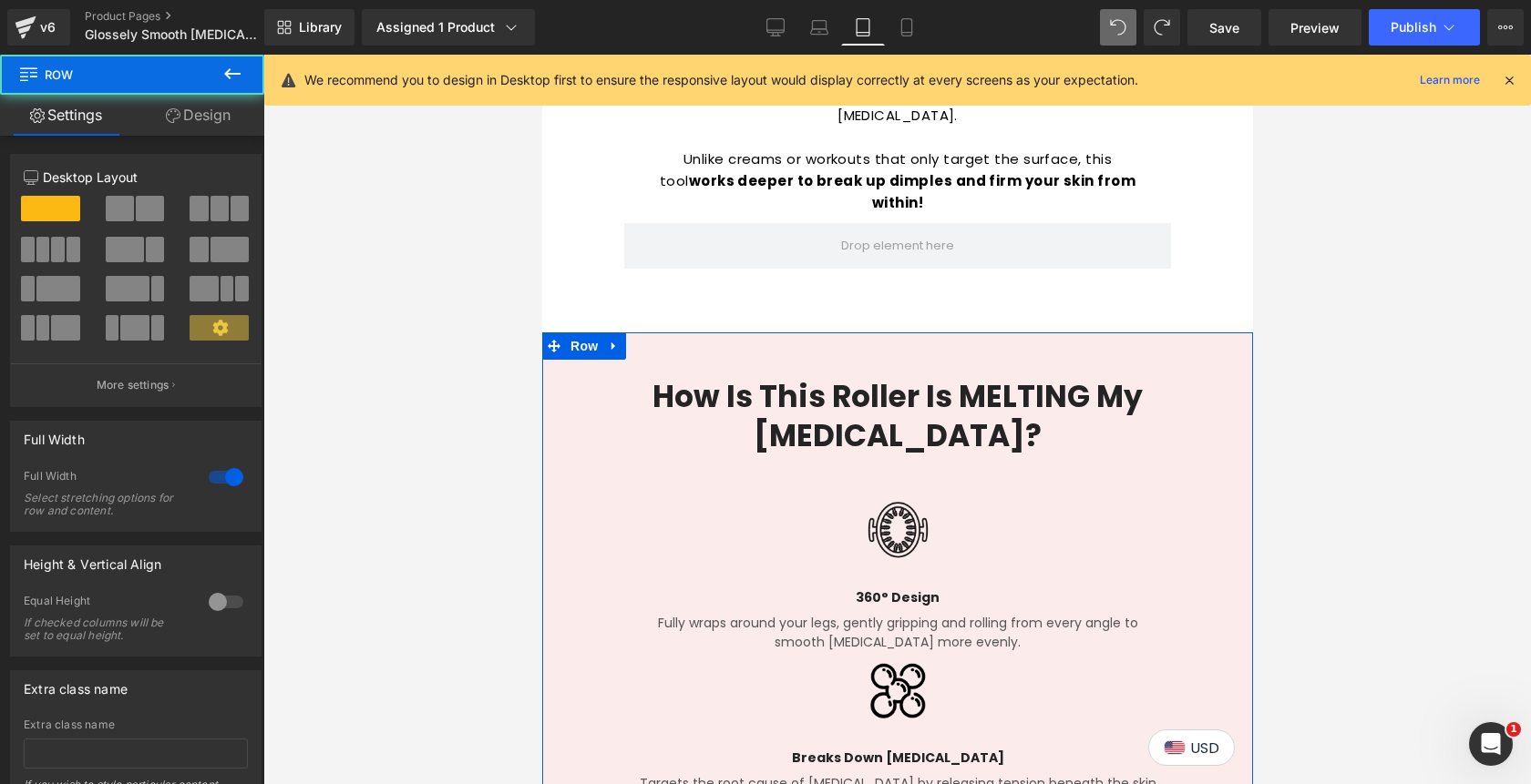
click at [205, 120] on link "Design" at bounding box center [198, 115] width 132 height 41
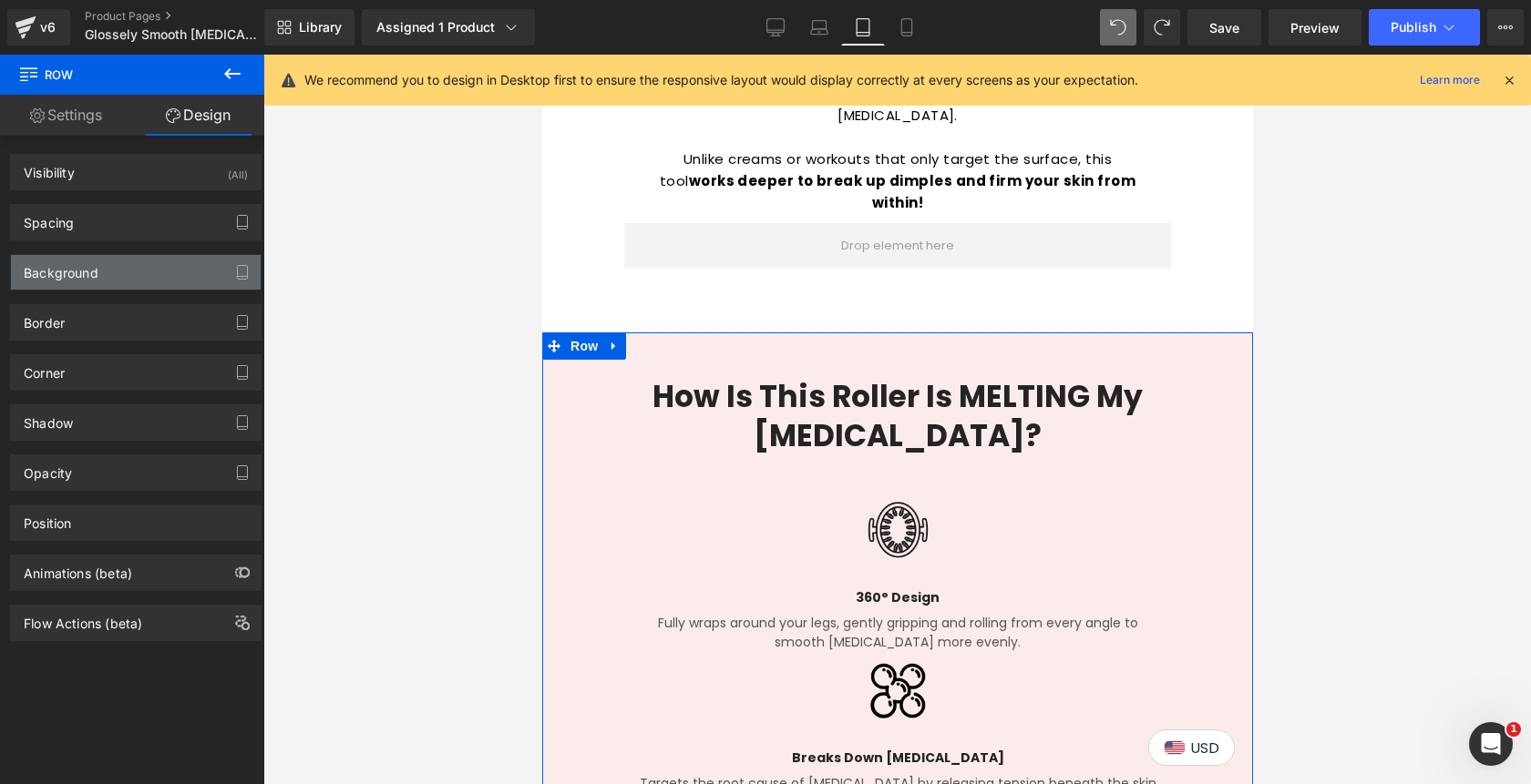
click at [100, 281] on div "Background" at bounding box center [136, 271] width 250 height 34
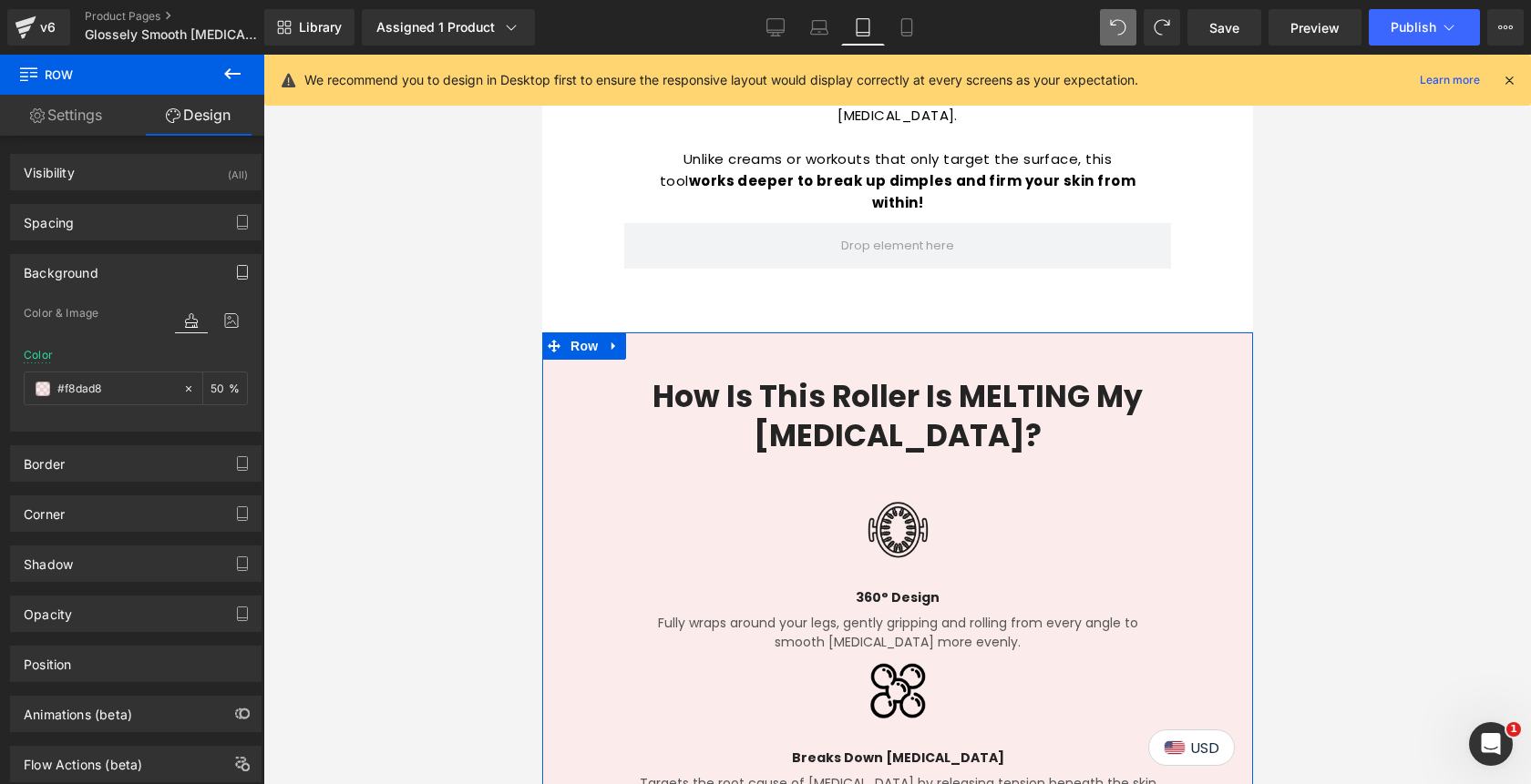
click at [235, 277] on icon "button" at bounding box center [242, 271] width 15 height 15
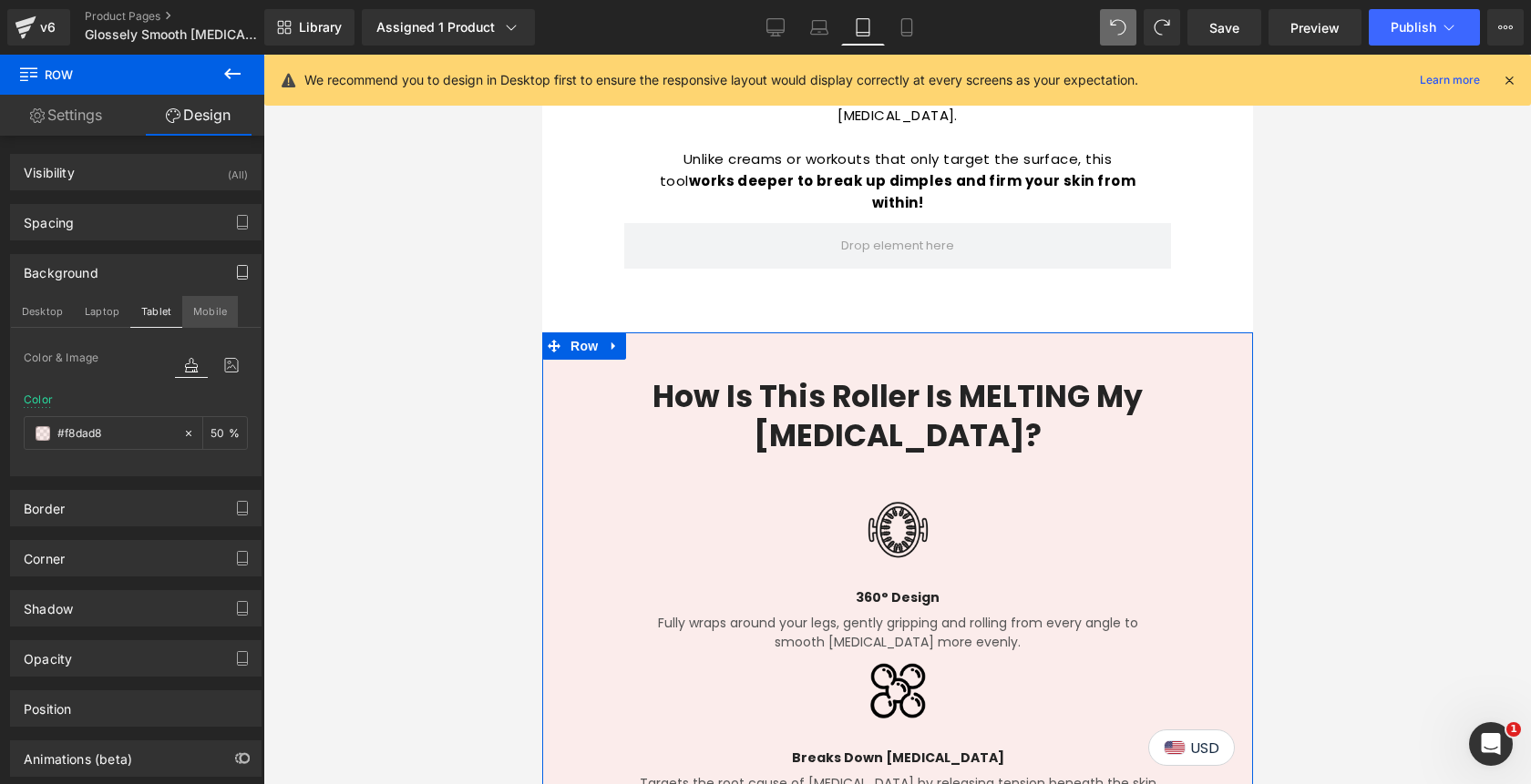
click at [217, 317] on button "Mobile" at bounding box center [210, 311] width 55 height 30
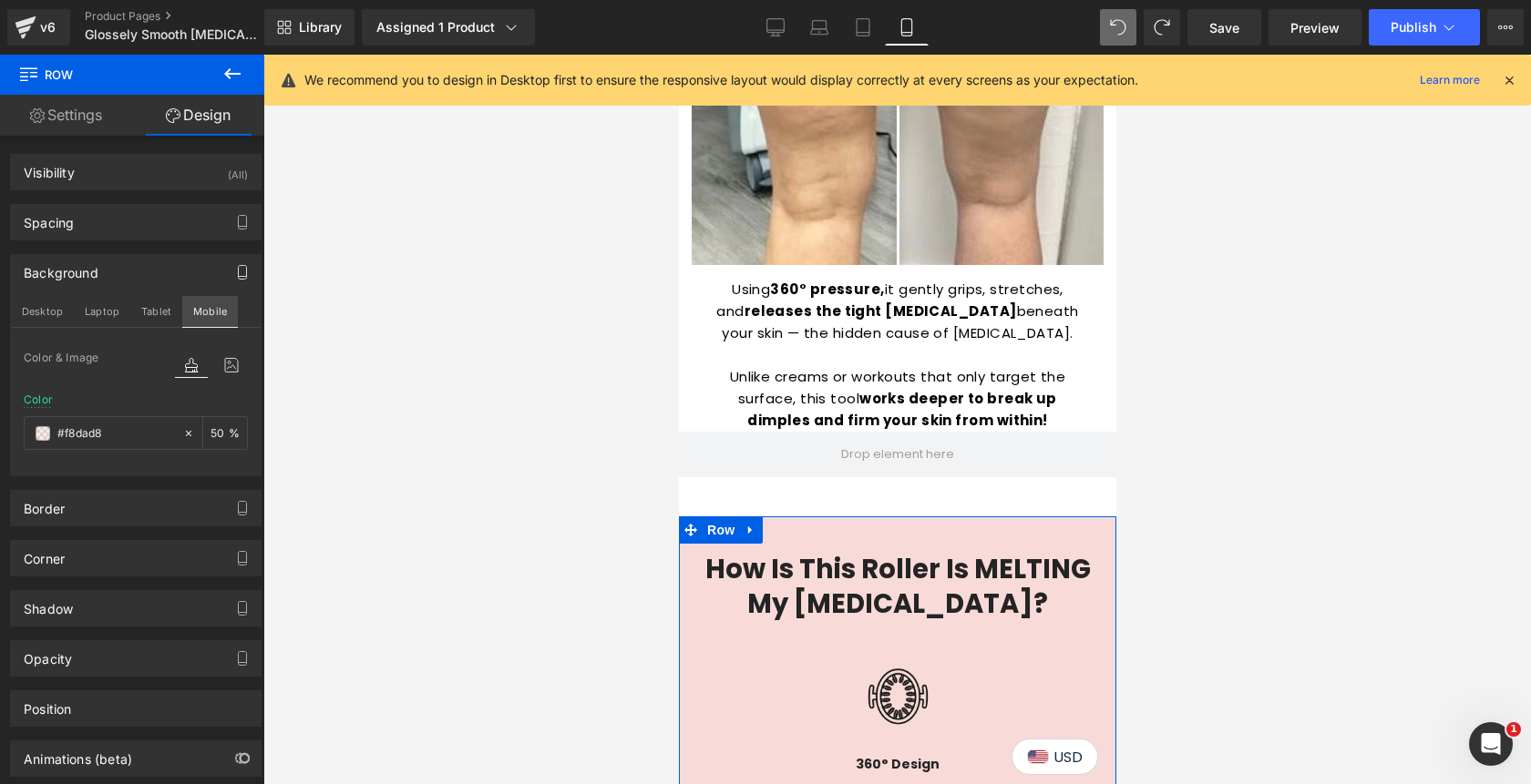
scroll to position [2654, 0]
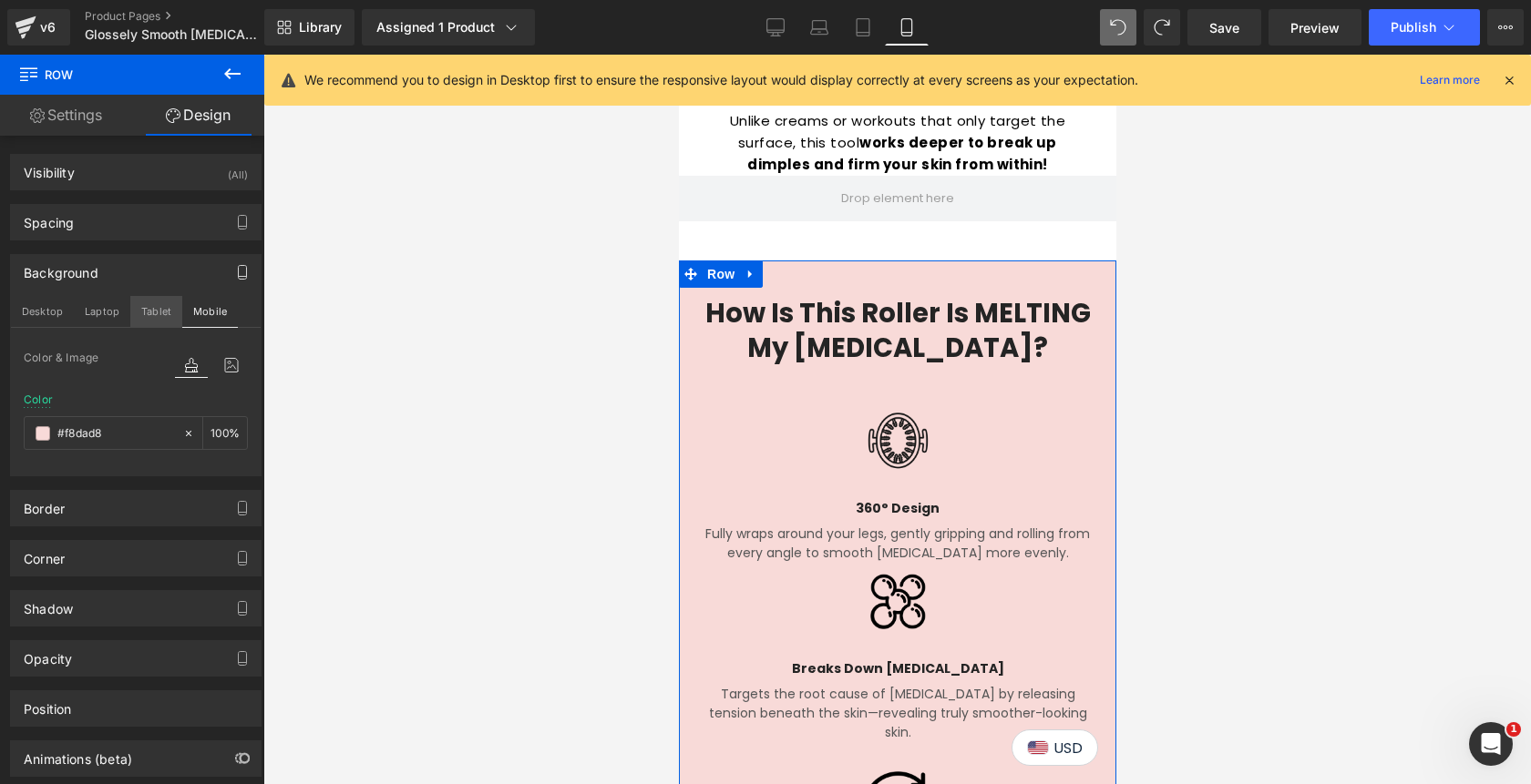
click at [153, 311] on button "Tablet" at bounding box center [155, 311] width 52 height 30
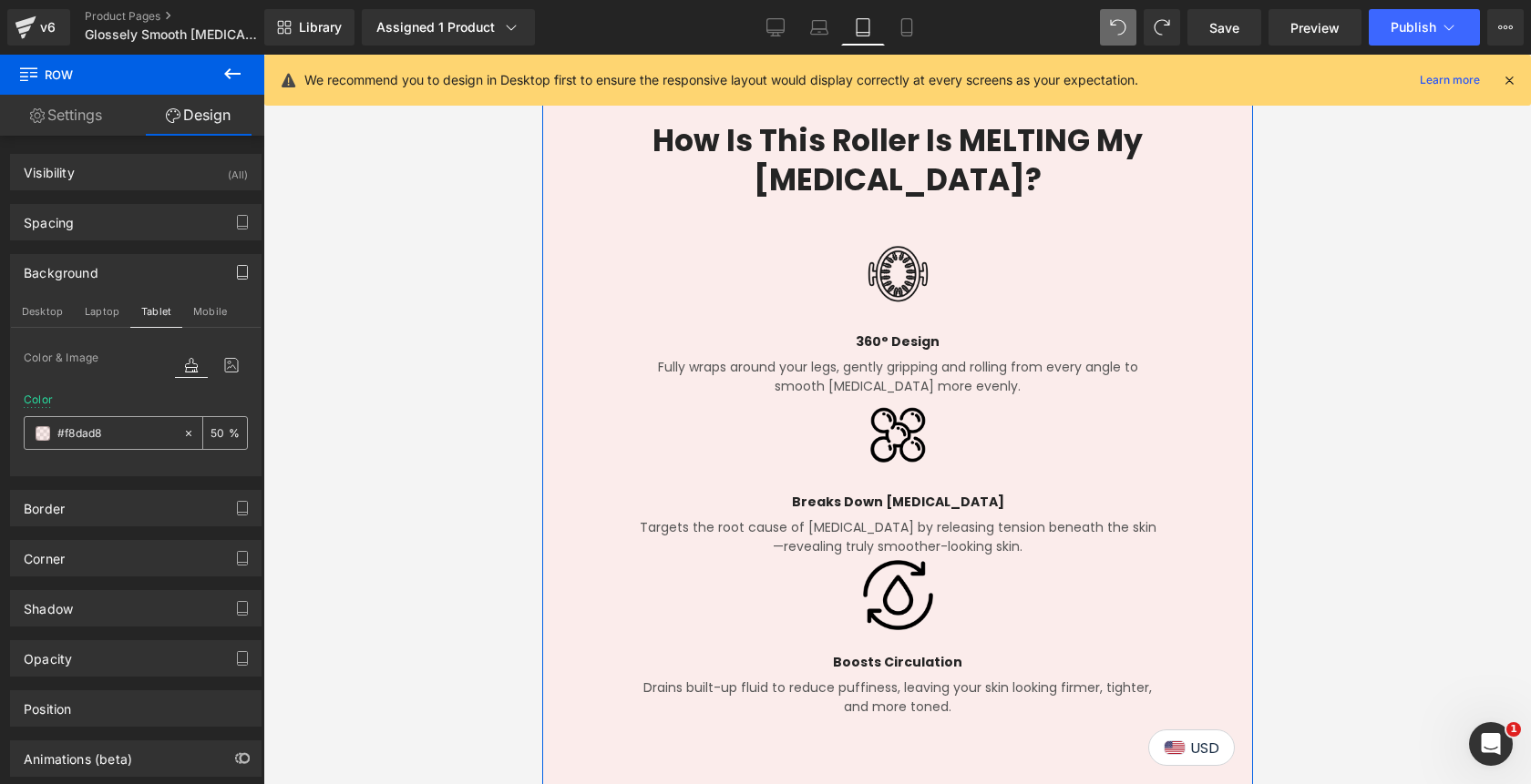
scroll to position [2398, 0]
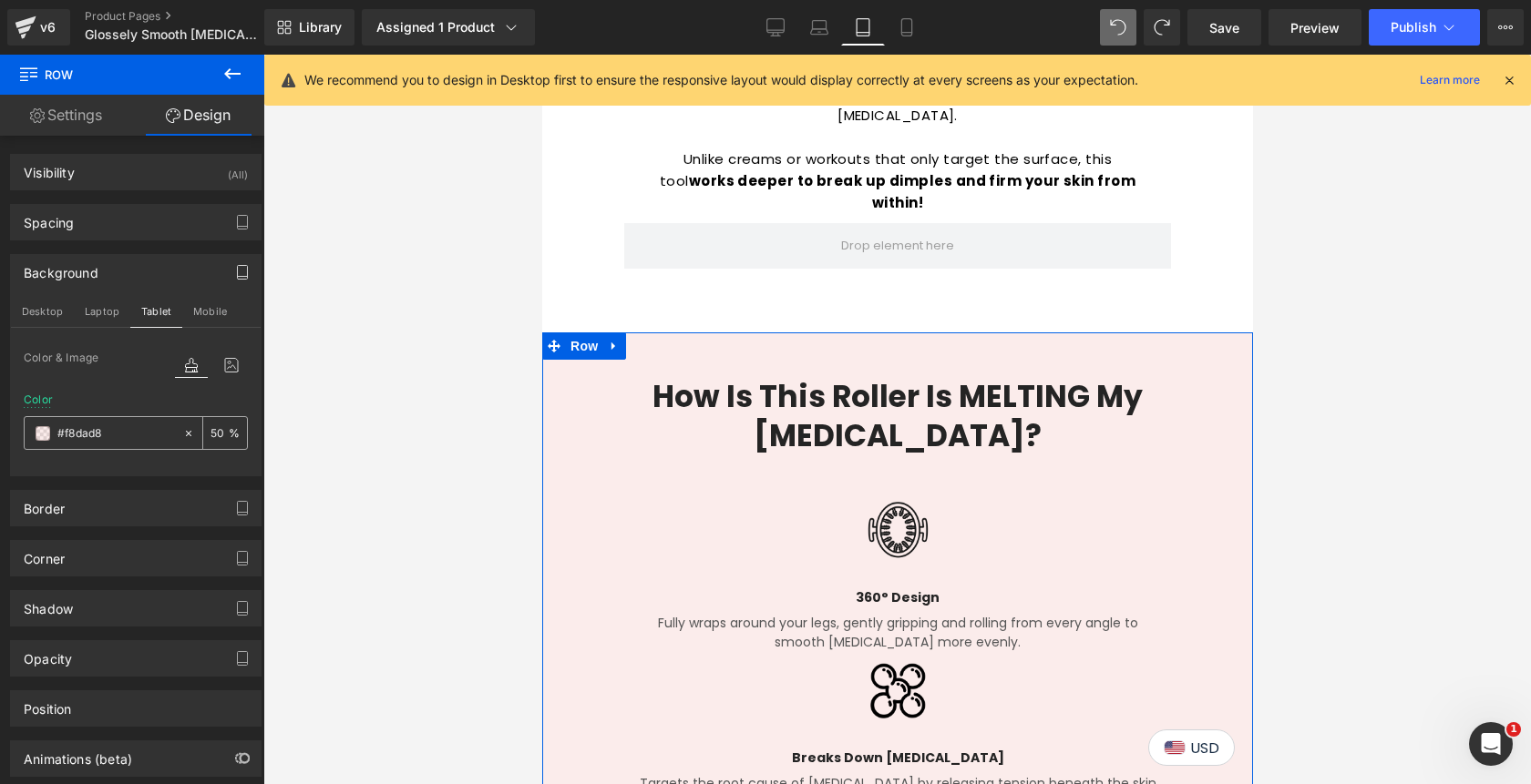
click at [211, 437] on input "50" at bounding box center [219, 433] width 19 height 20
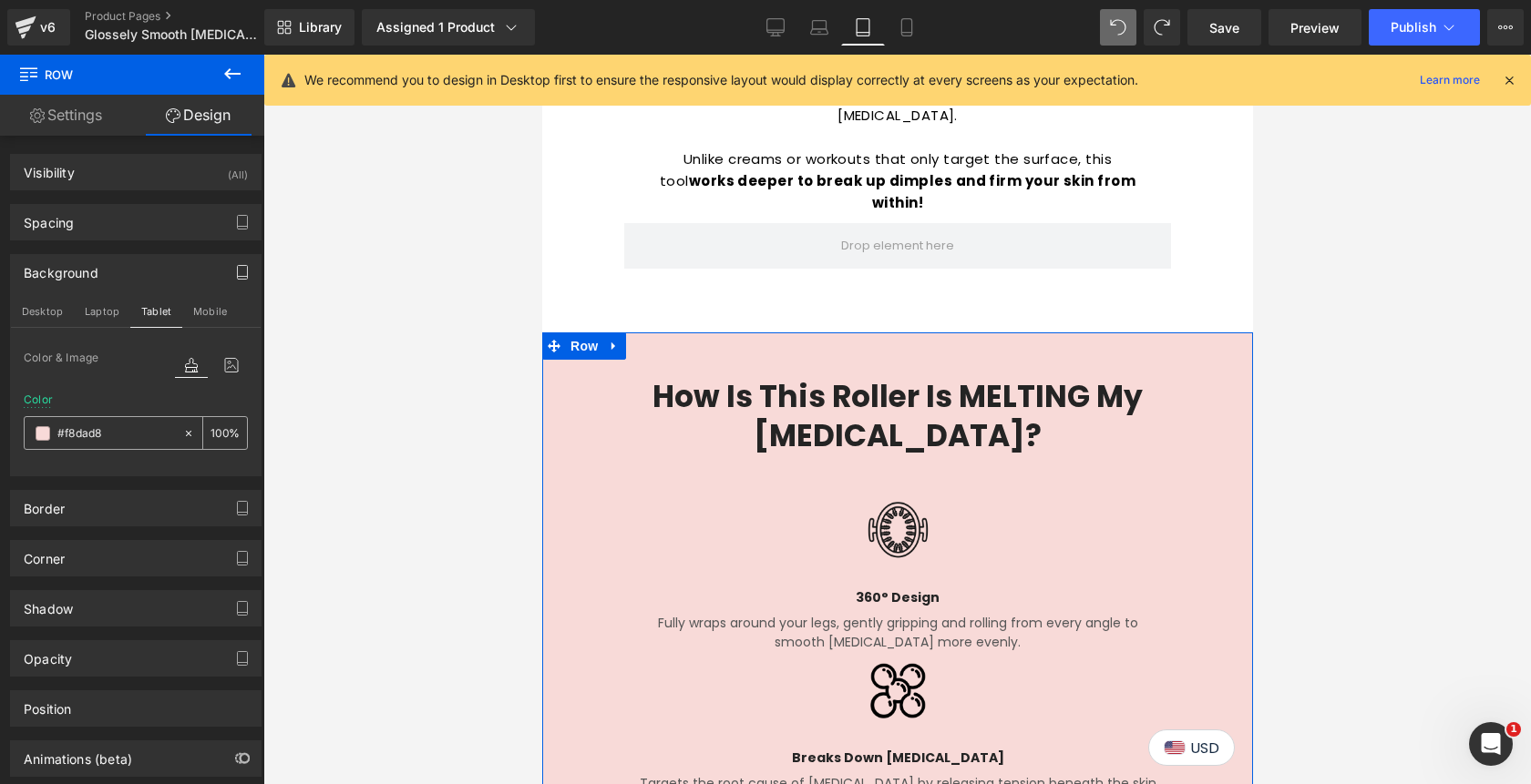
scroll to position [0, 0]
click at [106, 312] on button "Laptop" at bounding box center [101, 311] width 56 height 30
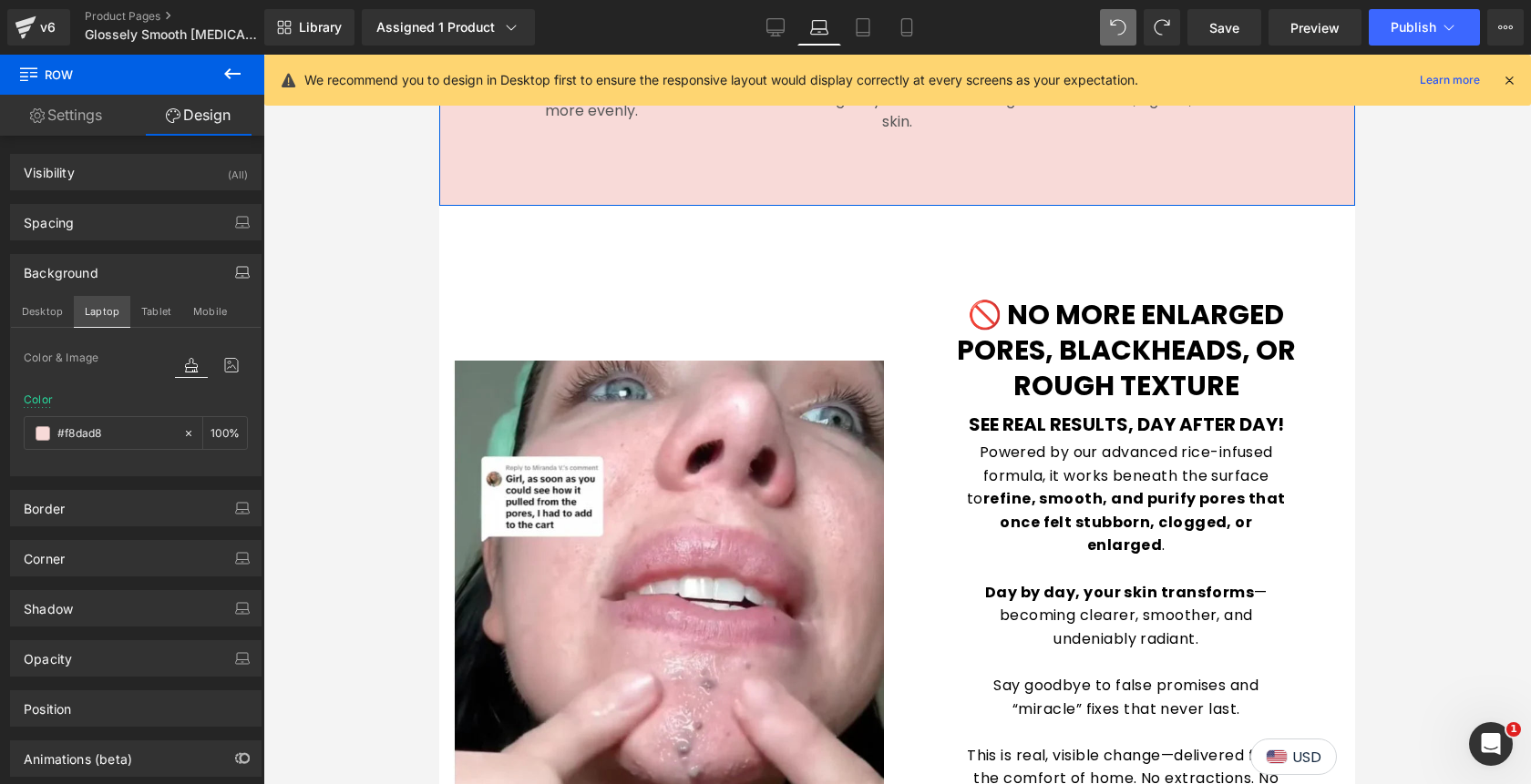
scroll to position [1921, 0]
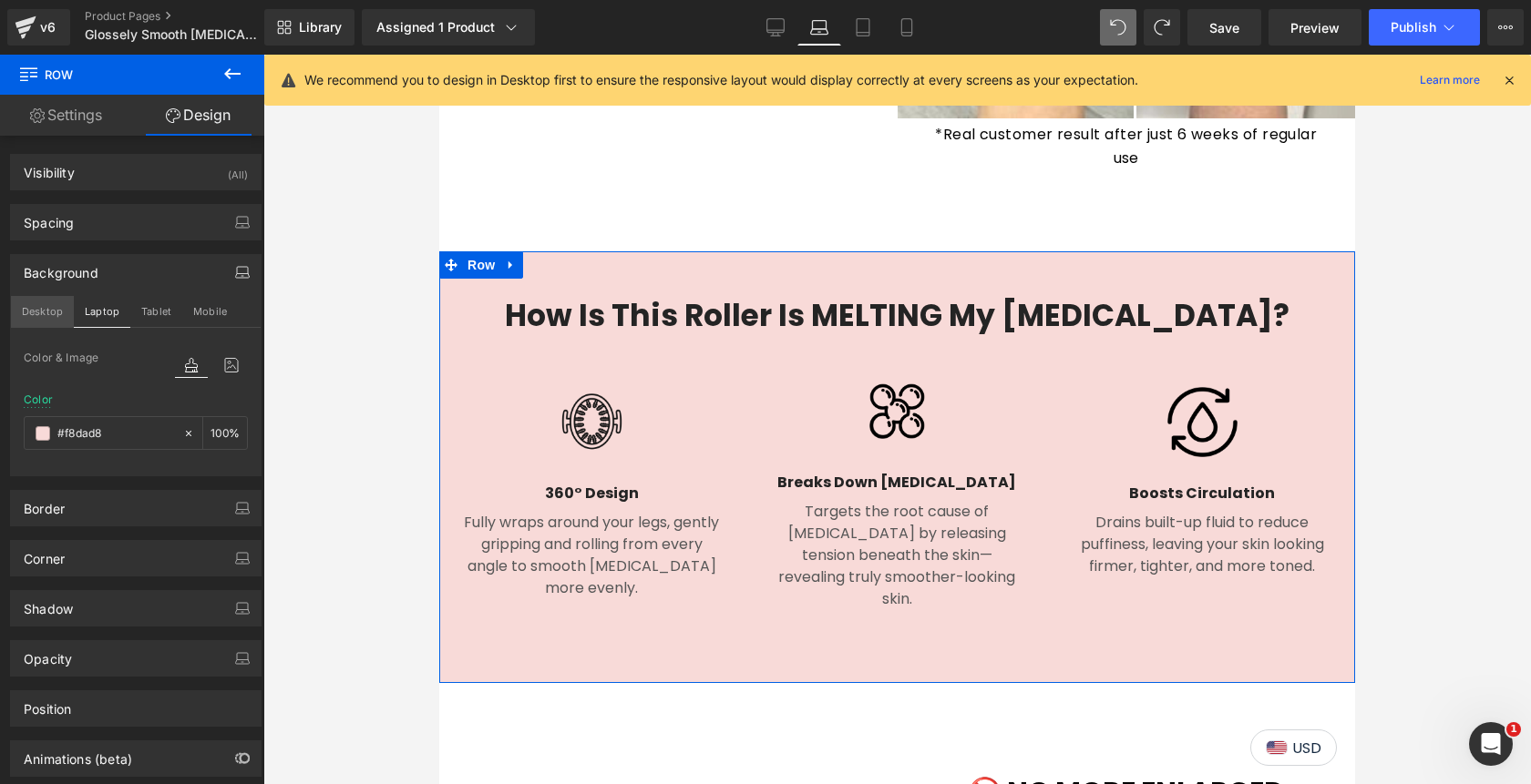
click at [50, 311] on button "Desktop" at bounding box center [42, 311] width 63 height 30
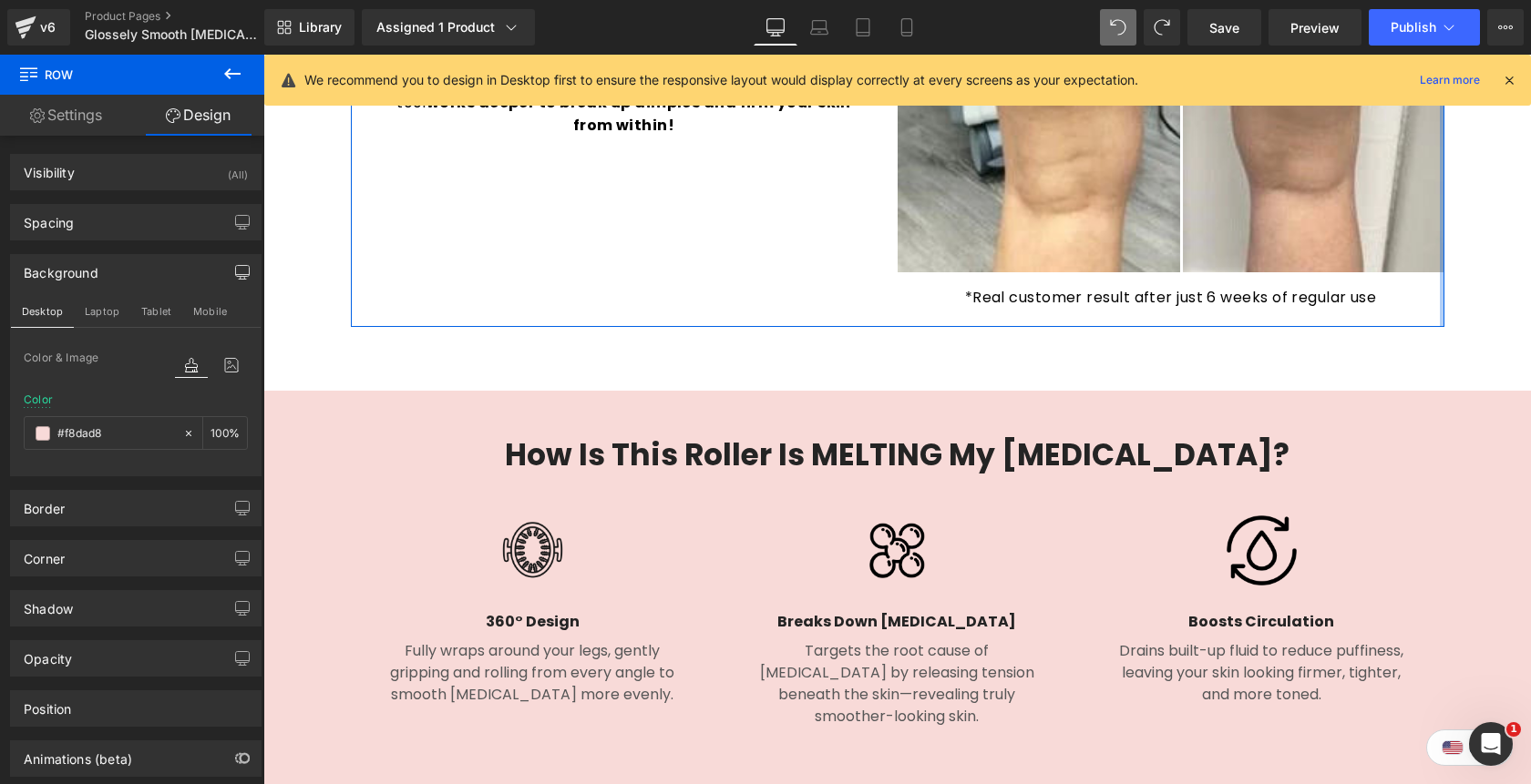
scroll to position [1619, 0]
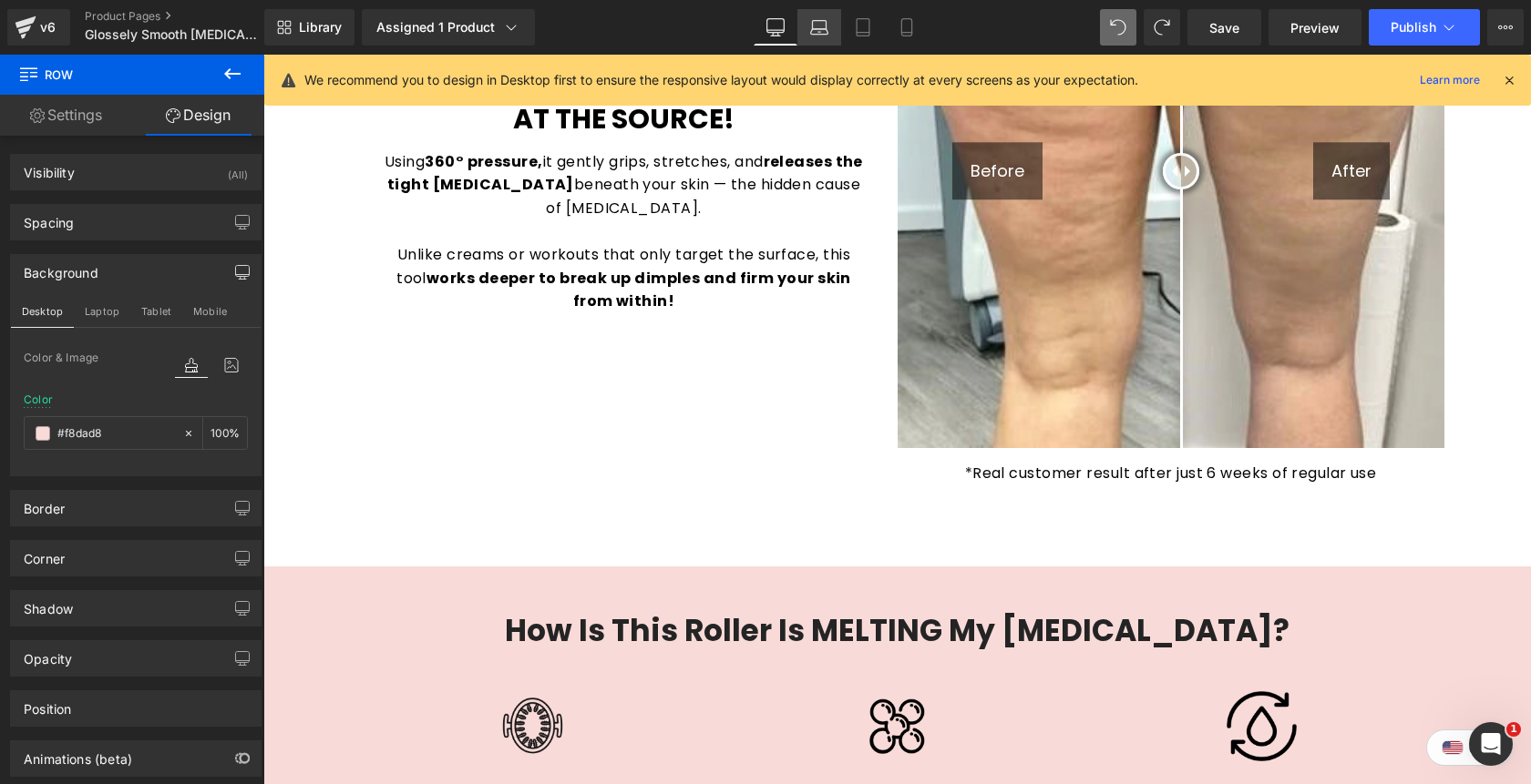
click at [812, 20] on icon at bounding box center [819, 28] width 19 height 19
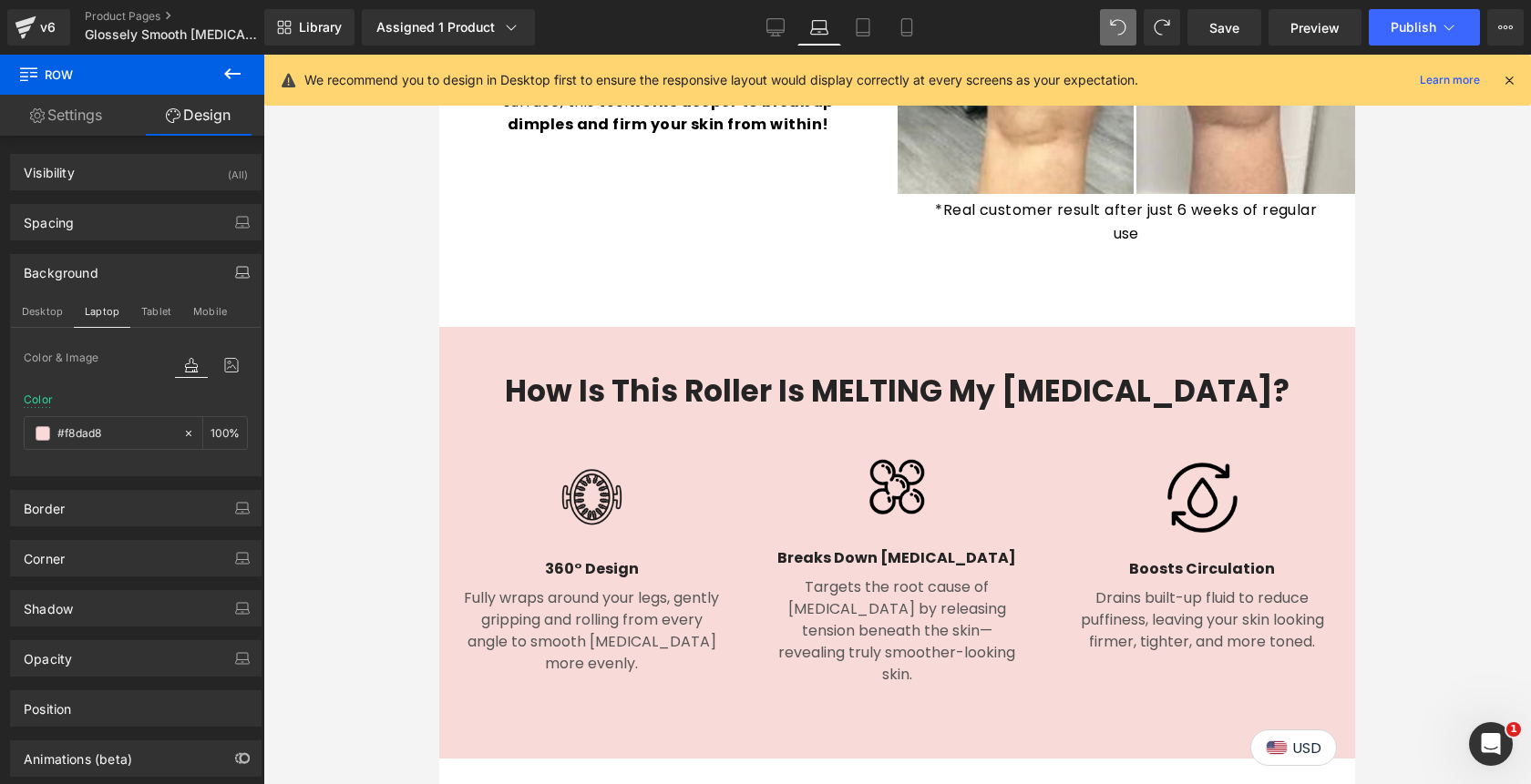
scroll to position [1863, 0]
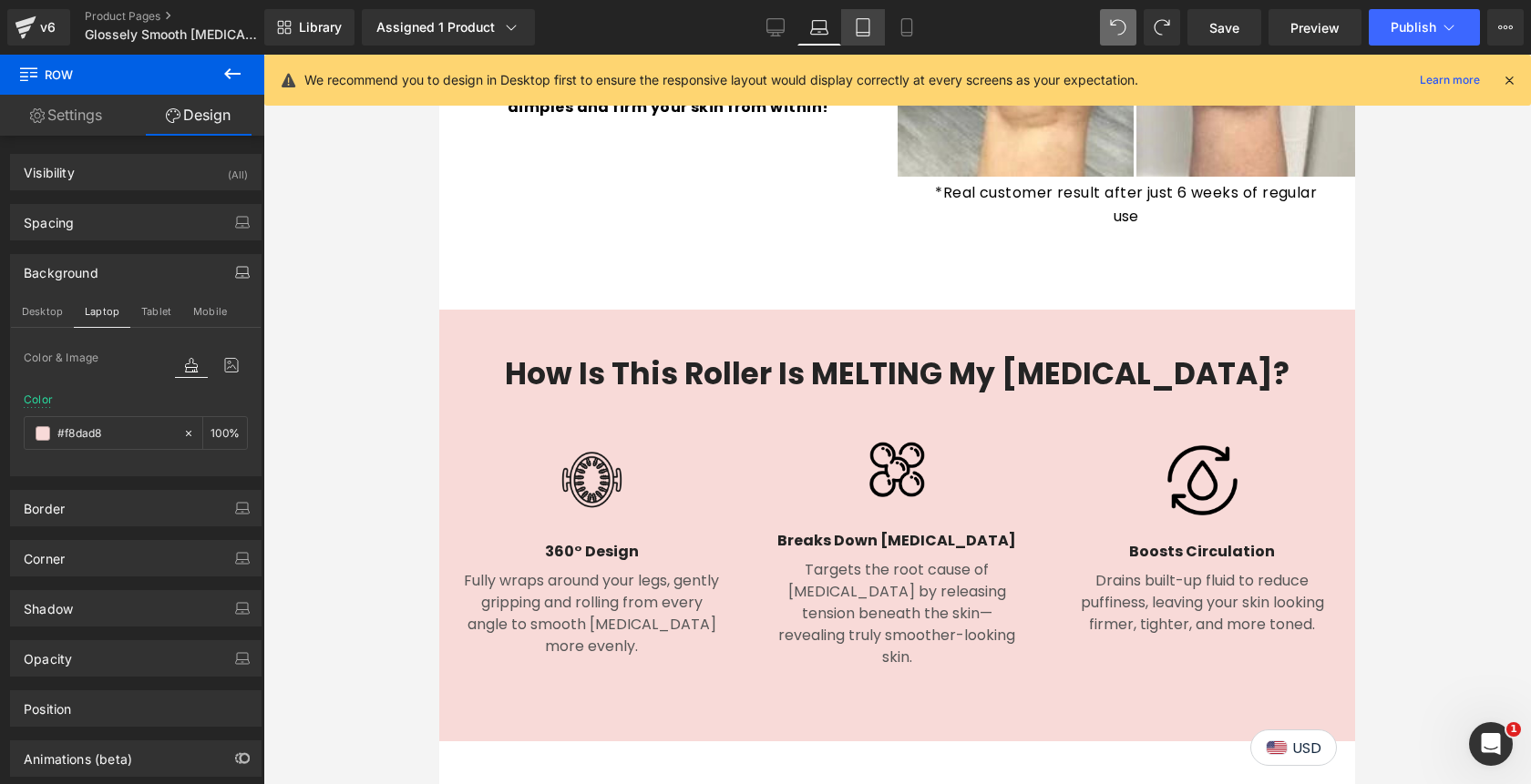
click at [866, 30] on icon at bounding box center [863, 28] width 19 height 19
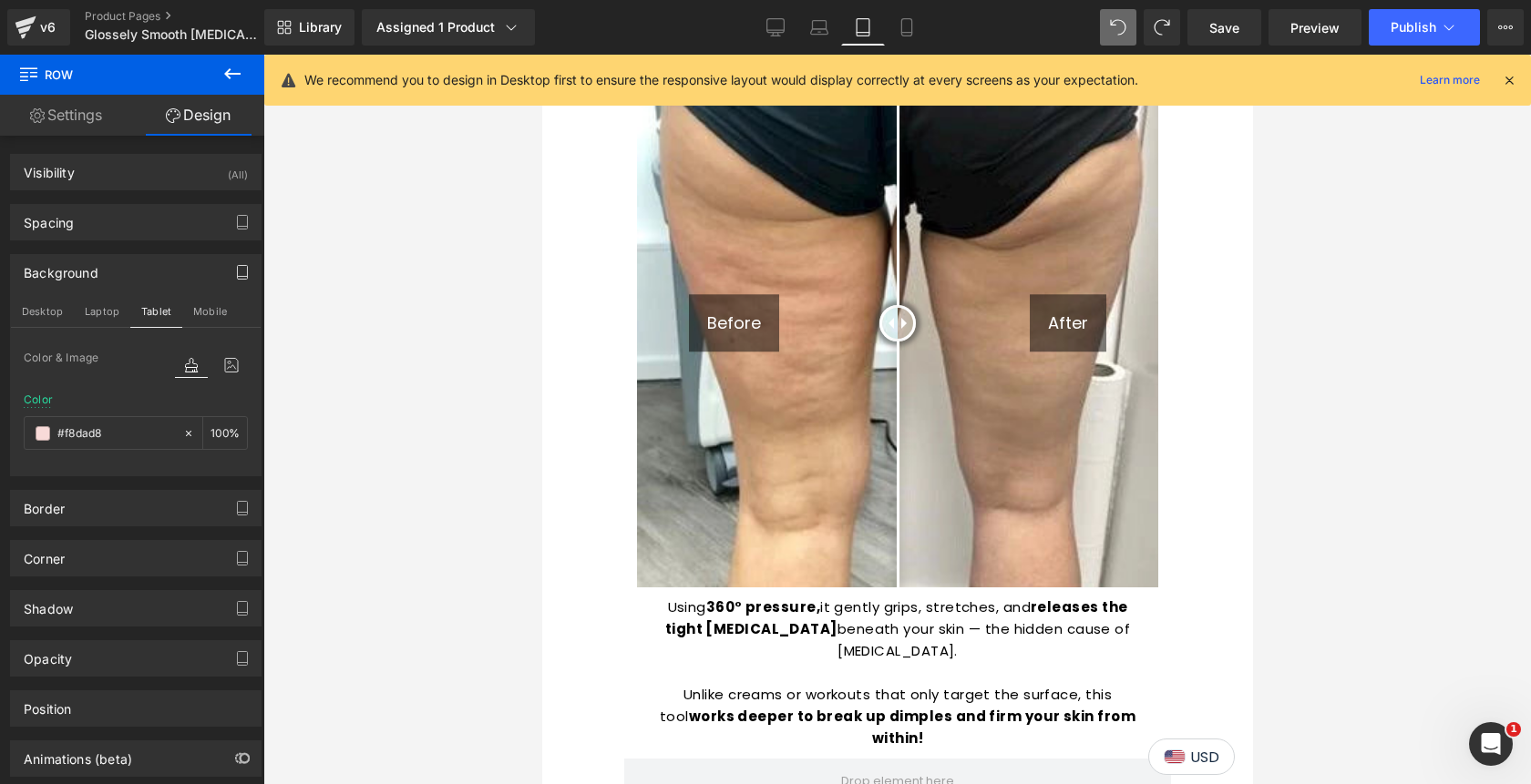
scroll to position [2340, 0]
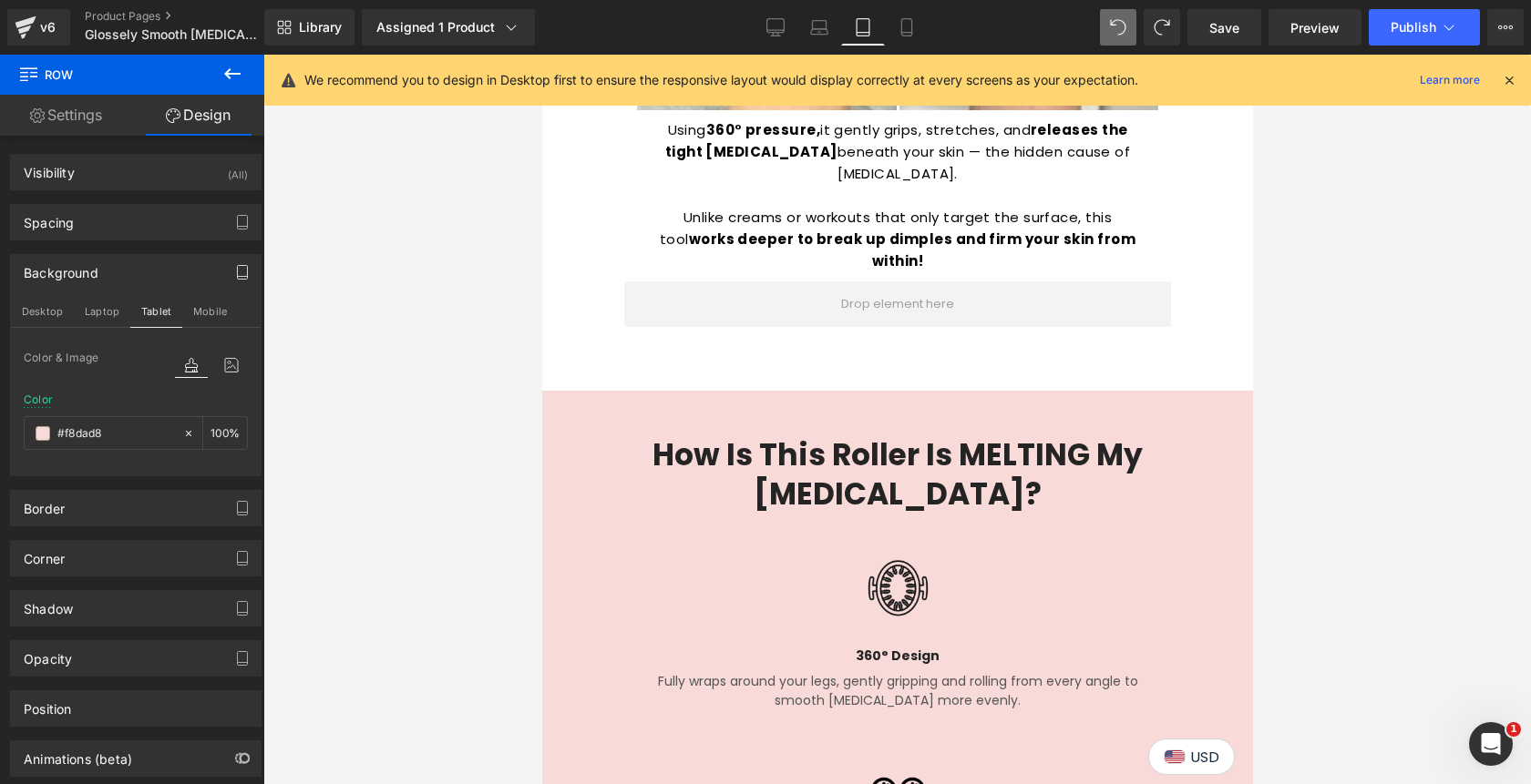
type input "100"
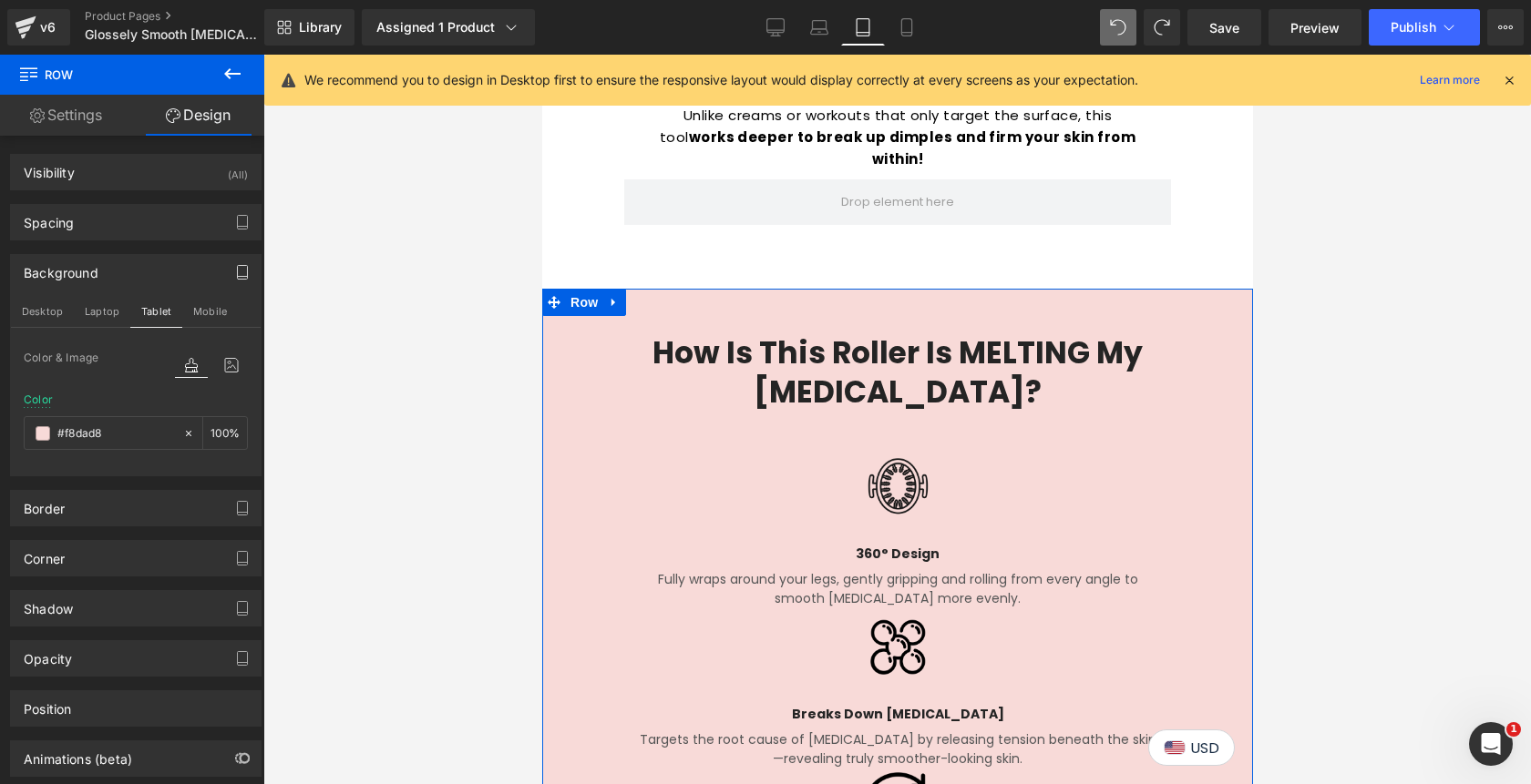
scroll to position [2442, 0]
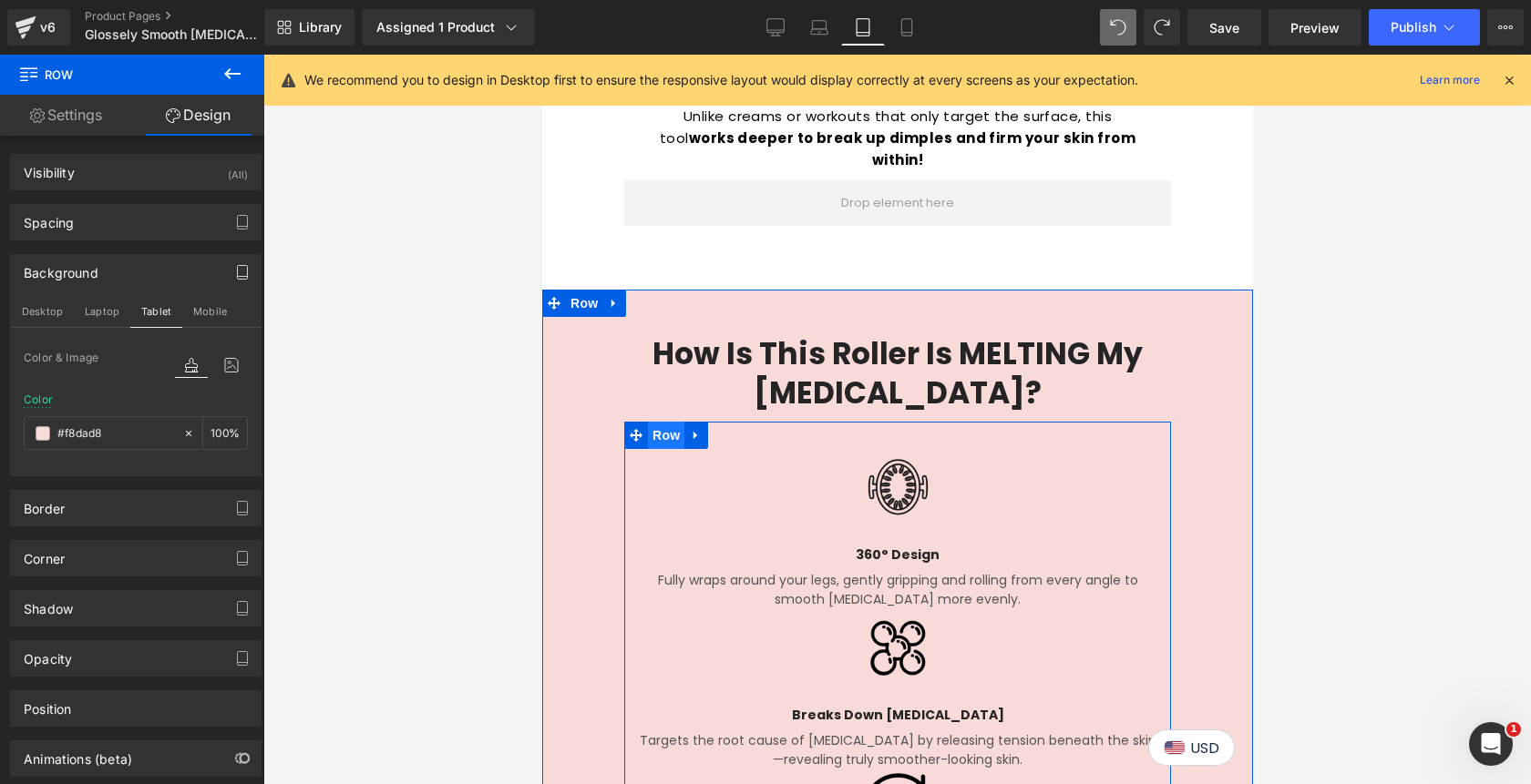
click at [661, 422] on span "Row" at bounding box center [664, 436] width 36 height 28
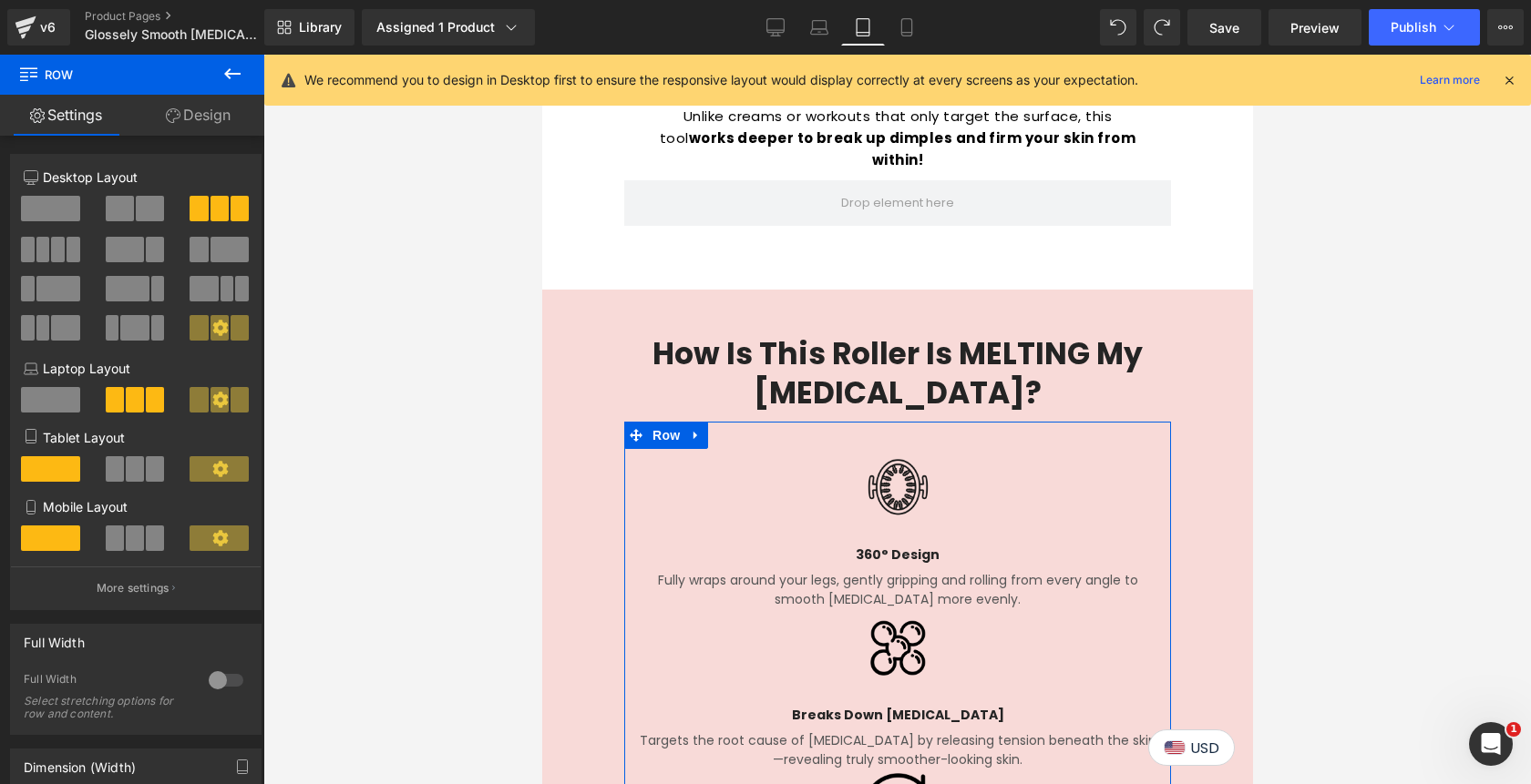
scroll to position [2442, 0]
click at [126, 468] on span at bounding box center [135, 469] width 19 height 26
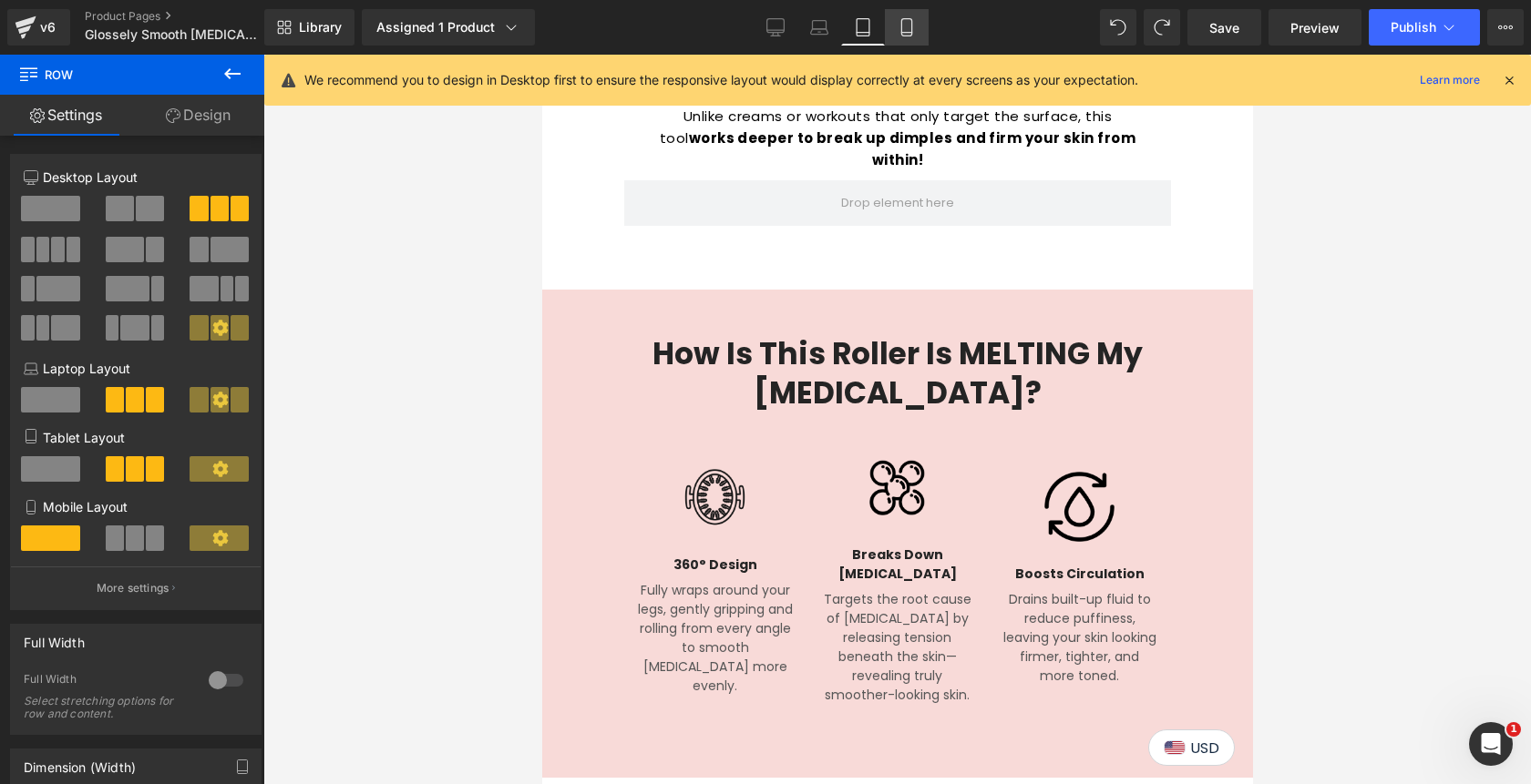
click at [911, 38] on link "Mobile" at bounding box center [906, 27] width 43 height 36
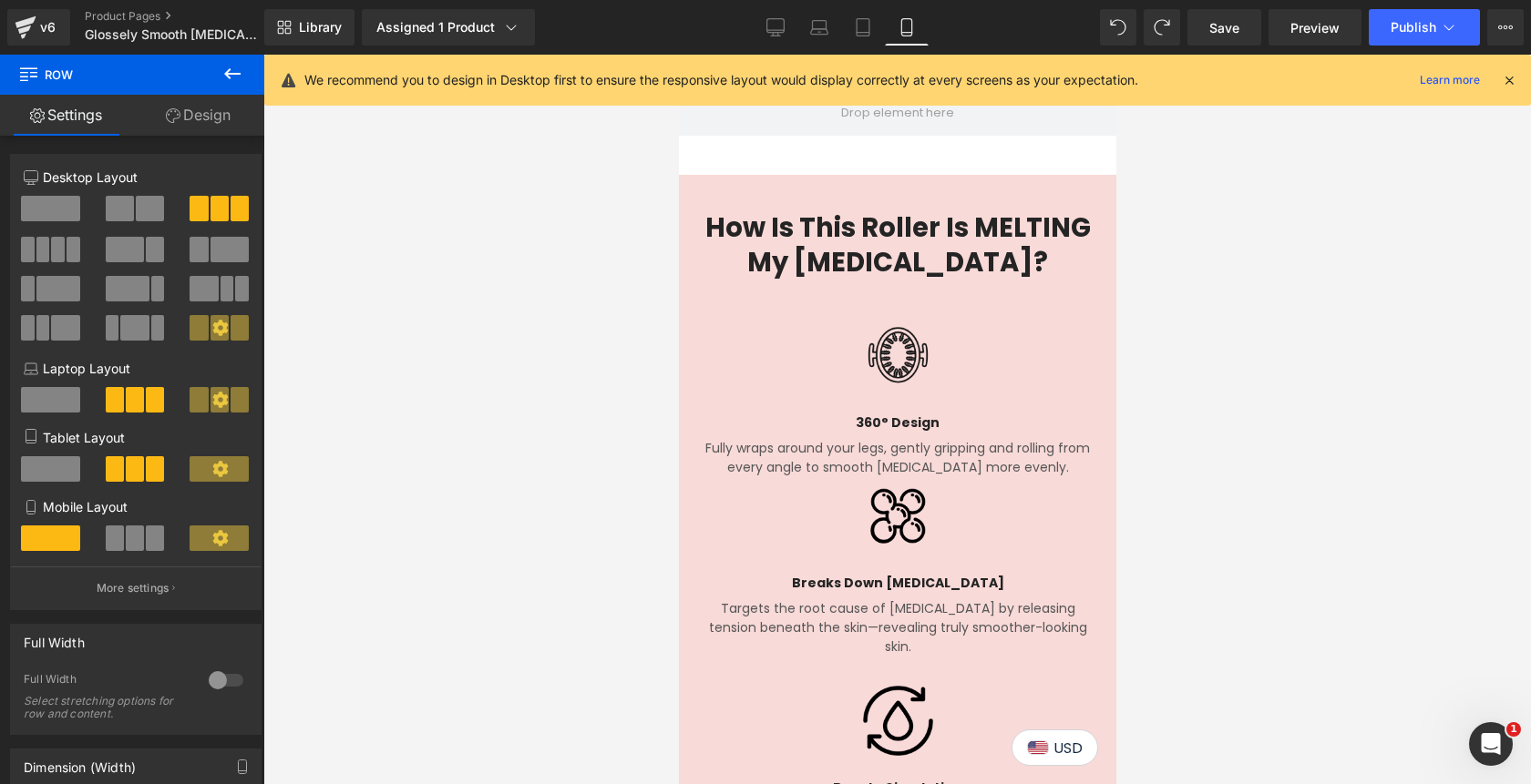
scroll to position [2756, 0]
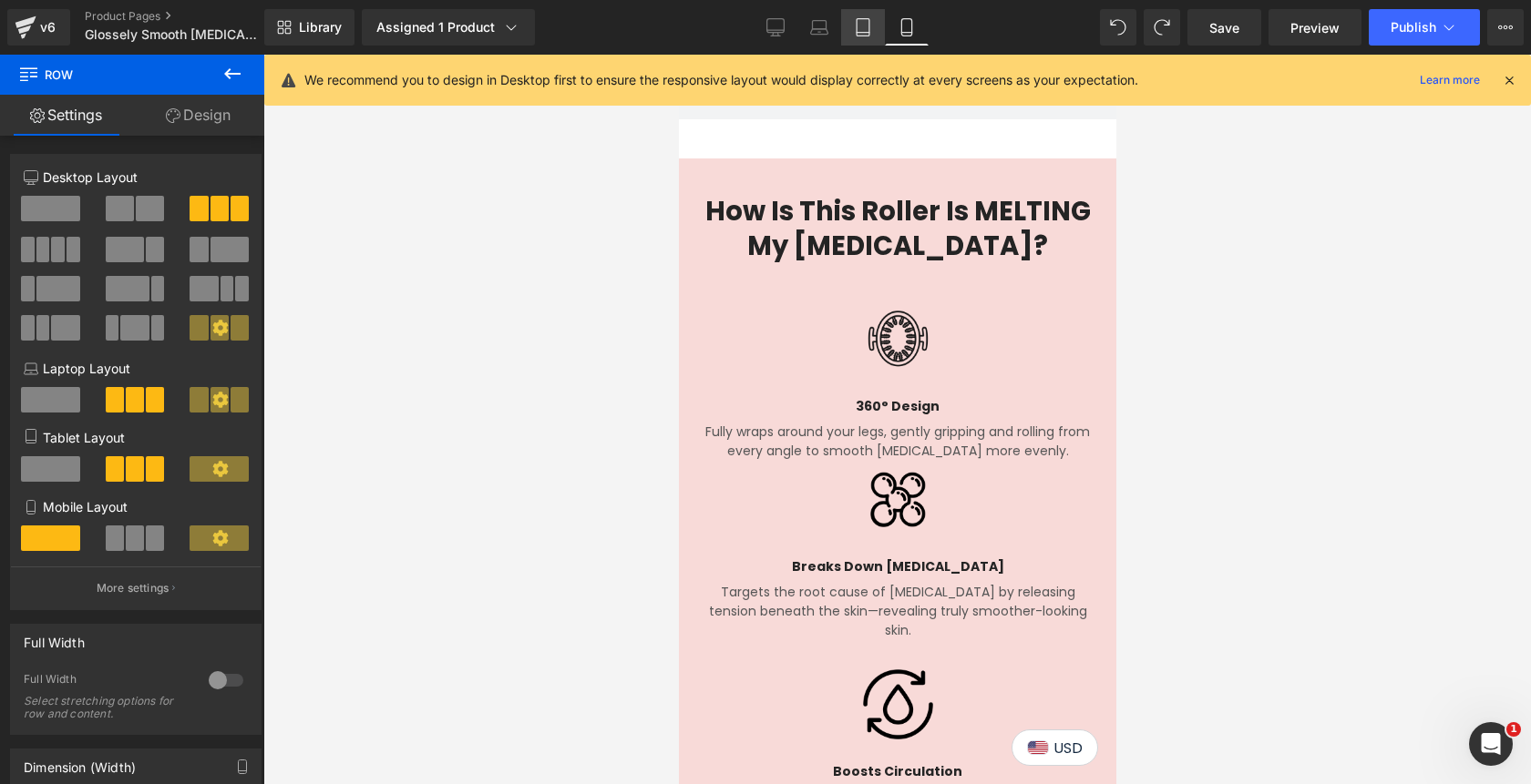
click at [865, 32] on icon at bounding box center [863, 28] width 19 height 19
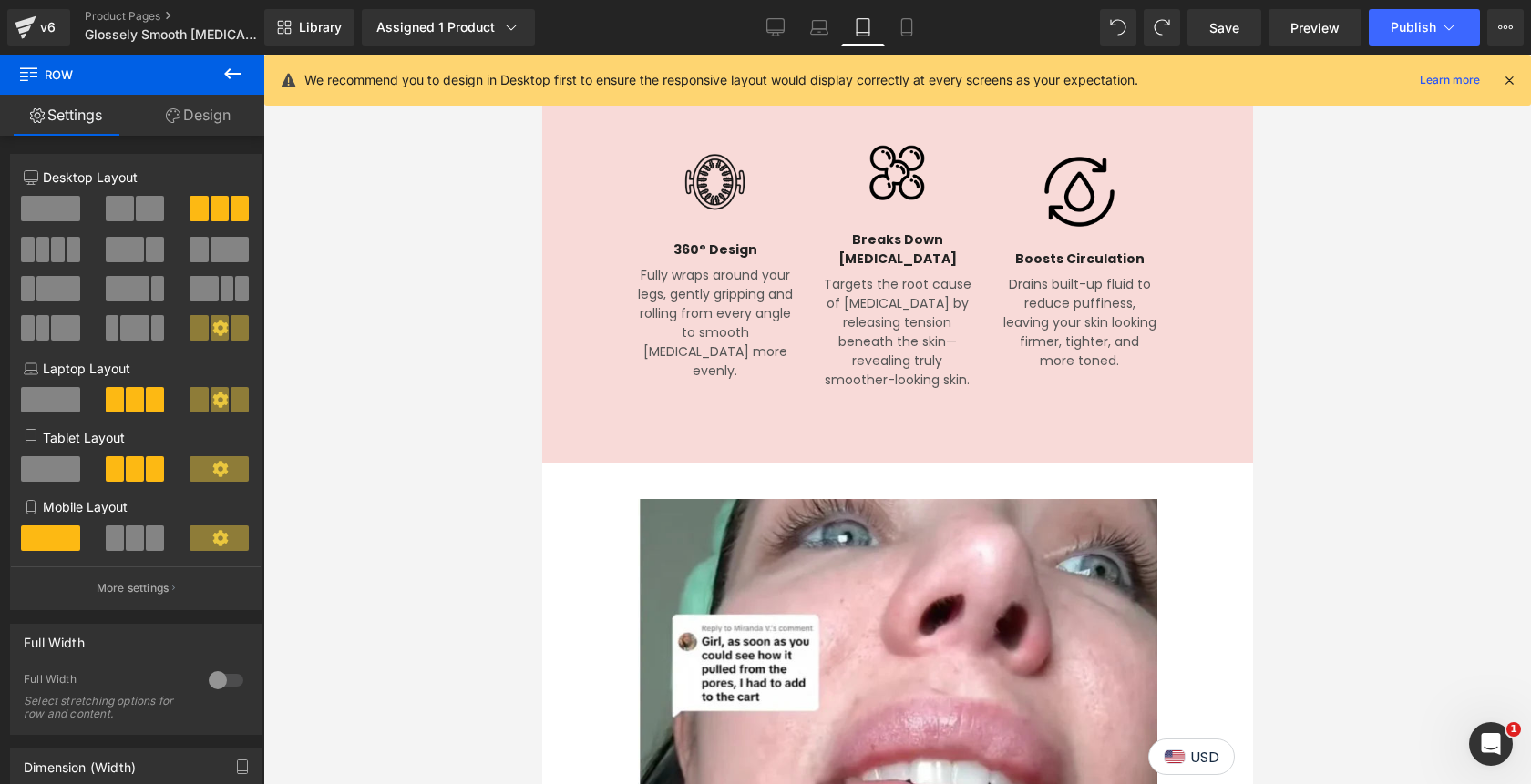
scroll to position [2481, 0]
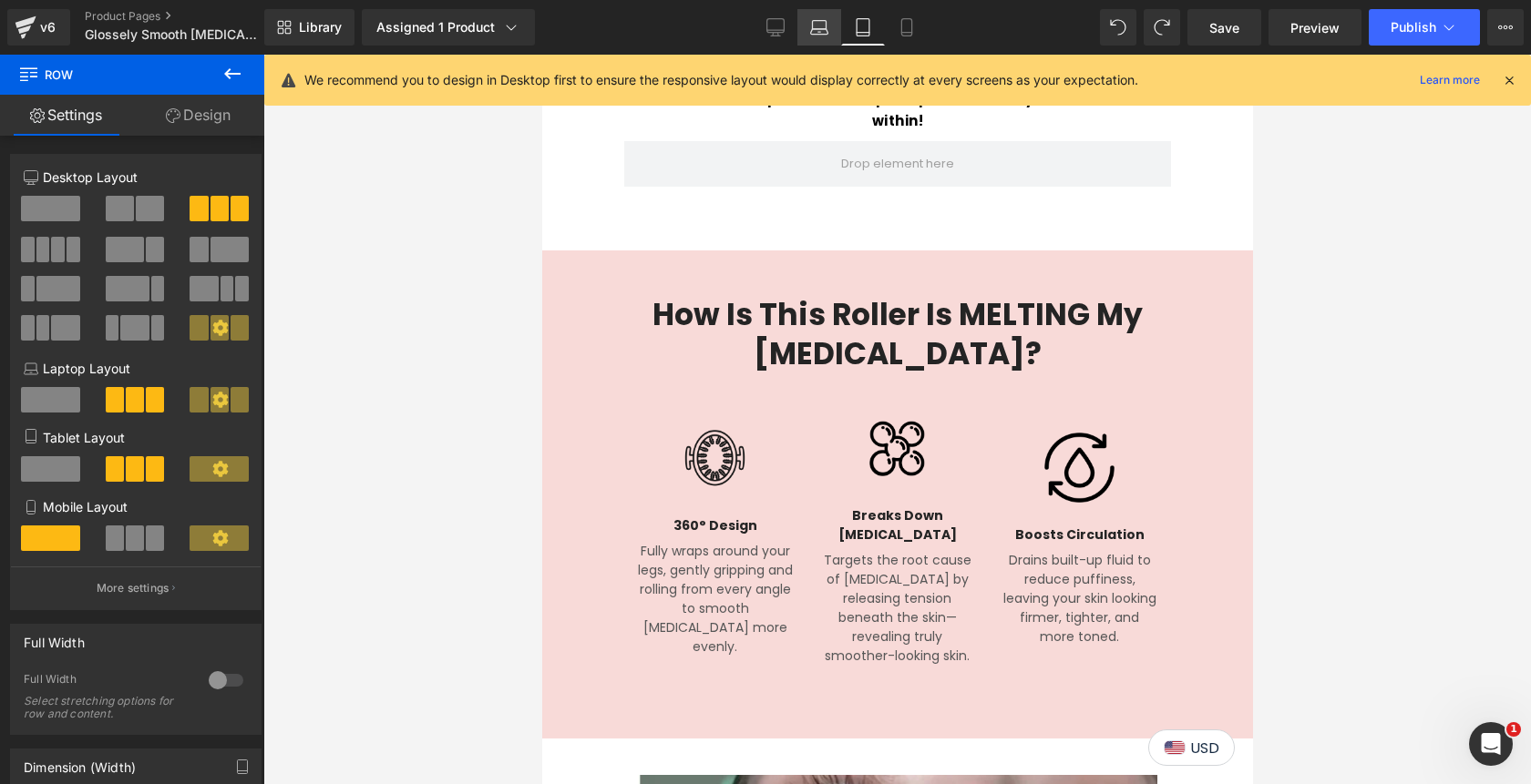
click at [814, 30] on icon at bounding box center [819, 28] width 19 height 19
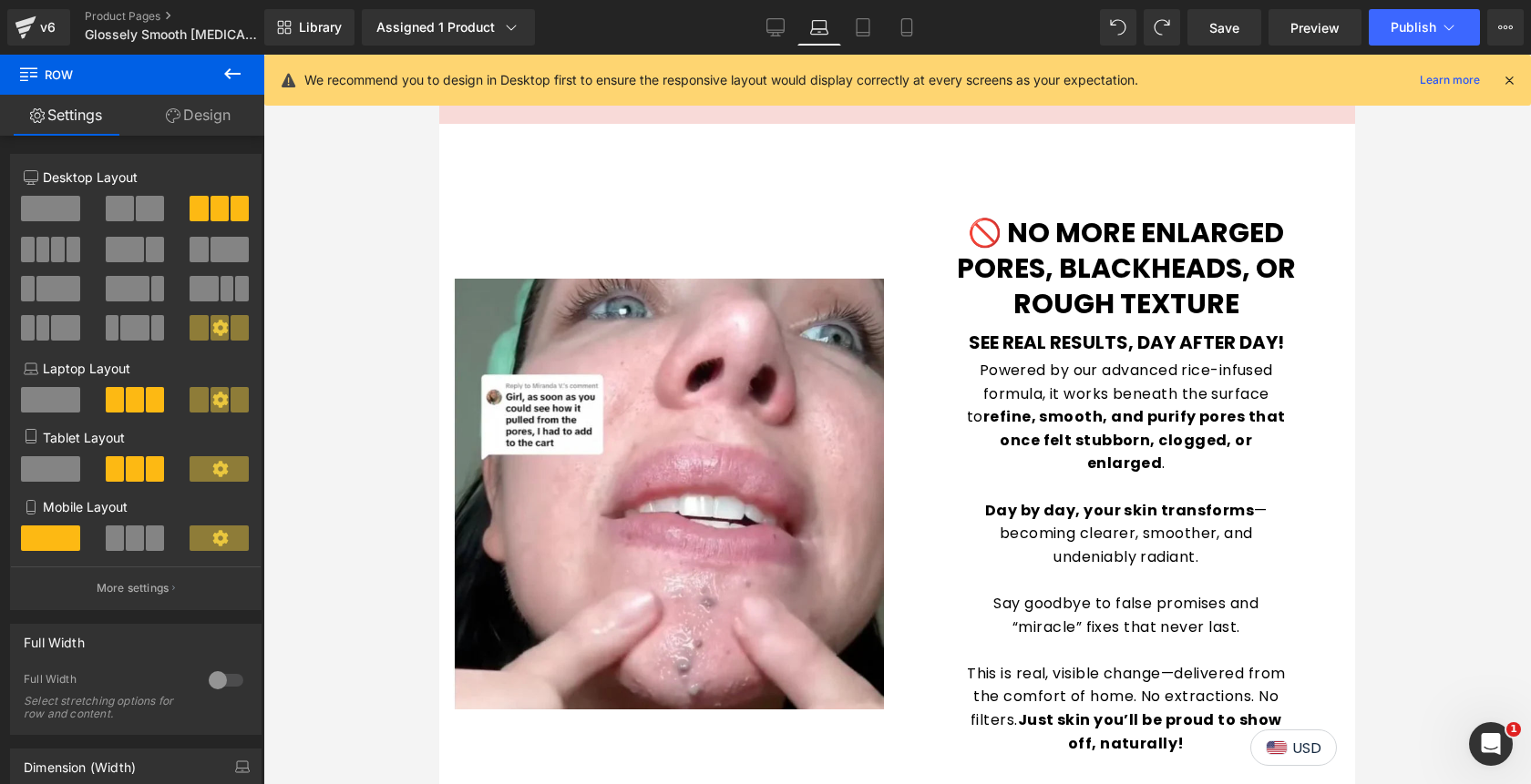
scroll to position [2003, 0]
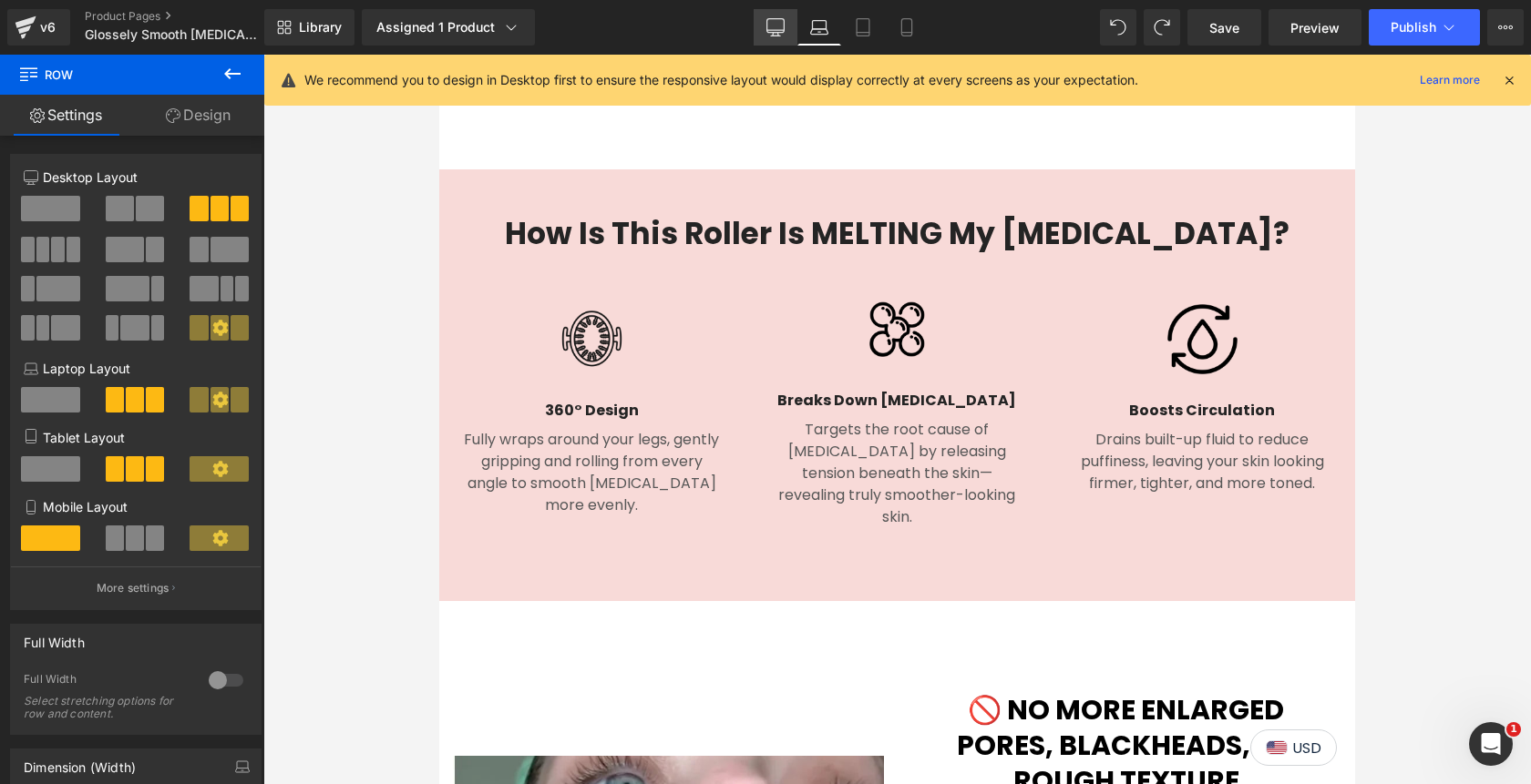
click at [768, 25] on icon at bounding box center [775, 28] width 19 height 19
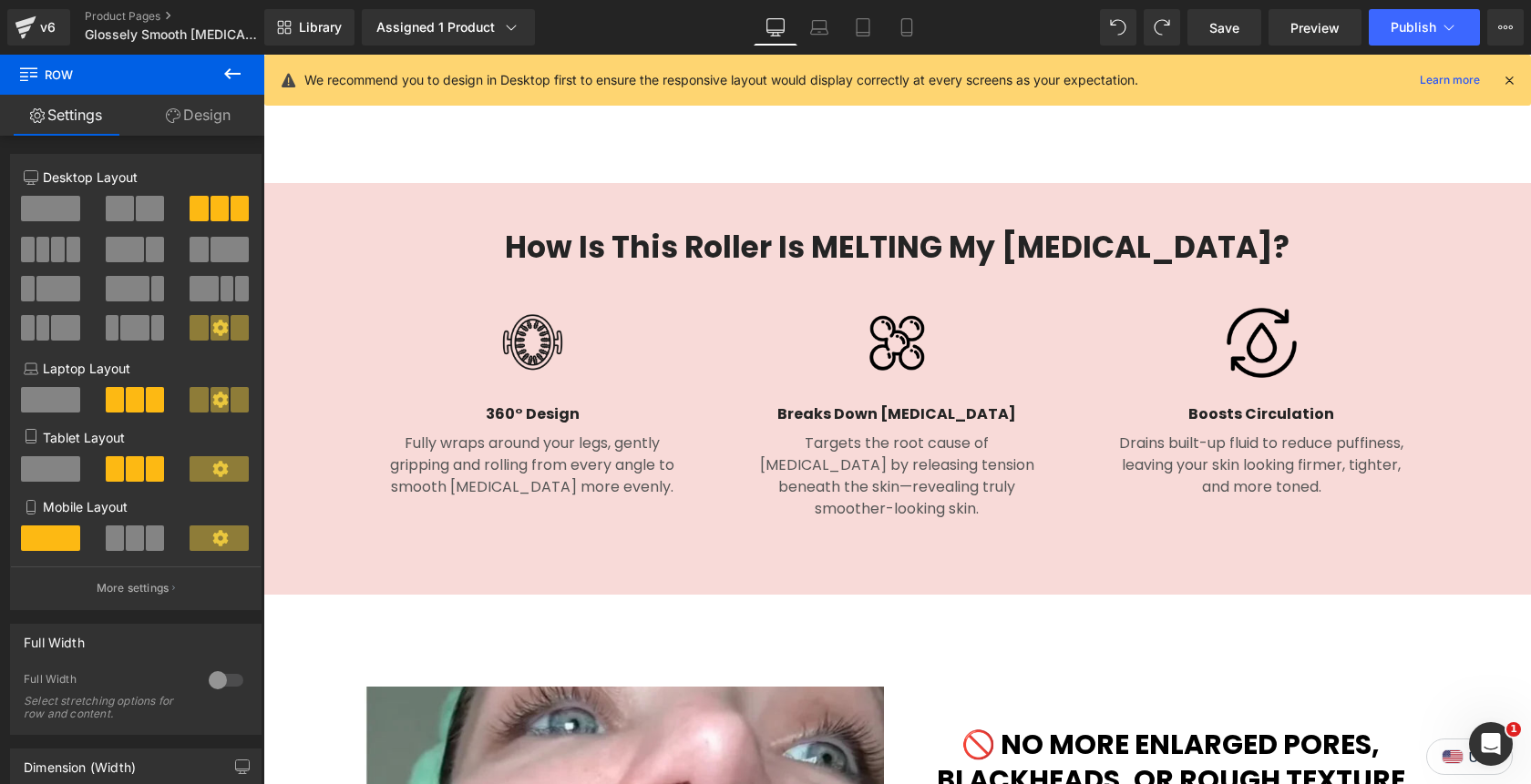
scroll to position [2036, 0]
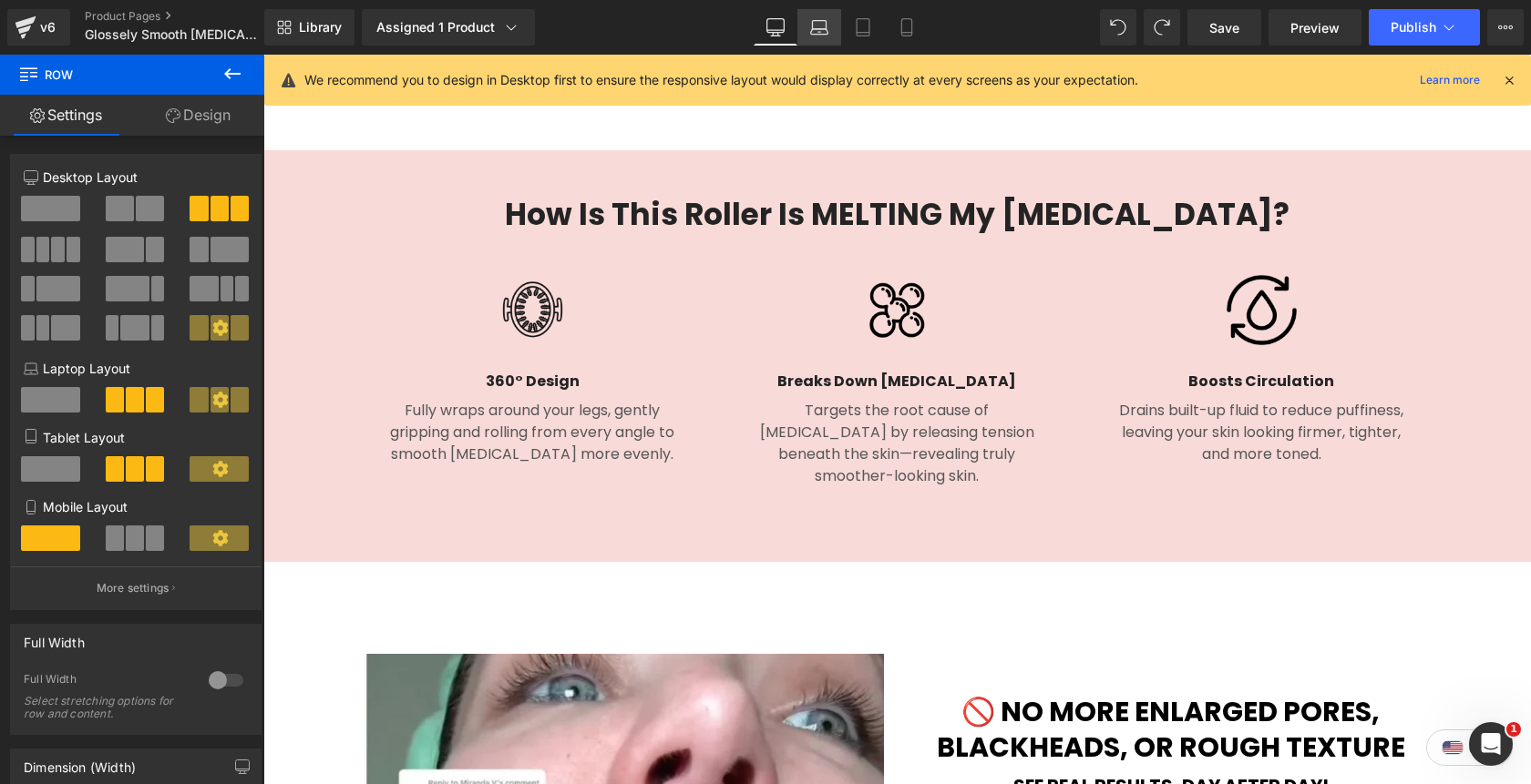
click at [819, 27] on icon at bounding box center [819, 28] width 19 height 19
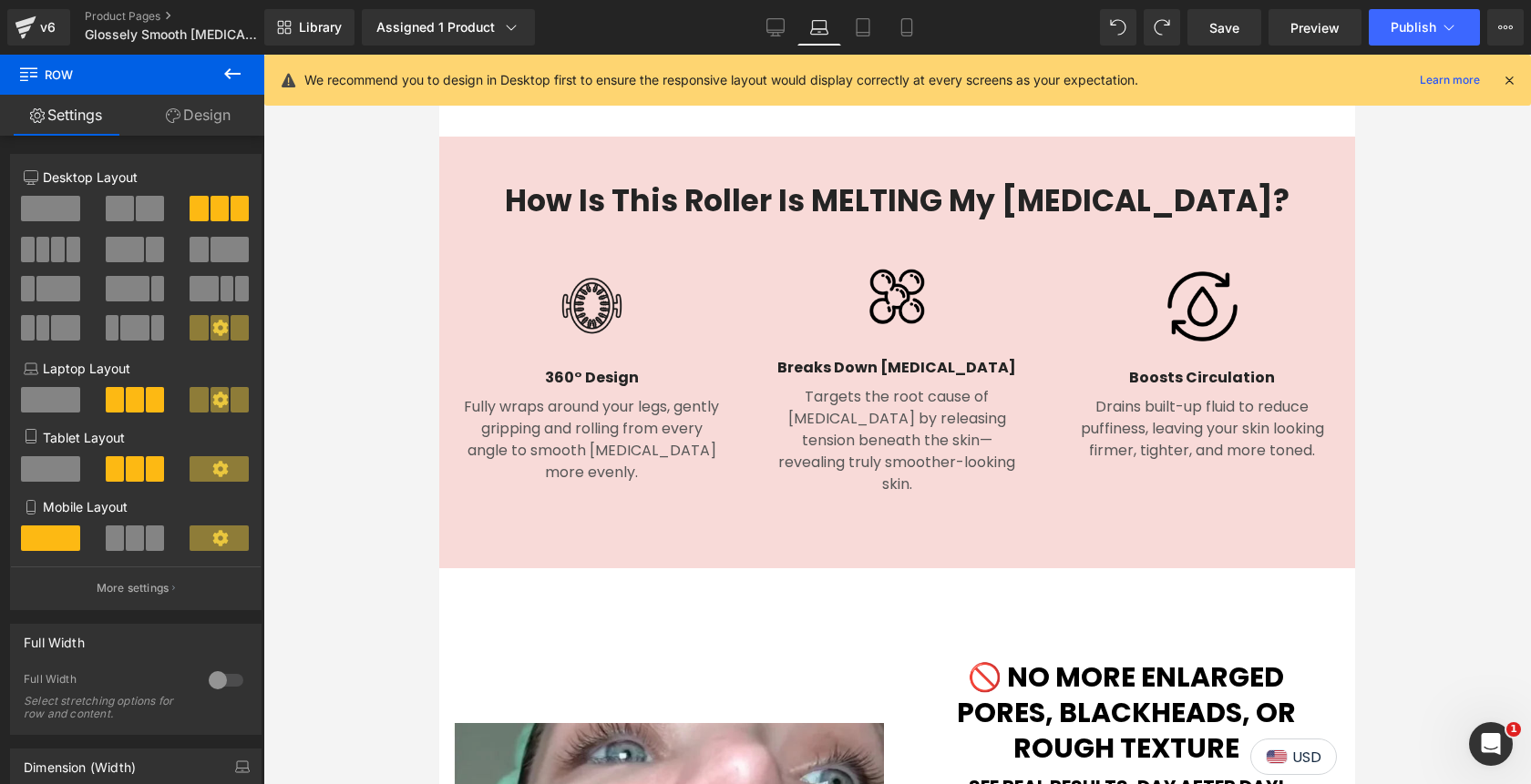
scroll to position [2003, 0]
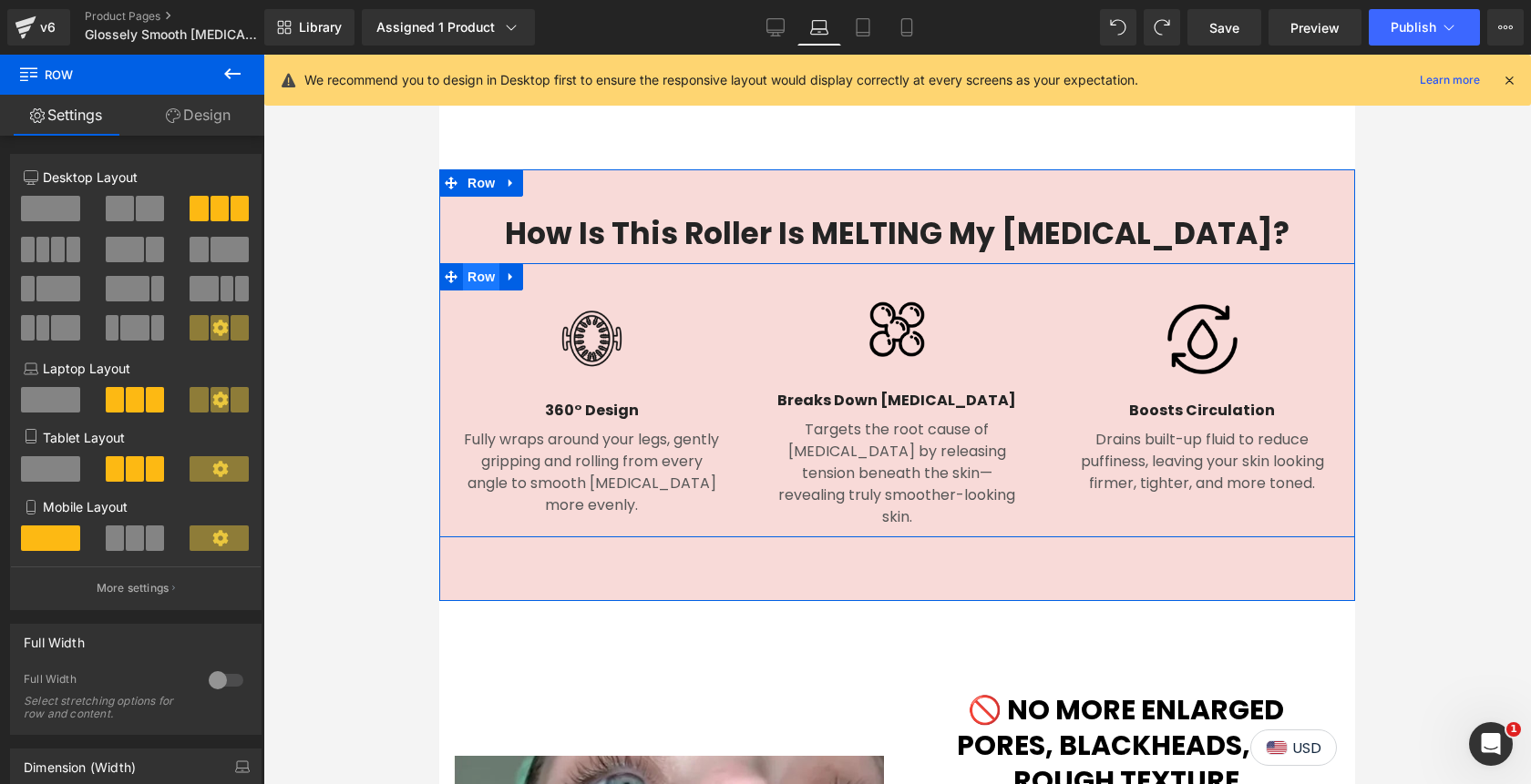
click at [486, 264] on span "Row" at bounding box center [480, 277] width 36 height 28
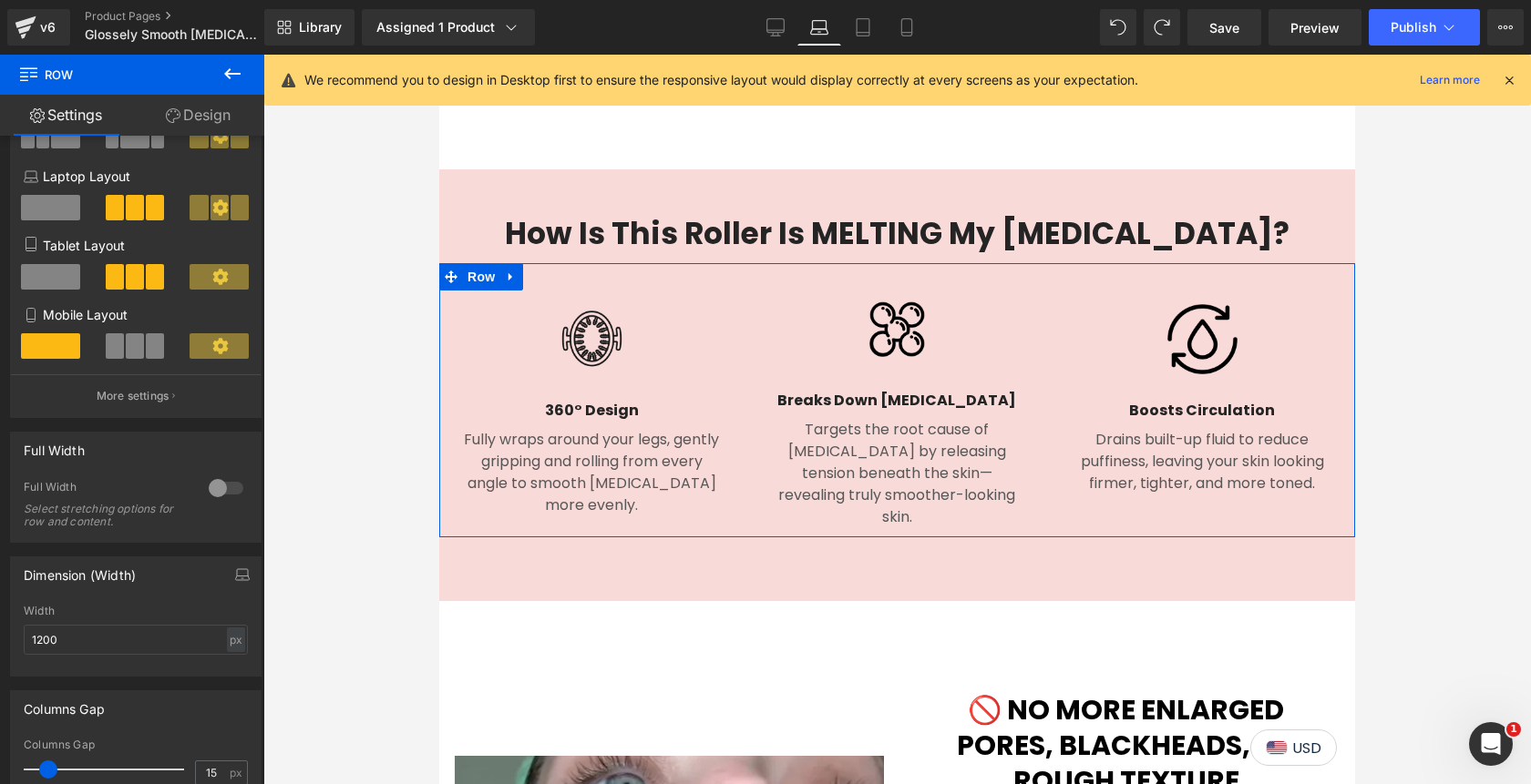
scroll to position [202, 0]
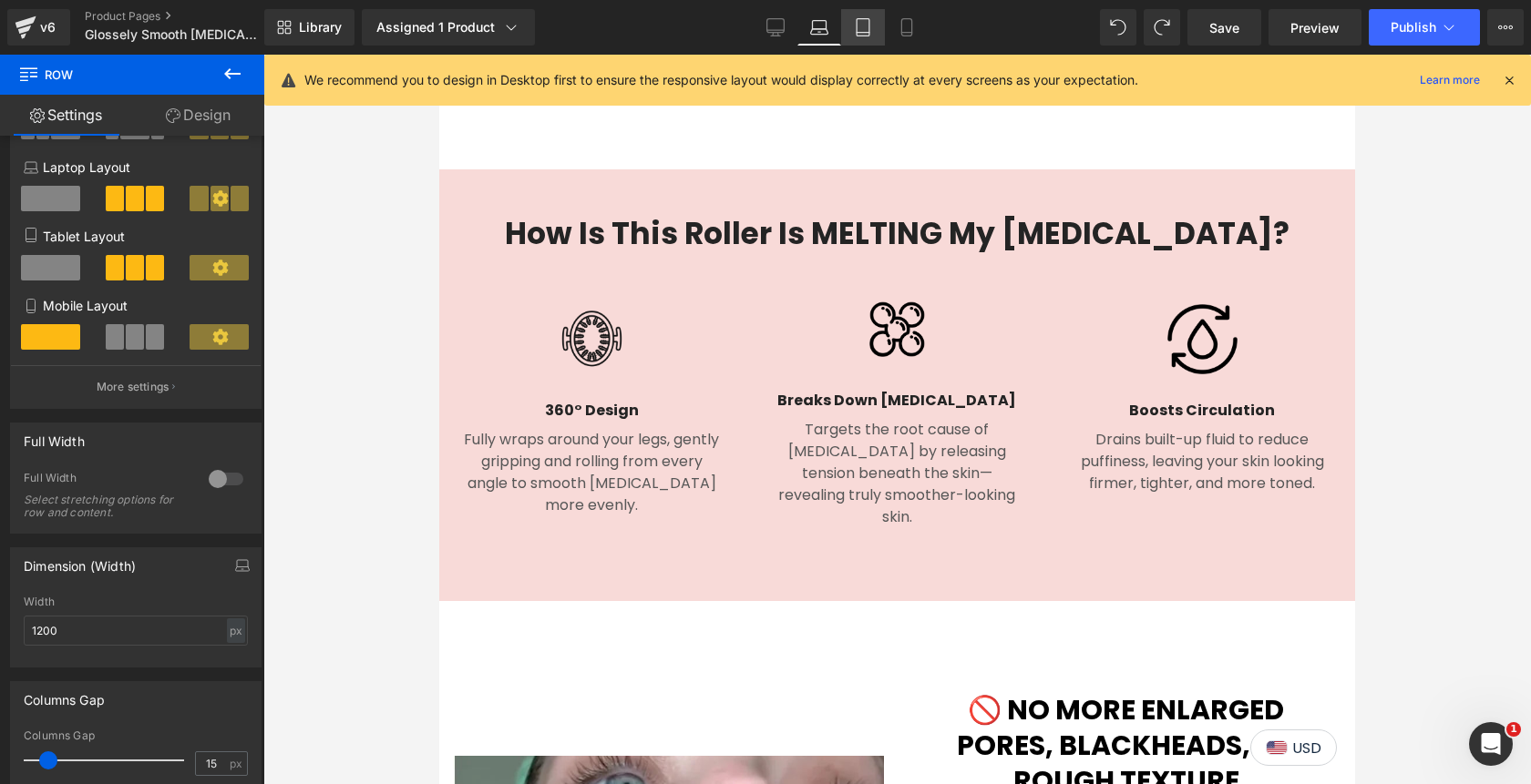
click at [860, 32] on icon at bounding box center [862, 32] width 13 height 0
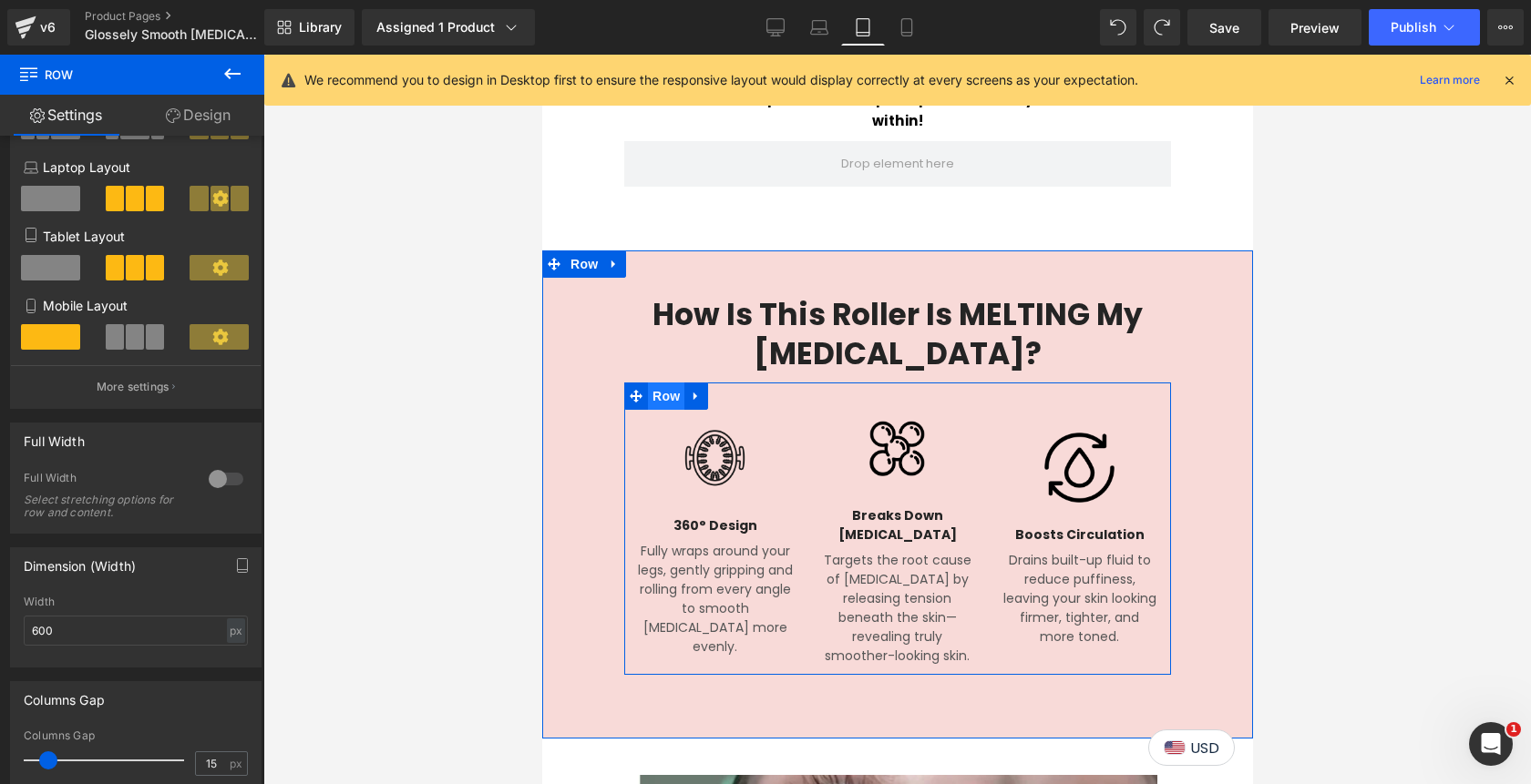
click at [666, 383] on span "Row" at bounding box center [664, 396] width 36 height 28
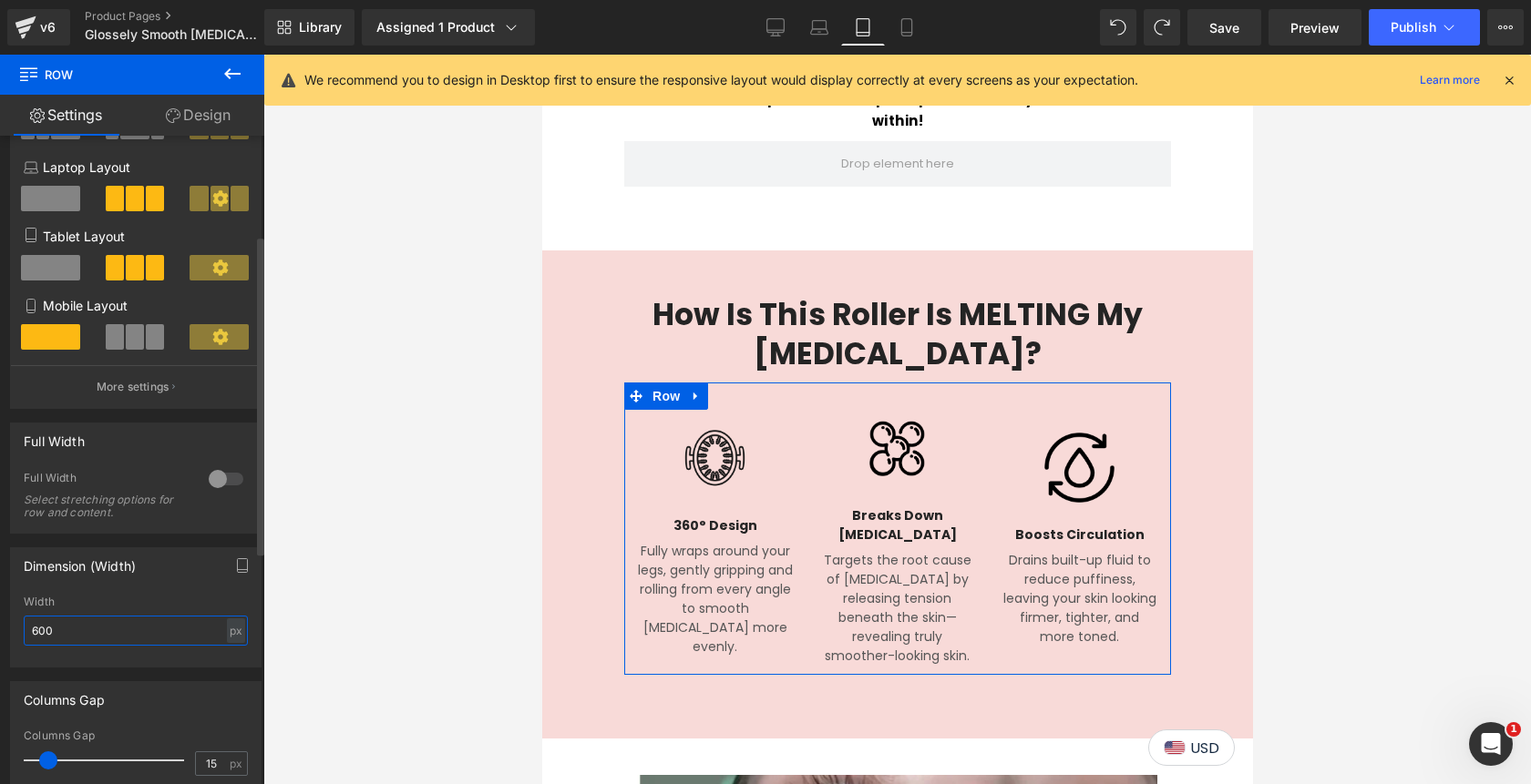
click at [31, 635] on input "600" at bounding box center [136, 631] width 224 height 30
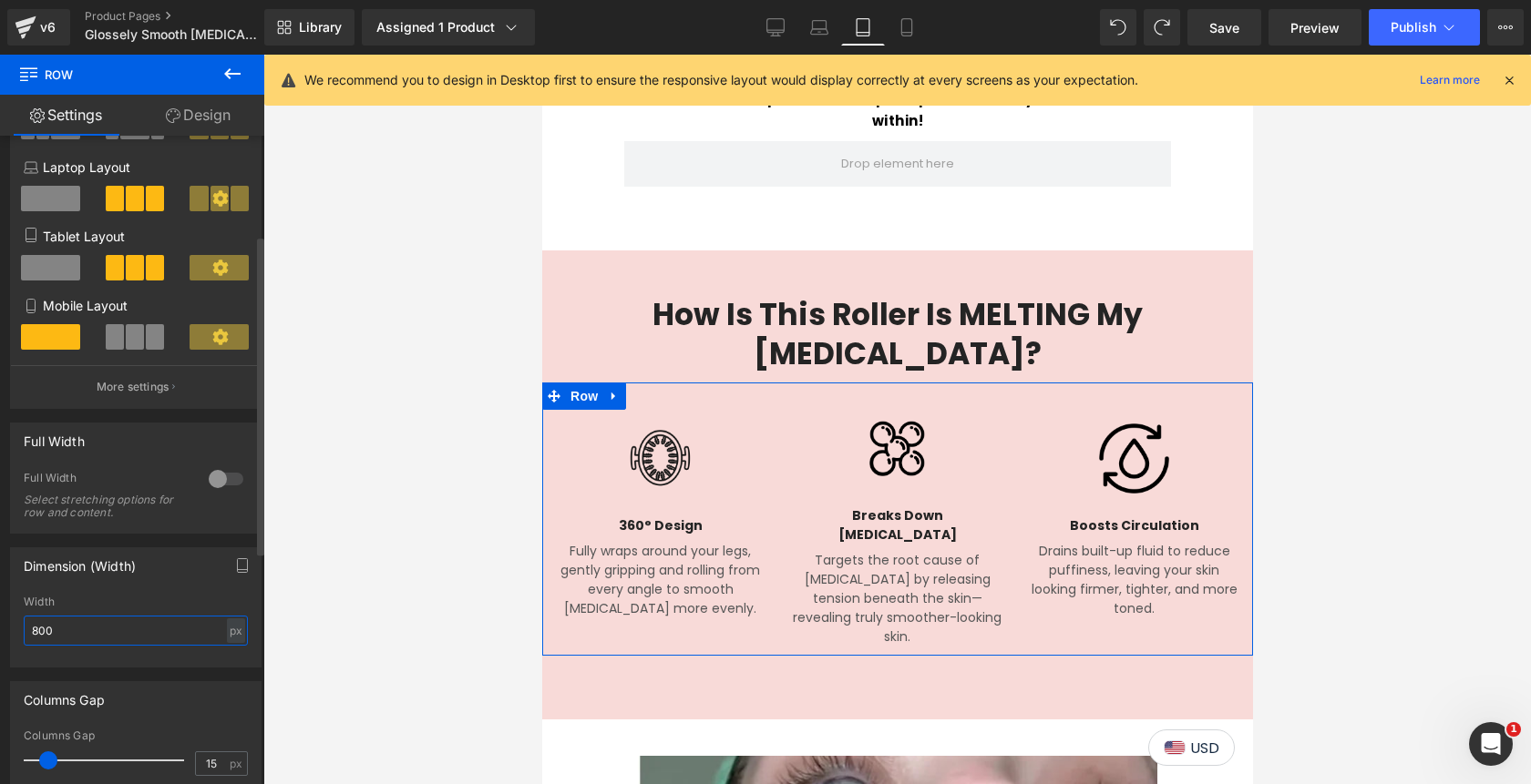
click at [31, 637] on input "800" at bounding box center [136, 631] width 224 height 30
click at [31, 638] on input "800" at bounding box center [136, 631] width 224 height 30
type input "700"
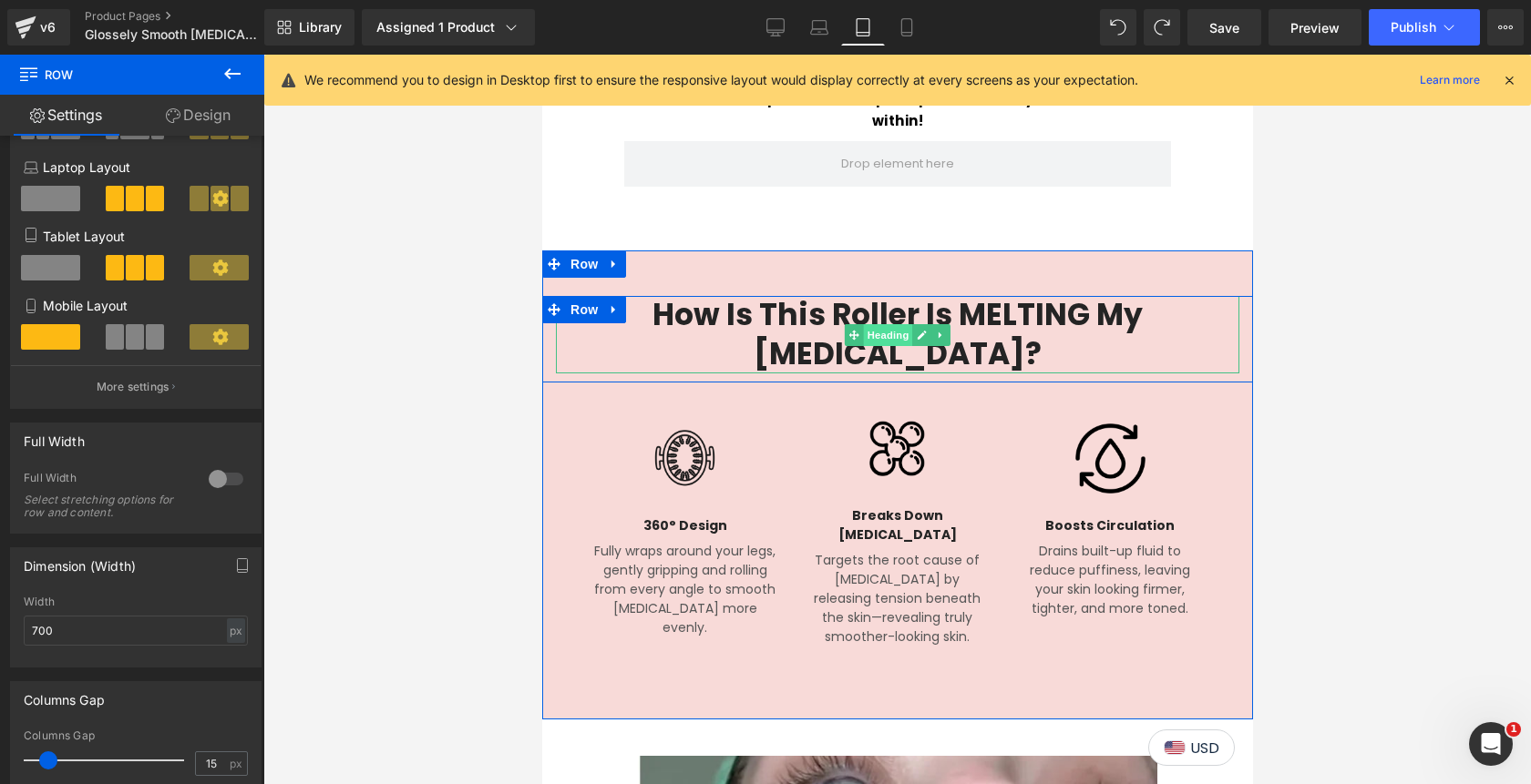
click at [890, 325] on span "Heading" at bounding box center [888, 335] width 49 height 22
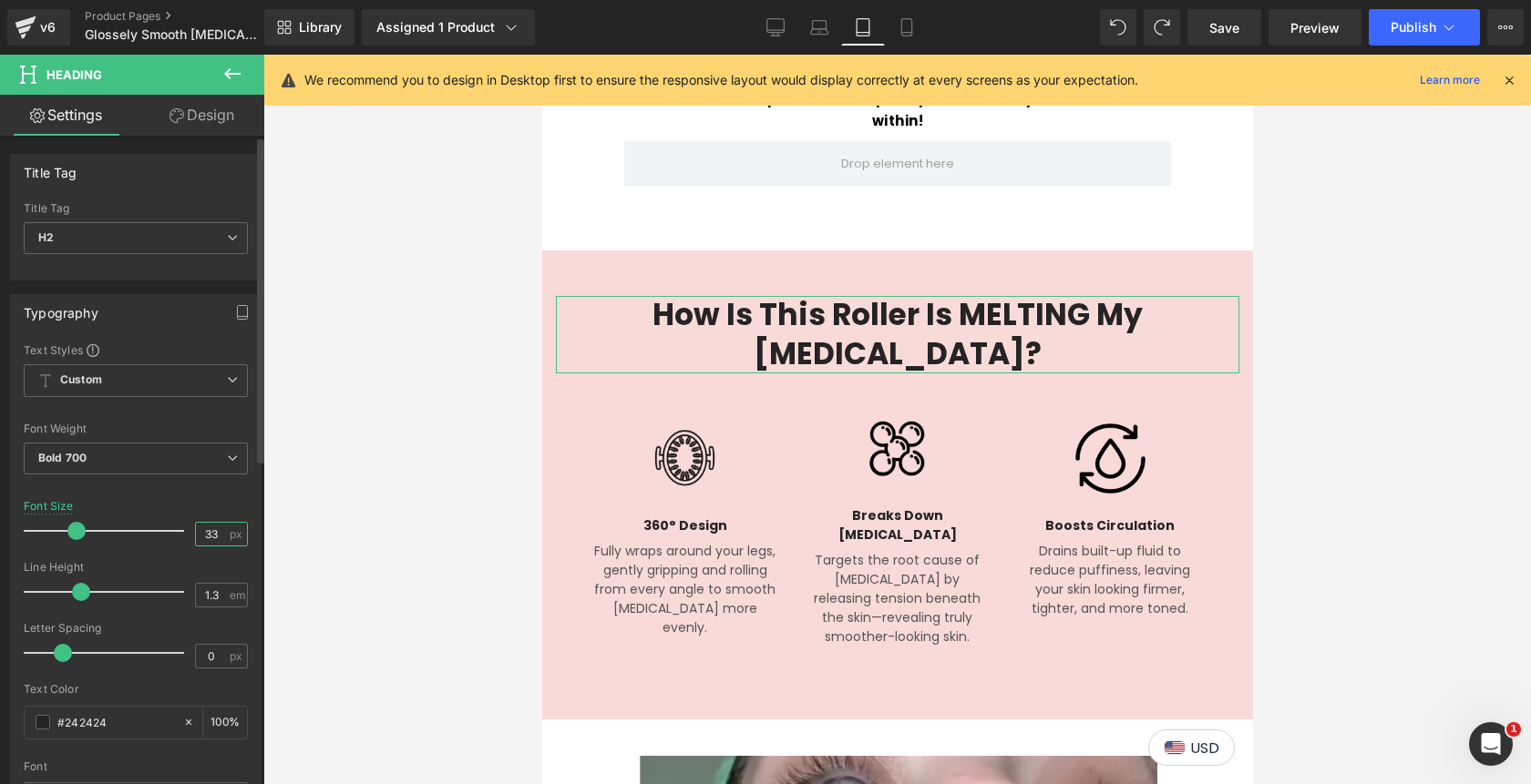
click at [205, 533] on input "33" at bounding box center [212, 534] width 31 height 23
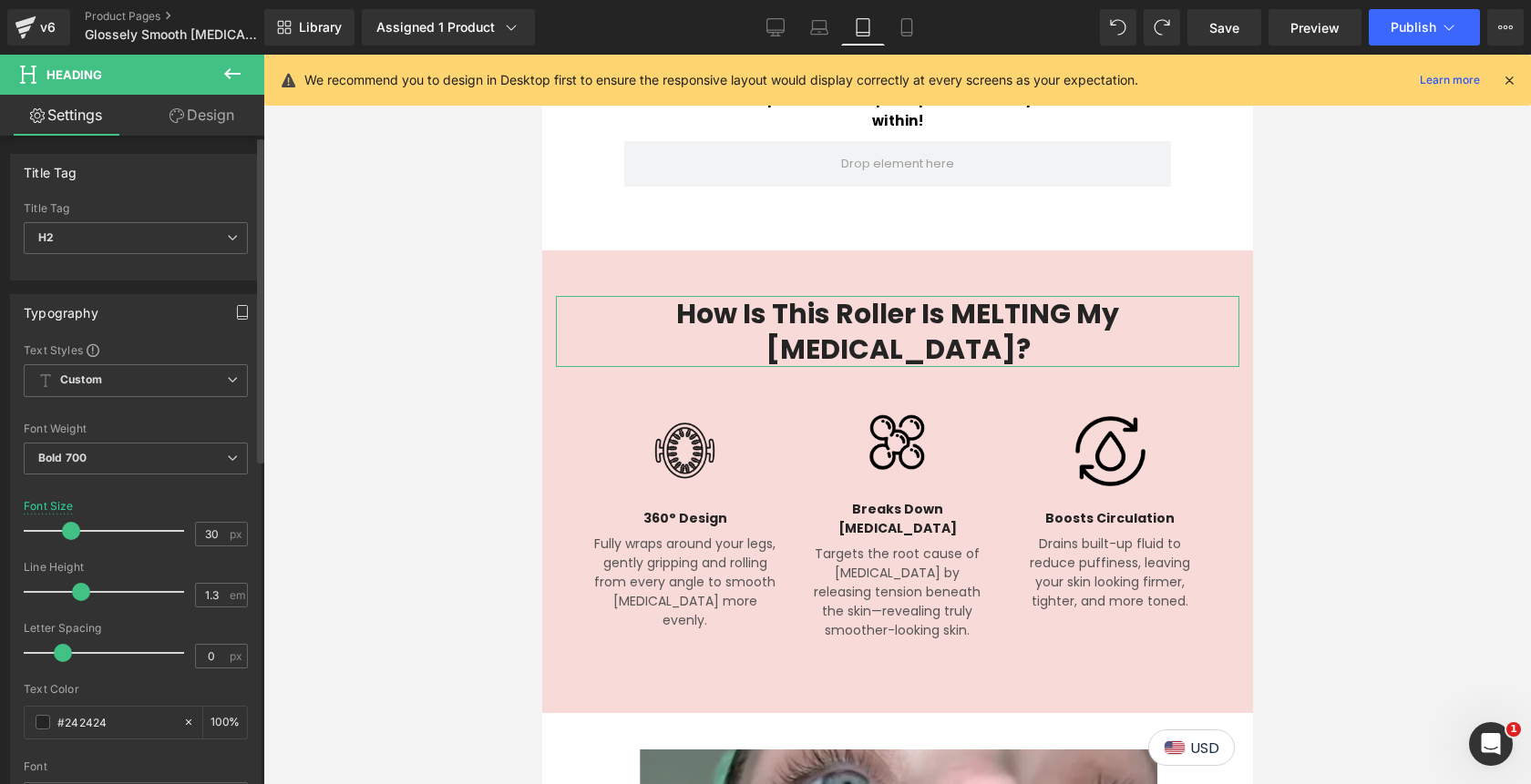
click at [235, 314] on icon "button" at bounding box center [242, 312] width 15 height 15
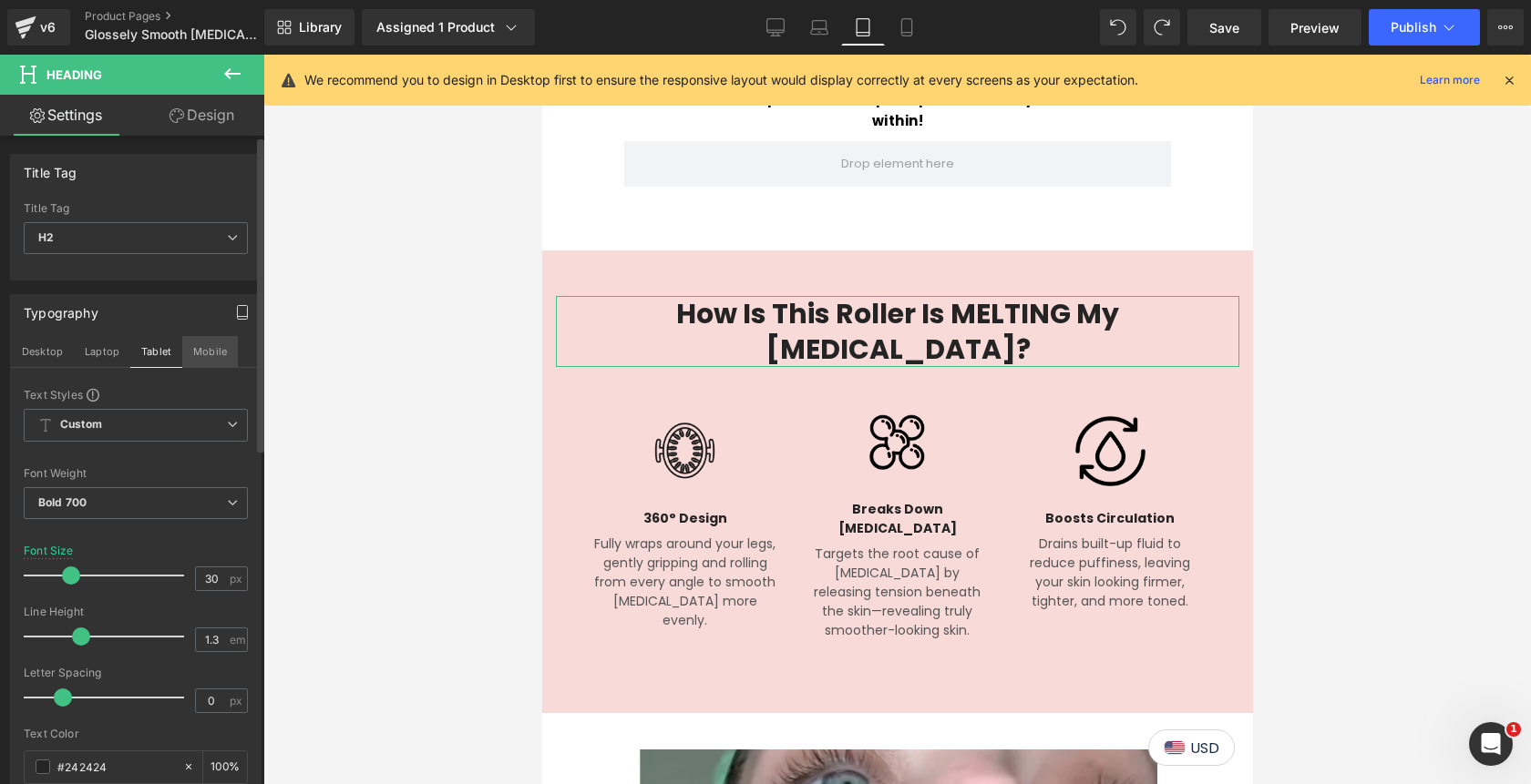
click at [214, 356] on button "Mobile" at bounding box center [210, 351] width 55 height 30
type input "29"
type input "100"
